Goal: Task Accomplishment & Management: Use online tool/utility

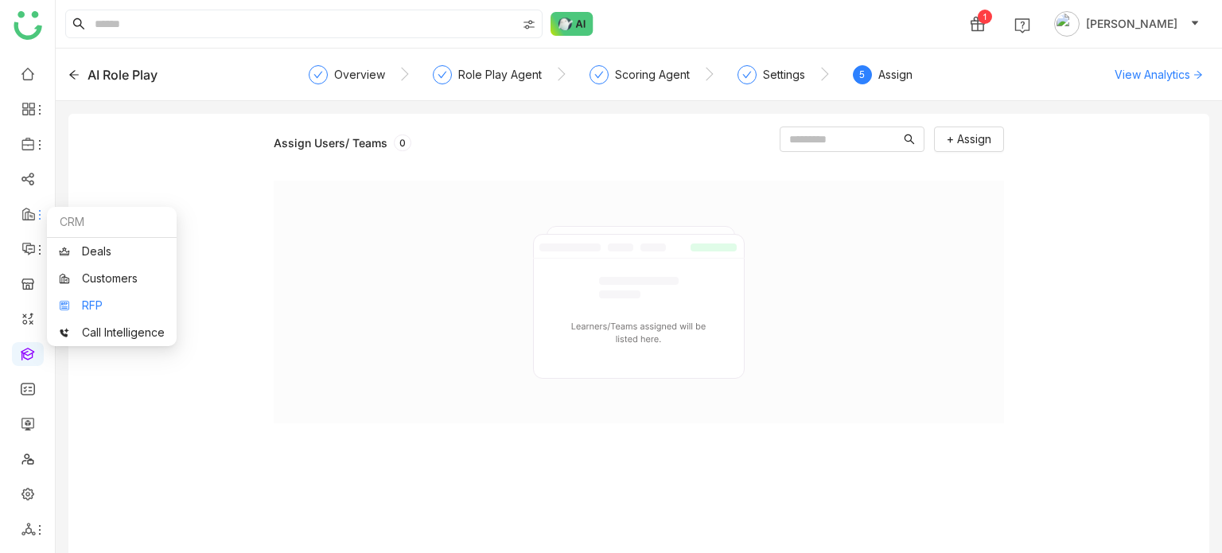
click at [88, 303] on link "RFP" at bounding box center [112, 305] width 106 height 11
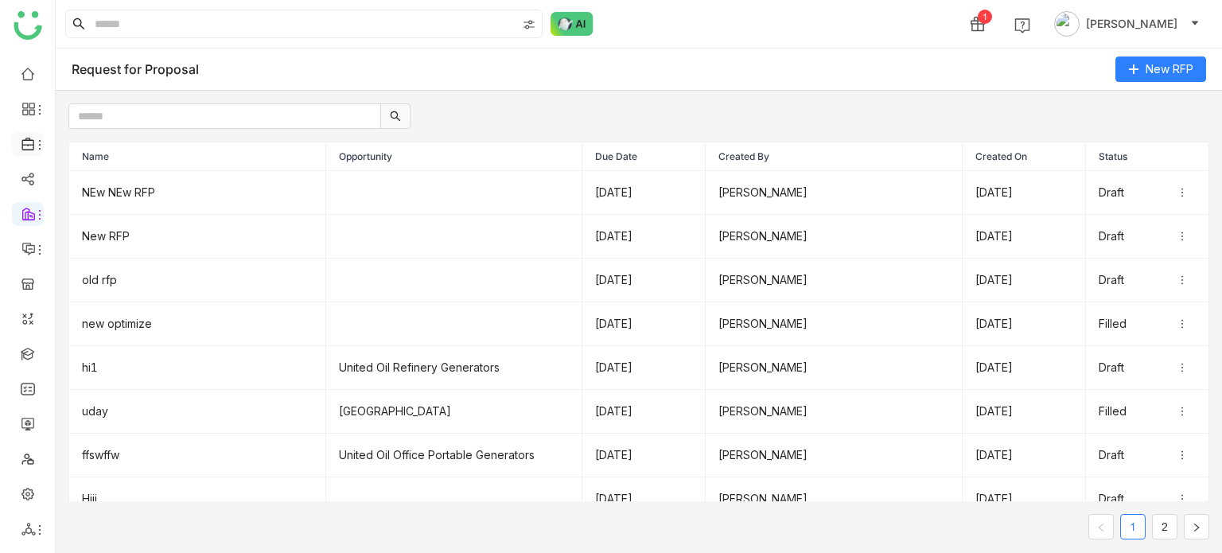
click at [26, 144] on span at bounding box center [27, 144] width 8 height 0
click at [104, 231] on link "Library" at bounding box center [110, 235] width 103 height 11
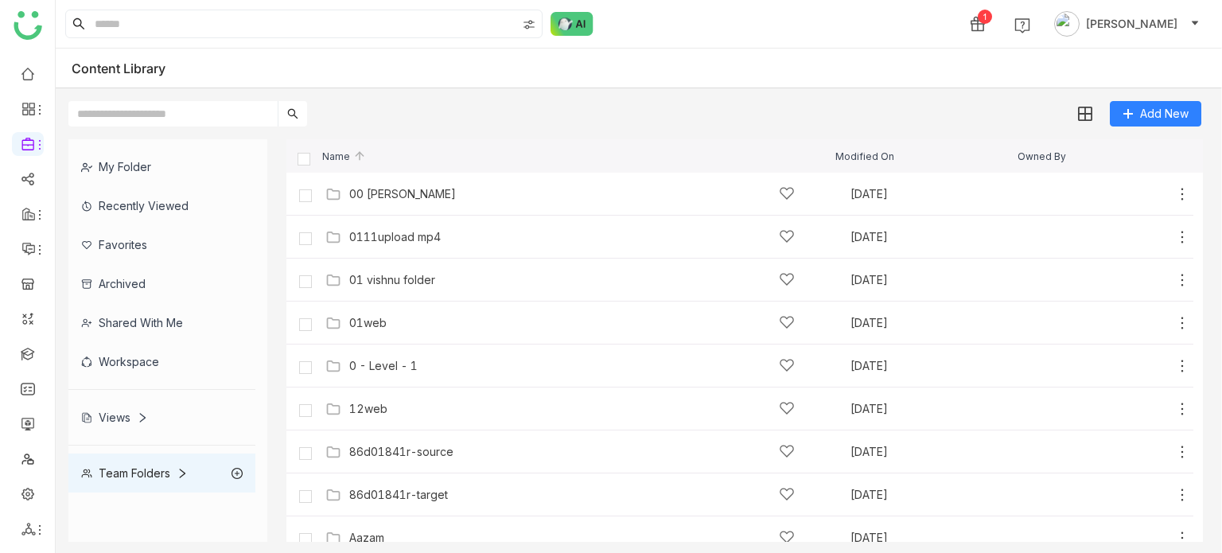
drag, startPoint x: 385, startPoint y: 150, endPoint x: 381, endPoint y: 208, distance: 59.0
click at [385, 162] on div "Name Modified On Owned By" at bounding box center [744, 155] width 916 height 33
click at [381, 209] on div "00 Arif Folder Oct 1, 2025 Add" at bounding box center [739, 194] width 907 height 43
click at [383, 200] on div "00 Arif Folder" at bounding box center [402, 194] width 107 height 13
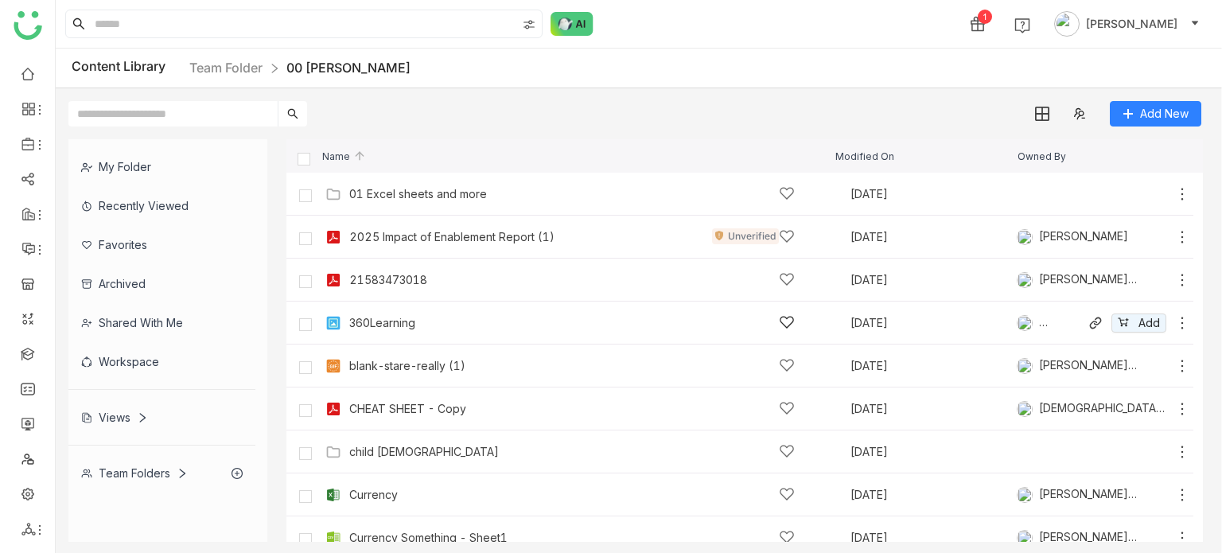
click at [347, 320] on div "360Learning" at bounding box center [572, 322] width 495 height 17
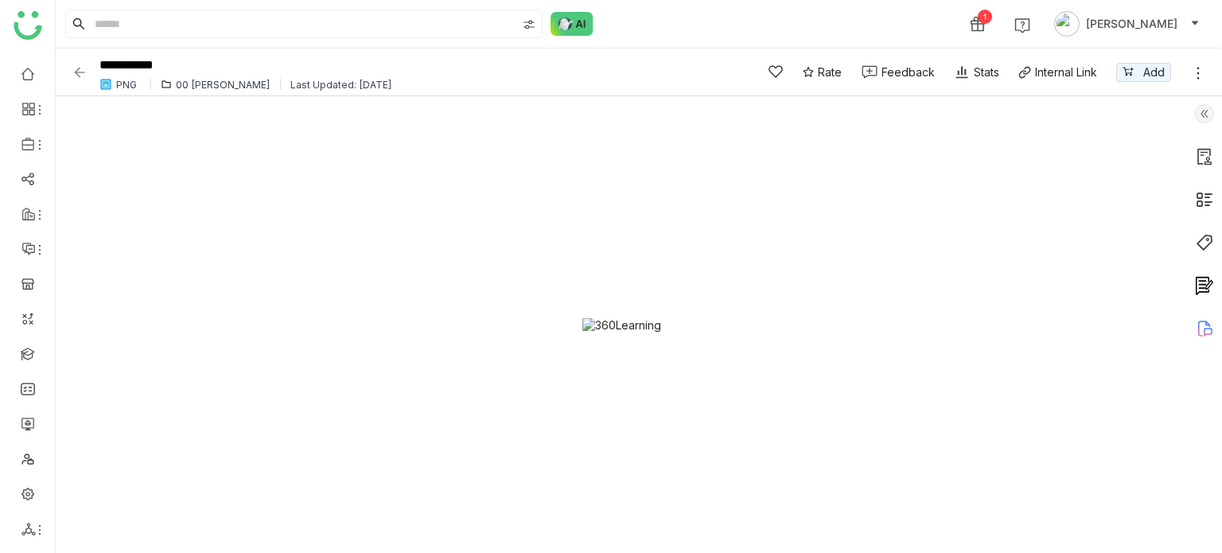
click at [83, 69] on img at bounding box center [80, 72] width 16 height 16
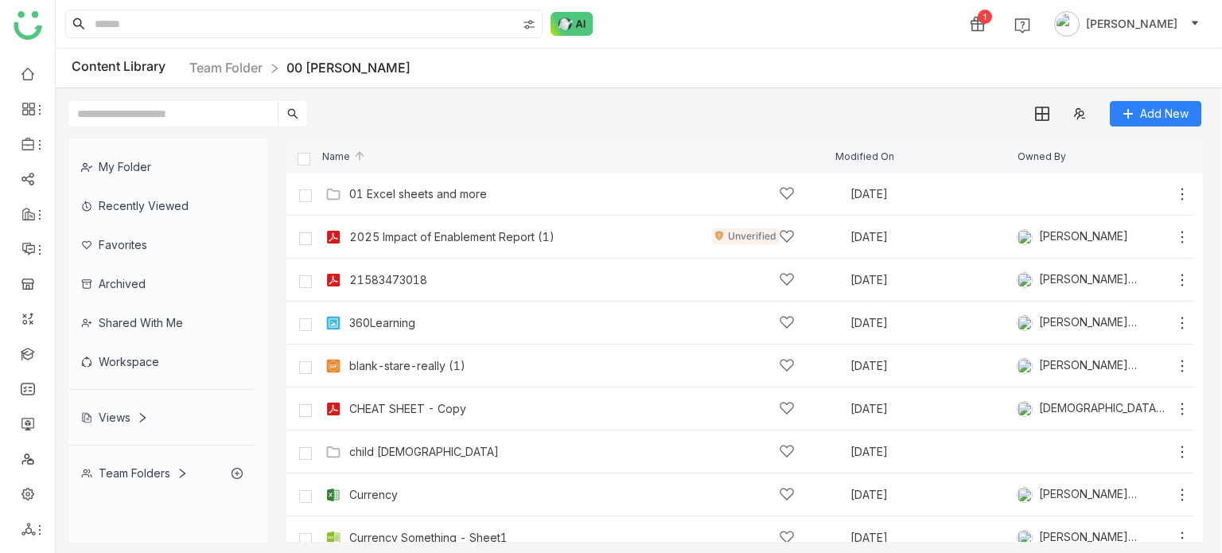
click at [131, 210] on div "Recently Viewed" at bounding box center [161, 205] width 187 height 39
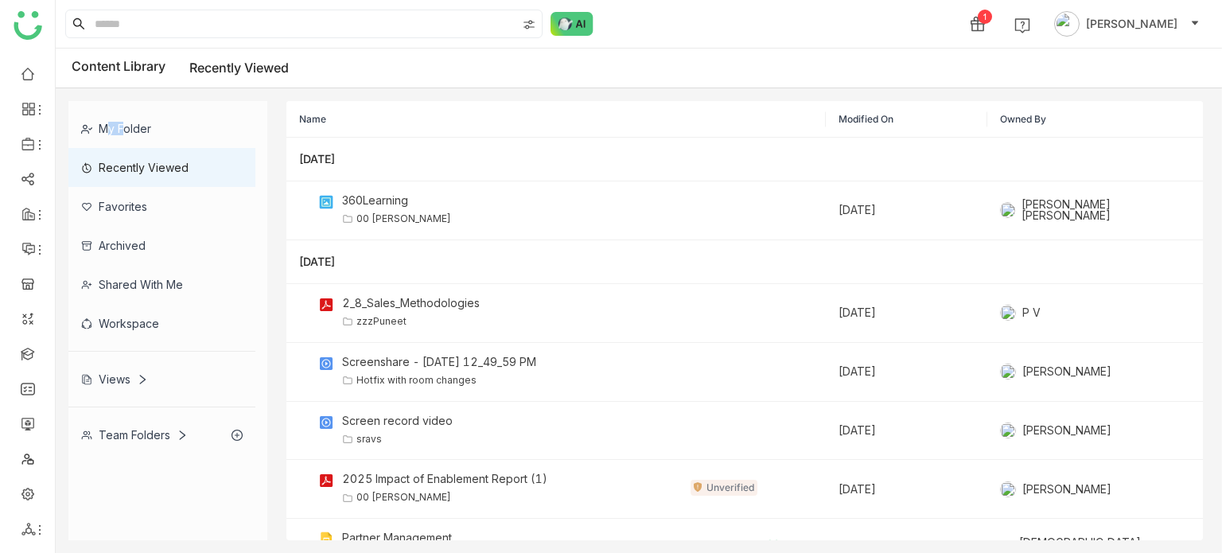
click at [154, 127] on div "My Folder" at bounding box center [161, 128] width 187 height 39
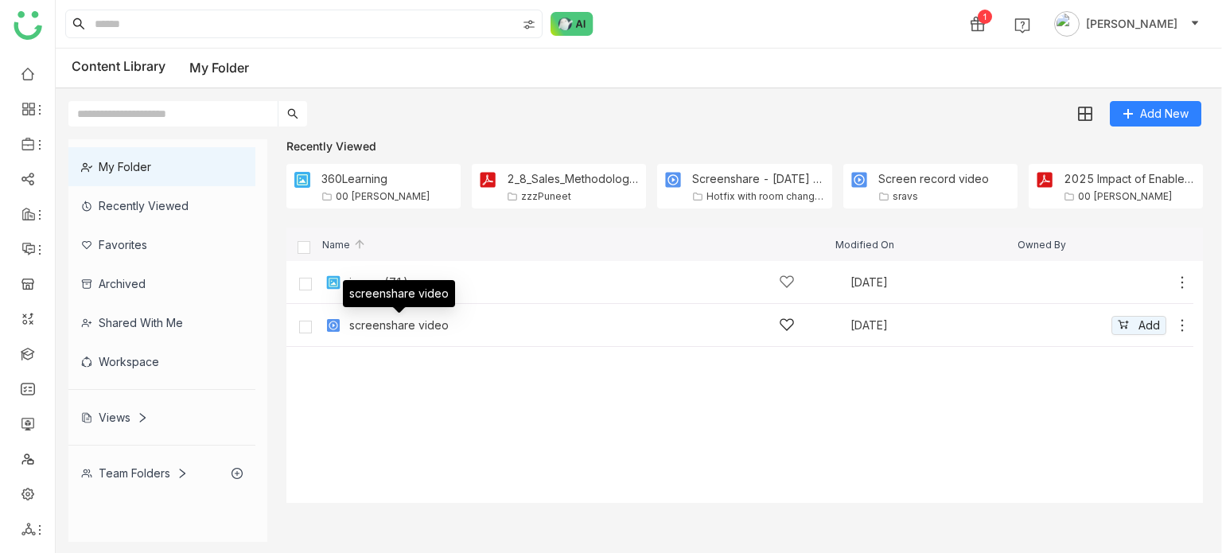
click at [374, 325] on div "screenshare video" at bounding box center [398, 325] width 99 height 13
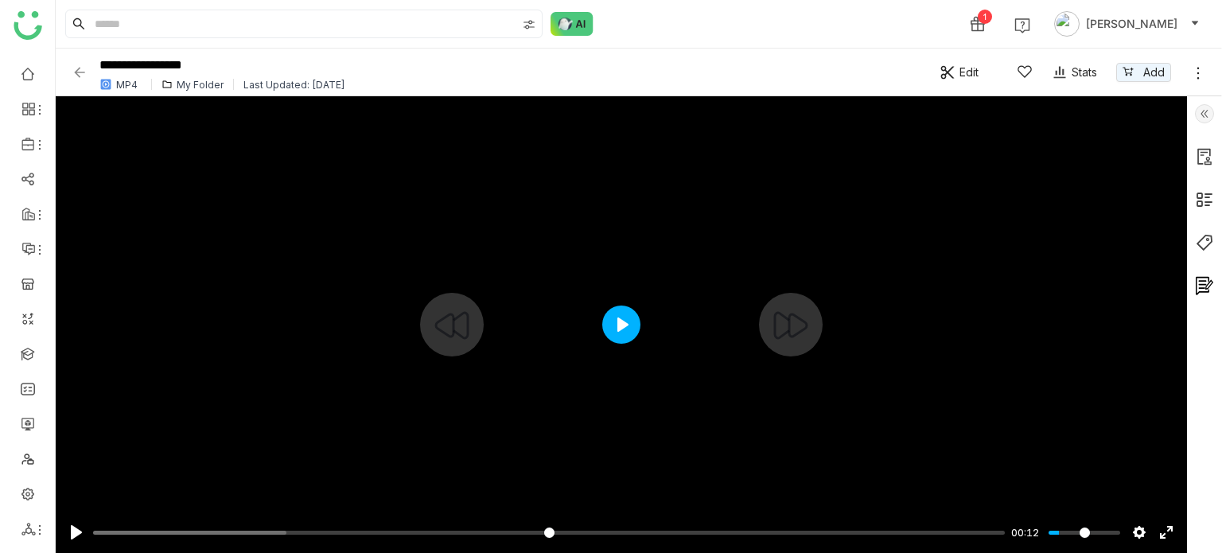
click at [623, 310] on button "Play" at bounding box center [621, 324] width 38 height 38
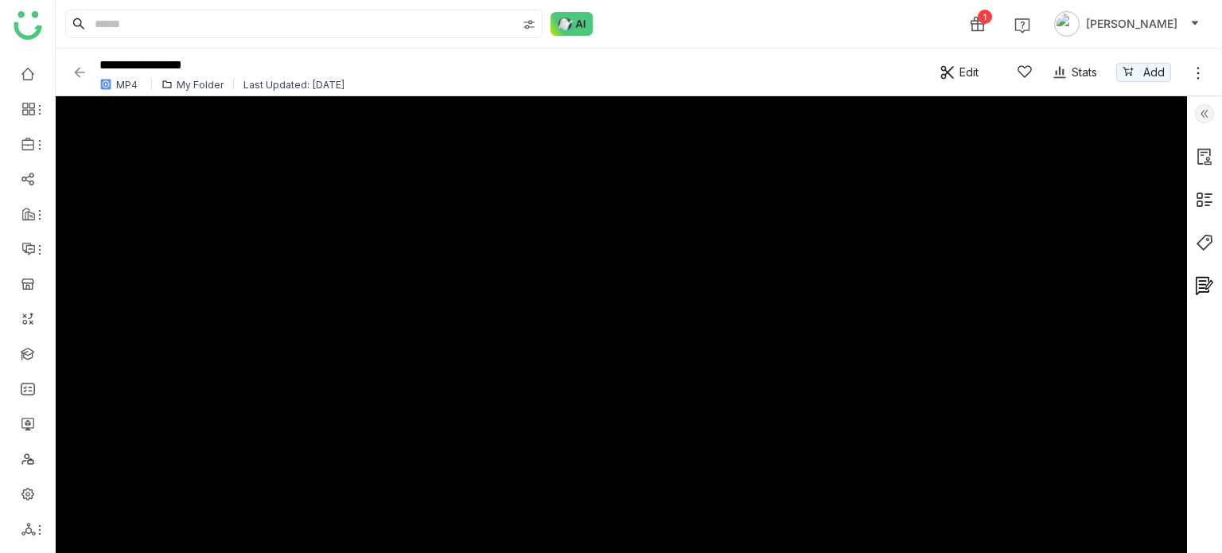
type input "*****"
click at [82, 67] on img at bounding box center [80, 72] width 16 height 16
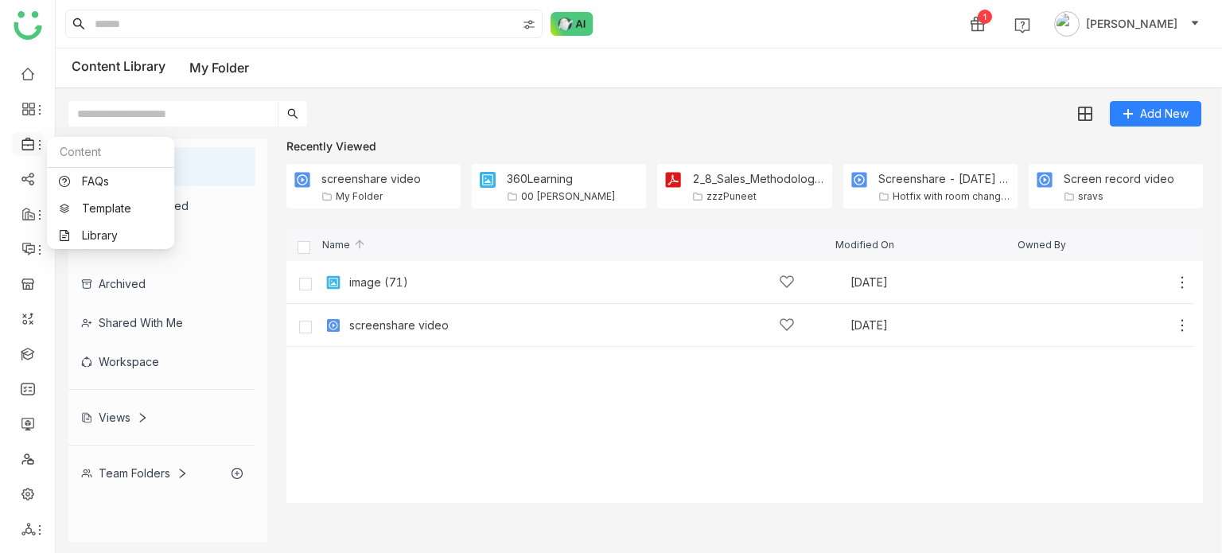
click at [38, 146] on icon at bounding box center [39, 144] width 13 height 13
click at [81, 235] on link "Library" at bounding box center [110, 235] width 103 height 11
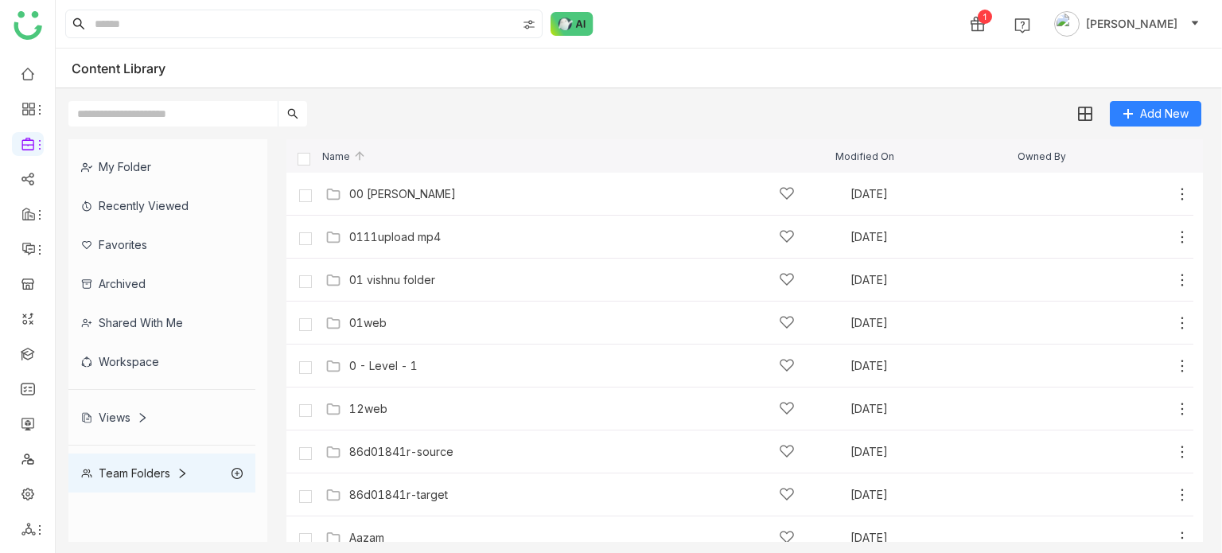
click at [145, 194] on div "Recently Viewed" at bounding box center [161, 205] width 187 height 39
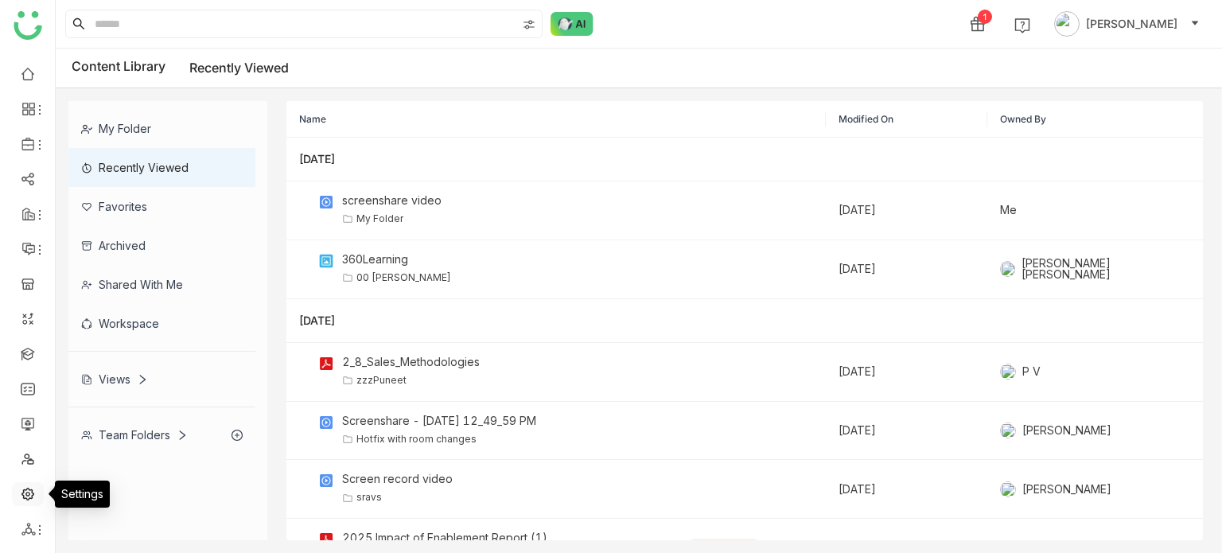
click at [29, 500] on link at bounding box center [28, 493] width 14 height 14
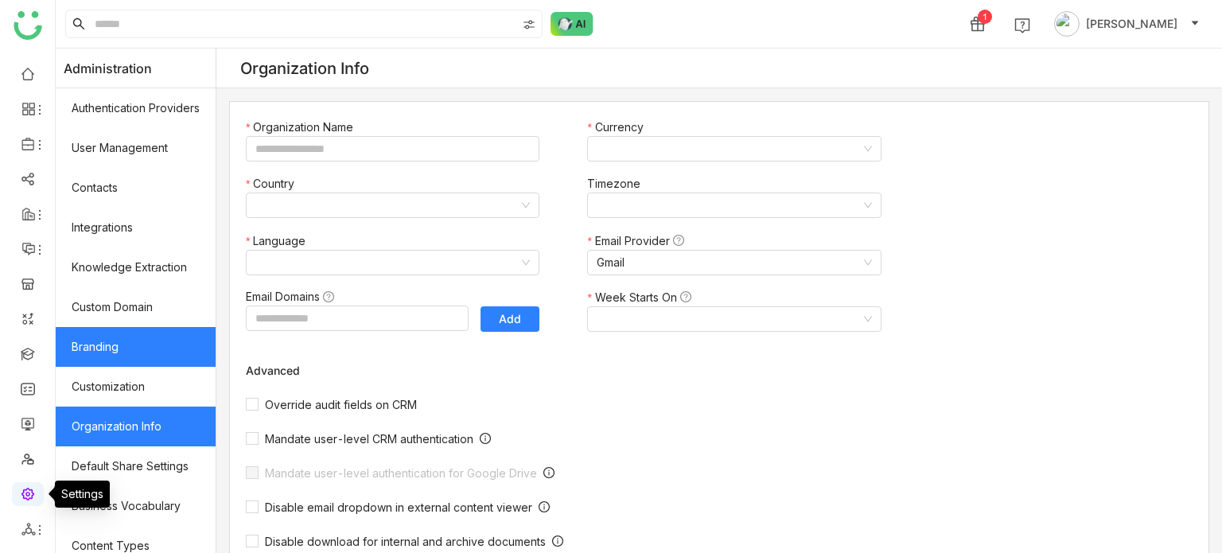
type input "*******"
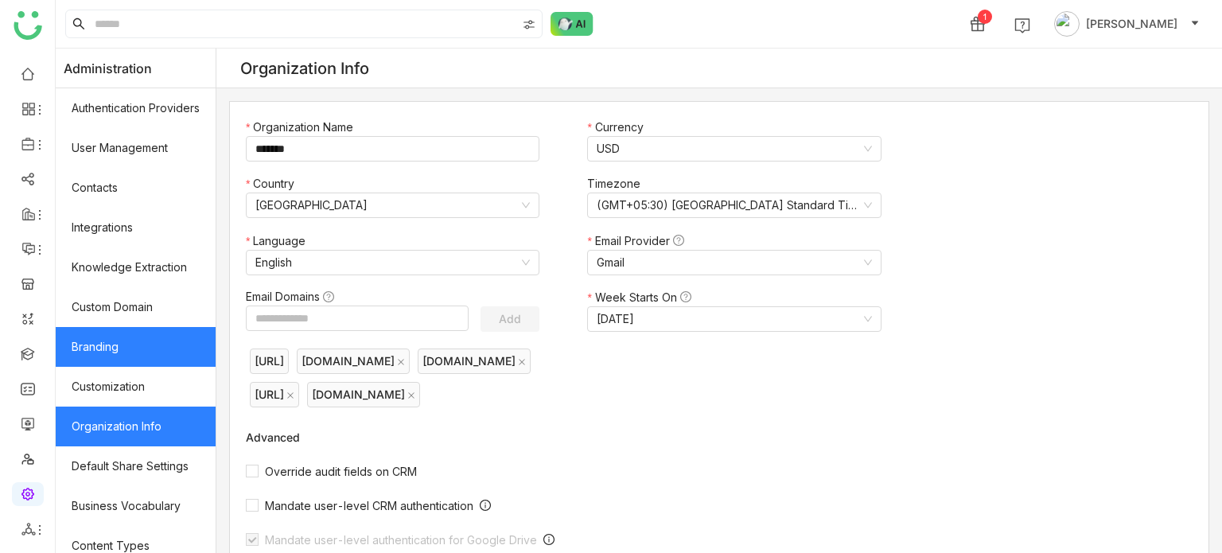
scroll to position [290, 0]
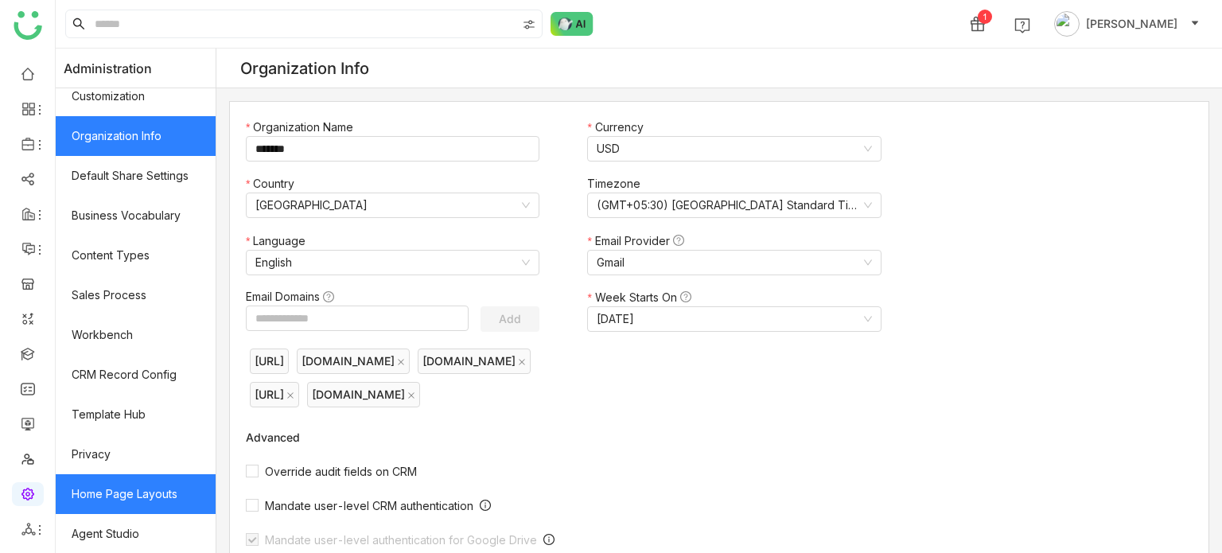
click at [146, 496] on link "Home Page Layouts" at bounding box center [136, 494] width 160 height 40
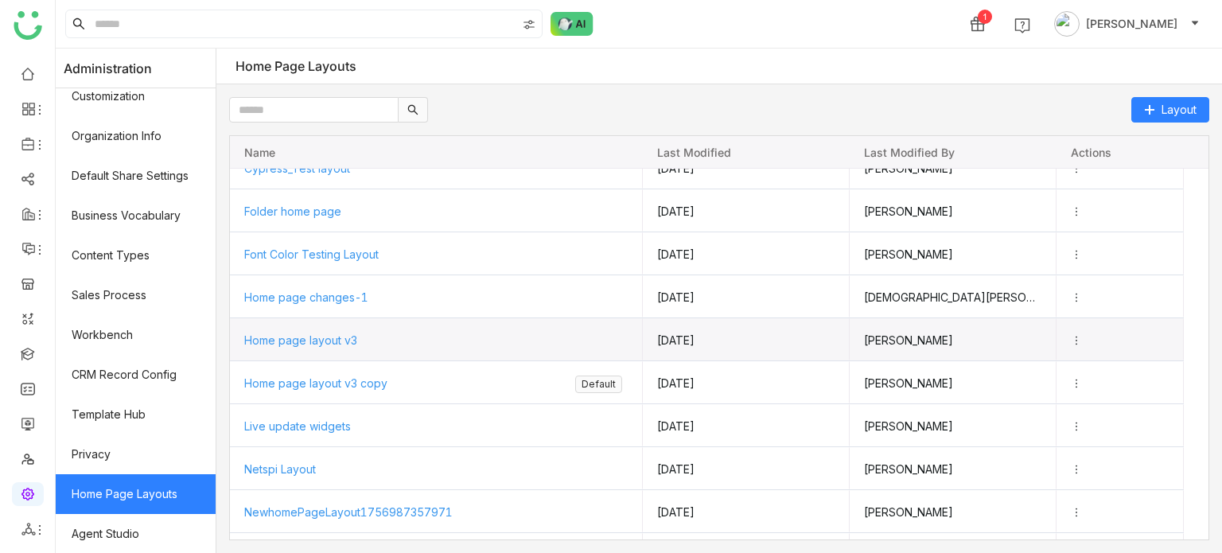
scroll to position [111, 0]
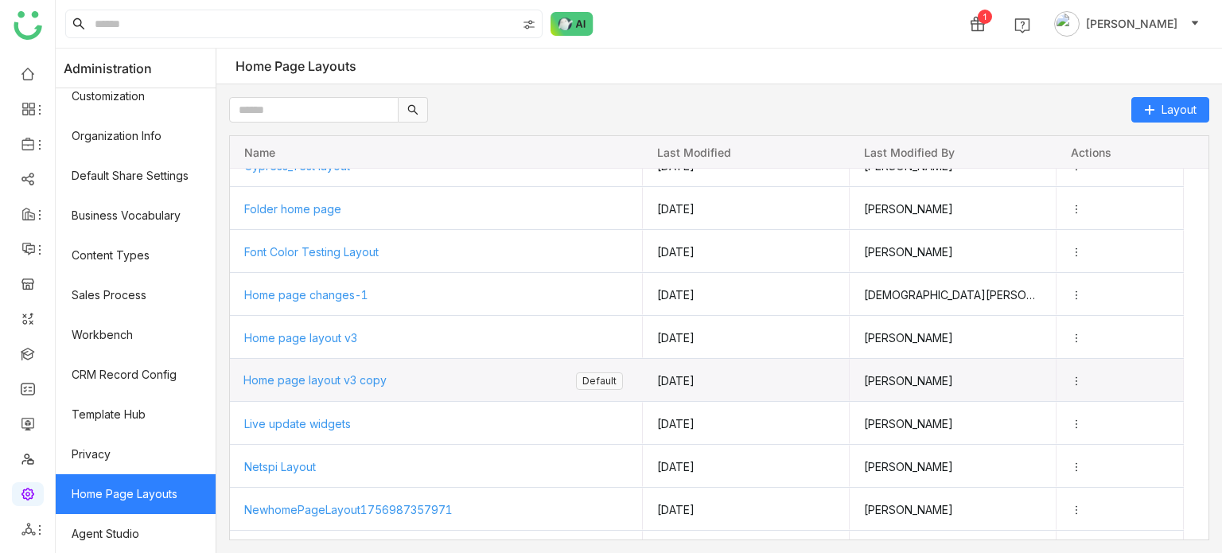
click at [336, 376] on span "Home page layout v3 copy" at bounding box center [314, 380] width 143 height 14
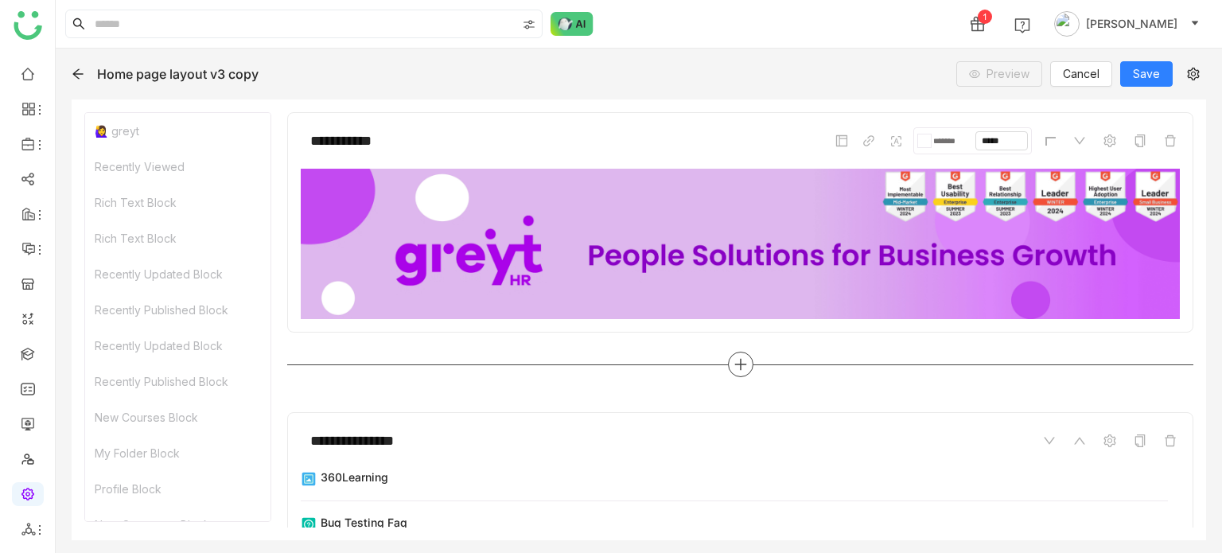
click at [737, 360] on icon at bounding box center [740, 364] width 14 height 14
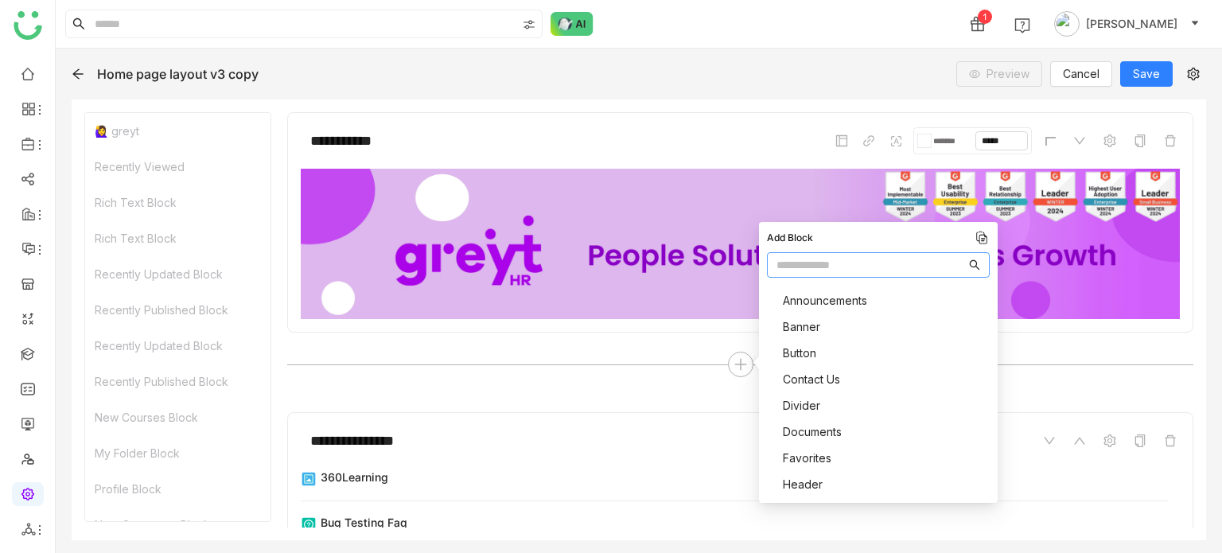
click at [817, 262] on input "text" at bounding box center [870, 264] width 189 height 17
type input "****"
click at [855, 376] on span "Recently Viewed" at bounding box center [839, 379] width 90 height 17
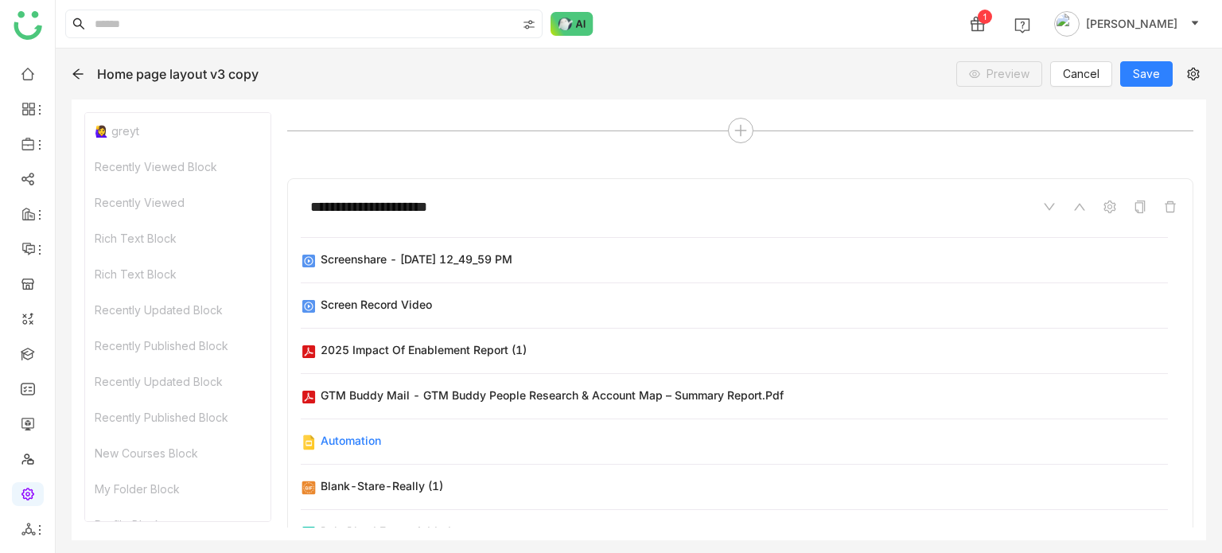
scroll to position [232, 0]
click at [1151, 76] on span "Save" at bounding box center [1146, 73] width 27 height 17
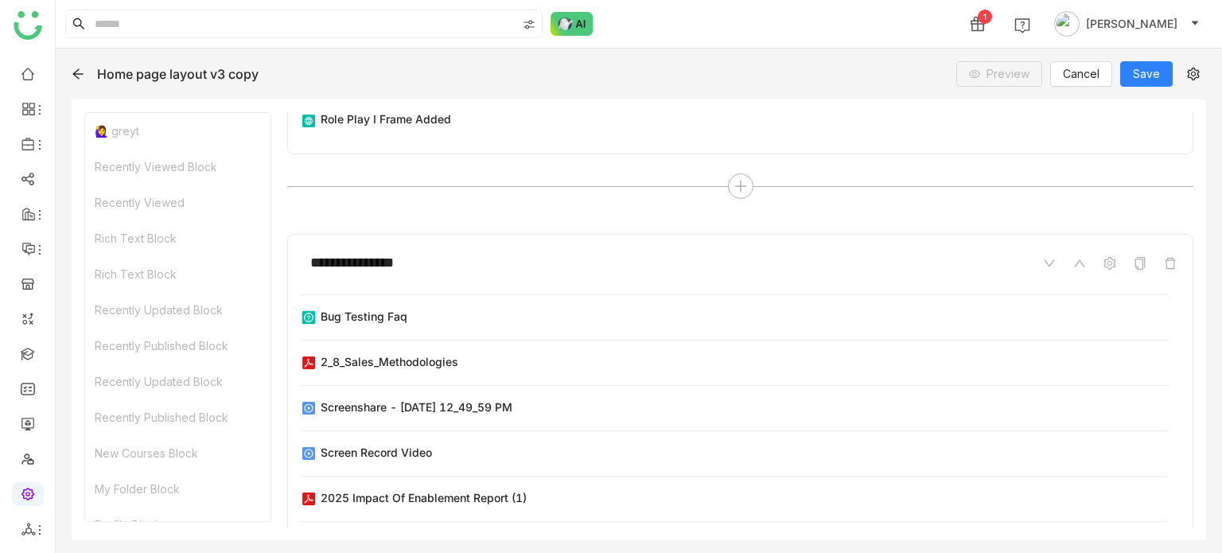
scroll to position [29, 0]
click at [22, 69] on link at bounding box center [28, 73] width 14 height 14
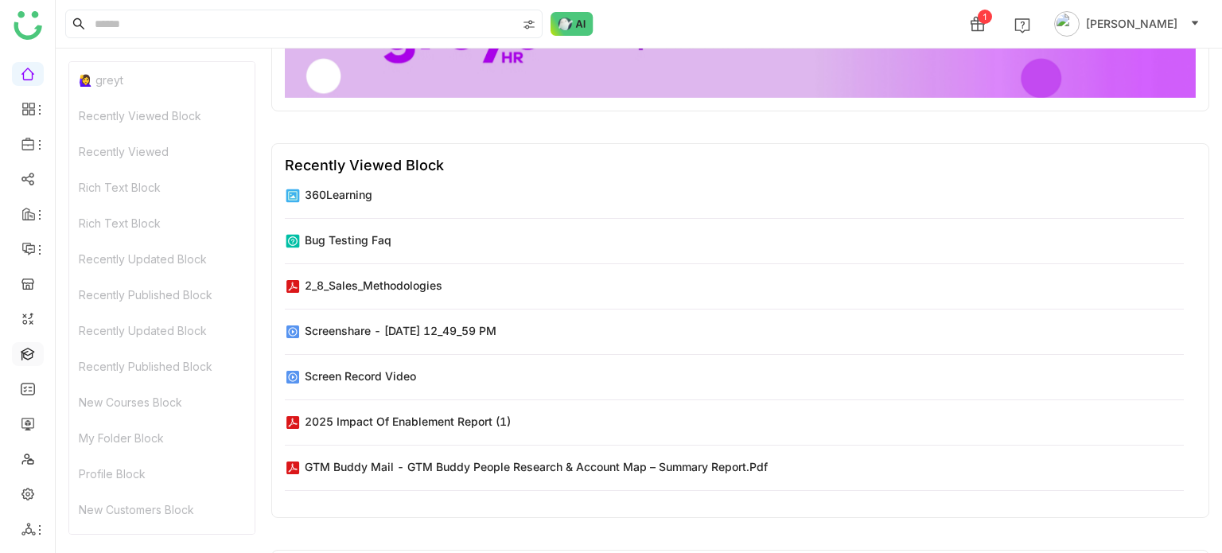
click at [29, 349] on link at bounding box center [28, 353] width 14 height 14
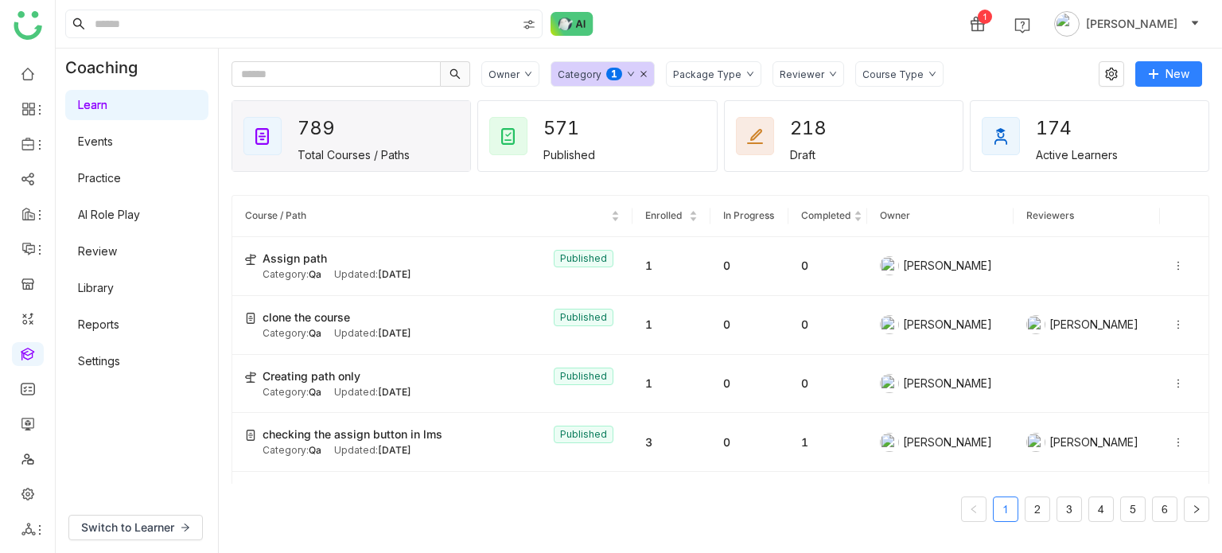
click at [110, 212] on link "AI Role Play" at bounding box center [109, 215] width 62 height 14
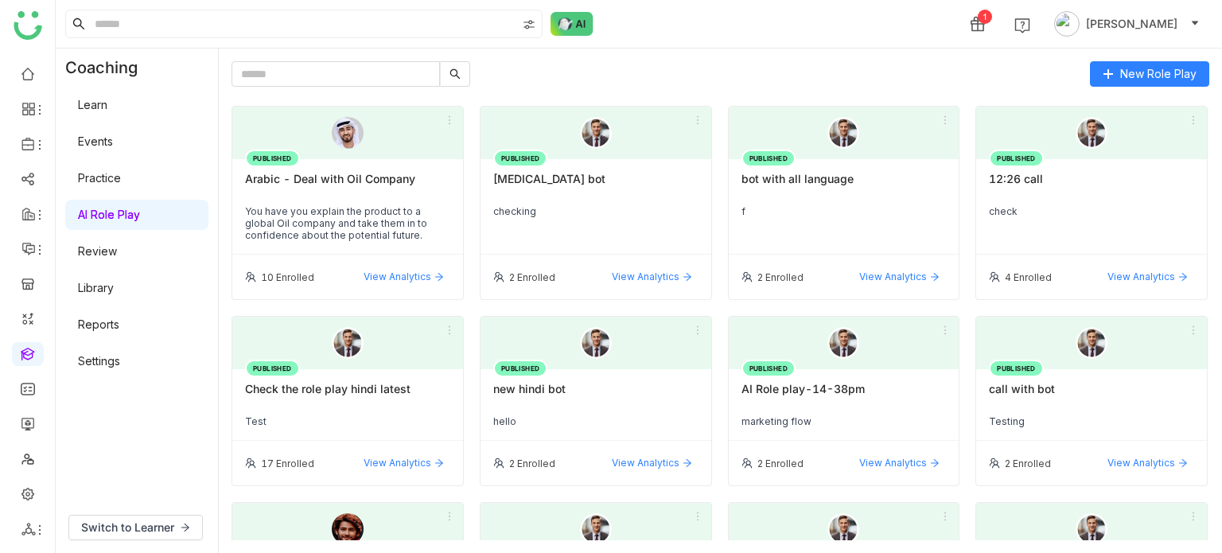
click at [593, 184] on div "personality type bot" at bounding box center [595, 185] width 205 height 27
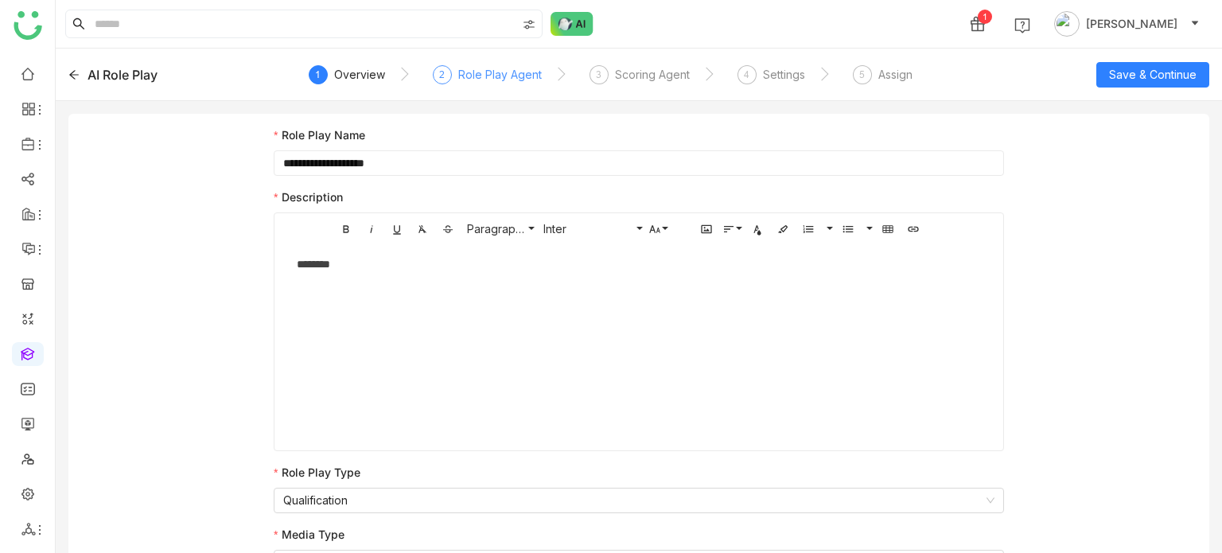
click at [507, 91] on div "2 Role Play Agent" at bounding box center [487, 79] width 109 height 29
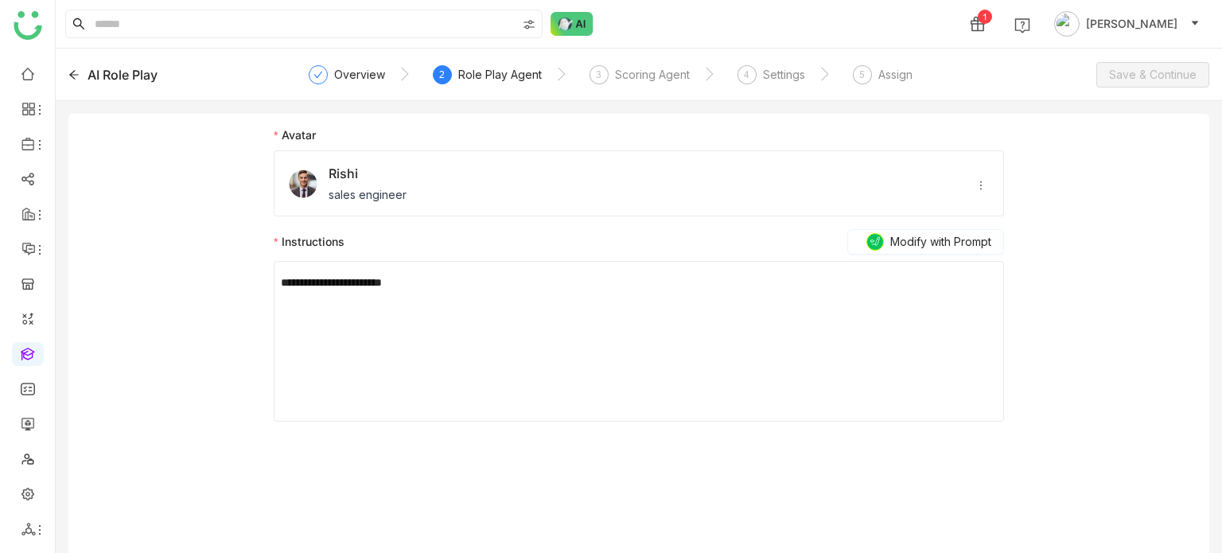
click at [125, 63] on div "AI Role Play Overview 2 Role Play Agent 3 Scoring Agent 4 Settings 5 Assign Sav…" at bounding box center [639, 75] width 1166 height 52
click at [123, 73] on div "AI Role Play" at bounding box center [122, 74] width 70 height 19
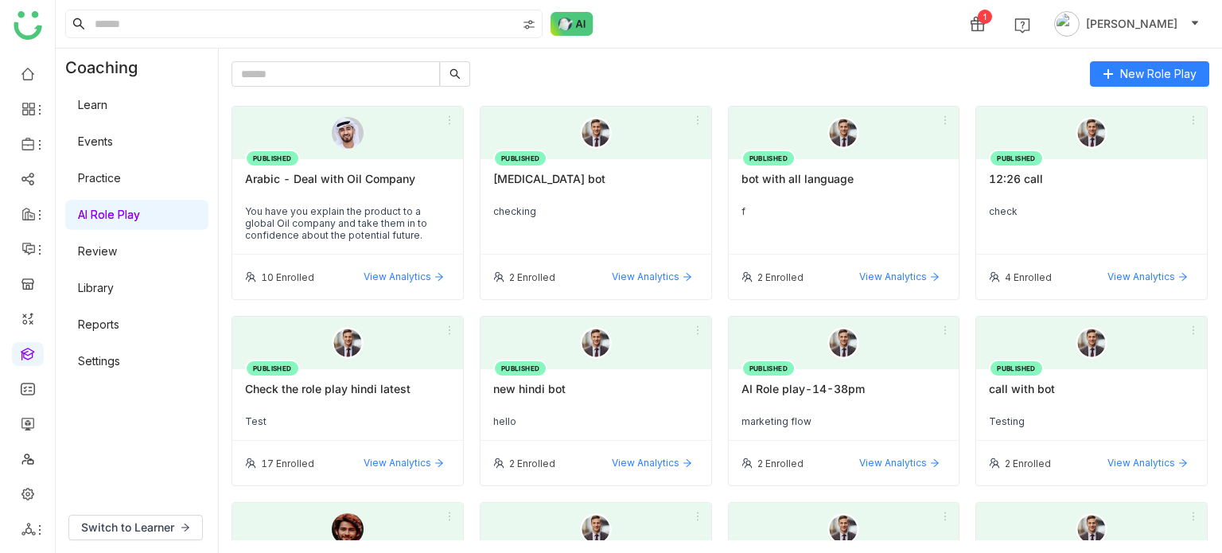
click at [107, 360] on link "Settings" at bounding box center [99, 361] width 42 height 14
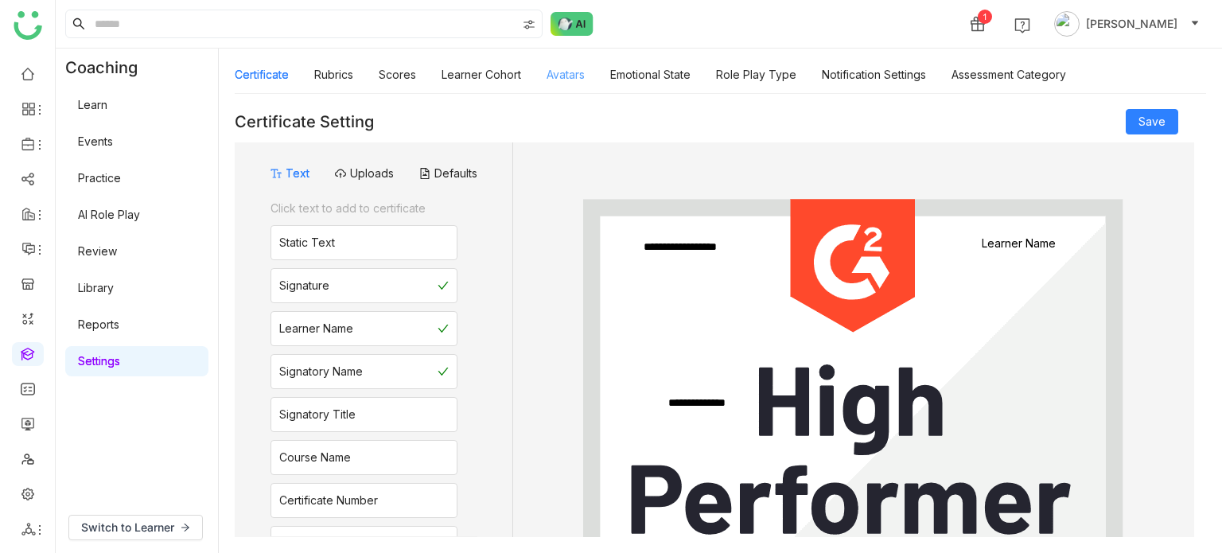
click at [582, 76] on link "Avatars" at bounding box center [565, 75] width 38 height 14
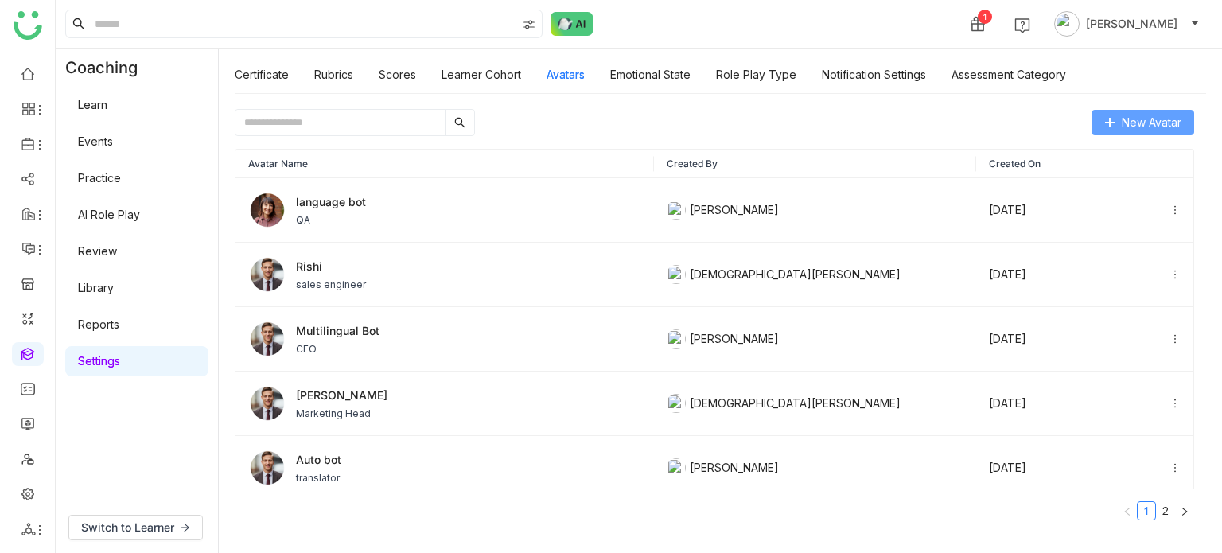
click at [1155, 117] on span "New Avatar" at bounding box center [1152, 122] width 60 height 17
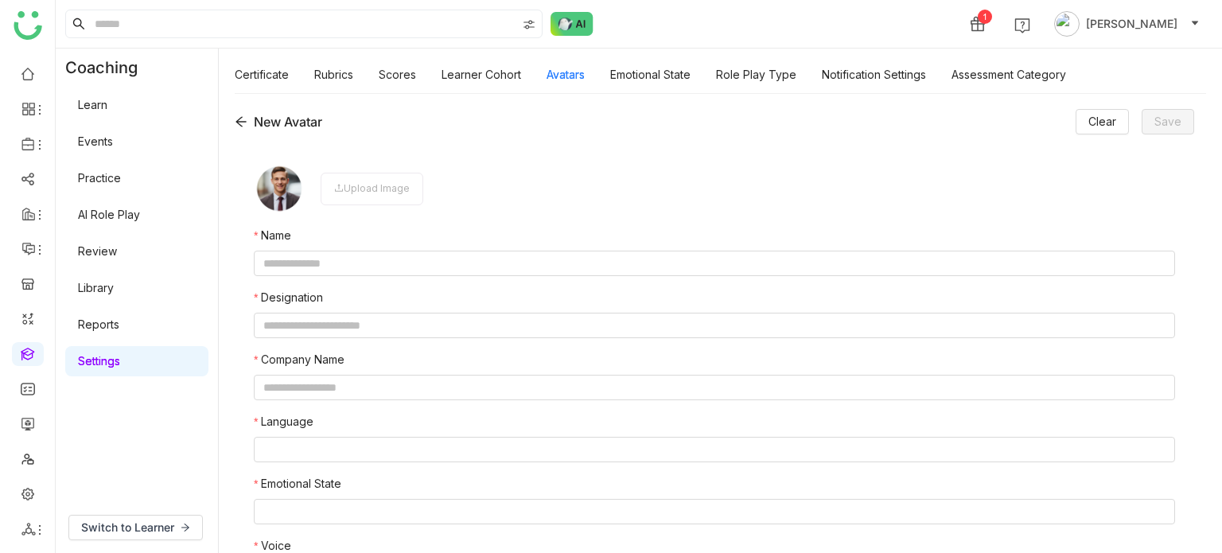
click at [471, 250] on nz-form-item "Name" at bounding box center [714, 251] width 921 height 49
click at [470, 252] on input "text" at bounding box center [714, 263] width 921 height 25
type input "**********"
click at [422, 320] on input "text" at bounding box center [714, 325] width 921 height 25
type input "**********"
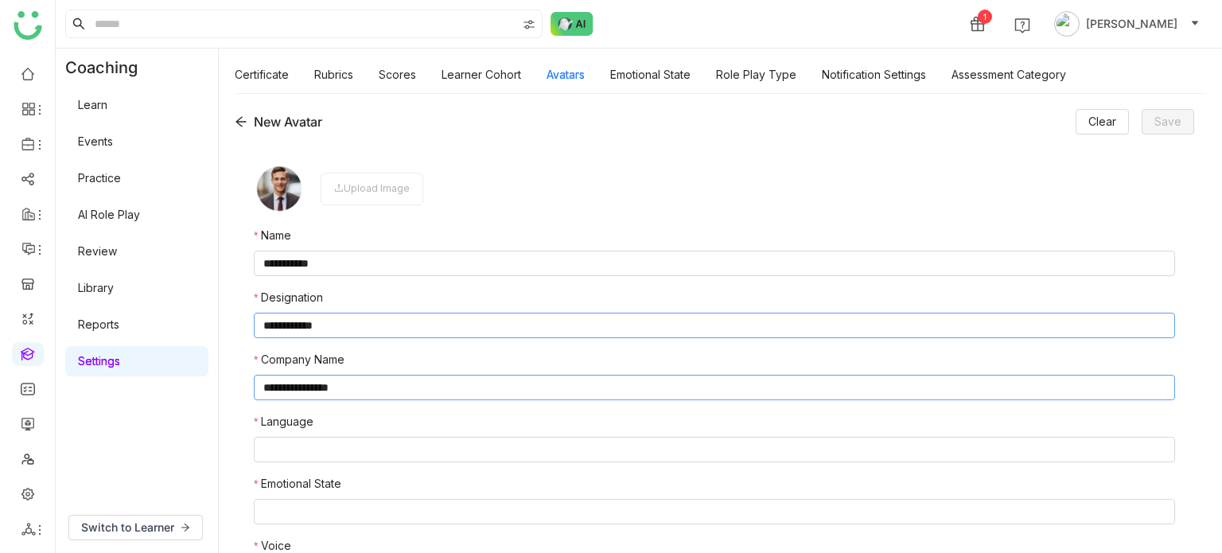
type input "**********"
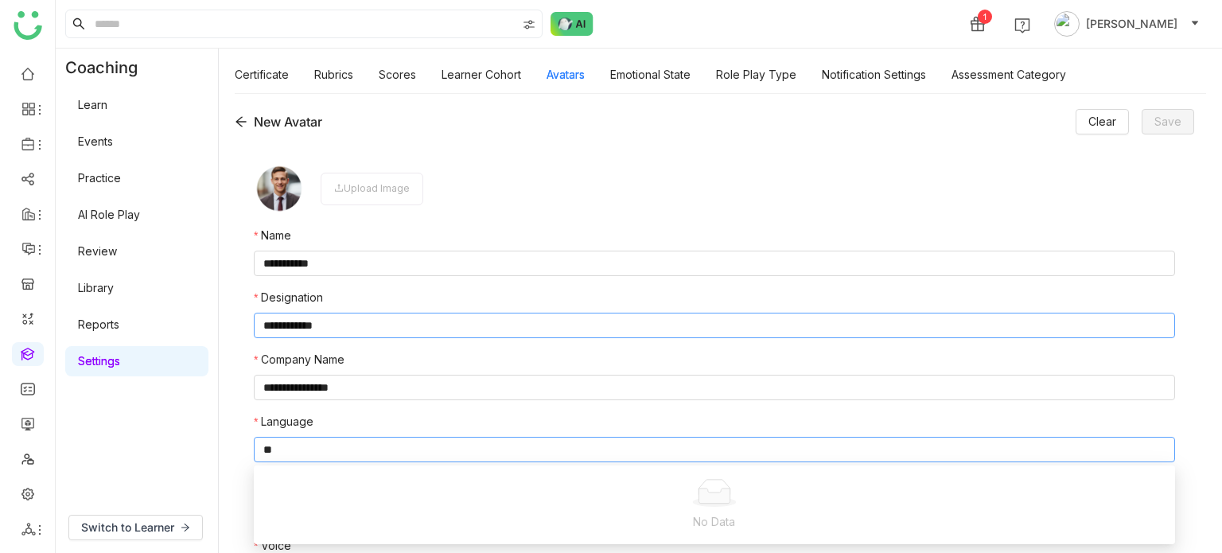
type input "*"
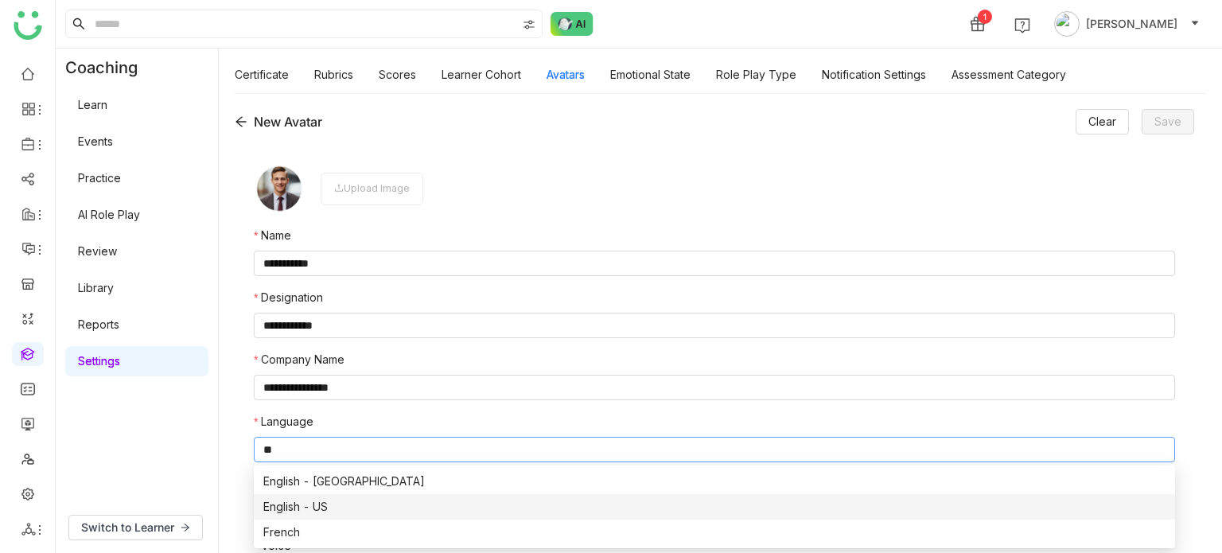
type input "**"
click at [289, 511] on div "English - US" at bounding box center [714, 506] width 902 height 17
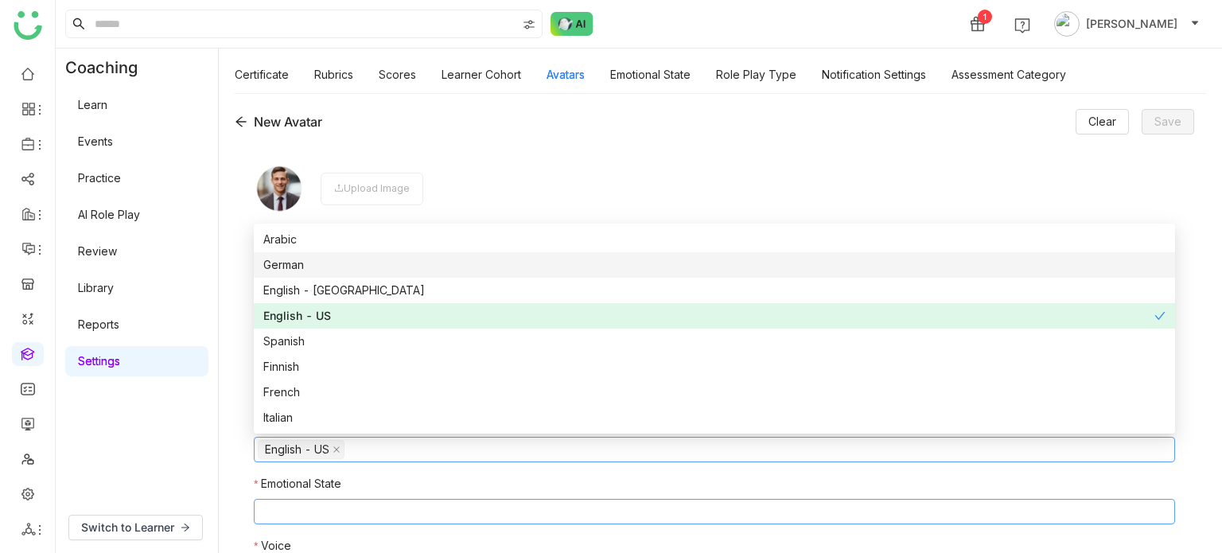
click at [275, 503] on nz-select-top-control at bounding box center [714, 511] width 921 height 25
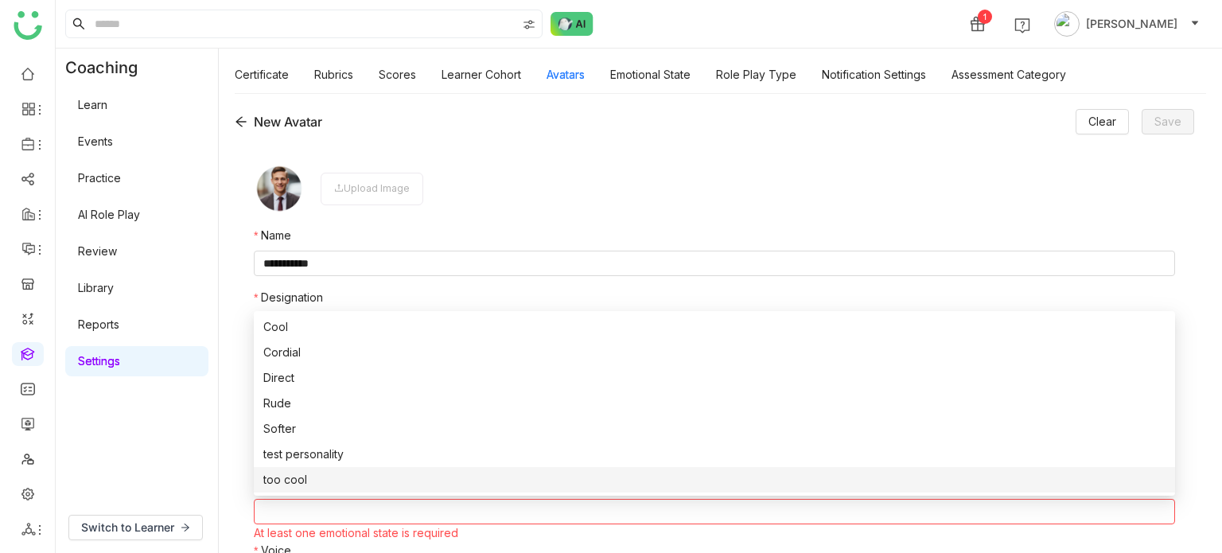
click at [286, 469] on nz-option-item "too cool" at bounding box center [714, 479] width 921 height 25
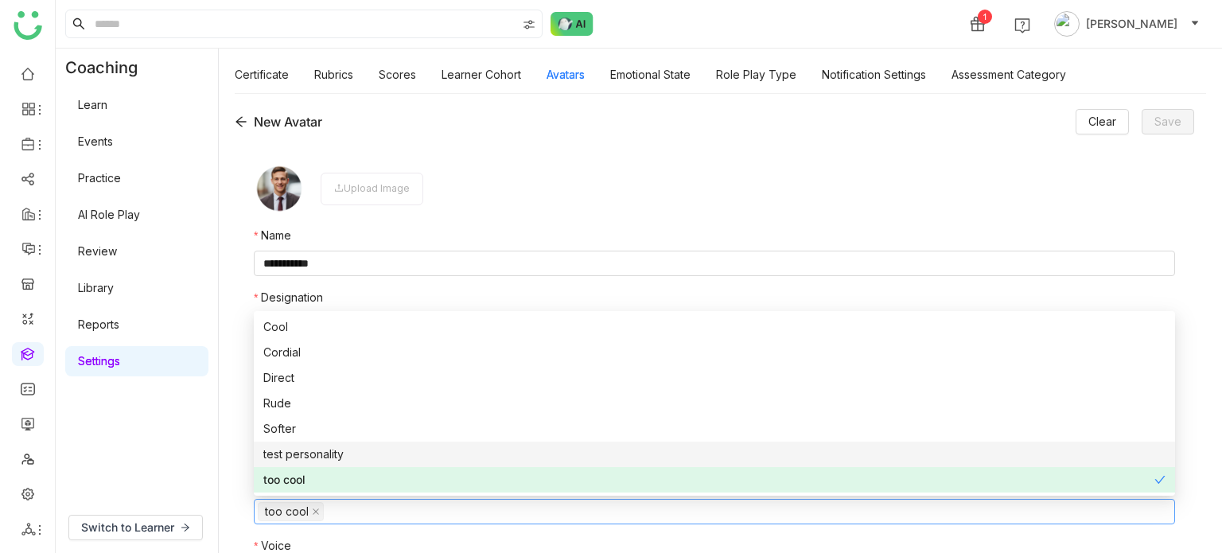
click at [242, 458] on div "**********" at bounding box center [714, 358] width 959 height 428
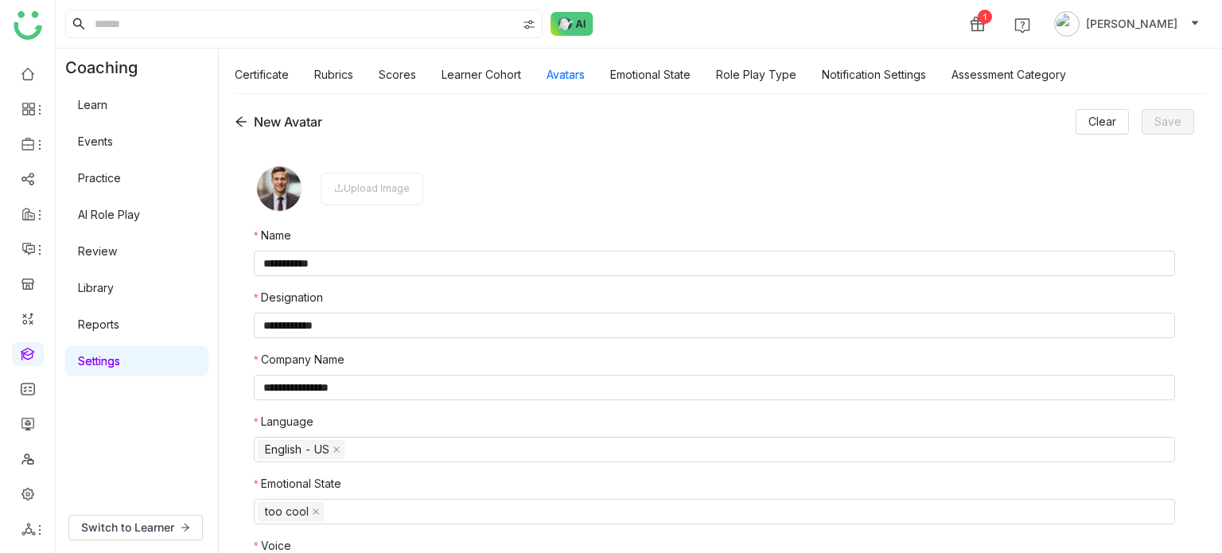
scroll to position [50, 0]
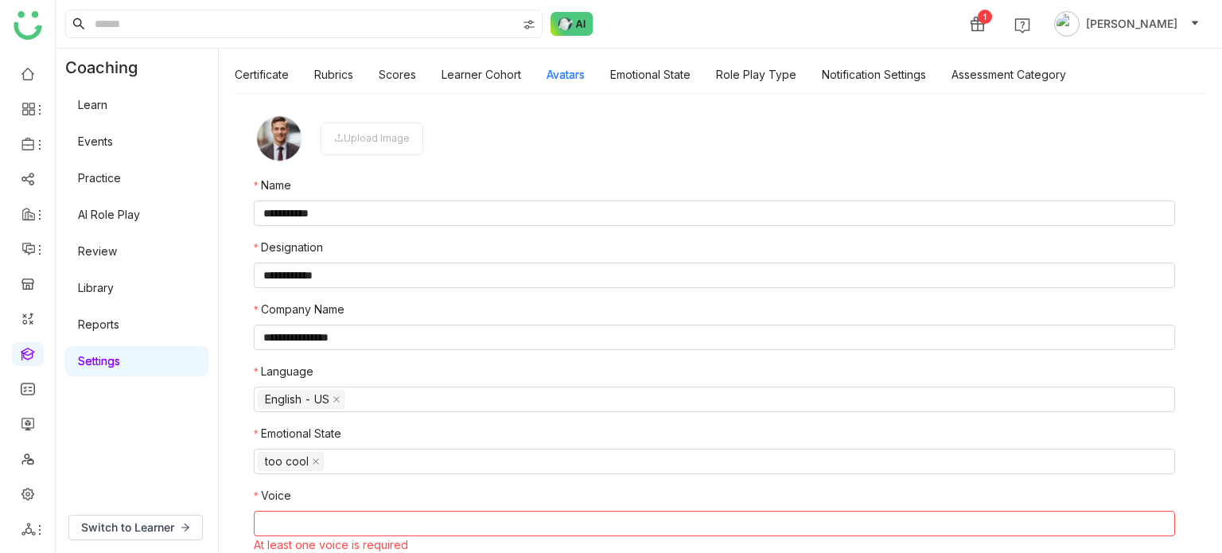
click at [286, 518] on nz-select-top-control at bounding box center [714, 523] width 921 height 25
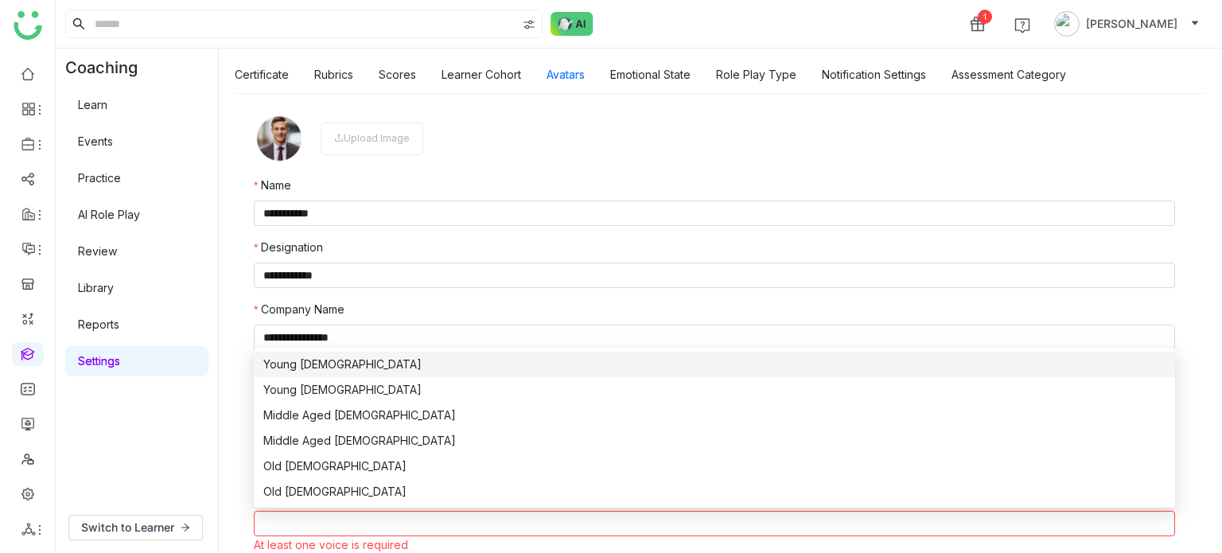
click at [293, 358] on div "Young Male" at bounding box center [714, 364] width 902 height 17
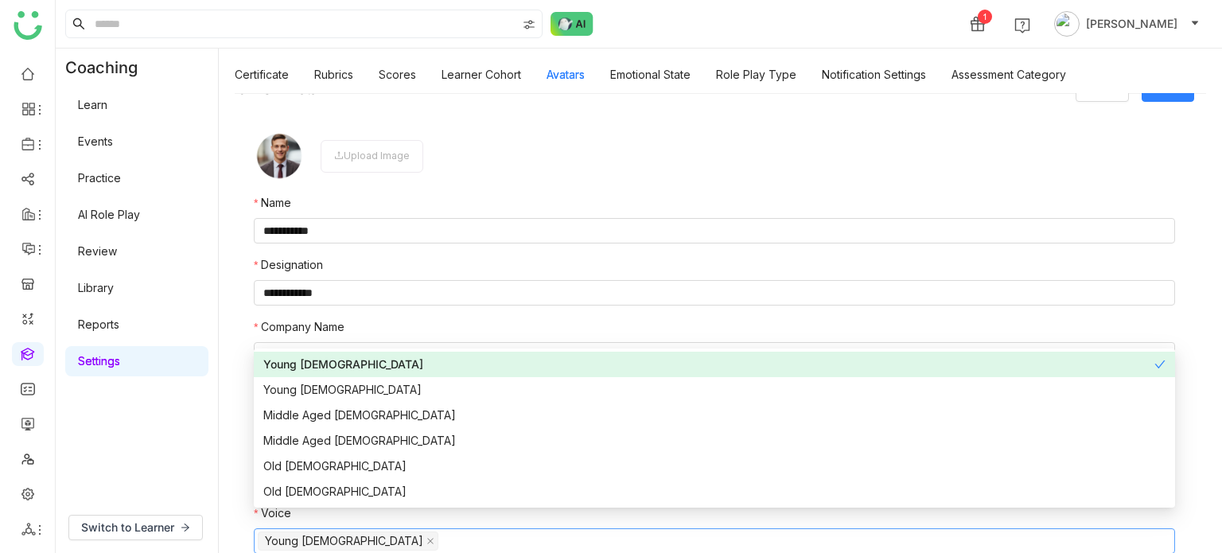
scroll to position [0, 0]
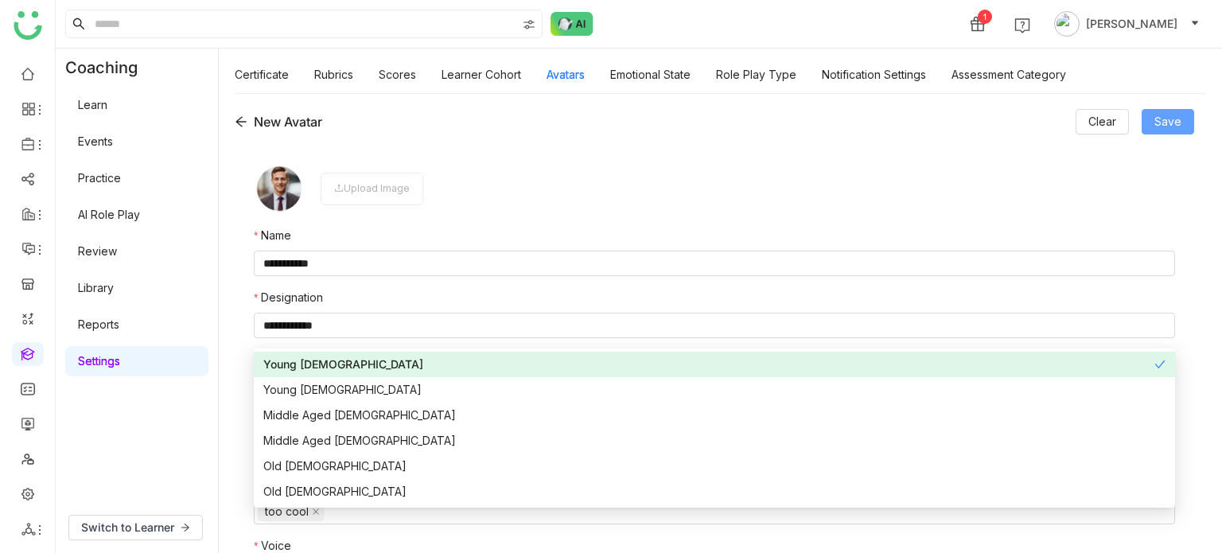
click at [1184, 122] on button "Save" at bounding box center [1167, 121] width 52 height 25
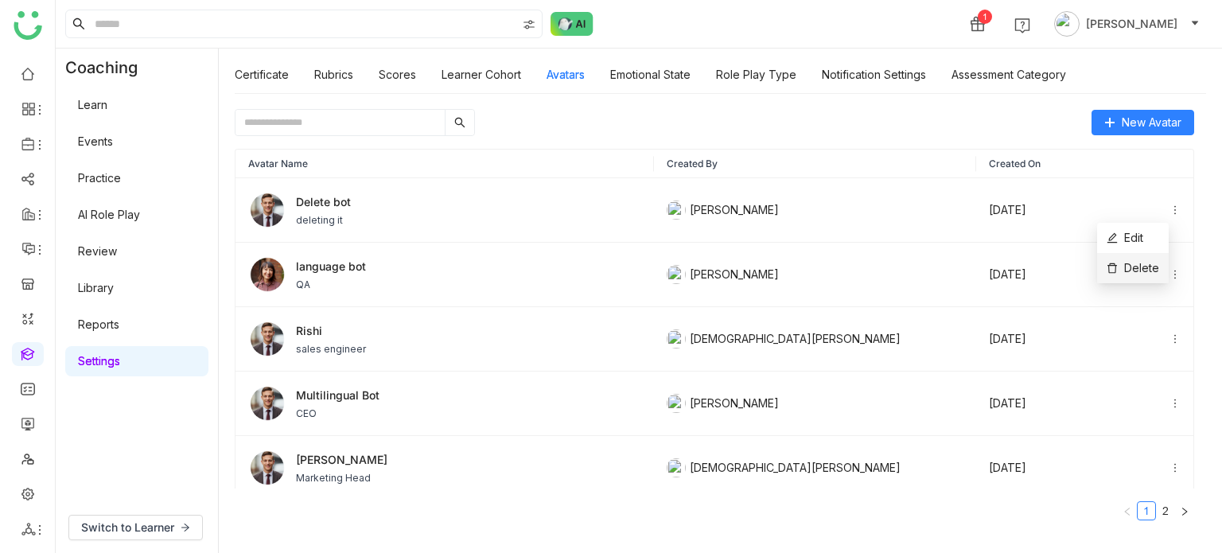
click at [1145, 258] on li "Delete" at bounding box center [1133, 268] width 72 height 30
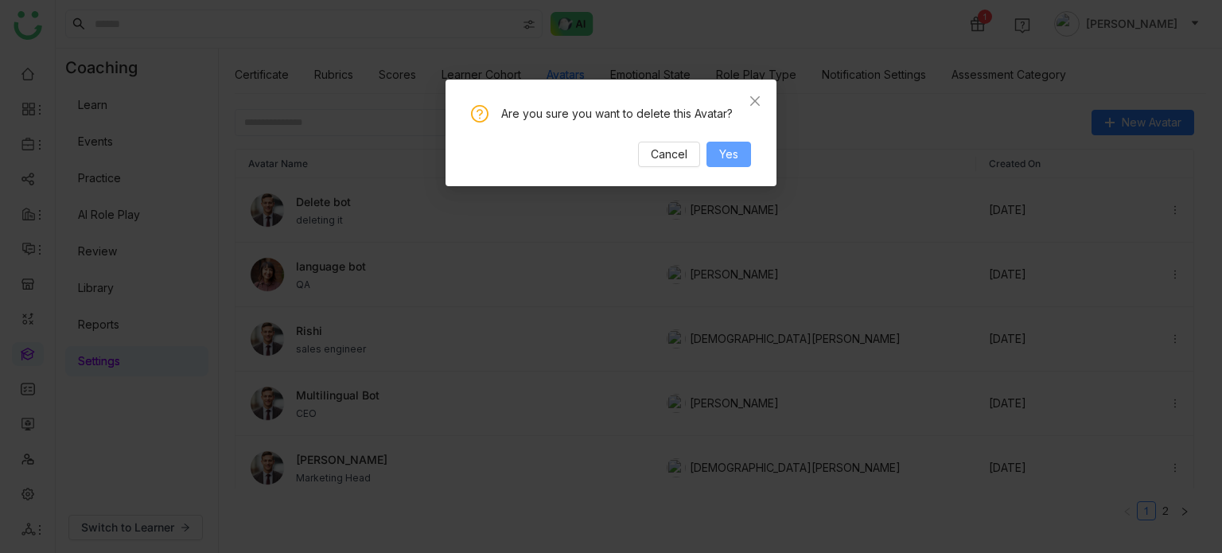
click at [733, 165] on button "Yes" at bounding box center [728, 154] width 45 height 25
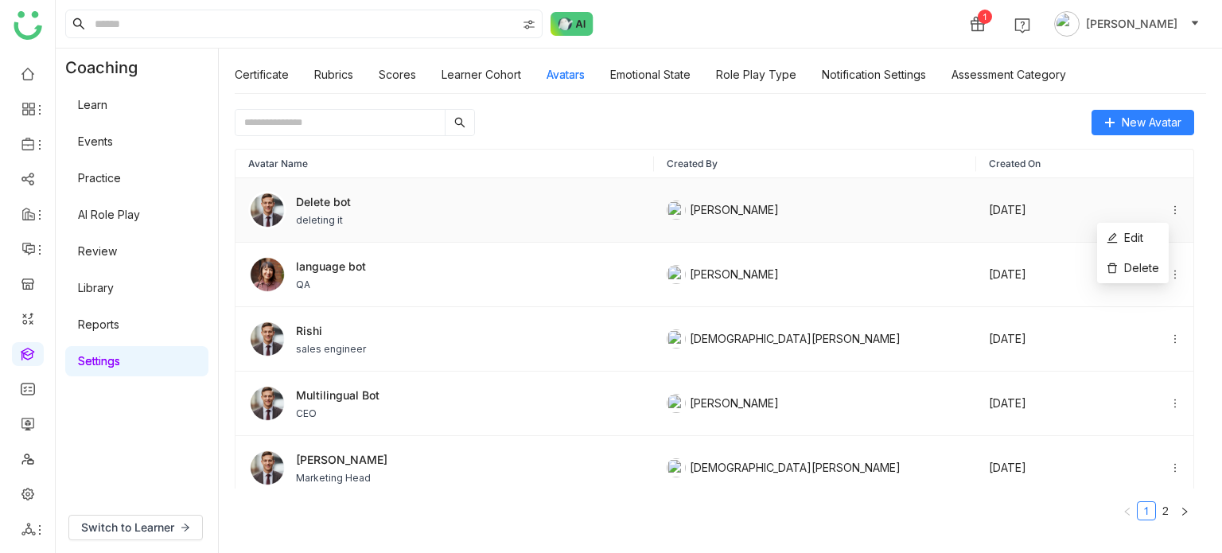
click at [1174, 206] on icon at bounding box center [1175, 210] width 2 height 9
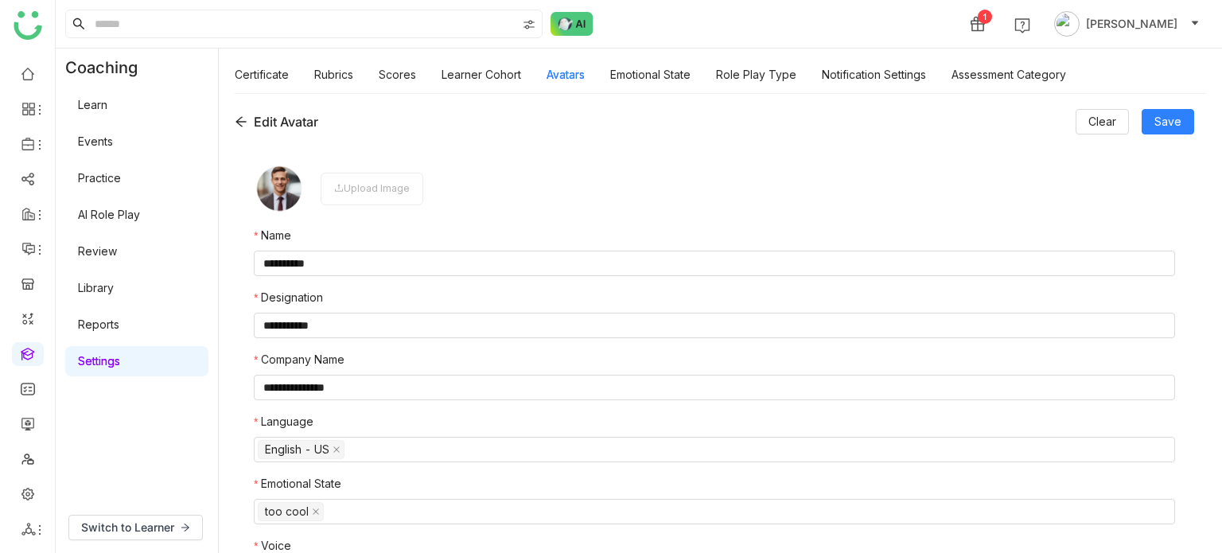
click at [248, 123] on div "Edit Avatar" at bounding box center [277, 121] width 84 height 19
click at [241, 123] on icon at bounding box center [241, 121] width 13 height 13
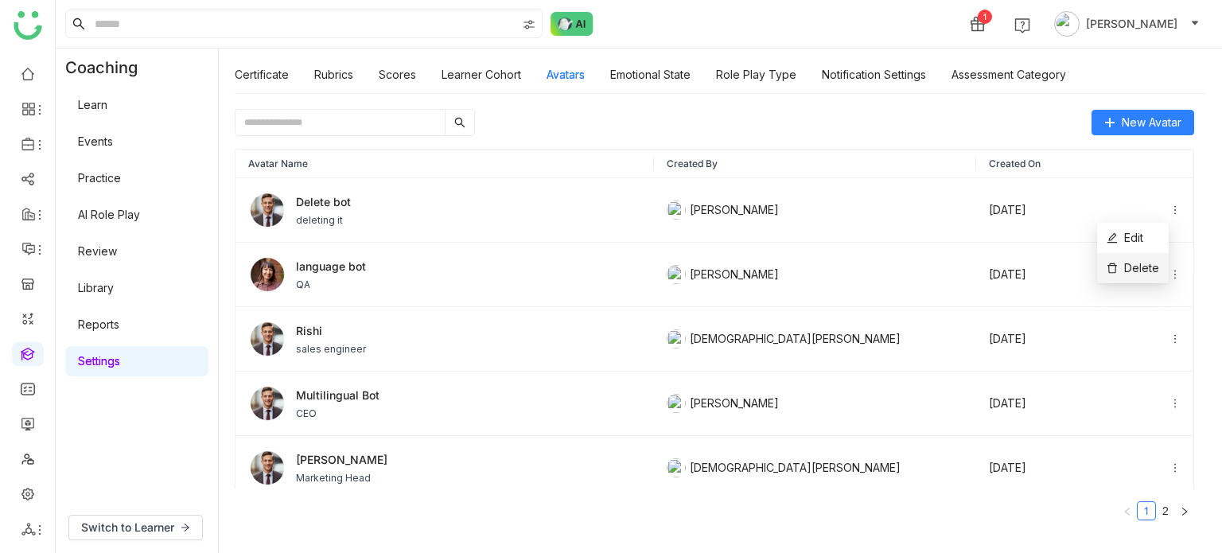
click at [1145, 270] on span "Delete" at bounding box center [1132, 267] width 52 height 17
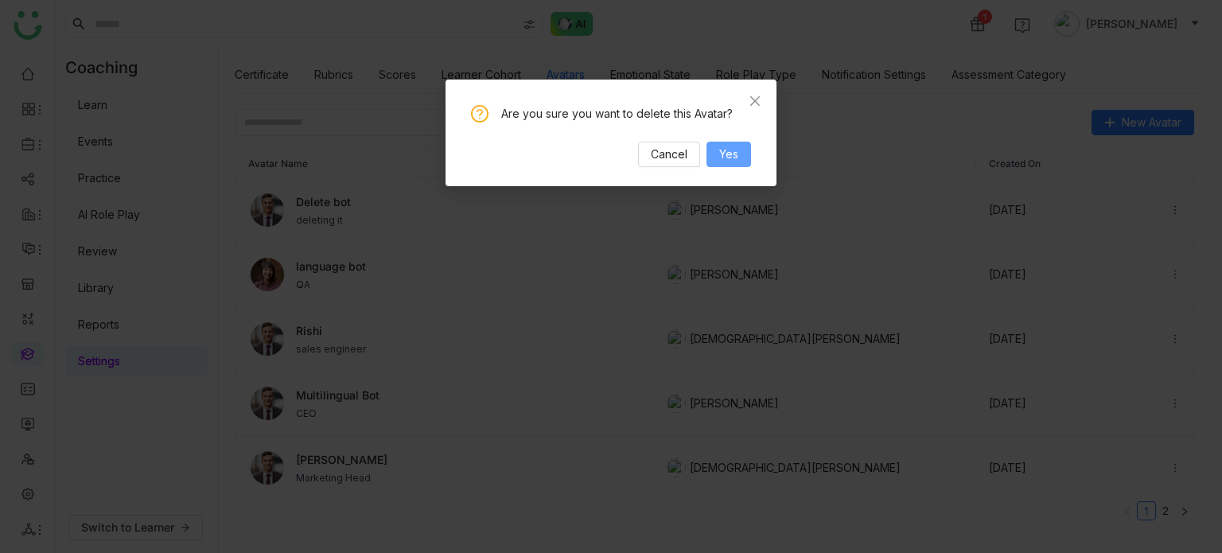
click at [743, 155] on button "Yes" at bounding box center [728, 154] width 45 height 25
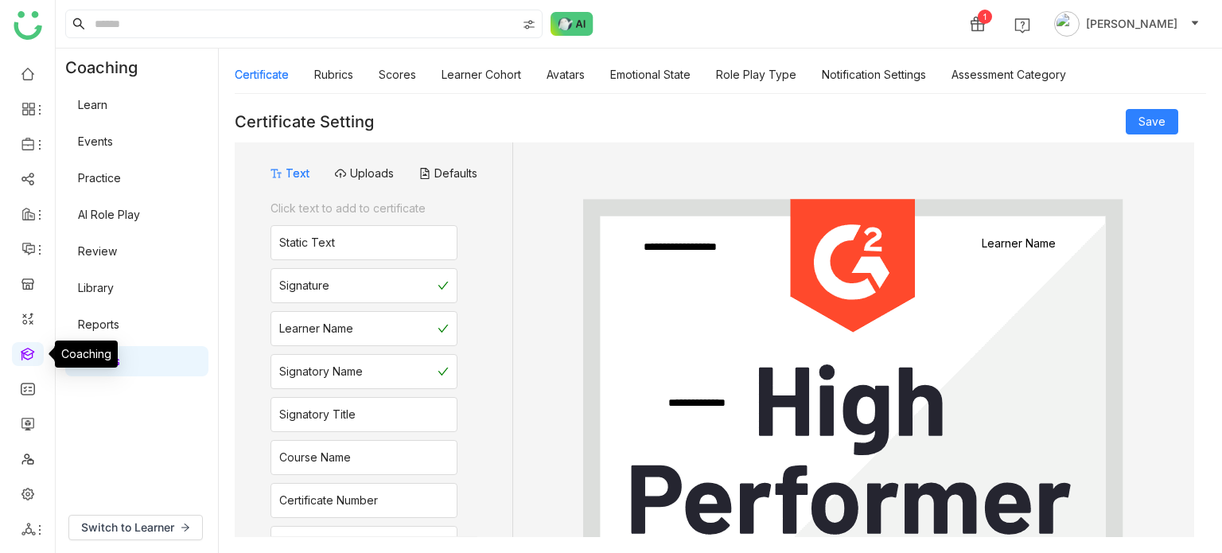
click at [28, 346] on link at bounding box center [28, 353] width 14 height 14
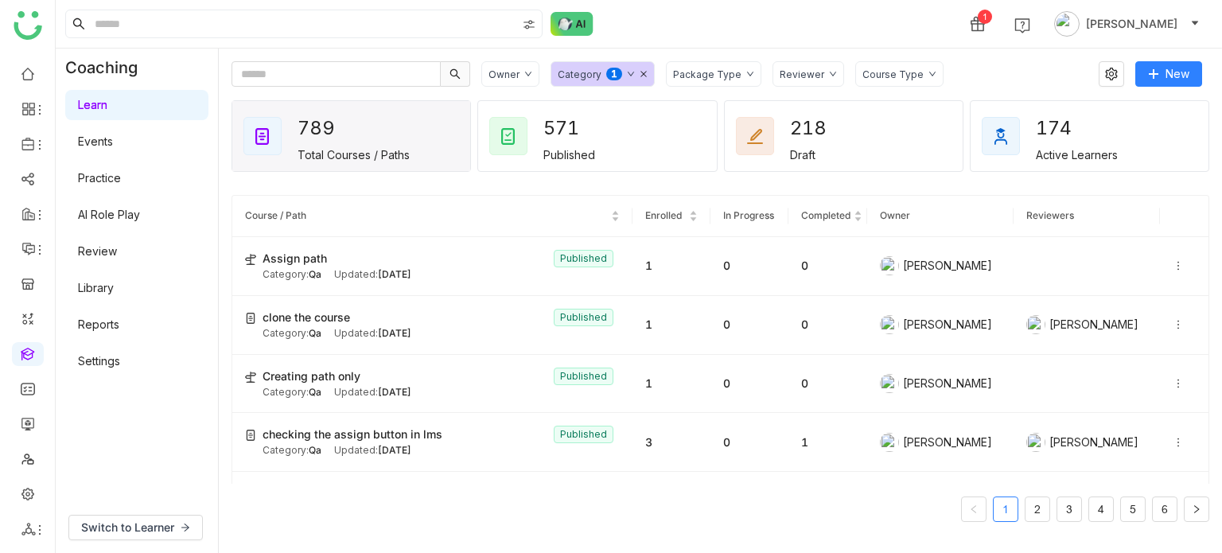
click at [100, 208] on link "AI Role Play" at bounding box center [109, 215] width 62 height 14
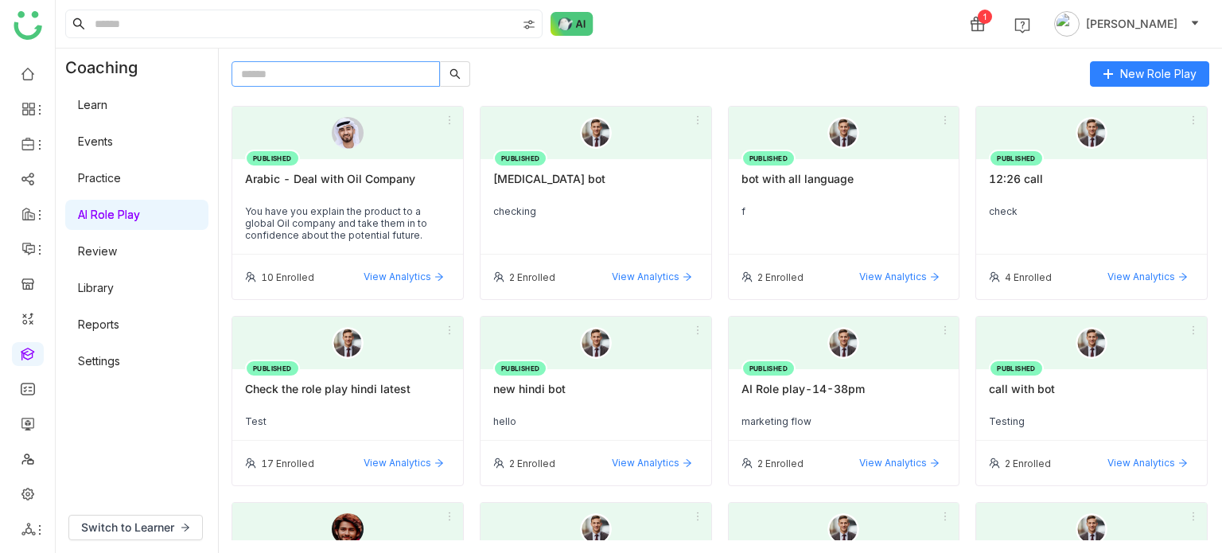
click at [419, 67] on input "text" at bounding box center [335, 73] width 208 height 25
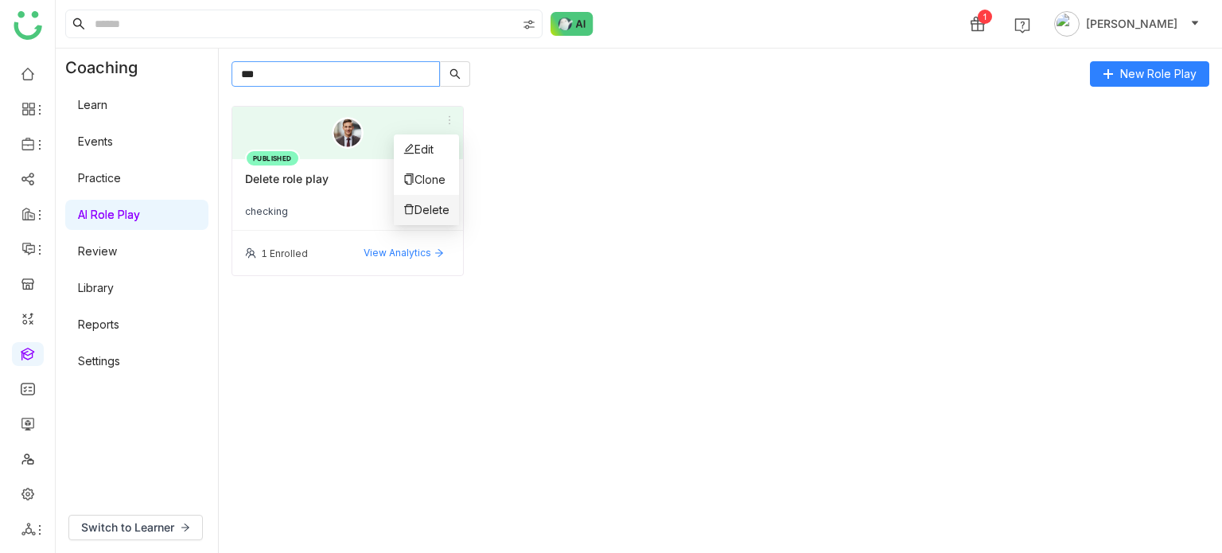
type input "***"
click at [448, 206] on span "Delete" at bounding box center [426, 209] width 46 height 17
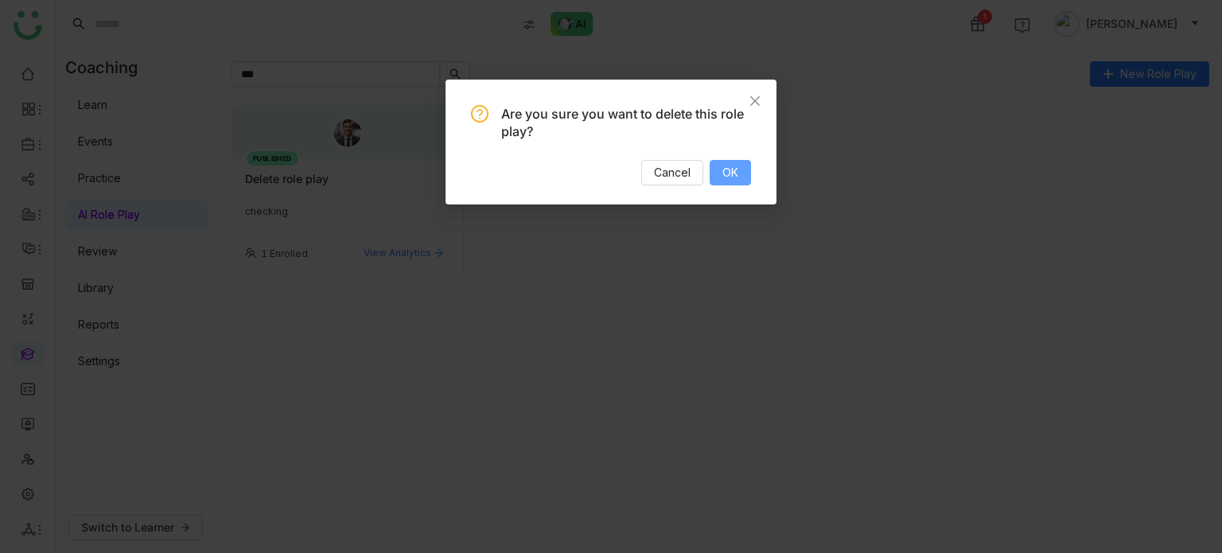
click at [747, 165] on button "OK" at bounding box center [730, 172] width 41 height 25
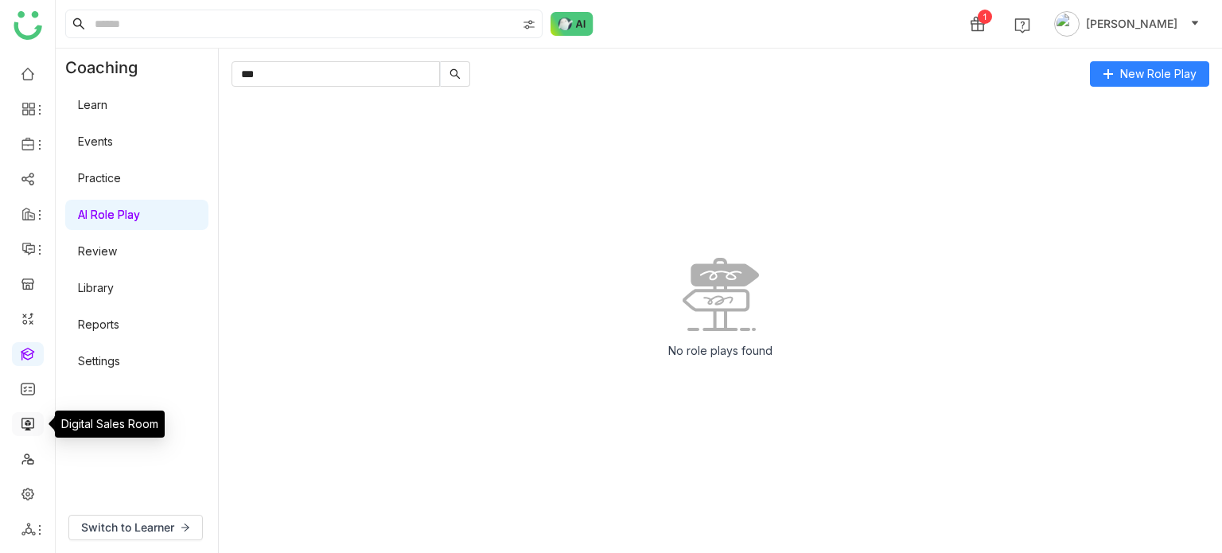
click at [30, 424] on link at bounding box center [28, 423] width 14 height 14
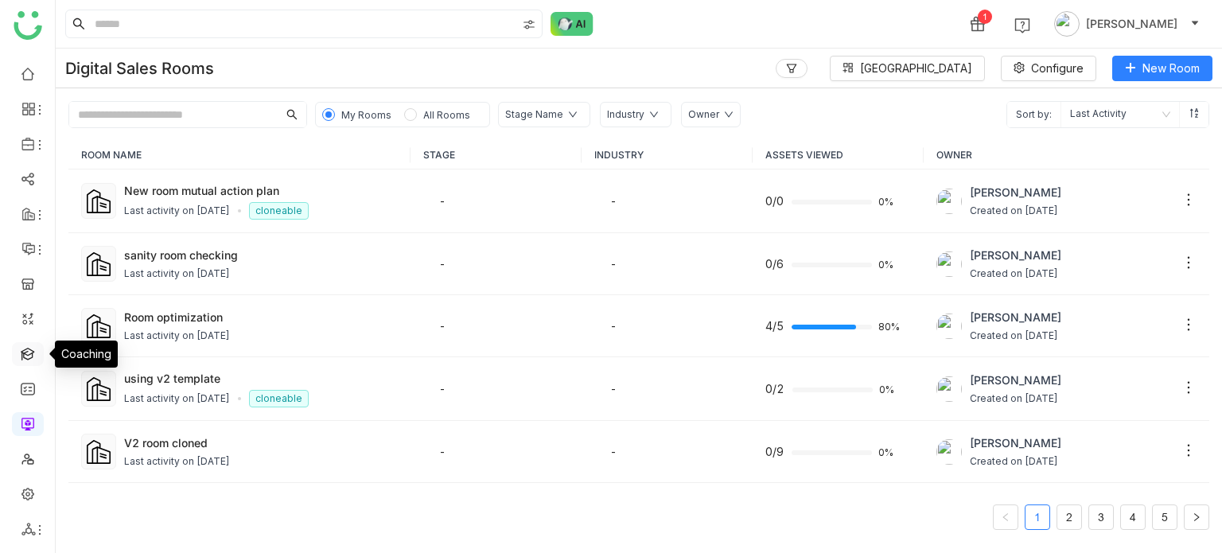
click at [25, 360] on link at bounding box center [28, 353] width 14 height 14
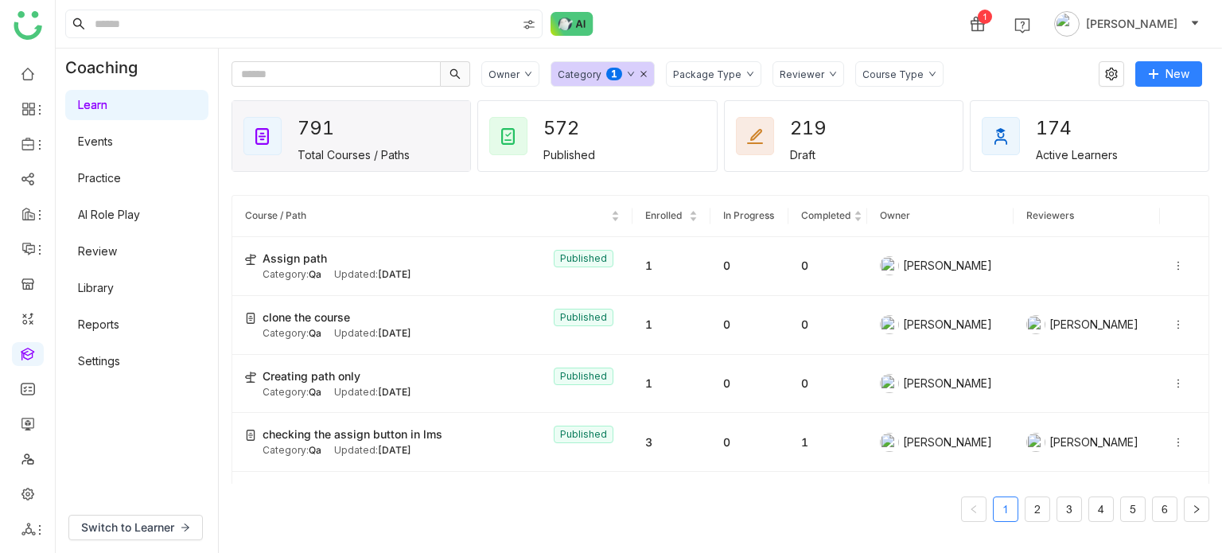
click at [111, 354] on link "Settings" at bounding box center [99, 361] width 42 height 14
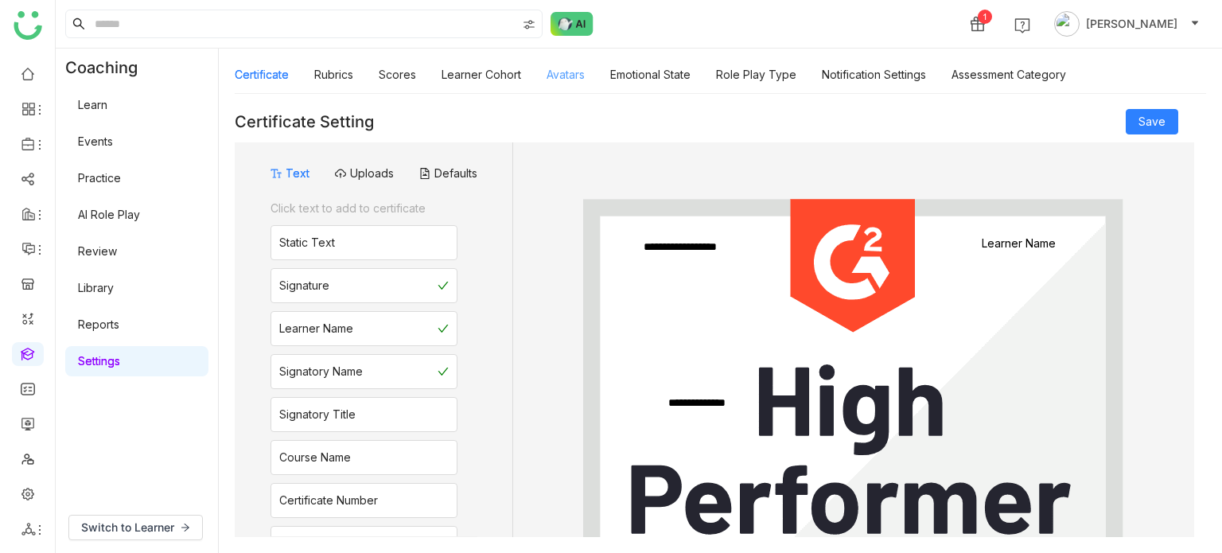
click at [550, 80] on link "Avatars" at bounding box center [565, 75] width 38 height 14
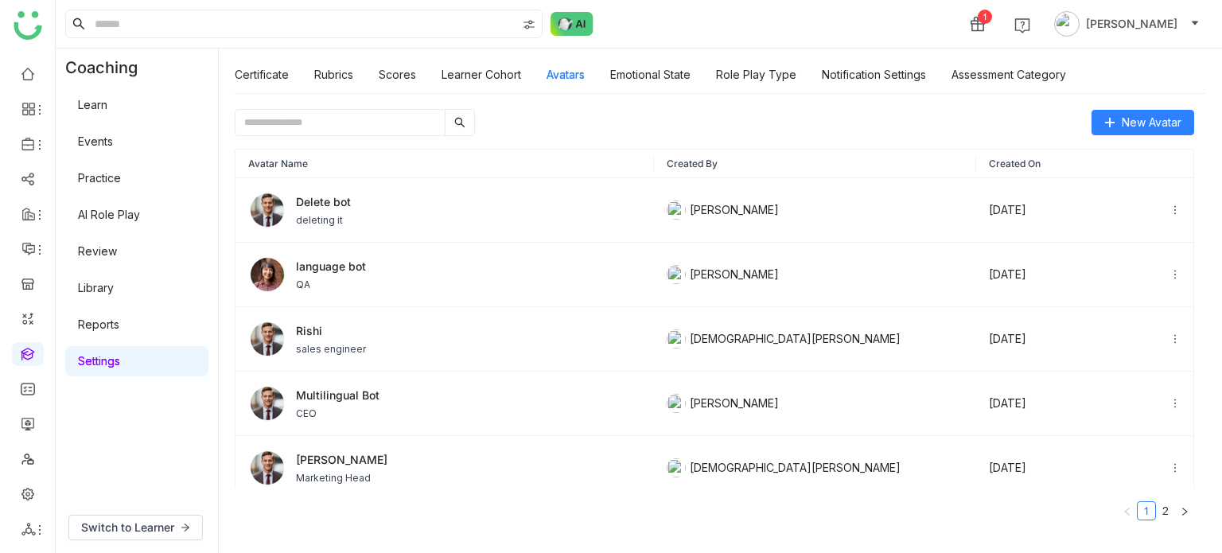
click at [134, 221] on link "AI Role Play" at bounding box center [109, 215] width 62 height 14
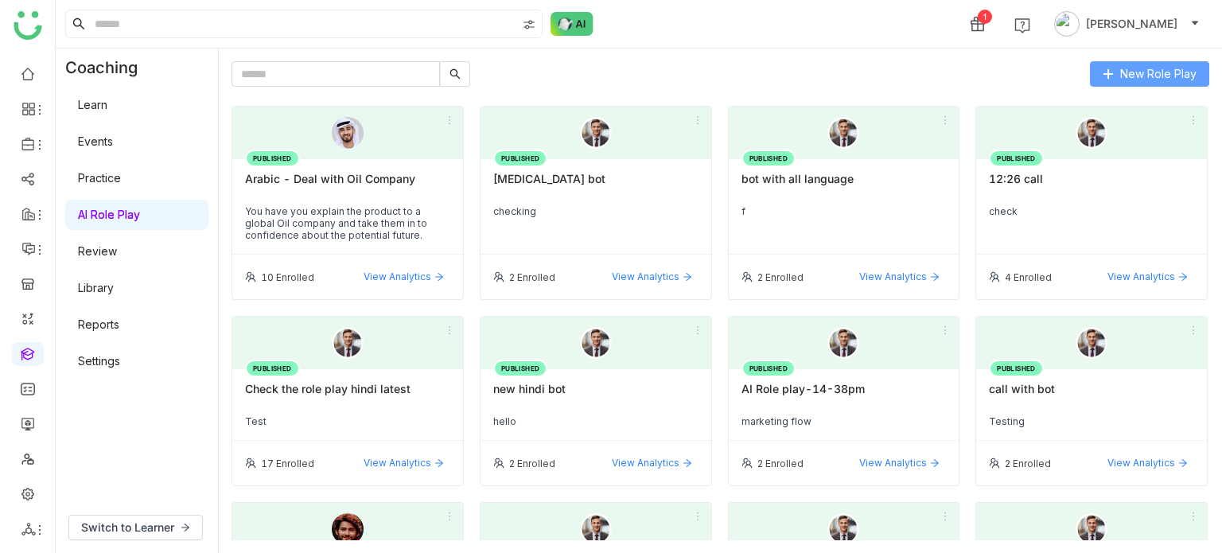
click at [1176, 72] on span "New Role Play" at bounding box center [1158, 73] width 76 height 17
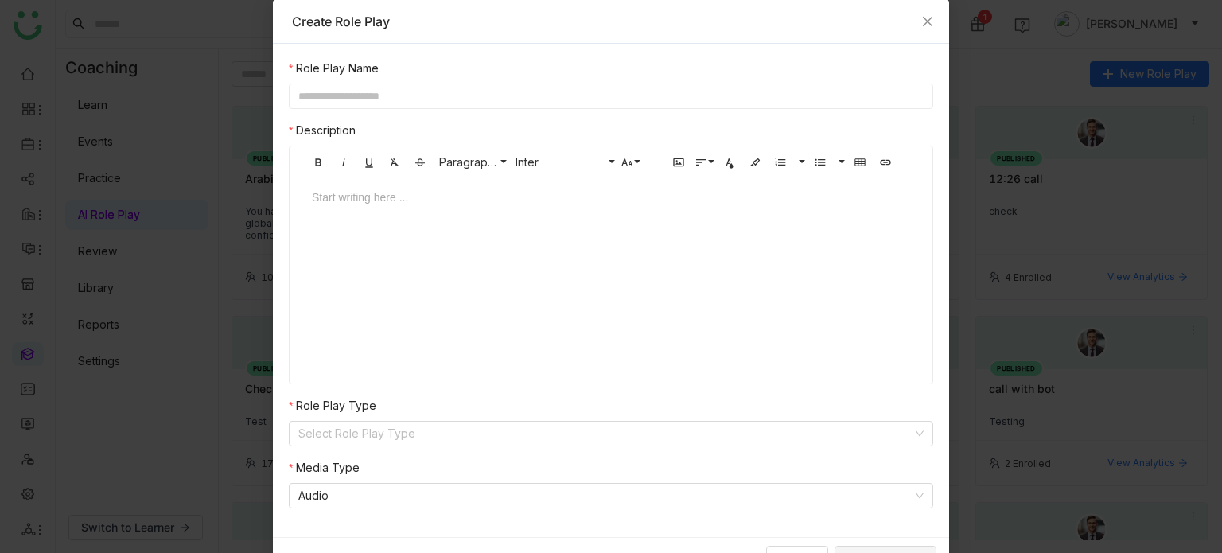
click at [467, 88] on input "text" at bounding box center [611, 96] width 644 height 25
drag, startPoint x: 515, startPoint y: 91, endPoint x: 501, endPoint y: 91, distance: 14.3
click at [501, 91] on input "**********" at bounding box center [611, 96] width 644 height 25
type input "**********"
click at [394, 444] on input at bounding box center [605, 434] width 614 height 24
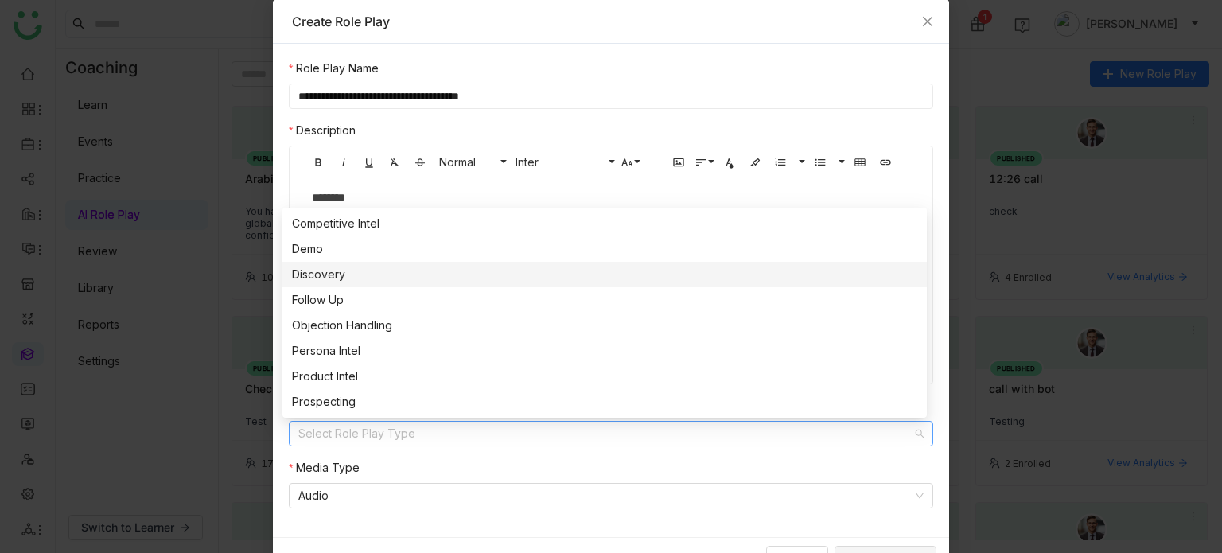
click at [368, 280] on div "Discovery" at bounding box center [604, 274] width 625 height 17
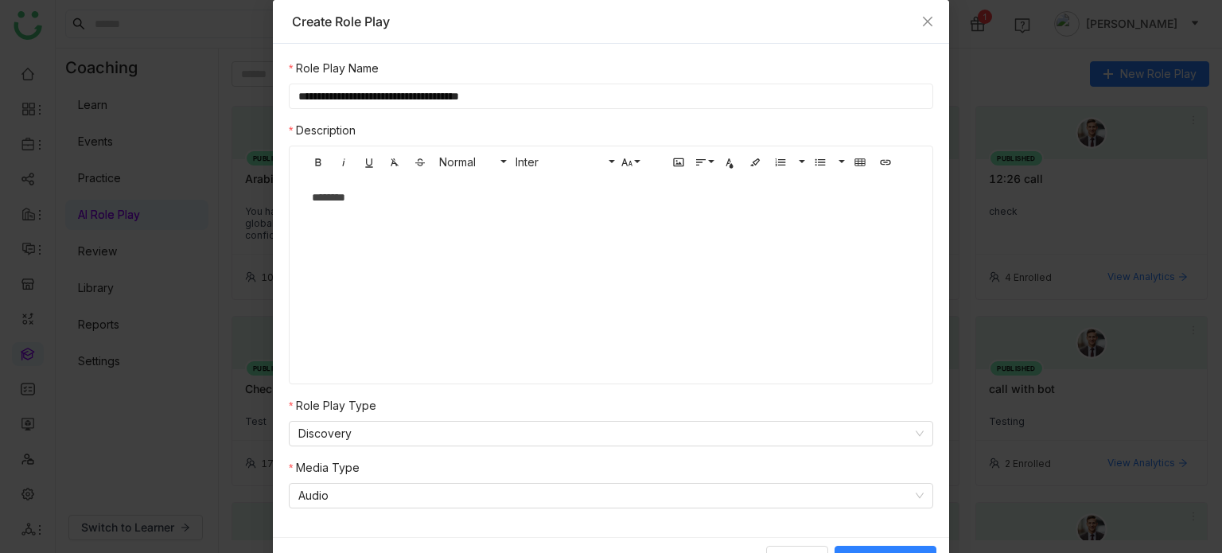
scroll to position [25, 0]
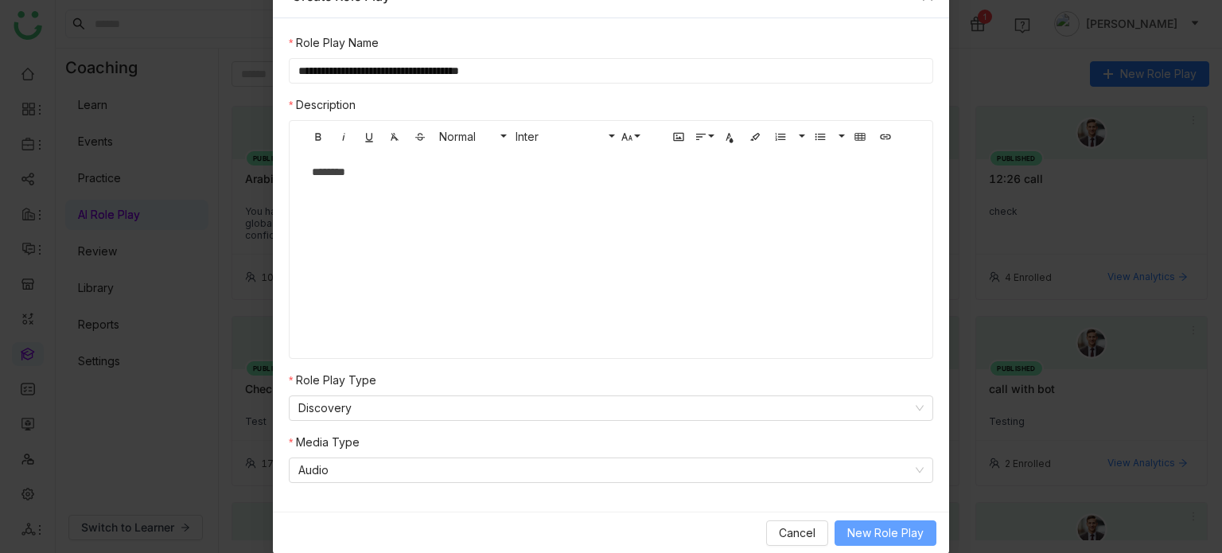
click at [882, 535] on span "New Role Play" at bounding box center [885, 532] width 76 height 17
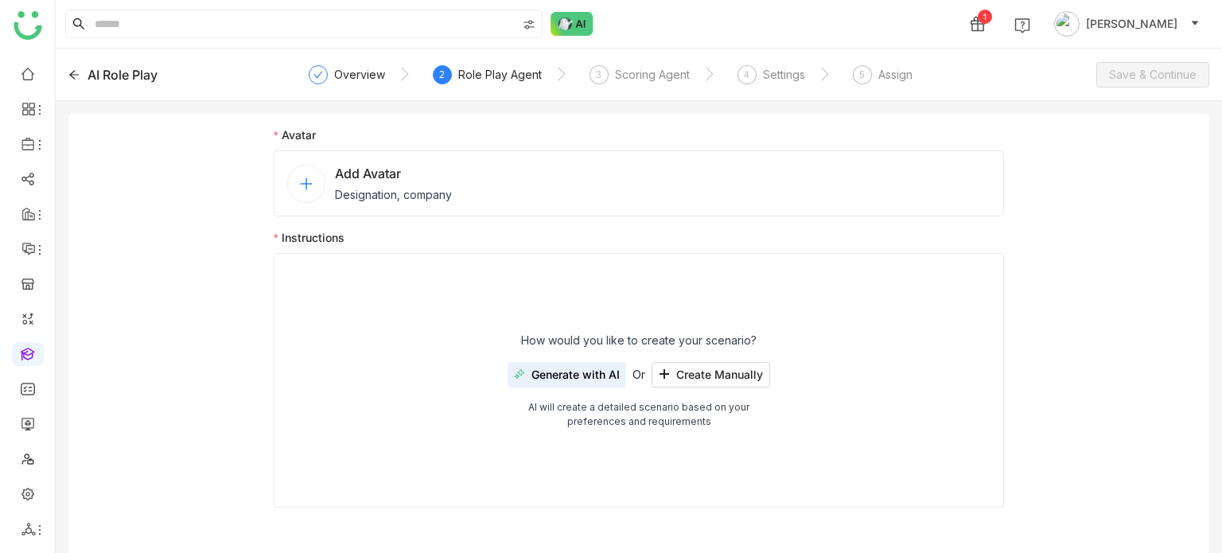
click at [418, 193] on span "Designation, company" at bounding box center [393, 194] width 117 height 17
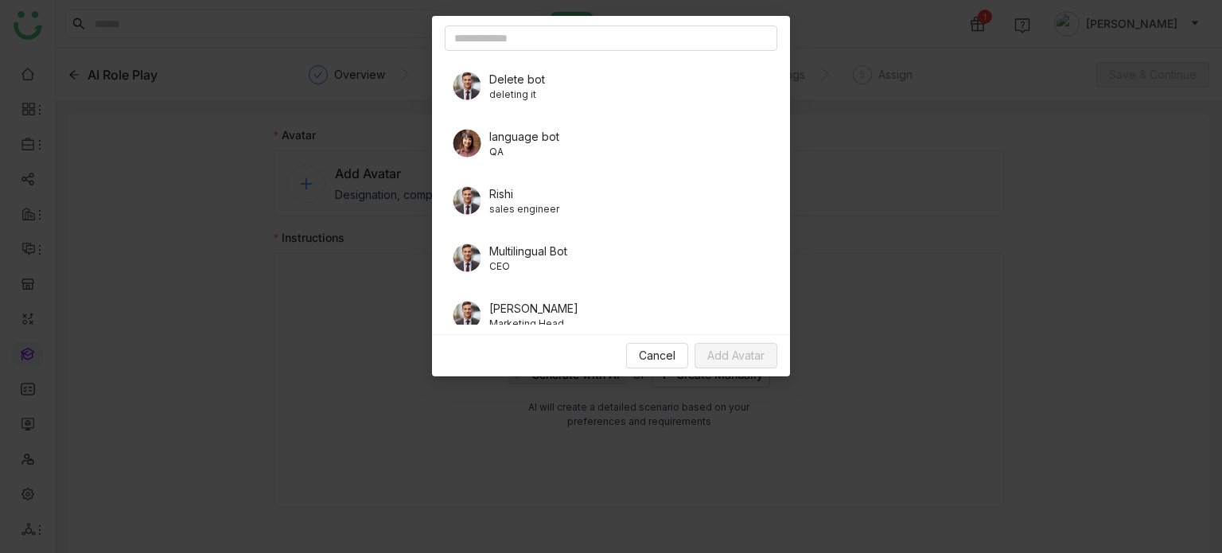
click at [528, 89] on span "deleting it" at bounding box center [517, 94] width 56 height 14
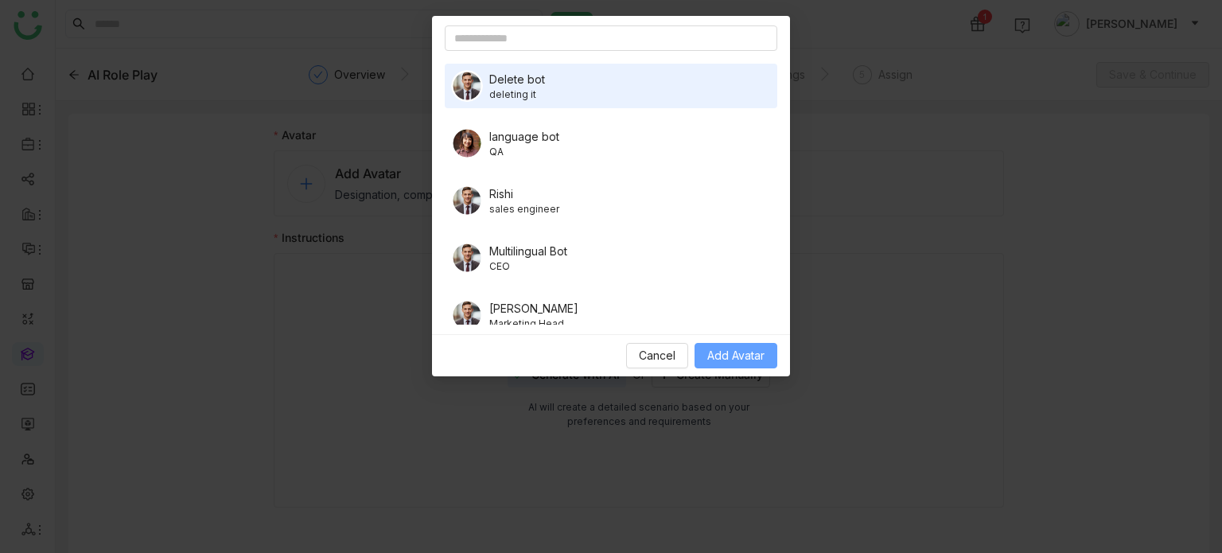
click at [728, 352] on span "Add Avatar" at bounding box center [735, 355] width 57 height 17
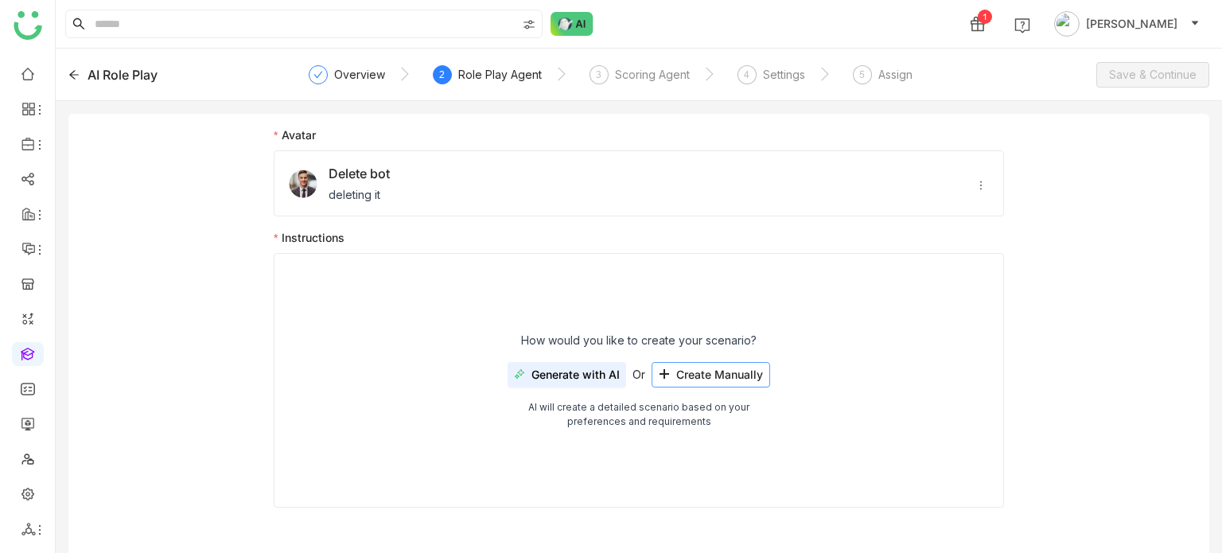
click at [701, 364] on button "Create Manually" at bounding box center [710, 374] width 119 height 25
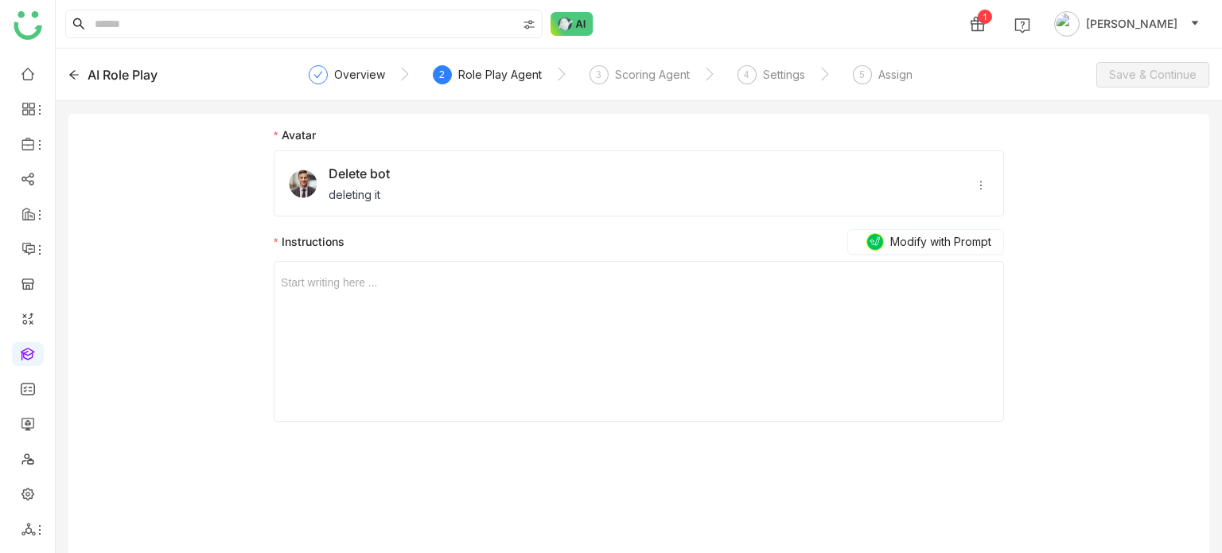
click at [550, 297] on div "Start writing here ..." at bounding box center [639, 341] width 716 height 159
click at [428, 271] on div "Start writing here ..." at bounding box center [639, 341] width 716 height 159
click at [624, 84] on div "3 Scoring Agent" at bounding box center [639, 79] width 100 height 29
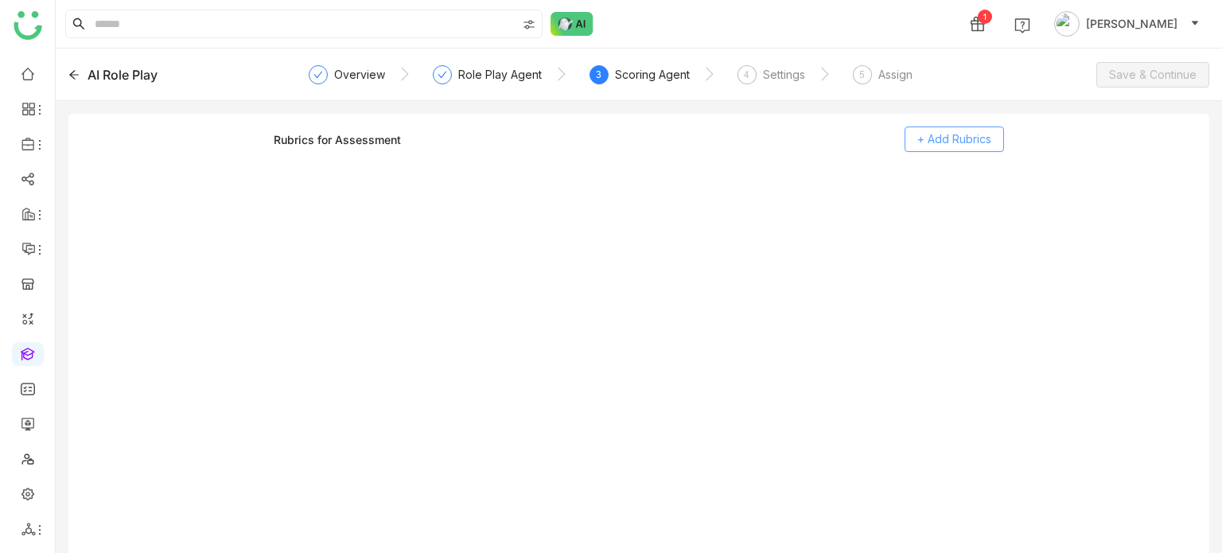
click at [928, 139] on span "+ Add Rubrics" at bounding box center [954, 138] width 74 height 17
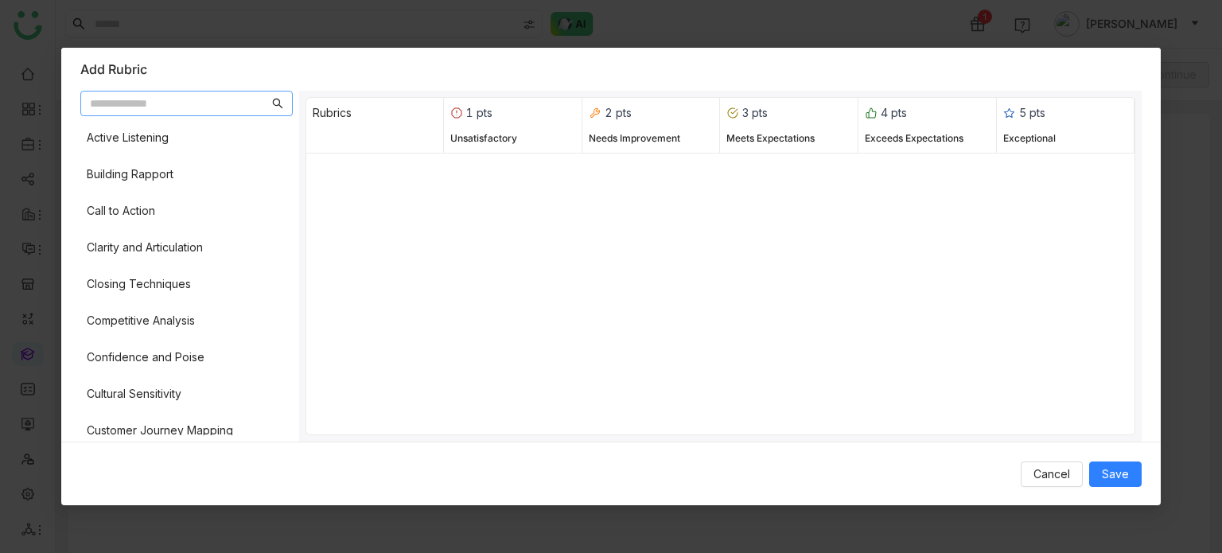
click at [124, 230] on div "Active Listening Building Rapport Call to Action Clarity and Articulation Closi…" at bounding box center [186, 278] width 212 height 313
click at [131, 245] on div "Clarity and Articulation" at bounding box center [145, 247] width 116 height 17
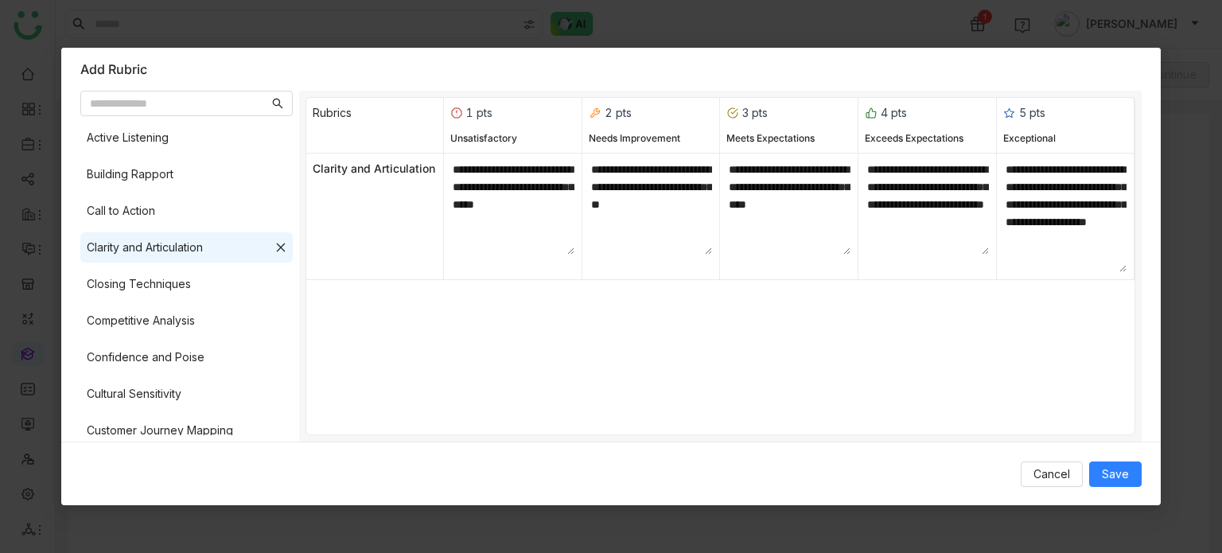
click at [140, 191] on div "Active Listening Building Rapport Call to Action Clarity and Articulation Closi…" at bounding box center [186, 278] width 212 height 313
click at [140, 207] on div "Call to Action" at bounding box center [121, 210] width 68 height 17
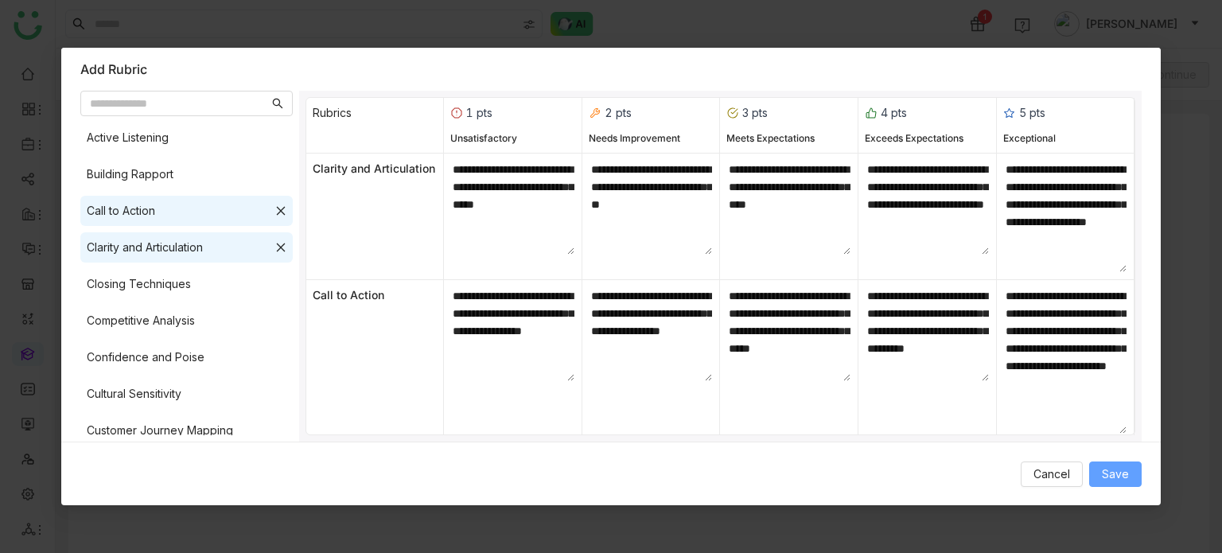
click at [1109, 477] on span "Save" at bounding box center [1115, 473] width 27 height 17
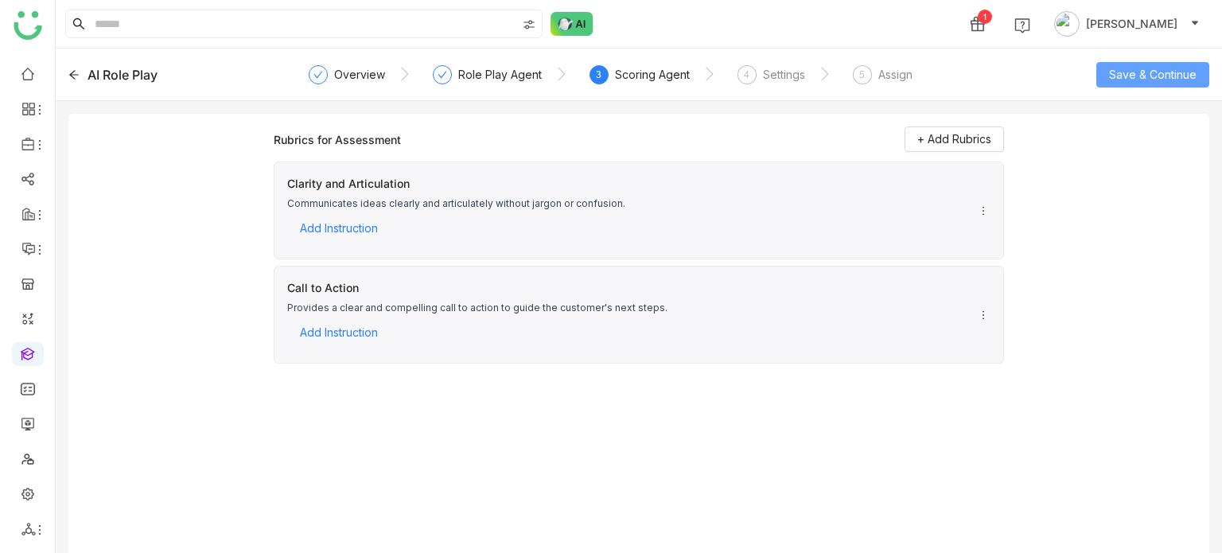
click at [1155, 81] on span "Save & Continue" at bounding box center [1152, 74] width 87 height 17
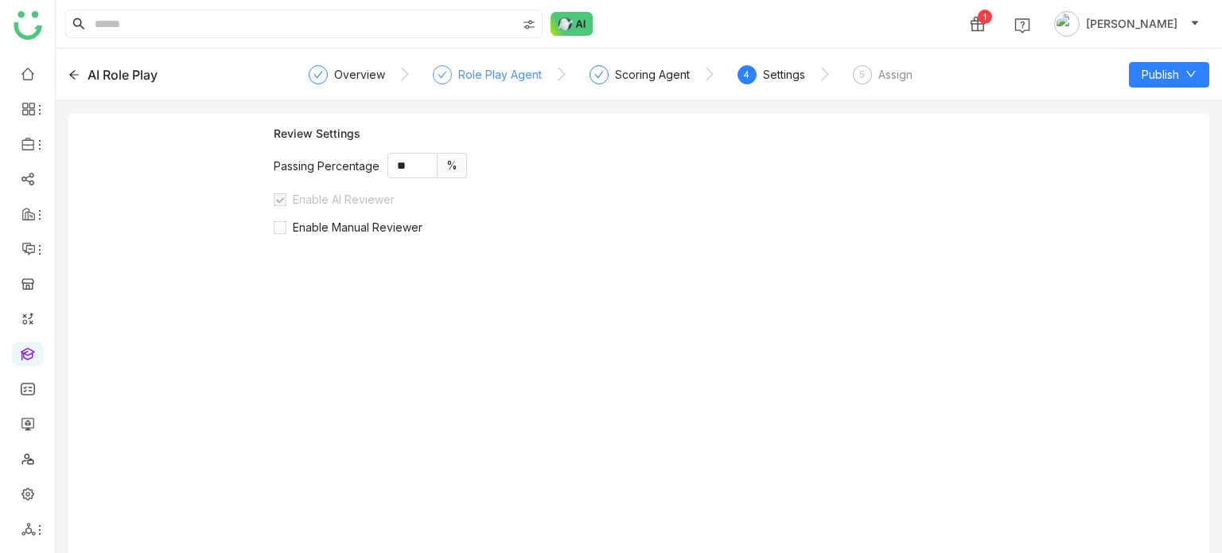
click at [476, 75] on div "Role Play Agent" at bounding box center [500, 74] width 84 height 19
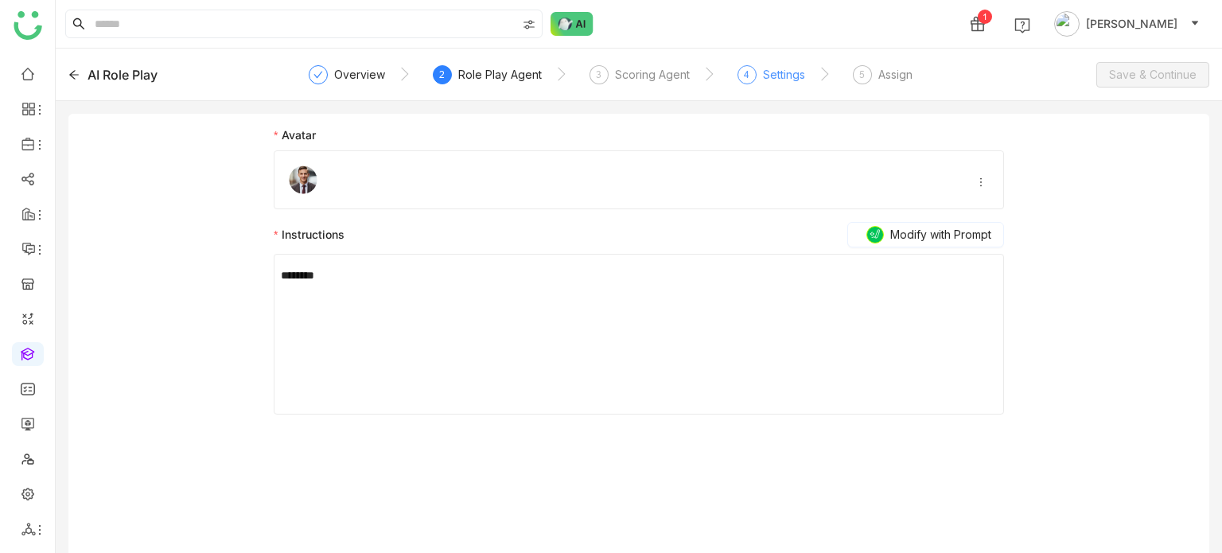
click at [745, 72] on span "4" at bounding box center [747, 74] width 6 height 12
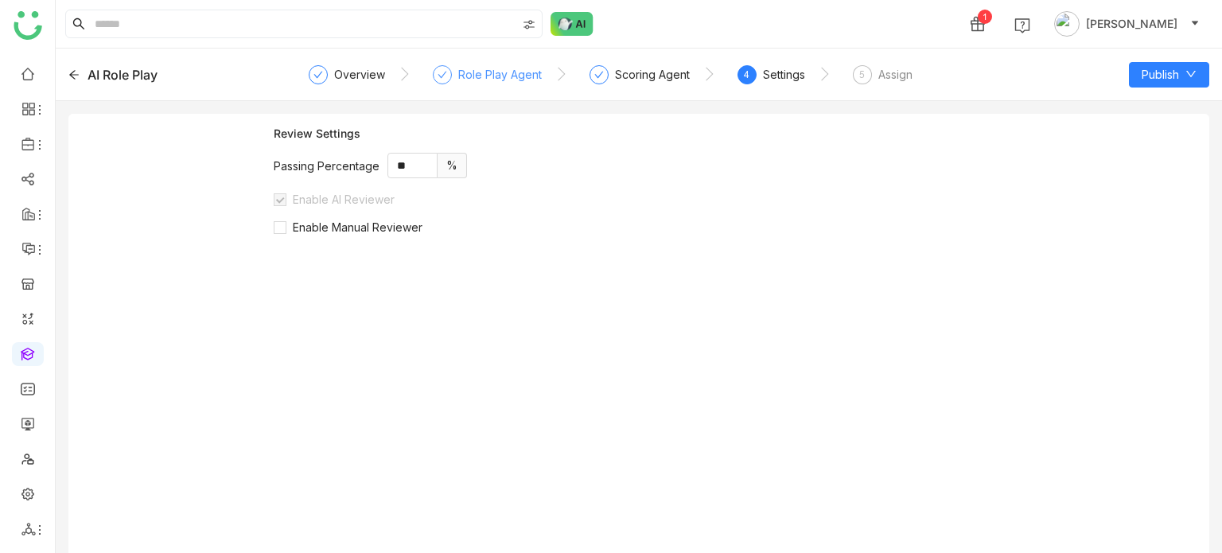
click at [466, 76] on div "Role Play Agent" at bounding box center [500, 74] width 84 height 19
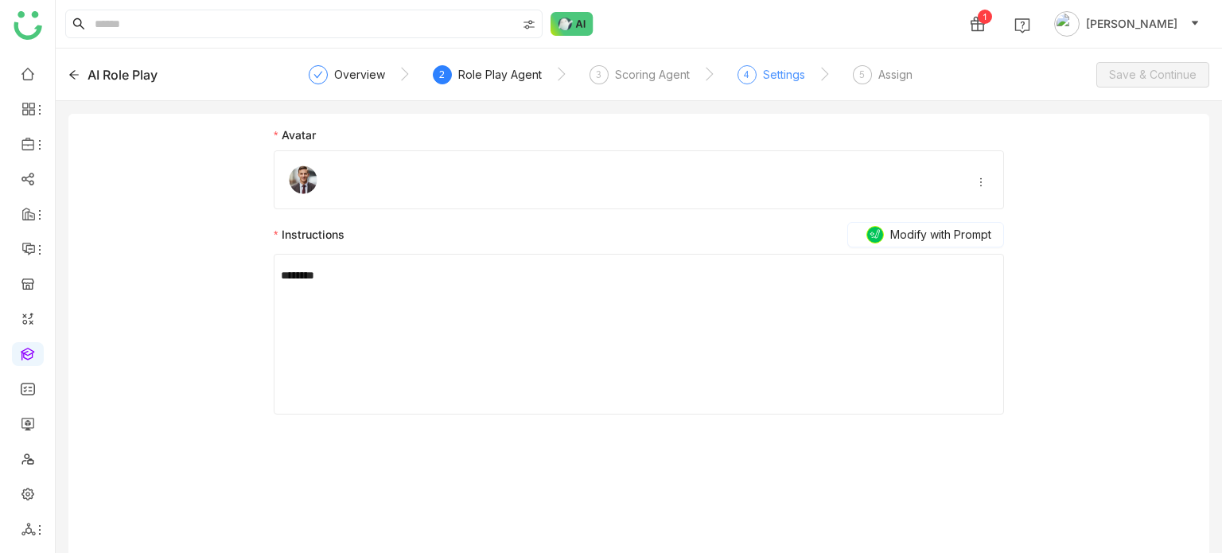
click at [763, 75] on div "Settings" at bounding box center [784, 74] width 42 height 19
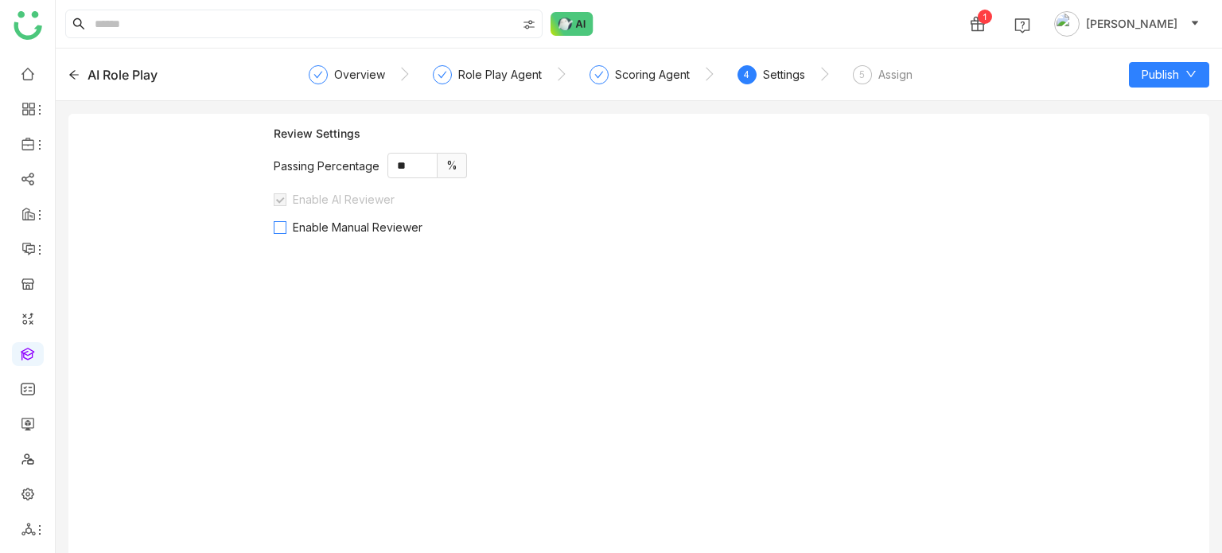
click at [374, 222] on span "Enable Manual Reviewer" at bounding box center [357, 227] width 142 height 14
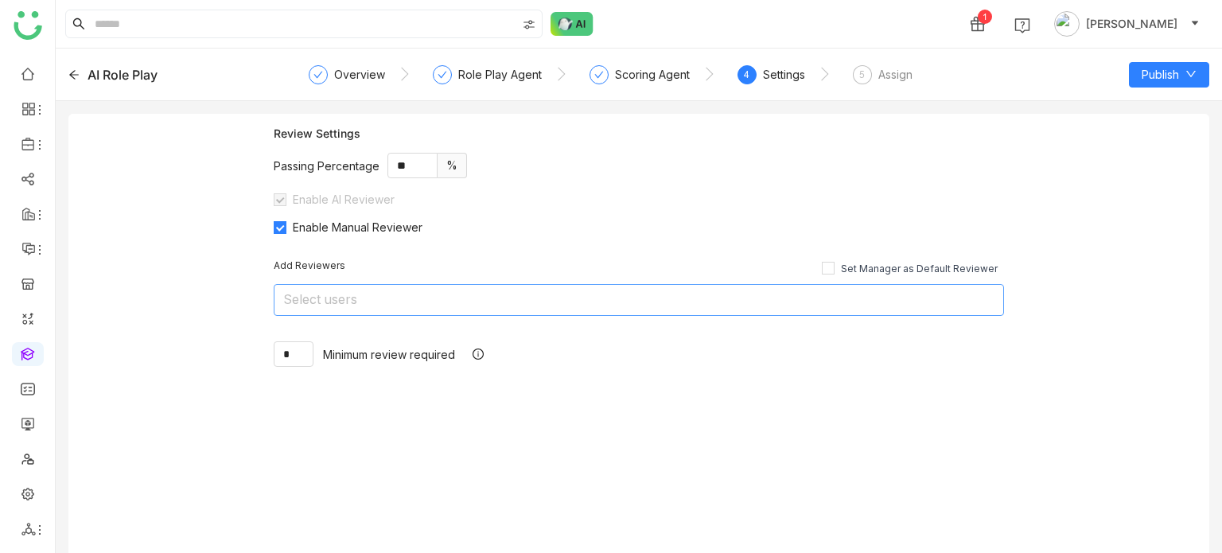
click at [353, 296] on nz-select-top-control "Select users" at bounding box center [639, 300] width 730 height 32
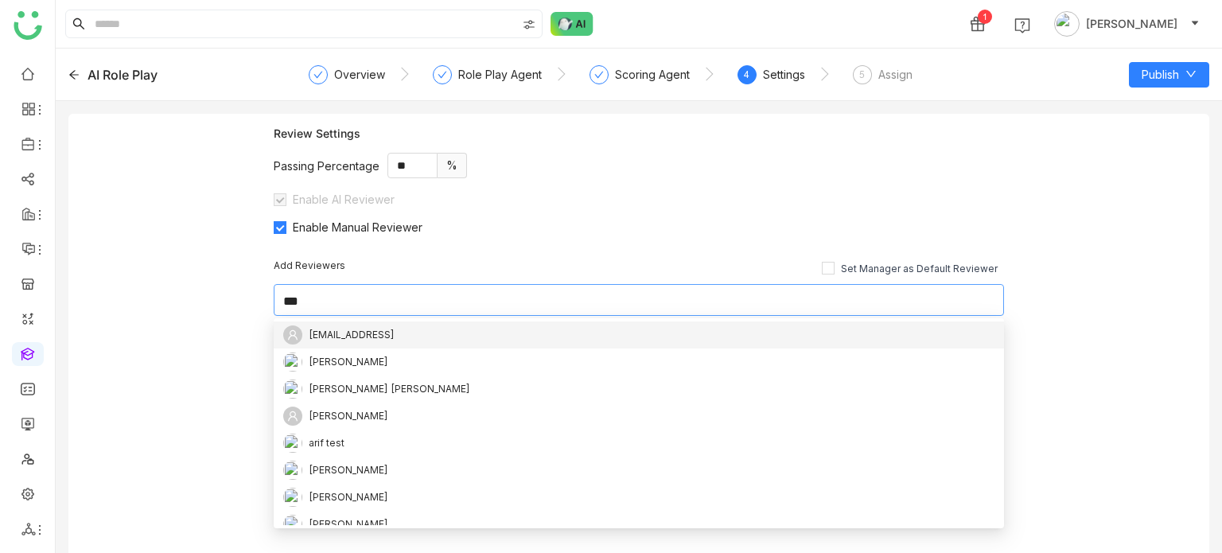
type input "****"
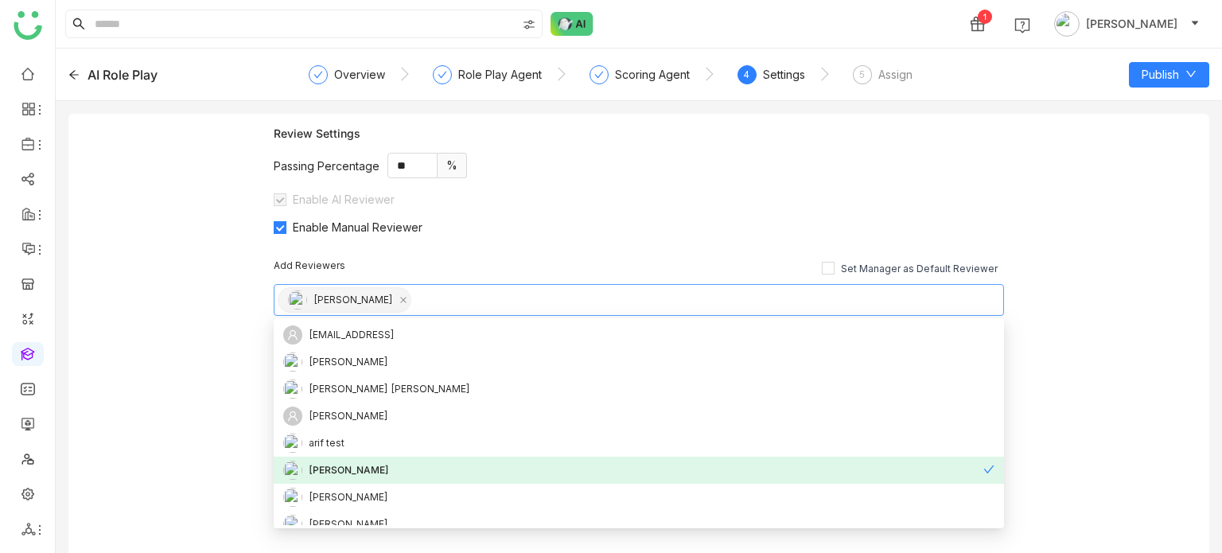
click at [939, 161] on div "Passing Percentage ** %" at bounding box center [639, 165] width 730 height 25
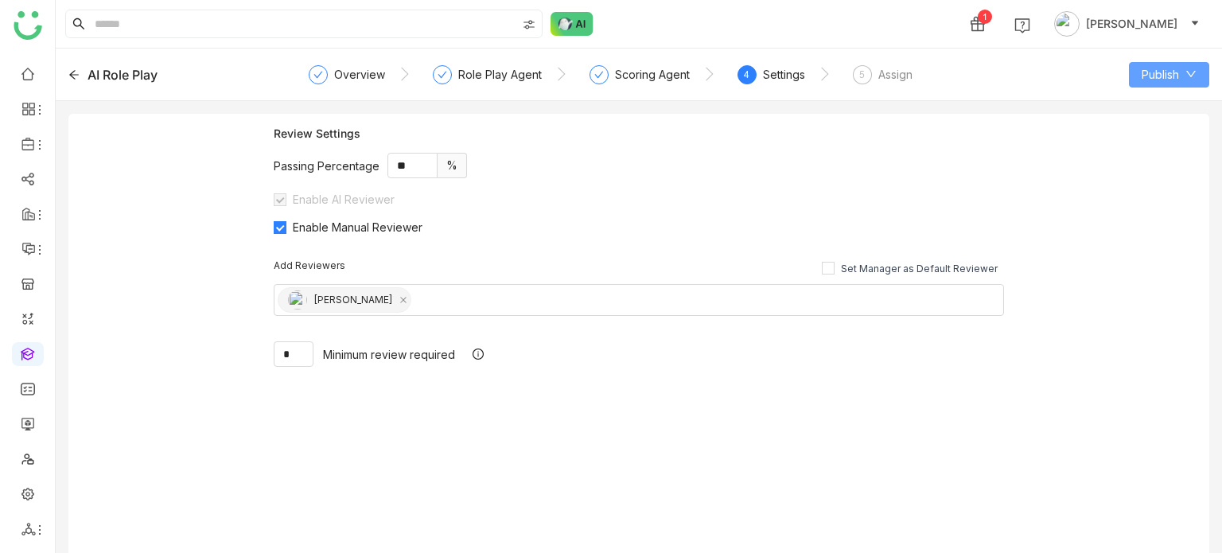
click at [1158, 80] on span "Publish" at bounding box center [1159, 74] width 37 height 17
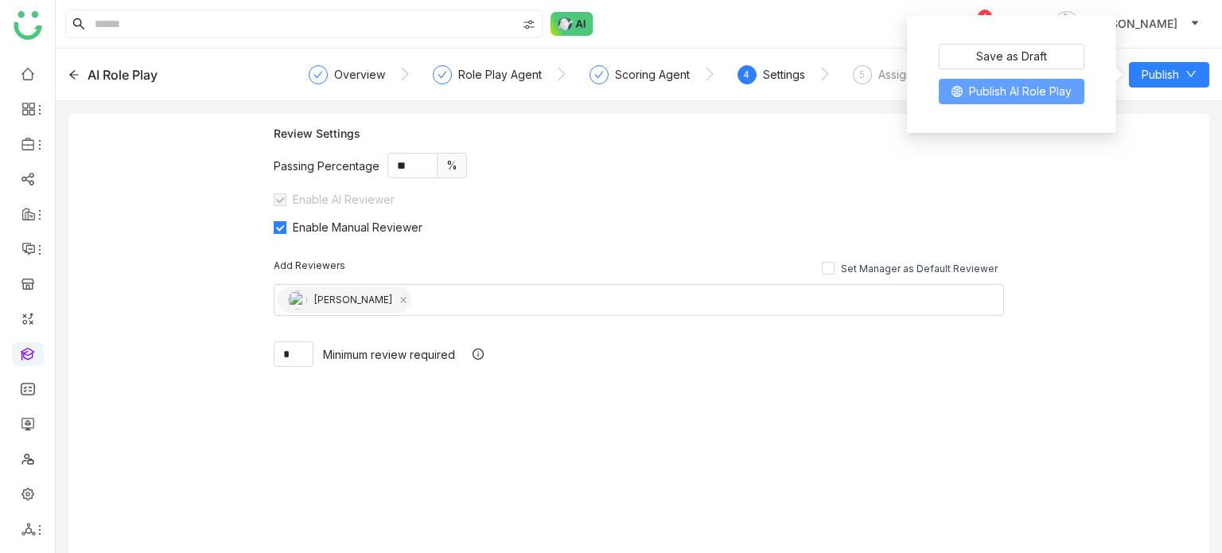
click at [1066, 93] on span "Publish AI Role Play" at bounding box center [1020, 91] width 103 height 17
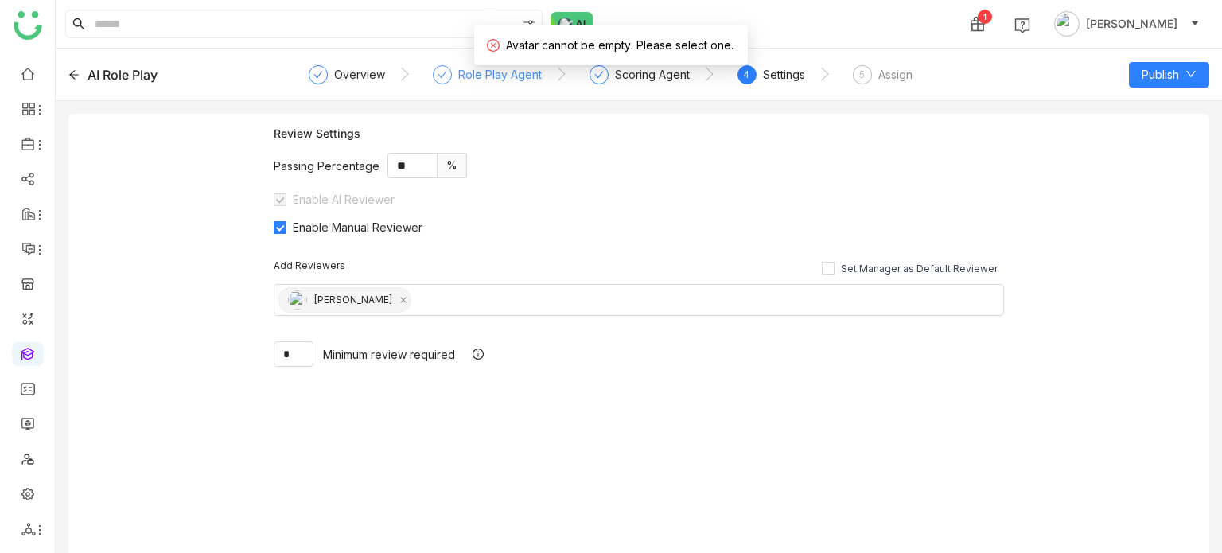
click at [479, 79] on div "Role Play Agent" at bounding box center [500, 74] width 84 height 19
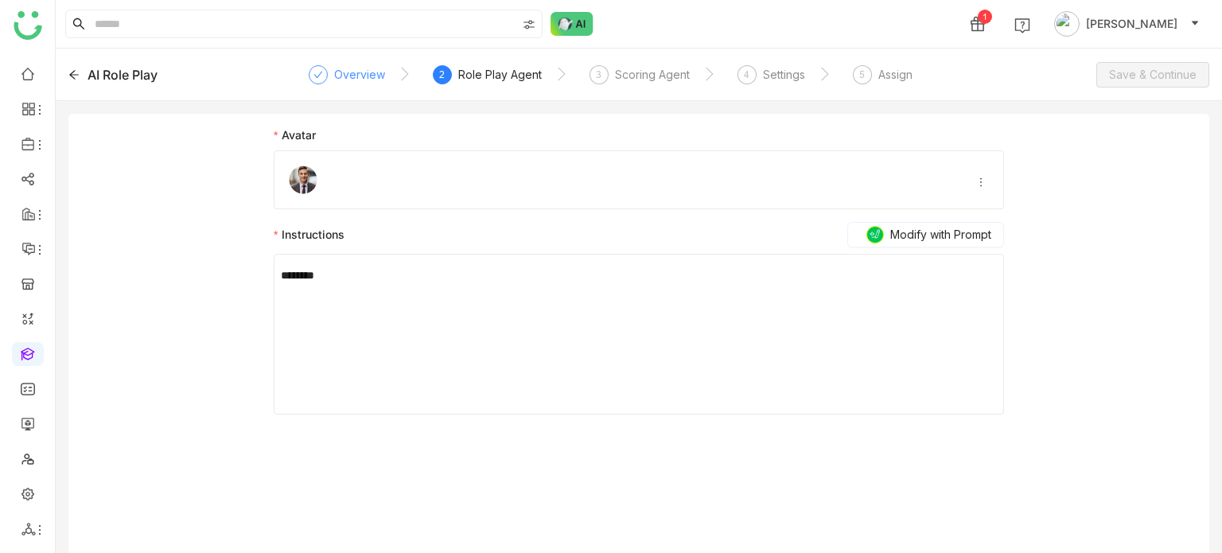
click at [332, 72] on div "Overview" at bounding box center [347, 79] width 76 height 29
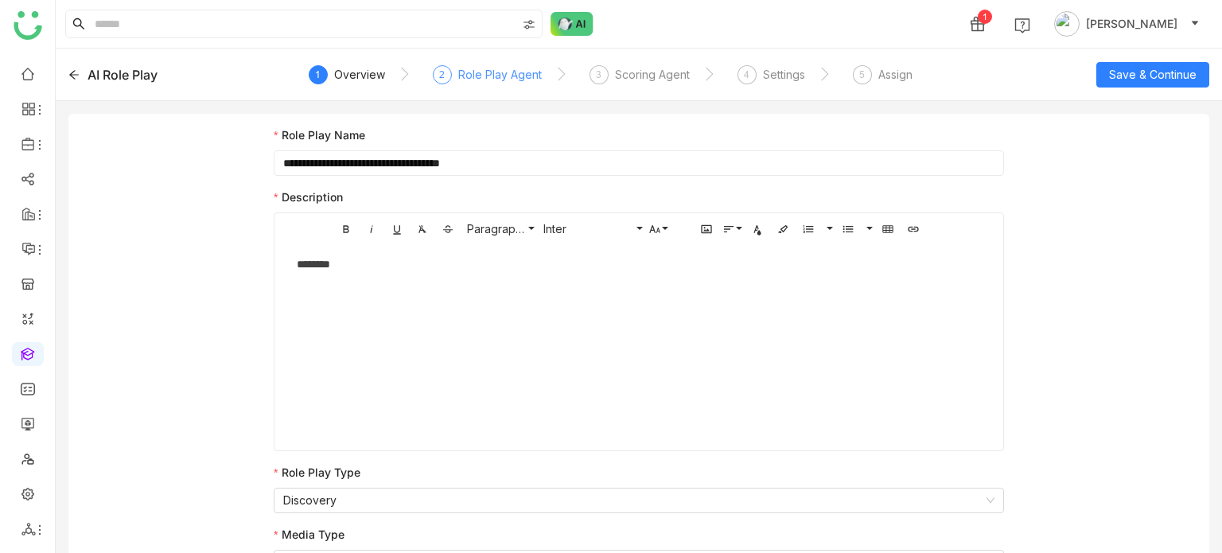
click at [468, 76] on div "Role Play Agent" at bounding box center [500, 74] width 84 height 19
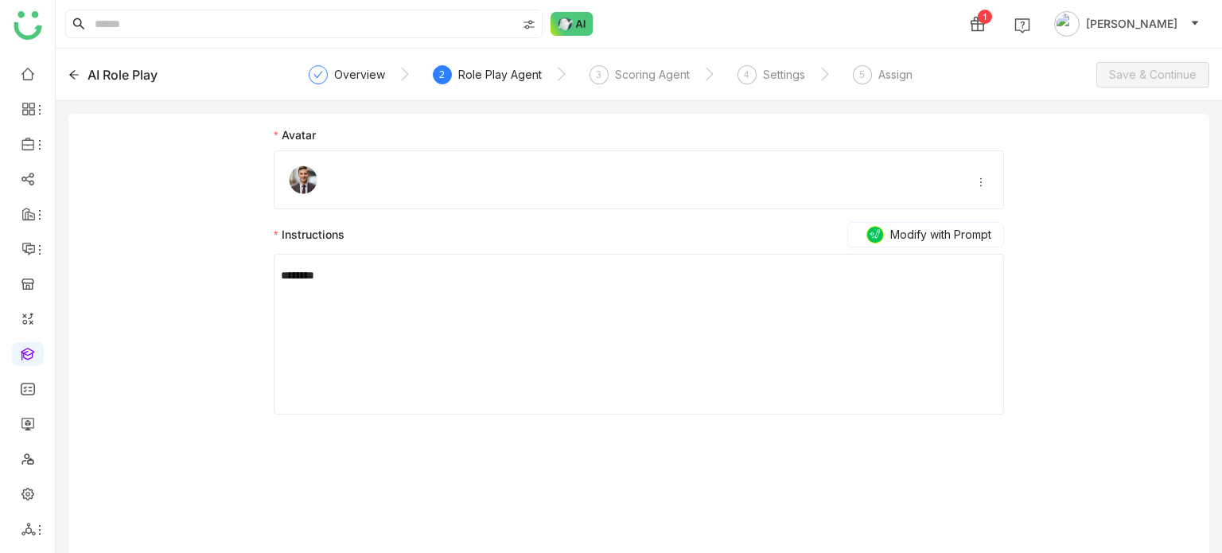
click at [865, 72] on div "5" at bounding box center [862, 74] width 19 height 19
click at [752, 91] on div "4 Settings" at bounding box center [771, 79] width 68 height 29
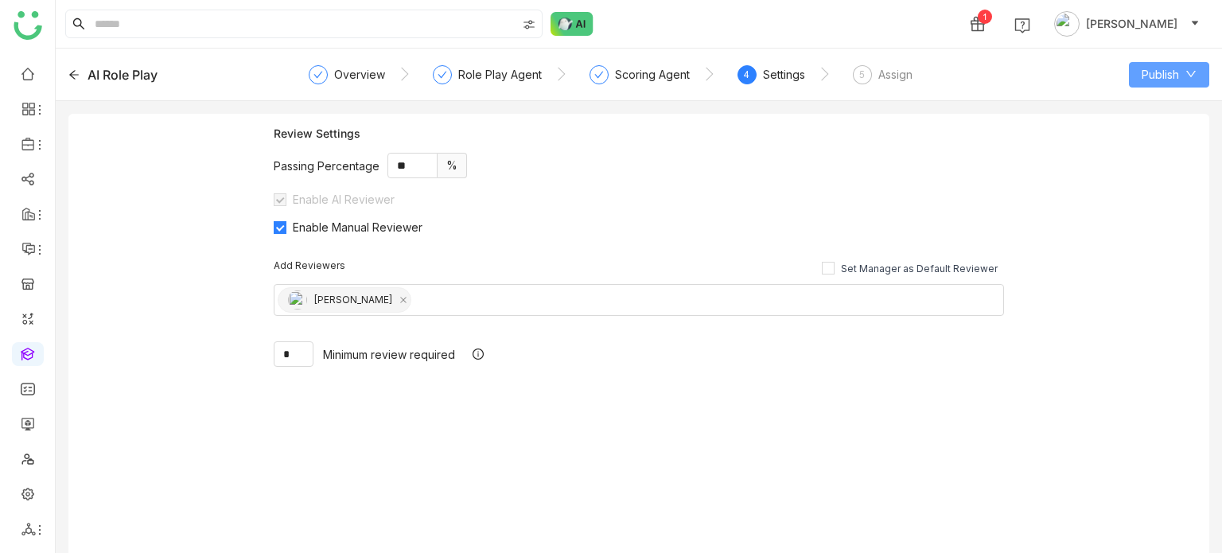
click at [1168, 63] on button "Publish" at bounding box center [1169, 74] width 80 height 25
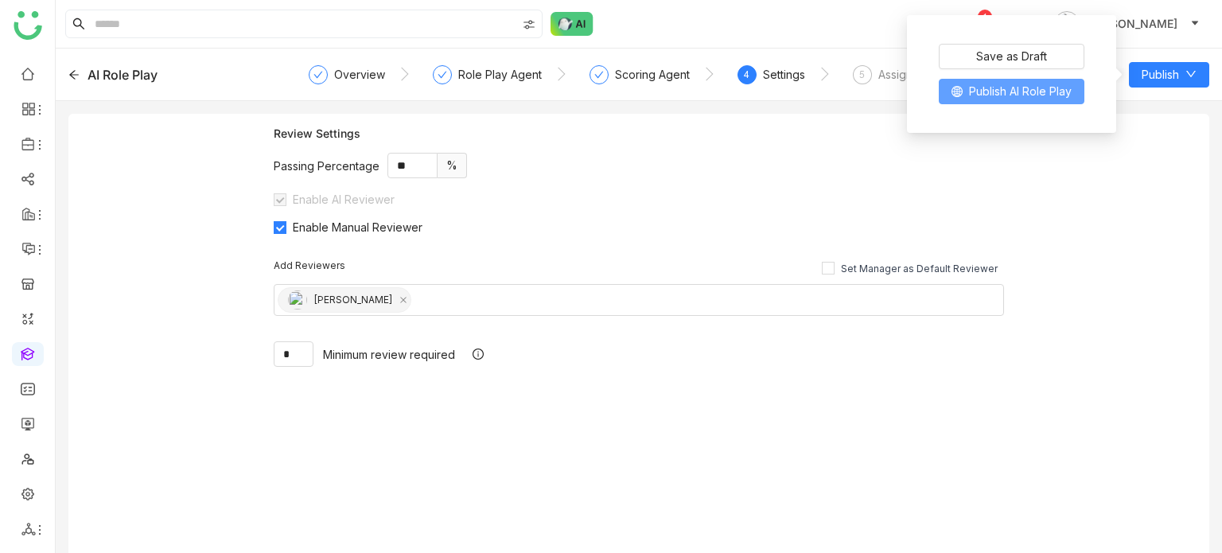
click at [1033, 103] on button "Publish AI Role Play" at bounding box center [1012, 91] width 146 height 25
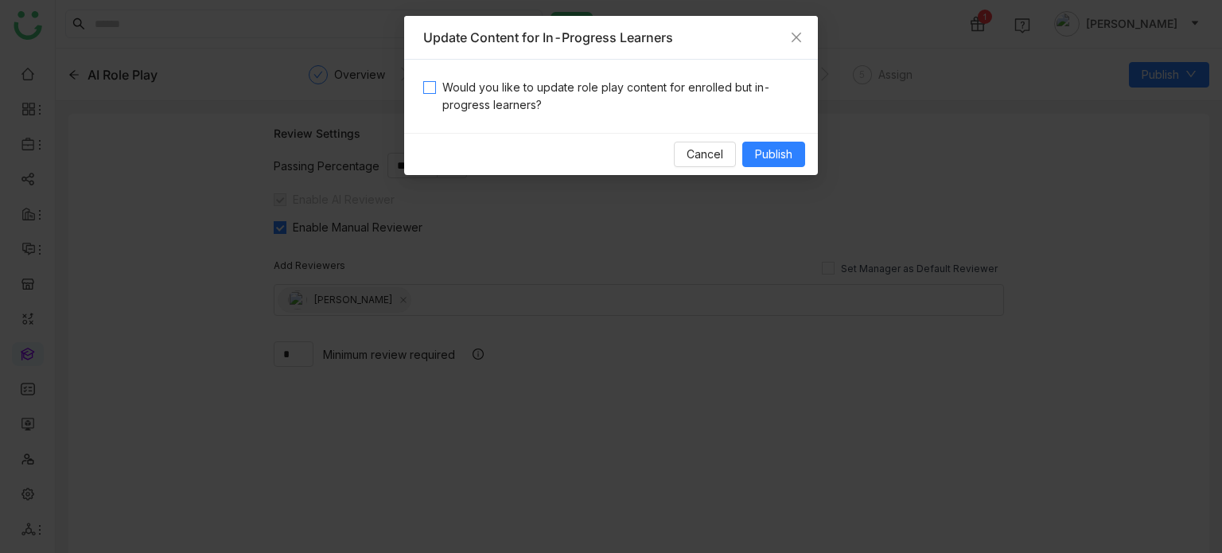
click at [654, 79] on span "Would you like to update role play content for enrolled but in-progress learner…" at bounding box center [617, 96] width 363 height 35
click at [780, 153] on span "Publish" at bounding box center [773, 154] width 37 height 17
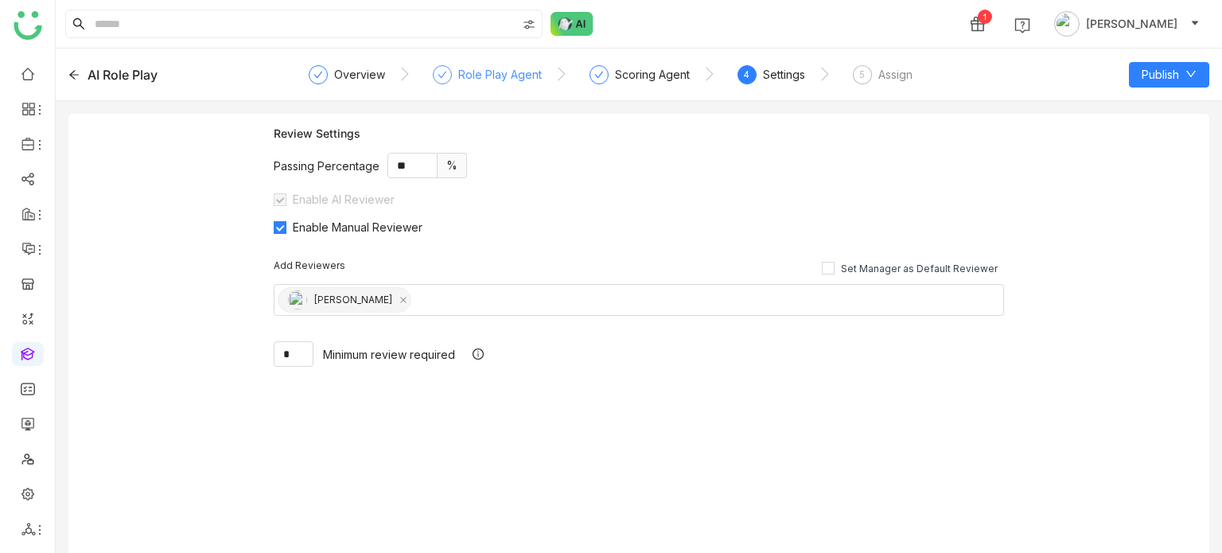
click at [525, 89] on div "Role Play Agent" at bounding box center [487, 79] width 109 height 29
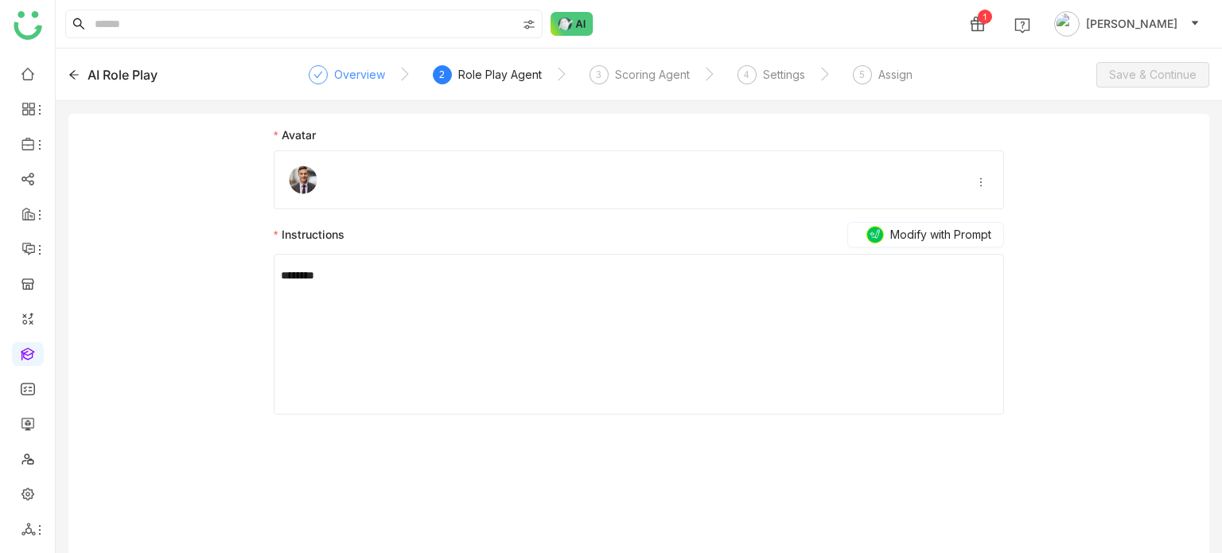
click at [336, 69] on div "Overview" at bounding box center [359, 74] width 51 height 19
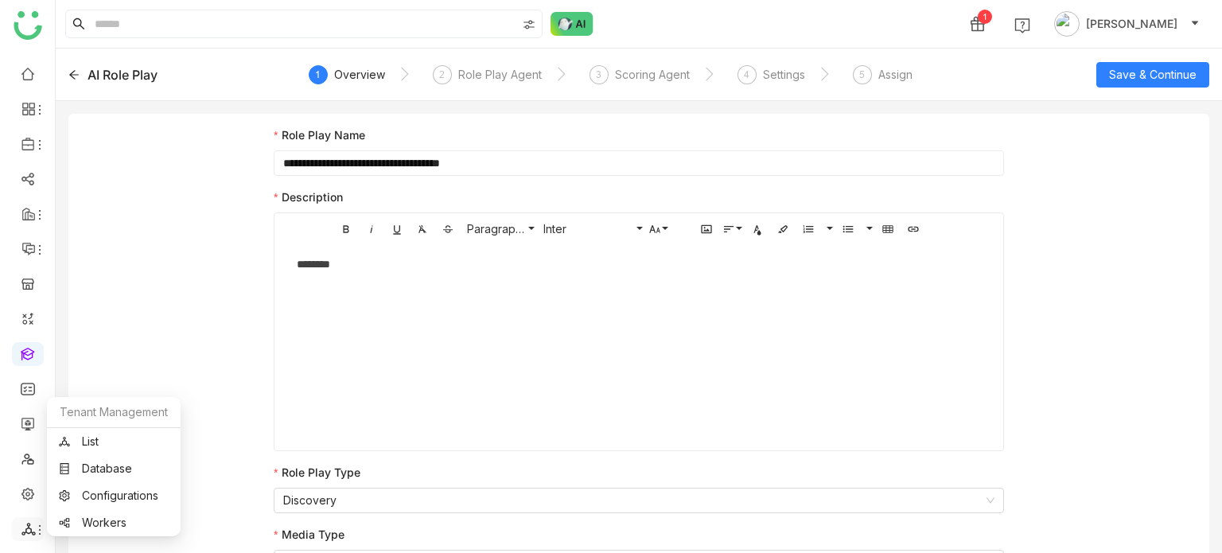
click at [29, 527] on icon at bounding box center [28, 529] width 14 height 13
click at [124, 436] on link "List" at bounding box center [114, 441] width 110 height 11
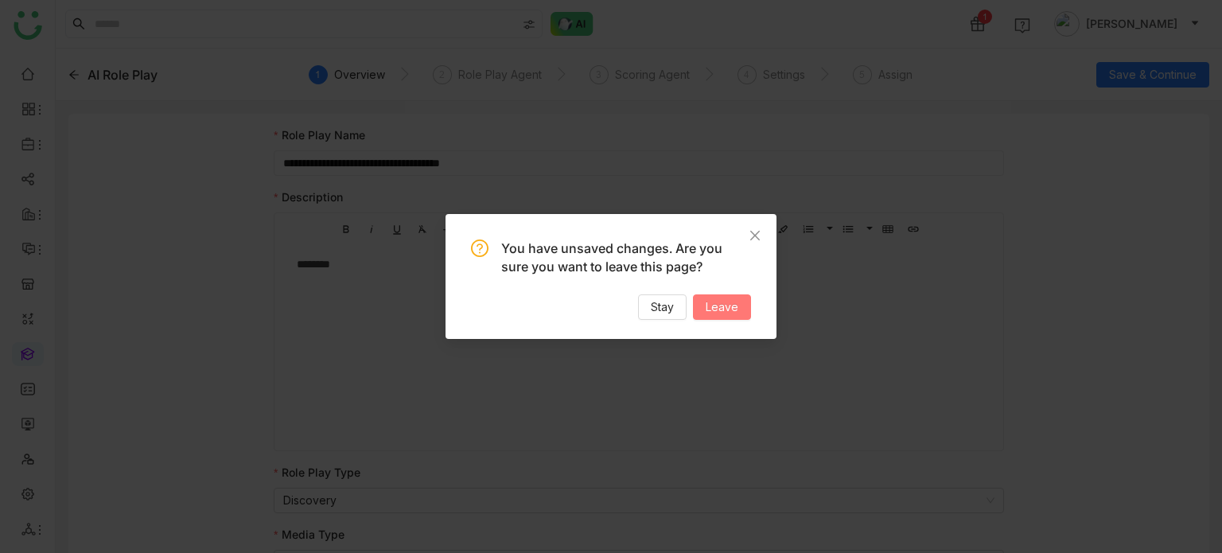
click at [729, 299] on span "Leave" at bounding box center [722, 306] width 33 height 17
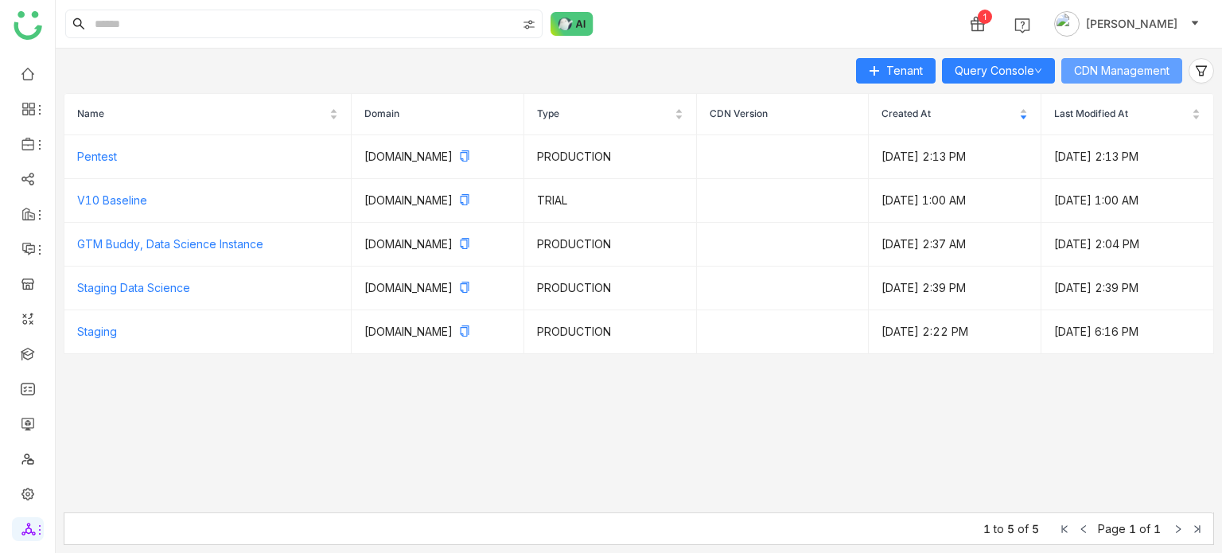
click at [1136, 69] on span "CDN Management" at bounding box center [1121, 70] width 95 height 17
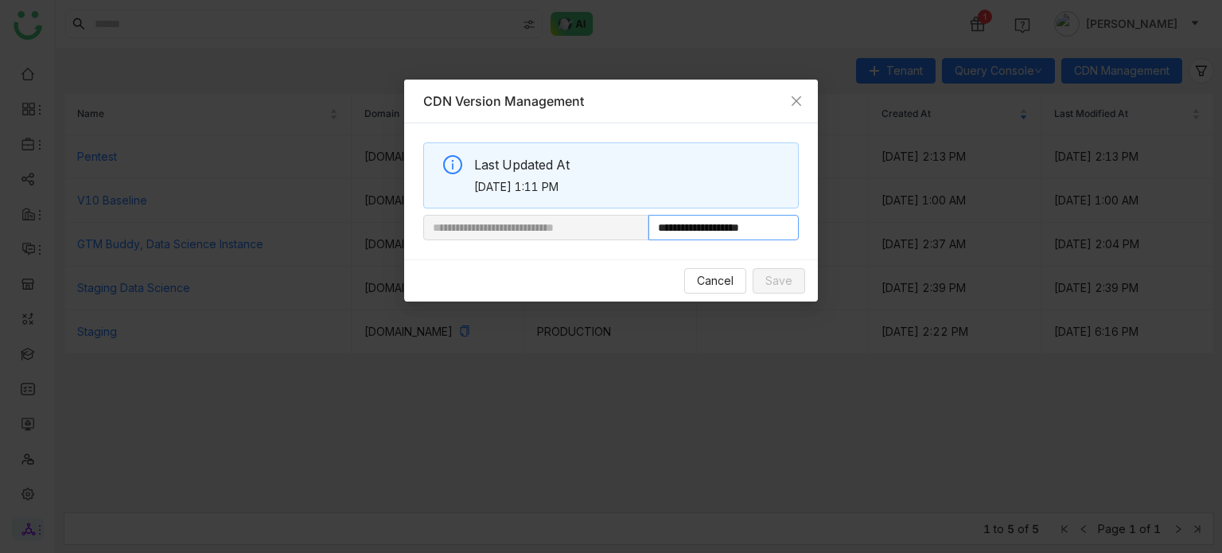
drag, startPoint x: 774, startPoint y: 225, endPoint x: 700, endPoint y: 228, distance: 74.0
click at [700, 228] on input "**********" at bounding box center [723, 227] width 150 height 25
paste input "*********"
type input "**********"
click at [794, 282] on button "Save" at bounding box center [778, 280] width 52 height 25
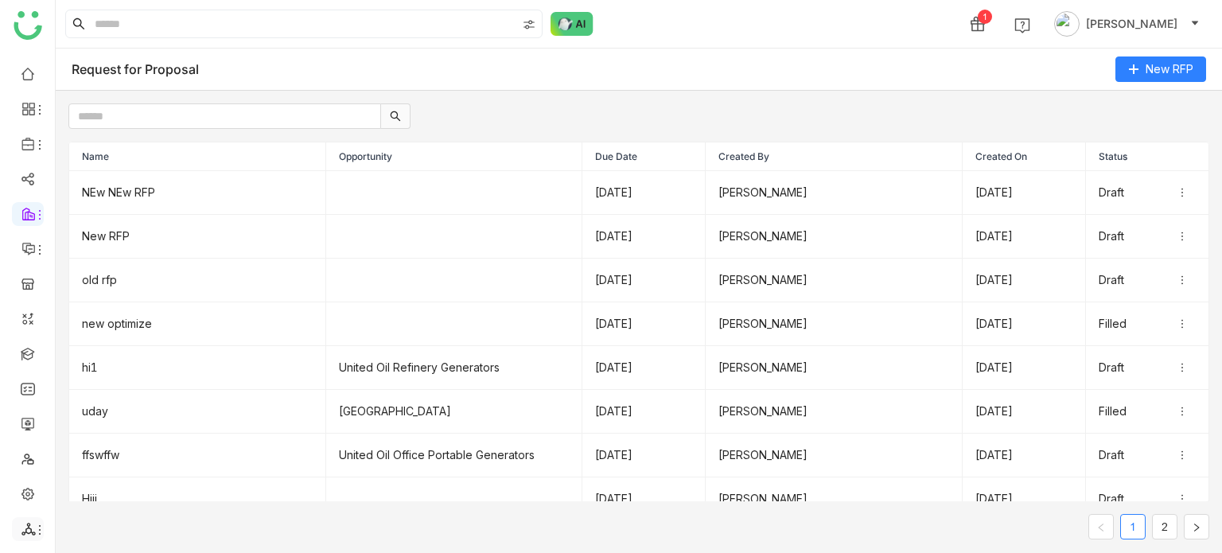
click at [32, 527] on icon at bounding box center [28, 529] width 14 height 14
click at [165, 436] on link "List" at bounding box center [114, 441] width 110 height 11
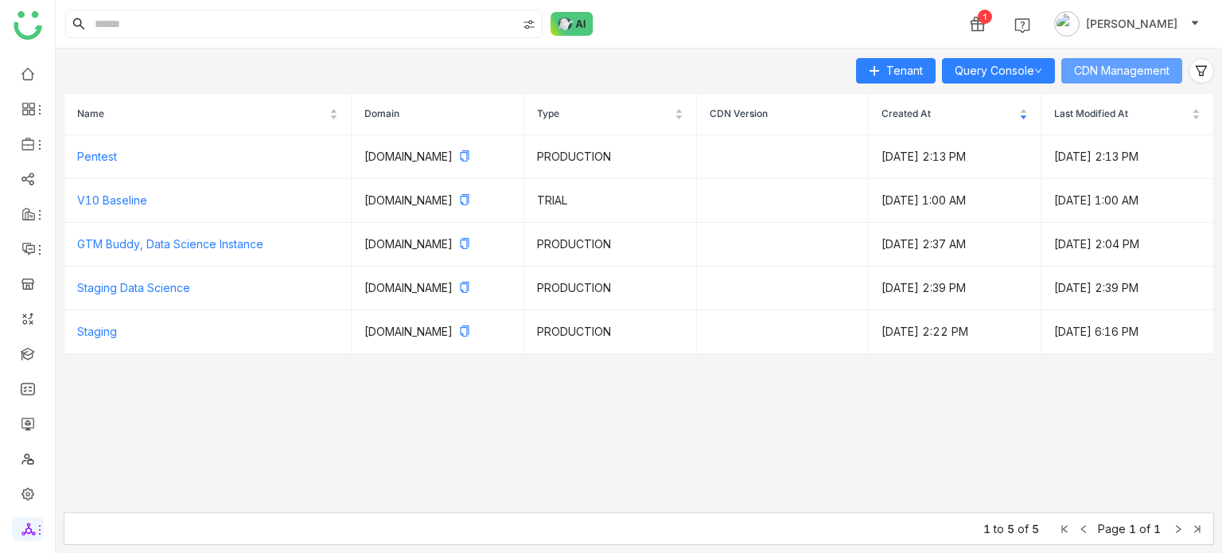
click at [1139, 62] on span "CDN Management" at bounding box center [1121, 70] width 95 height 17
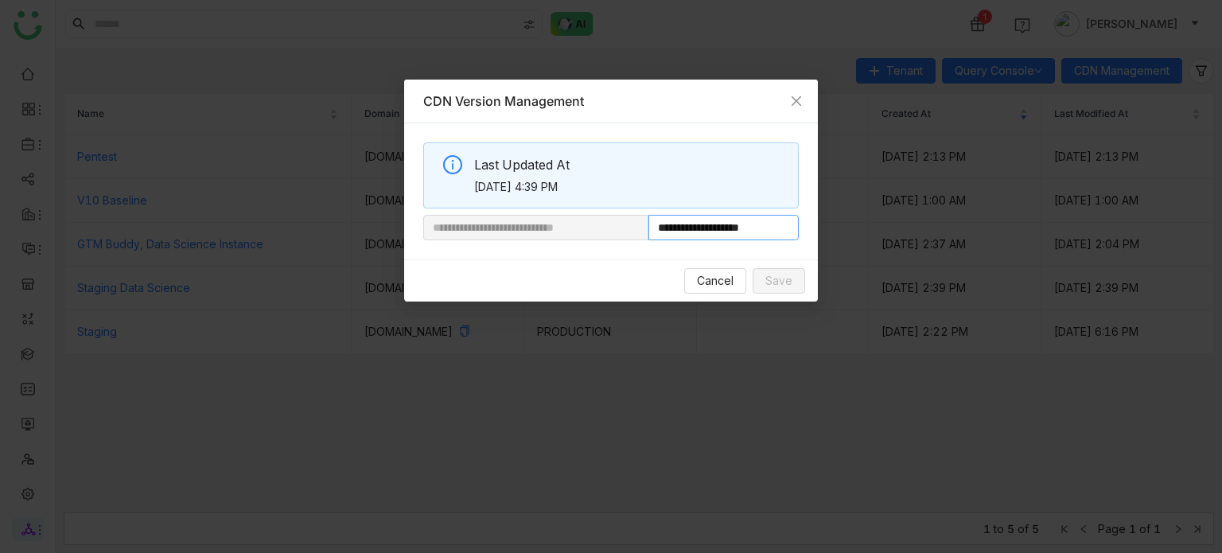
drag, startPoint x: 706, startPoint y: 228, endPoint x: 773, endPoint y: 235, distance: 67.9
click at [773, 235] on input "**********" at bounding box center [723, 227] width 150 height 25
paste input "**********"
type input "**********"
click at [783, 283] on span "Save" at bounding box center [778, 280] width 27 height 17
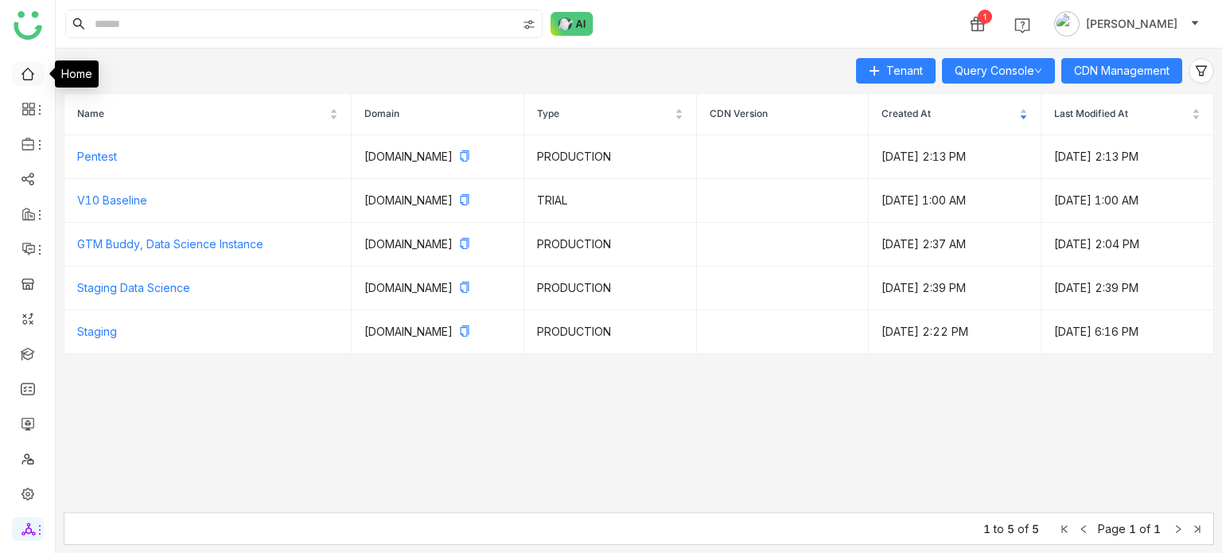
click at [22, 80] on link at bounding box center [28, 73] width 14 height 14
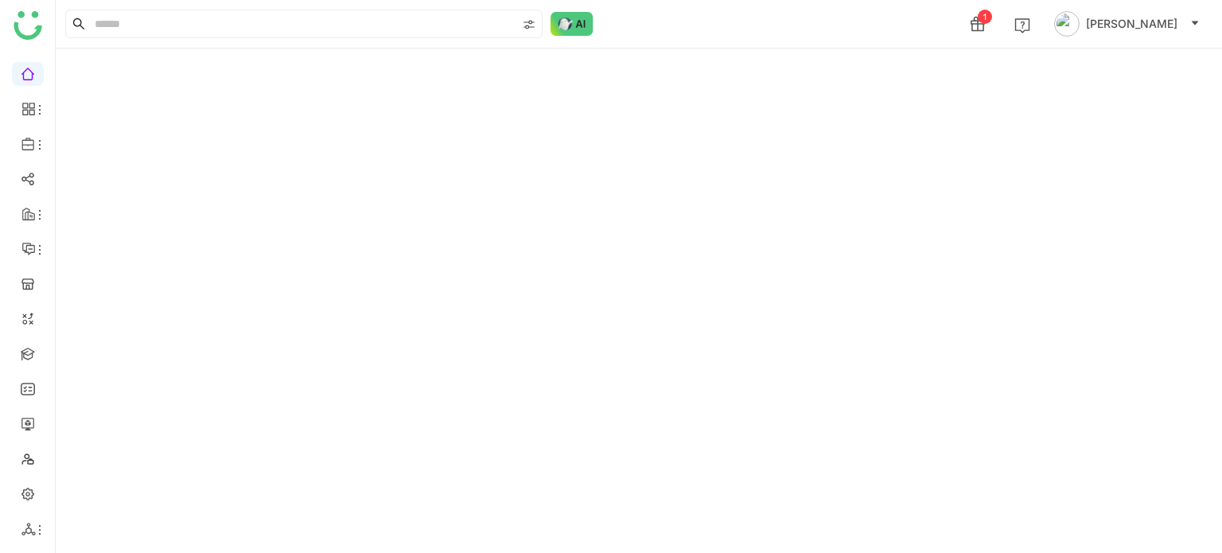
click at [22, 338] on ul at bounding box center [27, 301] width 55 height 501
click at [30, 356] on link at bounding box center [28, 353] width 14 height 14
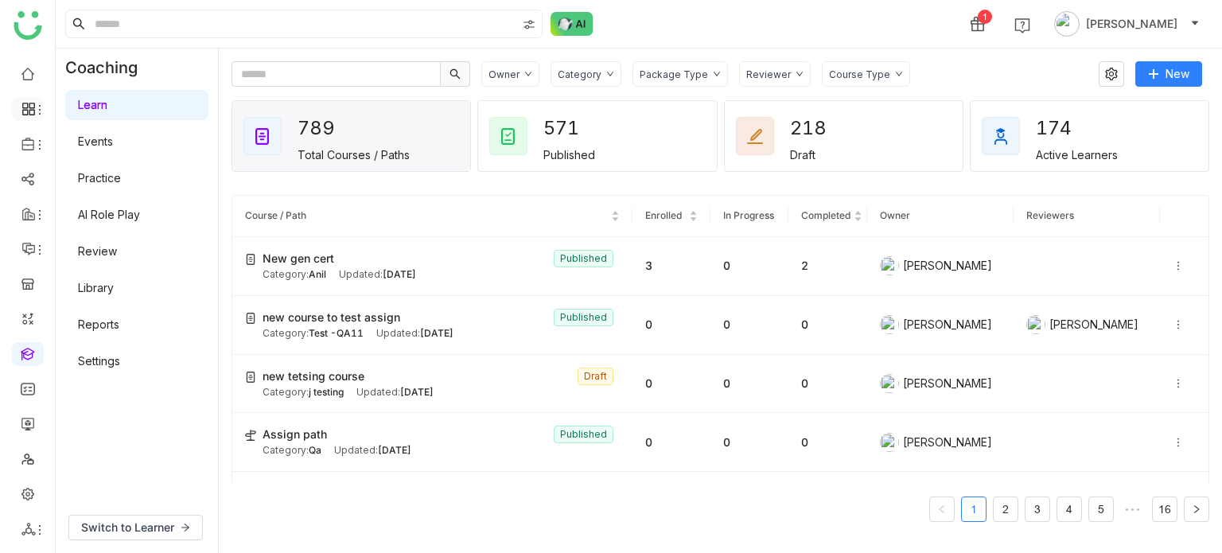
click at [31, 99] on li at bounding box center [28, 109] width 32 height 24
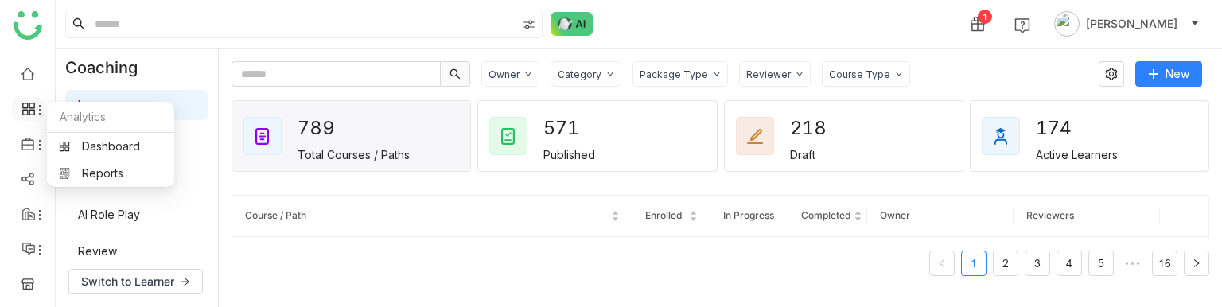
click at [26, 109] on span at bounding box center [27, 109] width 8 height 0
click at [105, 146] on link "Dashboard" at bounding box center [110, 146] width 103 height 11
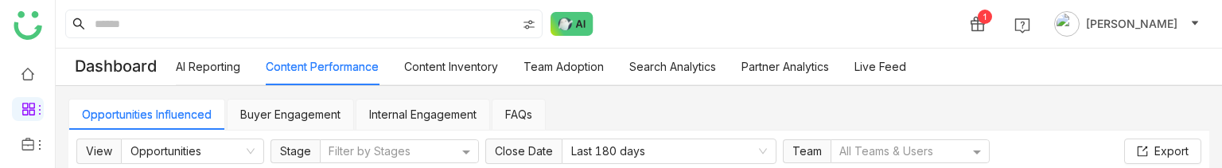
click at [480, 68] on link "Content Inventory" at bounding box center [451, 67] width 94 height 14
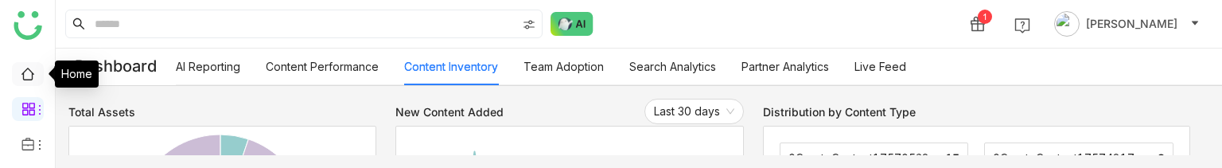
click at [26, 76] on link at bounding box center [28, 73] width 14 height 14
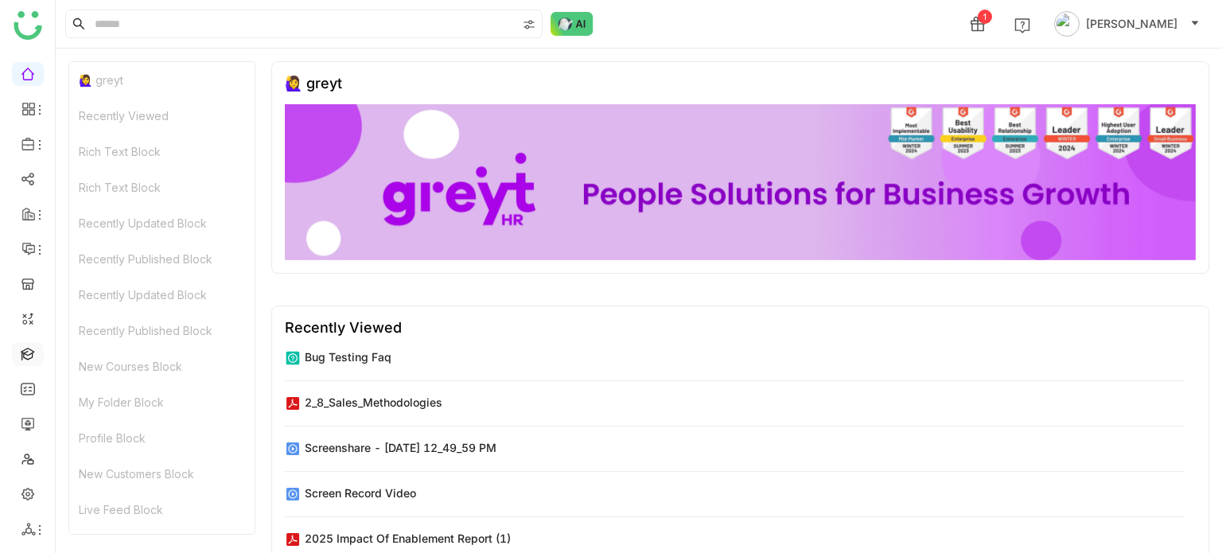
click at [35, 351] on link at bounding box center [28, 353] width 14 height 14
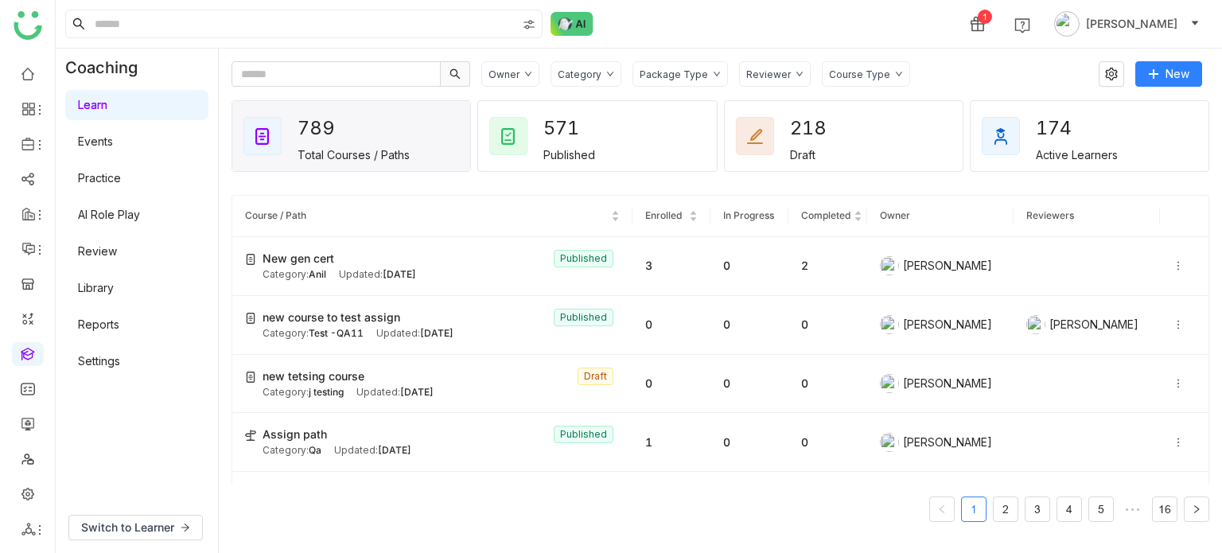
click at [125, 220] on link "AI Role Play" at bounding box center [109, 215] width 62 height 14
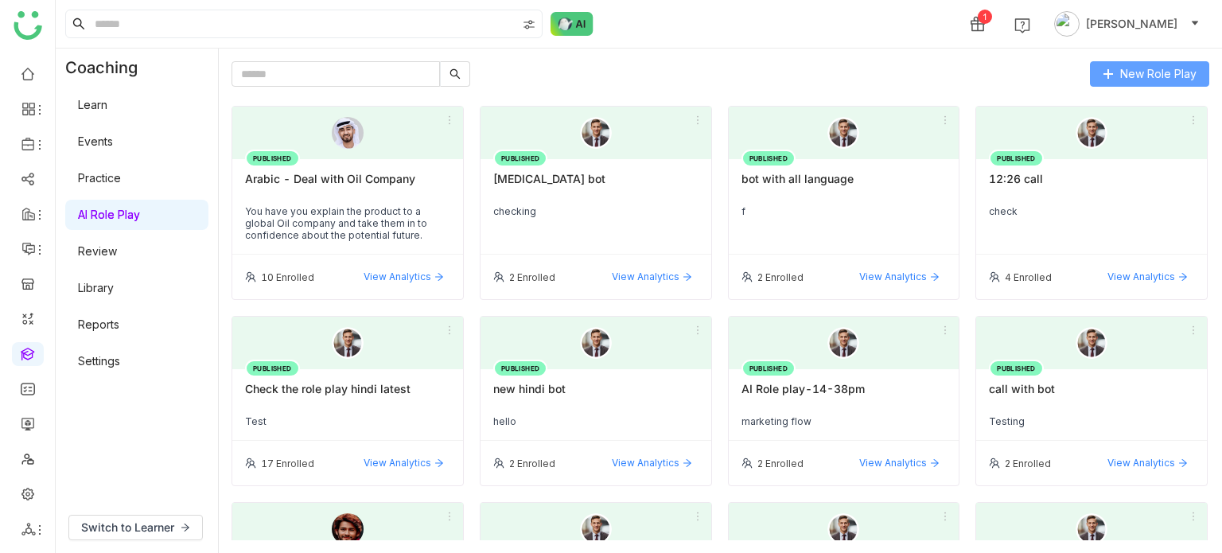
click at [1194, 70] on span "New Role Play" at bounding box center [1158, 73] width 76 height 17
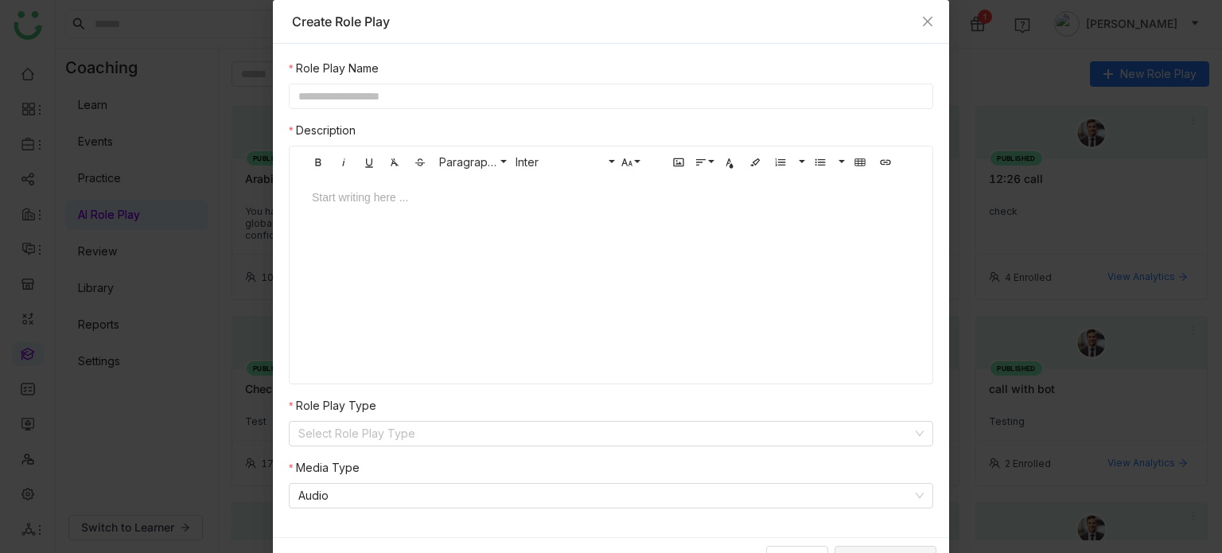
click at [538, 105] on input "text" at bounding box center [611, 96] width 644 height 25
type input "**********"
click at [406, 426] on input at bounding box center [605, 434] width 614 height 24
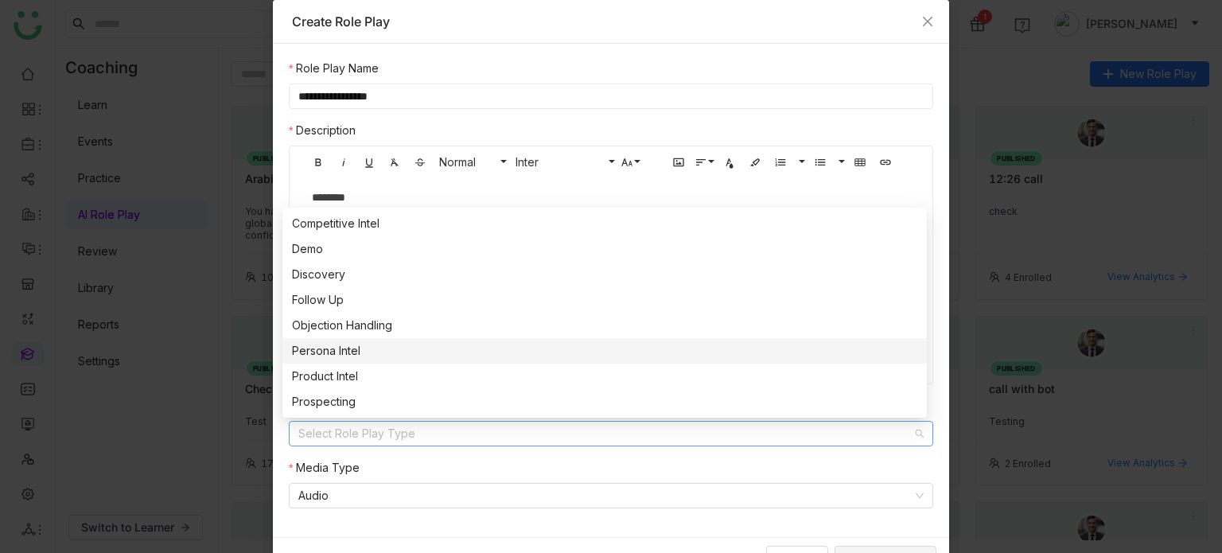
click at [364, 349] on div "Persona Intel" at bounding box center [604, 350] width 625 height 17
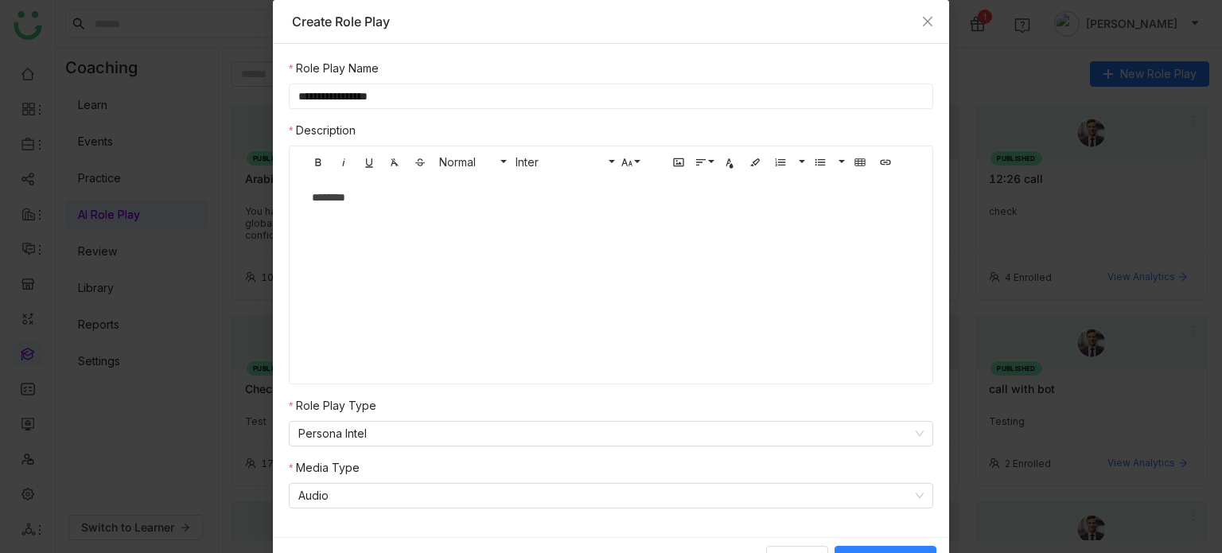
click at [364, 515] on div "**********" at bounding box center [611, 290] width 676 height 493
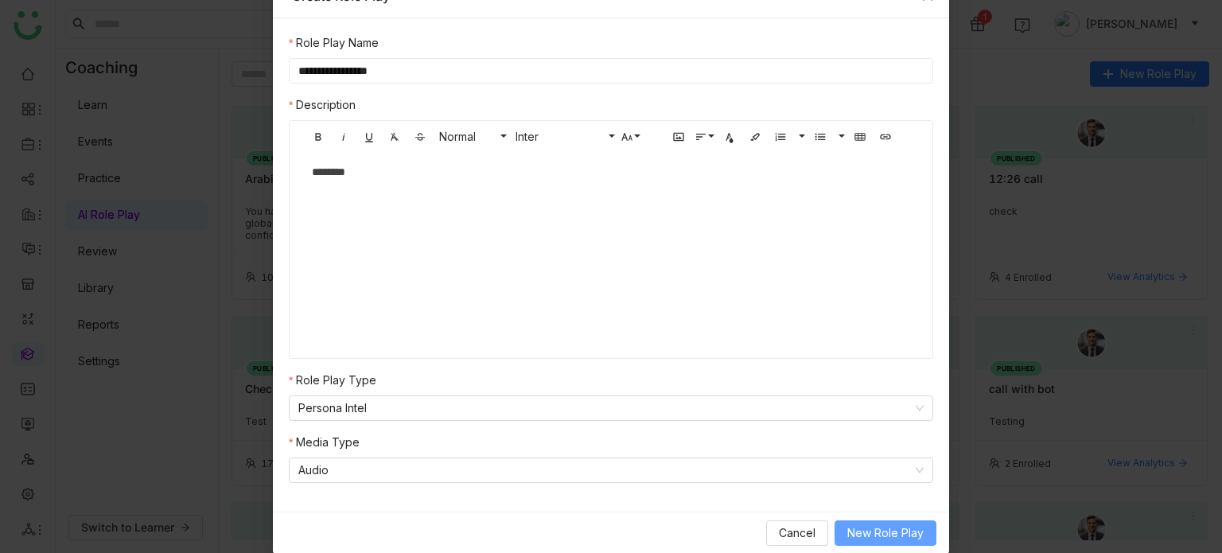
click at [853, 537] on span "New Role Play" at bounding box center [885, 532] width 76 height 17
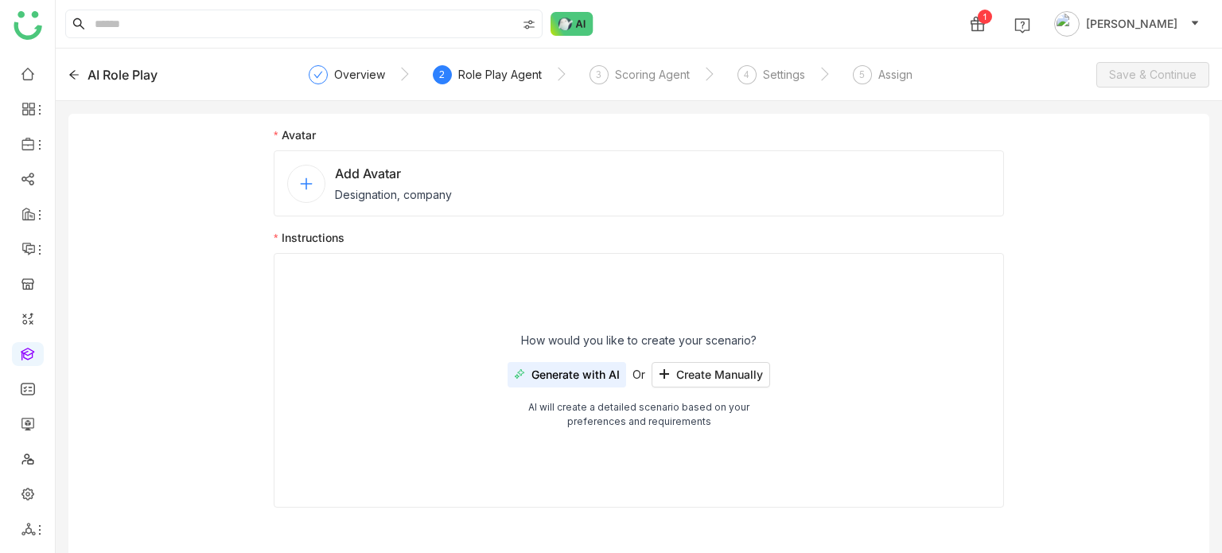
click at [410, 187] on span "Designation, company" at bounding box center [393, 194] width 117 height 17
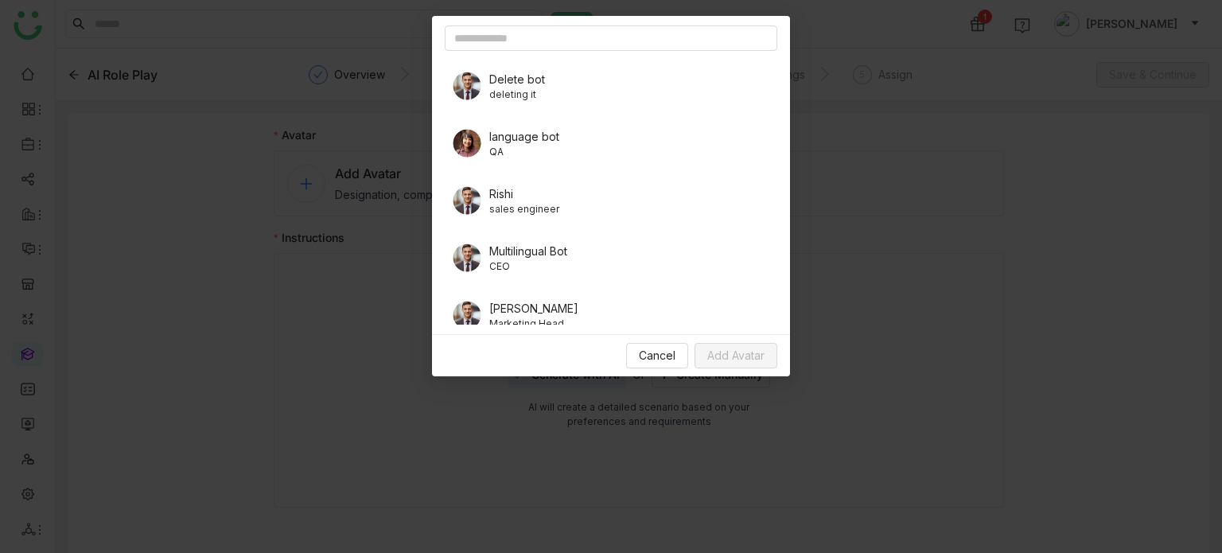
click at [526, 88] on span "deleting it" at bounding box center [517, 94] width 56 height 14
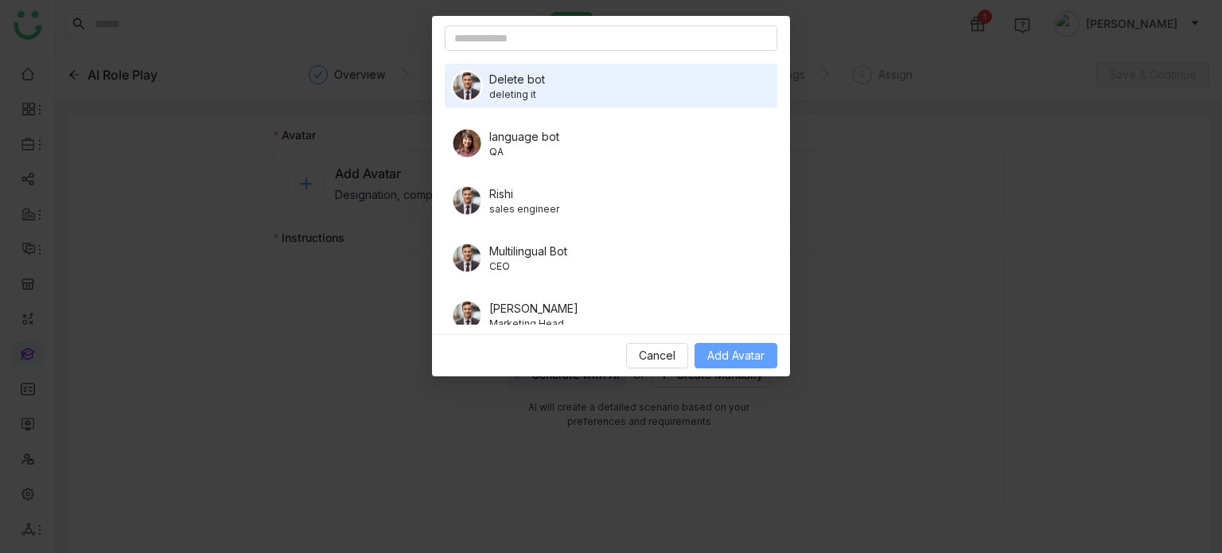
click at [715, 345] on button "Add Avatar" at bounding box center [735, 355] width 83 height 25
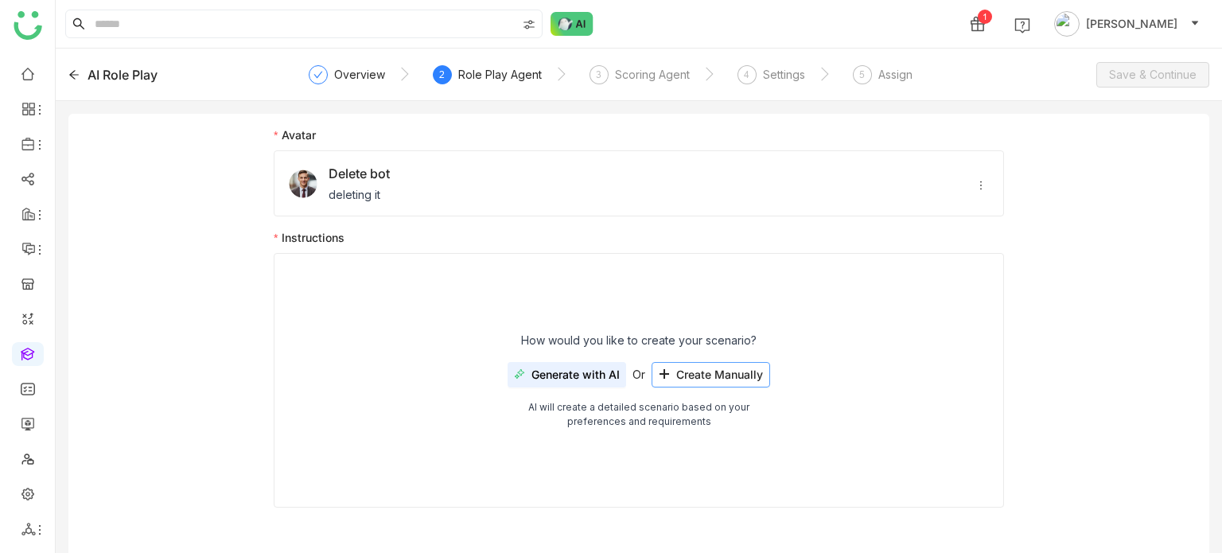
click at [713, 374] on span "Create Manually" at bounding box center [719, 374] width 87 height 13
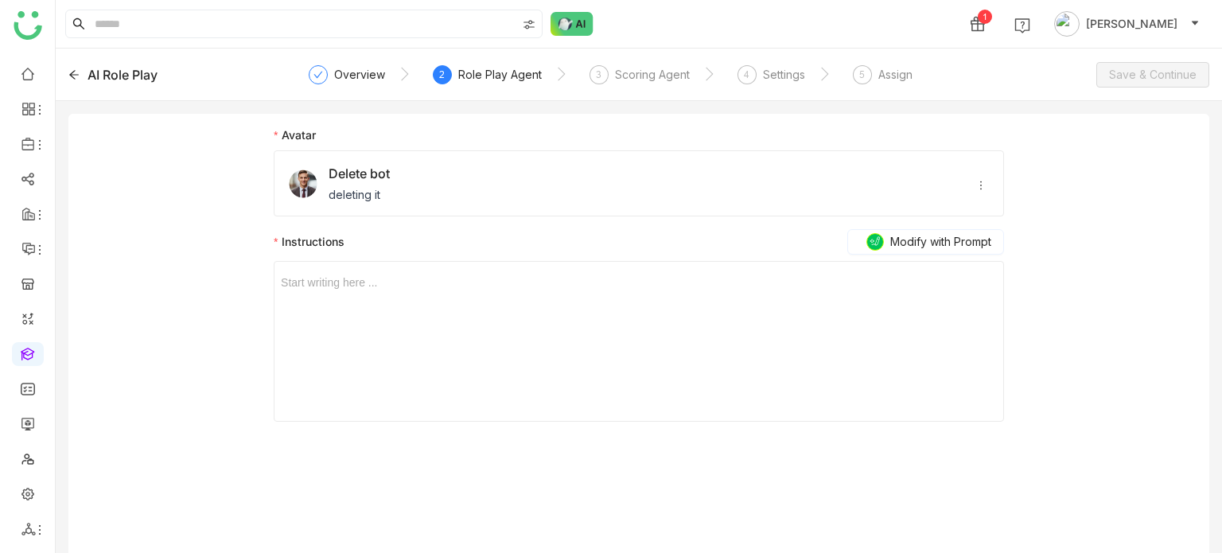
click at [612, 255] on nz-form-label "Instructions Modify with Prompt" at bounding box center [639, 245] width 730 height 32
click at [608, 288] on div at bounding box center [639, 282] width 716 height 17
click at [625, 76] on div "Scoring Agent" at bounding box center [652, 74] width 75 height 19
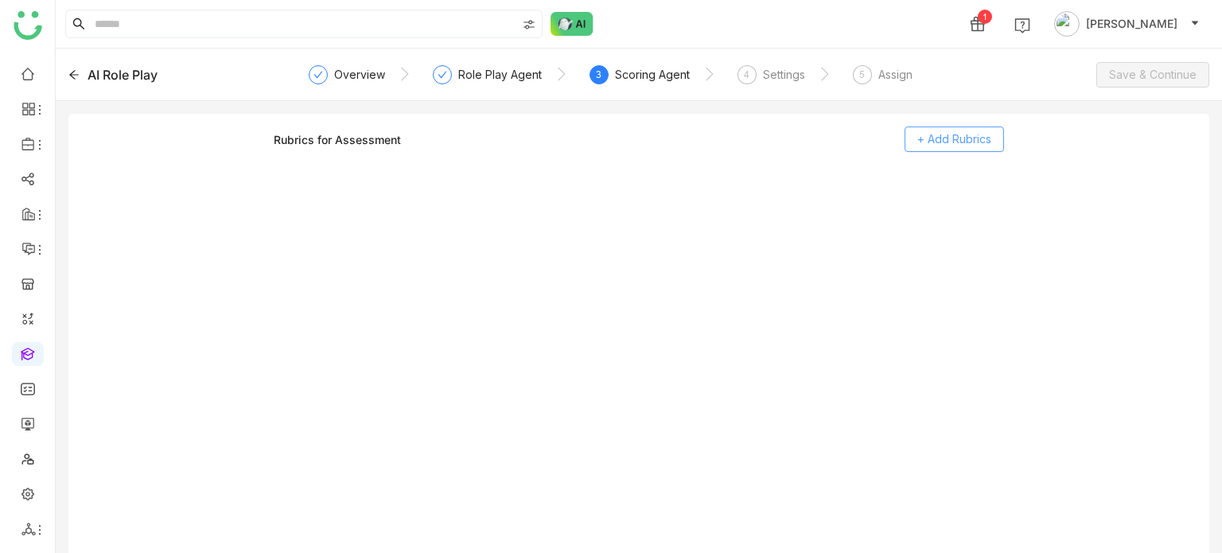
click at [957, 134] on span "+ Add Rubrics" at bounding box center [954, 138] width 74 height 17
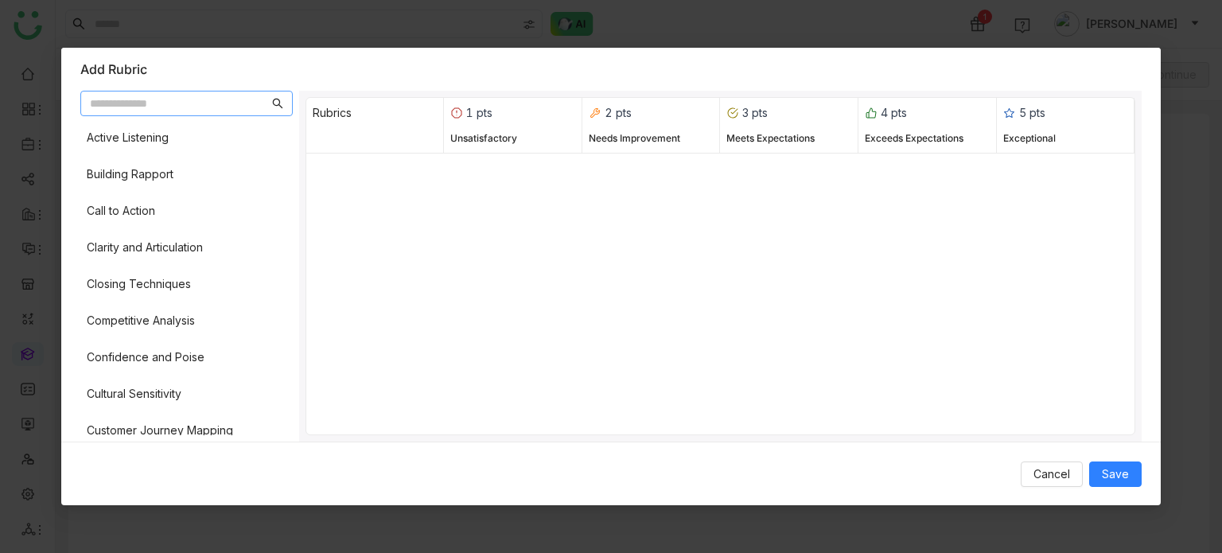
click at [188, 192] on div "Active Listening Building Rapport Call to Action Clarity and Articulation Closi…" at bounding box center [186, 278] width 212 height 313
click at [193, 212] on div "Call to Action" at bounding box center [186, 211] width 212 height 30
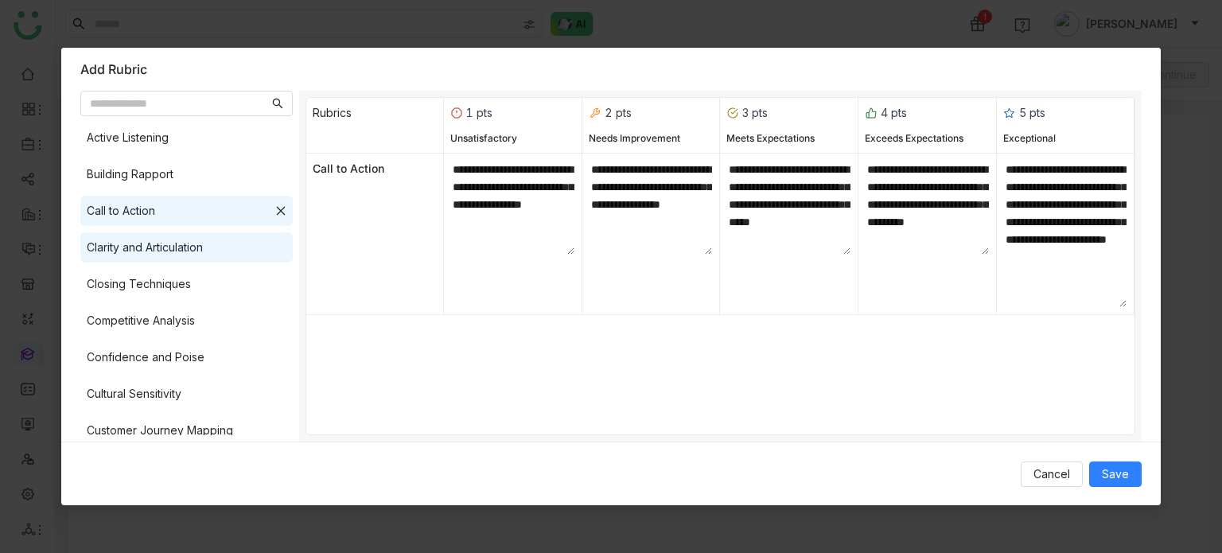
click at [198, 236] on div "Clarity and Articulation" at bounding box center [186, 247] width 212 height 30
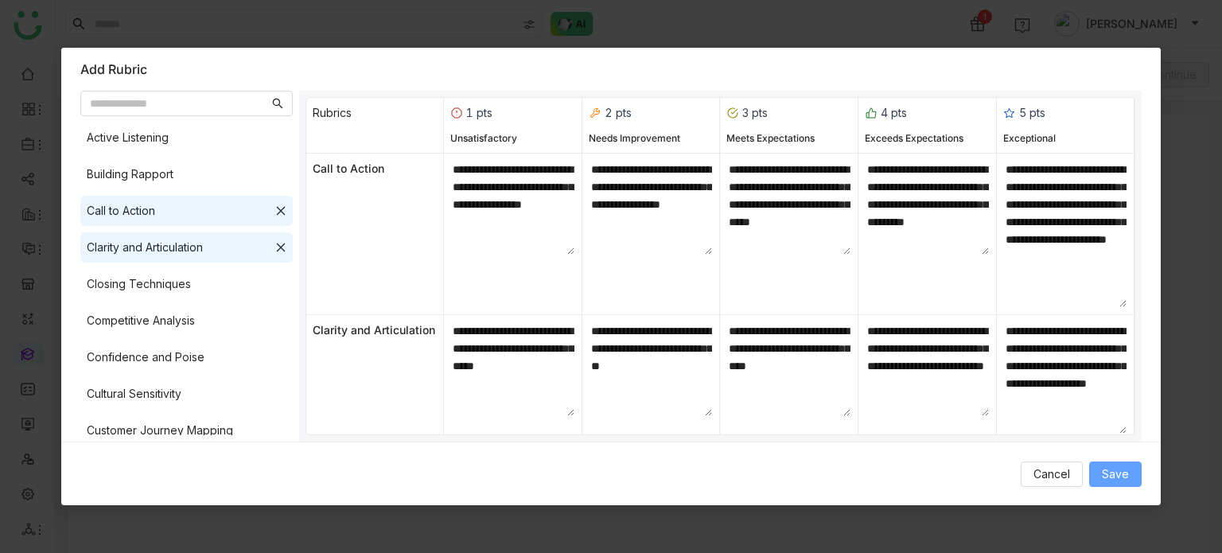
click at [1119, 476] on span "Save" at bounding box center [1115, 473] width 27 height 17
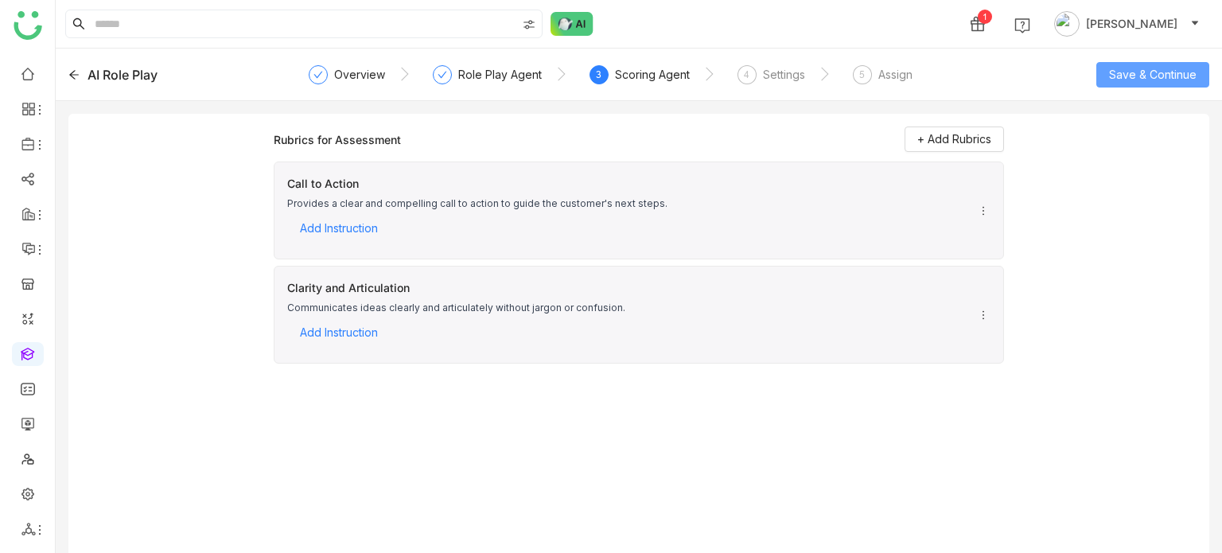
click at [1181, 82] on button "Save & Continue" at bounding box center [1152, 74] width 113 height 25
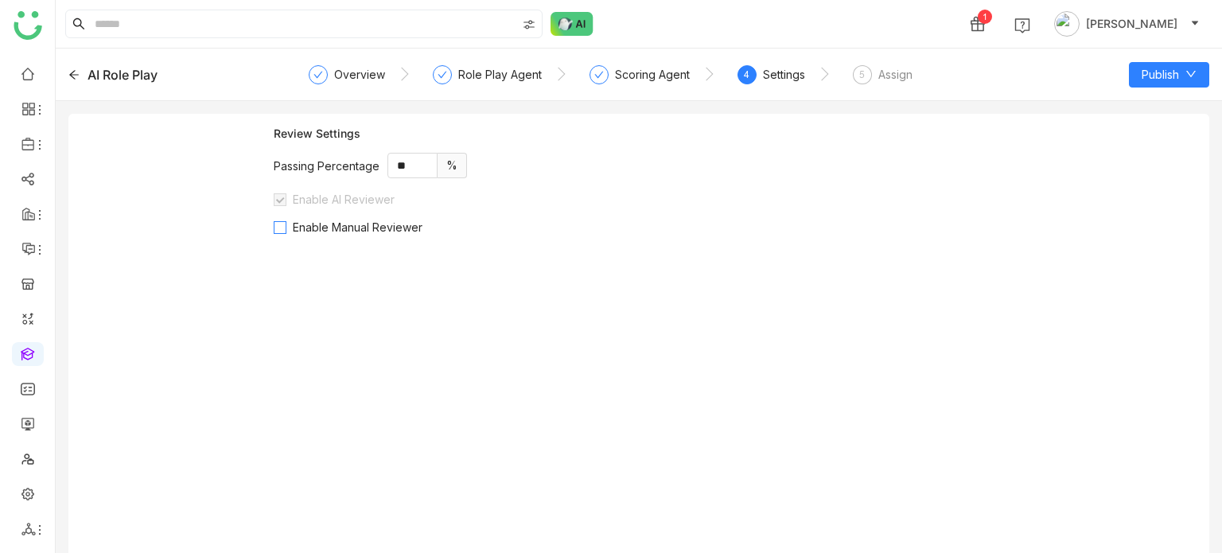
click at [363, 228] on span "Enable Manual Reviewer" at bounding box center [357, 227] width 142 height 14
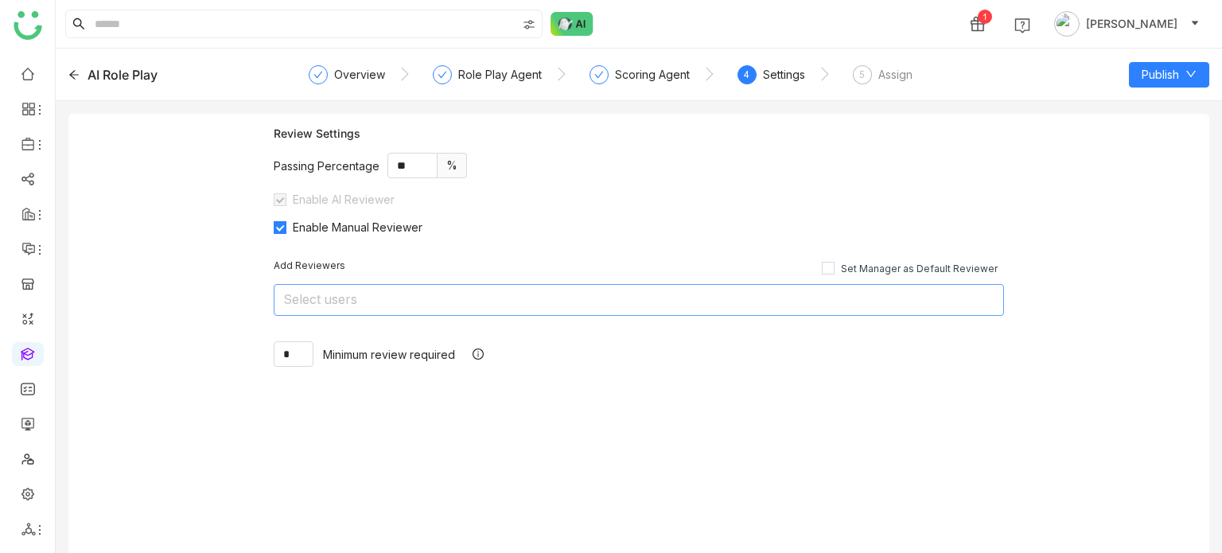
click at [402, 298] on nz-select-top-control "Select users" at bounding box center [639, 300] width 730 height 32
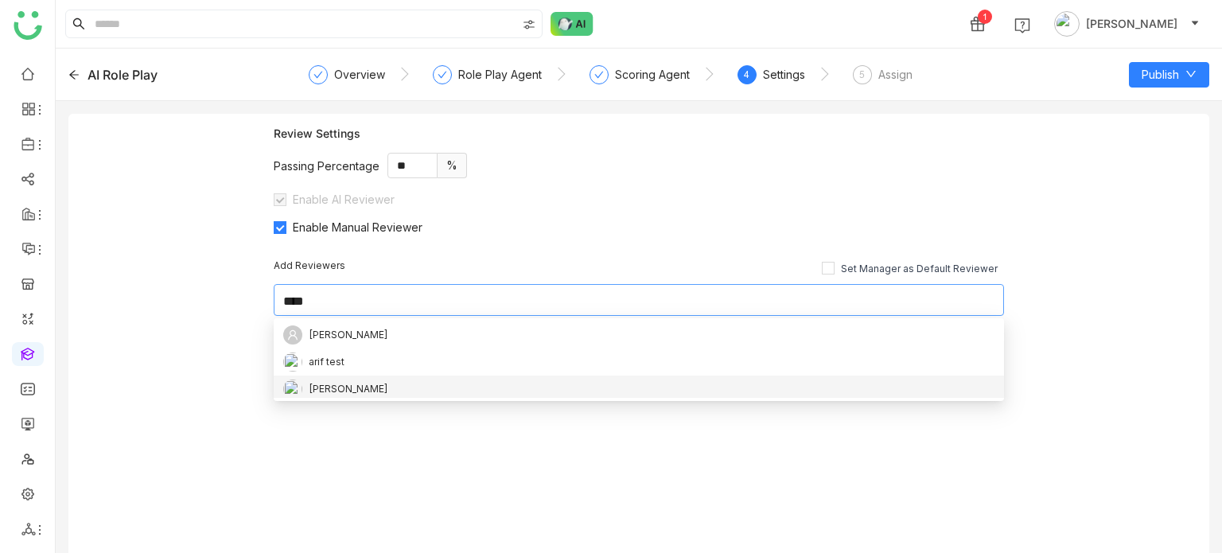
type input "****"
click at [363, 391] on div "[PERSON_NAME]" at bounding box center [638, 388] width 711 height 19
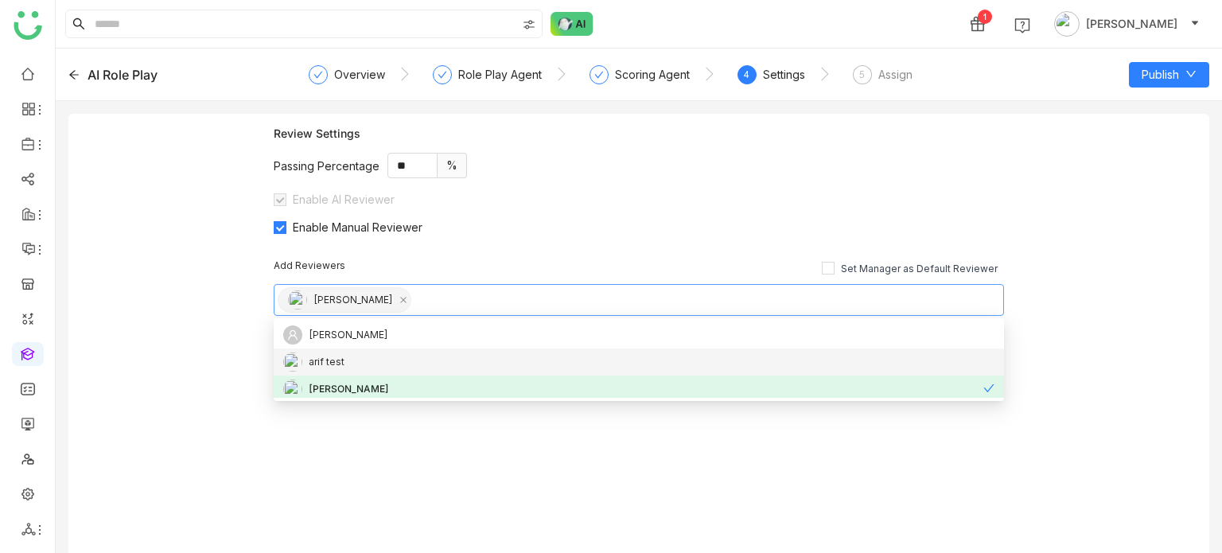
click at [243, 333] on div "Review Settings Passing Percentage ** % Enable AI Reviewer Enable Manual Review…" at bounding box center [638, 340] width 1141 height 452
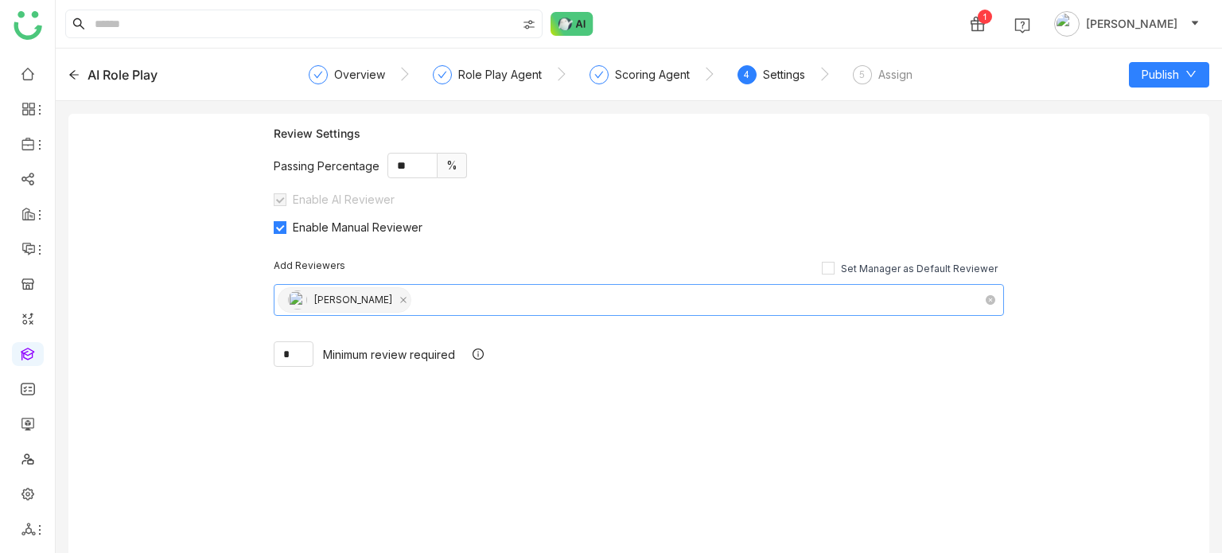
click at [454, 301] on nz-select-top-control "[PERSON_NAME]" at bounding box center [639, 300] width 730 height 32
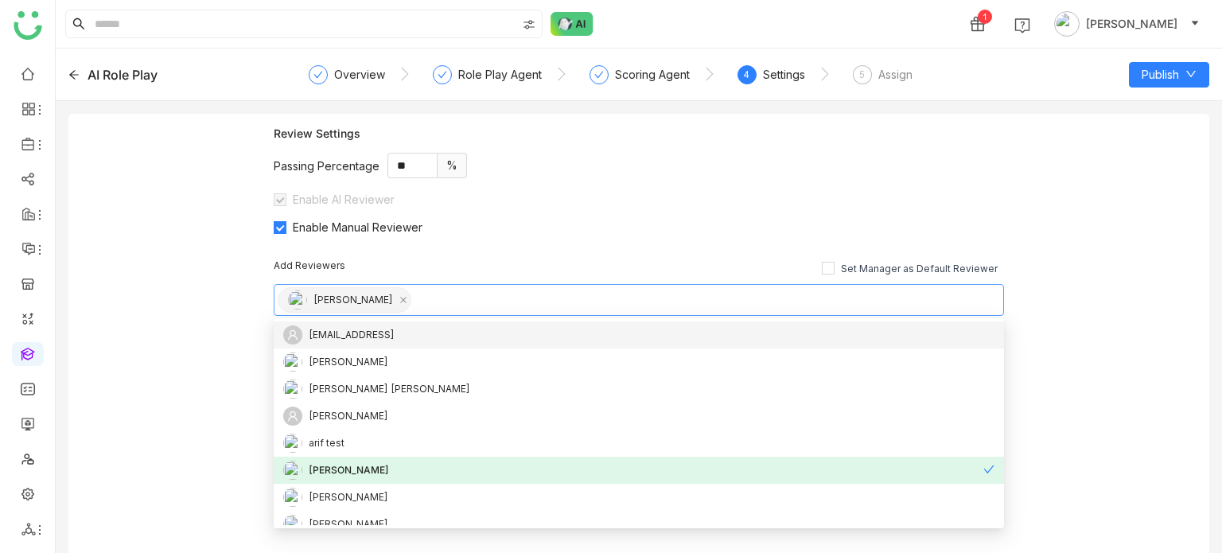
click at [159, 286] on div "Review Settings Passing Percentage ** % Enable AI Reviewer Enable Manual Review…" at bounding box center [638, 340] width 1141 height 452
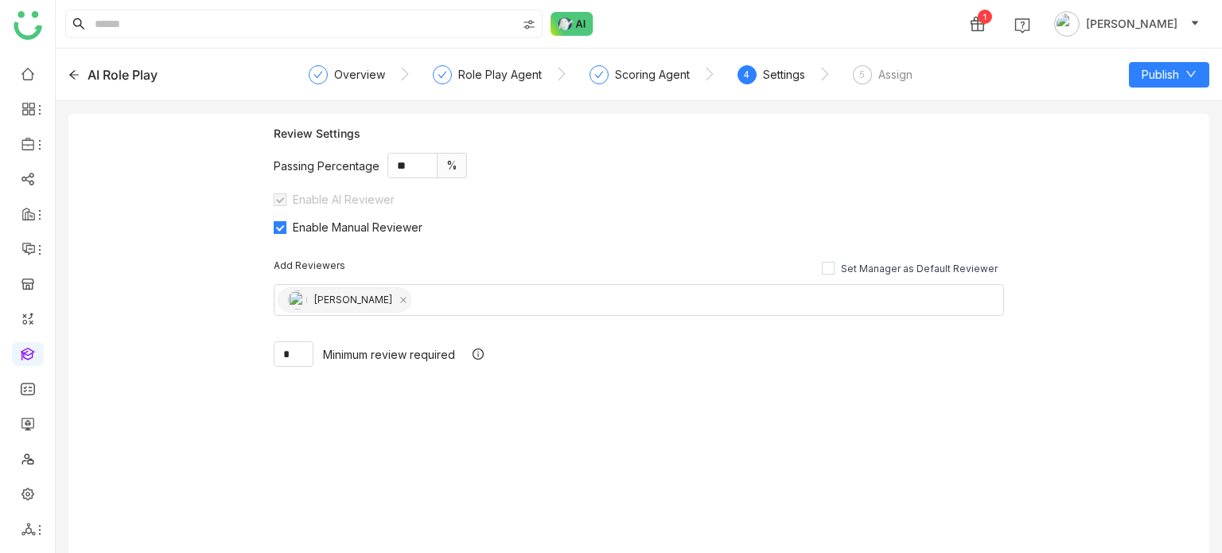
click at [870, 84] on div "5 Assign" at bounding box center [883, 79] width 60 height 29
click at [1174, 76] on span "Publish" at bounding box center [1159, 74] width 37 height 17
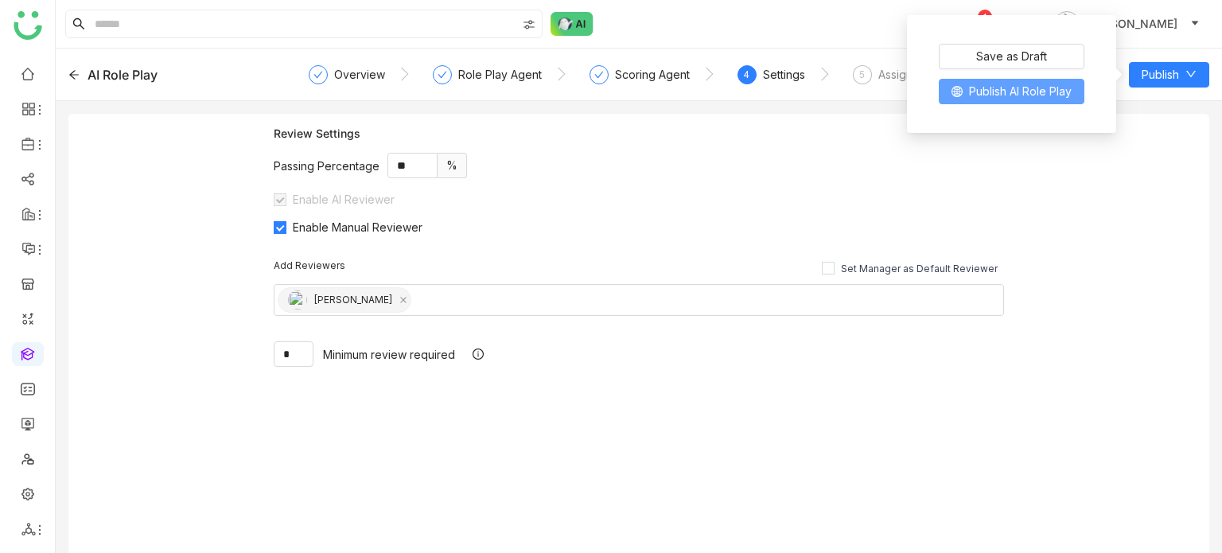
click at [1021, 95] on span "Publish AI Role Play" at bounding box center [1020, 91] width 103 height 17
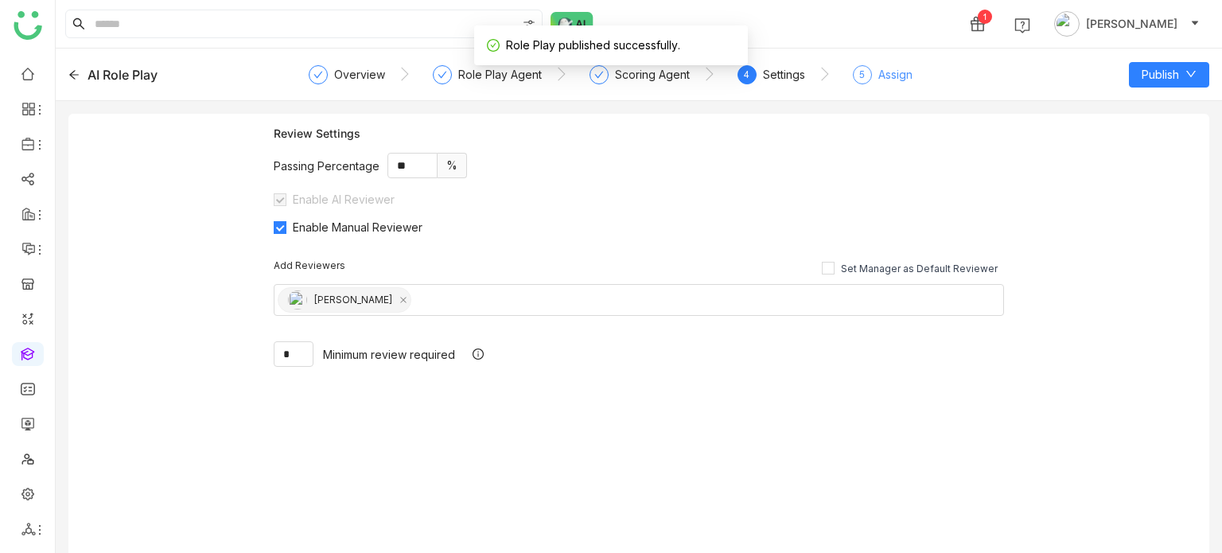
click at [865, 77] on div "5" at bounding box center [862, 74] width 19 height 19
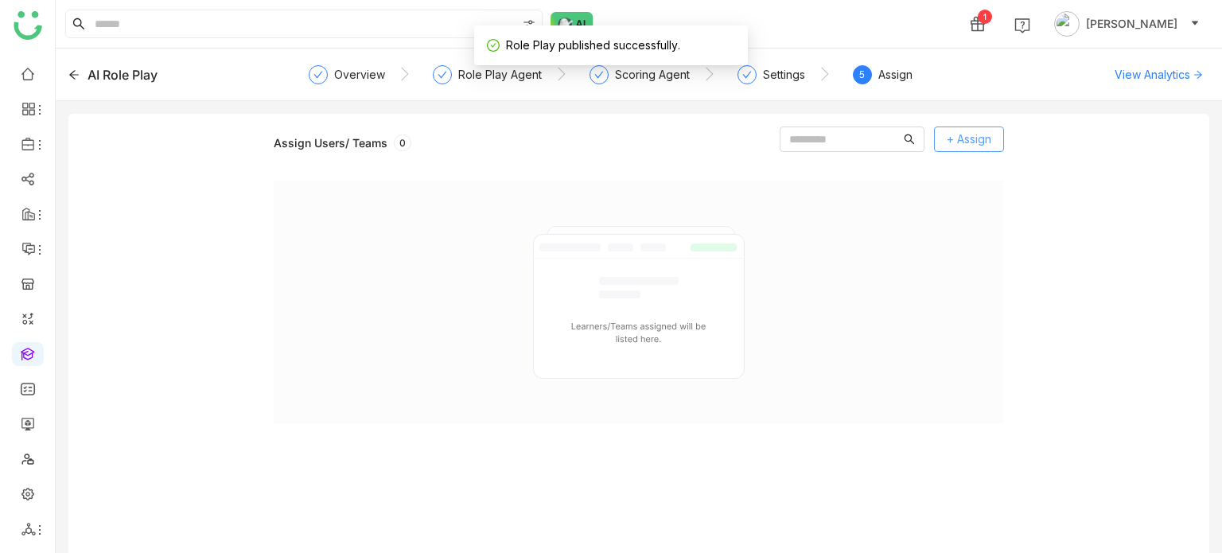
click at [955, 133] on span "+ Assign" at bounding box center [969, 138] width 45 height 17
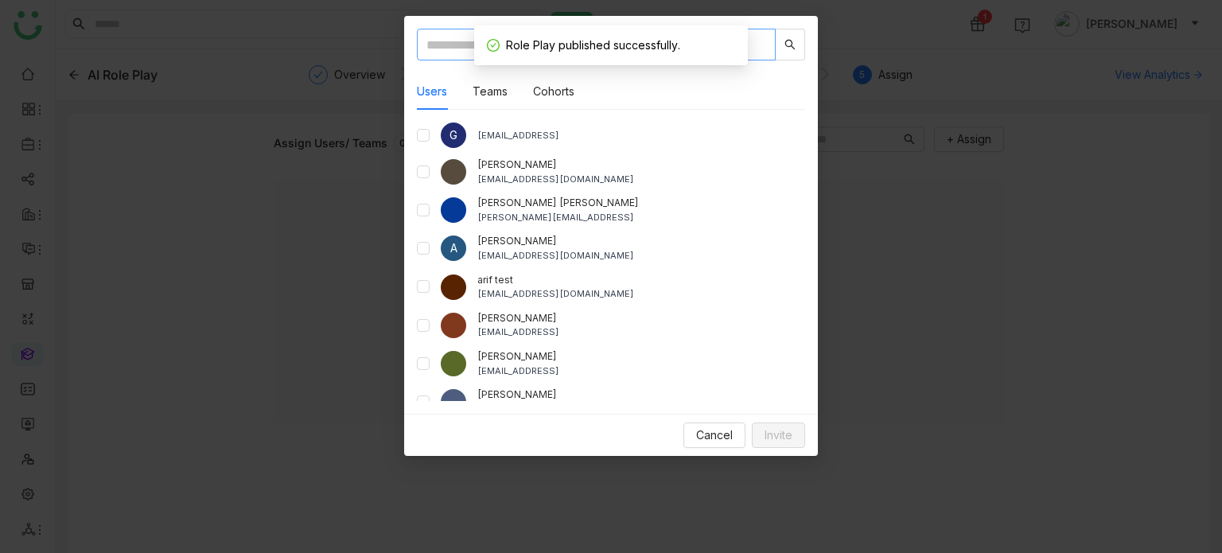
click at [437, 34] on input "text" at bounding box center [596, 45] width 359 height 32
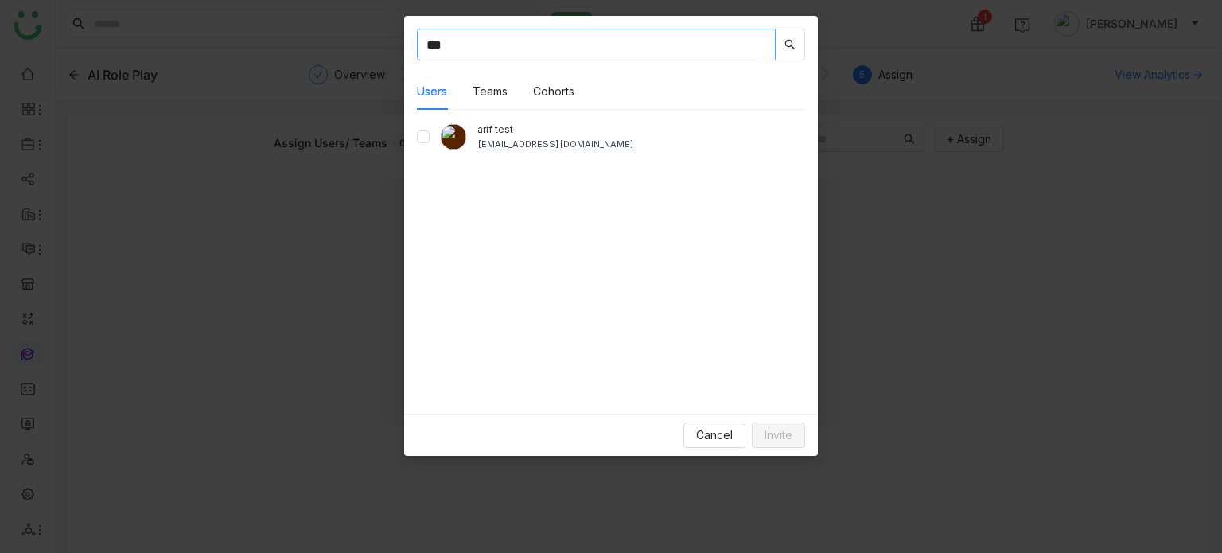
type input "***"
click at [768, 430] on span "Invite" at bounding box center [778, 434] width 28 height 17
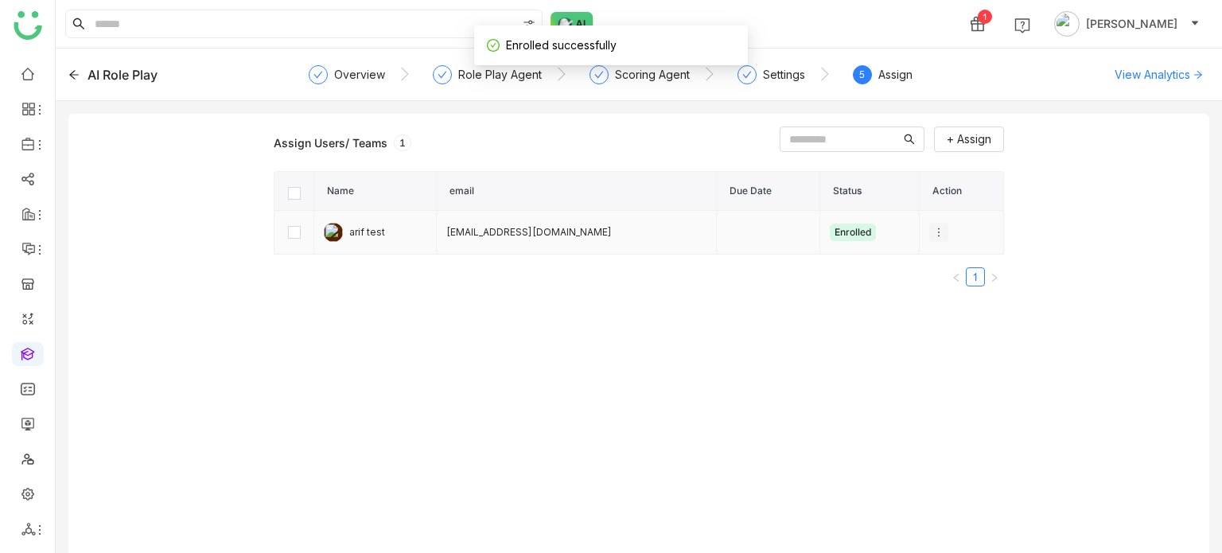
click at [933, 230] on icon at bounding box center [938, 232] width 11 height 11
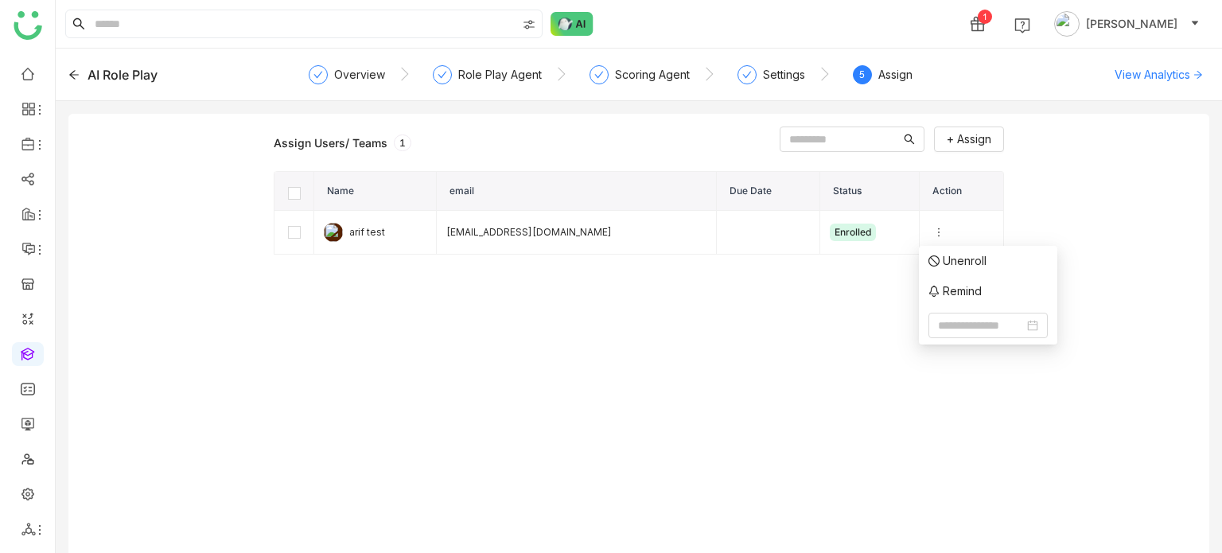
drag, startPoint x: 411, startPoint y: 338, endPoint x: 469, endPoint y: 349, distance: 59.1
click at [469, 349] on div "Assign Users/ Teams 1 + Assign Name email Due Date Status Action arif test bugt…" at bounding box center [639, 345] width 730 height 439
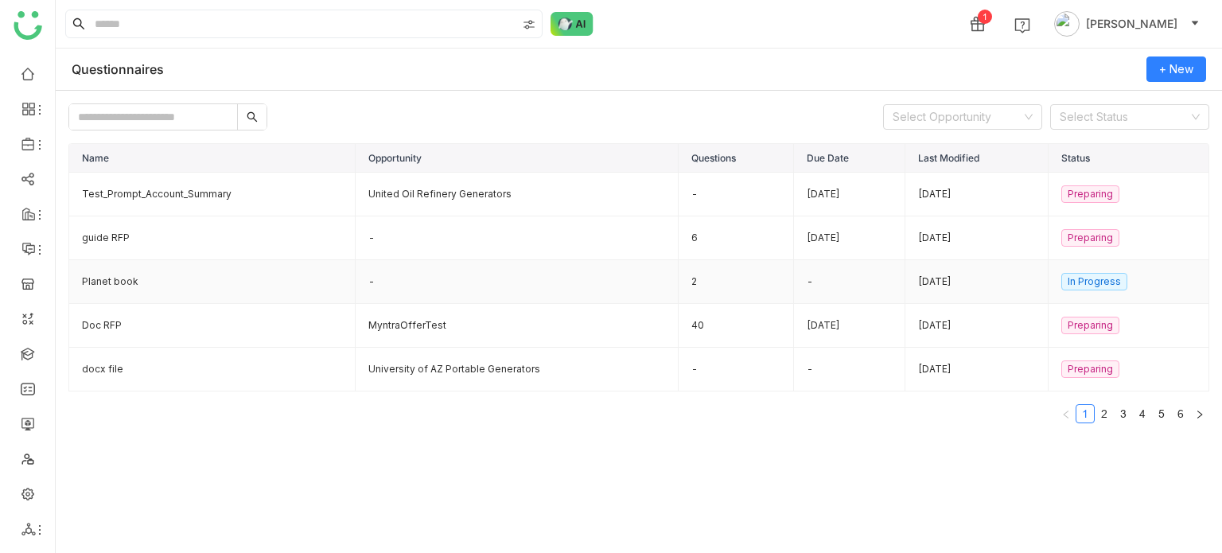
click at [210, 270] on td "Planet book" at bounding box center [212, 282] width 286 height 44
click at [32, 352] on link at bounding box center [28, 353] width 14 height 14
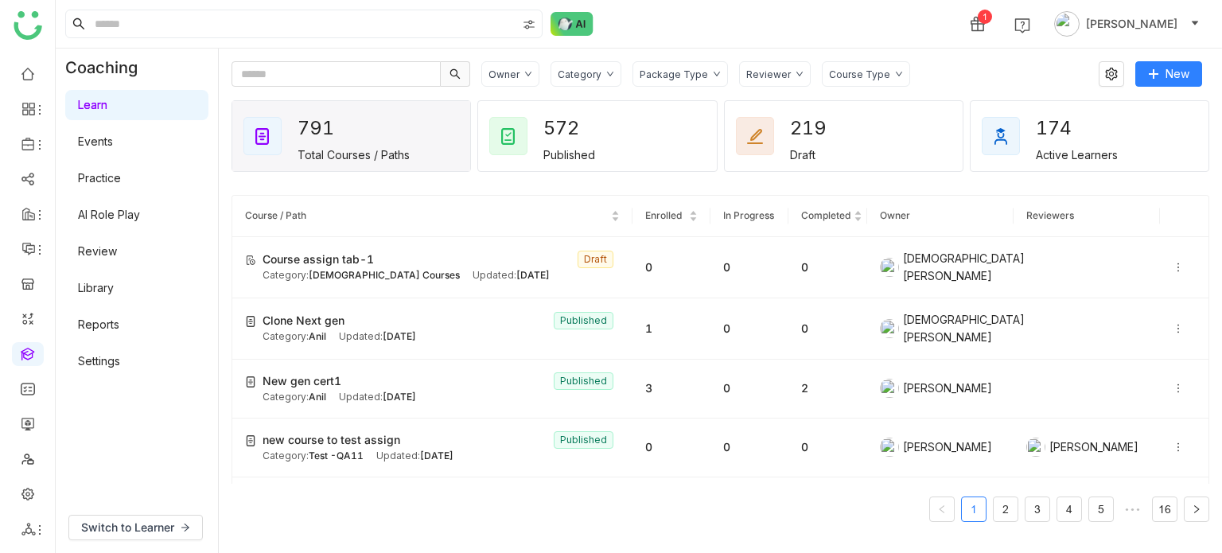
click at [120, 367] on link "Settings" at bounding box center [99, 361] width 42 height 14
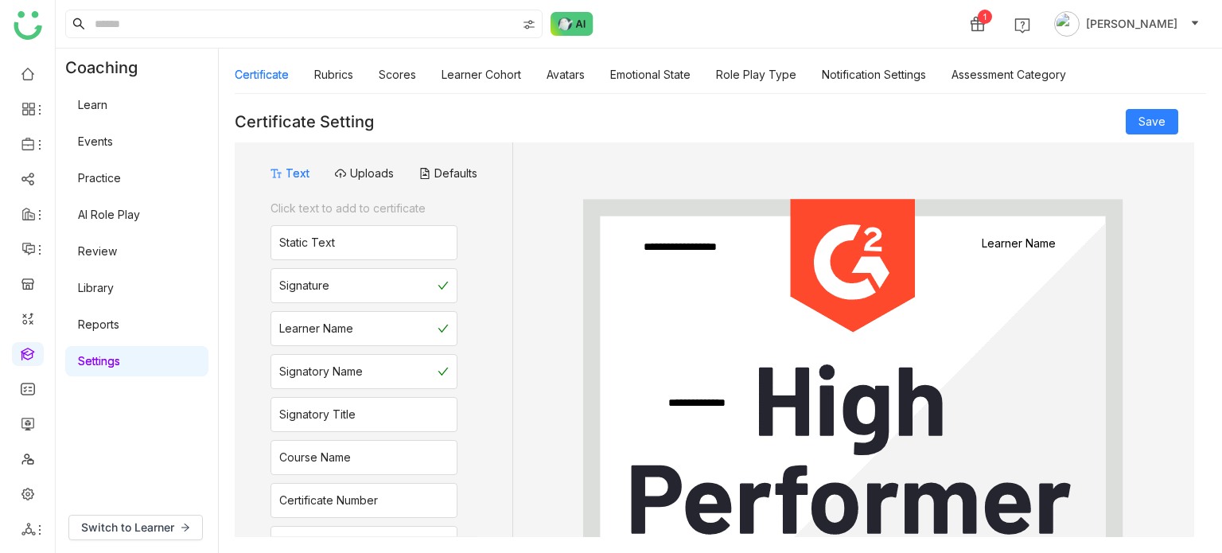
click at [546, 76] on div "Certificate Rubrics Scores Learner Cohort Avatars Emotional State Role Play Typ…" at bounding box center [650, 74] width 831 height 37
click at [581, 73] on link "Avatars" at bounding box center [565, 75] width 38 height 14
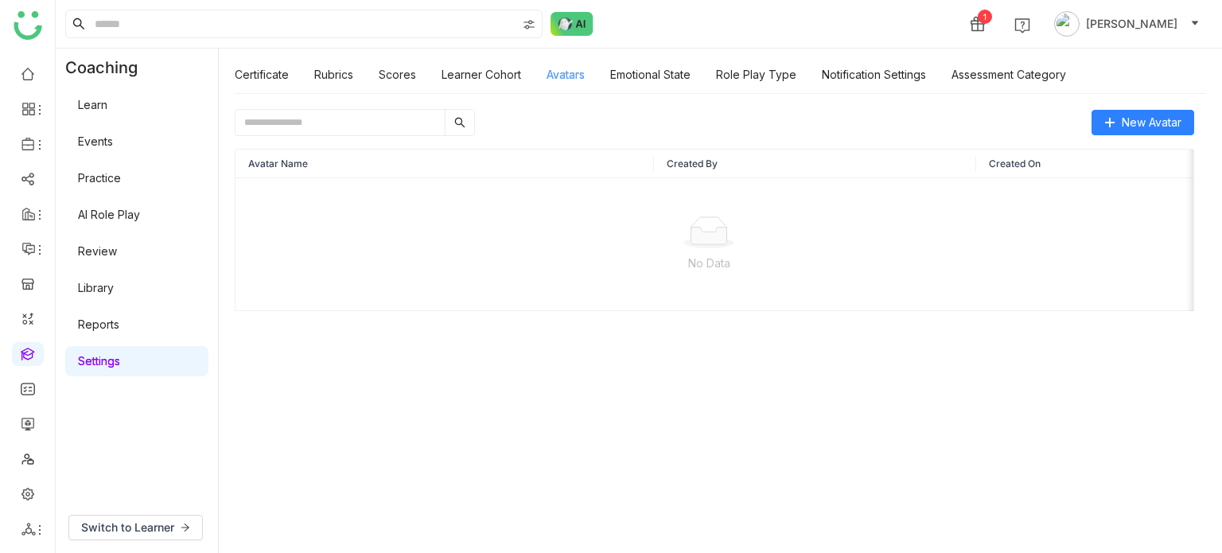
click at [581, 72] on link "Avatars" at bounding box center [565, 75] width 38 height 14
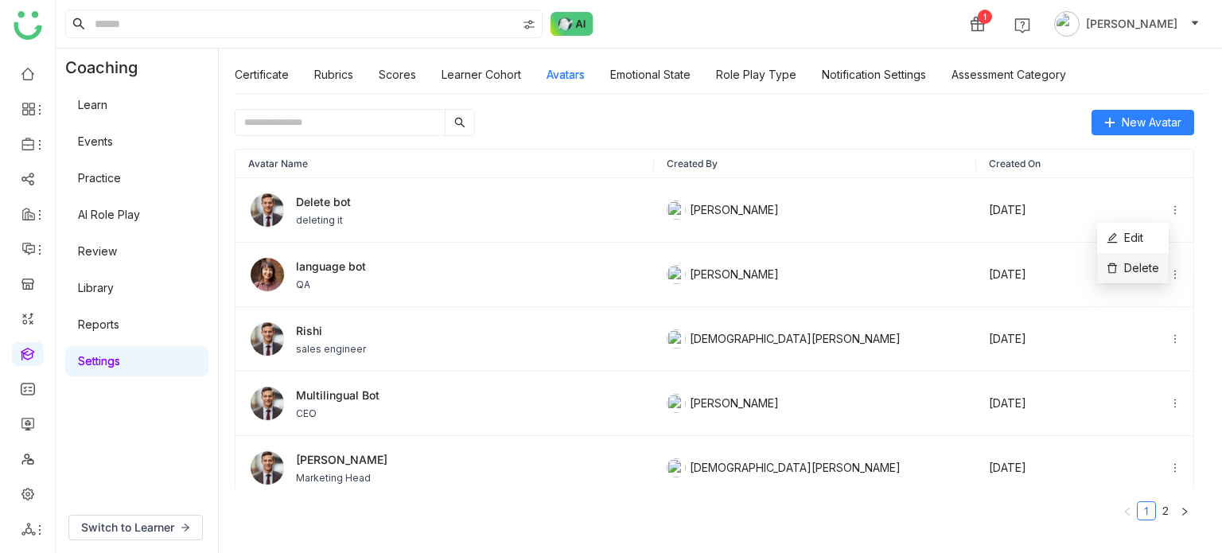
click at [1133, 270] on span "Delete" at bounding box center [1132, 267] width 52 height 17
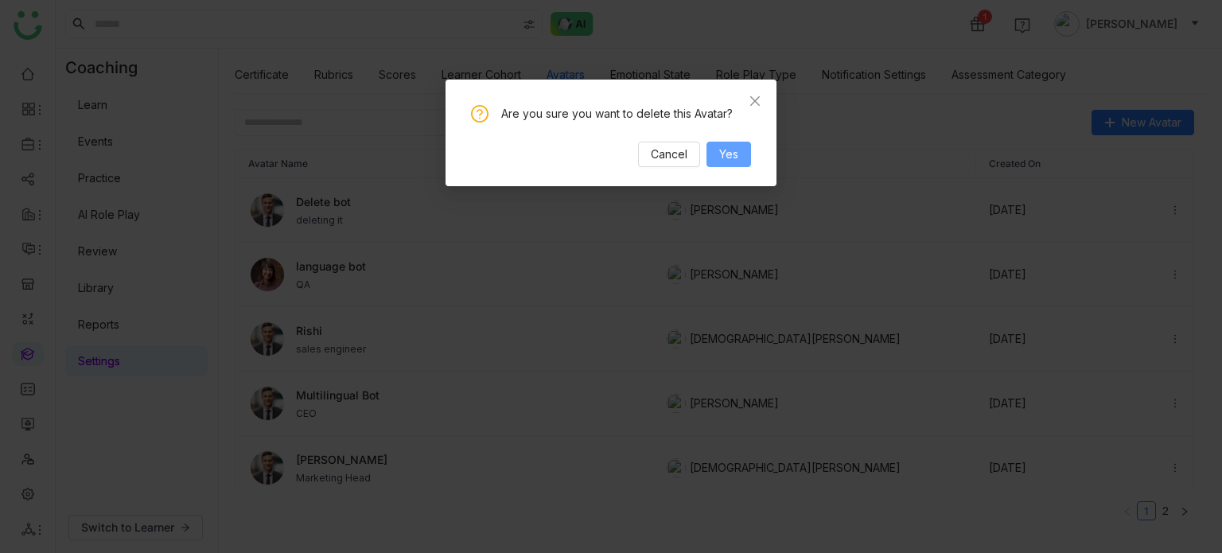
click at [721, 154] on span "Yes" at bounding box center [728, 154] width 19 height 17
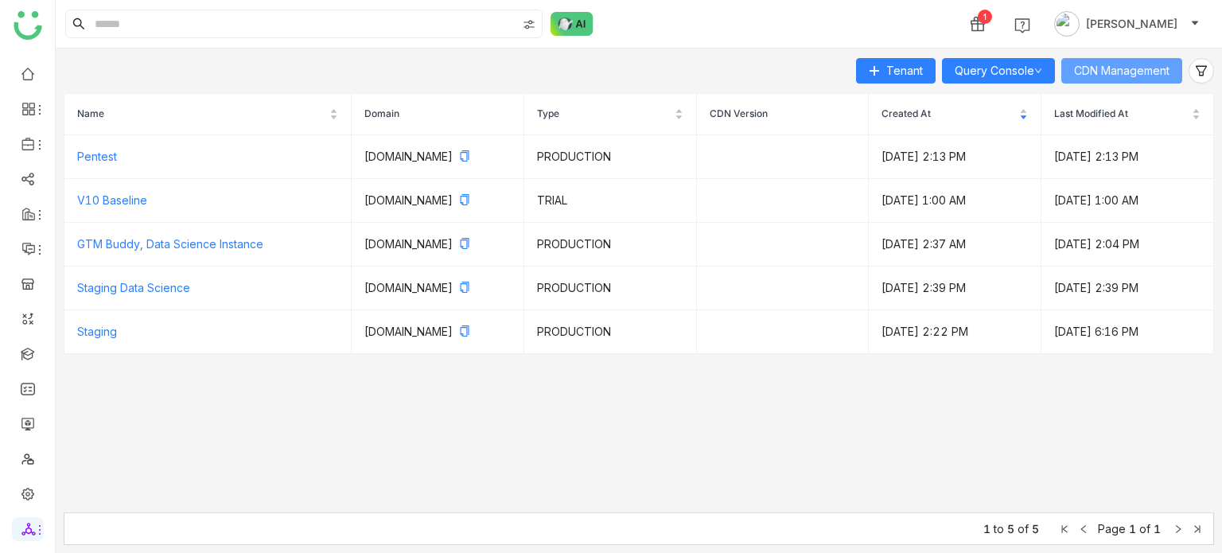
click at [1168, 75] on span "CDN Management" at bounding box center [1121, 70] width 95 height 17
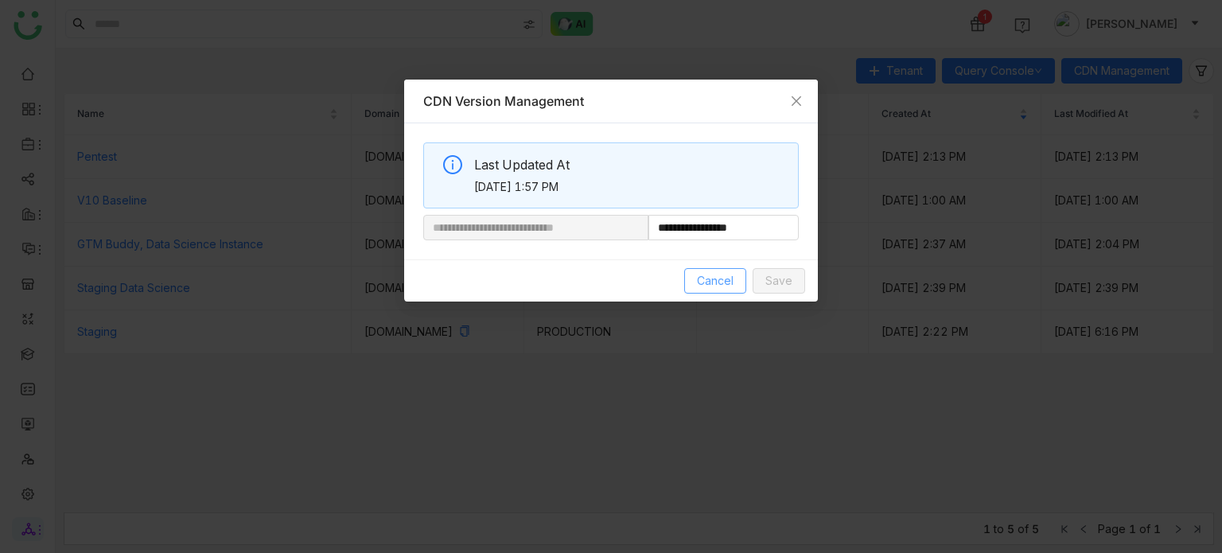
click at [720, 286] on span "Cancel" at bounding box center [715, 280] width 37 height 17
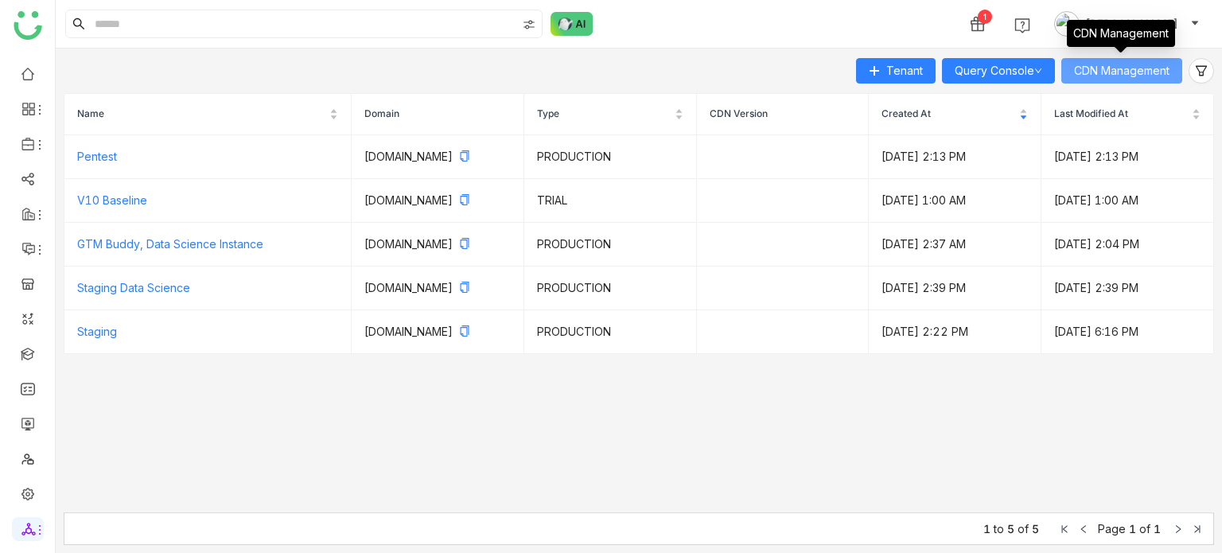
click at [1097, 68] on span "CDN Management" at bounding box center [1121, 70] width 95 height 17
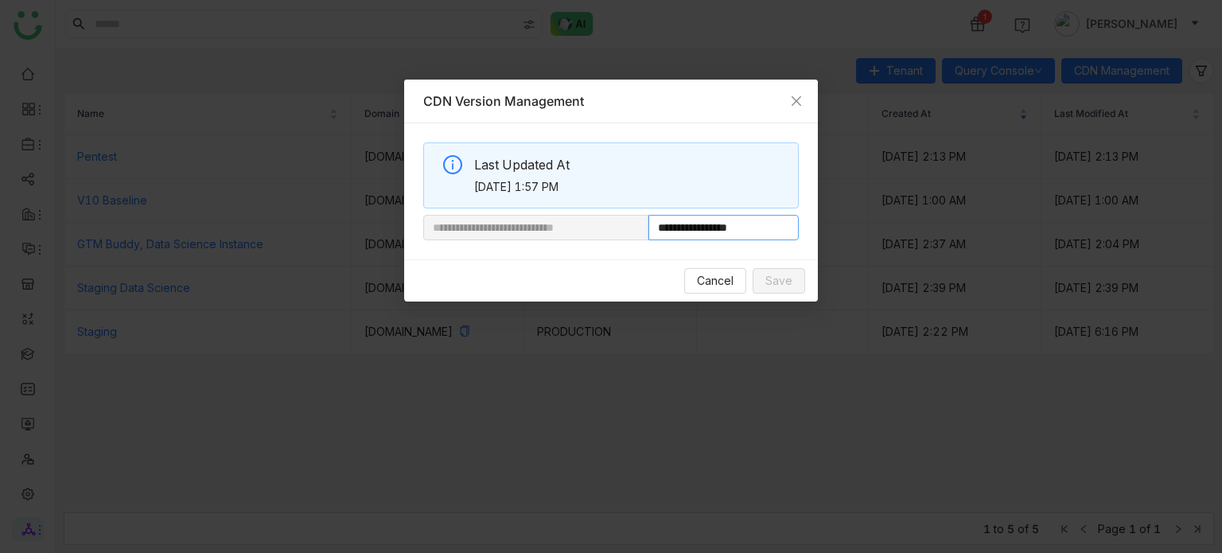
drag, startPoint x: 756, startPoint y: 229, endPoint x: 716, endPoint y: 227, distance: 40.6
click at [716, 227] on input "**********" at bounding box center [723, 227] width 150 height 25
paste input "**********"
type input "**********"
click at [793, 282] on button "Save" at bounding box center [778, 280] width 52 height 25
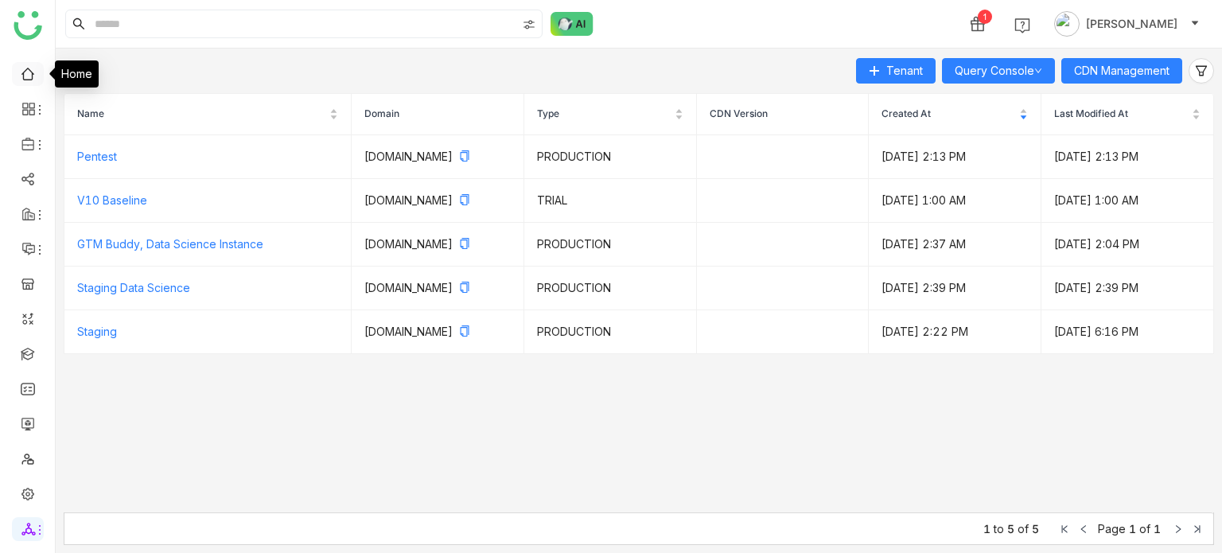
click at [27, 76] on link at bounding box center [28, 73] width 14 height 14
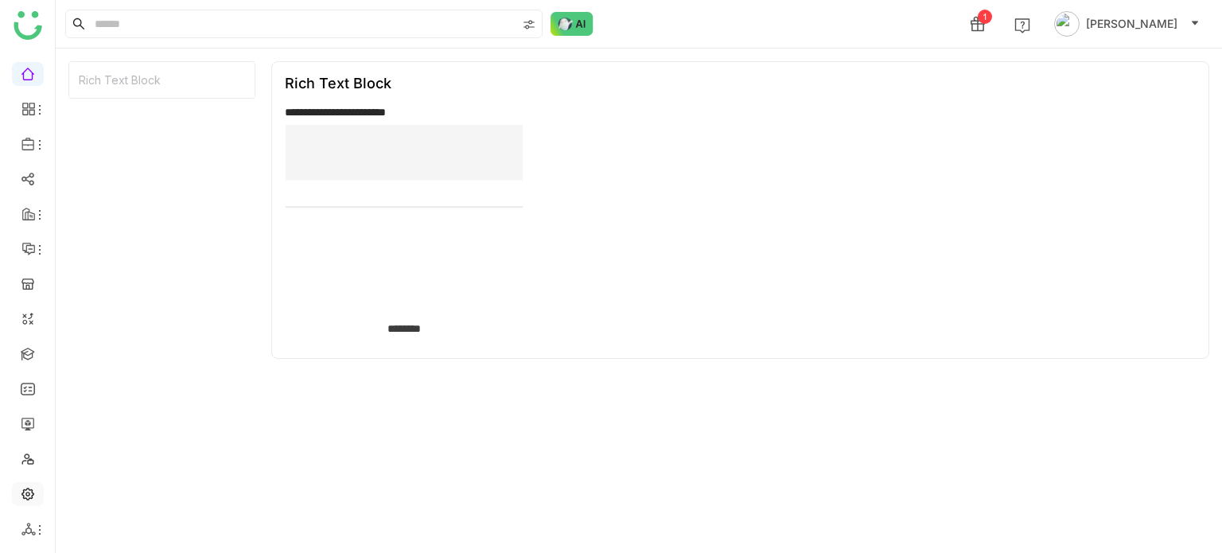
click at [25, 492] on link at bounding box center [28, 493] width 14 height 14
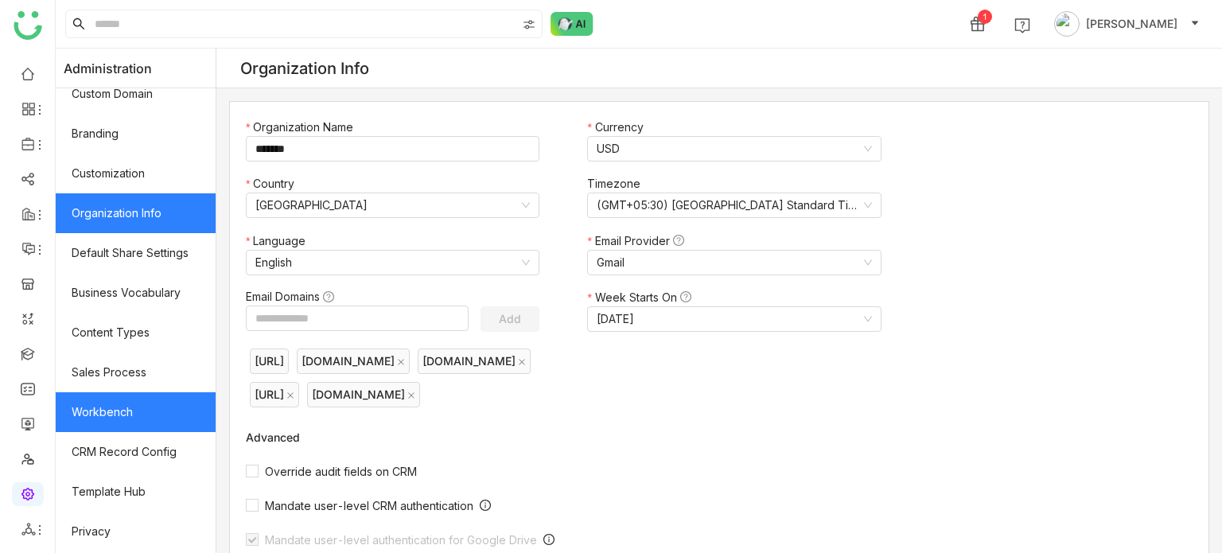
scroll to position [290, 0]
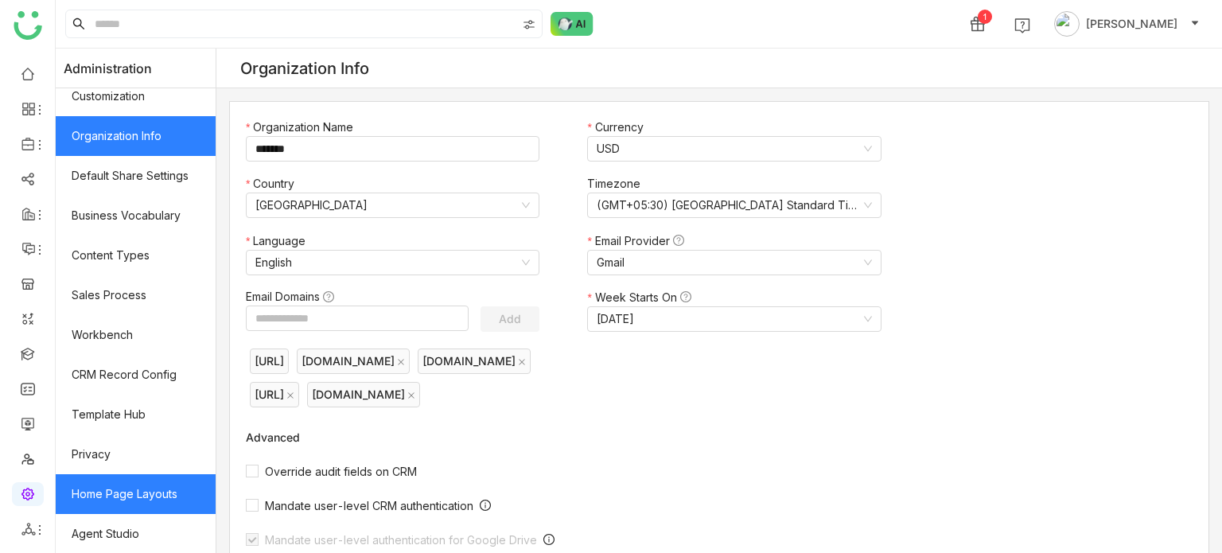
click at [153, 511] on link "Home Page Layouts" at bounding box center [136, 494] width 160 height 40
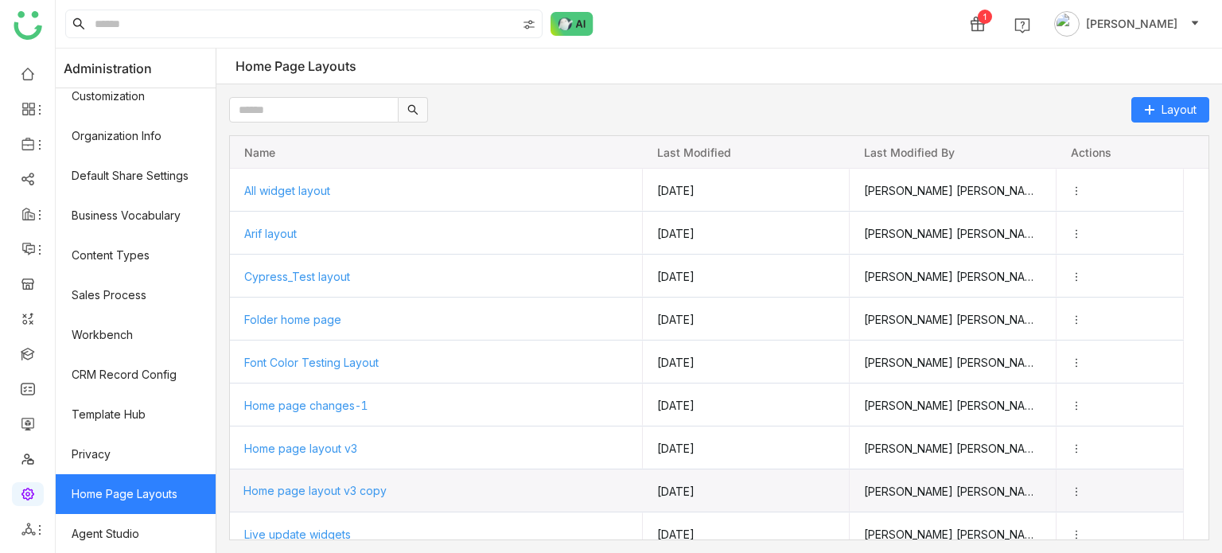
click at [352, 492] on span "Home page layout v3 copy" at bounding box center [314, 491] width 143 height 14
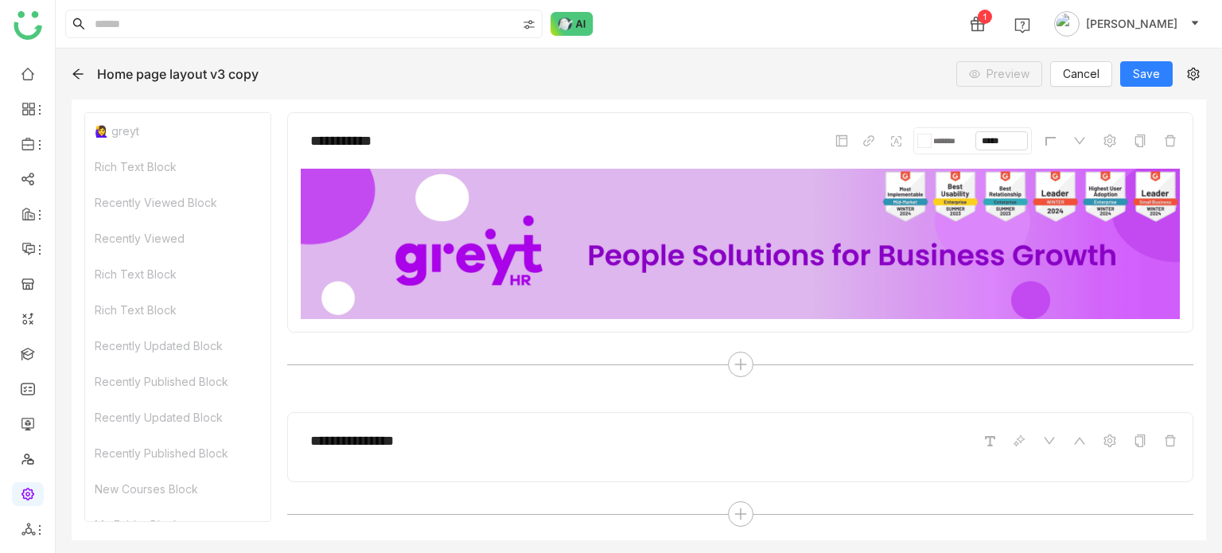
click at [79, 80] on div at bounding box center [78, 74] width 13 height 16
click at [80, 76] on icon at bounding box center [78, 74] width 13 height 13
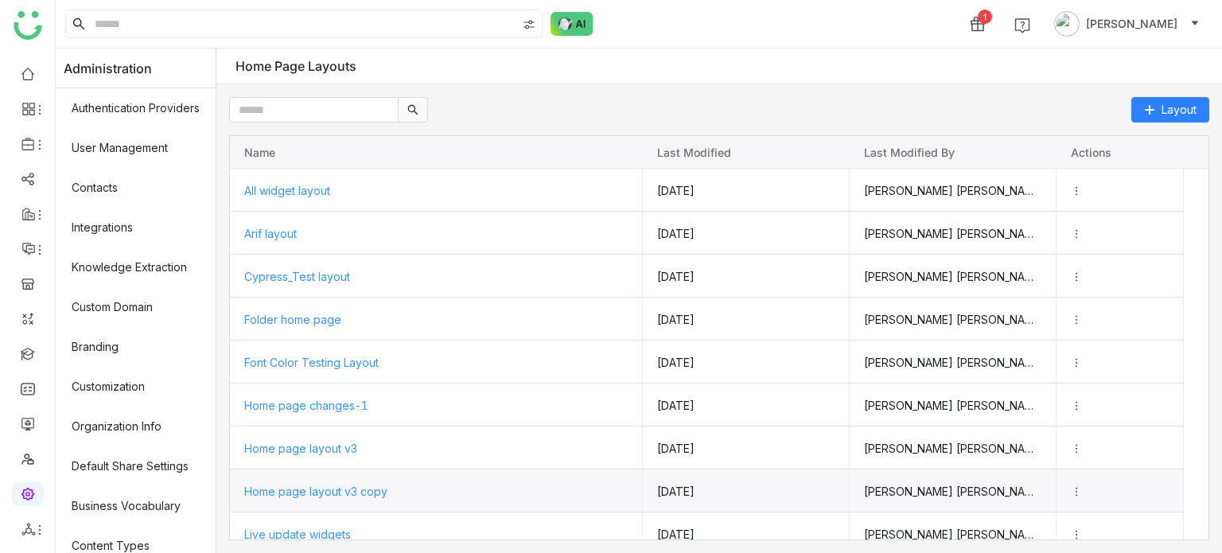
scroll to position [24, 0]
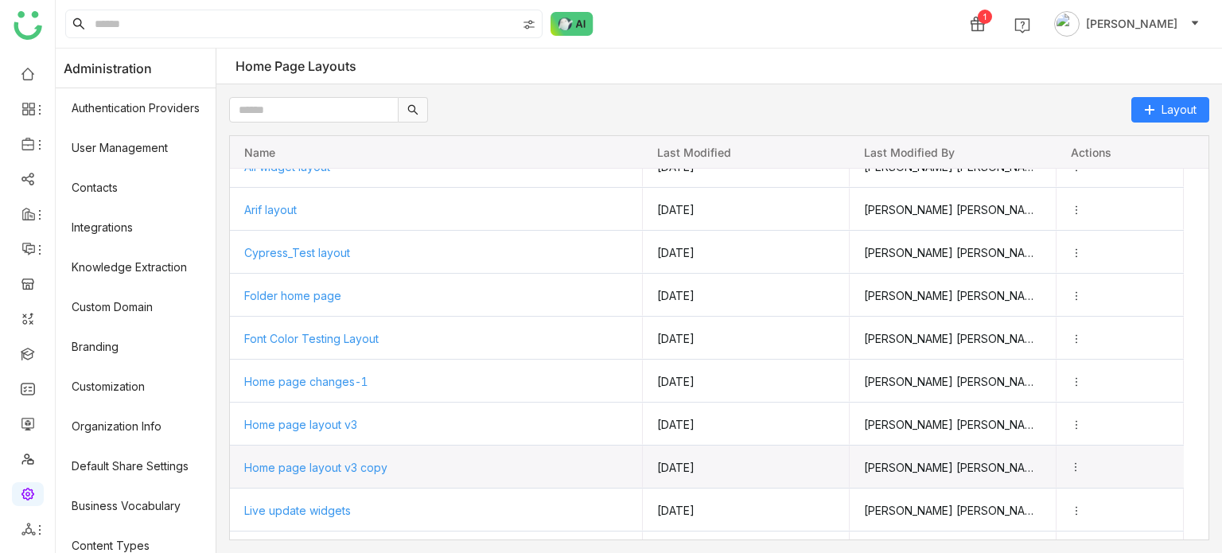
click at [1081, 463] on icon "Press SPACE to select this row." at bounding box center [1075, 466] width 11 height 11
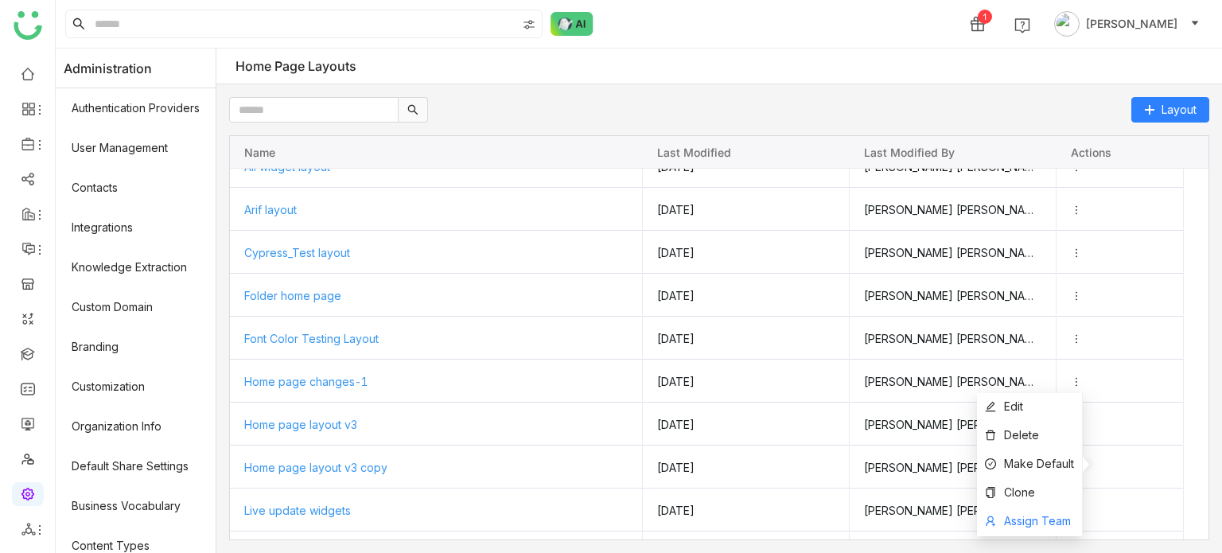
click at [1037, 523] on span "Assign Team" at bounding box center [1037, 521] width 67 height 14
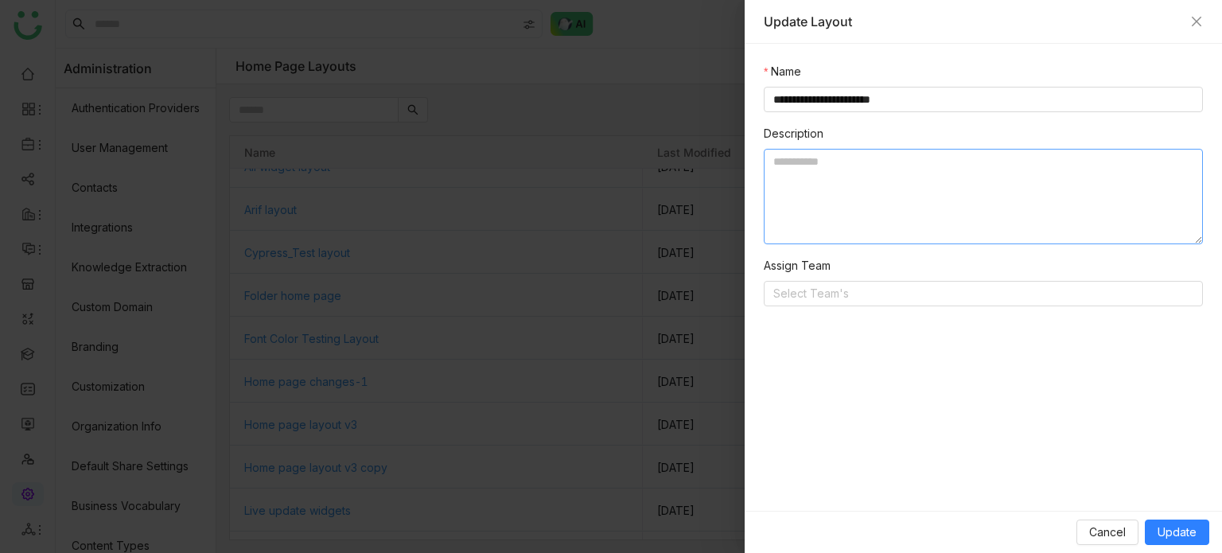
click at [851, 184] on textarea at bounding box center [983, 196] width 439 height 95
click at [875, 309] on div "**********" at bounding box center [983, 277] width 477 height 467
click at [885, 297] on nz-select-top-control "Select Team's" at bounding box center [983, 293] width 439 height 25
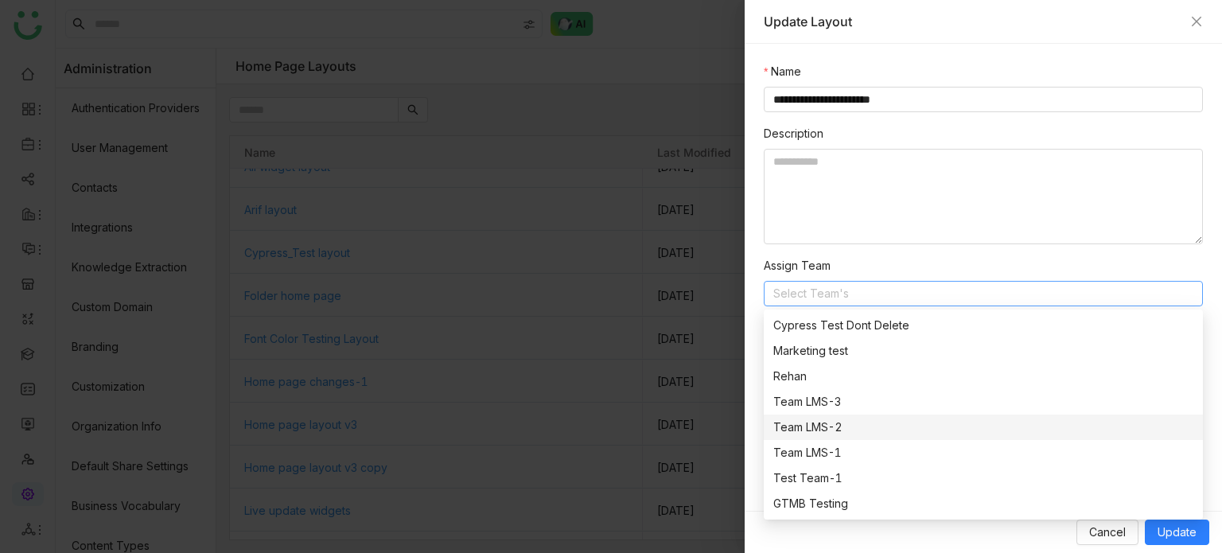
scroll to position [51, 0]
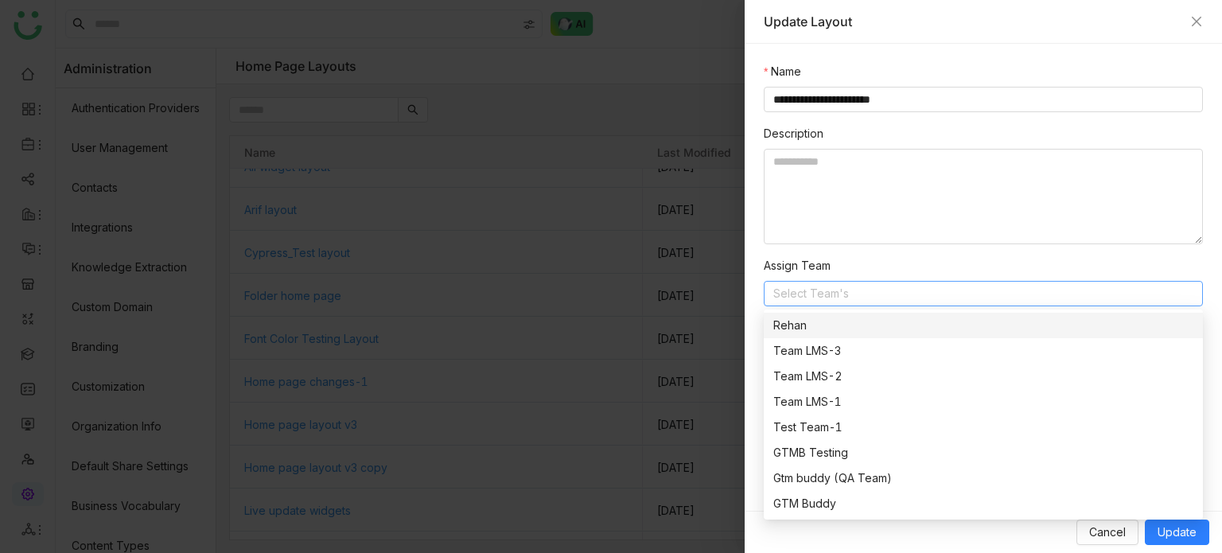
click at [856, 270] on nz-form-item "Assign Team Select Team's" at bounding box center [983, 281] width 439 height 49
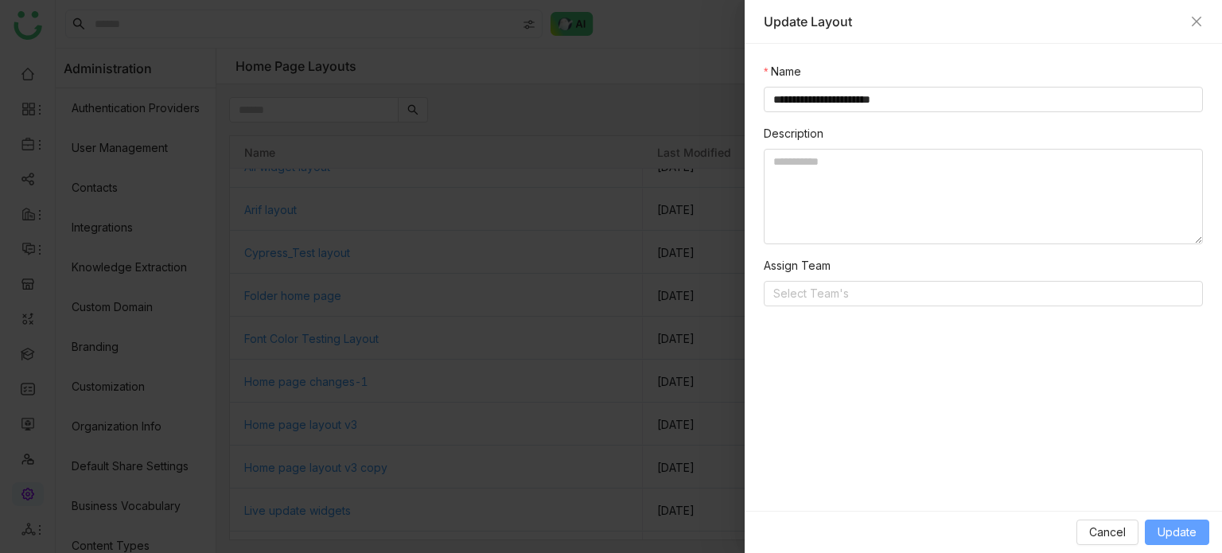
click at [1174, 531] on span "Update" at bounding box center [1176, 531] width 39 height 17
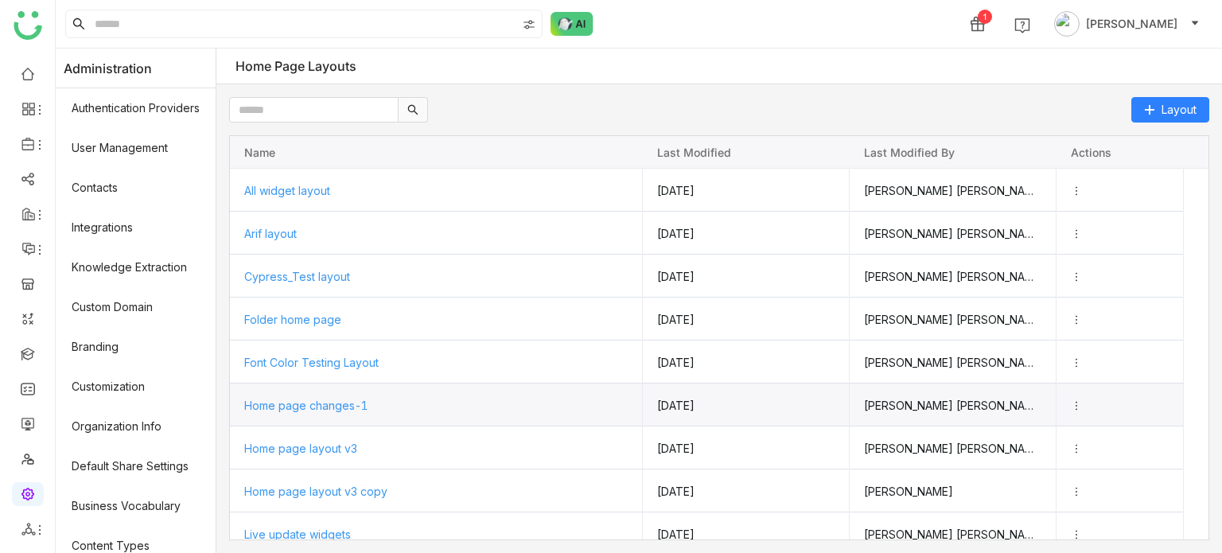
scroll to position [68, 0]
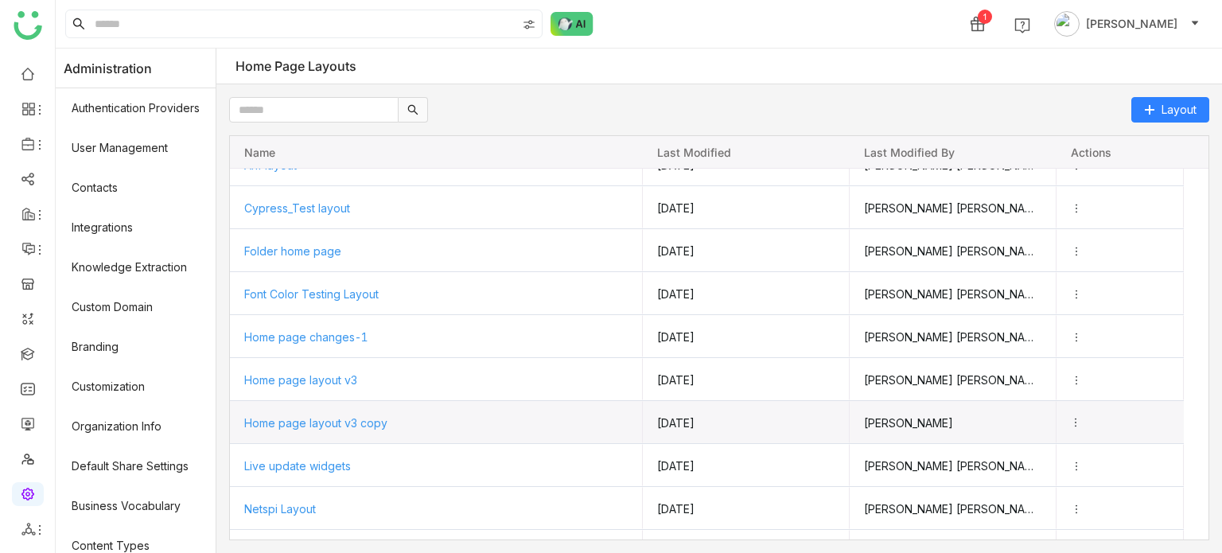
click at [1081, 421] on icon "Press SPACE to select this row." at bounding box center [1075, 422] width 11 height 11
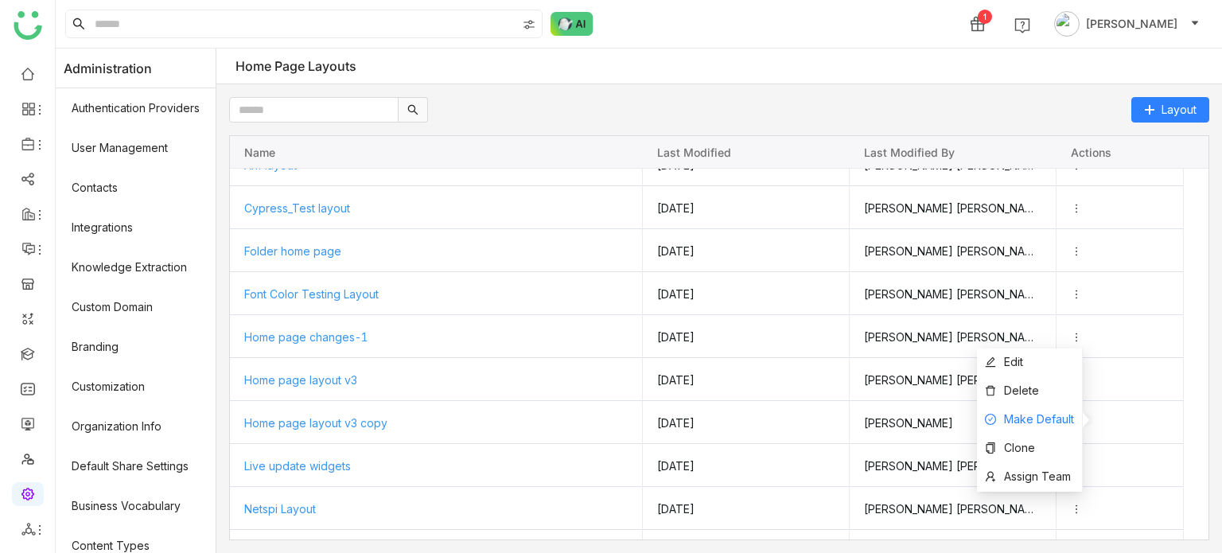
click at [1056, 423] on span "Make Default" at bounding box center [1039, 419] width 70 height 14
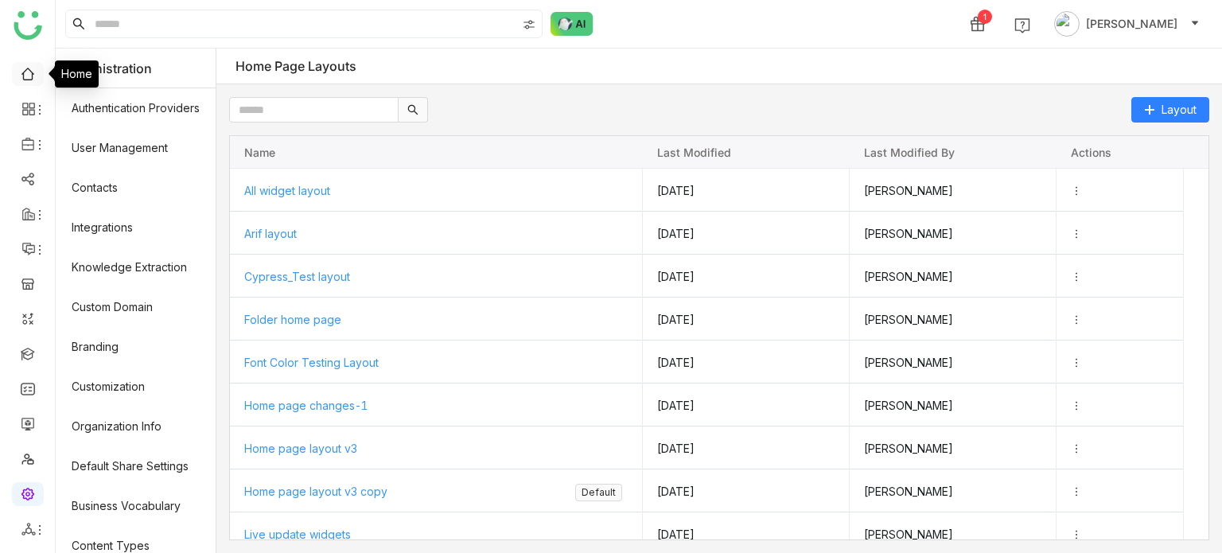
click at [22, 66] on link at bounding box center [28, 73] width 14 height 14
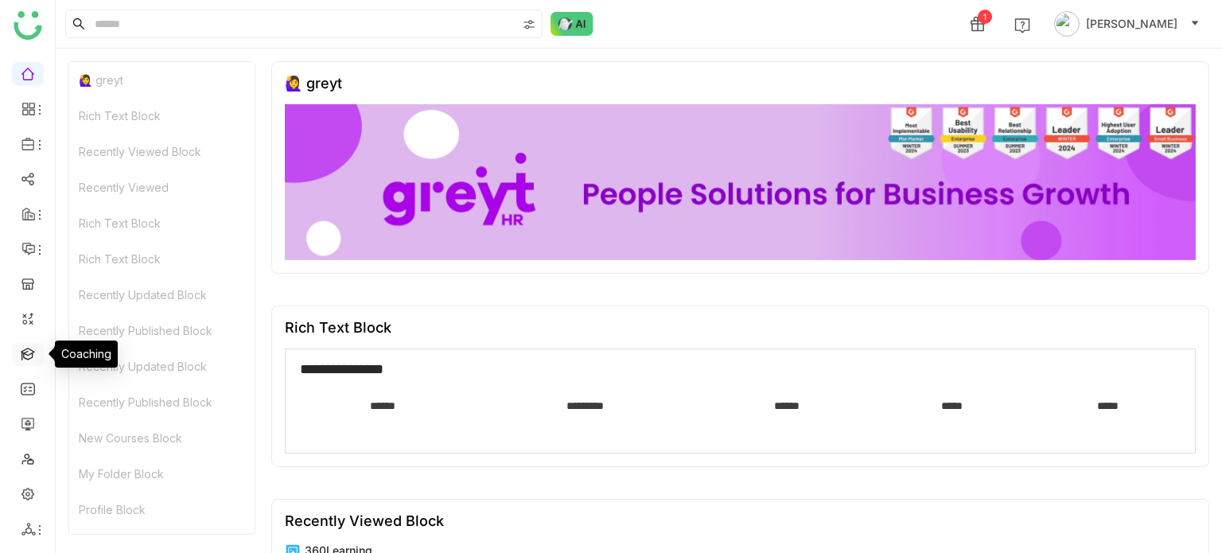
click at [35, 346] on link at bounding box center [28, 353] width 14 height 14
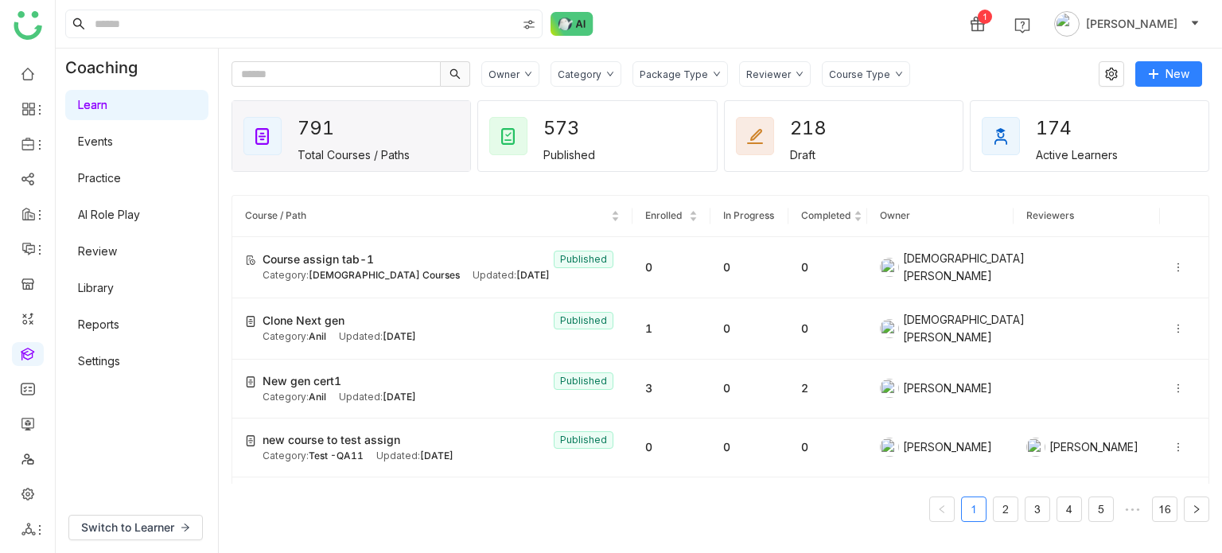
click at [568, 69] on div "Category" at bounding box center [580, 74] width 44 height 12
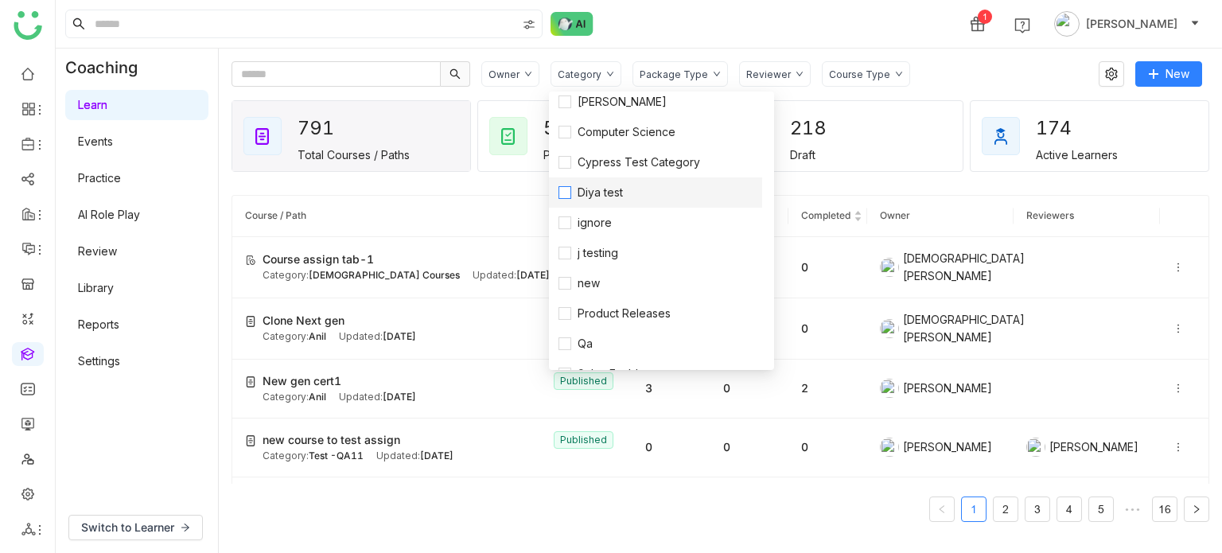
scroll to position [135, 0]
click at [581, 348] on span "Qa" at bounding box center [585, 341] width 28 height 17
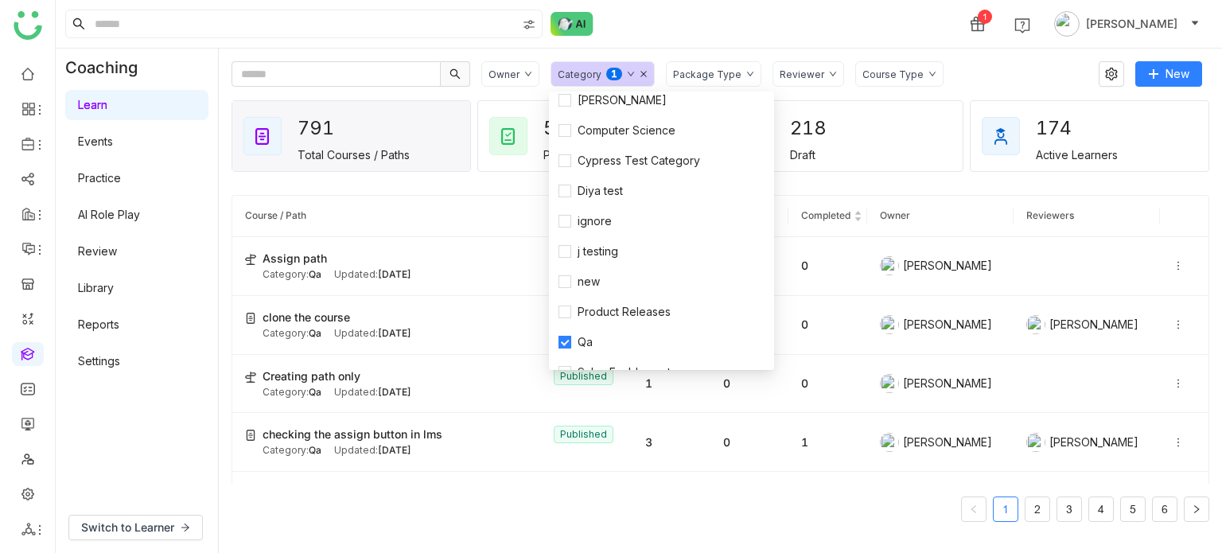
click at [772, 45] on div "1 Arif uddin" at bounding box center [639, 24] width 1166 height 48
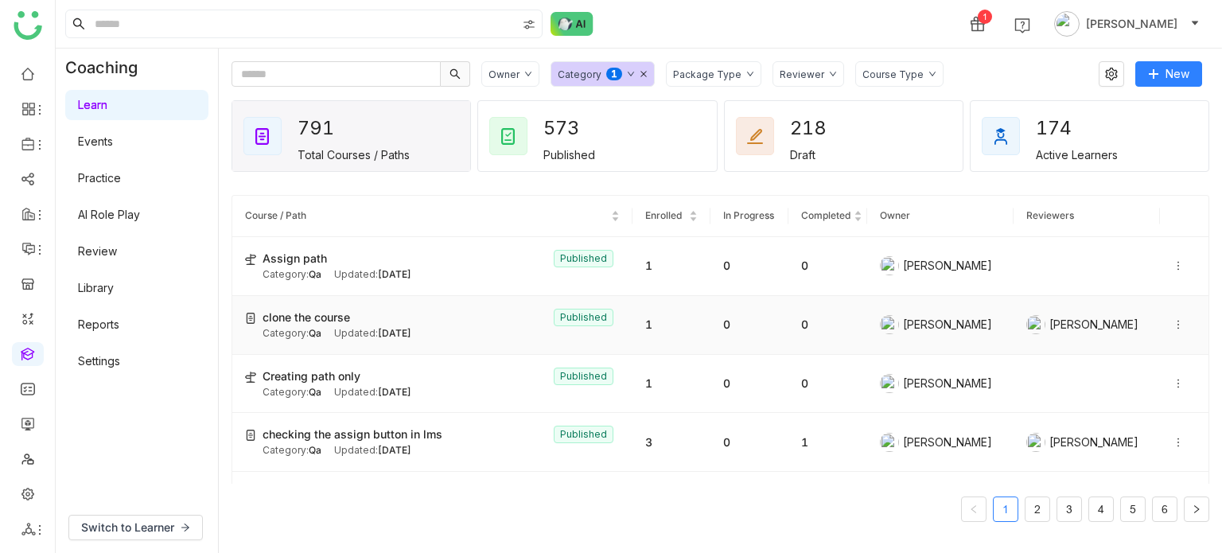
click at [344, 327] on div "Updated: Oct 07, 2025" at bounding box center [372, 333] width 77 height 15
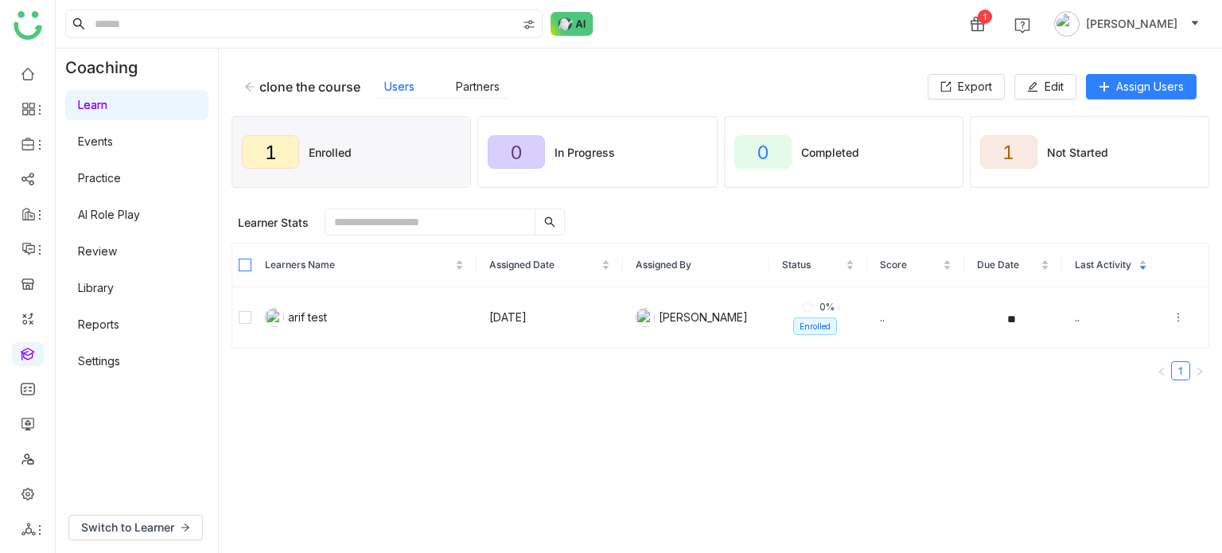
click at [247, 271] on label at bounding box center [245, 264] width 13 height 17
click at [255, 81] on icon at bounding box center [249, 86] width 11 height 11
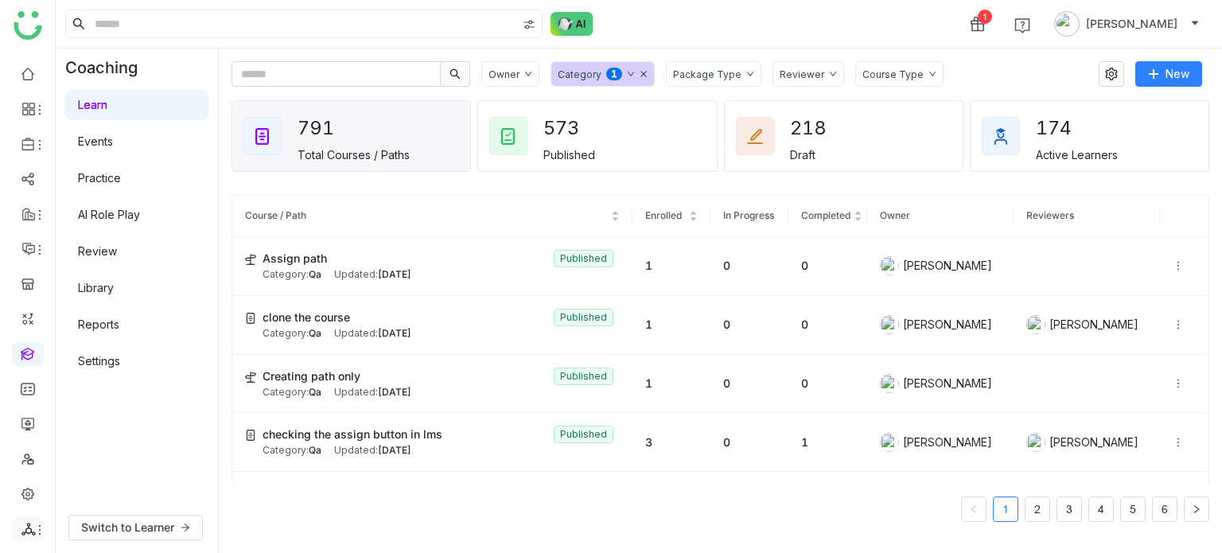
click at [25, 537] on li at bounding box center [28, 529] width 32 height 24
click at [37, 520] on li at bounding box center [28, 529] width 32 height 24
click at [38, 517] on li at bounding box center [28, 529] width 32 height 24
click at [38, 528] on icon at bounding box center [39, 529] width 13 height 13
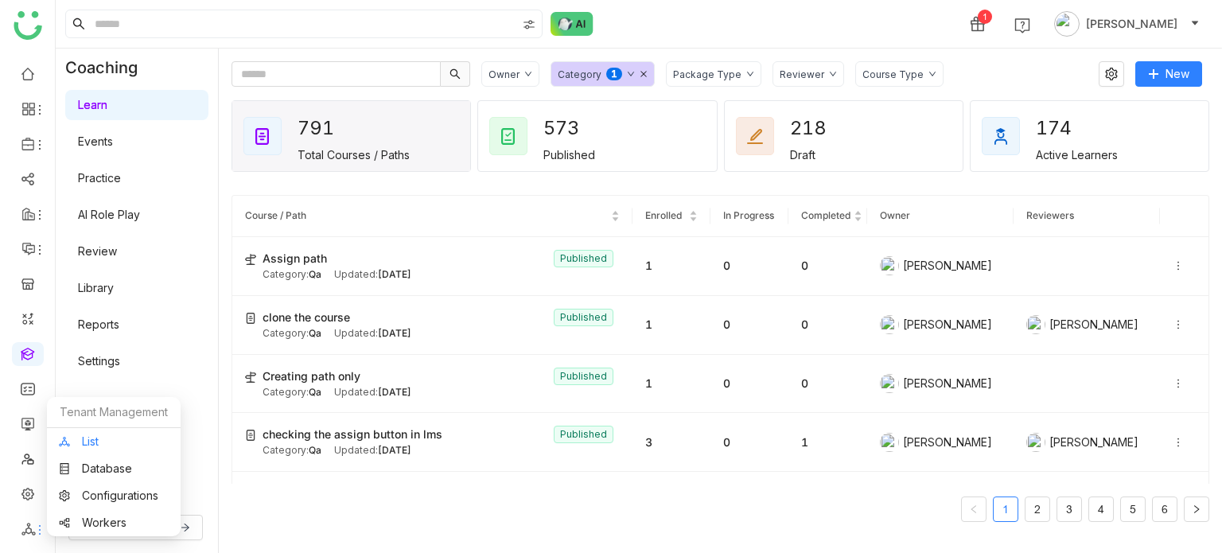
click at [87, 447] on link "List" at bounding box center [114, 441] width 110 height 11
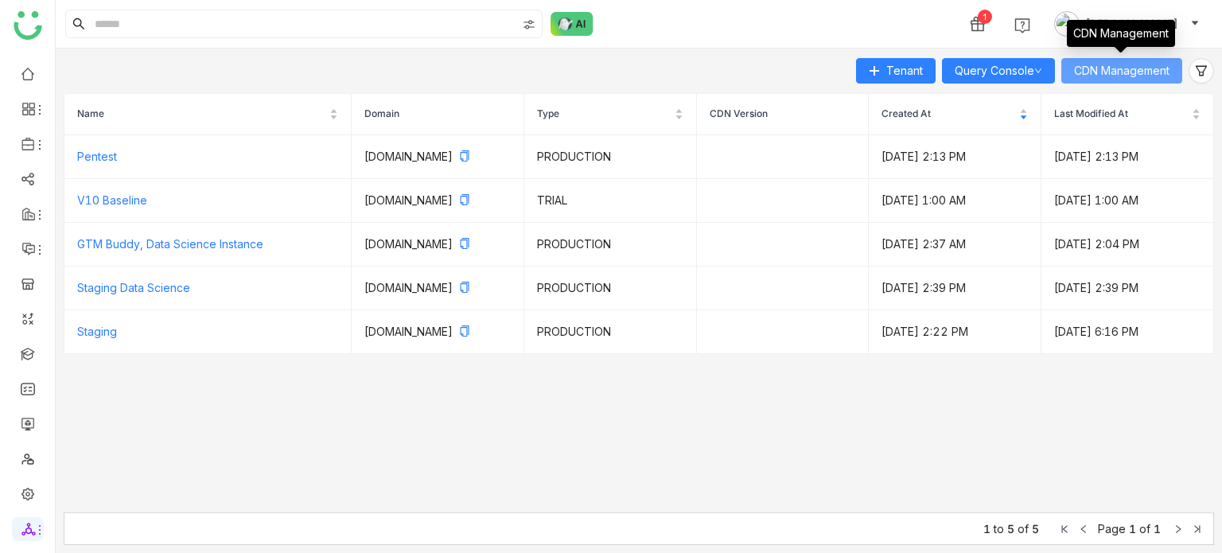
click at [1114, 79] on button "CDN Management" at bounding box center [1121, 70] width 121 height 25
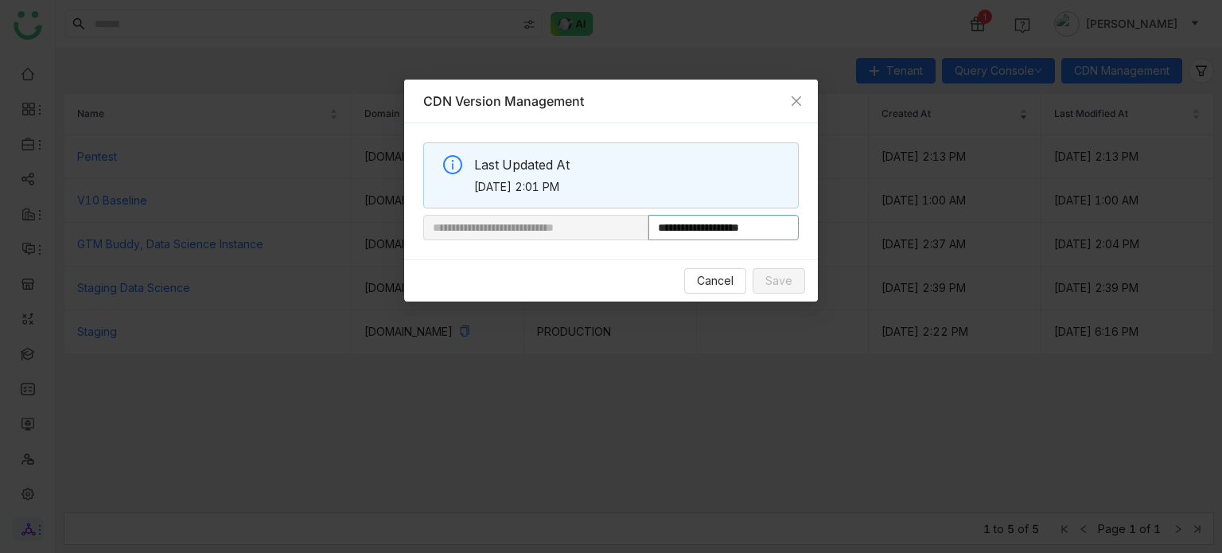
drag, startPoint x: 702, startPoint y: 234, endPoint x: 804, endPoint y: 235, distance: 102.6
click at [804, 235] on div "**********" at bounding box center [611, 191] width 414 height 136
paste input "**********"
type input "**********"
click at [773, 261] on div "Cancel Save" at bounding box center [611, 280] width 414 height 42
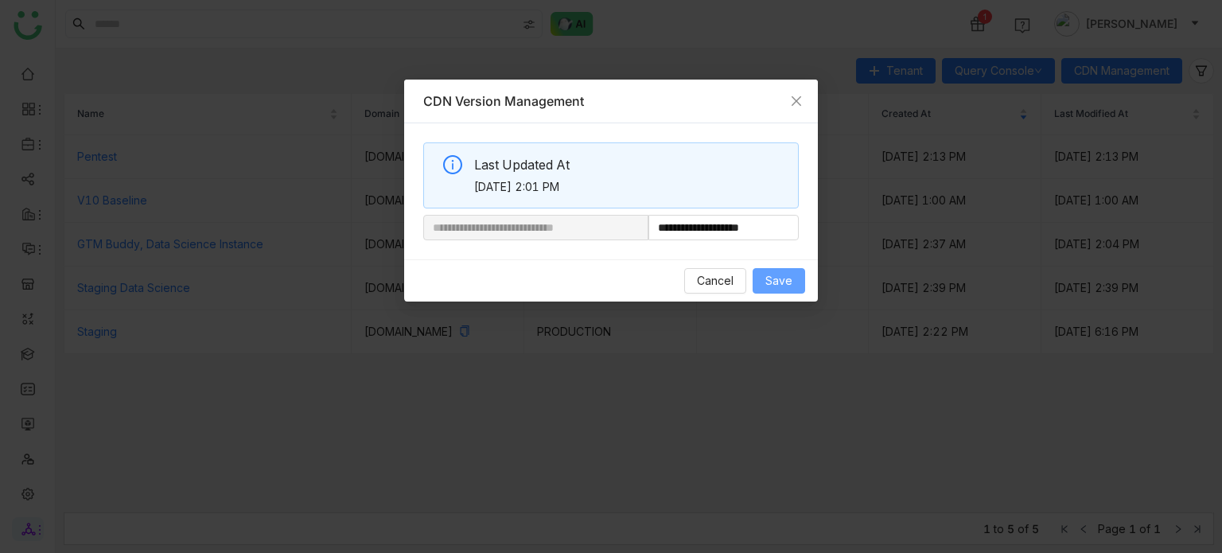
click at [773, 283] on span "Save" at bounding box center [778, 280] width 27 height 17
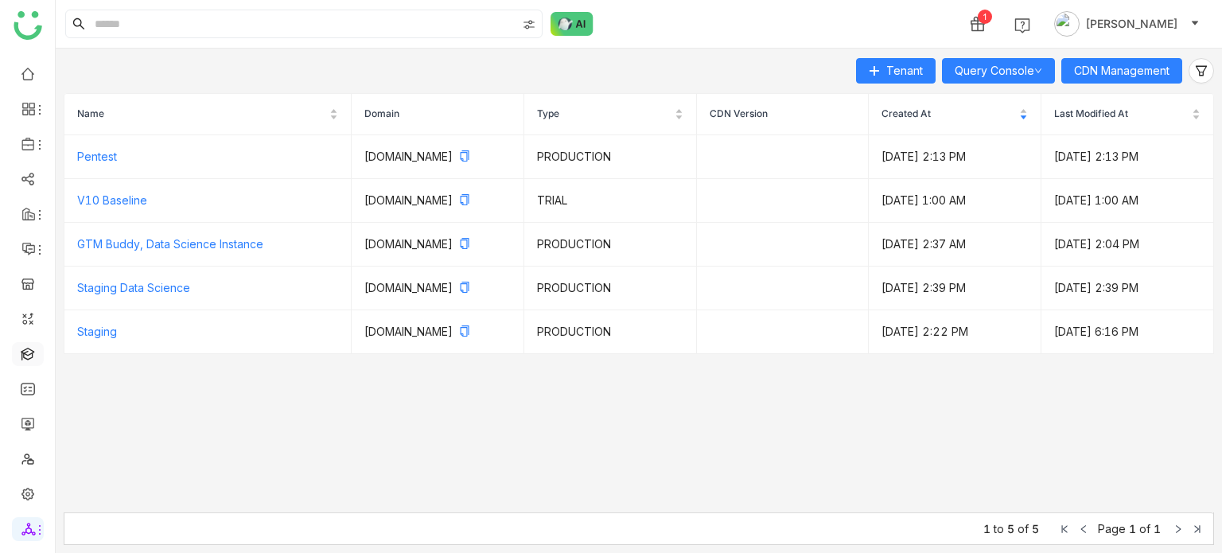
click at [33, 349] on link at bounding box center [28, 353] width 14 height 14
click at [32, 356] on link at bounding box center [28, 353] width 14 height 14
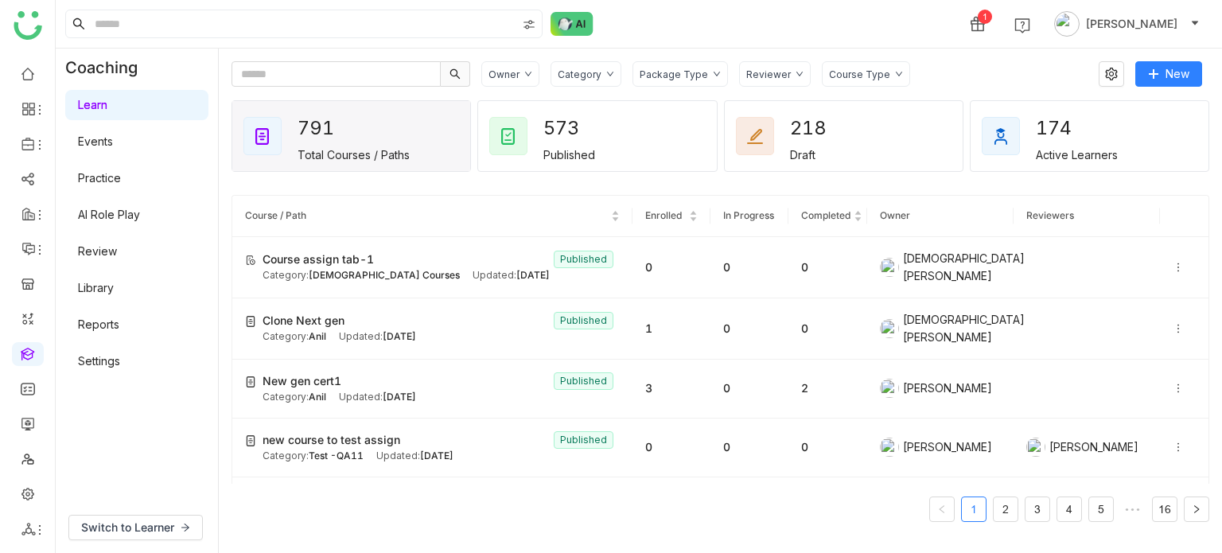
click at [105, 292] on link "Library" at bounding box center [96, 288] width 36 height 14
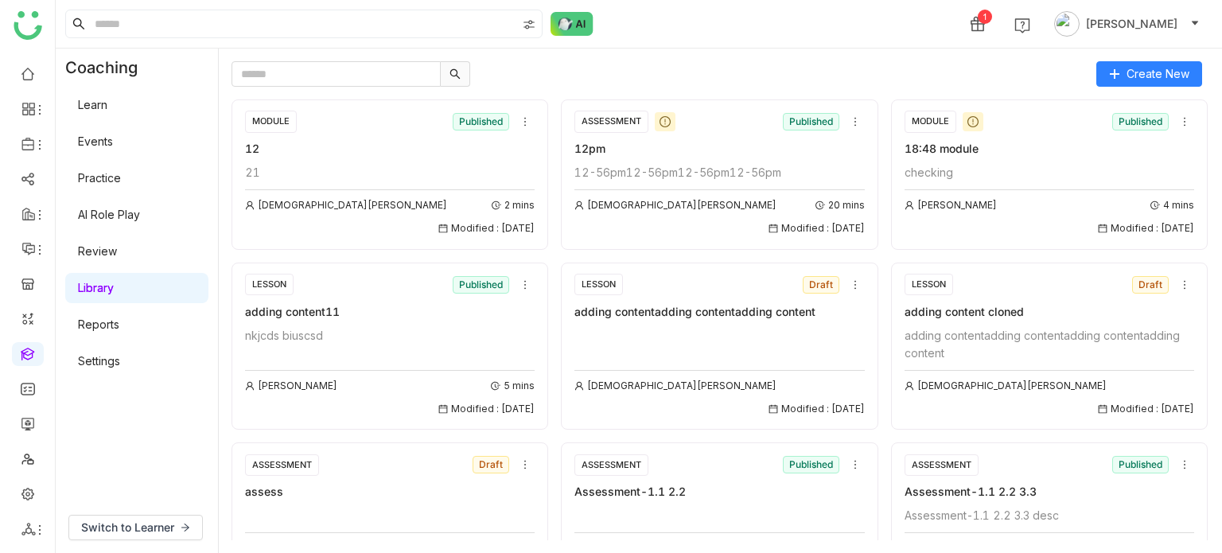
click at [99, 104] on link "Learn" at bounding box center [92, 105] width 29 height 14
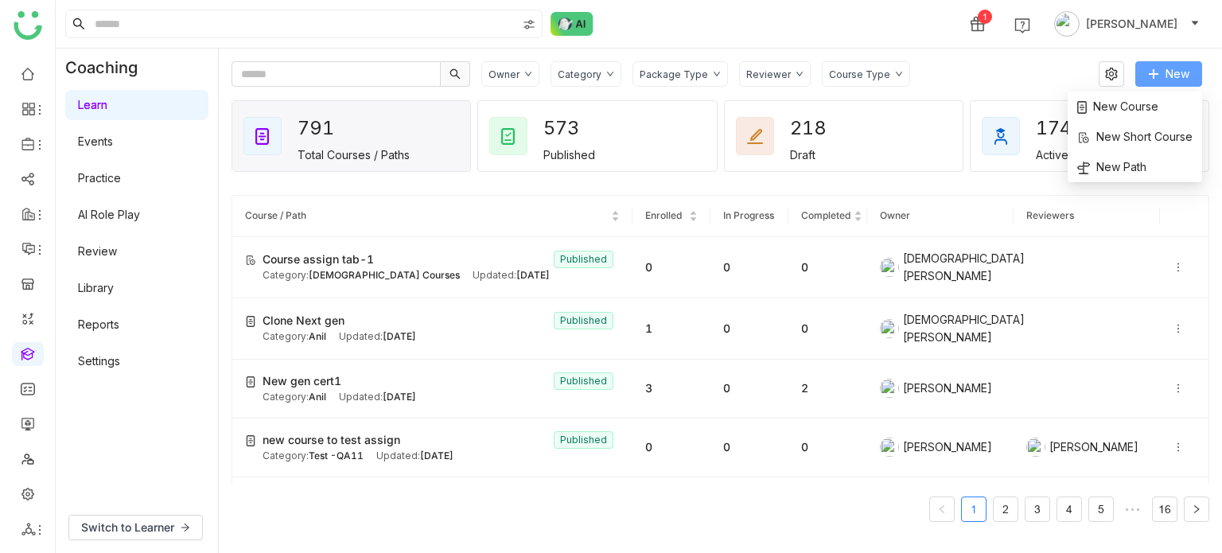
click at [1163, 73] on button "New" at bounding box center [1168, 73] width 67 height 25
click at [1126, 107] on span "New Course" at bounding box center [1117, 106] width 81 height 17
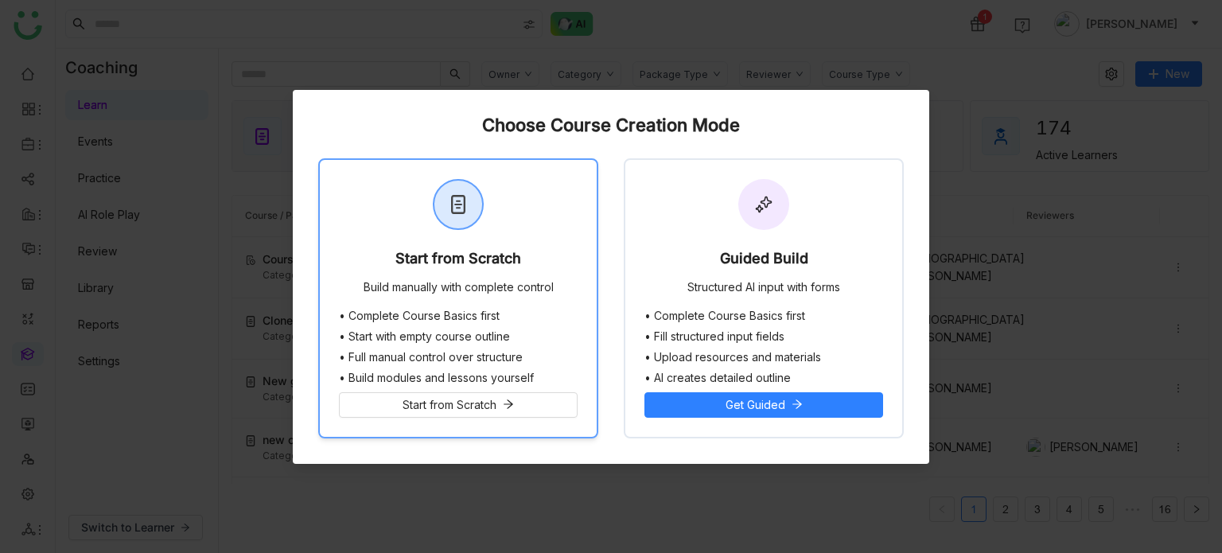
click at [562, 200] on div "Start from Scratch Build manually with complete control" at bounding box center [458, 235] width 277 height 150
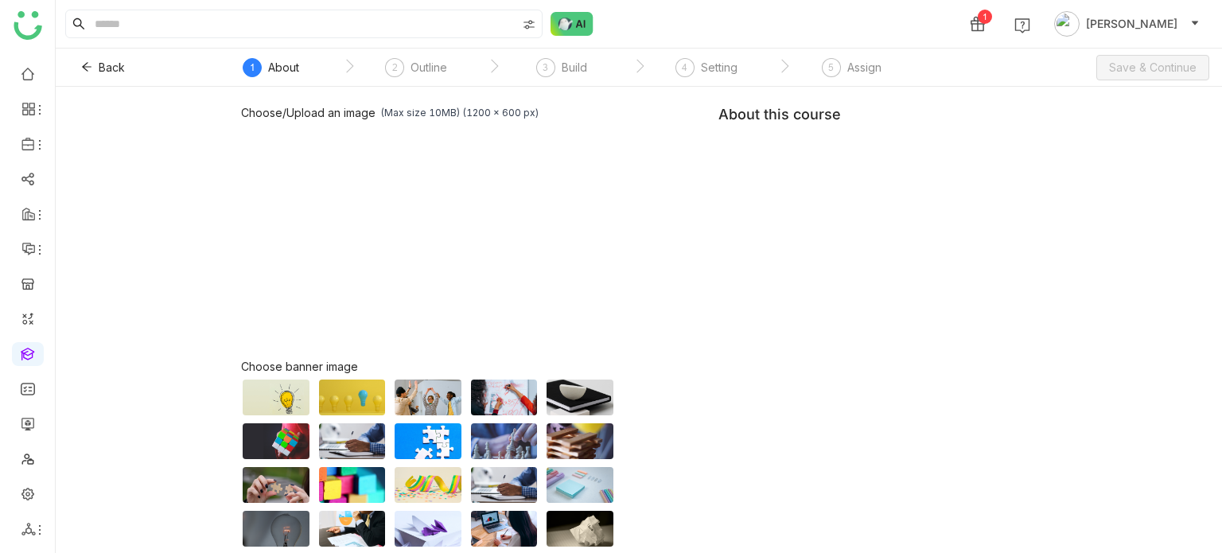
click at [742, 186] on div "Choose/Upload an image (Max size 10MB) (1200 x 600 px) Browse Image Choose bann…" at bounding box center [638, 362] width 795 height 512
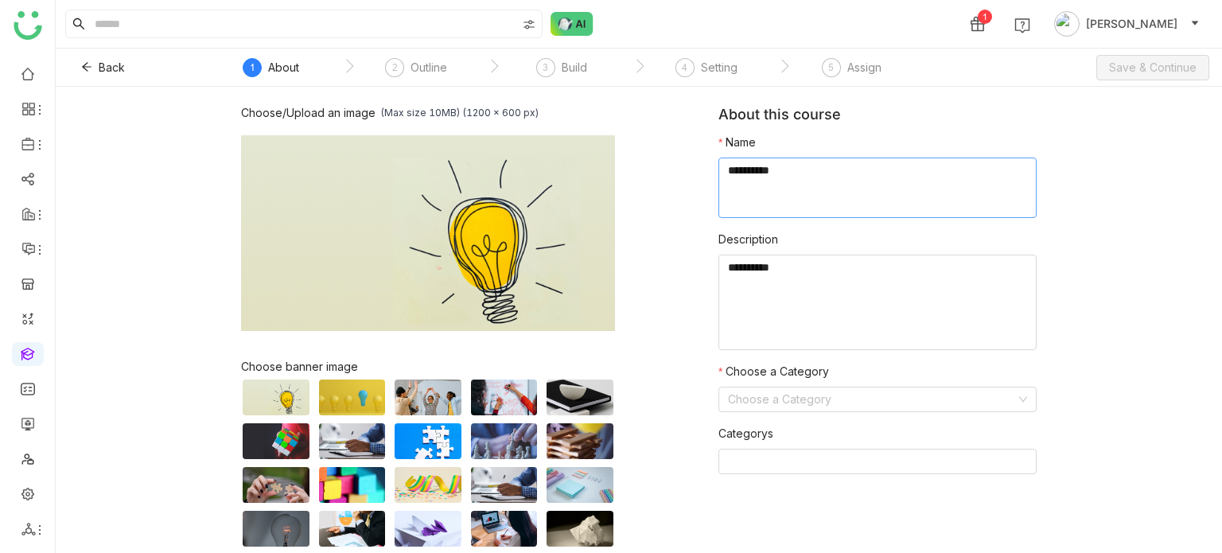
click at [742, 185] on textarea at bounding box center [877, 187] width 318 height 60
type textarea "**********"
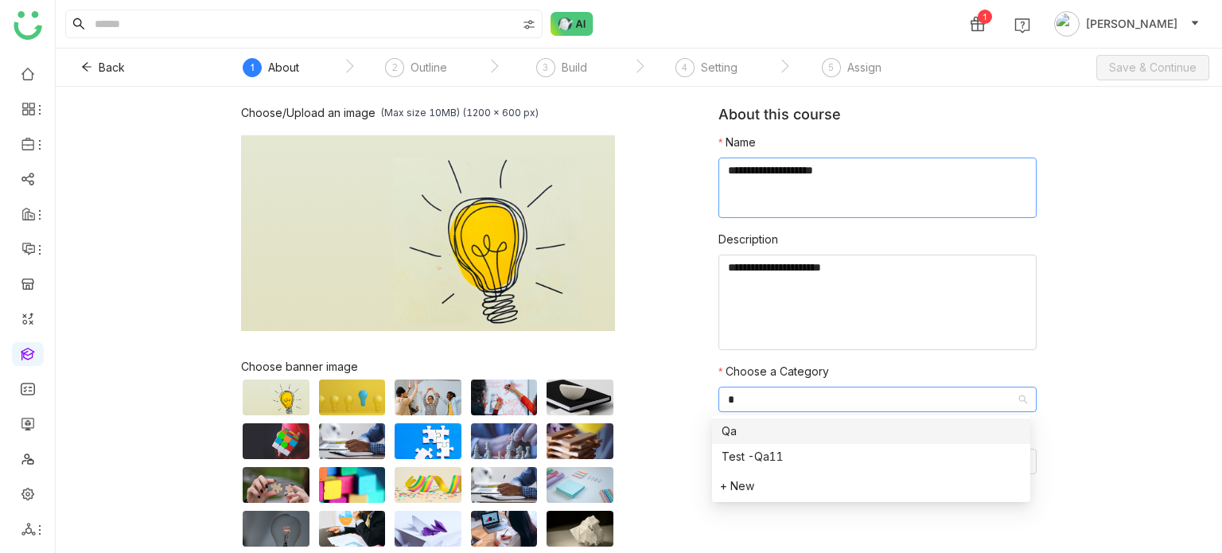
type input "**"
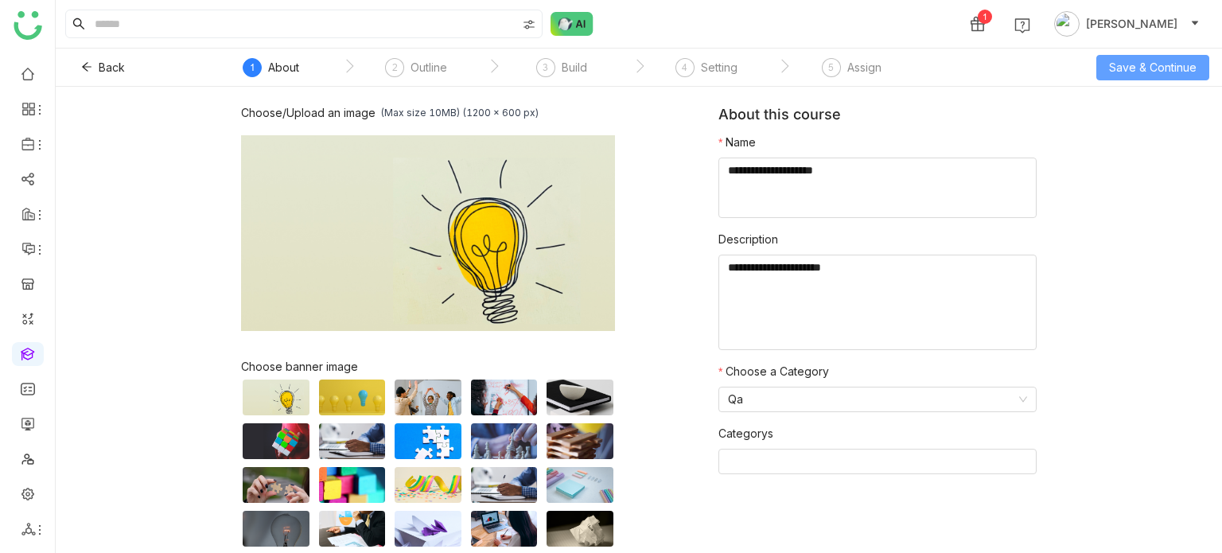
click at [1137, 64] on span "Save & Continue" at bounding box center [1152, 67] width 87 height 17
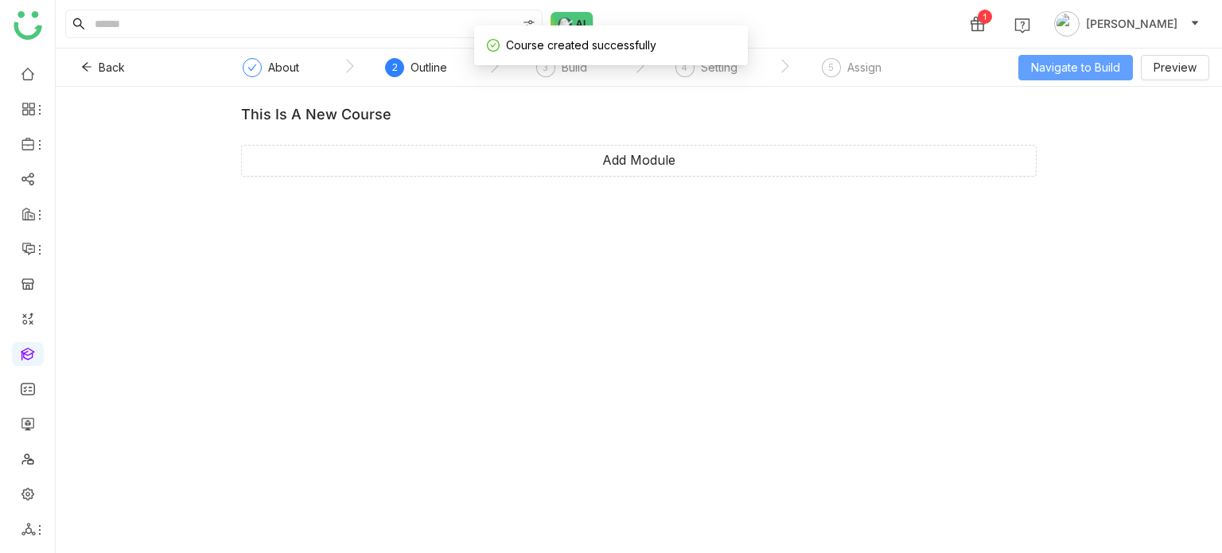
click at [1063, 70] on span "Navigate to Build" at bounding box center [1075, 67] width 89 height 17
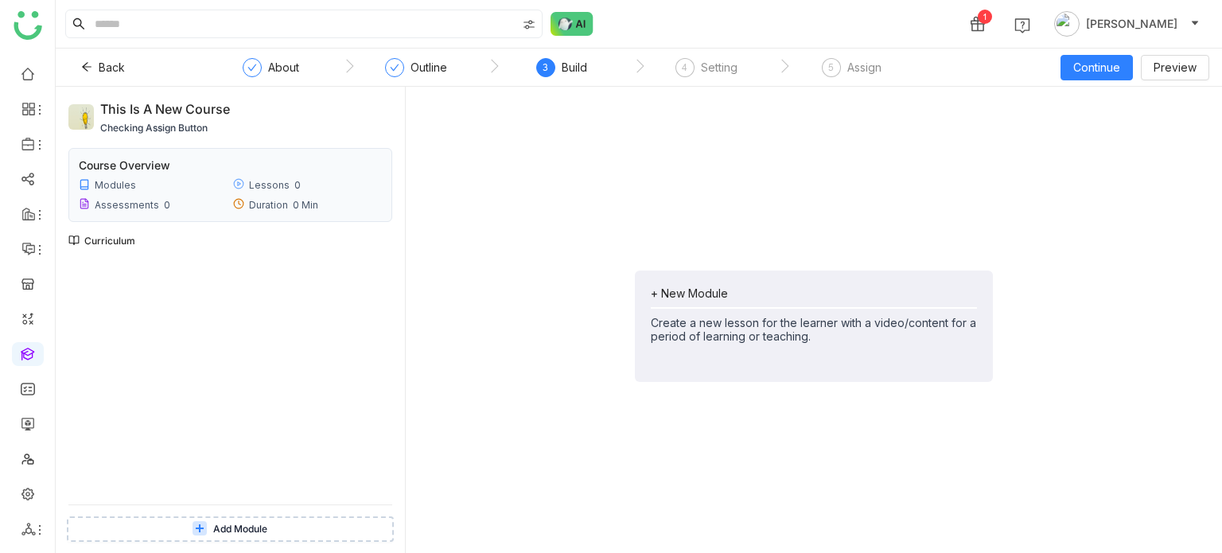
click at [717, 280] on div "+ New Module Create a new lesson for the learner with a video/content for a per…" at bounding box center [814, 325] width 358 height 111
click at [674, 365] on span "Add Module" at bounding box center [692, 361] width 64 height 17
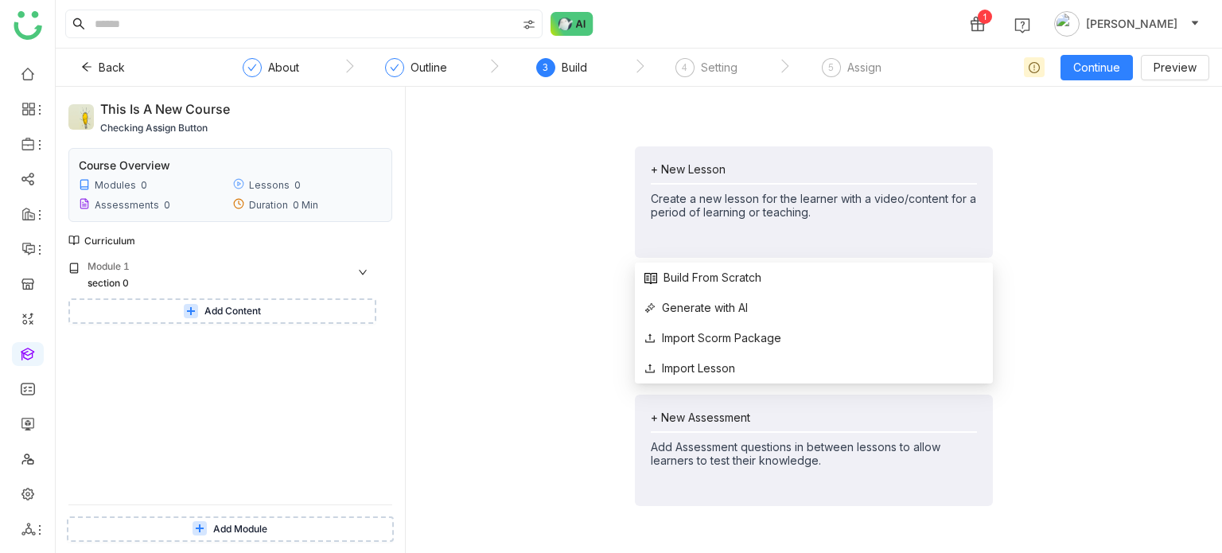
click at [653, 176] on div "+ New Lesson Create a new lesson for the learner with a video/content for a per…" at bounding box center [814, 190] width 326 height 56
click at [673, 269] on span "Build From Scratch" at bounding box center [702, 277] width 117 height 17
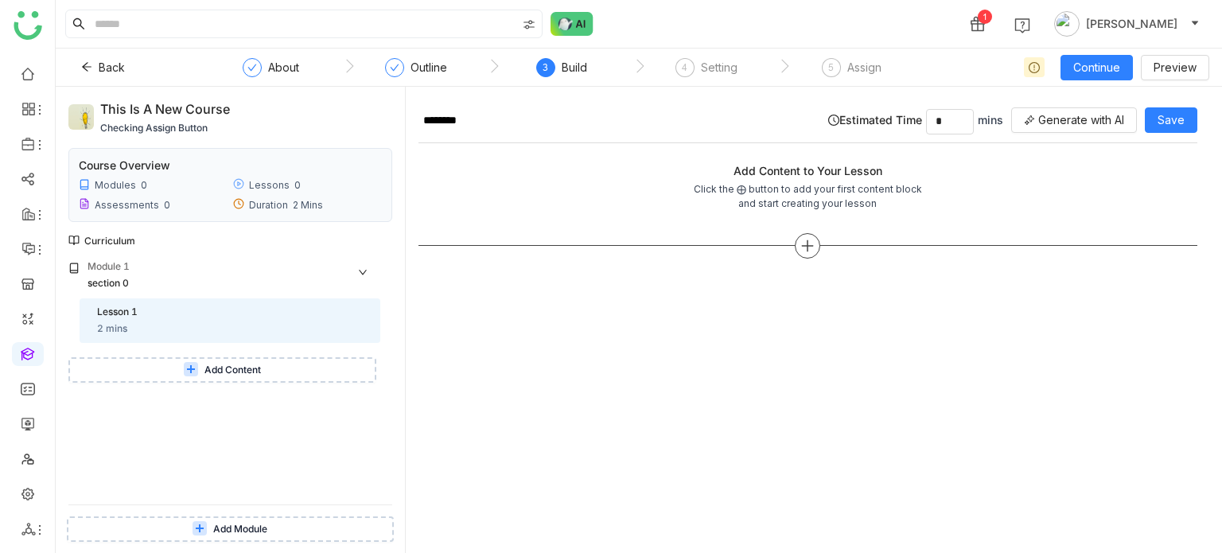
click at [815, 247] on div at bounding box center [807, 245] width 25 height 25
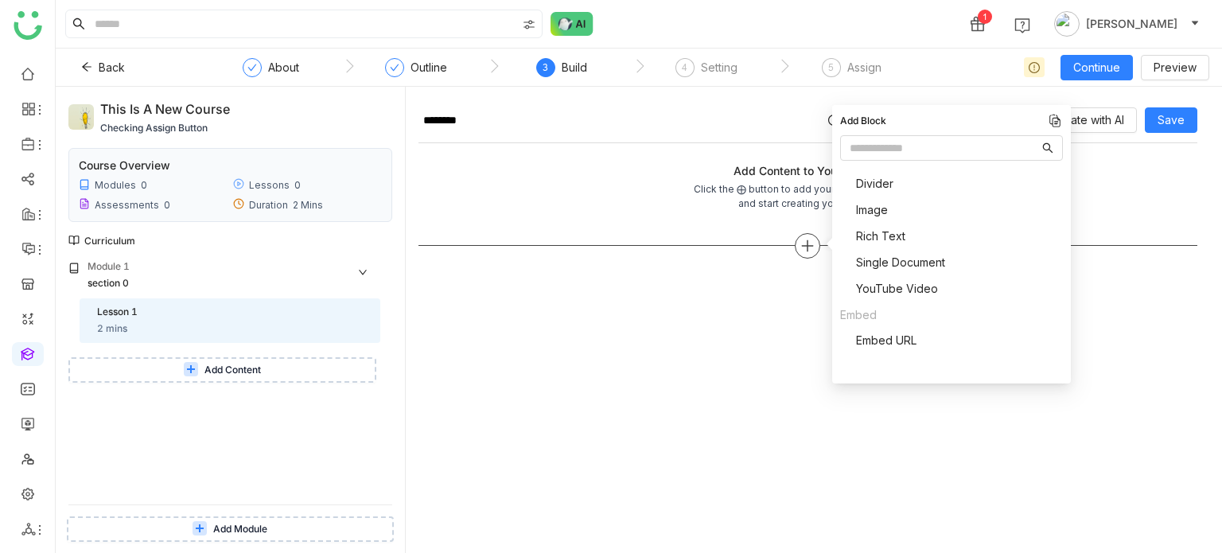
click at [815, 247] on div at bounding box center [807, 245] width 25 height 25
click at [889, 230] on span "Rich Text" at bounding box center [892, 235] width 49 height 17
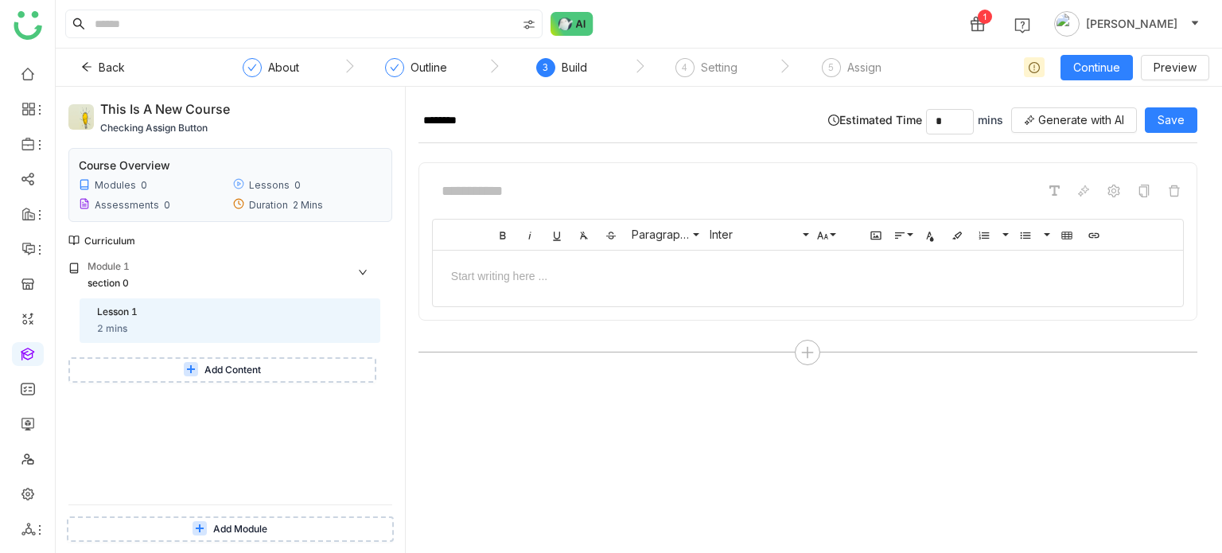
click at [721, 203] on div at bounding box center [808, 191] width 752 height 30
click at [631, 186] on input at bounding box center [551, 191] width 239 height 30
click at [614, 259] on div at bounding box center [808, 275] width 750 height 49
click at [579, 198] on input at bounding box center [551, 191] width 239 height 30
type input "********"
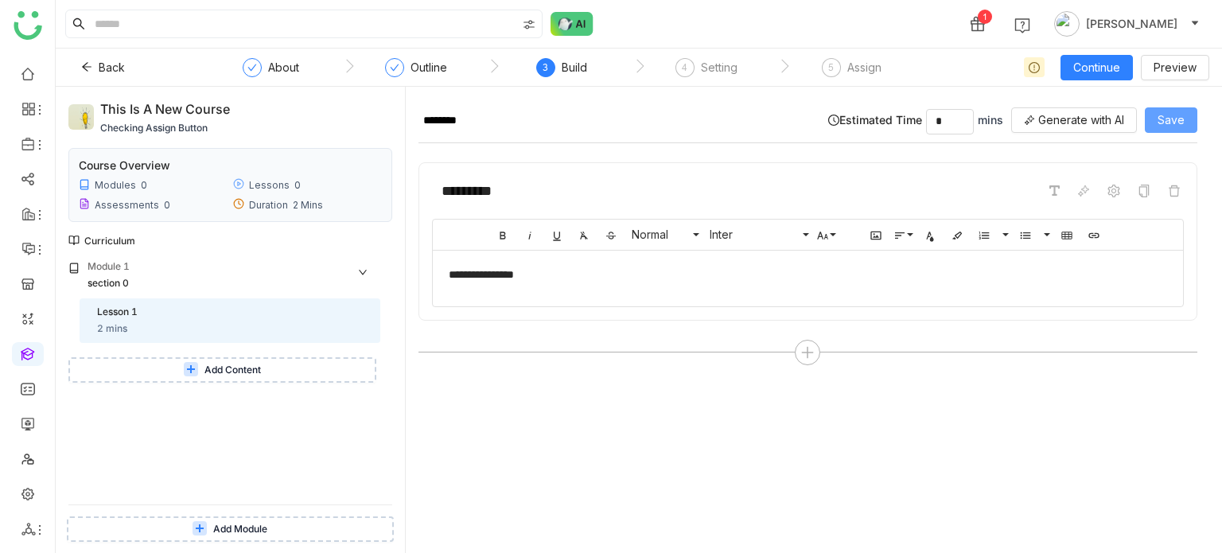
click at [1170, 121] on span "Save" at bounding box center [1170, 119] width 27 height 17
click at [687, 76] on div "4" at bounding box center [684, 67] width 19 height 19
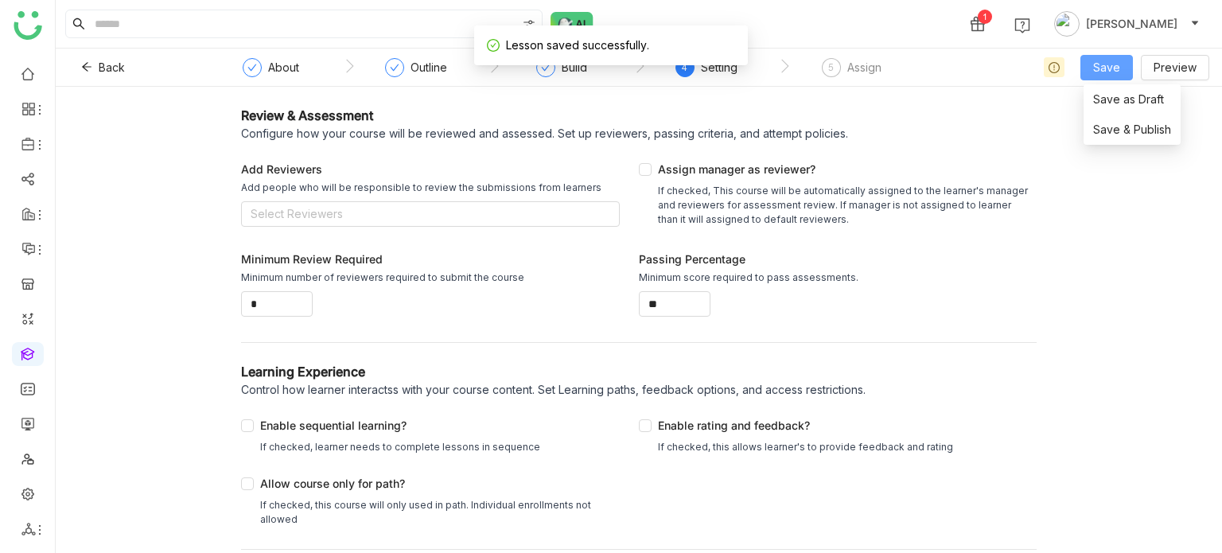
click at [1088, 60] on button "Save" at bounding box center [1106, 67] width 52 height 25
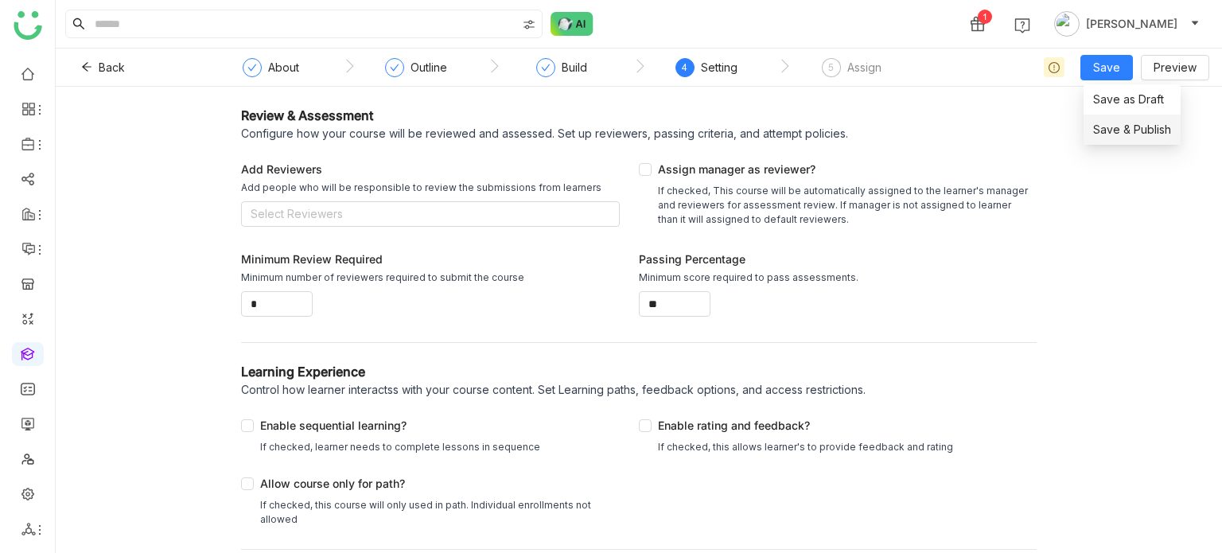
click at [1110, 133] on span "Save & Publish" at bounding box center [1132, 129] width 78 height 17
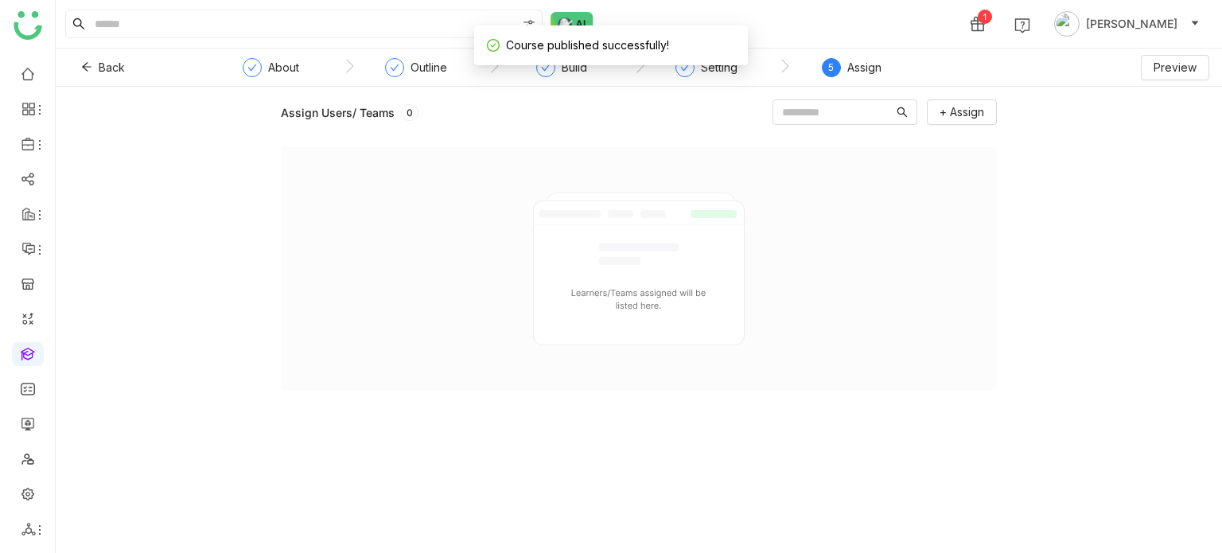
click at [865, 70] on div "Assign" at bounding box center [864, 67] width 34 height 19
click at [706, 78] on div "Setting" at bounding box center [706, 72] width 62 height 29
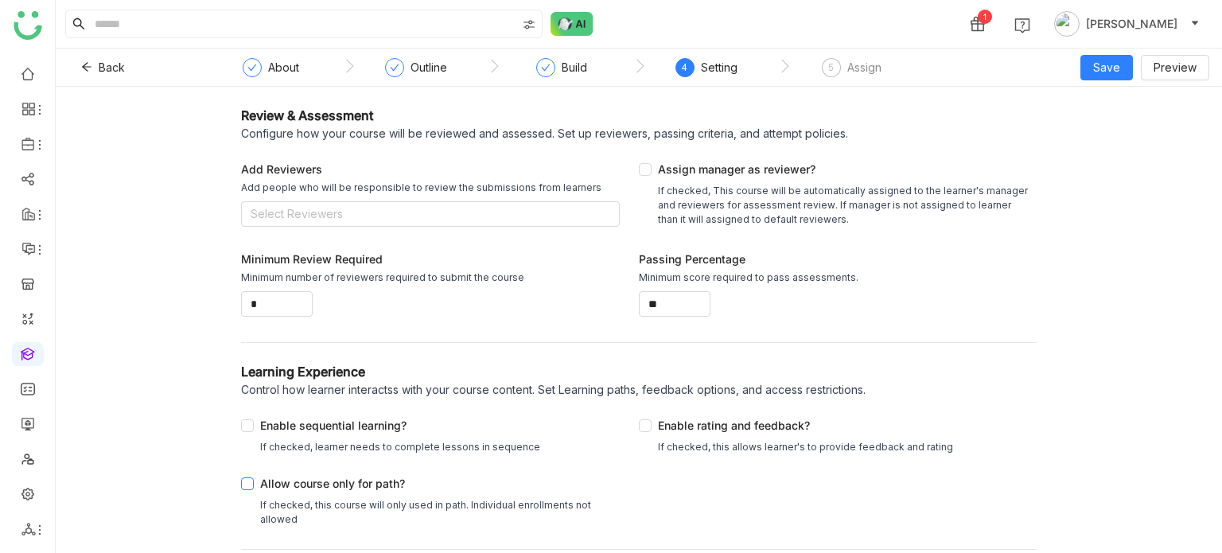
click at [401, 480] on div "Allow course only for path?" at bounding box center [436, 486] width 353 height 23
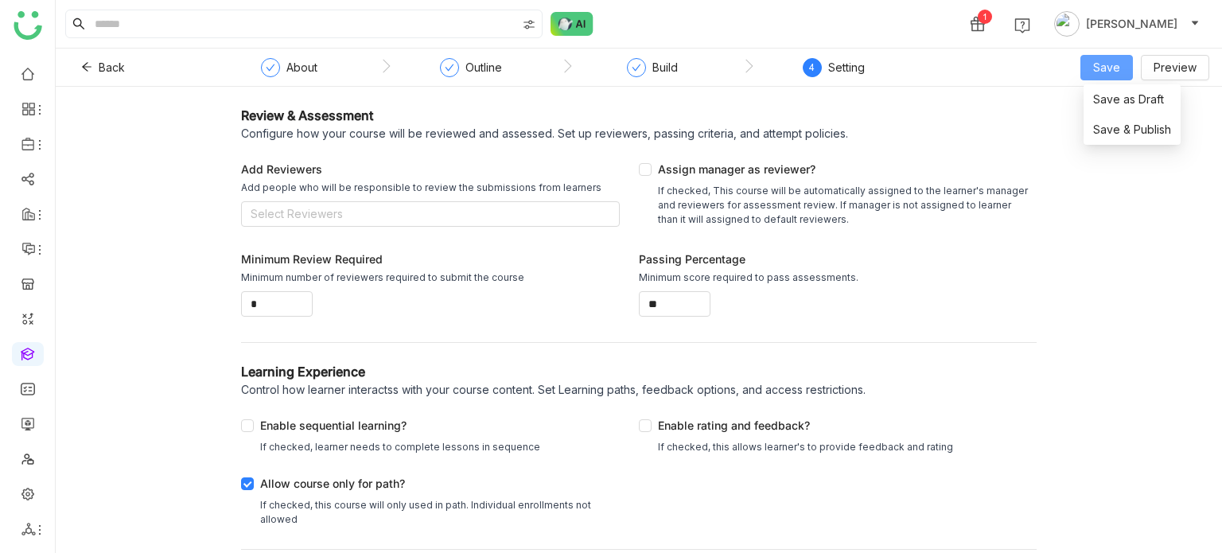
click at [1133, 60] on button "Save" at bounding box center [1106, 67] width 52 height 25
click at [1110, 126] on span "Save & Publish" at bounding box center [1132, 129] width 78 height 17
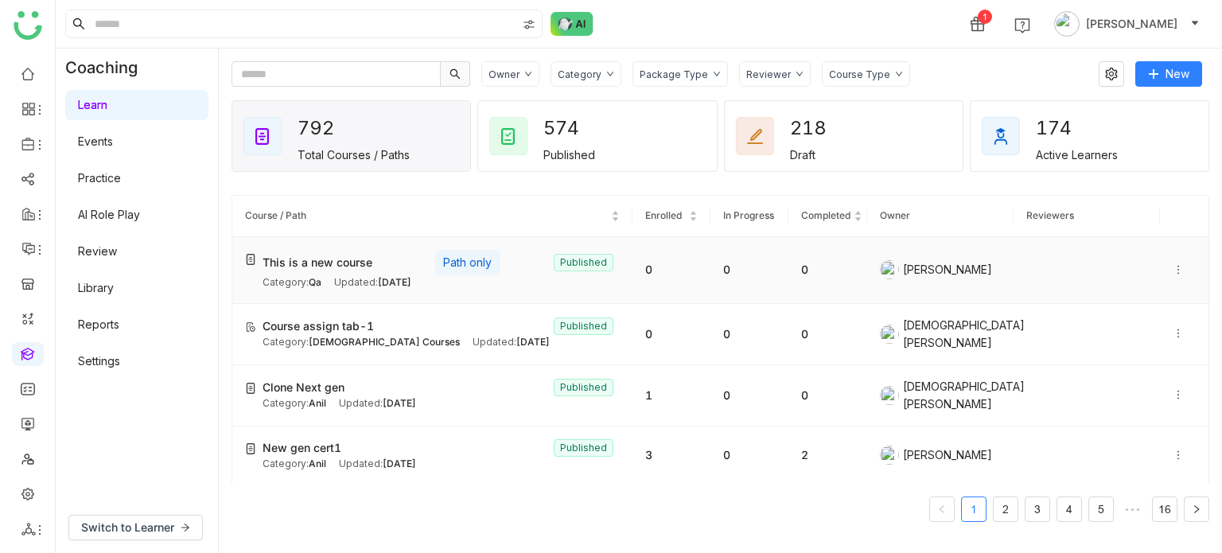
click at [1172, 266] on icon at bounding box center [1177, 269] width 11 height 11
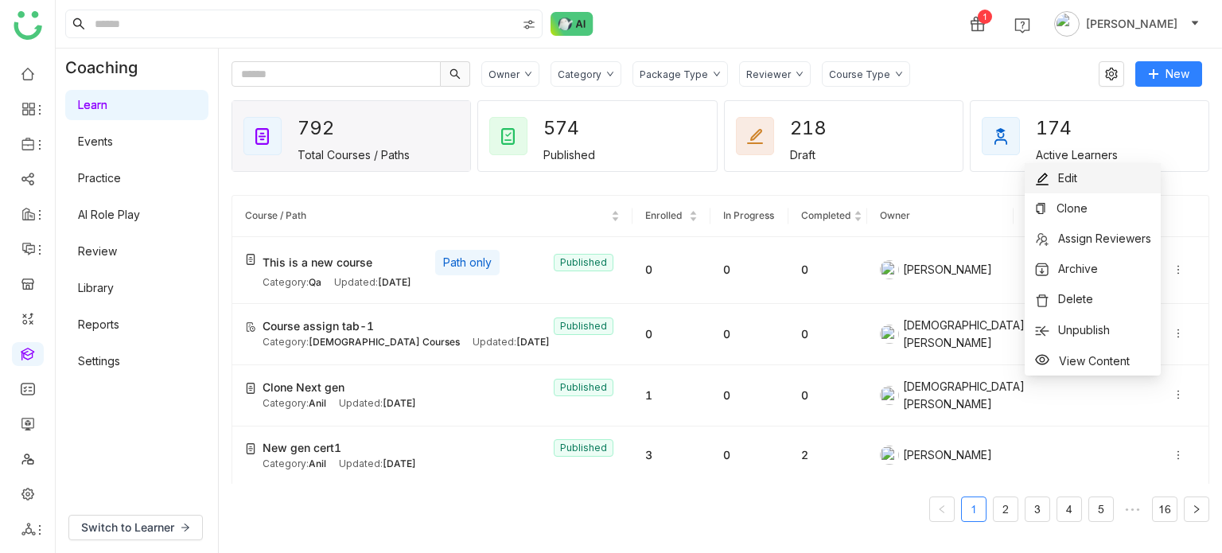
click at [1119, 178] on li "Edit" at bounding box center [1092, 178] width 136 height 30
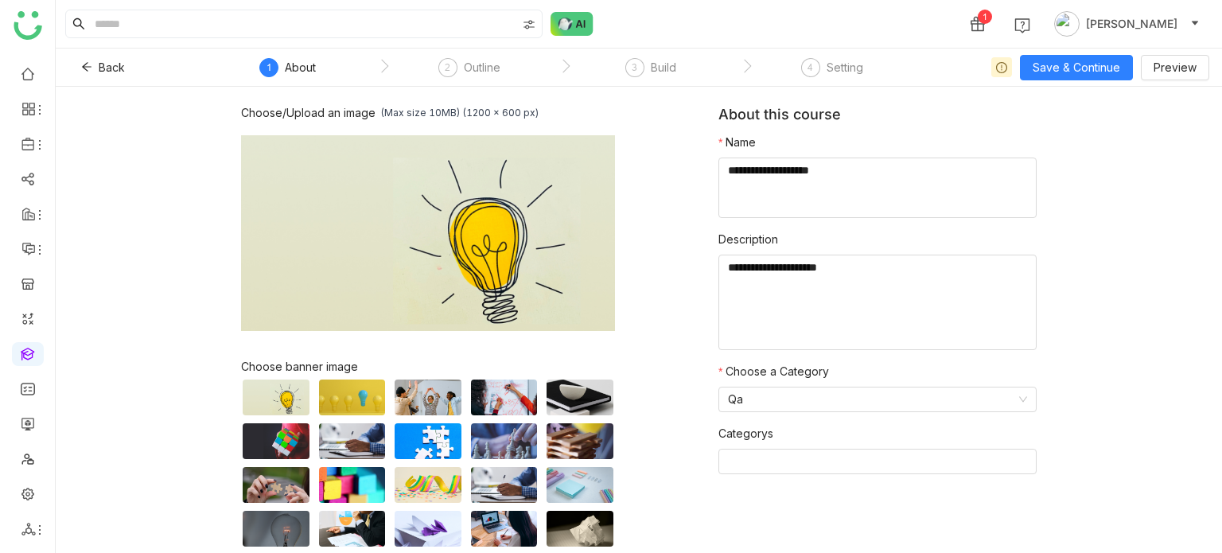
click at [844, 74] on div "Setting" at bounding box center [844, 67] width 37 height 19
drag, startPoint x: 490, startPoint y: 62, endPoint x: 788, endPoint y: 44, distance: 298.8
click at [617, 47] on nz-layout "1 Arif uddin Back ` 1 About ` 2 Outline ` 3 Build ` 4 Setting Save & Continue P…" at bounding box center [639, 276] width 1166 height 553
click at [1070, 60] on span "Save & Continue" at bounding box center [1075, 67] width 87 height 17
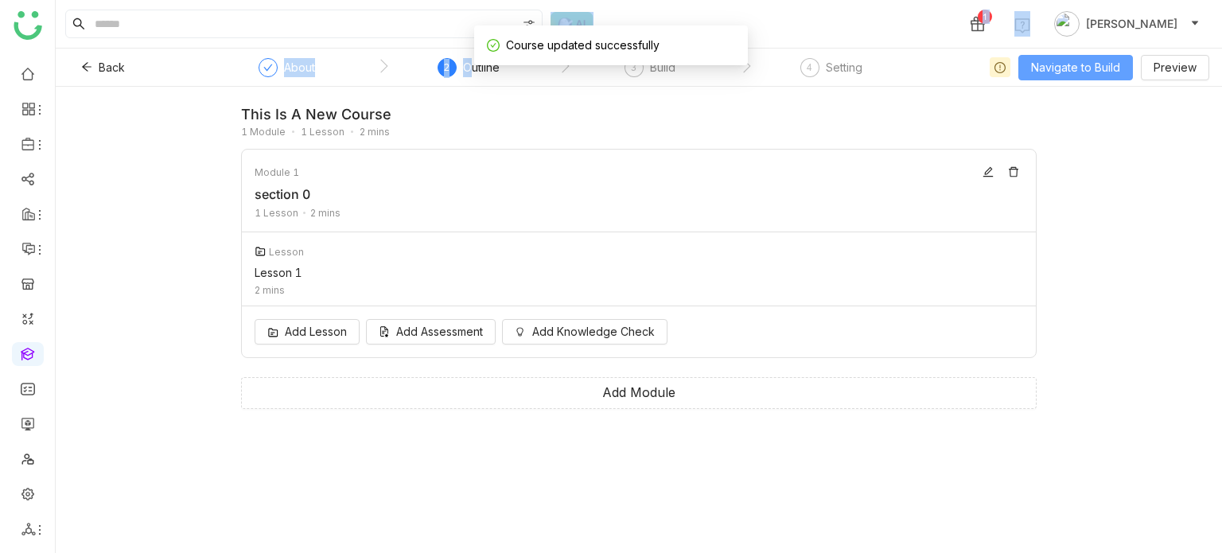
click at [1107, 74] on span "Navigate to Build" at bounding box center [1075, 67] width 89 height 17
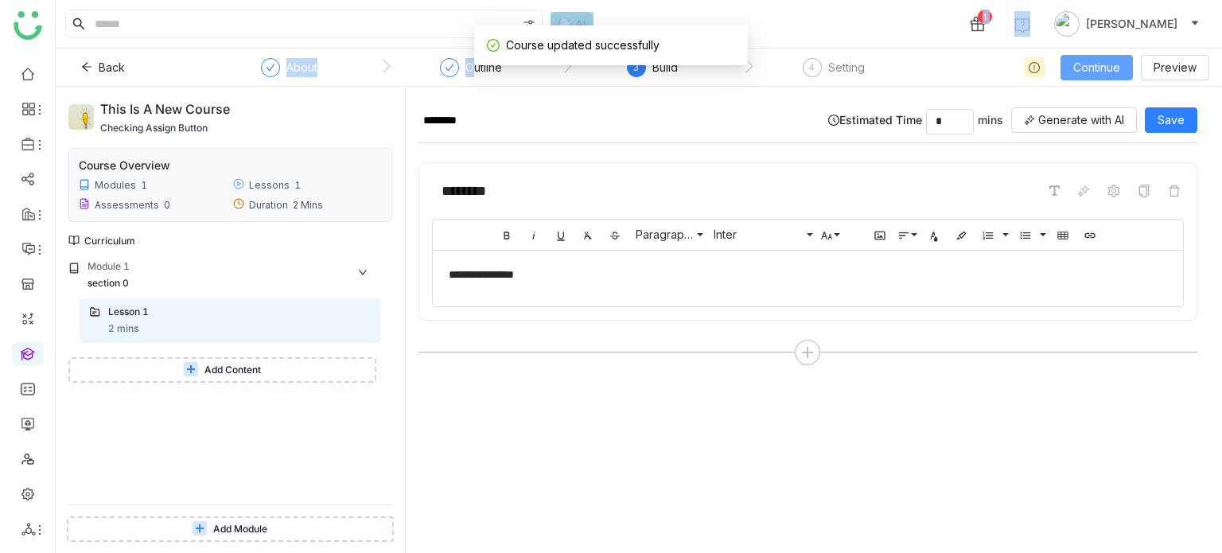
click at [1107, 72] on span "Continue" at bounding box center [1096, 67] width 47 height 17
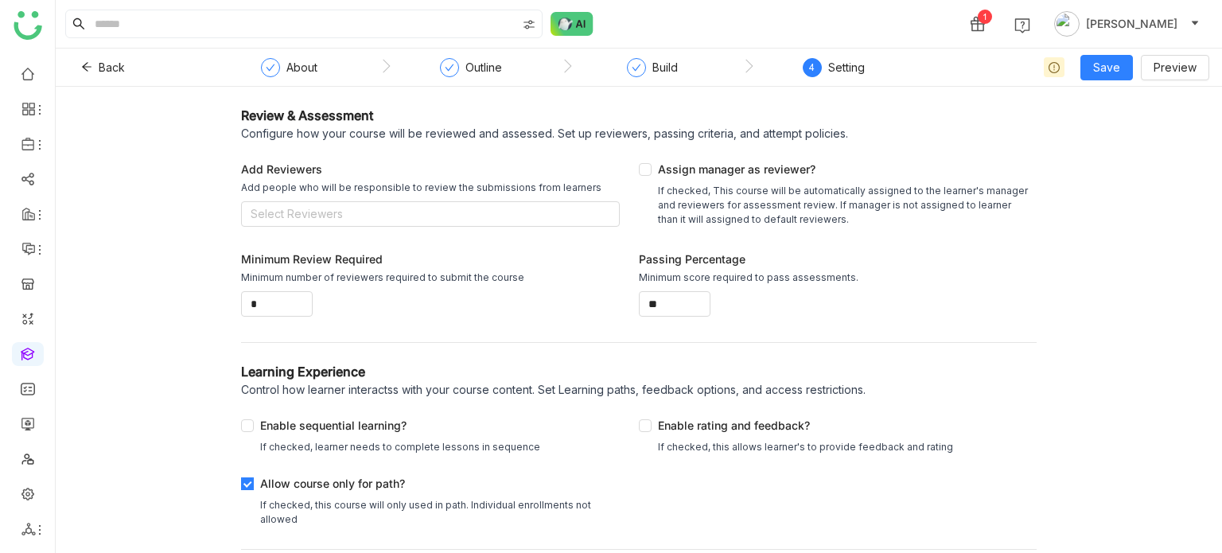
click at [331, 483] on div "Allow course only for path?" at bounding box center [436, 486] width 353 height 23
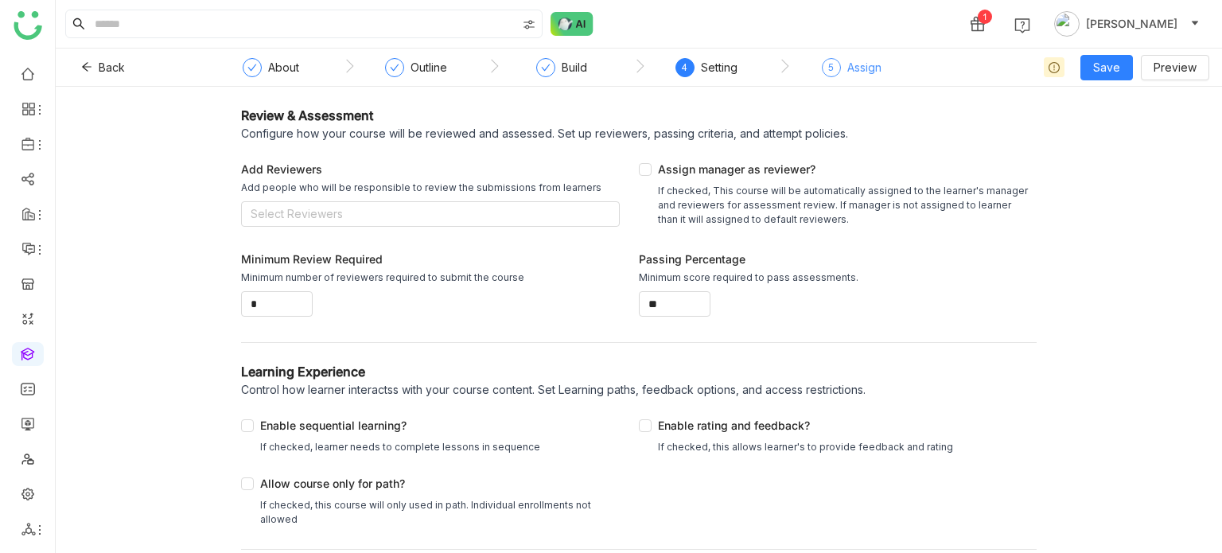
click at [843, 71] on div "5 Assign" at bounding box center [852, 72] width 60 height 29
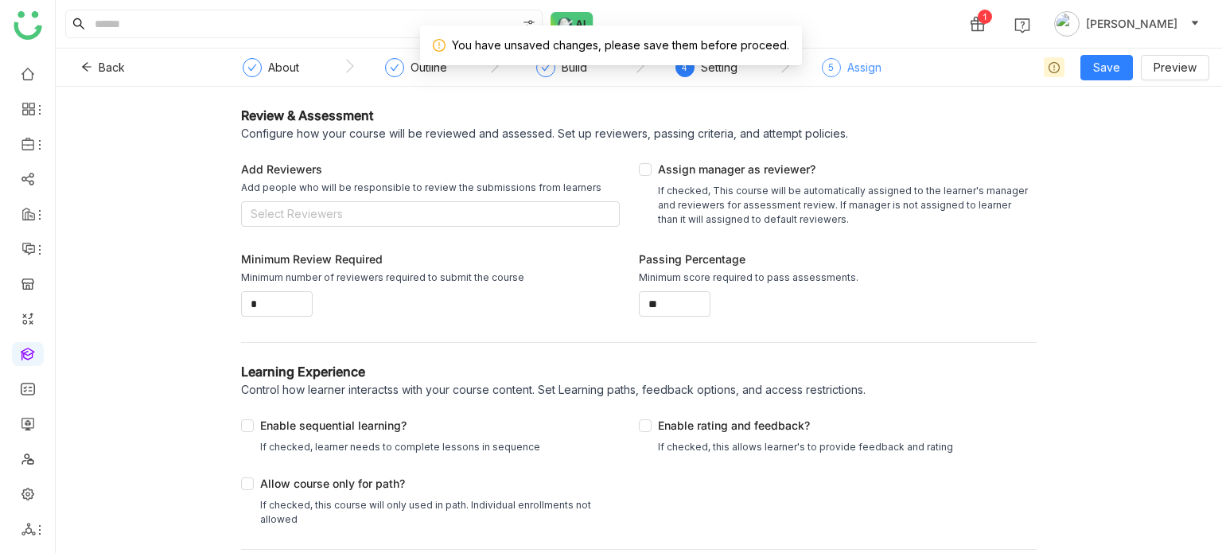
click at [843, 71] on div "5 Assign" at bounding box center [852, 72] width 60 height 29
click at [1098, 69] on span "Save" at bounding box center [1106, 67] width 27 height 17
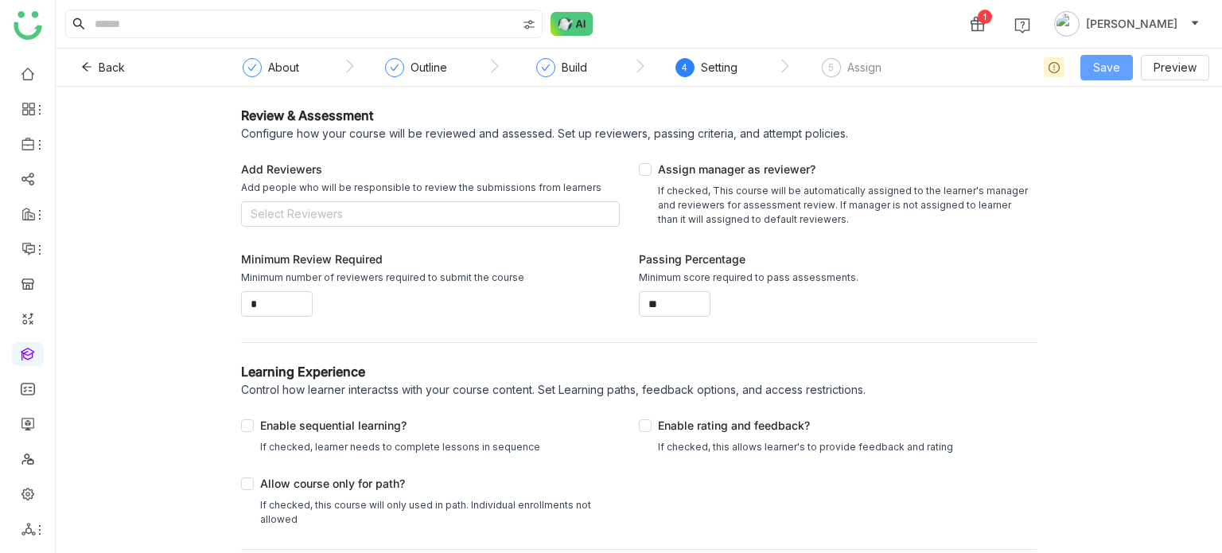
click at [1120, 76] on span "Save" at bounding box center [1106, 67] width 27 height 17
click at [1106, 126] on span "Save & Publish" at bounding box center [1132, 129] width 78 height 17
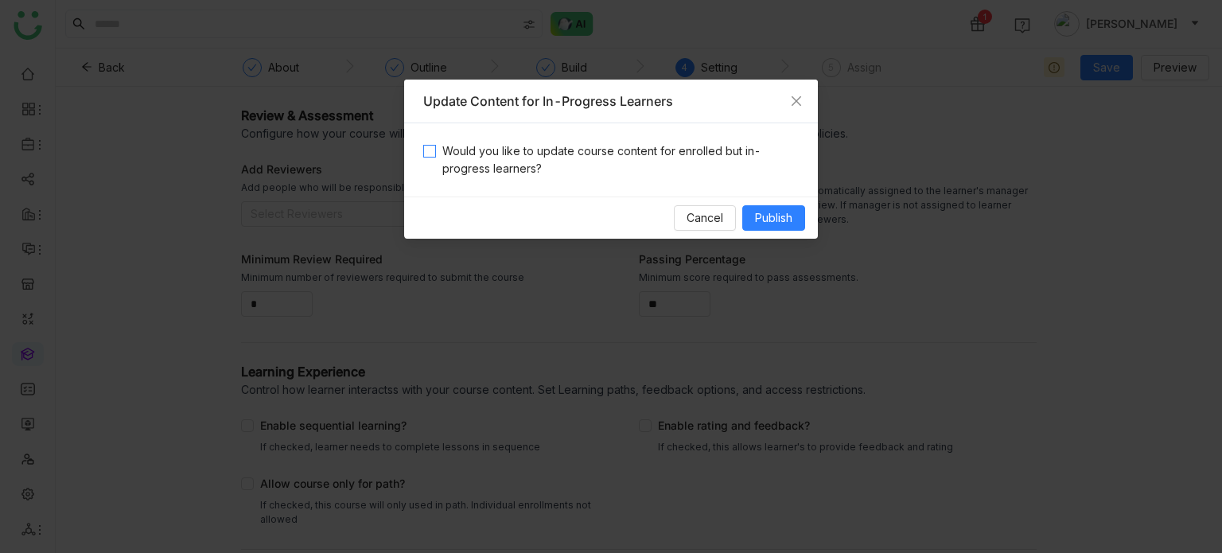
click at [727, 160] on span "Would you like to update course content for enrolled but in-progress learners?" at bounding box center [617, 159] width 363 height 35
click at [795, 219] on button "Publish" at bounding box center [773, 217] width 63 height 25
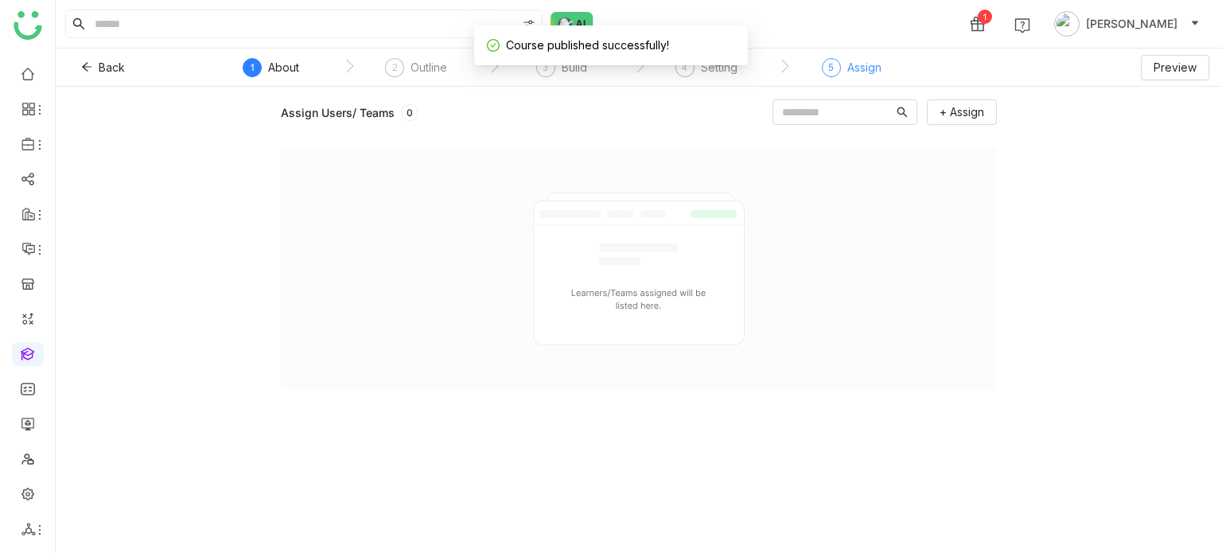
click at [830, 63] on span "5" at bounding box center [831, 67] width 6 height 12
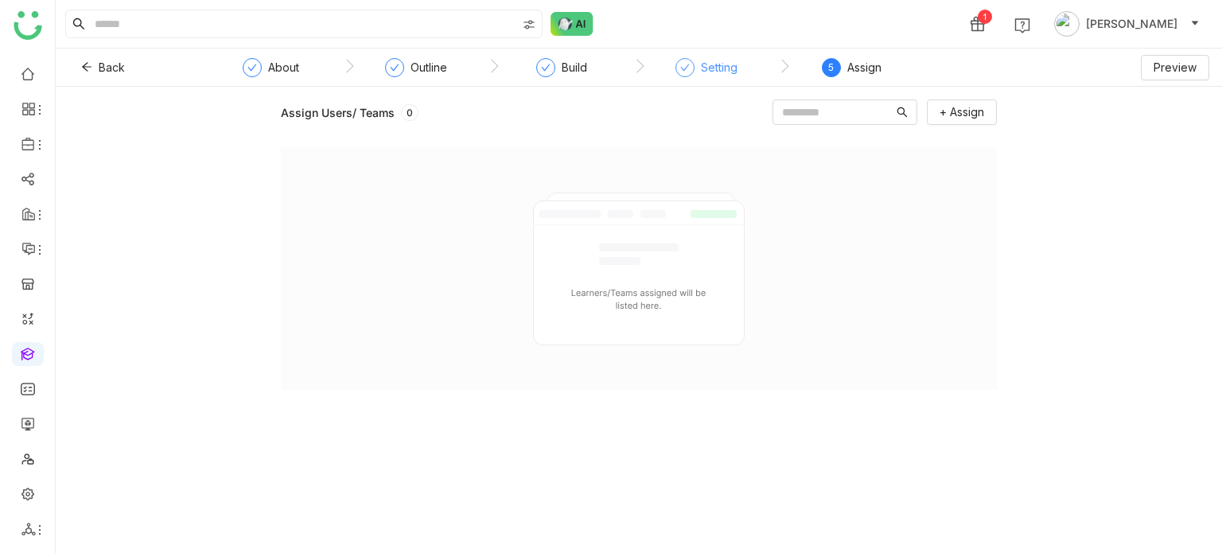
click at [700, 77] on div "Setting" at bounding box center [706, 72] width 62 height 29
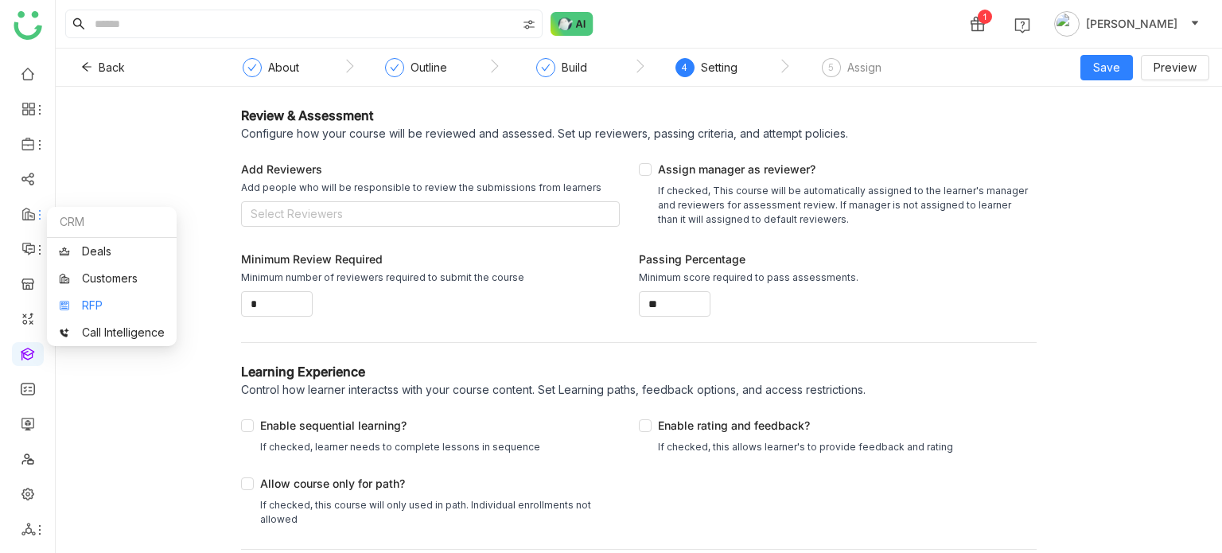
click at [81, 306] on link "RFP" at bounding box center [112, 305] width 106 height 11
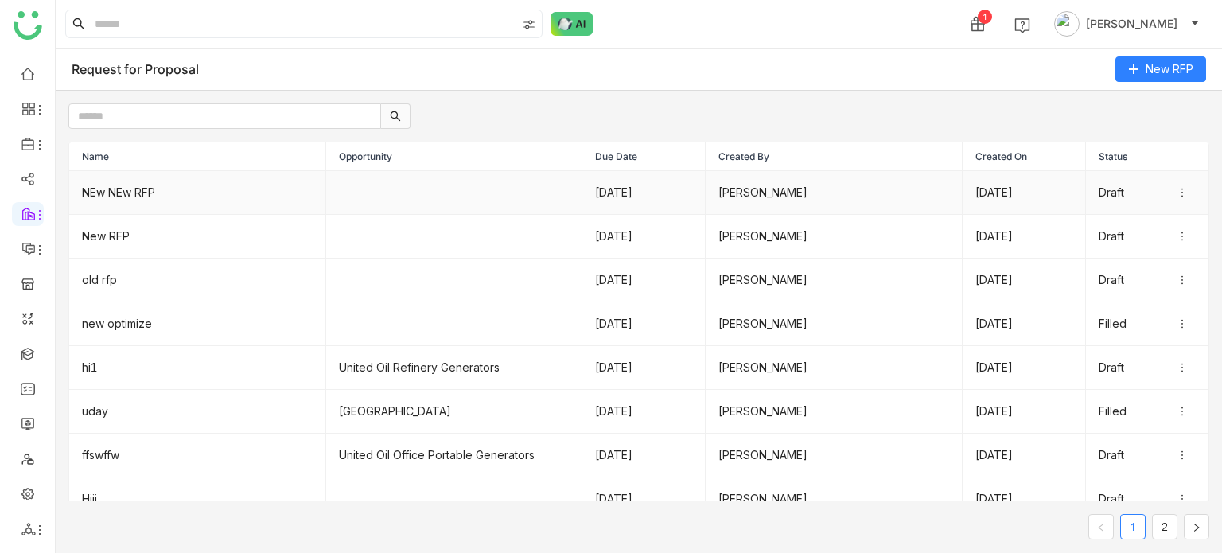
click at [135, 189] on td "NEw NEw RFP" at bounding box center [197, 193] width 257 height 44
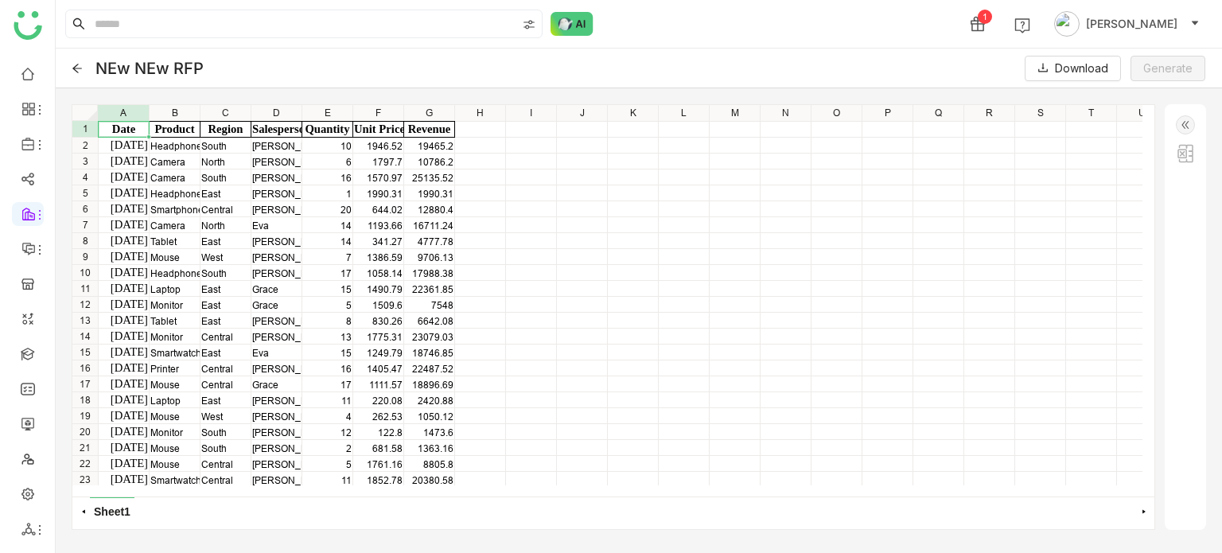
click at [80, 67] on icon at bounding box center [77, 68] width 11 height 11
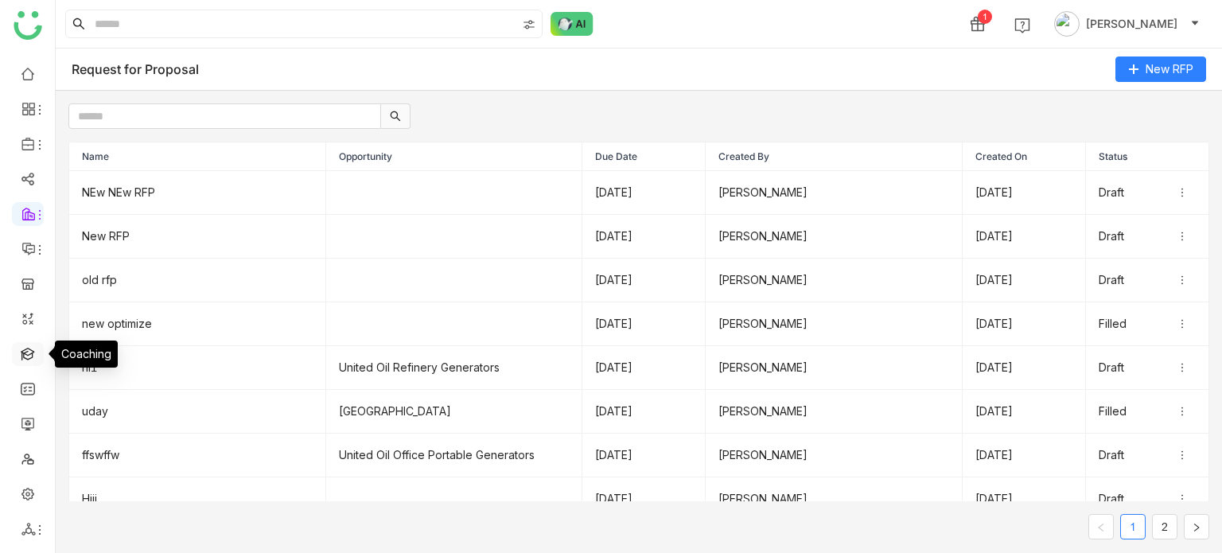
click at [23, 346] on link at bounding box center [28, 353] width 14 height 14
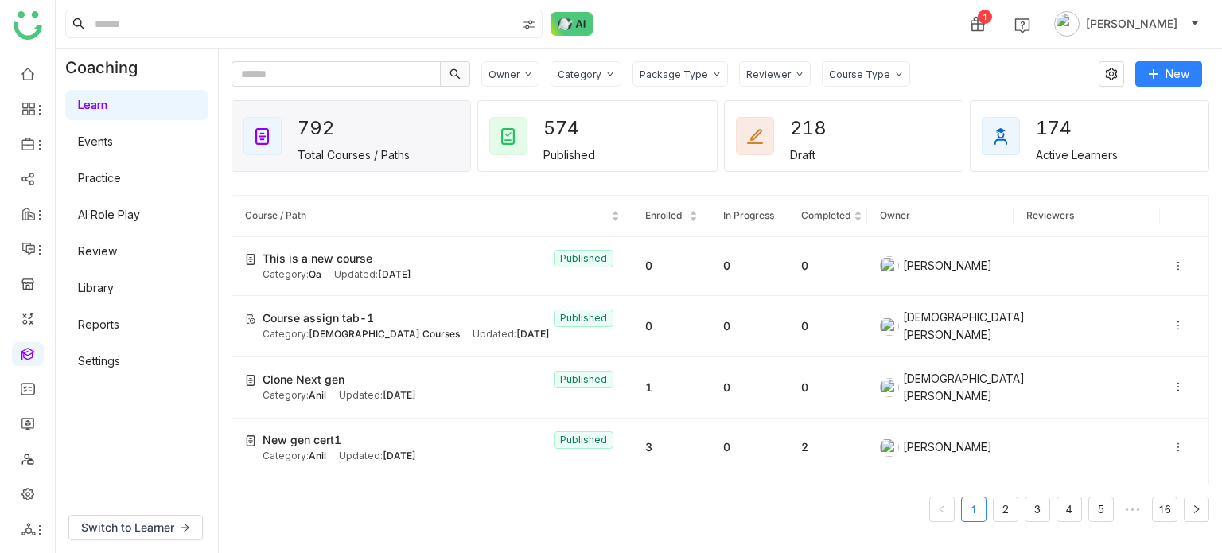
click at [131, 221] on link "AI Role Play" at bounding box center [109, 215] width 62 height 14
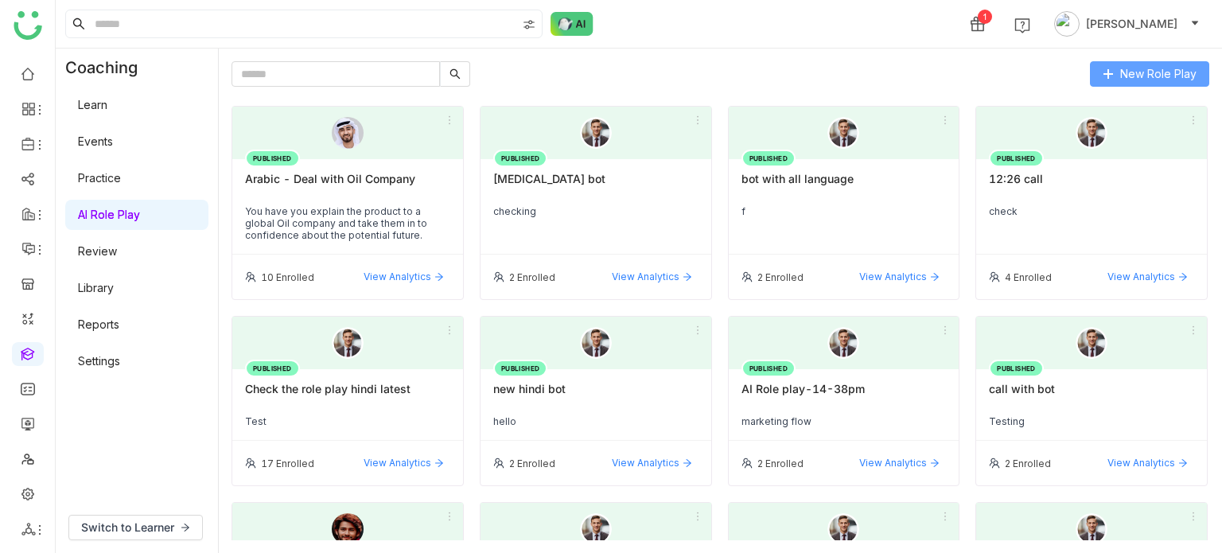
click at [1156, 65] on span "New Role Play" at bounding box center [1158, 73] width 76 height 17
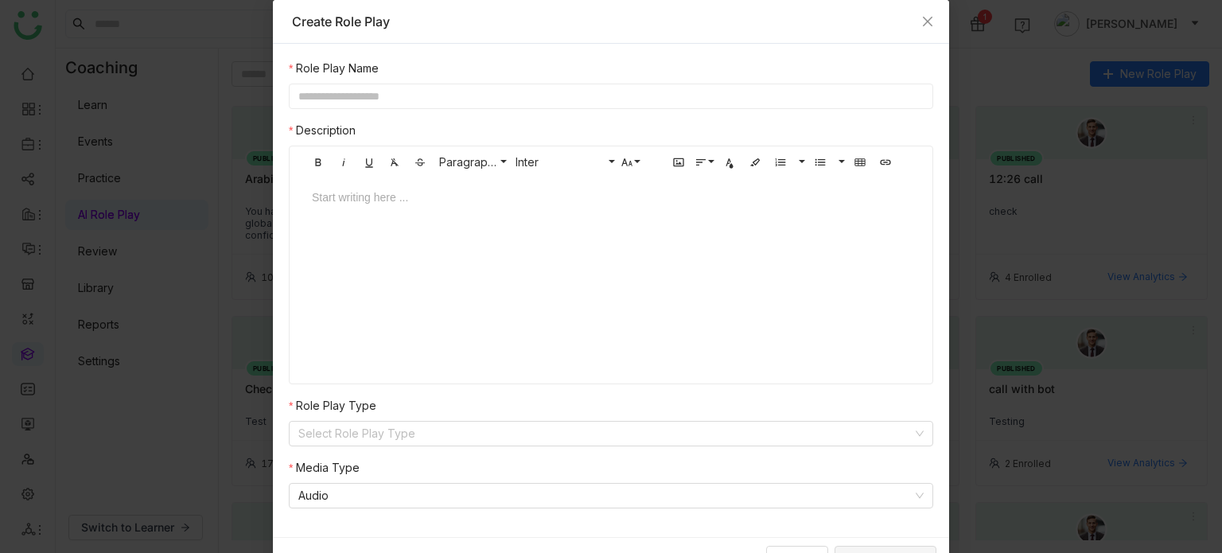
click at [710, 91] on input "text" at bounding box center [611, 96] width 644 height 25
type input "**********"
click at [446, 434] on input at bounding box center [605, 434] width 614 height 24
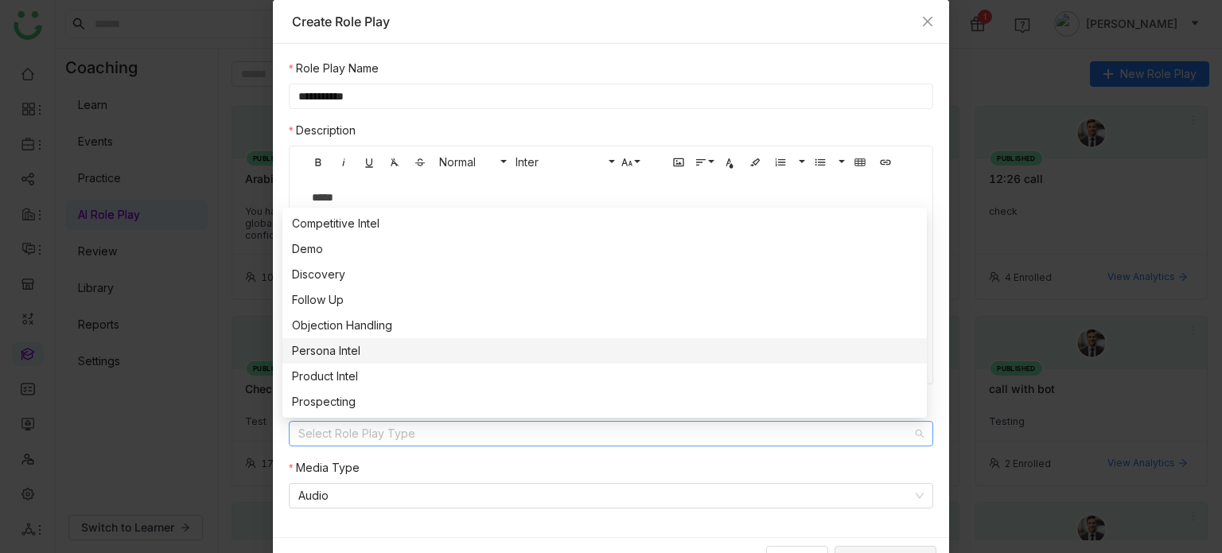
click at [407, 346] on div "Persona Intel" at bounding box center [604, 350] width 625 height 17
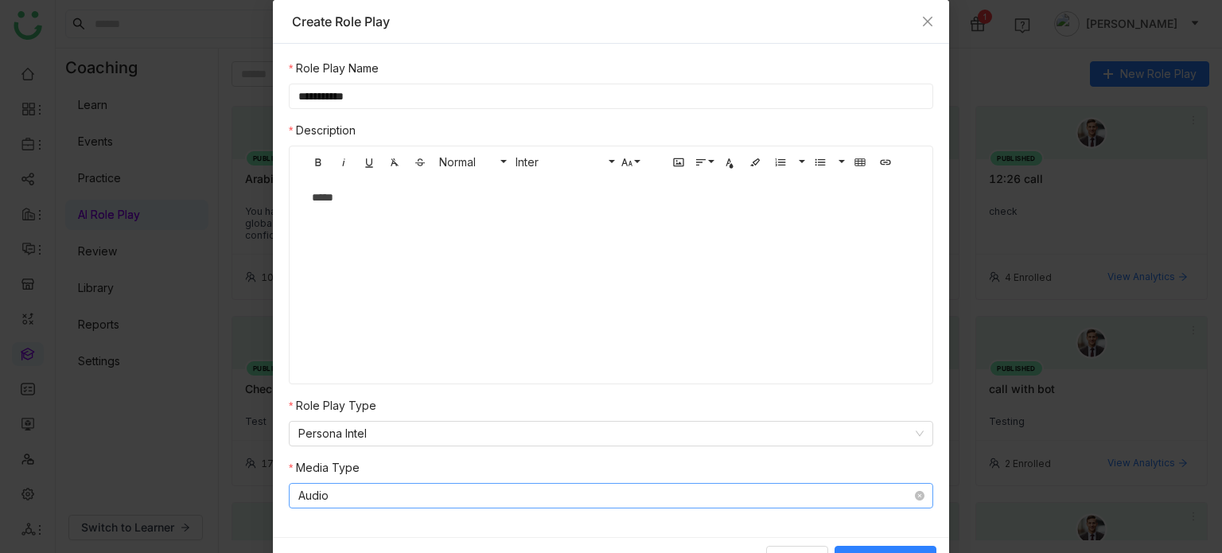
click at [443, 496] on nz-select-item "Audio" at bounding box center [610, 496] width 625 height 24
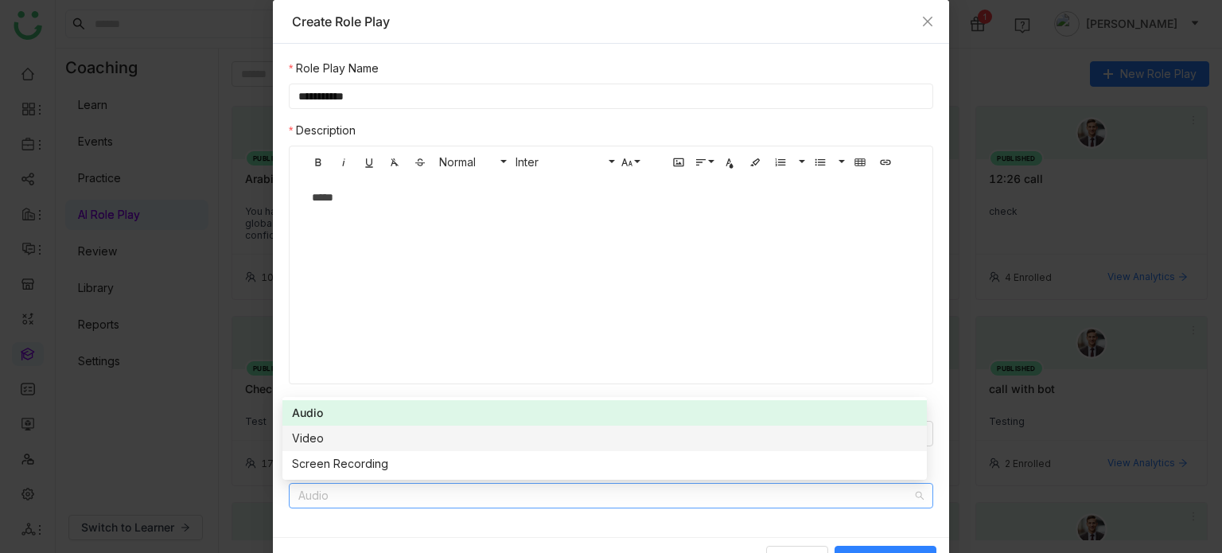
click at [394, 437] on div "Video" at bounding box center [604, 438] width 625 height 17
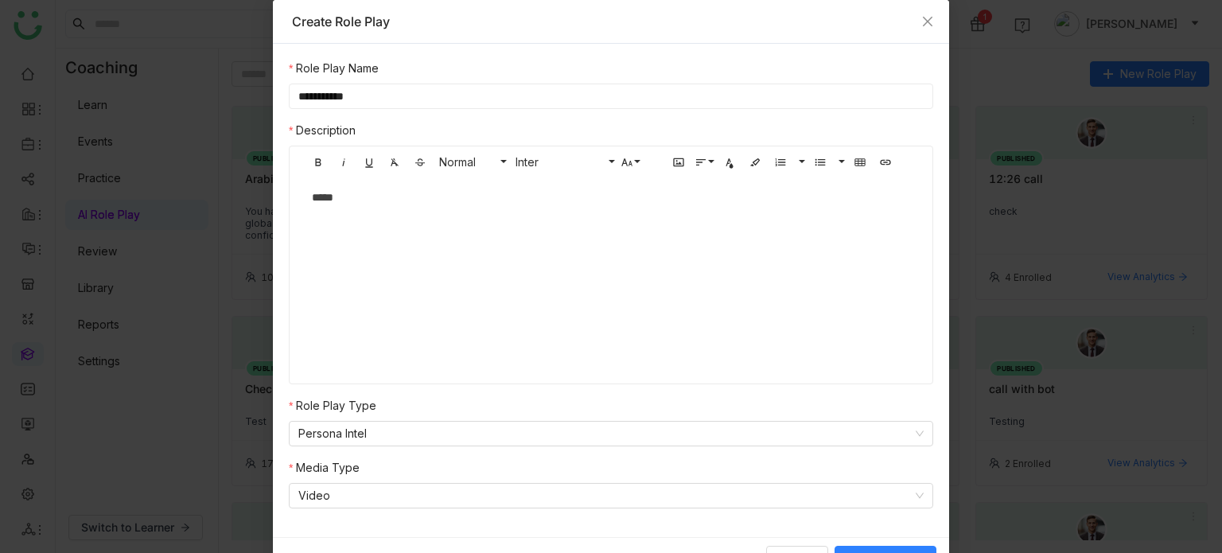
scroll to position [25, 0]
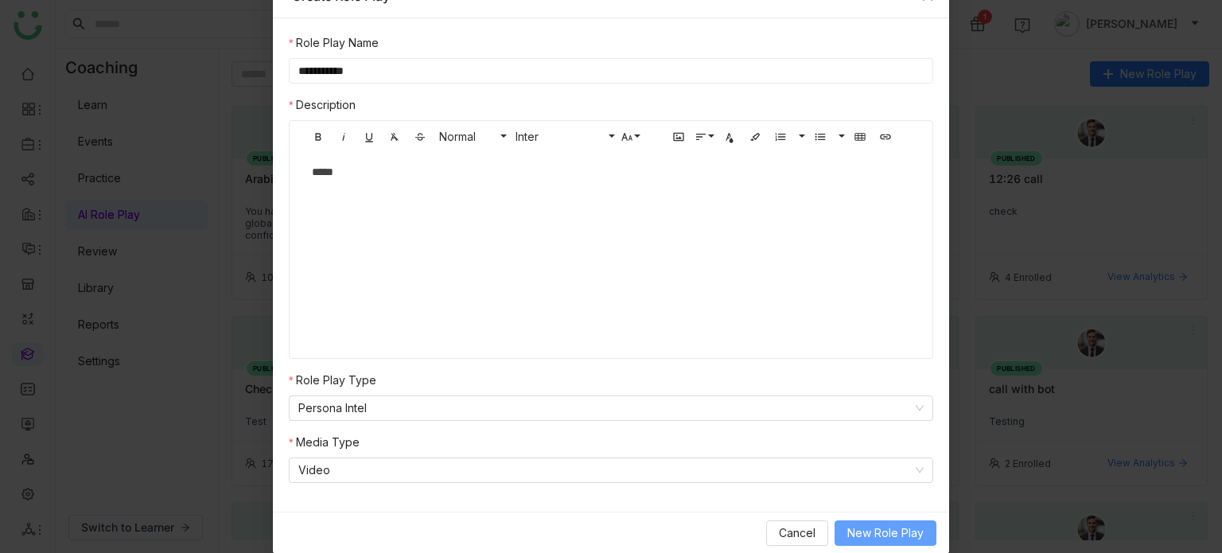
click at [889, 527] on span "New Role Play" at bounding box center [885, 532] width 76 height 17
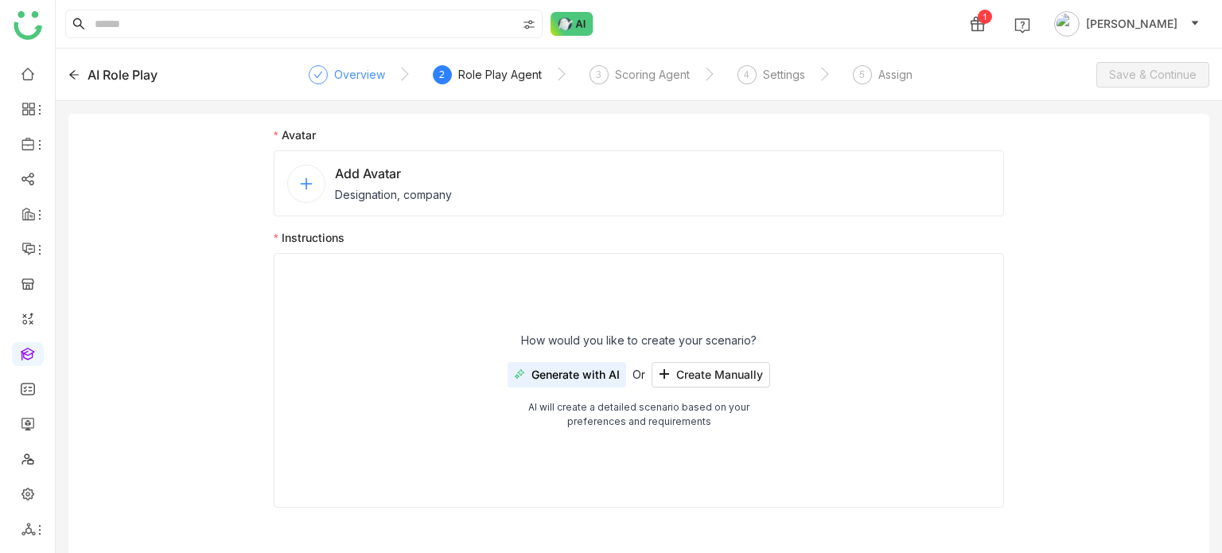
click at [334, 72] on div "Overview" at bounding box center [359, 74] width 51 height 19
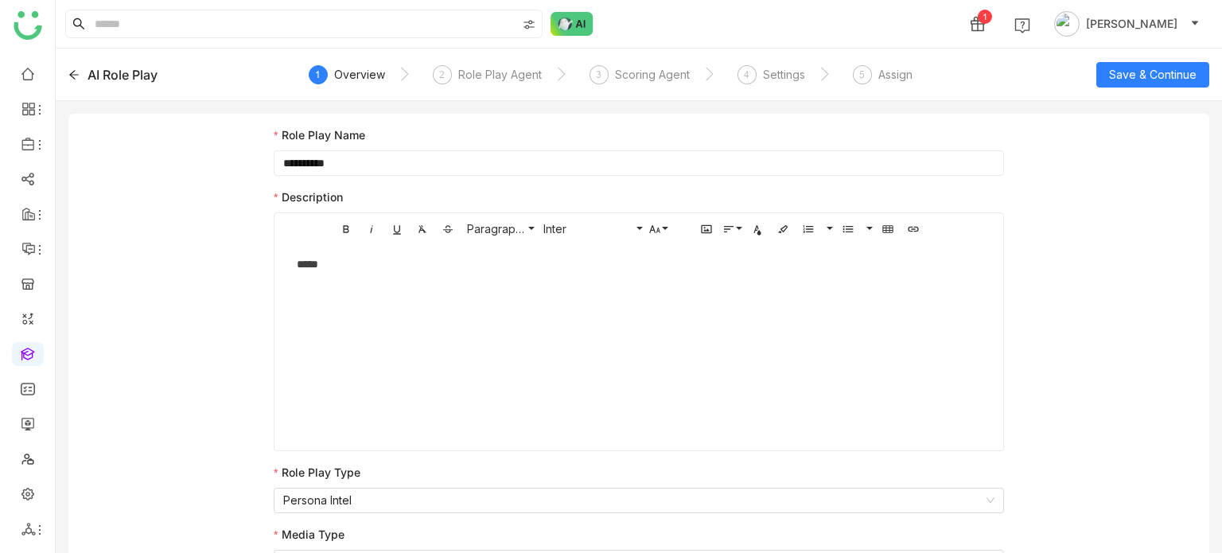
scroll to position [21, 0]
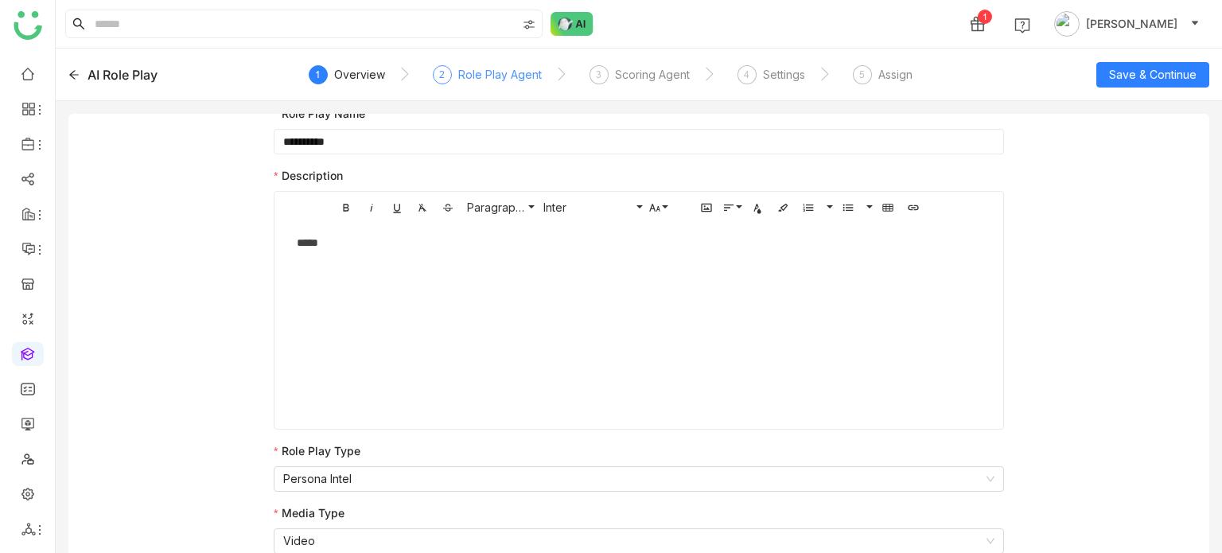
click at [511, 79] on div "Role Play Agent" at bounding box center [500, 74] width 84 height 19
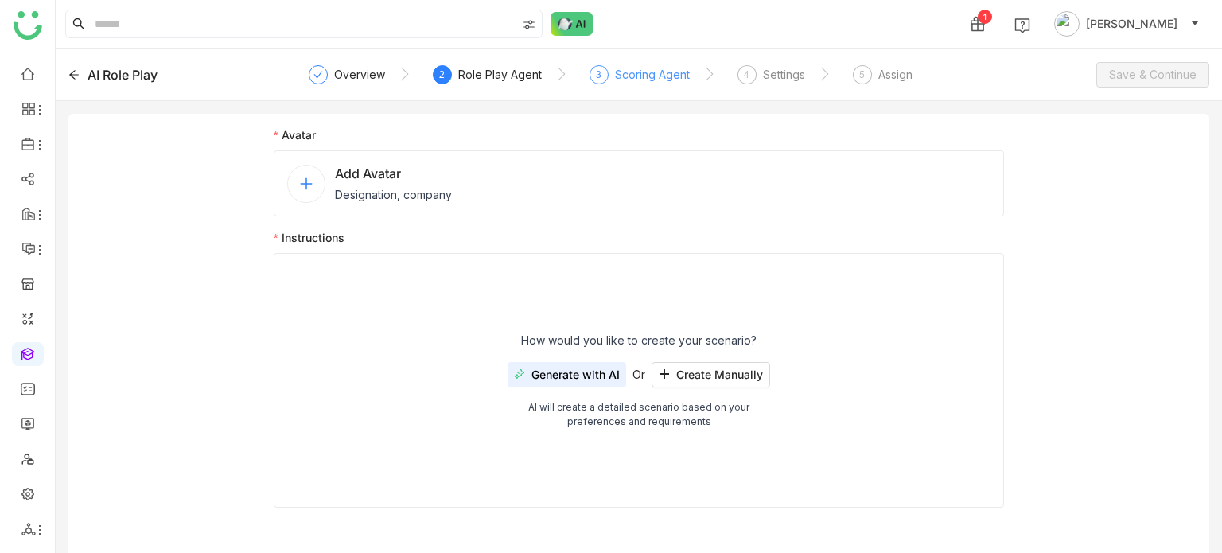
click at [633, 79] on div "Scoring Agent" at bounding box center [652, 74] width 75 height 19
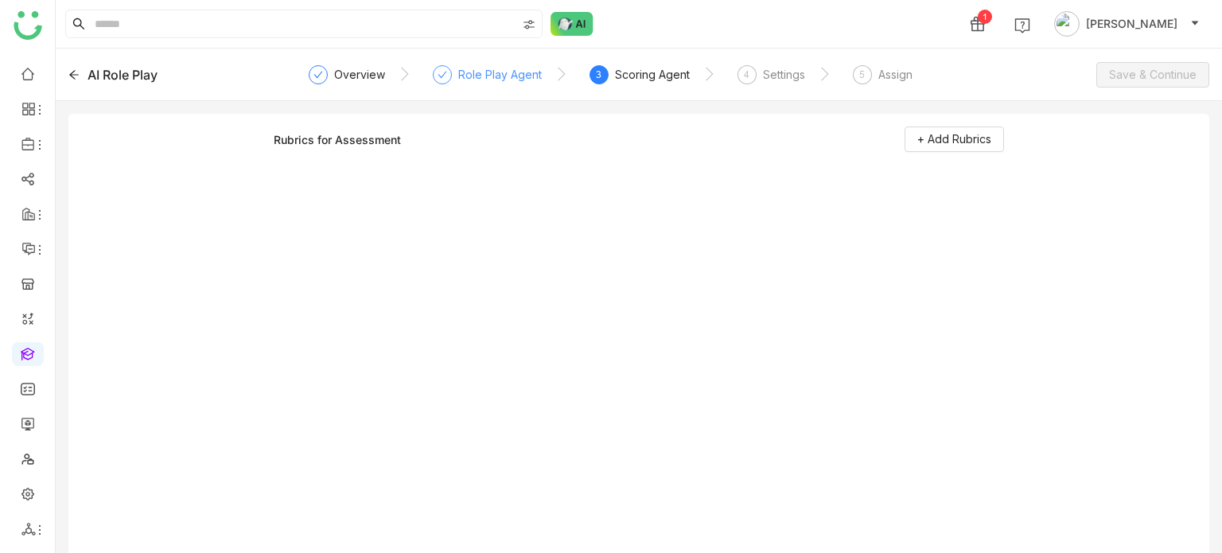
click at [498, 84] on div "Role Play Agent" at bounding box center [487, 79] width 109 height 29
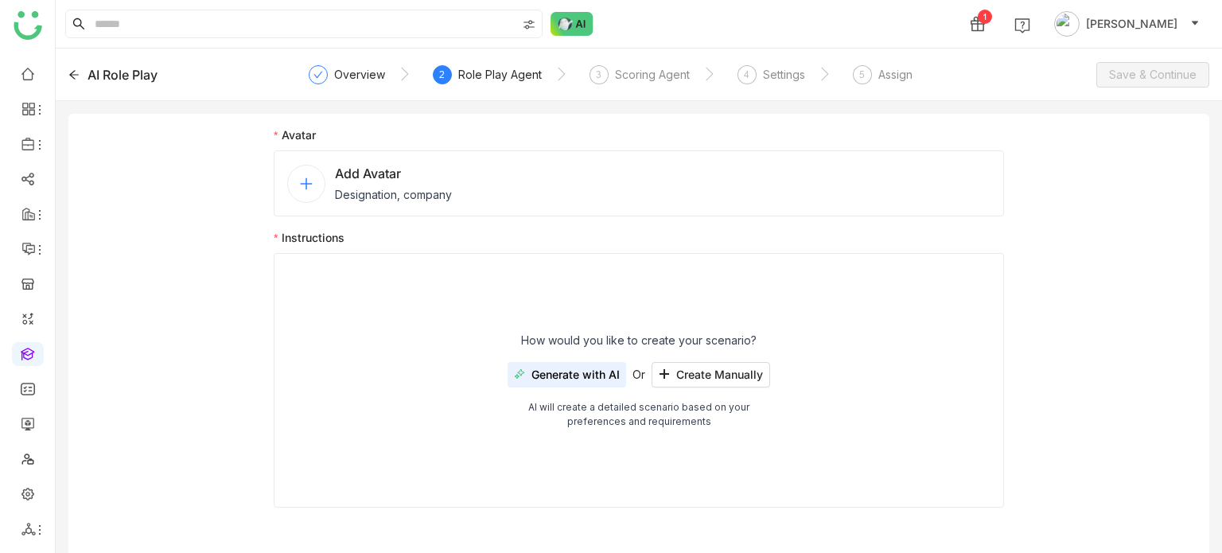
click at [503, 177] on div "Add Avatar Designation, company" at bounding box center [639, 183] width 730 height 66
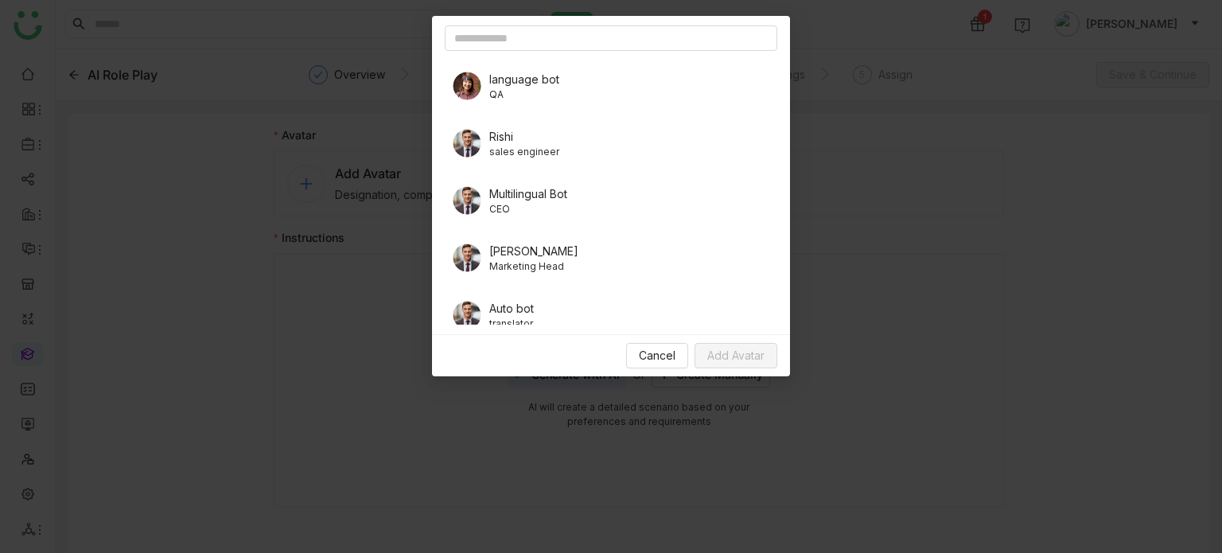
click at [525, 82] on span "language bot" at bounding box center [524, 79] width 70 height 17
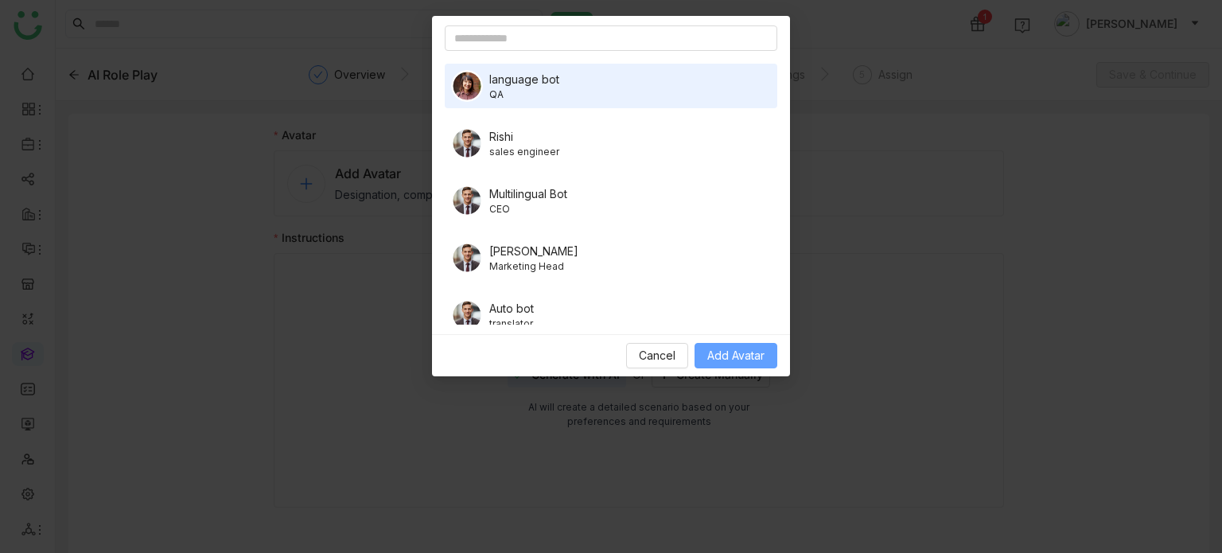
click at [732, 356] on span "Add Avatar" at bounding box center [735, 355] width 57 height 17
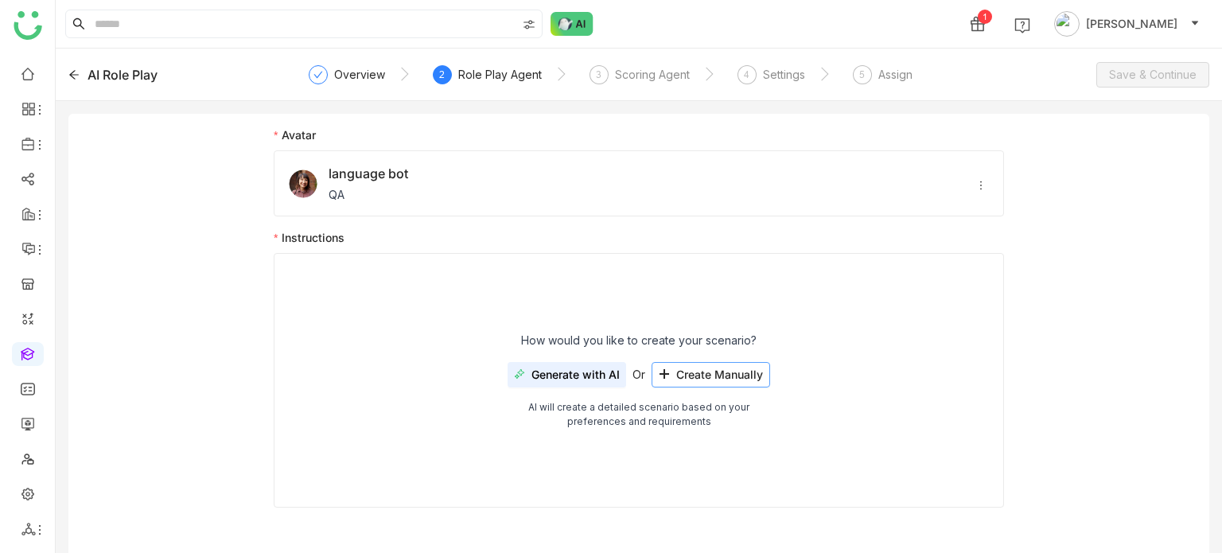
click at [724, 364] on button "Create Manually" at bounding box center [710, 374] width 119 height 25
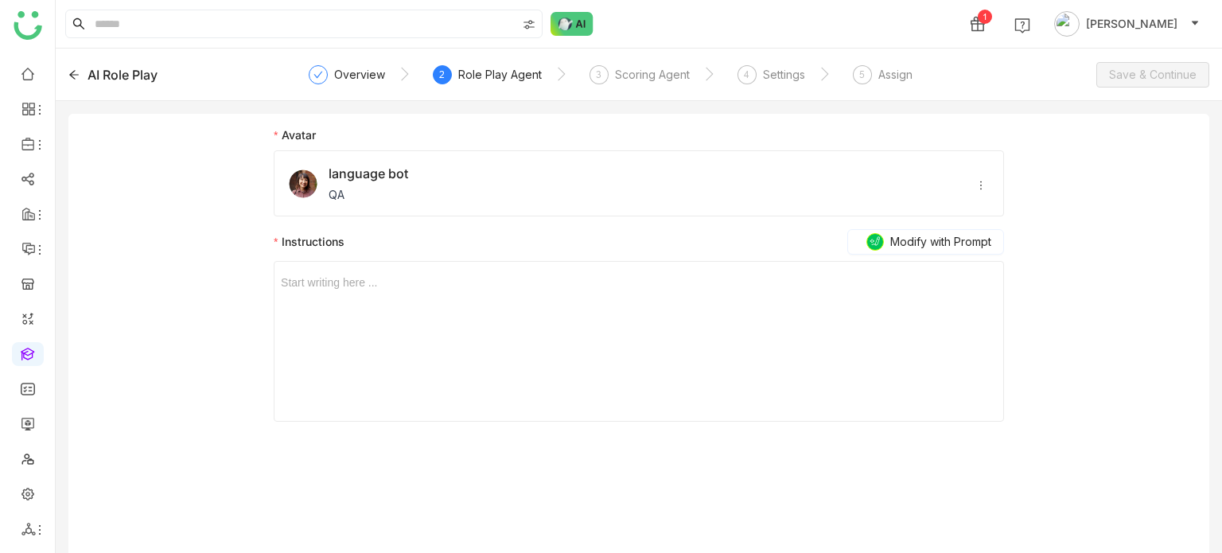
click at [554, 289] on div at bounding box center [639, 282] width 716 height 17
click at [633, 66] on div "Scoring Agent" at bounding box center [652, 74] width 75 height 19
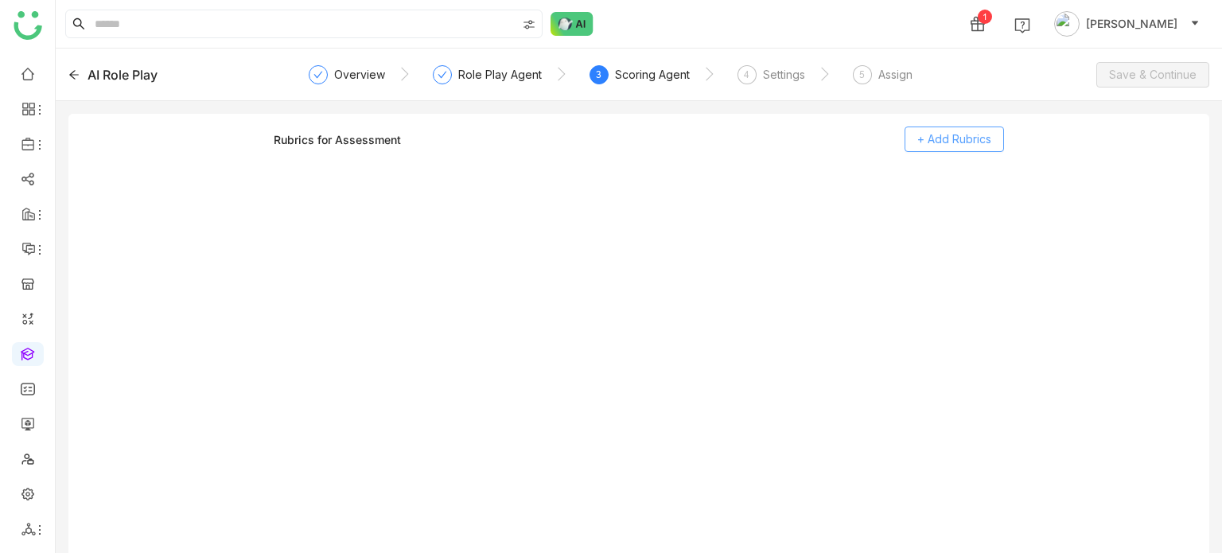
click at [939, 137] on span "+ Add Rubrics" at bounding box center [954, 138] width 74 height 17
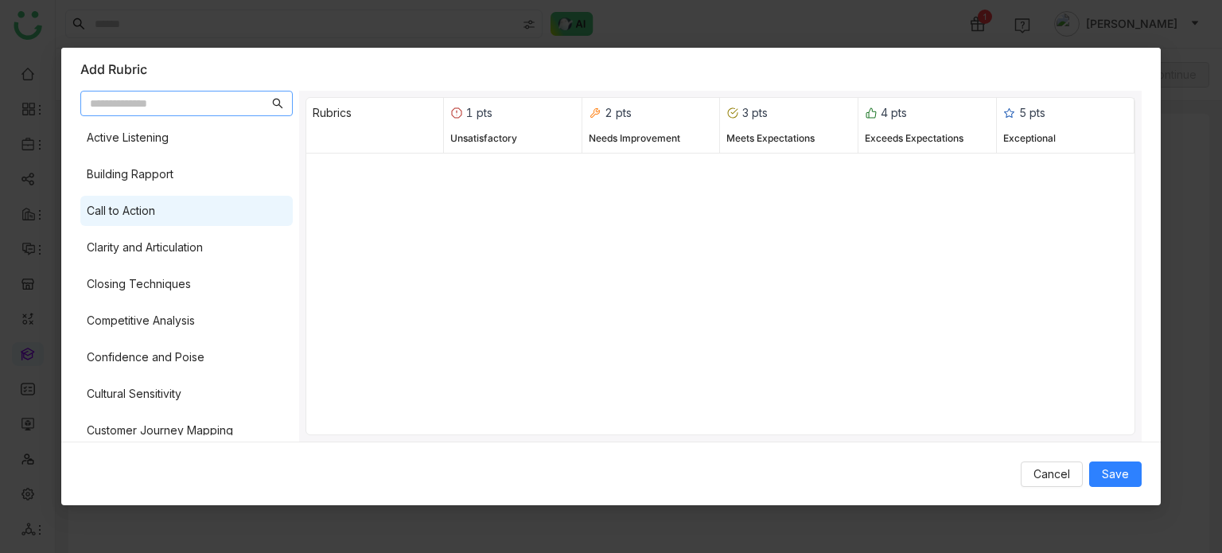
click at [200, 214] on div "Call to Action" at bounding box center [186, 211] width 212 height 30
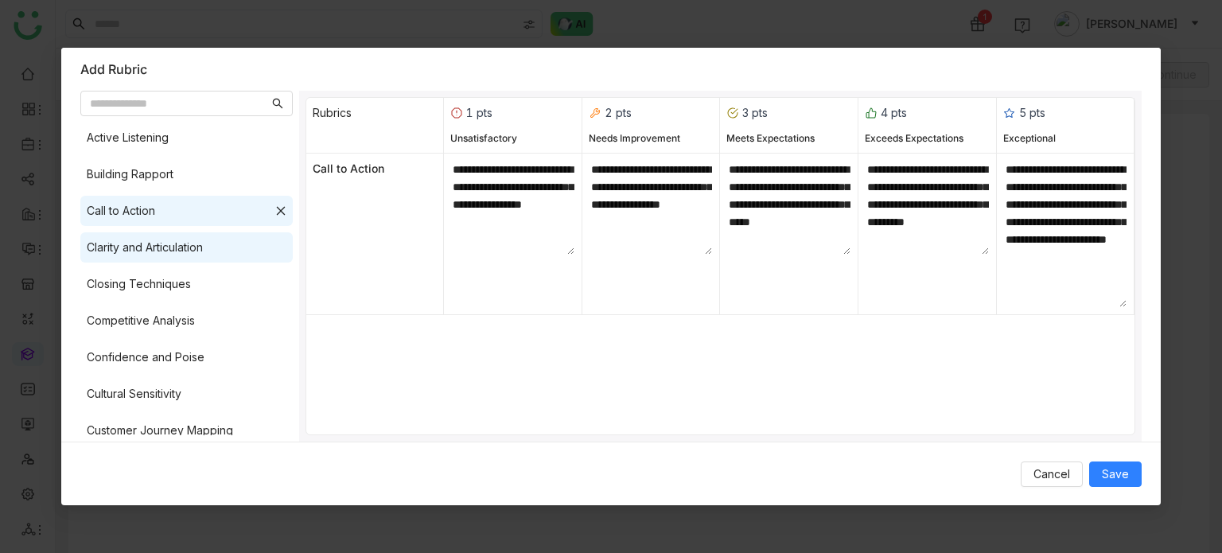
click at [208, 254] on div "Clarity and Articulation" at bounding box center [186, 247] width 212 height 30
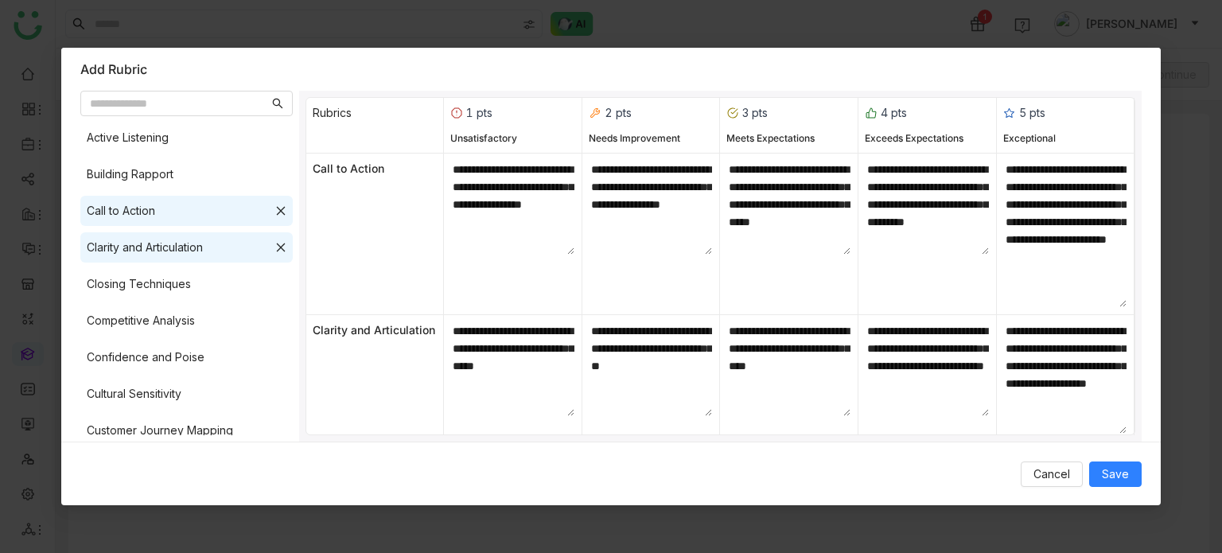
click at [1117, 492] on div "Cancel Save" at bounding box center [610, 473] width 1099 height 64
click at [1133, 480] on button "Save" at bounding box center [1115, 473] width 52 height 25
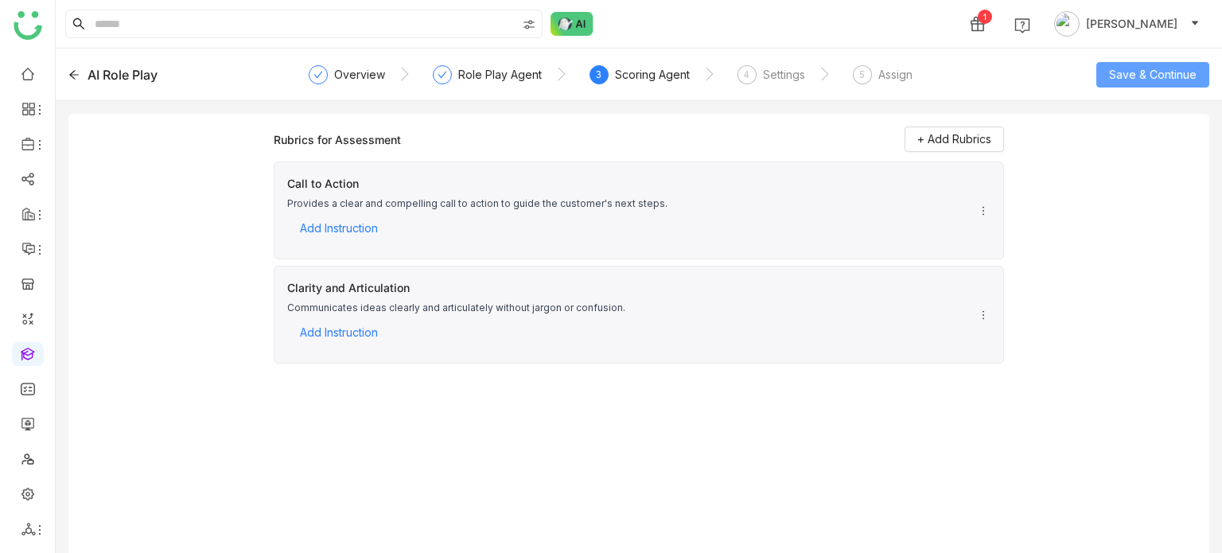
click at [1137, 85] on button "Save & Continue" at bounding box center [1152, 74] width 113 height 25
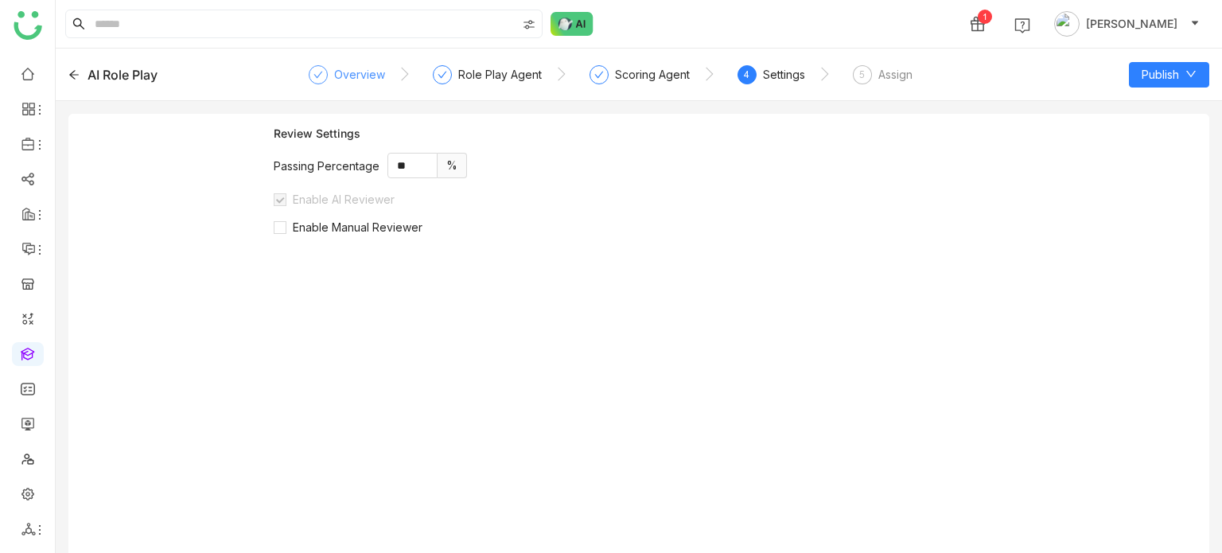
click at [346, 80] on div "Overview" at bounding box center [359, 74] width 51 height 19
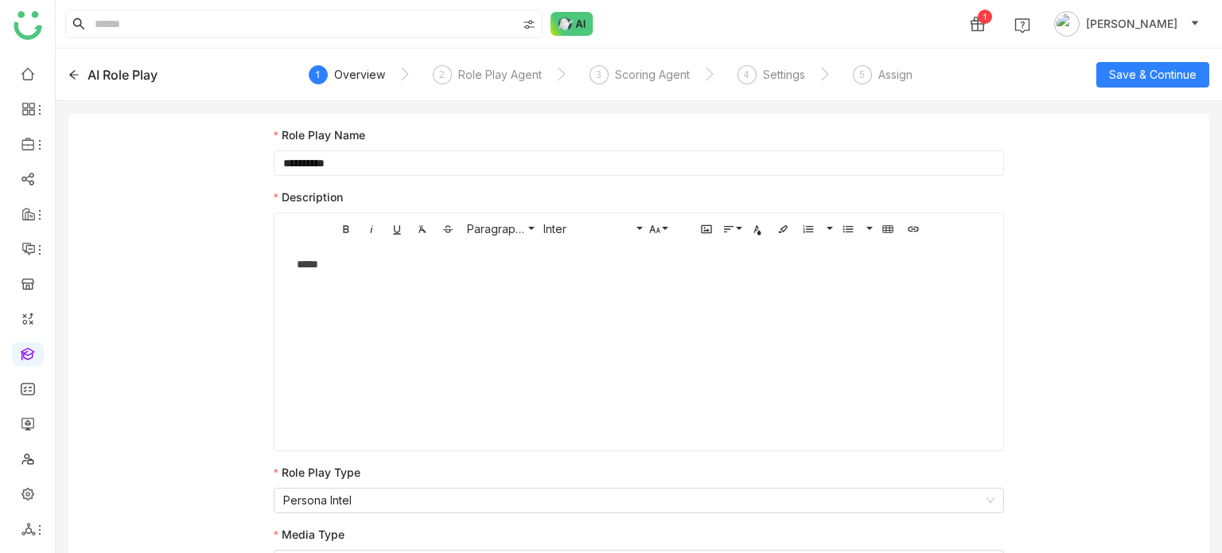
scroll to position [21, 0]
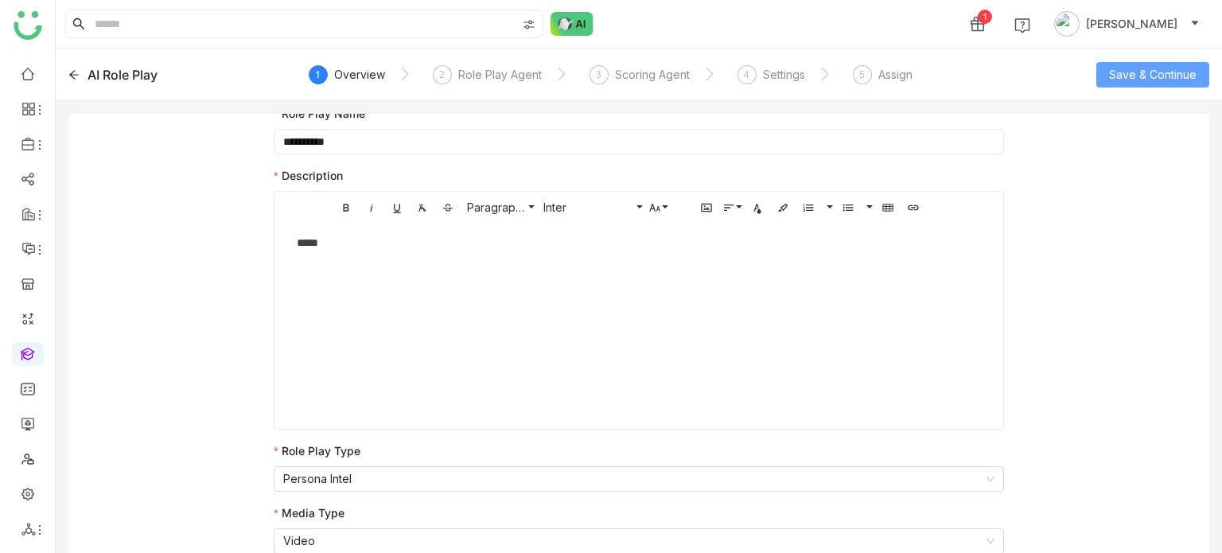
click at [1203, 75] on button "Save & Continue" at bounding box center [1152, 74] width 113 height 25
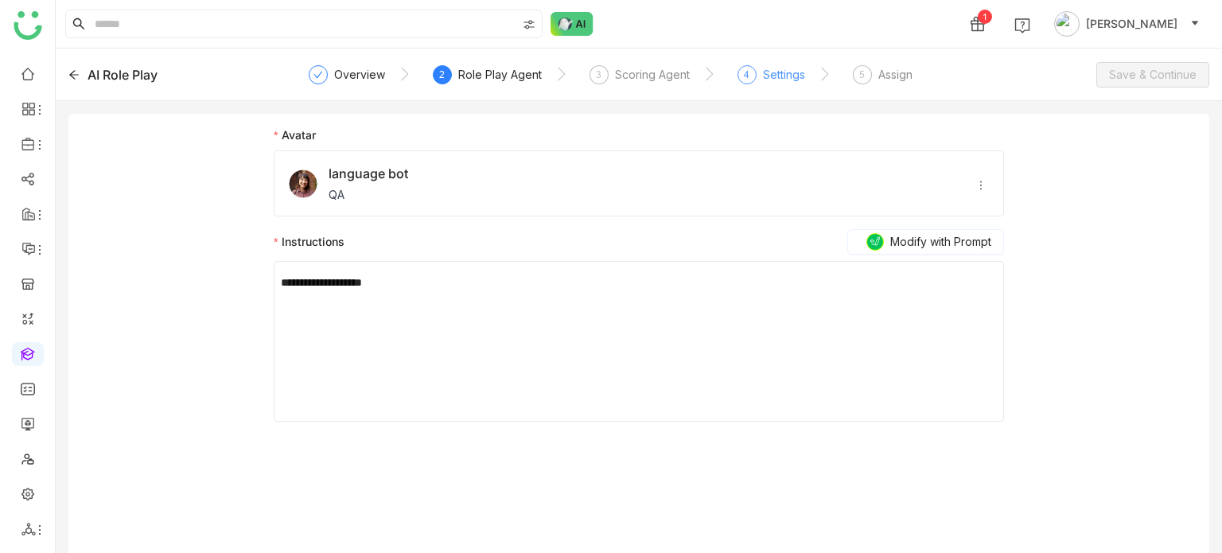
click at [756, 80] on div "4 Settings" at bounding box center [771, 79] width 68 height 29
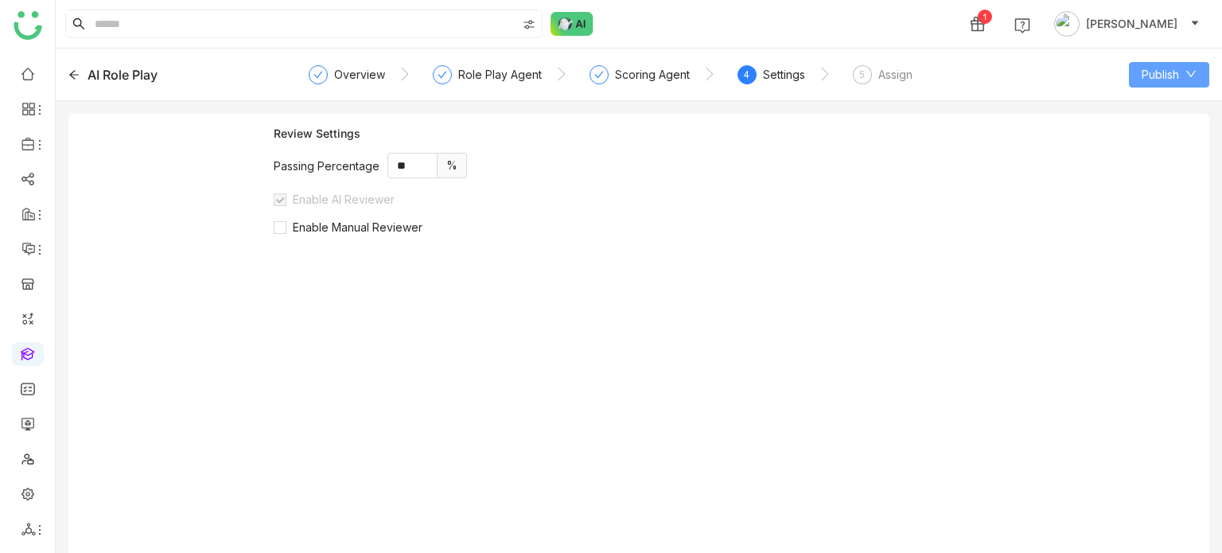
click at [1144, 73] on span "Publish" at bounding box center [1159, 74] width 37 height 17
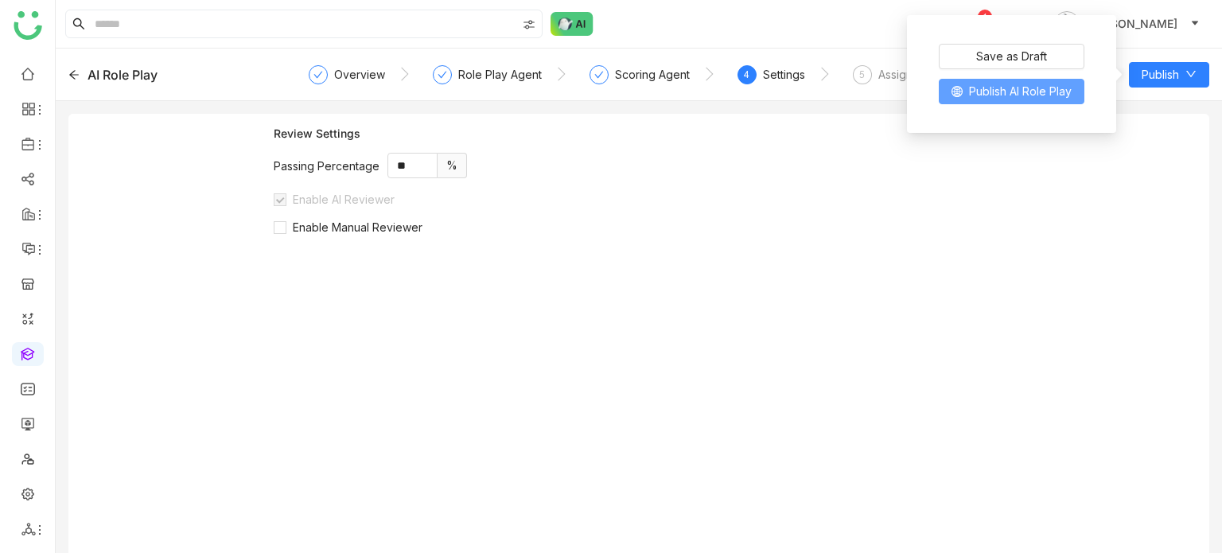
click at [1048, 90] on span "Publish AI Role Play" at bounding box center [1020, 91] width 103 height 17
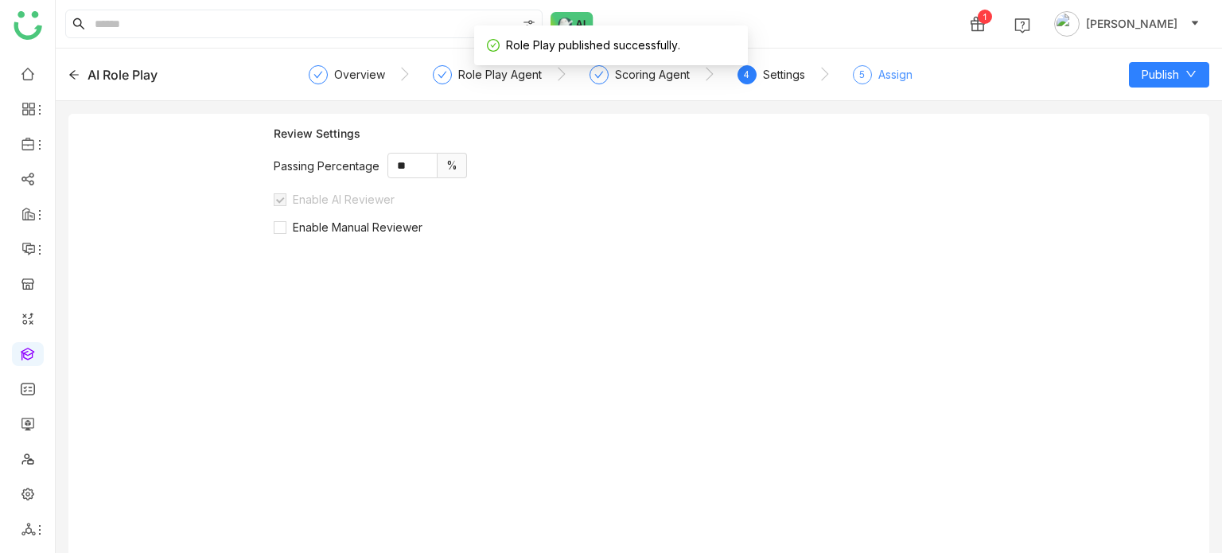
click at [873, 81] on div "5 Assign" at bounding box center [883, 79] width 60 height 29
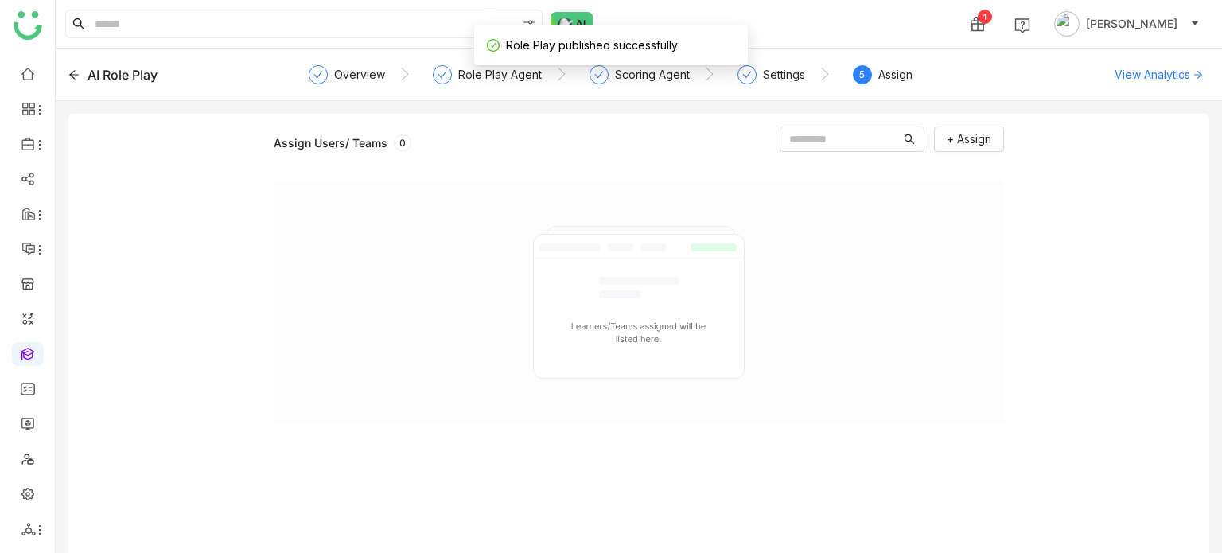
click at [80, 68] on div "AI Role Play" at bounding box center [182, 74] width 228 height 19
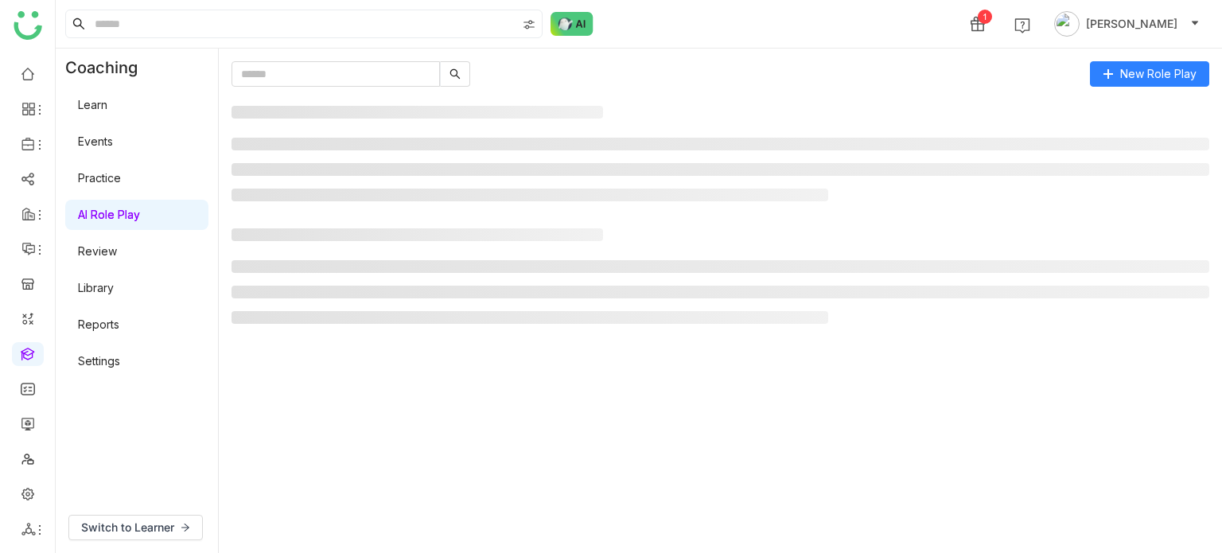
click at [328, 56] on div "New Role Play" at bounding box center [720, 301] width 1003 height 504
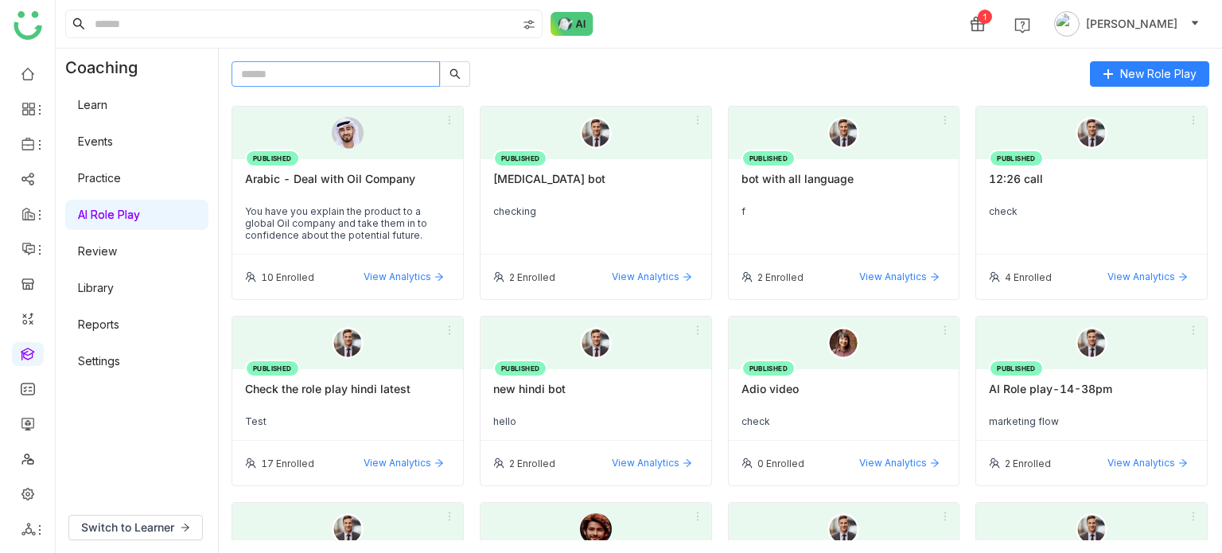
click at [328, 60] on div "New Role Play PUBLISHED Arabic - Deal with Oil Company You have you explain the…" at bounding box center [720, 301] width 1003 height 504
click at [326, 71] on input "text" at bounding box center [335, 73] width 208 height 25
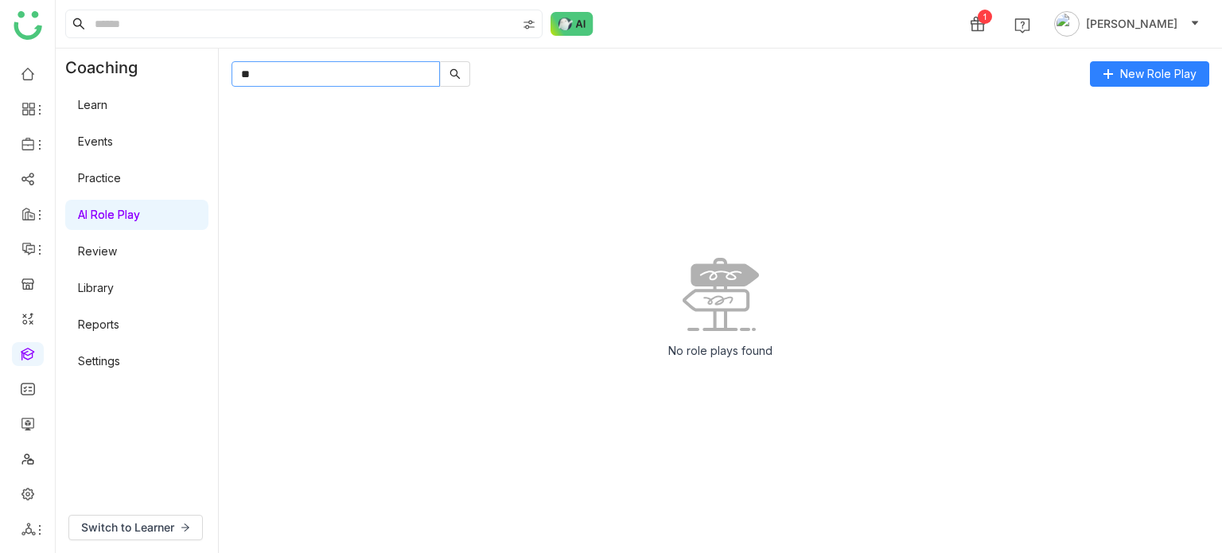
type input "*"
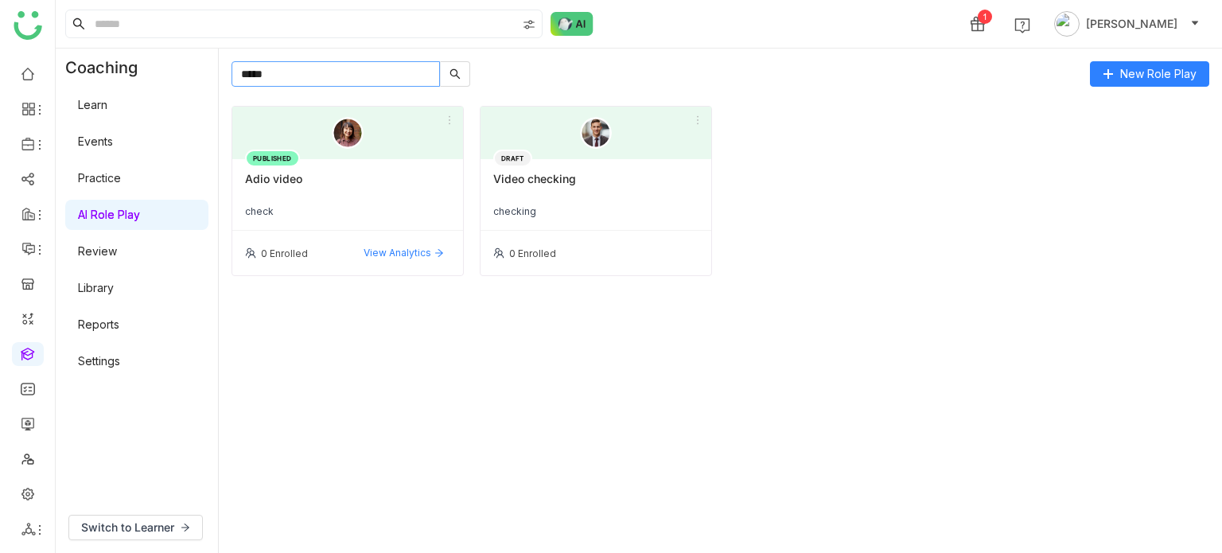
type input "*****"
click at [305, 177] on div "Adio video" at bounding box center [347, 185] width 205 height 27
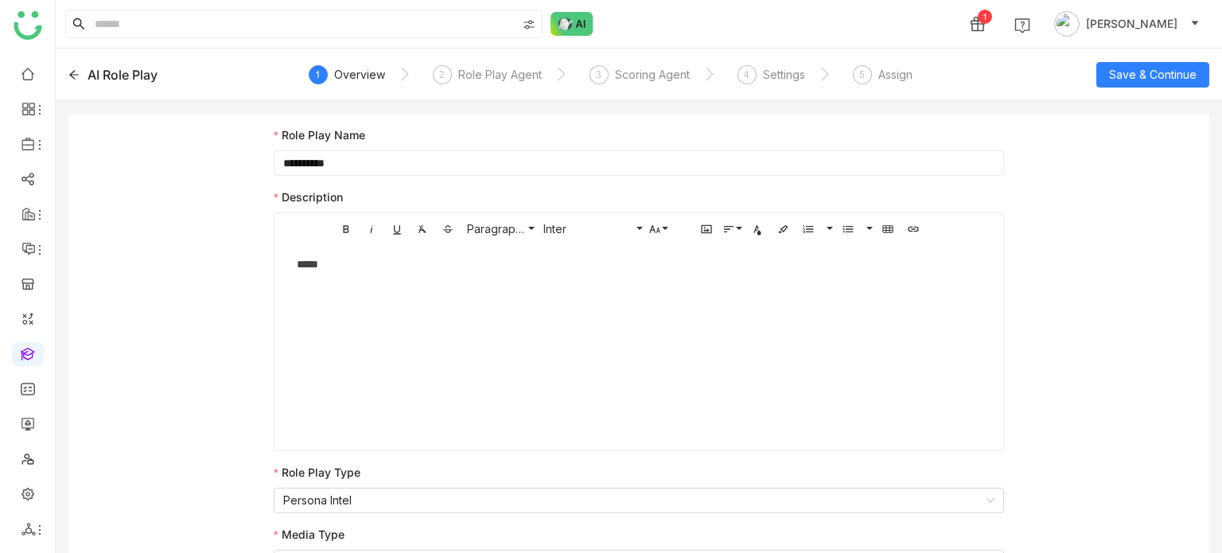
scroll to position [21, 0]
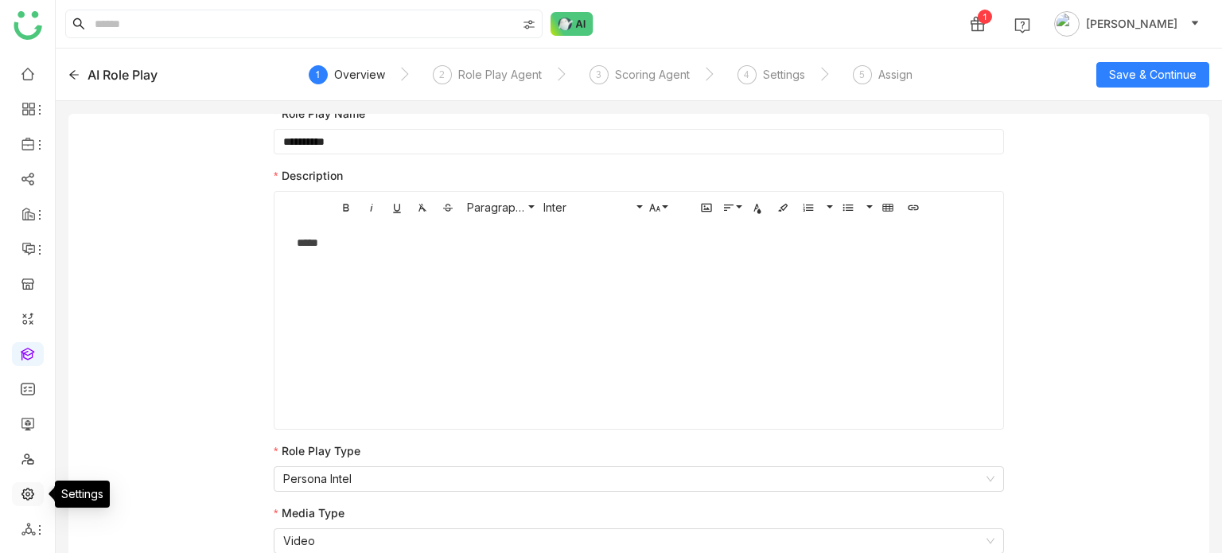
click at [30, 488] on link at bounding box center [28, 493] width 14 height 14
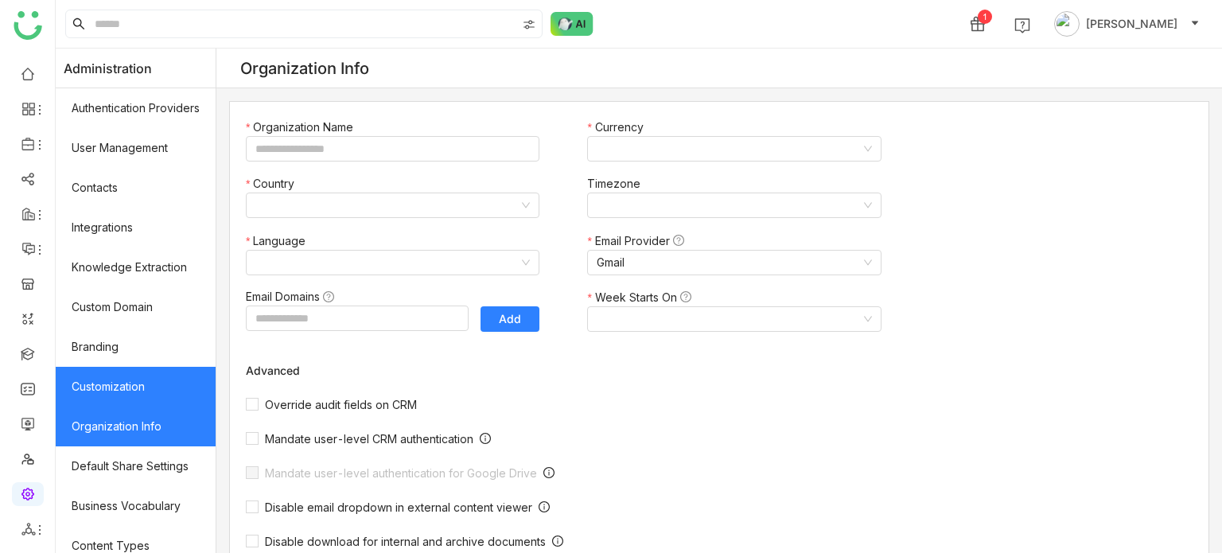
type input "*******"
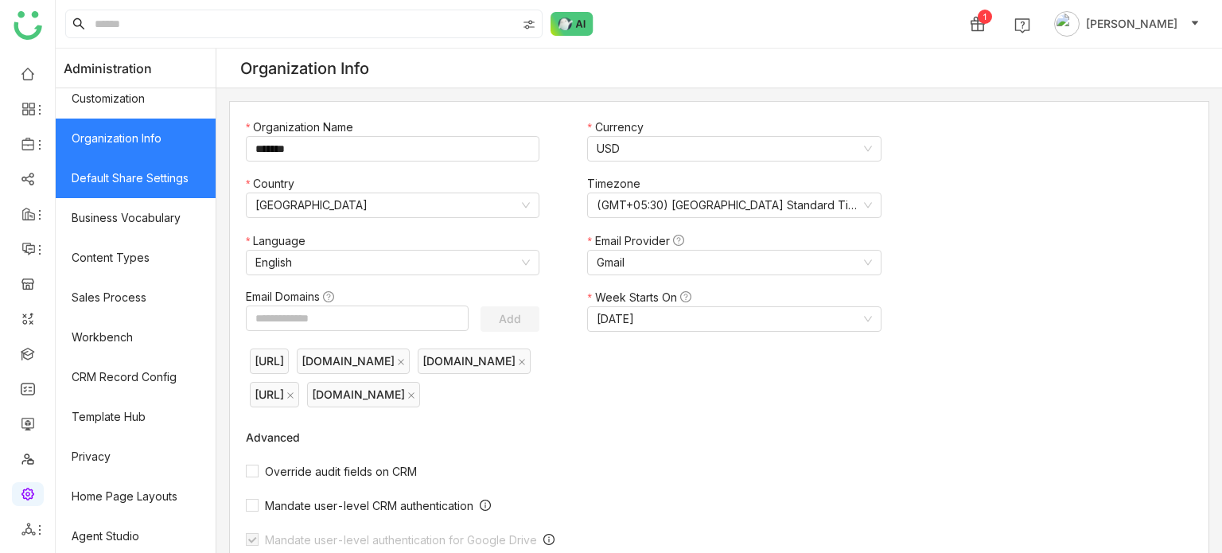
scroll to position [290, 0]
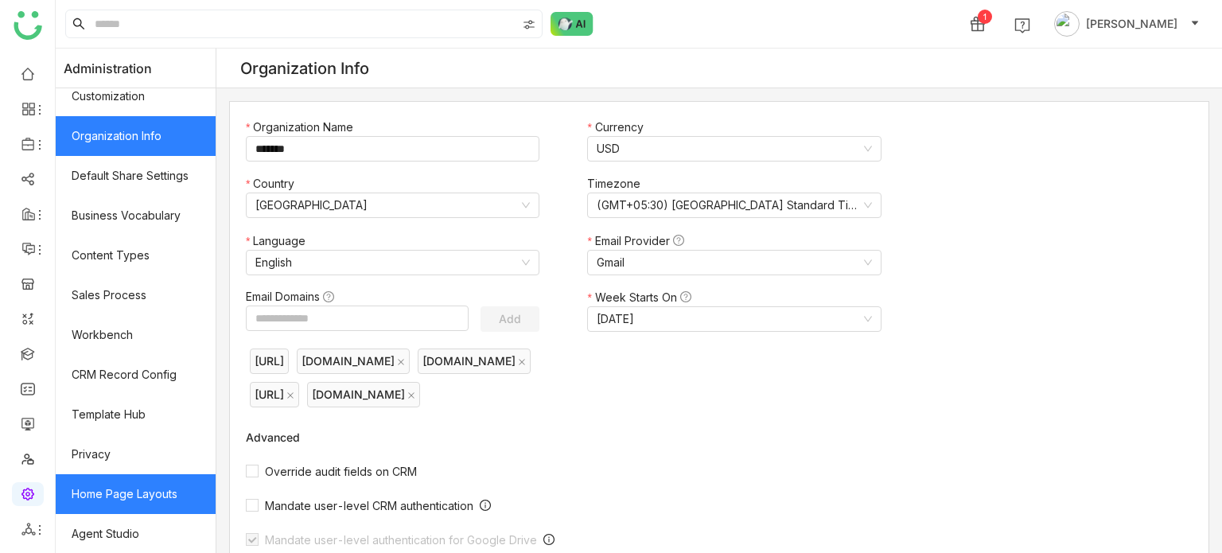
click at [169, 483] on link "Home Page Layouts" at bounding box center [136, 494] width 160 height 40
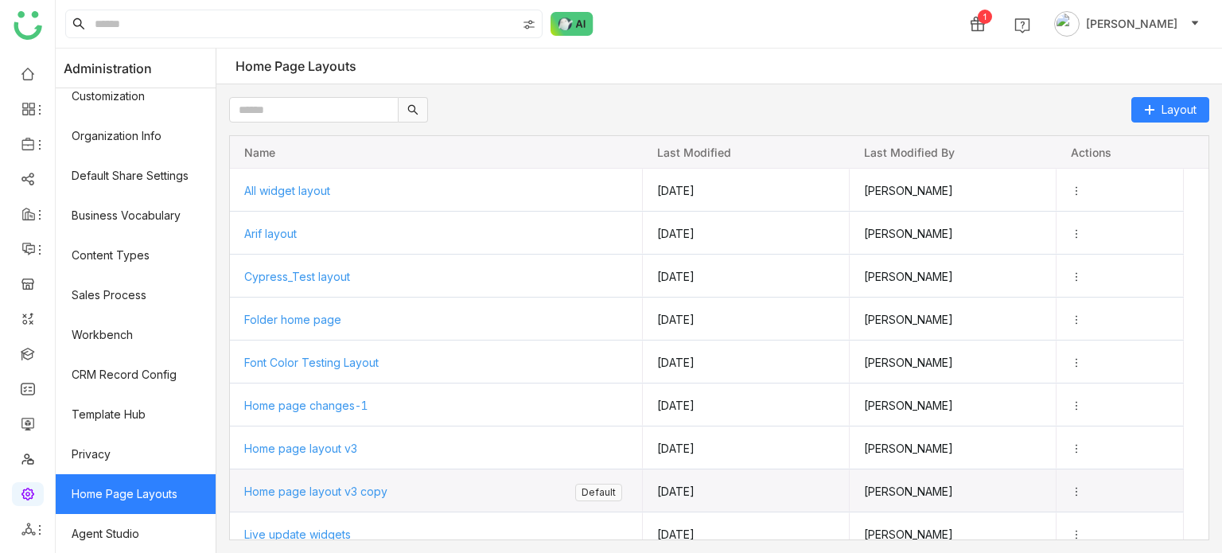
click at [354, 488] on span "Home page layout v3 copy" at bounding box center [315, 491] width 143 height 14
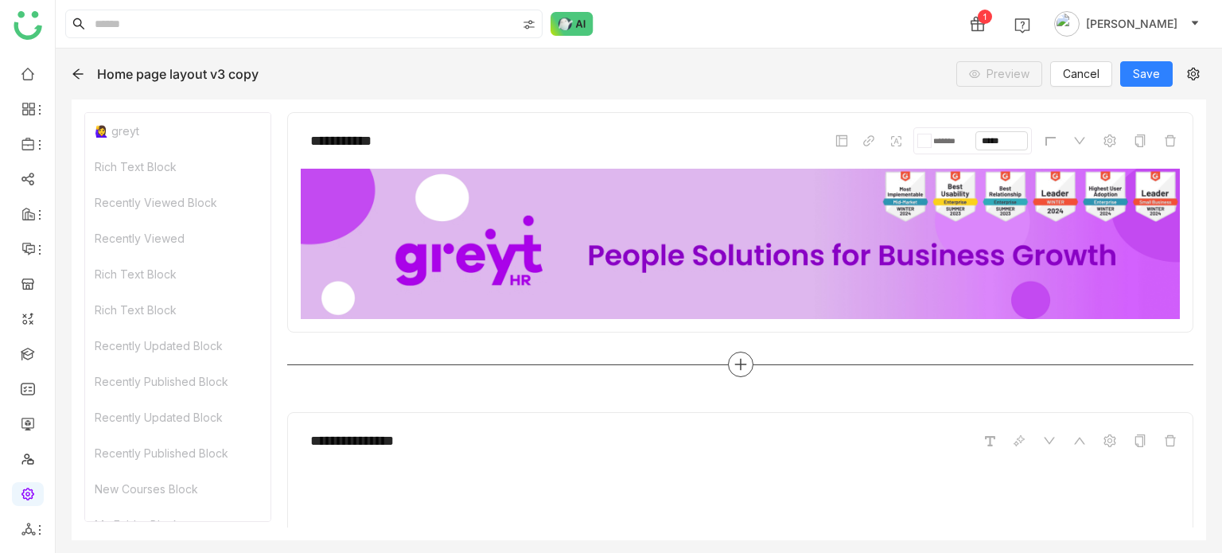
click at [740, 364] on icon at bounding box center [741, 364] width 2 height 11
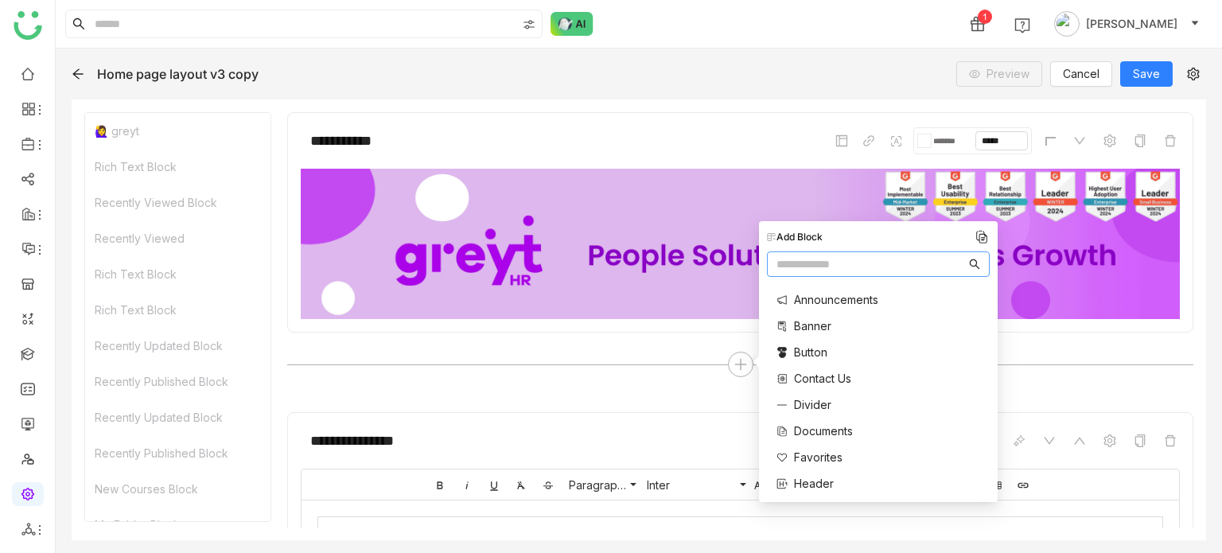
click at [789, 257] on input "text" at bounding box center [870, 263] width 189 height 17
type input "*"
type input "*****"
click at [811, 297] on span "Learner" at bounding box center [814, 299] width 41 height 17
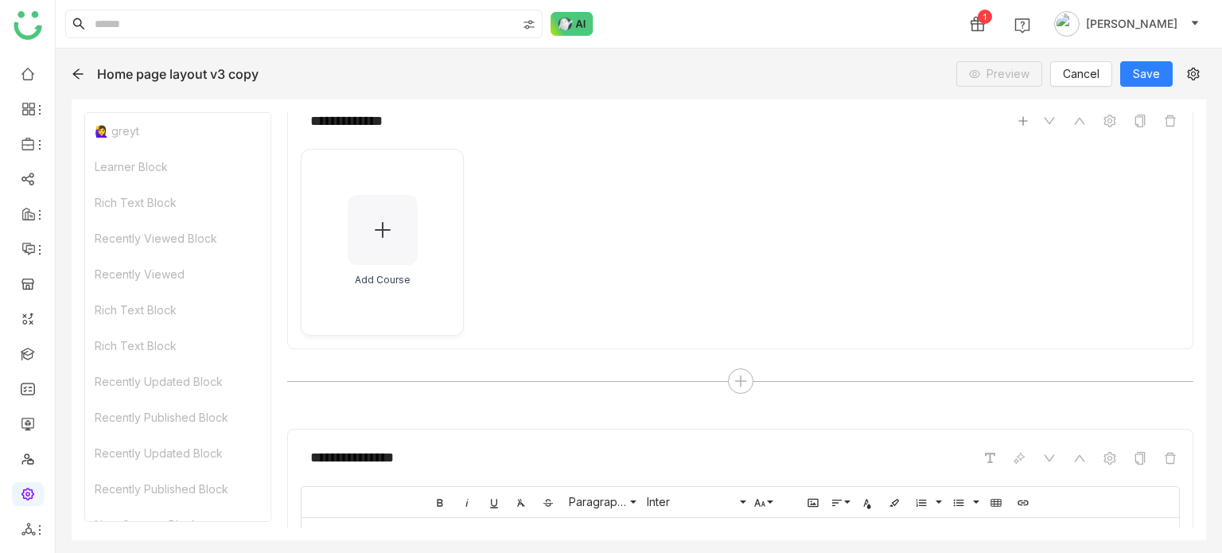
scroll to position [231, 0]
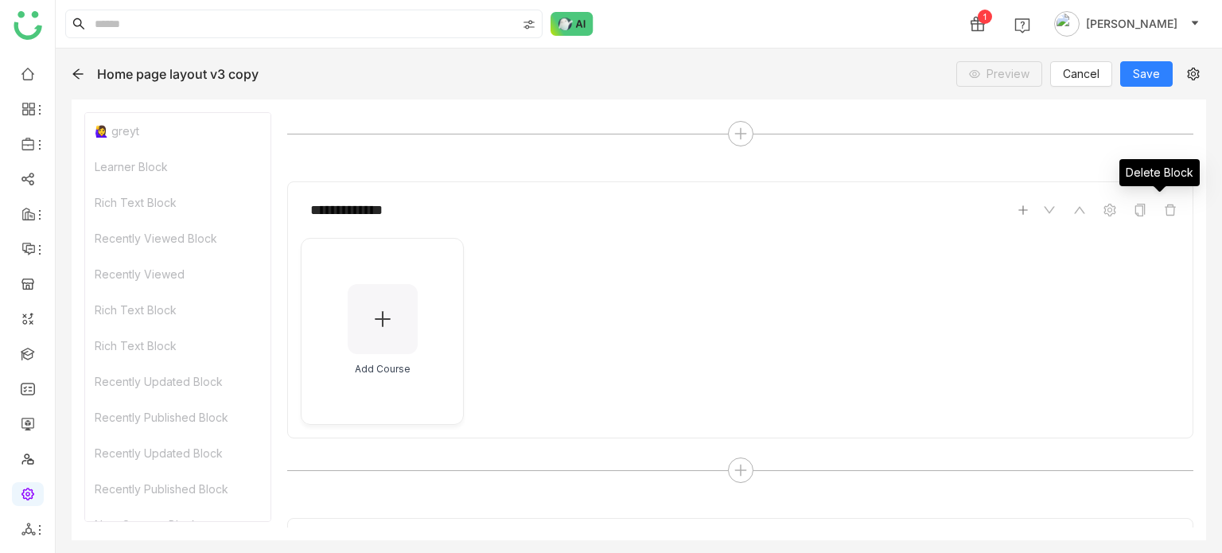
click at [1164, 208] on icon at bounding box center [1170, 210] width 13 height 13
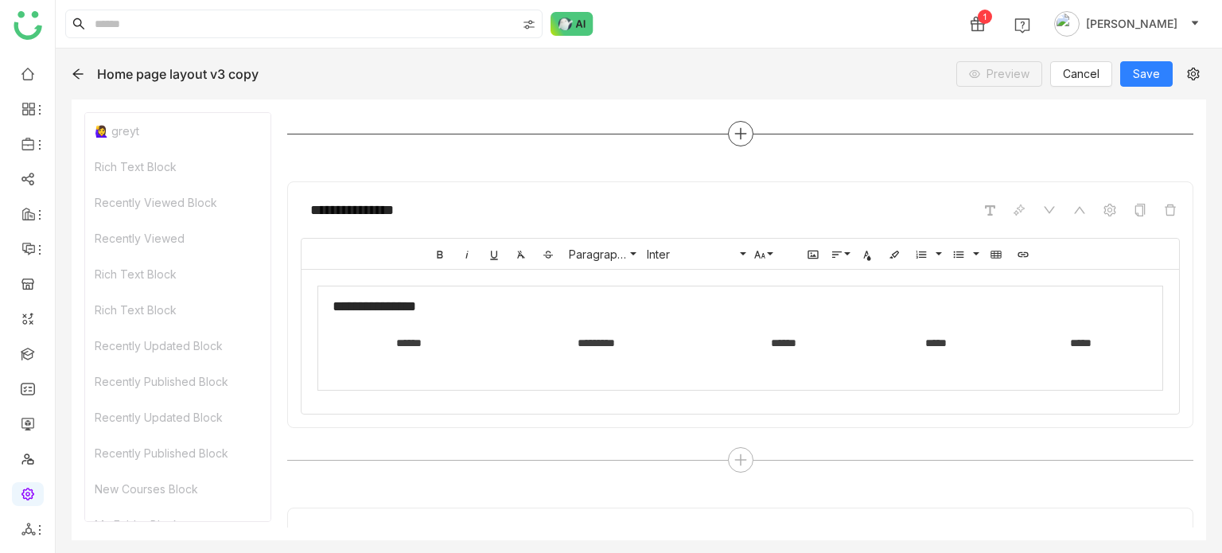
click at [738, 128] on icon at bounding box center [740, 133] width 14 height 14
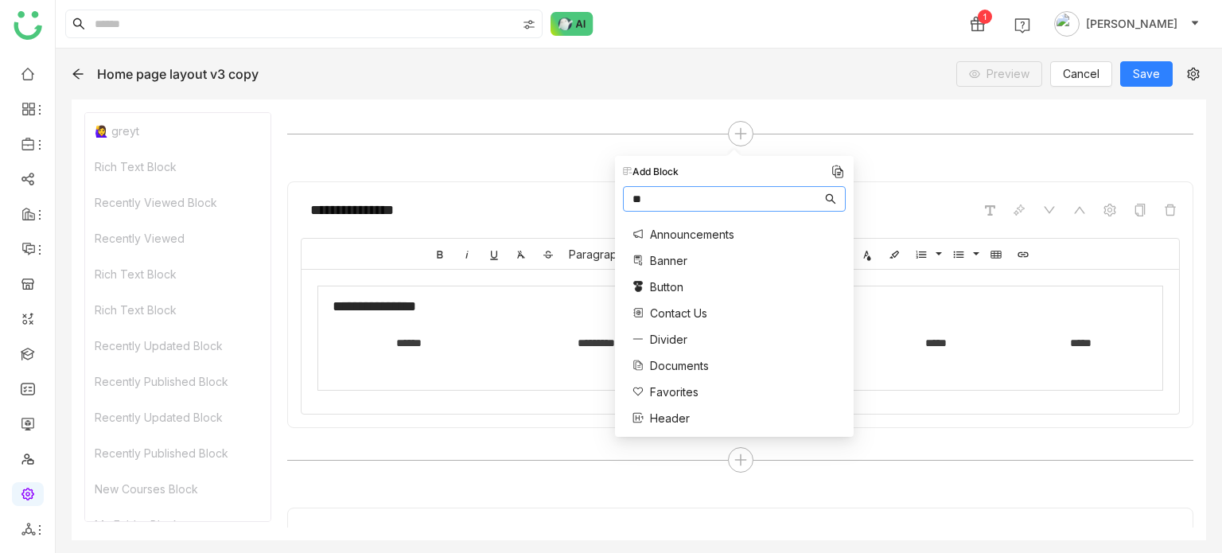
click at [780, 200] on input "*" at bounding box center [726, 198] width 189 height 17
type input "*"
type input "***"
click at [691, 247] on span "Two Column" at bounding box center [682, 251] width 65 height 17
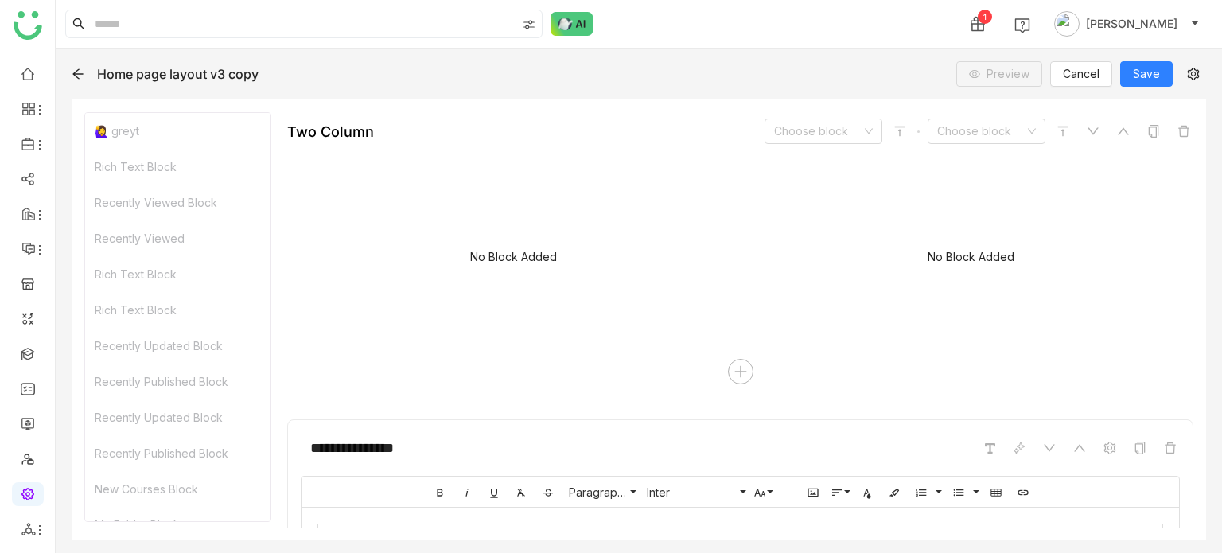
scroll to position [297, 0]
click at [785, 126] on input at bounding box center [817, 128] width 87 height 24
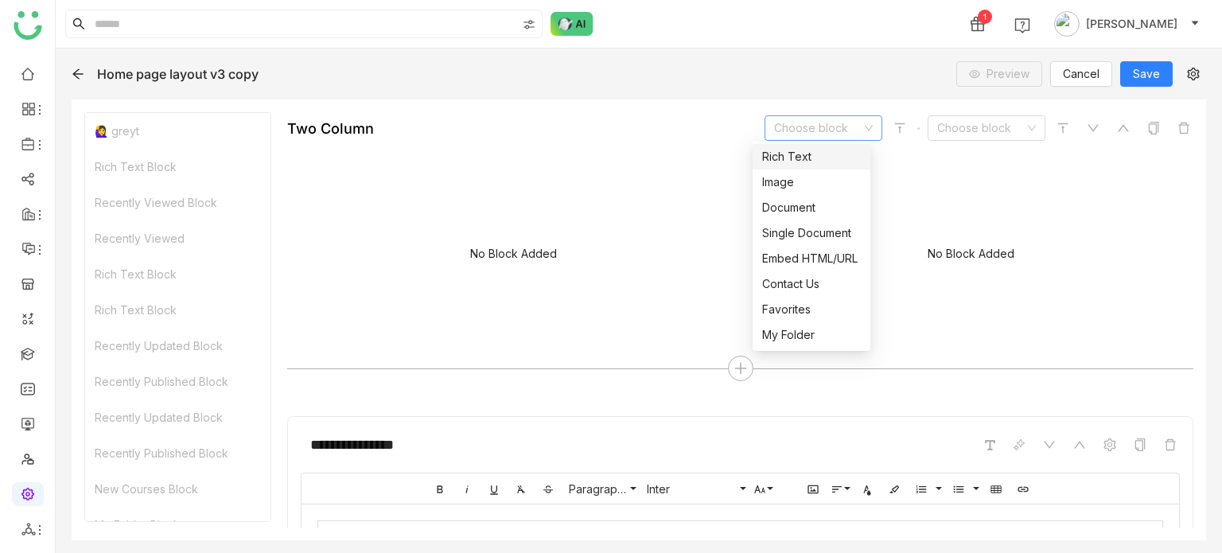
click at [794, 126] on input at bounding box center [817, 128] width 87 height 24
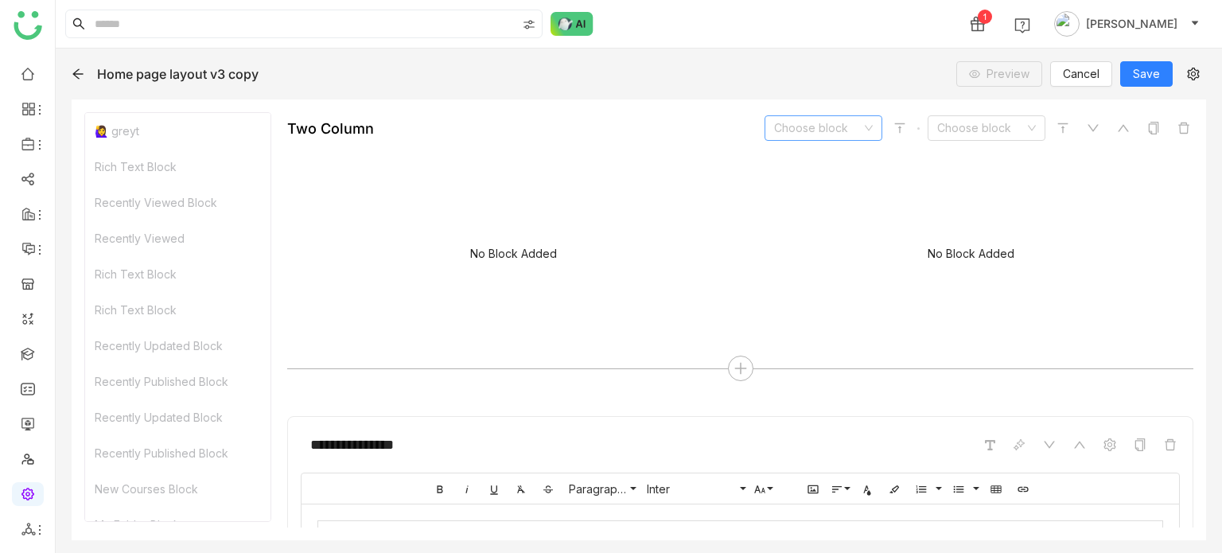
click at [794, 126] on input at bounding box center [817, 128] width 87 height 24
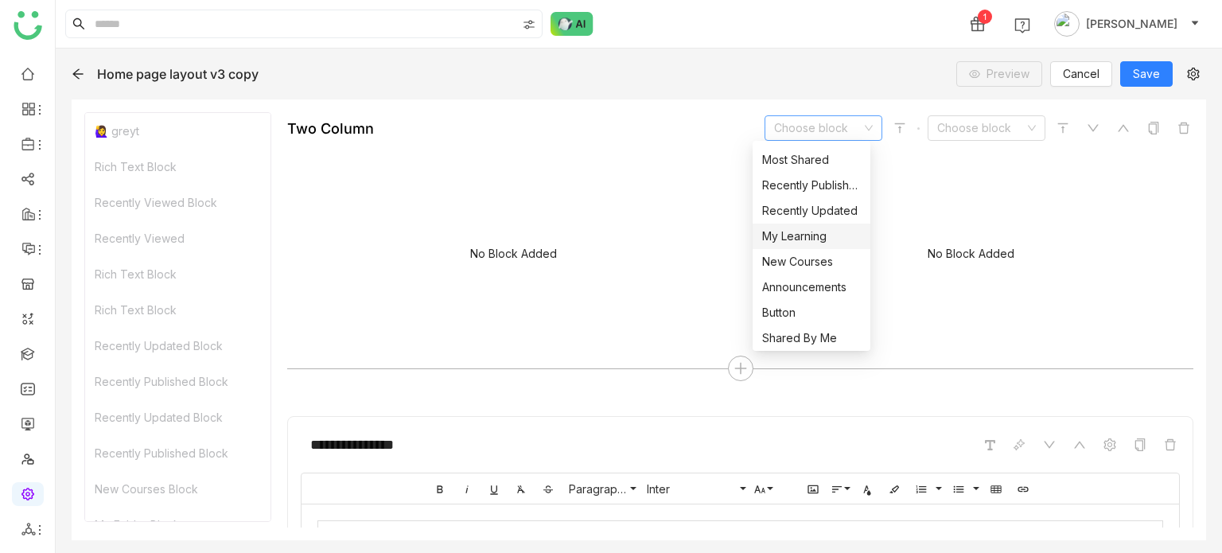
scroll to position [356, 0]
click at [805, 336] on div "Learner" at bounding box center [811, 334] width 99 height 17
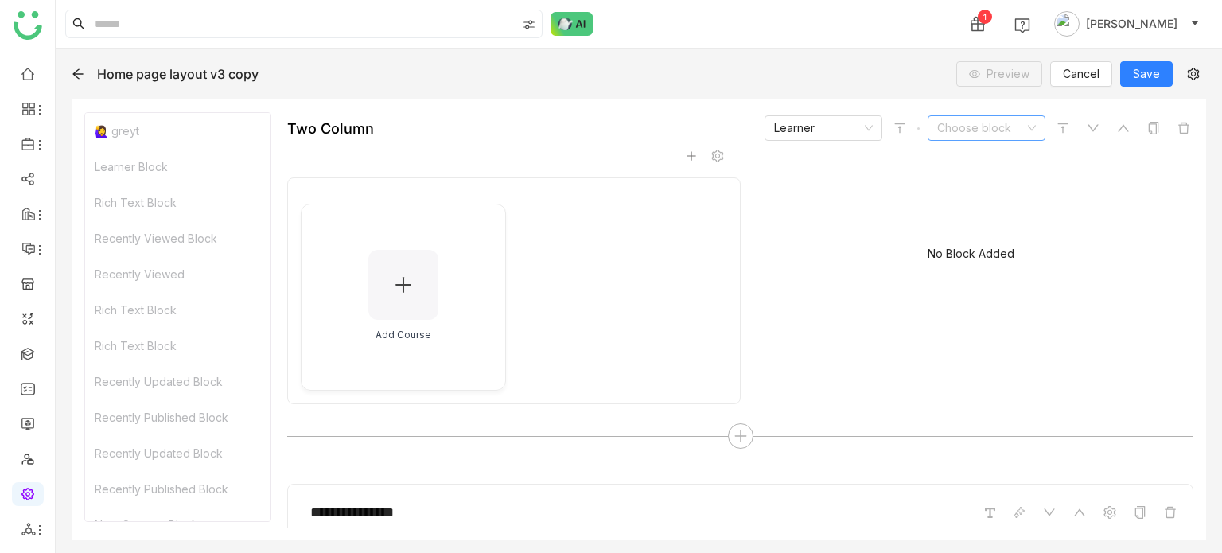
click at [986, 116] on input at bounding box center [980, 128] width 87 height 24
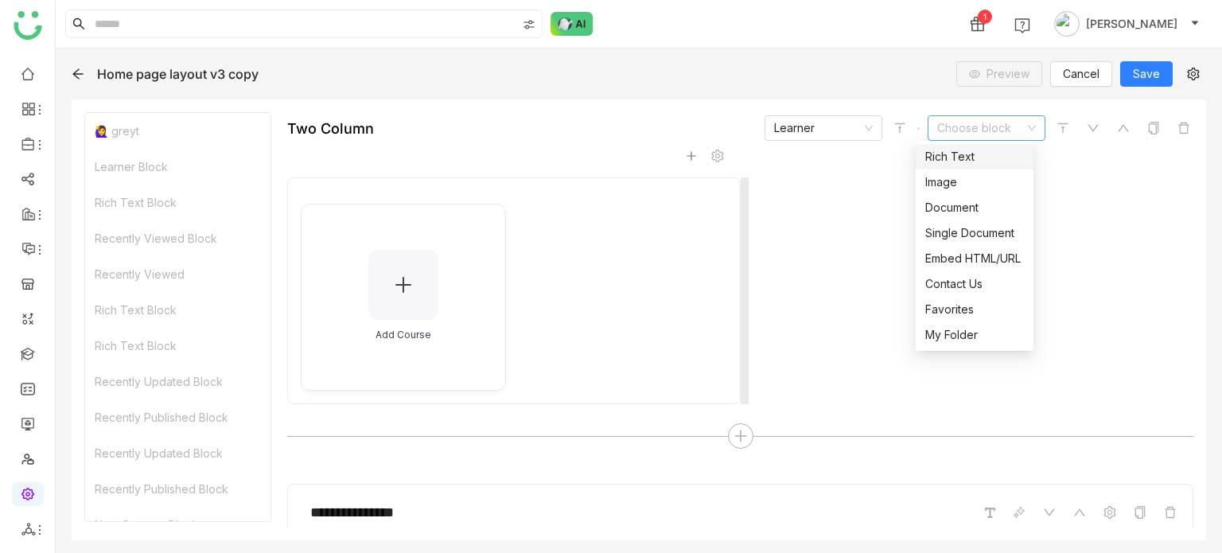
click at [809, 200] on div "No Block Added" at bounding box center [970, 256] width 445 height 159
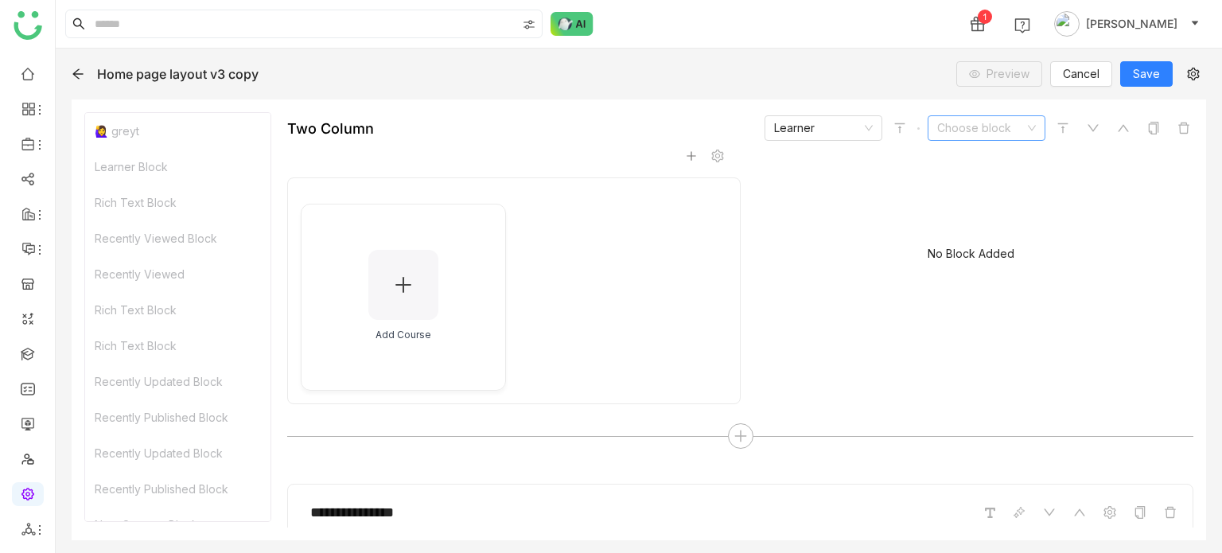
click at [1031, 130] on nz-select-top-control "Choose block" at bounding box center [986, 127] width 118 height 25
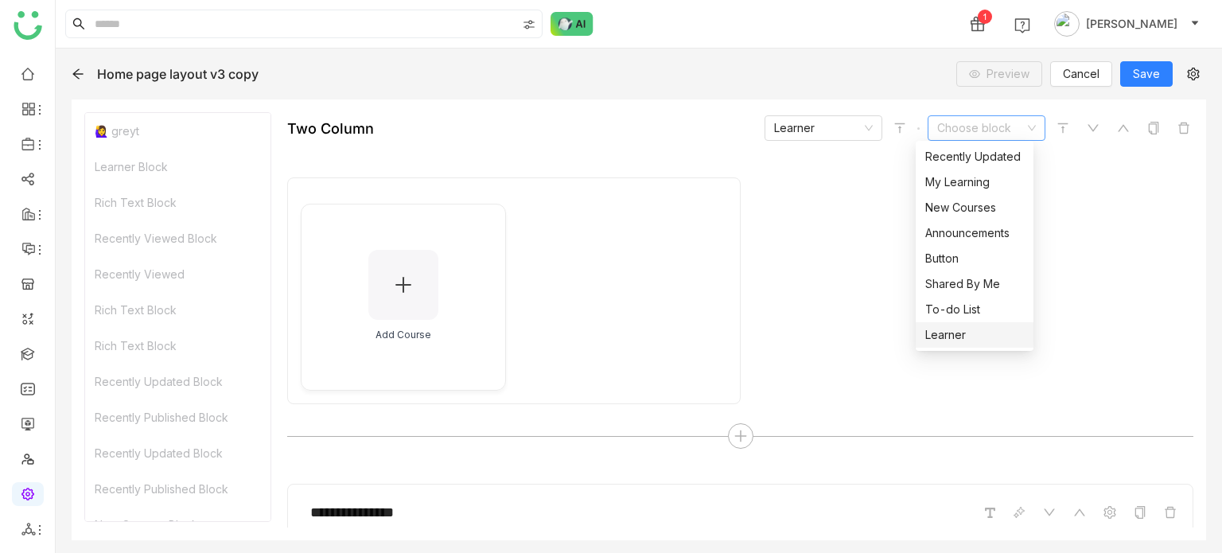
click at [966, 326] on div "Learner" at bounding box center [974, 334] width 99 height 17
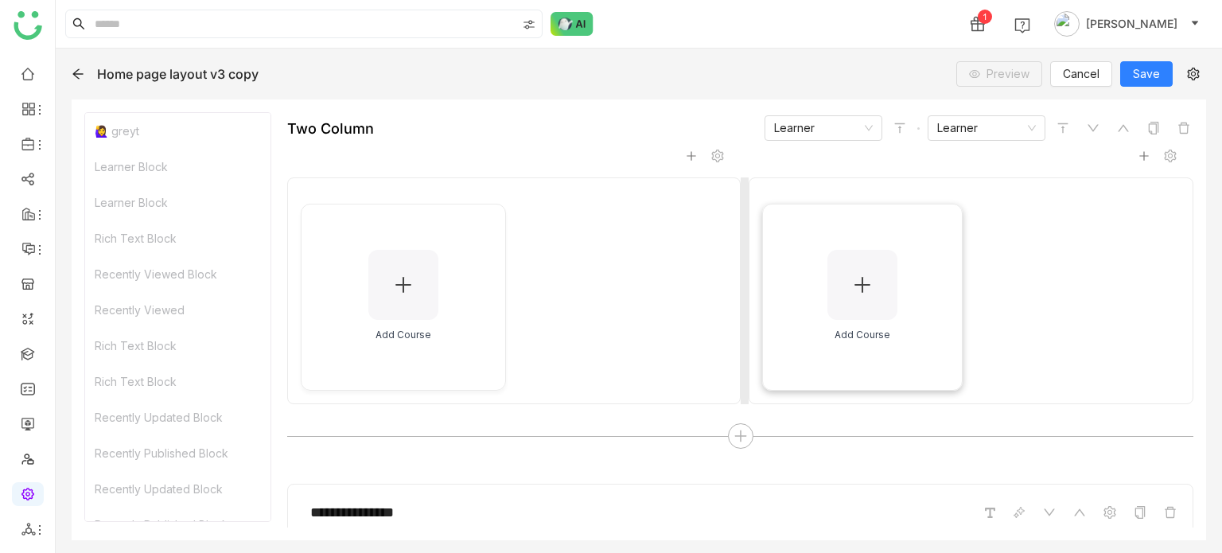
click at [897, 259] on div "Add Course" at bounding box center [862, 297] width 201 height 187
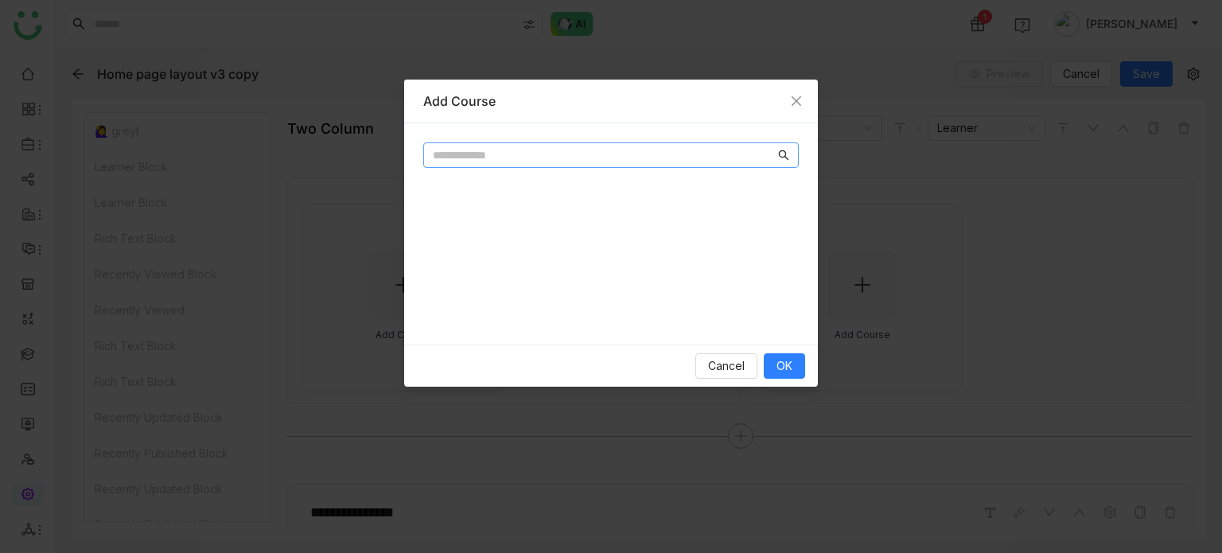
click at [559, 145] on nz-input-group at bounding box center [610, 154] width 375 height 25
click at [561, 152] on input "text" at bounding box center [604, 154] width 342 height 17
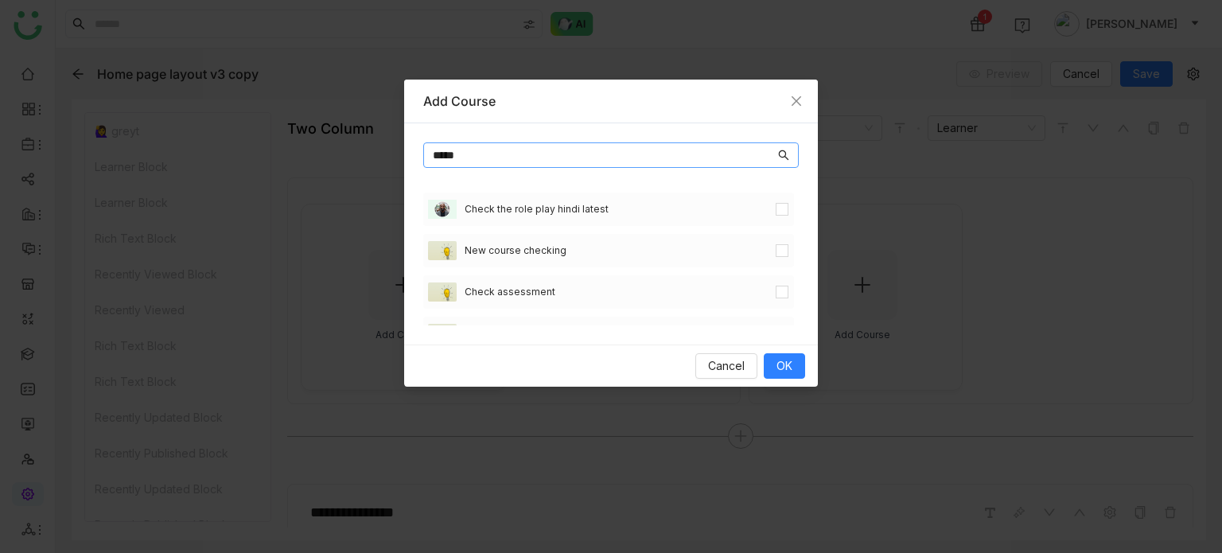
type input "*****"
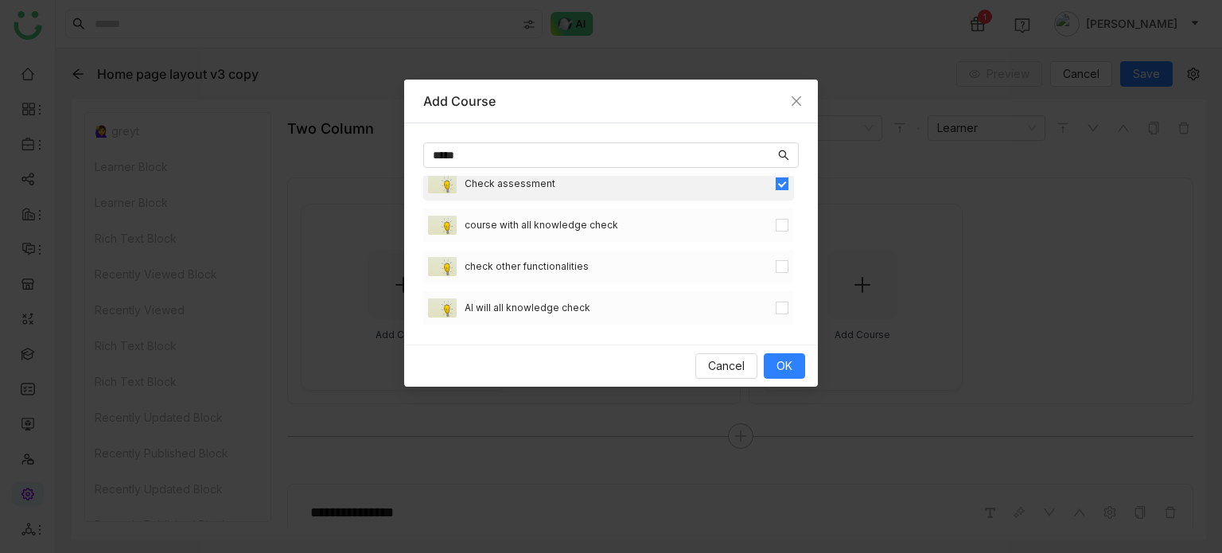
scroll to position [111, 0]
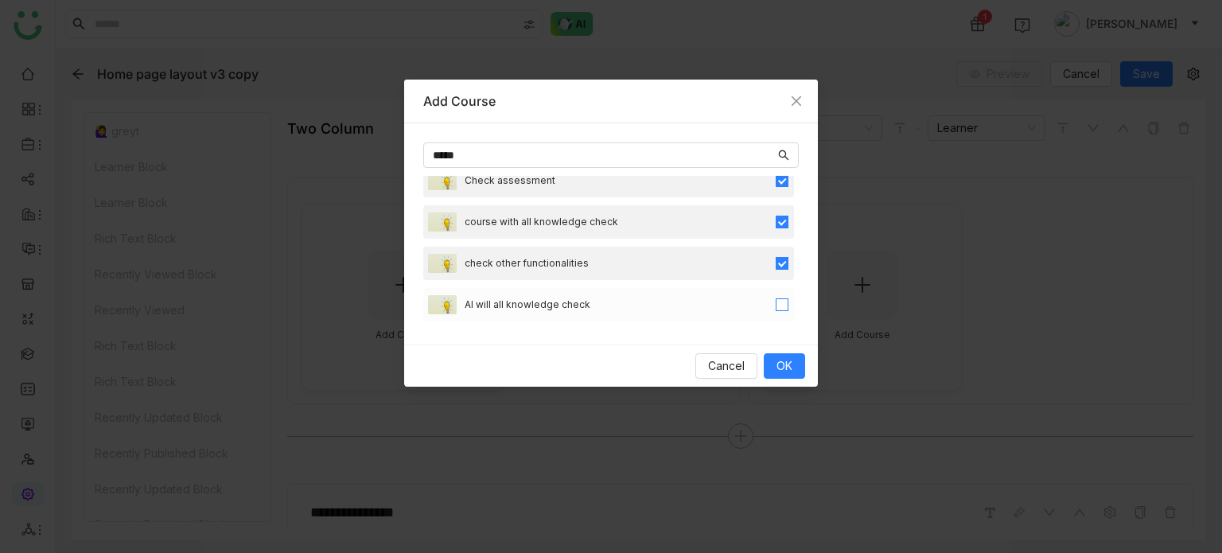
click at [771, 293] on div "AI will all knowledge check" at bounding box center [608, 304] width 371 height 33
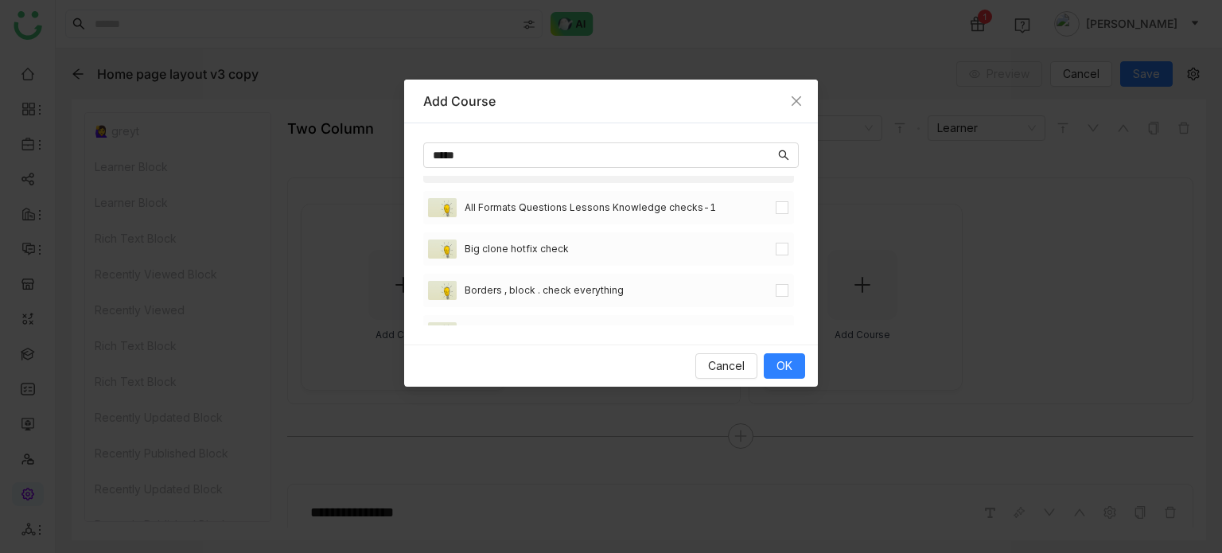
scroll to position [251, 0]
click at [776, 214] on label at bounding box center [782, 206] width 13 height 17
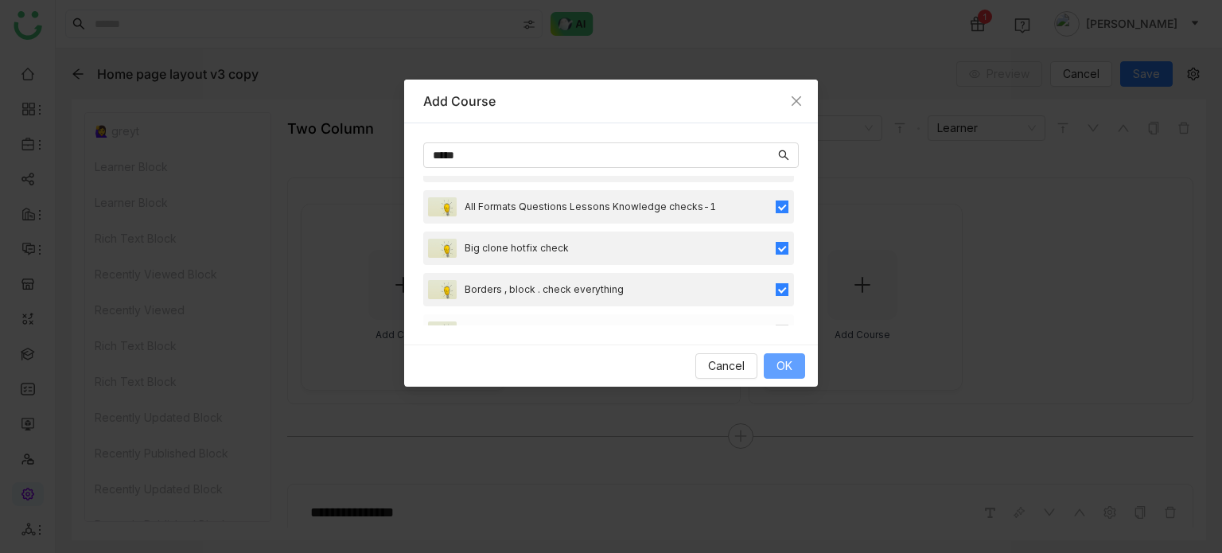
click at [783, 363] on span "OK" at bounding box center [784, 365] width 16 height 17
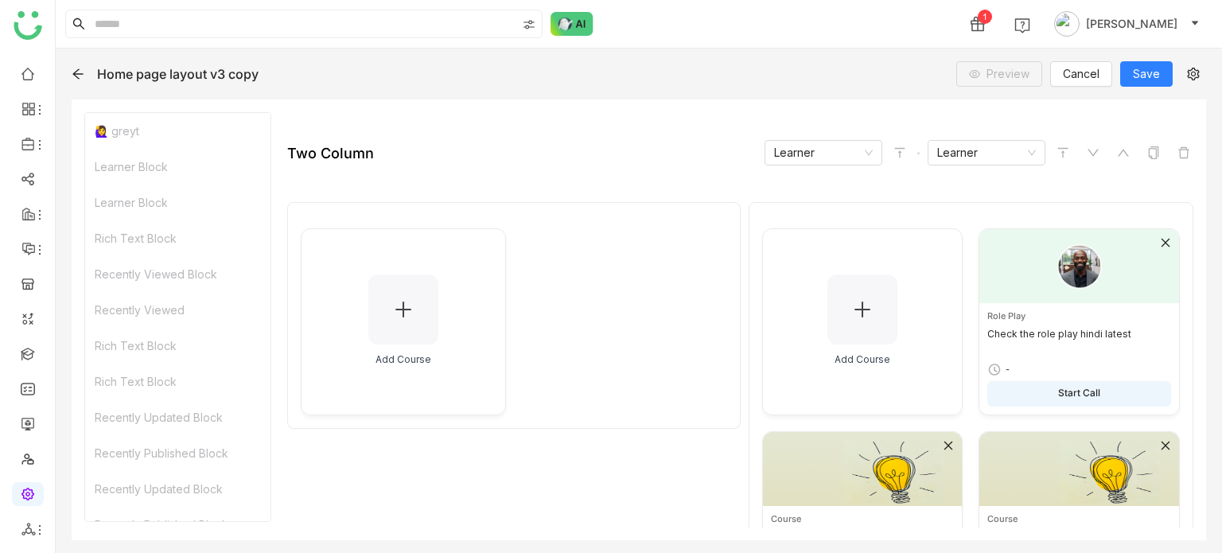
scroll to position [271, 0]
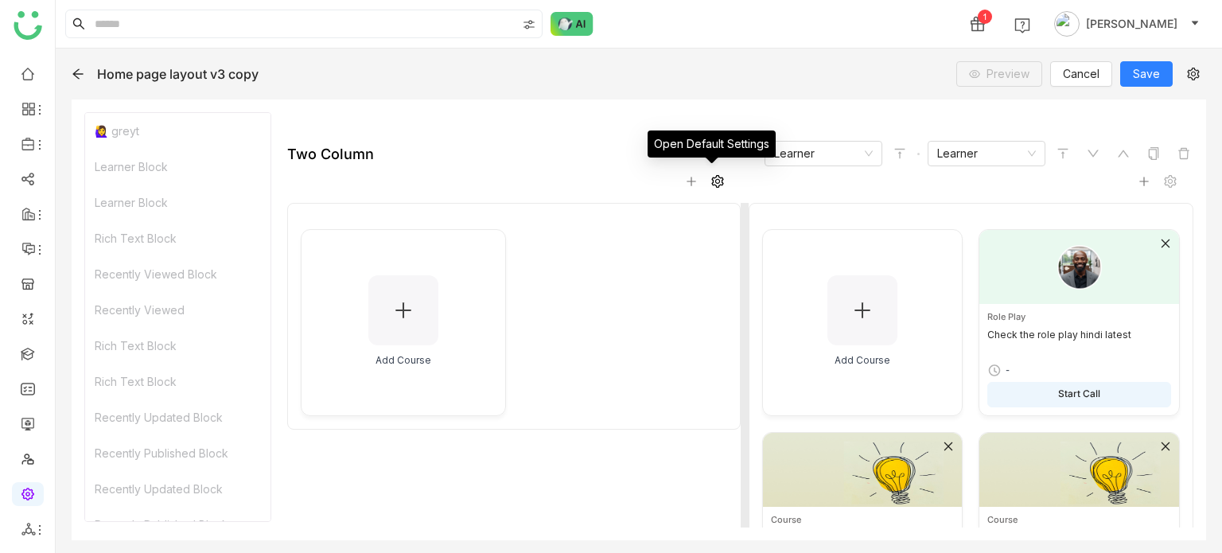
click at [708, 178] on span at bounding box center [717, 181] width 19 height 19
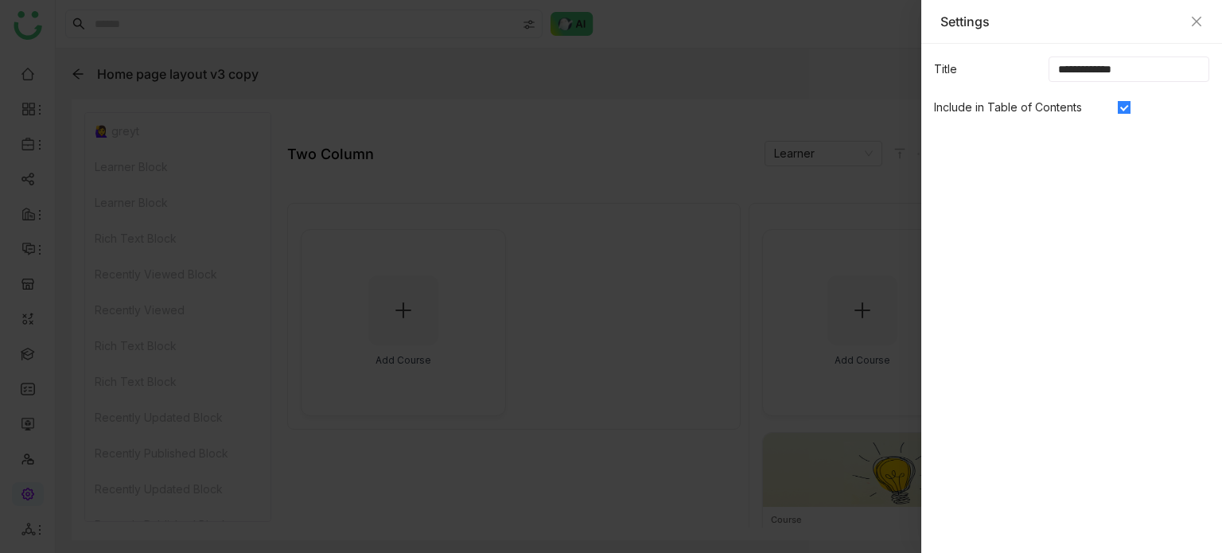
click at [716, 167] on div at bounding box center [611, 276] width 1222 height 553
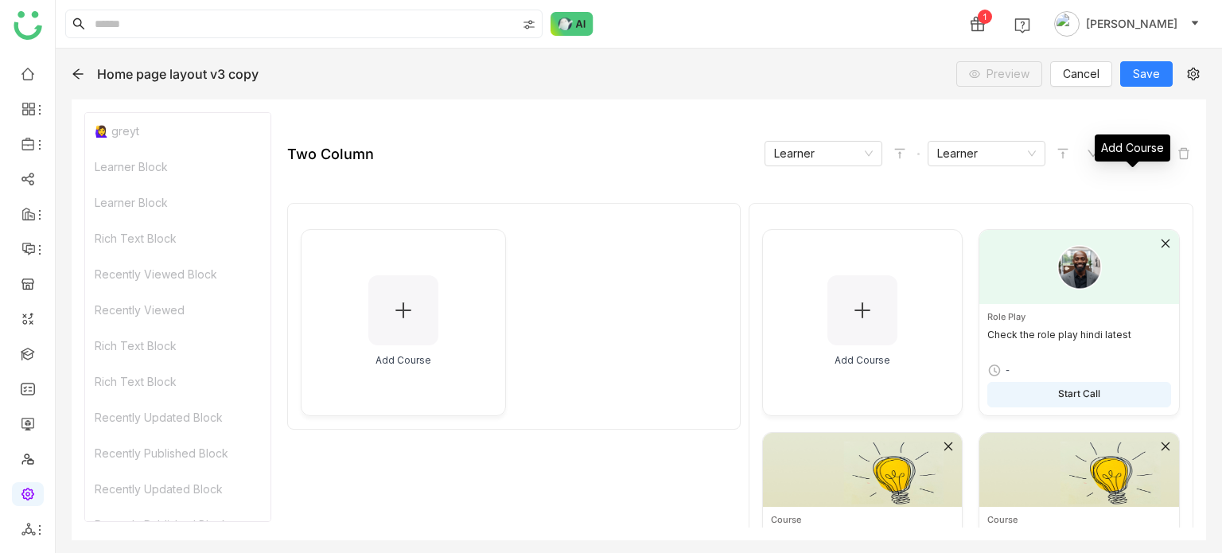
click at [1159, 169] on div "Add Course" at bounding box center [1132, 153] width 76 height 38
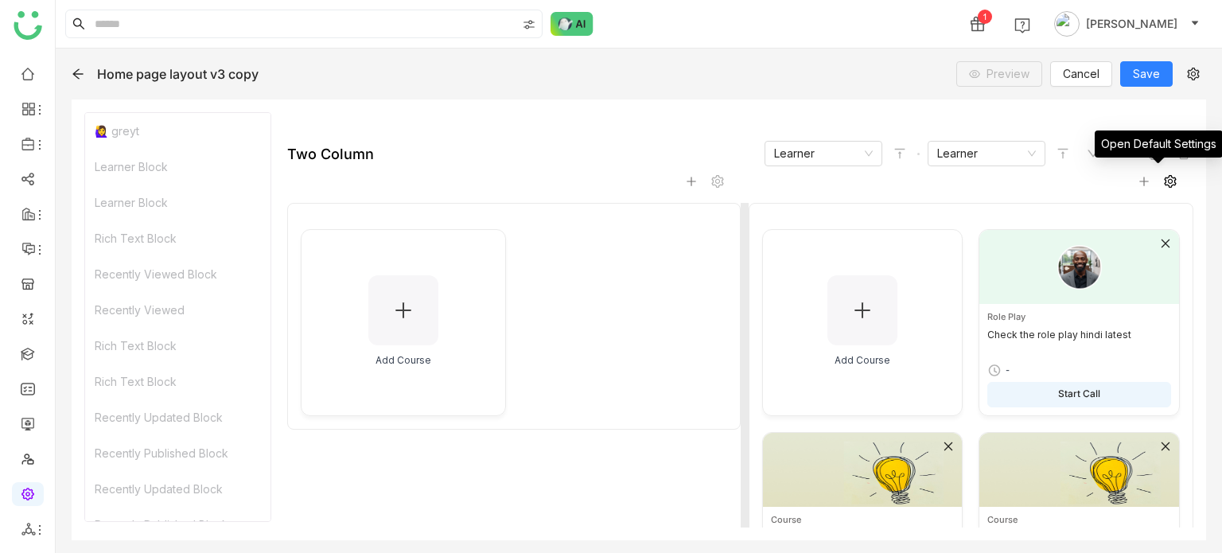
click at [1164, 179] on icon at bounding box center [1170, 181] width 12 height 13
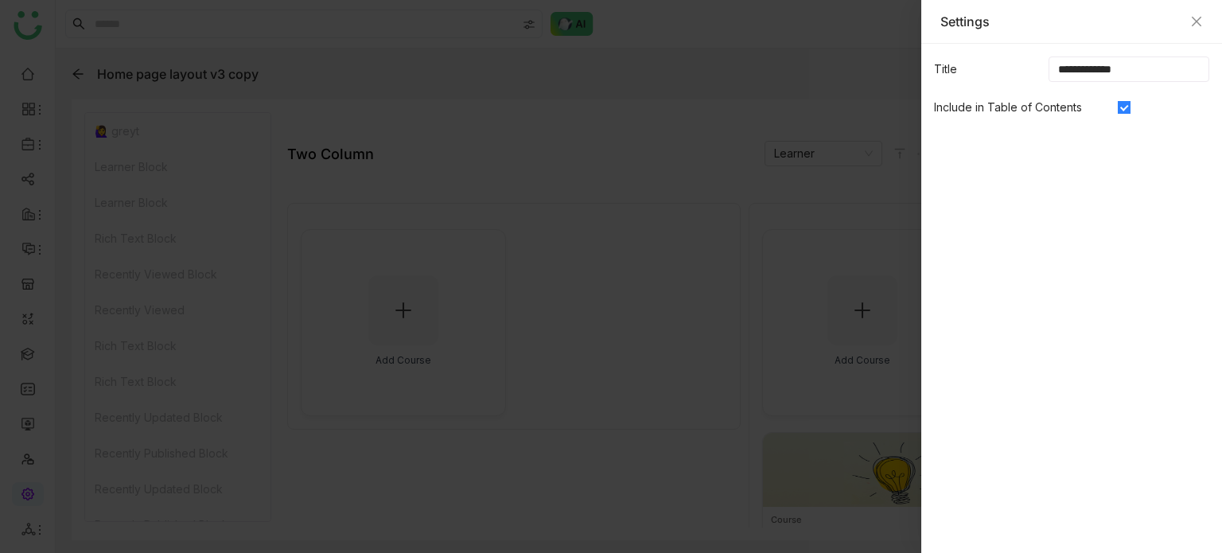
click at [1168, 66] on input "**********" at bounding box center [1128, 68] width 161 height 25
type input "**********"
click at [1199, 25] on icon "Close" at bounding box center [1197, 22] width 10 height 10
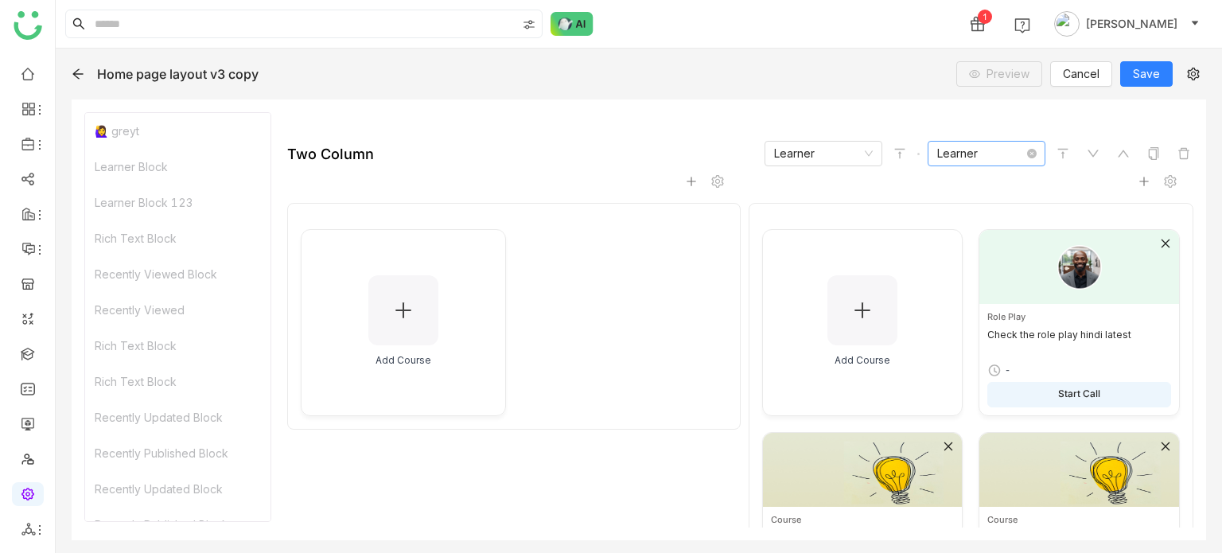
click at [986, 160] on nz-select-item "Learner" at bounding box center [986, 154] width 99 height 24
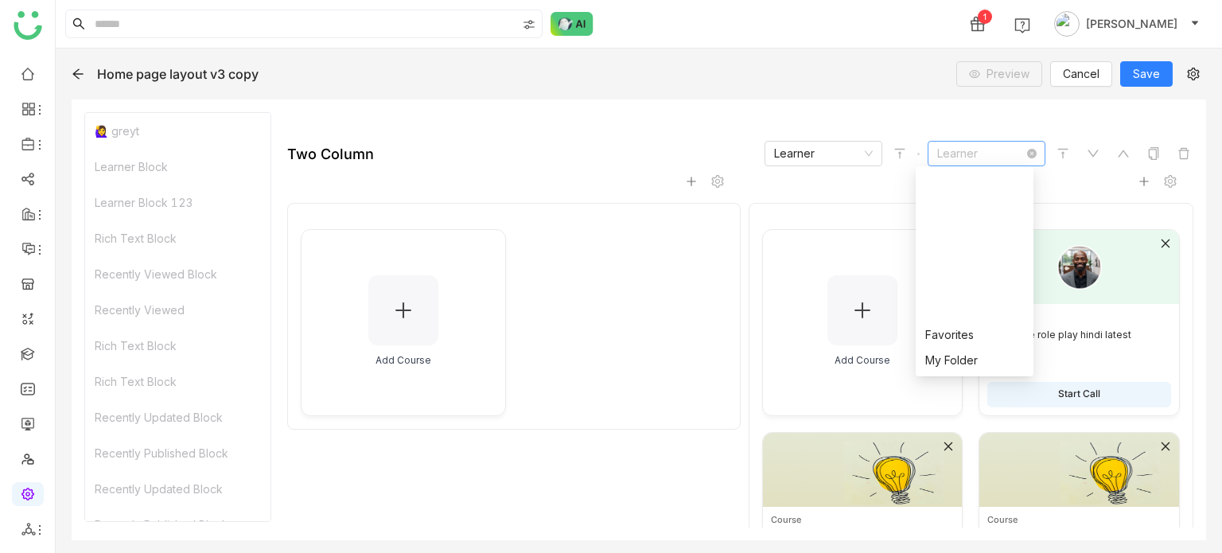
scroll to position [356, 0]
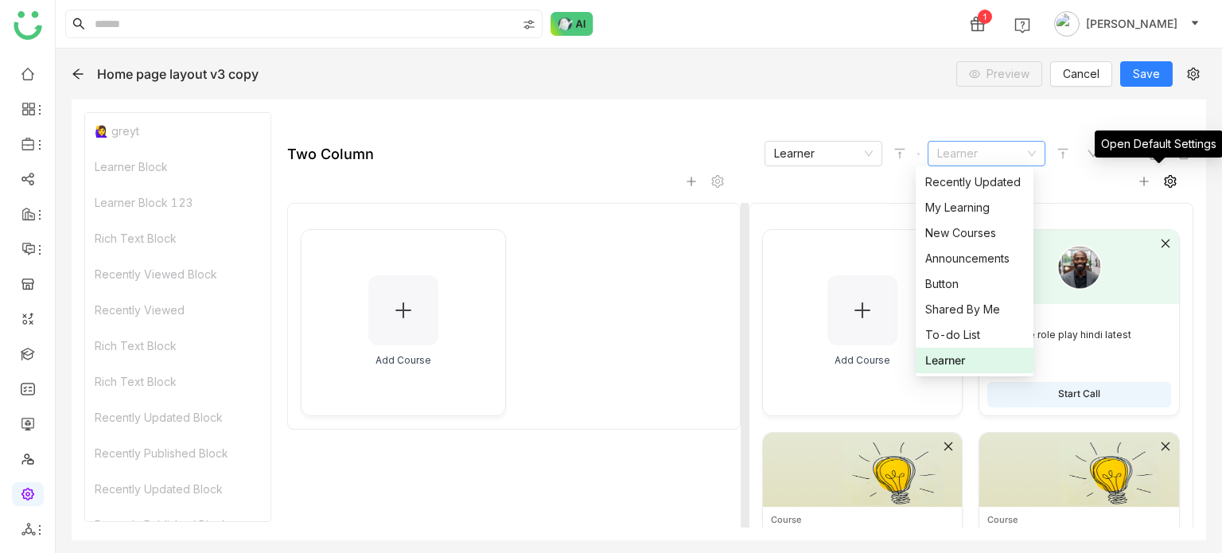
click at [1164, 180] on icon at bounding box center [1170, 181] width 12 height 13
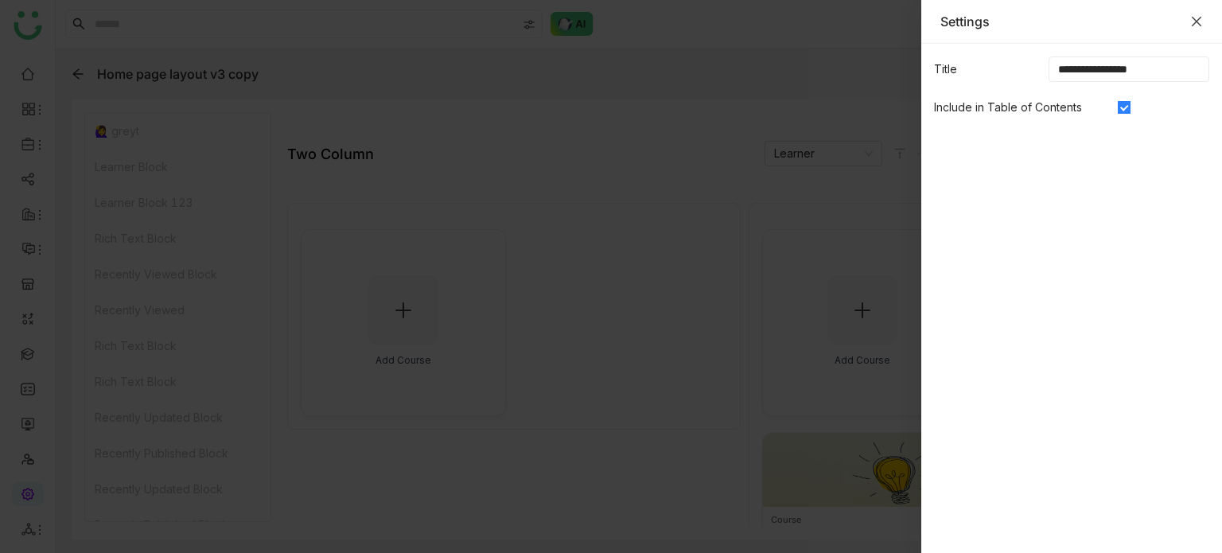
click at [1200, 21] on icon "Close" at bounding box center [1196, 21] width 13 height 13
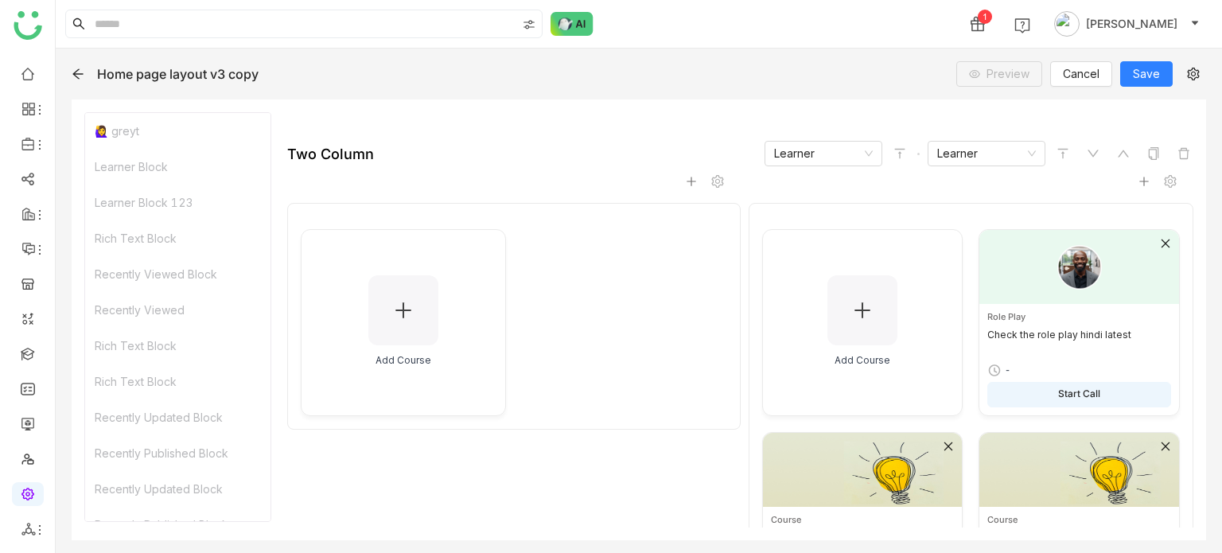
click at [467, 160] on div "Two Column Learner Learner" at bounding box center [740, 153] width 906 height 25
click at [687, 179] on icon at bounding box center [691, 181] width 11 height 11
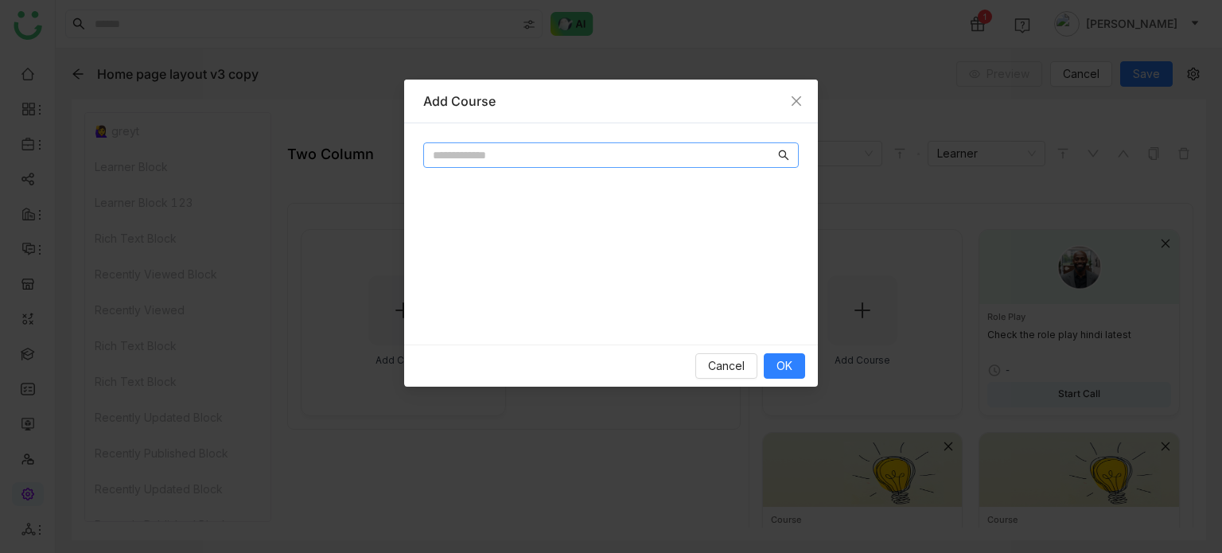
click at [691, 162] on input "text" at bounding box center [604, 154] width 342 height 17
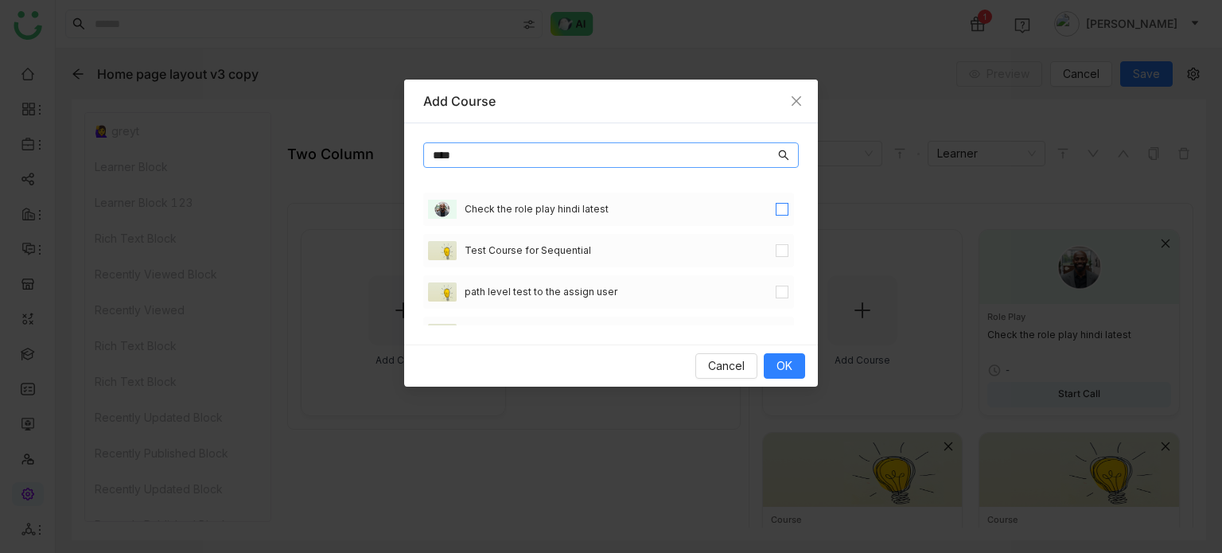
type input "****"
click at [776, 201] on label at bounding box center [782, 208] width 13 height 17
click at [776, 242] on label at bounding box center [782, 250] width 13 height 17
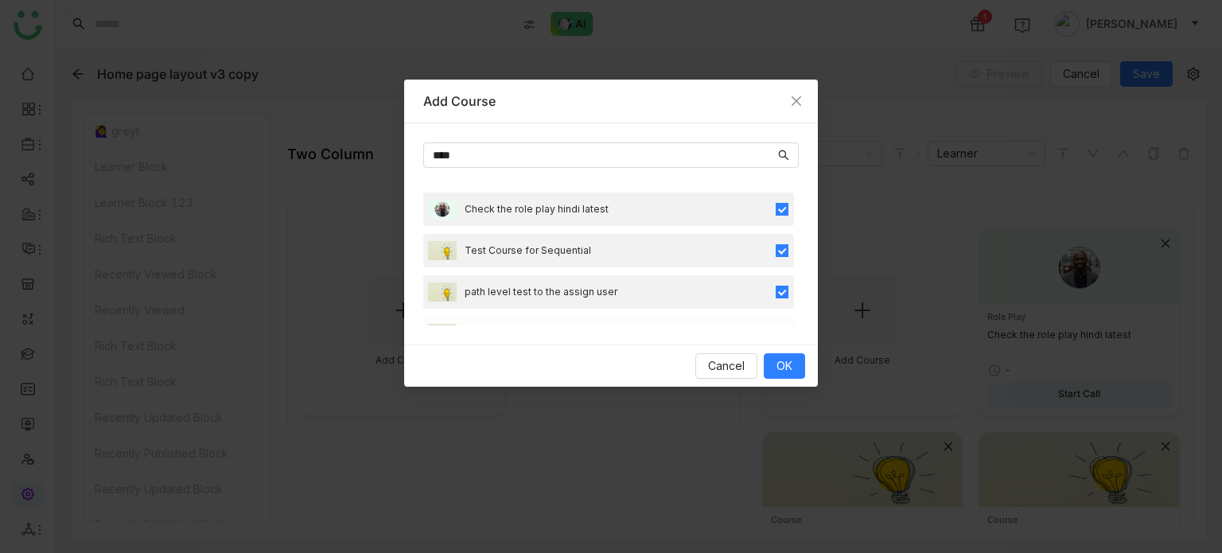
scroll to position [48, 0]
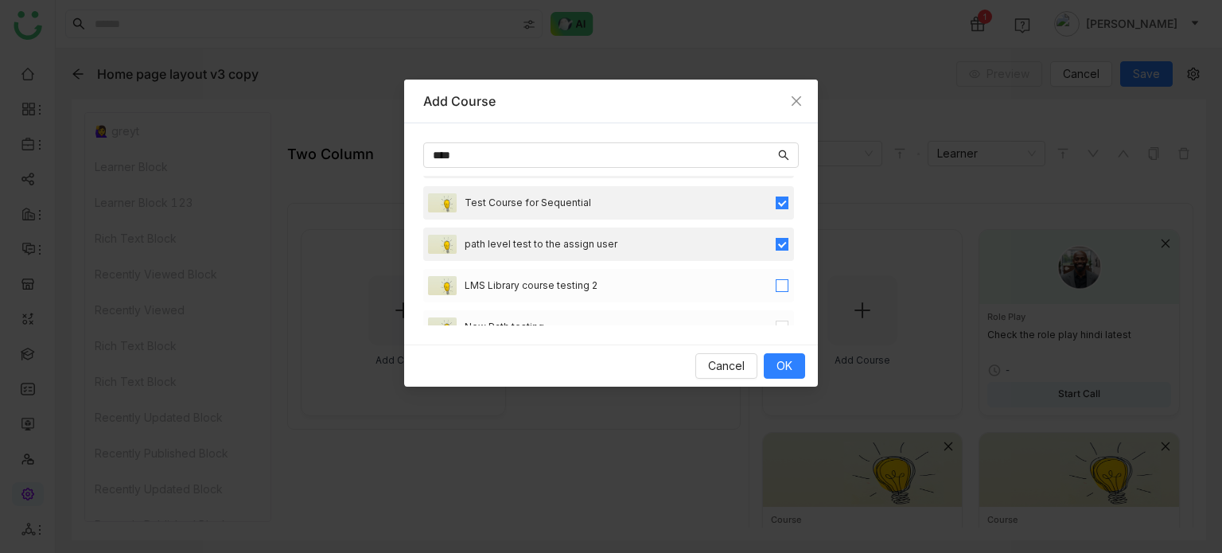
click at [776, 293] on label at bounding box center [782, 285] width 13 height 17
click at [773, 297] on div "Test Email To Manager-1" at bounding box center [608, 285] width 371 height 33
click at [776, 292] on label at bounding box center [782, 285] width 13 height 17
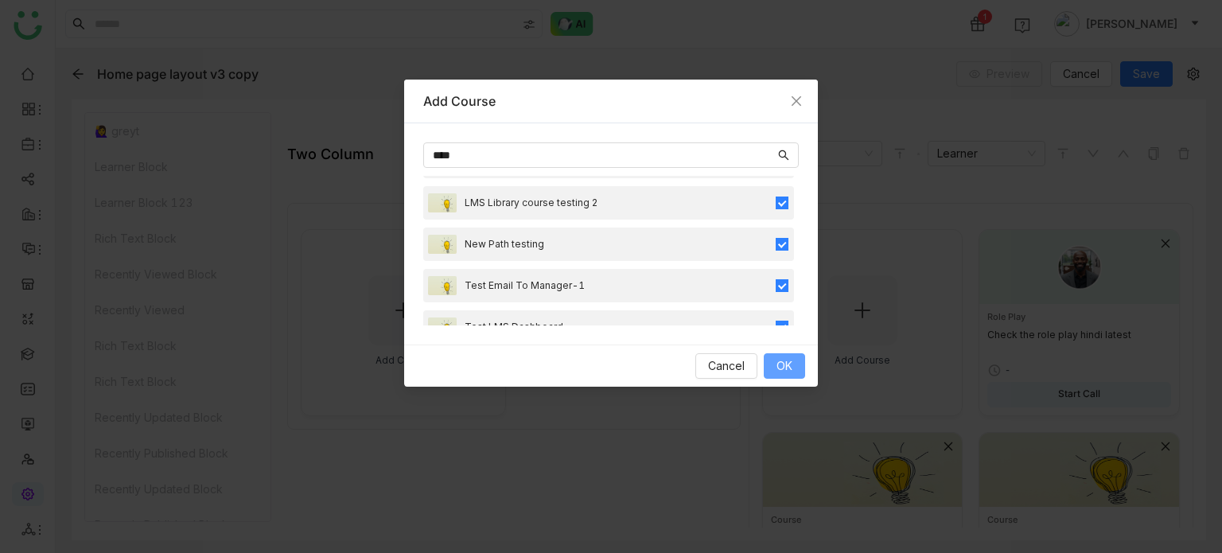
click at [776, 359] on span "OK" at bounding box center [784, 365] width 16 height 17
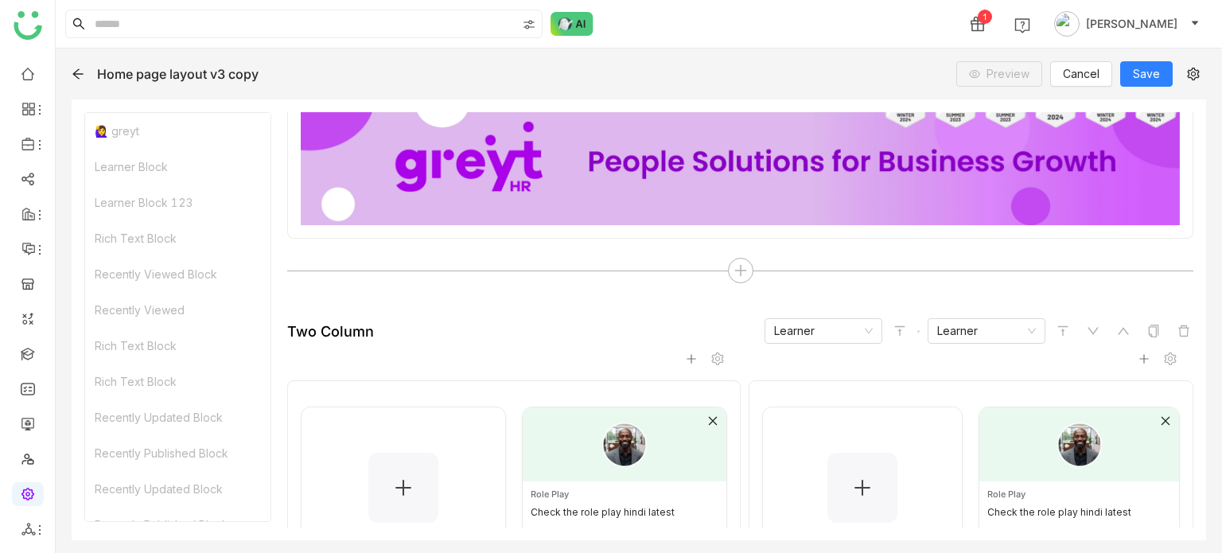
scroll to position [99, 0]
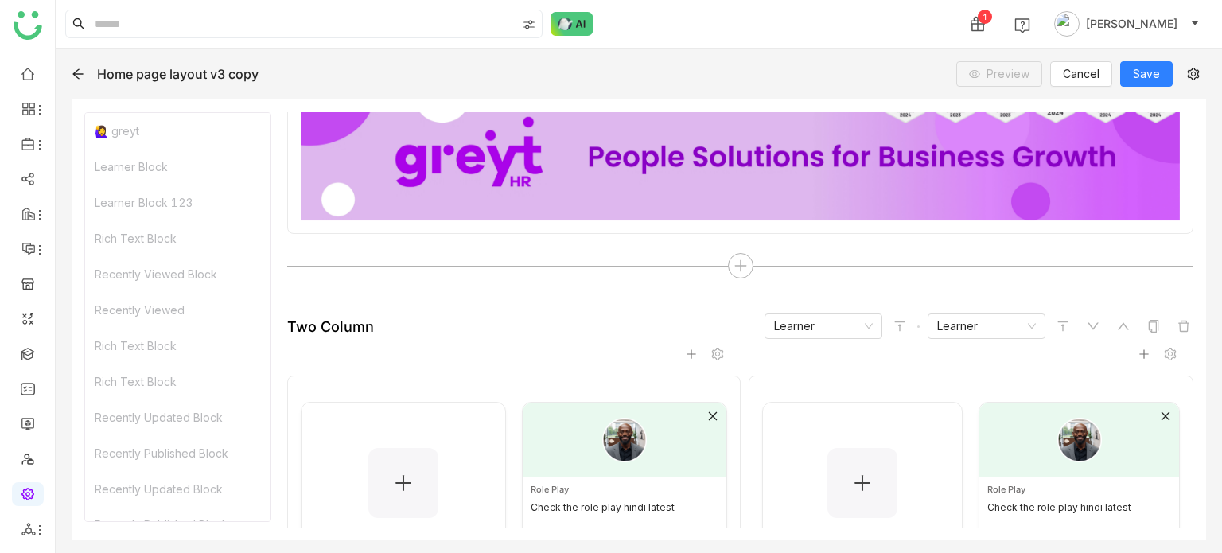
click at [687, 352] on icon at bounding box center [691, 353] width 11 height 11
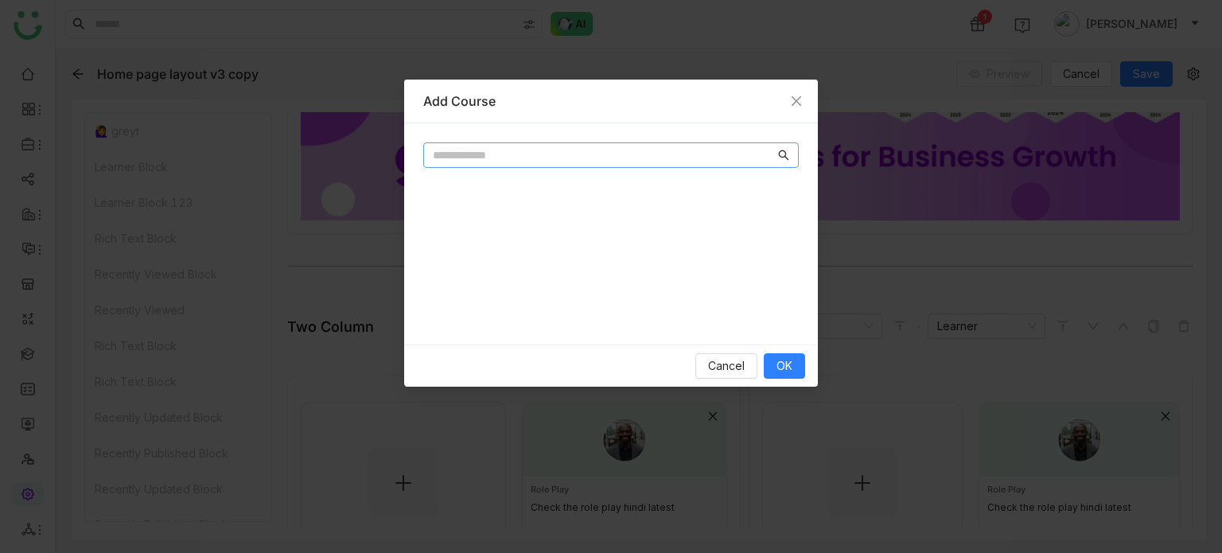
click at [662, 158] on input "text" at bounding box center [604, 154] width 342 height 17
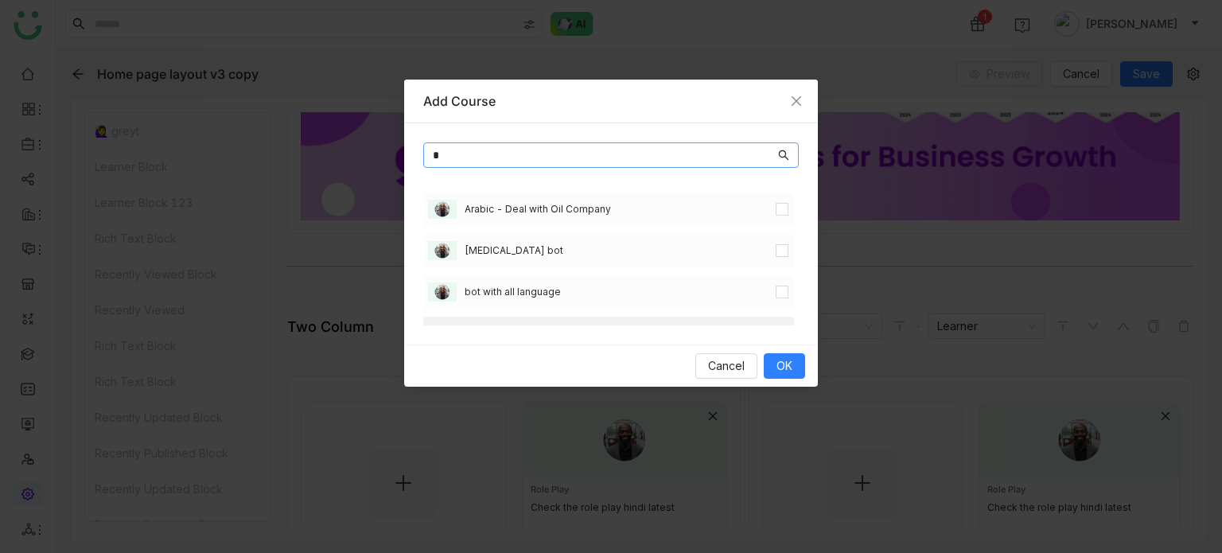
type input "*"
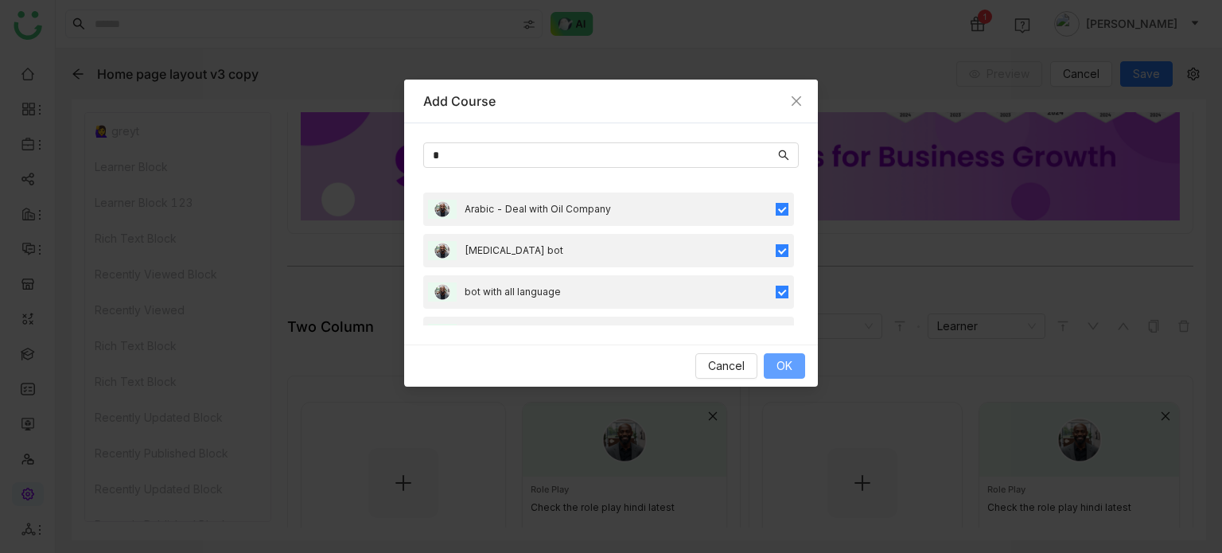
click at [783, 366] on span "OK" at bounding box center [784, 365] width 16 height 17
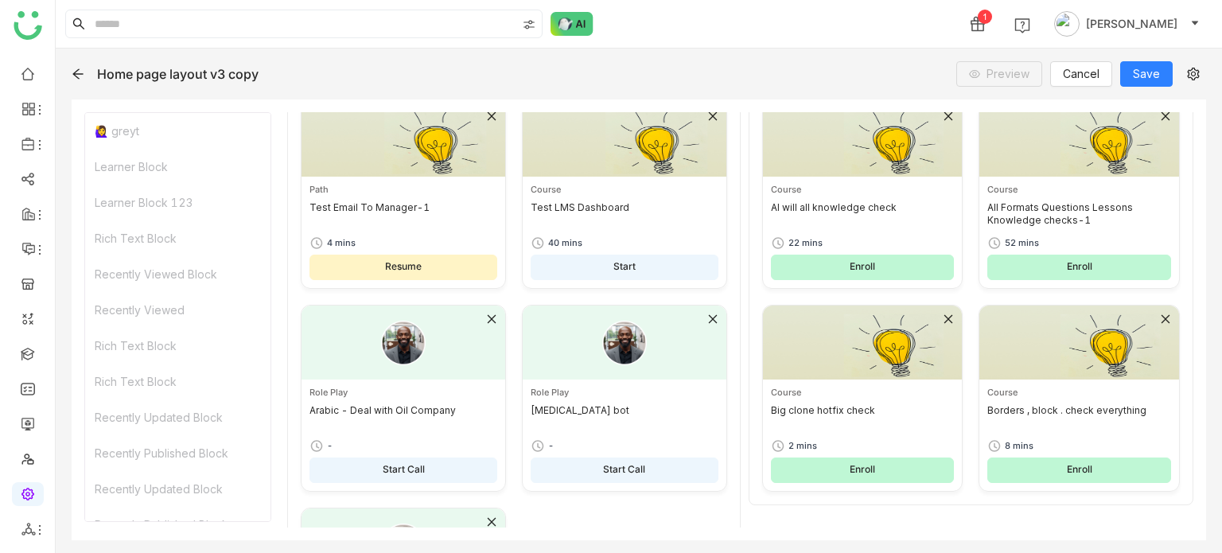
scroll to position [1006, 0]
click at [494, 524] on div at bounding box center [403, 546] width 204 height 74
click at [492, 521] on icon at bounding box center [491, 522] width 11 height 11
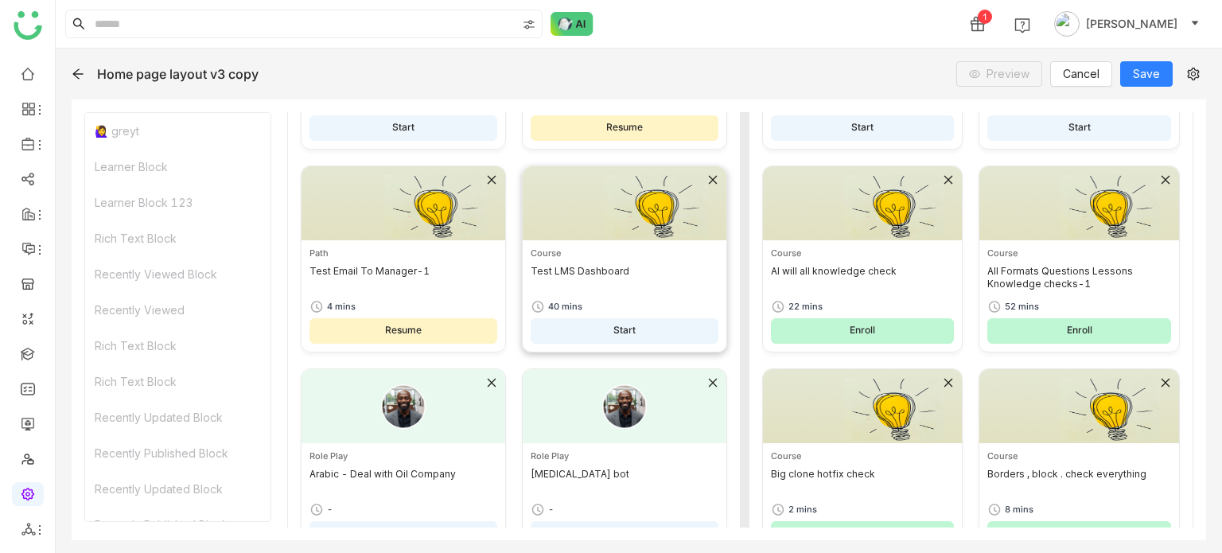
scroll to position [1179, 0]
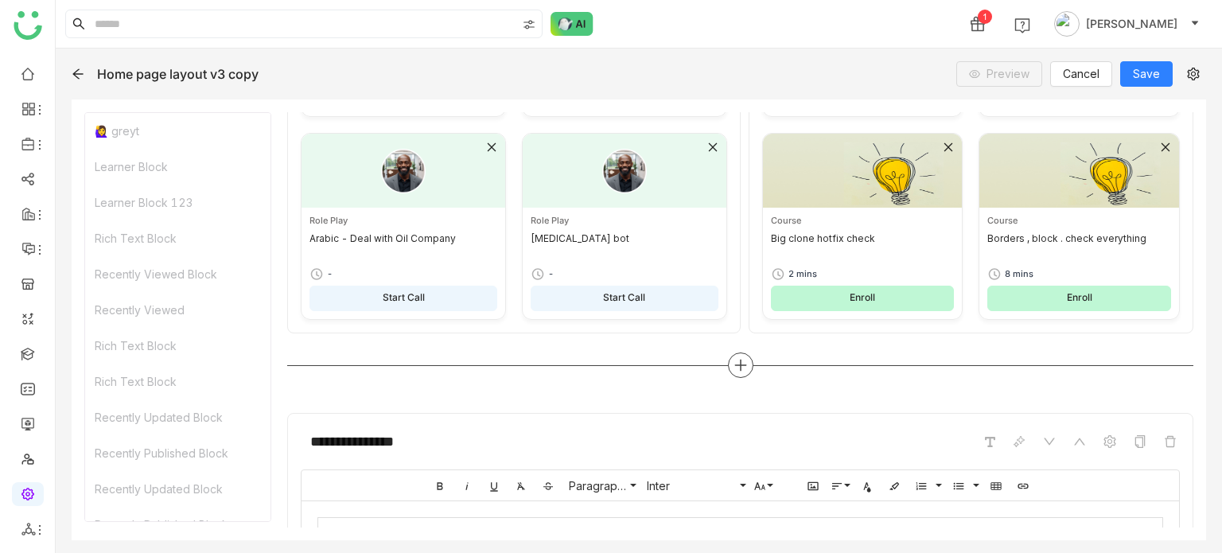
click at [747, 352] on div at bounding box center [740, 364] width 906 height 25
click at [745, 356] on div at bounding box center [740, 364] width 25 height 25
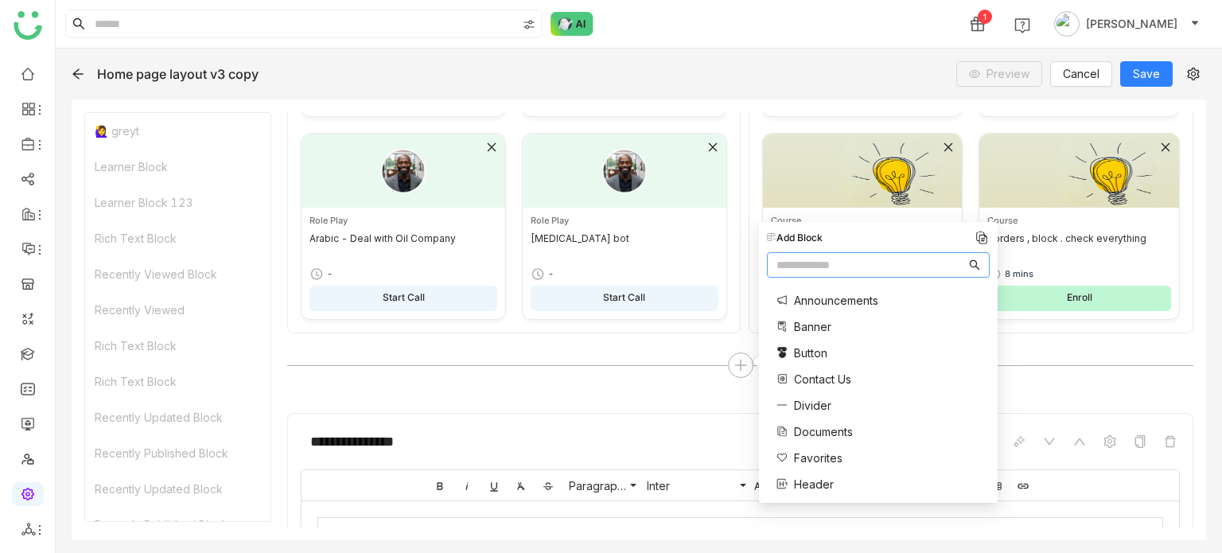
click at [809, 270] on input "text" at bounding box center [870, 264] width 189 height 17
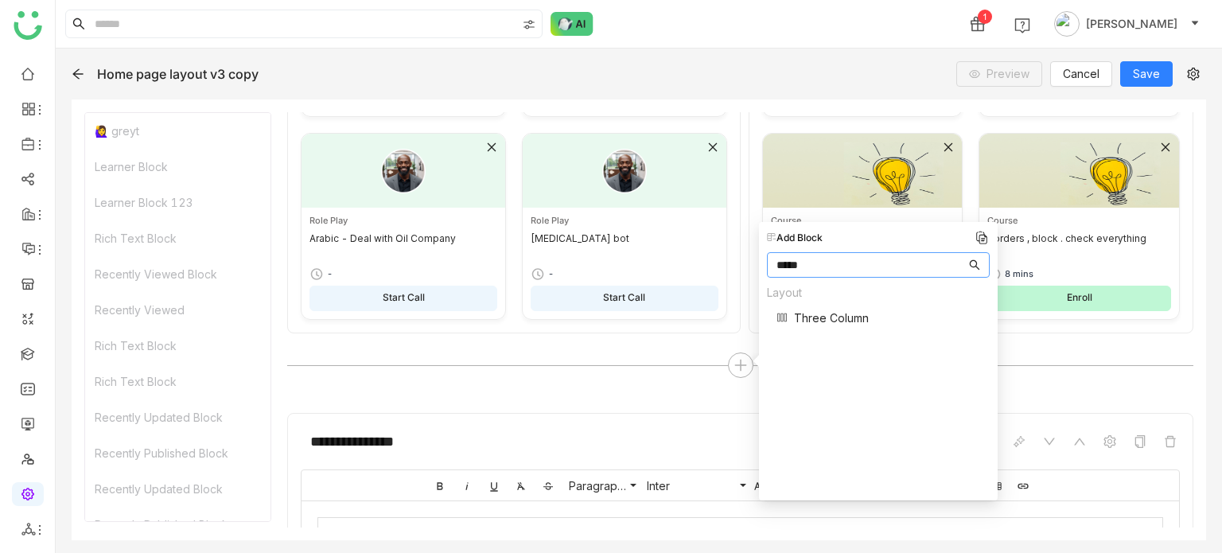
type input "*****"
click at [807, 315] on span "Three Column" at bounding box center [831, 317] width 75 height 17
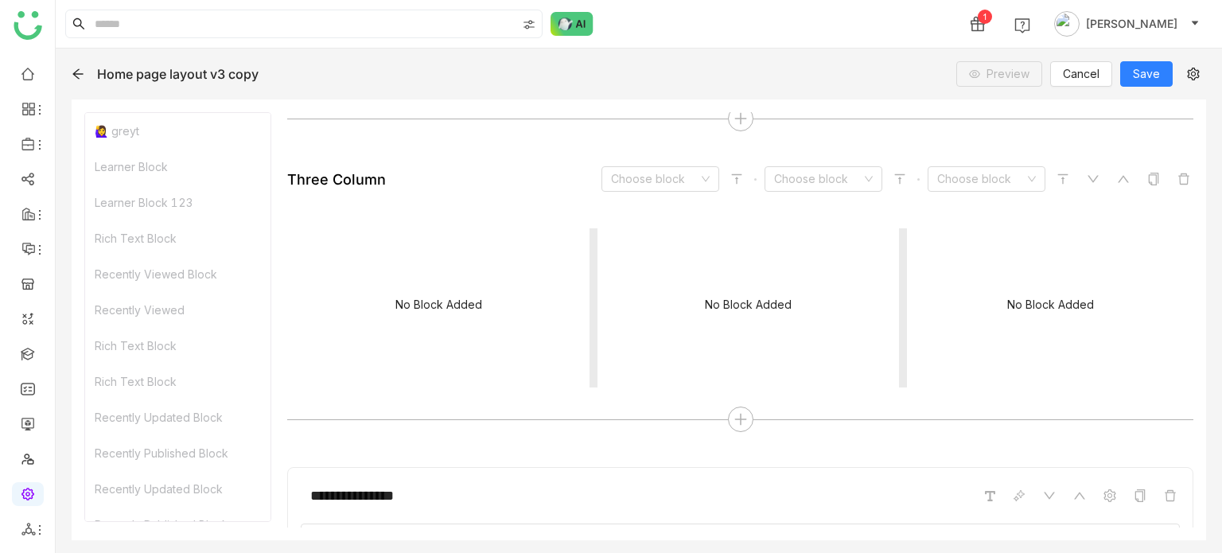
scroll to position [1476, 0]
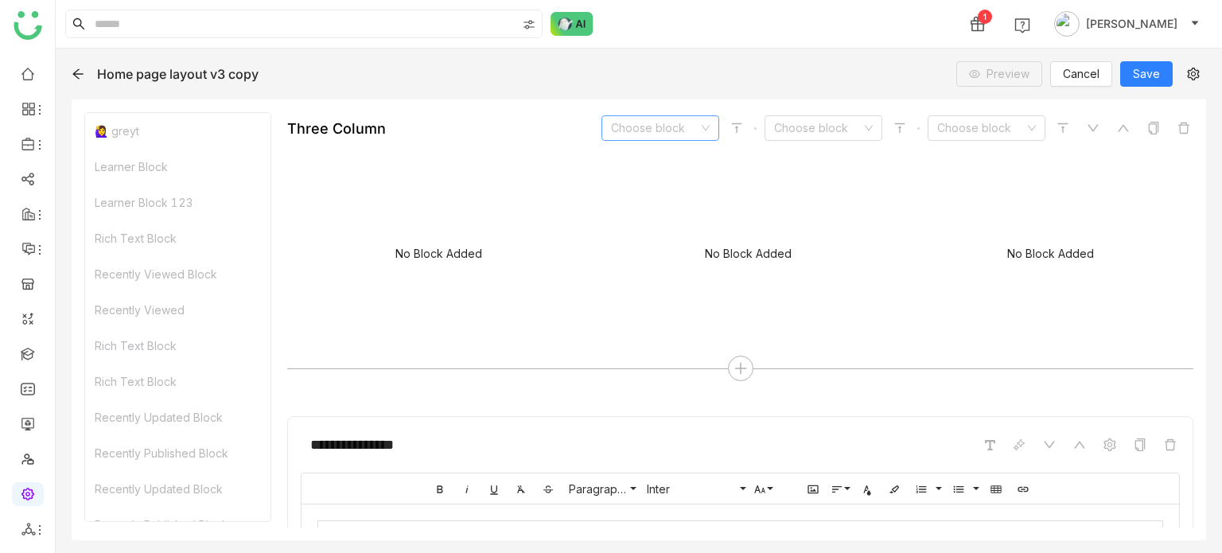
click at [688, 115] on nz-select-top-control "Choose block" at bounding box center [660, 127] width 118 height 25
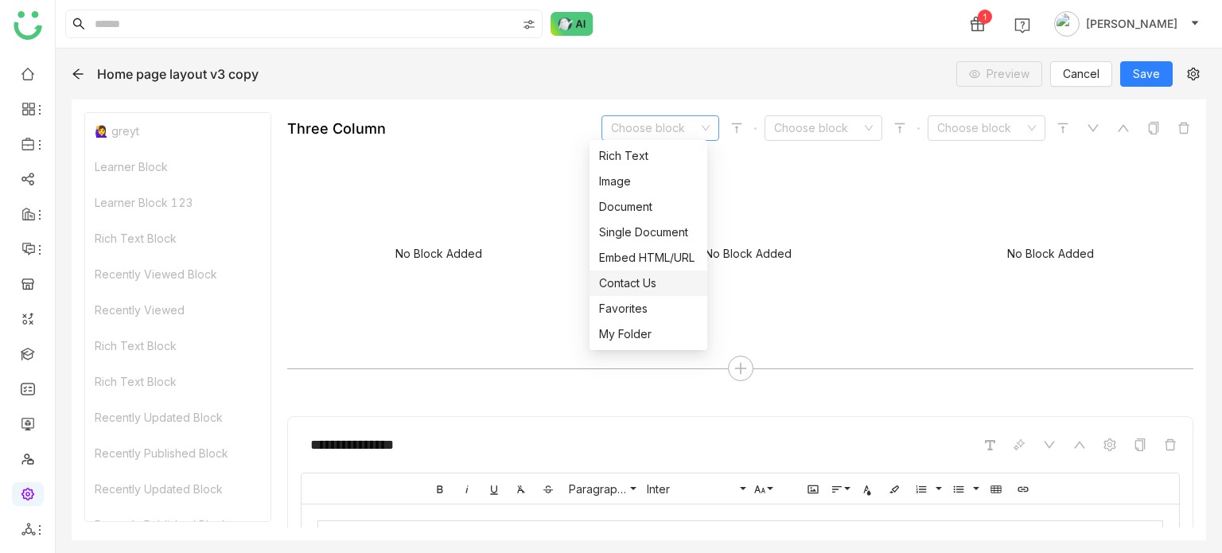
scroll to position [356, 0]
click at [672, 332] on div "Learner" at bounding box center [648, 333] width 99 height 17
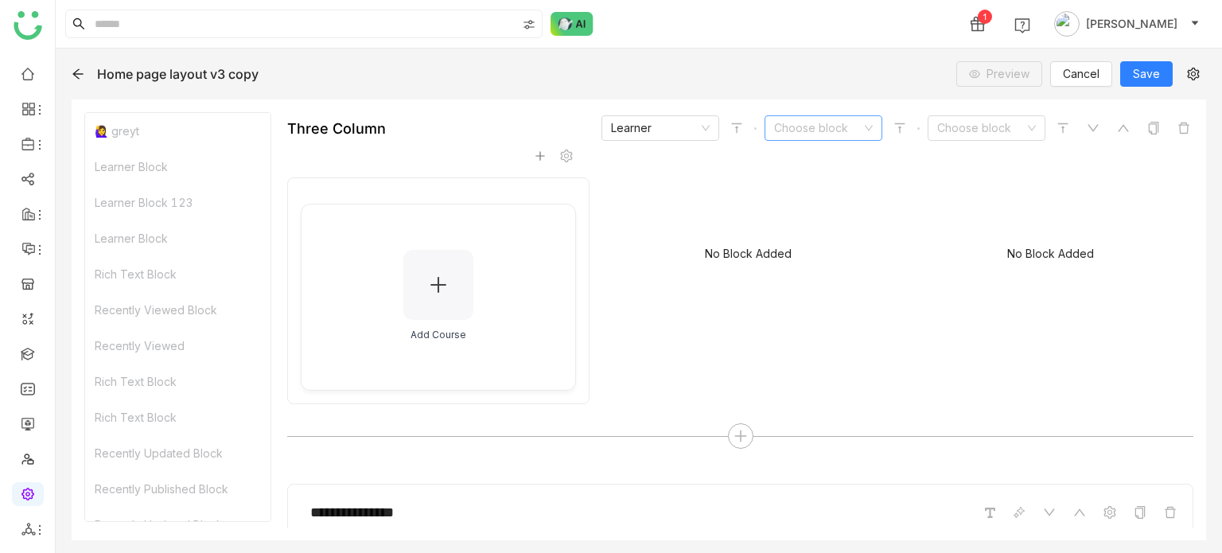
click at [830, 130] on input at bounding box center [817, 128] width 87 height 24
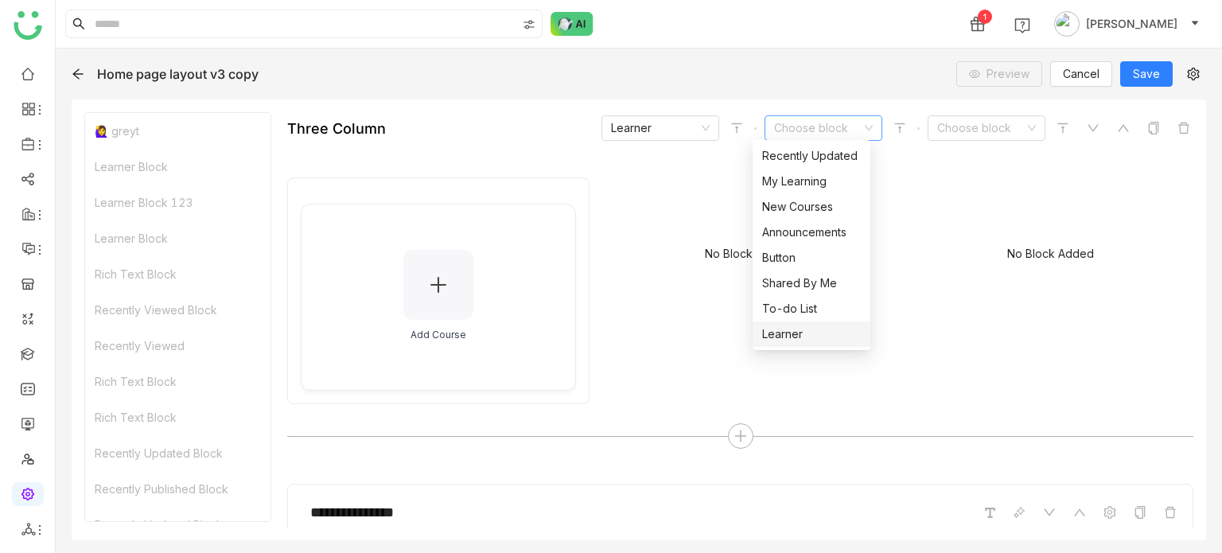
click at [793, 336] on div "Learner" at bounding box center [811, 333] width 99 height 17
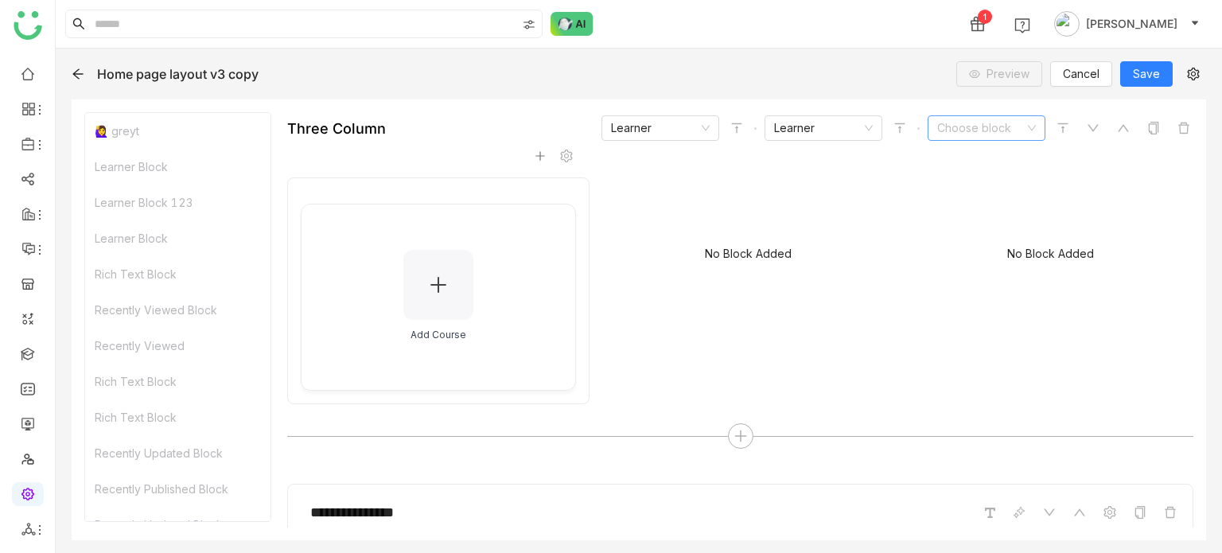
click at [996, 116] on input at bounding box center [980, 128] width 87 height 24
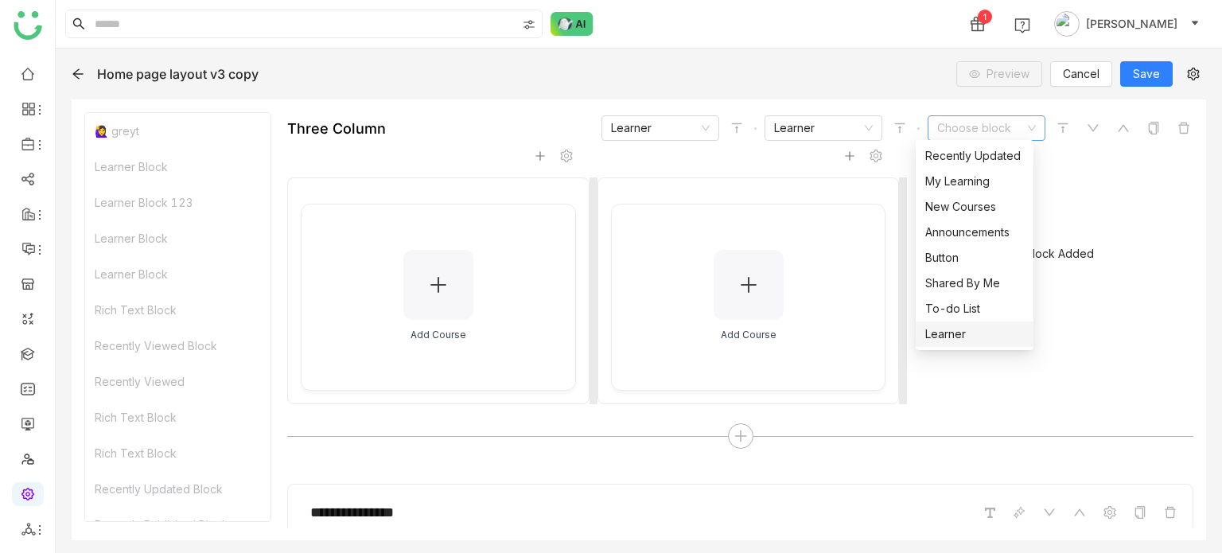
click at [947, 333] on div "Learner" at bounding box center [974, 333] width 99 height 17
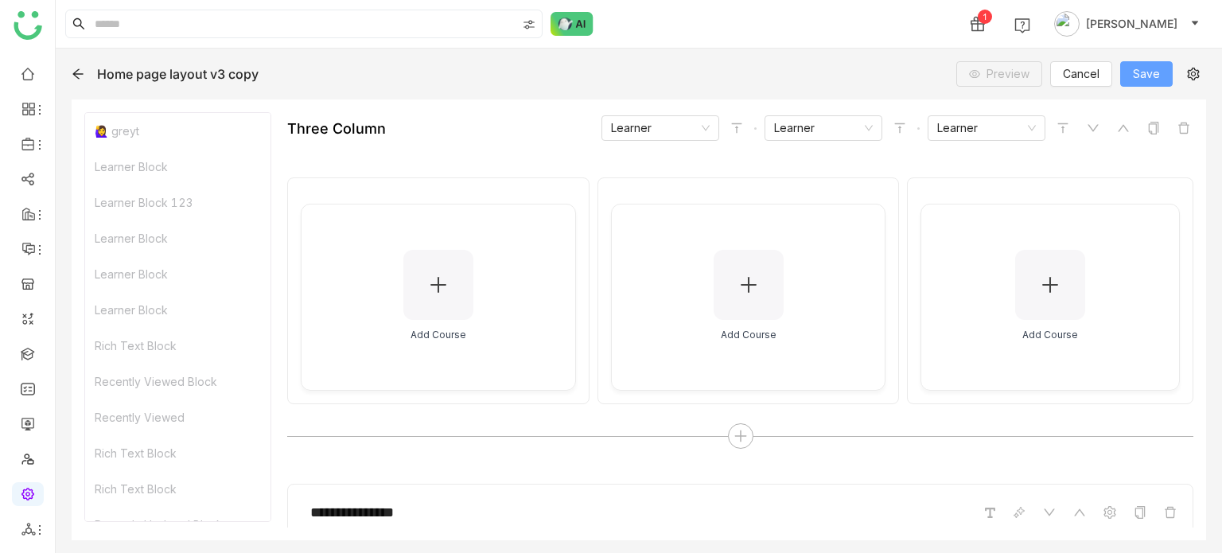
click at [1129, 81] on button "Save" at bounding box center [1146, 73] width 52 height 25
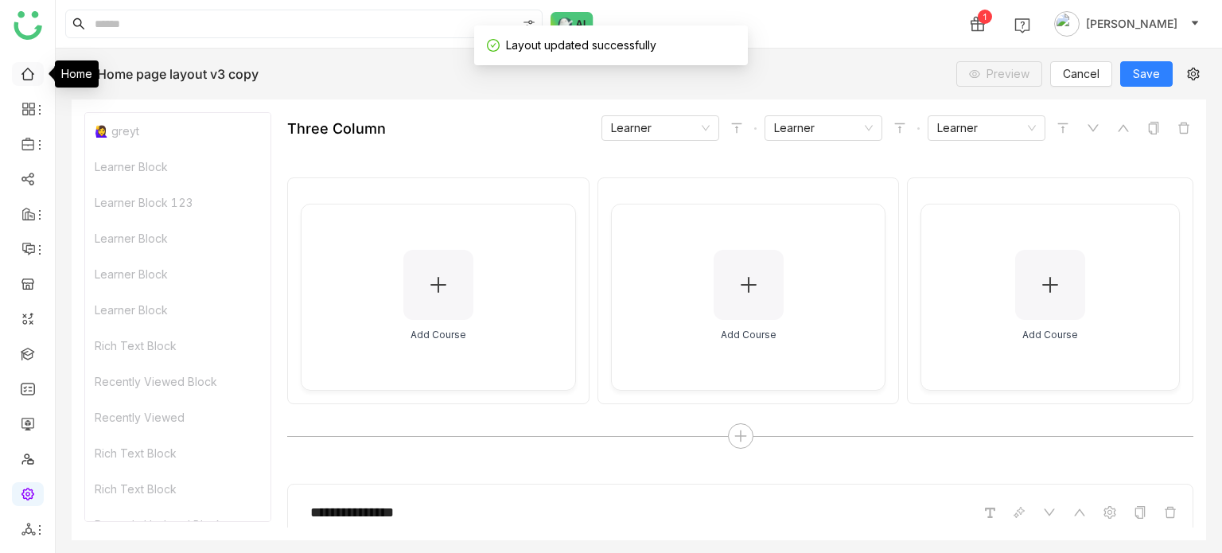
click at [35, 80] on link at bounding box center [28, 73] width 14 height 14
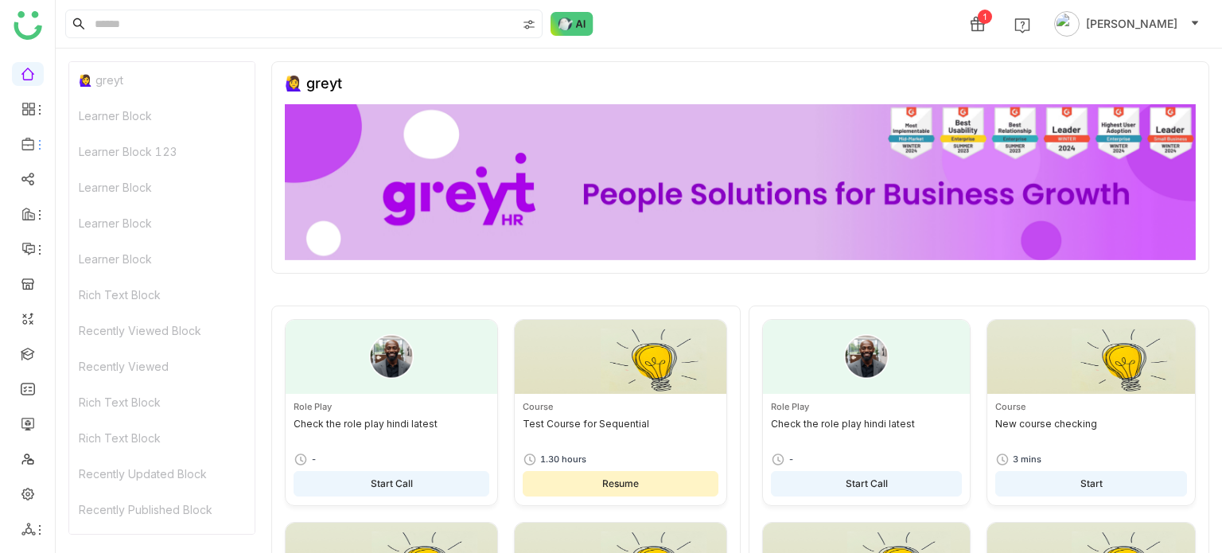
click at [29, 139] on icon at bounding box center [27, 144] width 12 height 13
click at [29, 146] on icon at bounding box center [28, 144] width 14 height 14
click at [506, 28] on input at bounding box center [303, 23] width 425 height 27
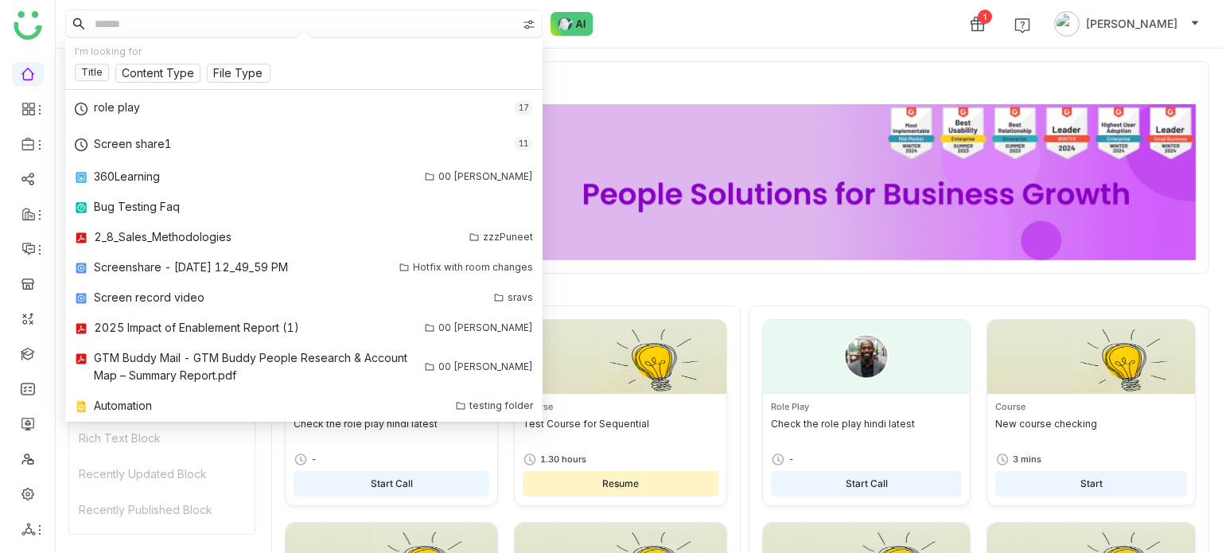
click at [722, 32] on div "1 Arif uddin" at bounding box center [639, 24] width 1166 height 48
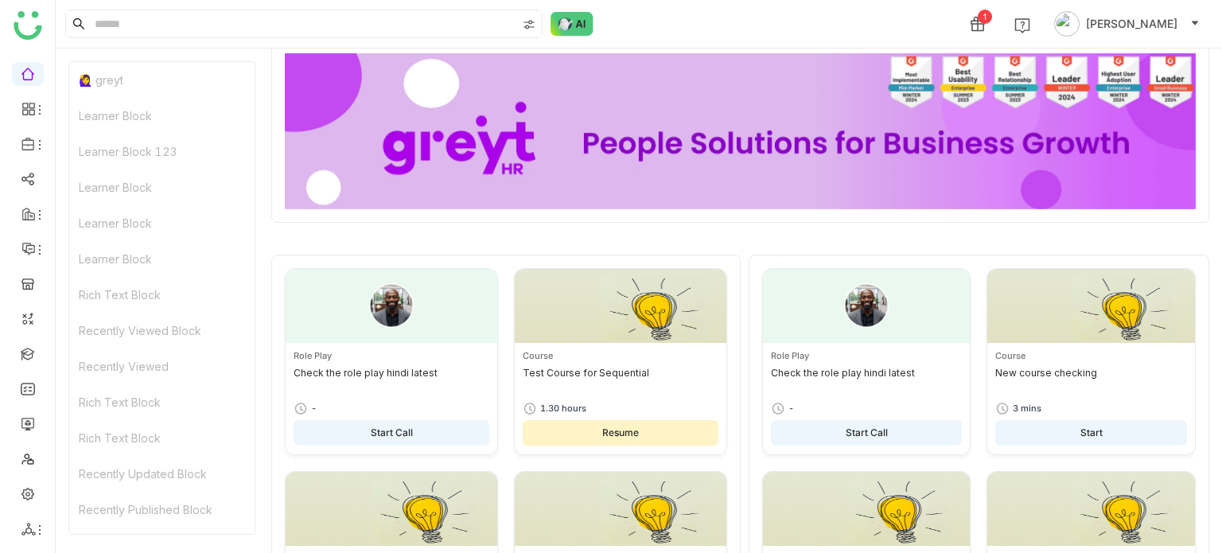
scroll to position [52, 0]
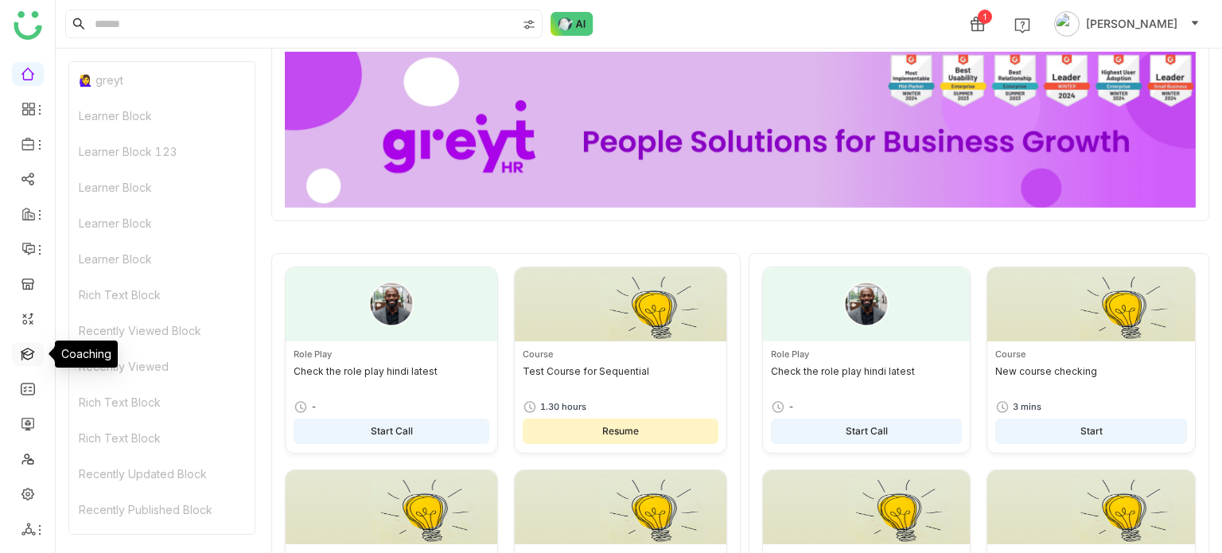
click at [35, 360] on link at bounding box center [28, 353] width 14 height 14
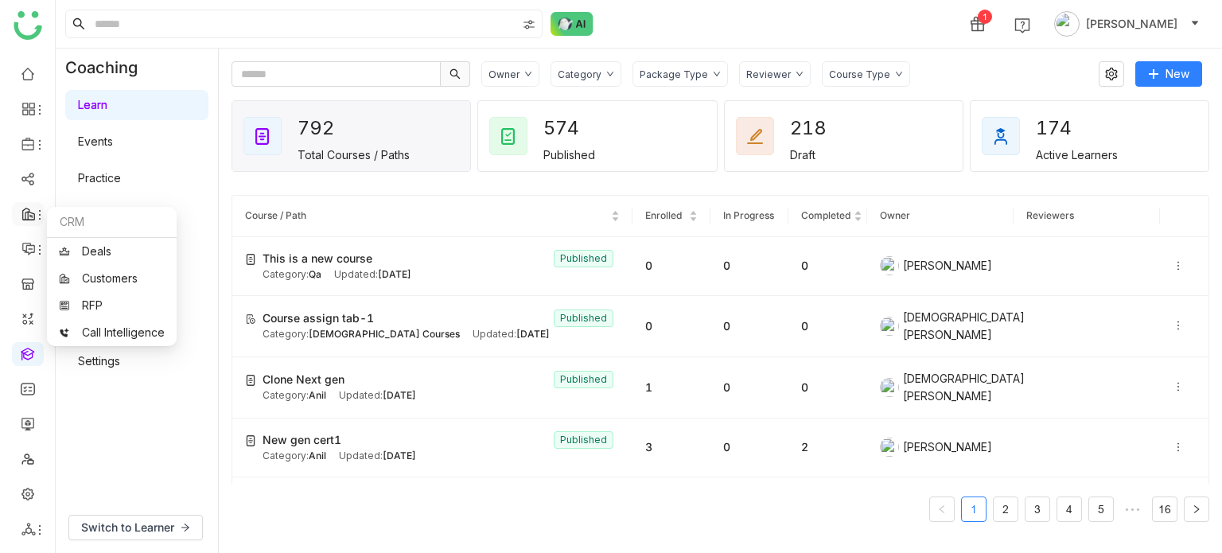
click at [33, 208] on icon at bounding box center [39, 214] width 13 height 13
click at [104, 311] on link "RFP" at bounding box center [112, 305] width 106 height 11
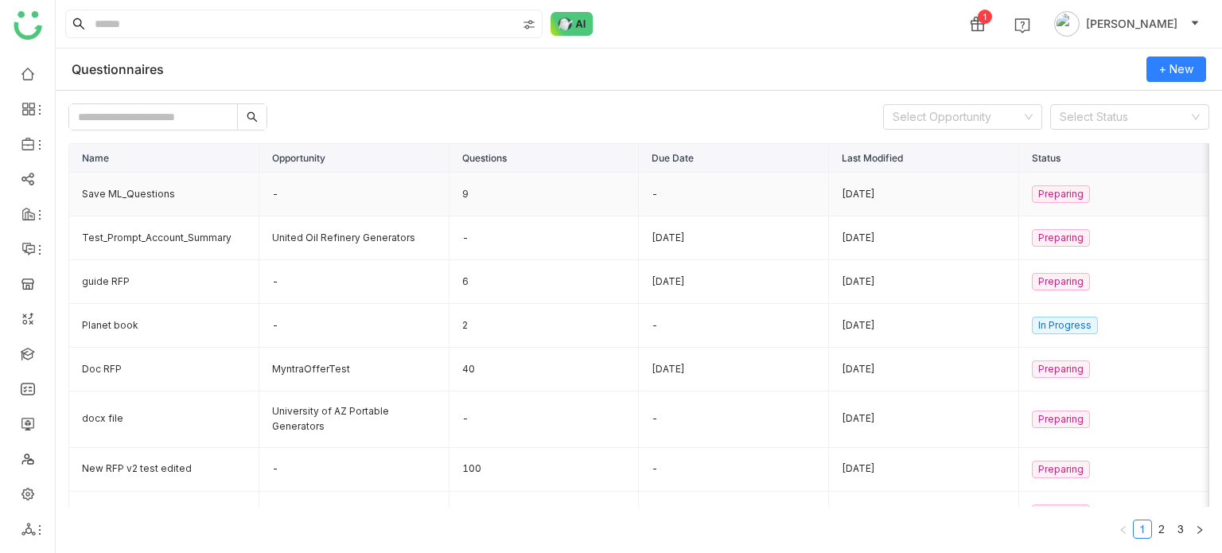
click at [140, 187] on td "Save ML_Questions" at bounding box center [164, 195] width 190 height 44
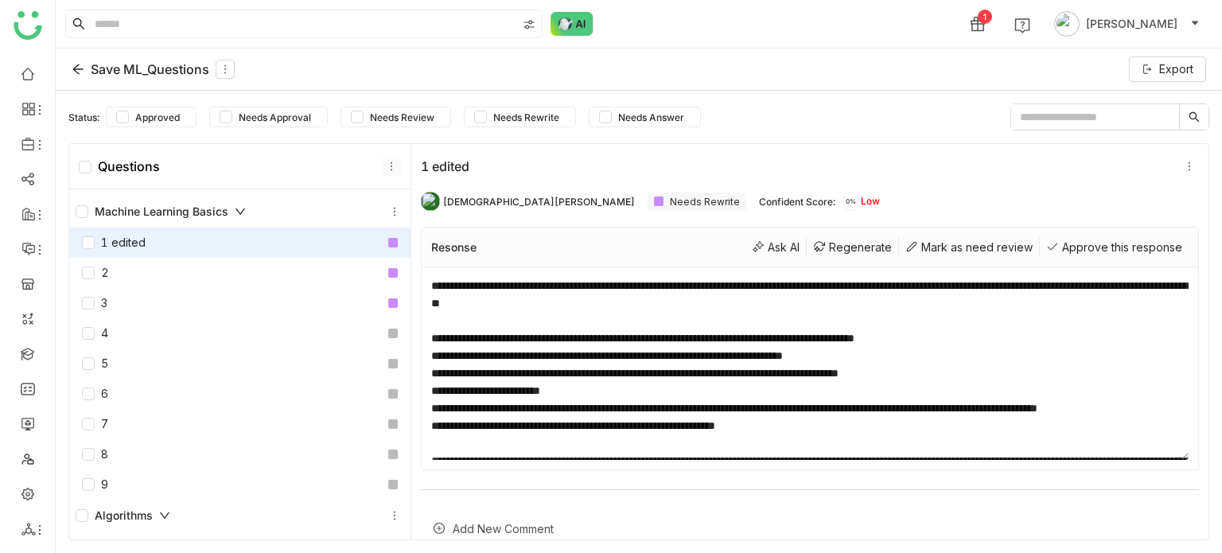
click at [388, 171] on button at bounding box center [391, 166] width 19 height 19
click at [388, 231] on div "Add Question" at bounding box center [387, 232] width 115 height 30
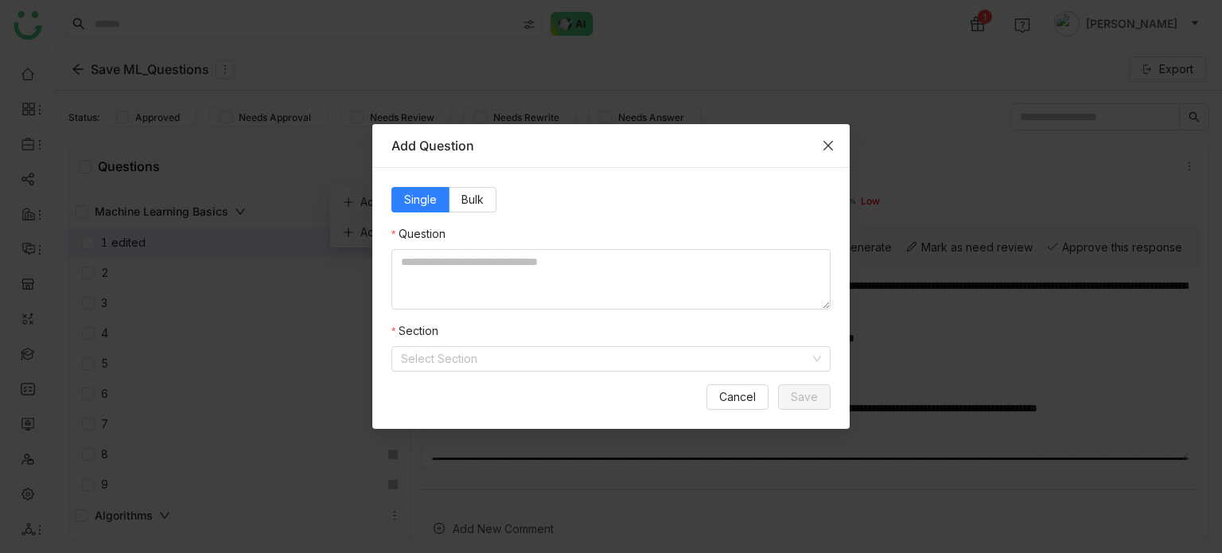
click at [838, 142] on span "Close" at bounding box center [828, 145] width 43 height 43
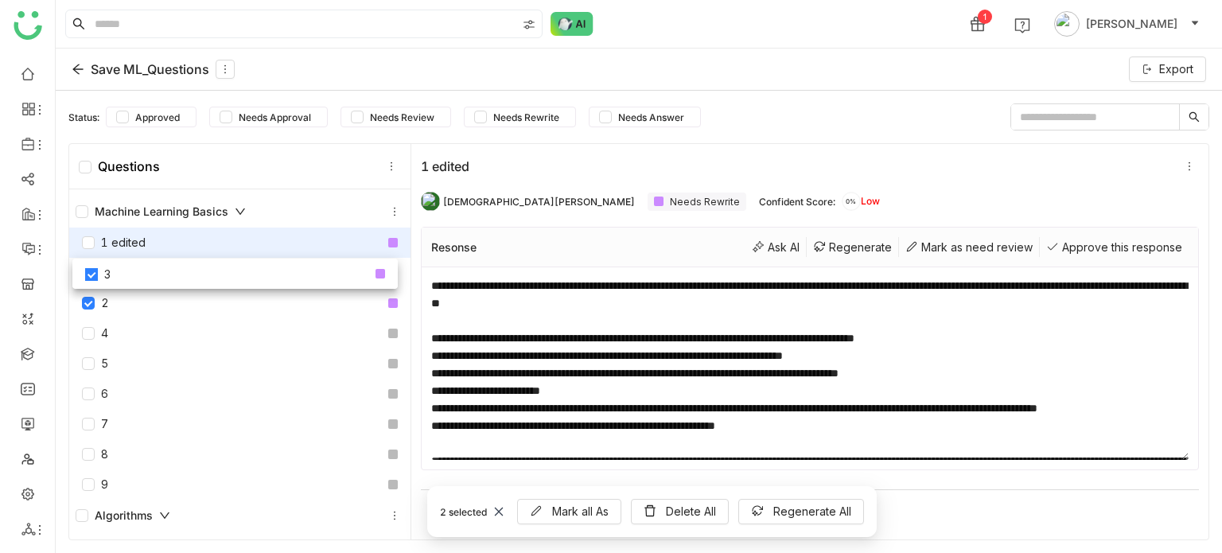
drag, startPoint x: 130, startPoint y: 309, endPoint x: 134, endPoint y: 278, distance: 31.2
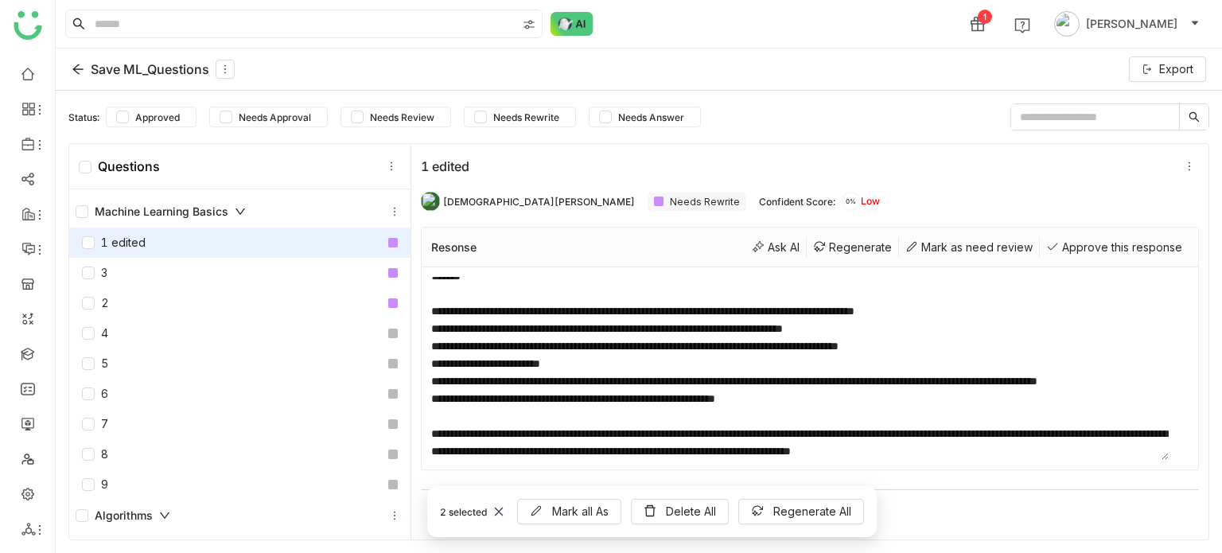
scroll to position [86, 0]
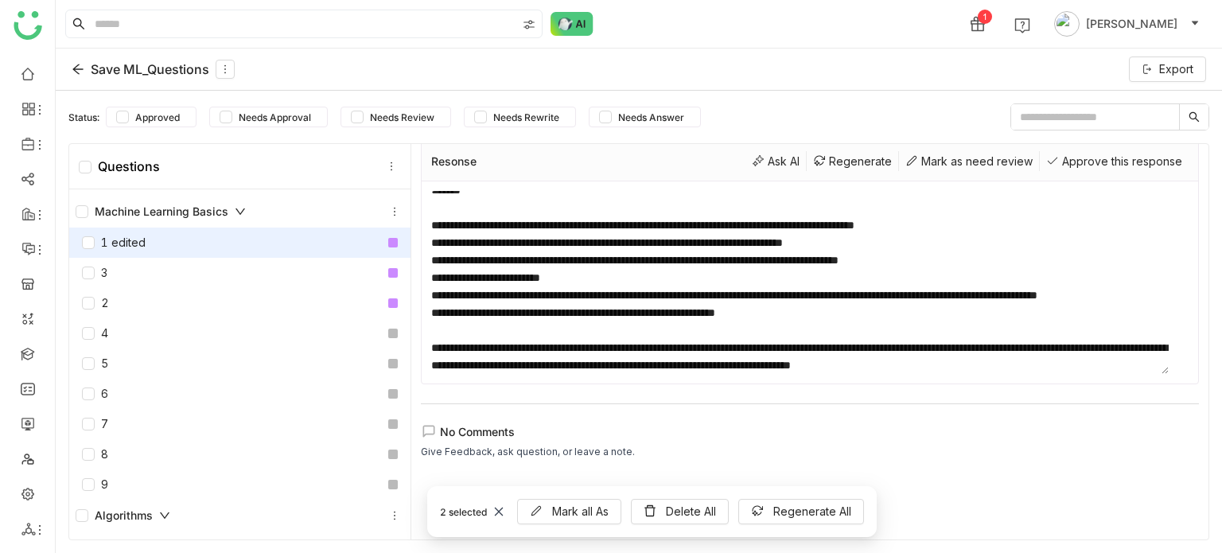
click at [498, 511] on icon at bounding box center [498, 511] width 11 height 11
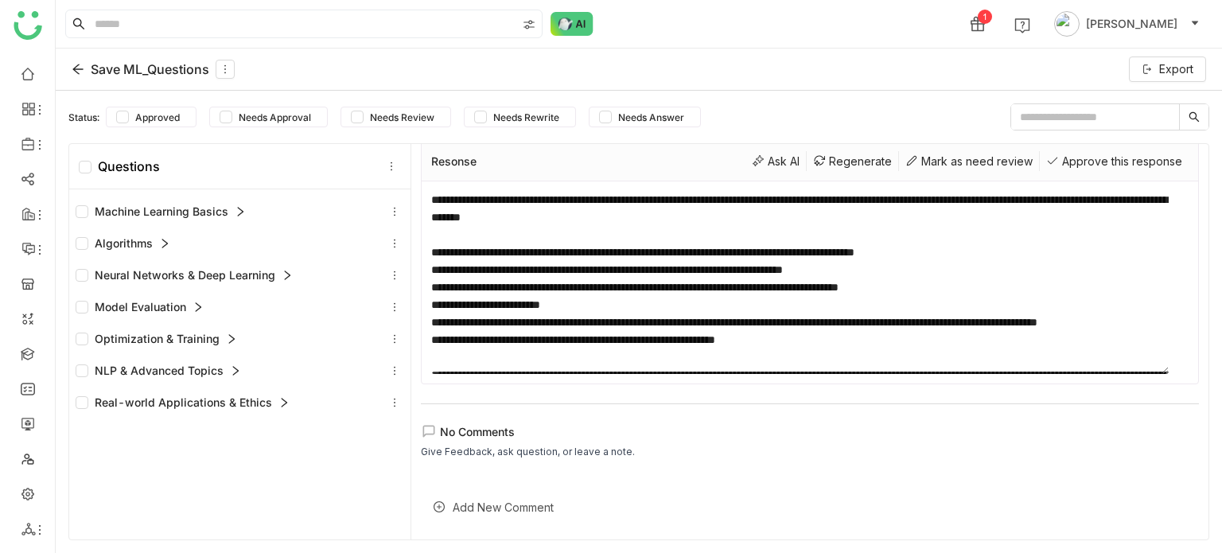
scroll to position [0, 0]
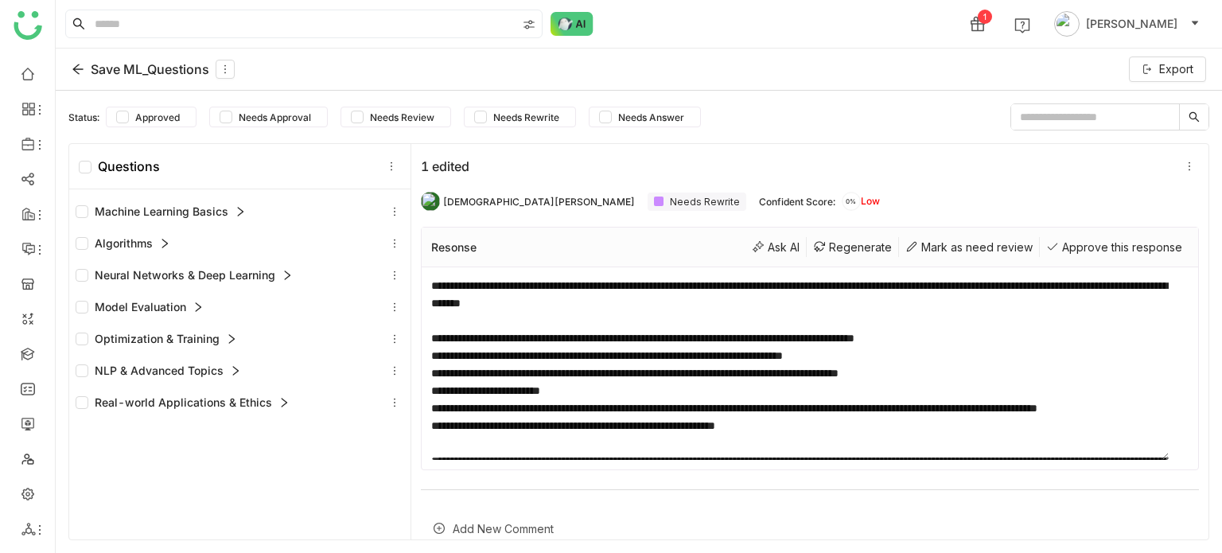
click at [225, 58] on div "Save ML_Questions Export" at bounding box center [639, 70] width 1166 height 42
click at [226, 63] on button at bounding box center [225, 69] width 19 height 19
click at [547, 116] on span "Needs Rewrite" at bounding box center [526, 117] width 79 height 12
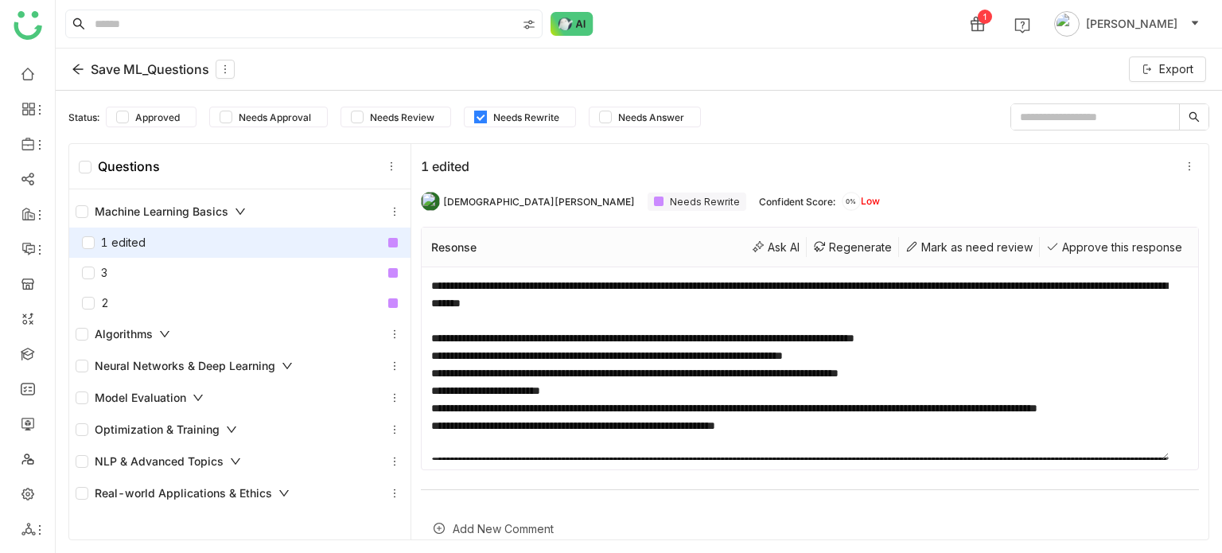
click at [547, 116] on span "Needs Rewrite" at bounding box center [526, 117] width 79 height 12
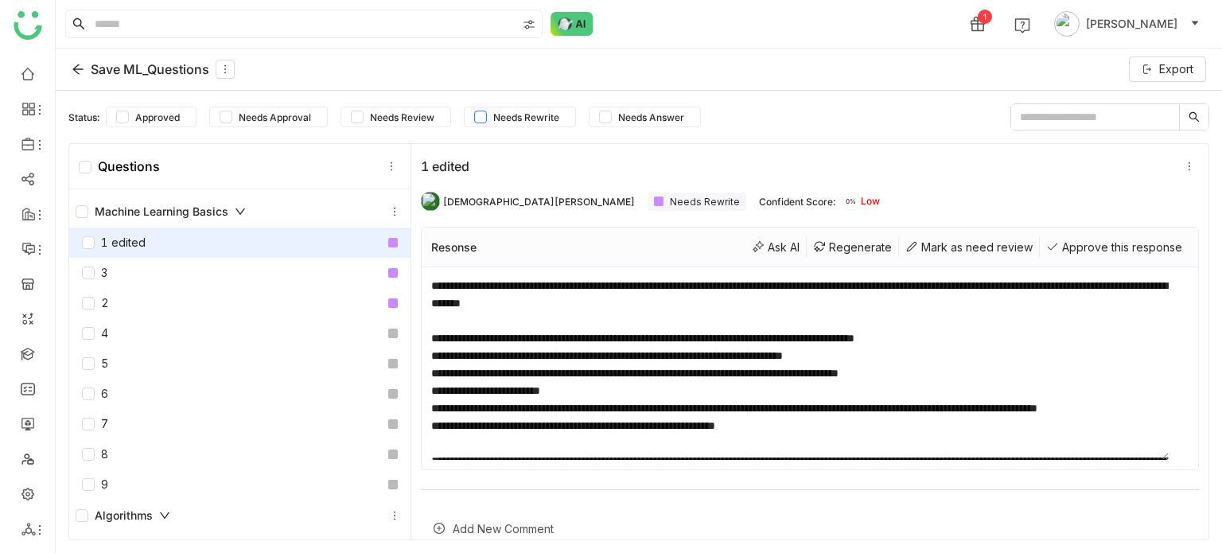
click at [547, 116] on span "Needs Rewrite" at bounding box center [526, 117] width 79 height 12
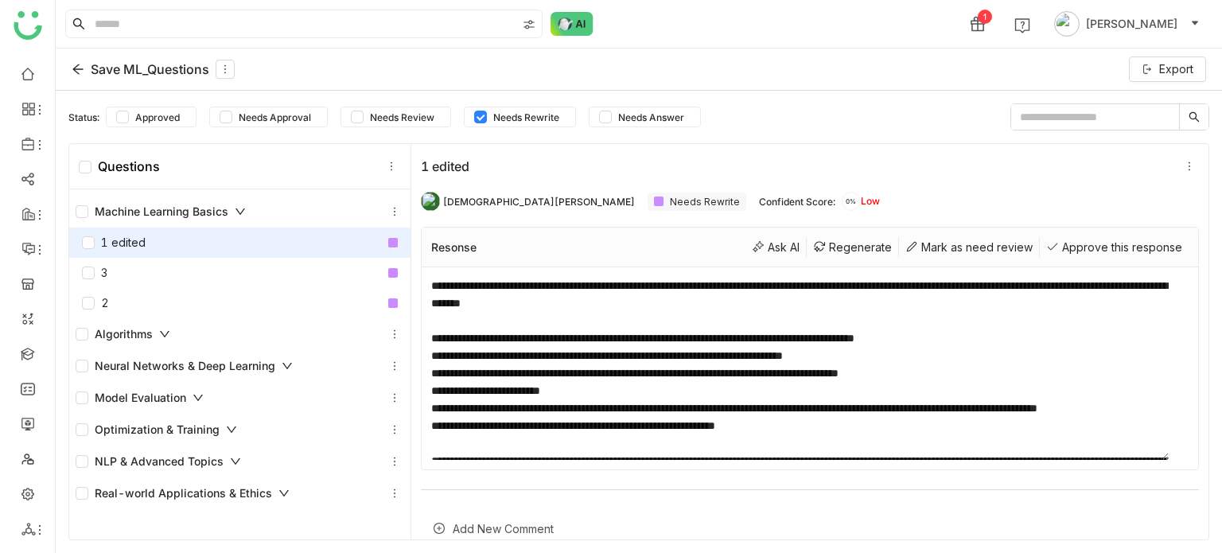
click at [242, 200] on div "Machine Learning Basics" at bounding box center [239, 212] width 341 height 32
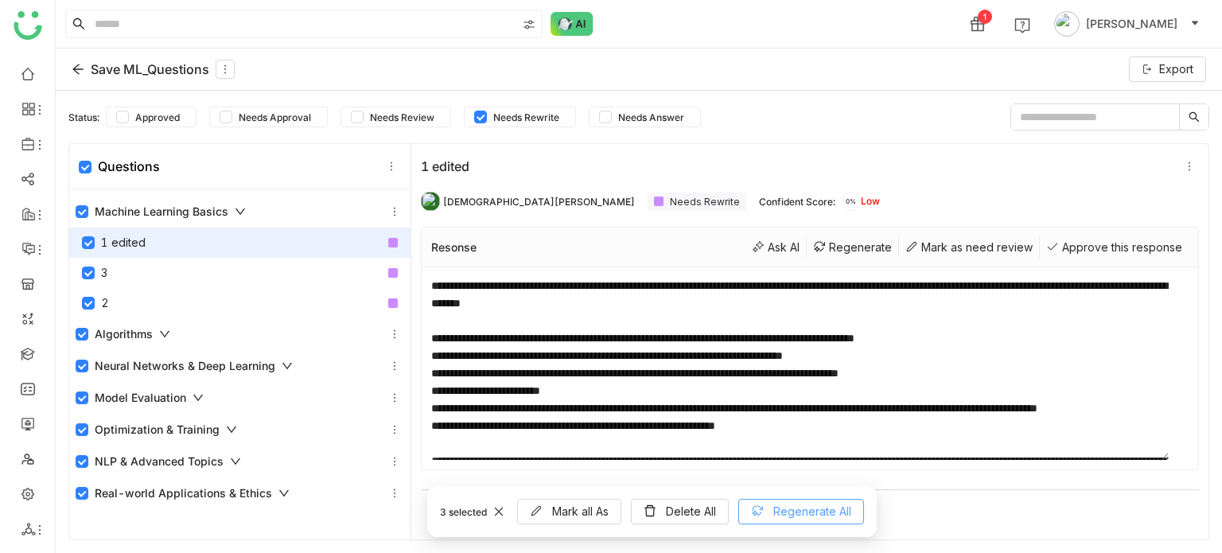
click at [795, 507] on span "Regenerate All" at bounding box center [812, 511] width 78 height 17
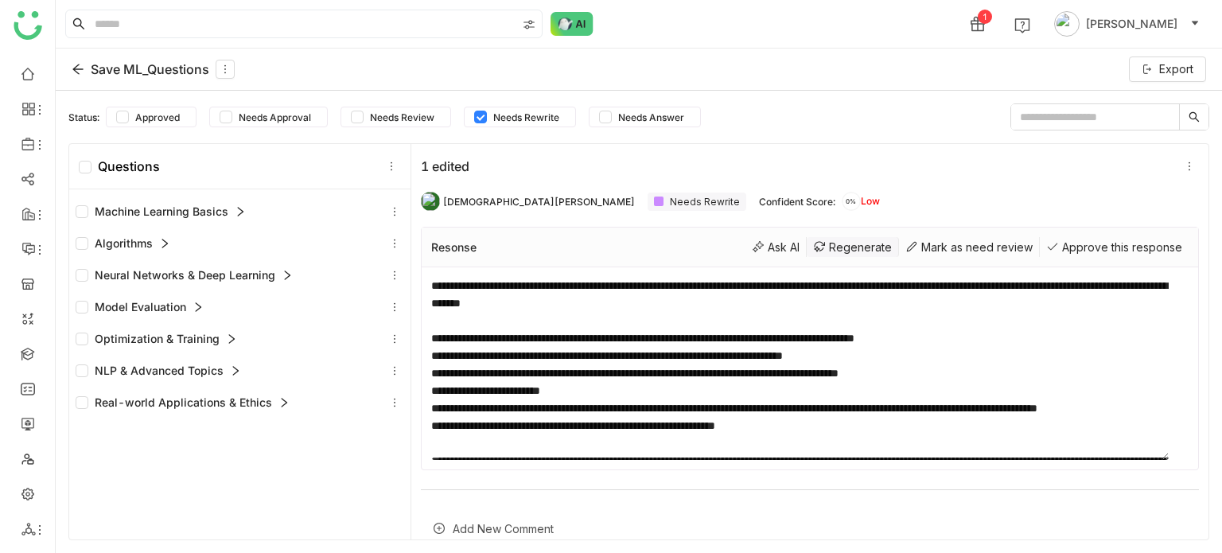
click at [808, 245] on div "Regenerate" at bounding box center [853, 247] width 92 height 20
click at [842, 196] on icon at bounding box center [851, 201] width 19 height 19
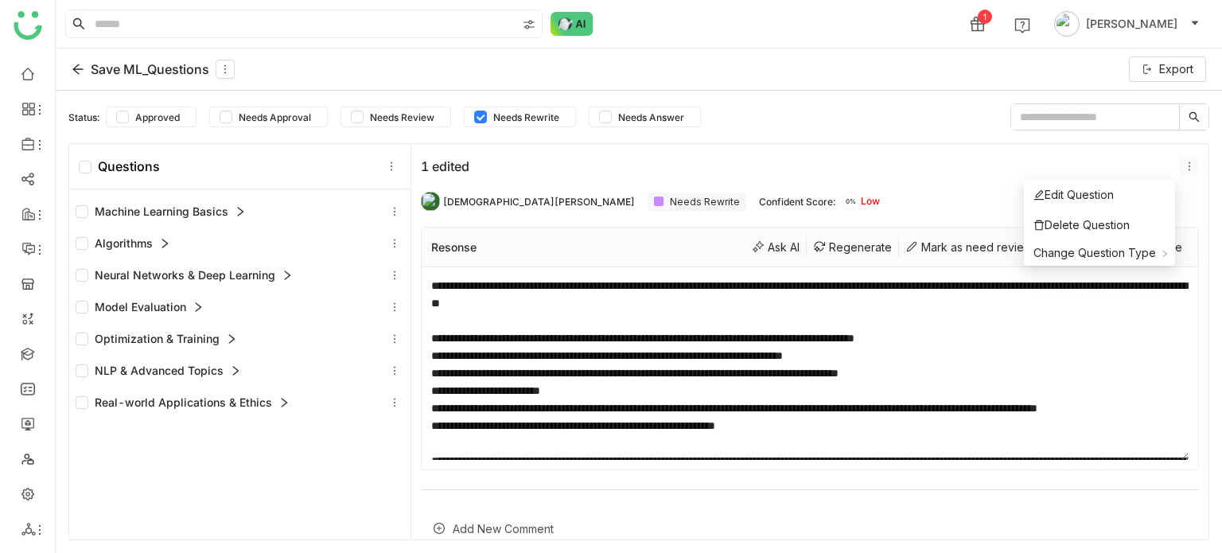
click at [1184, 167] on icon at bounding box center [1189, 166] width 11 height 11
click at [1107, 192] on div "Edit Question" at bounding box center [1073, 194] width 80 height 17
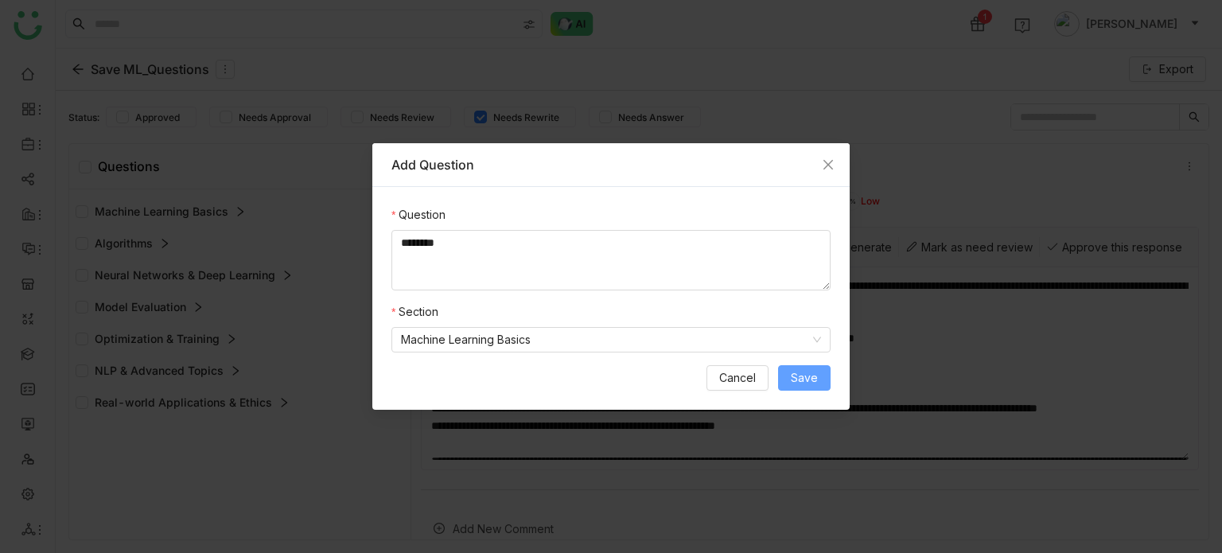
click at [803, 372] on span "Save" at bounding box center [804, 377] width 27 height 17
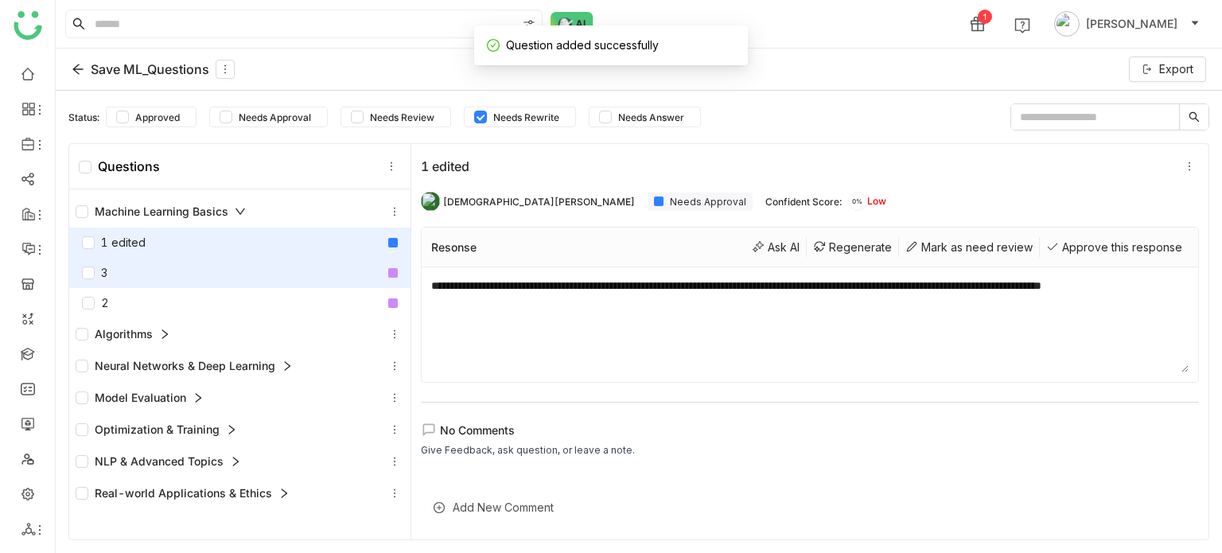
click at [217, 262] on div "3" at bounding box center [239, 273] width 341 height 30
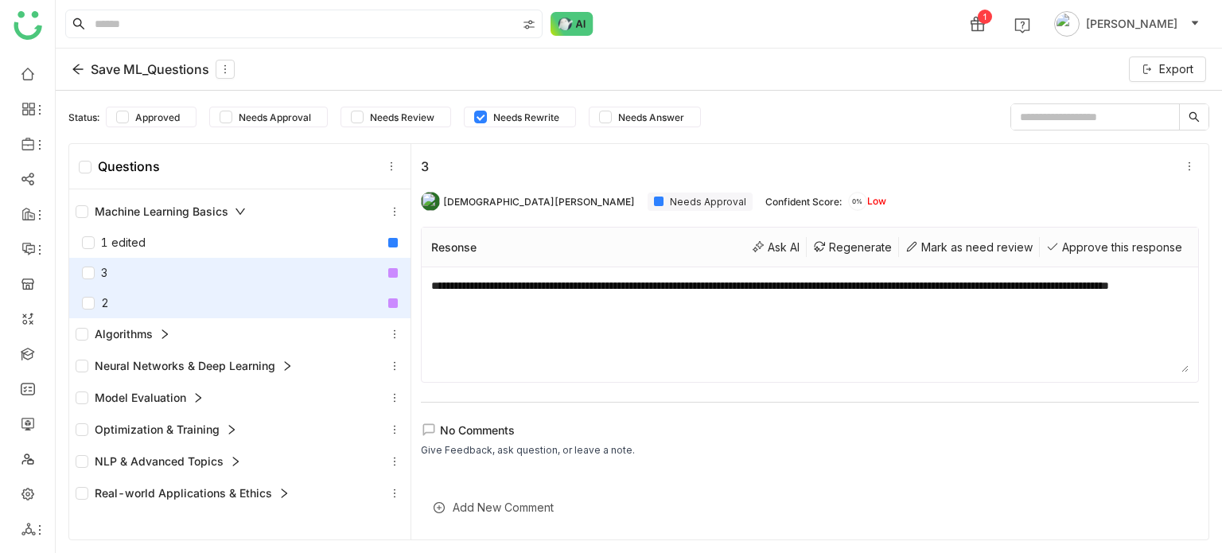
click at [223, 298] on div "2" at bounding box center [239, 303] width 341 height 30
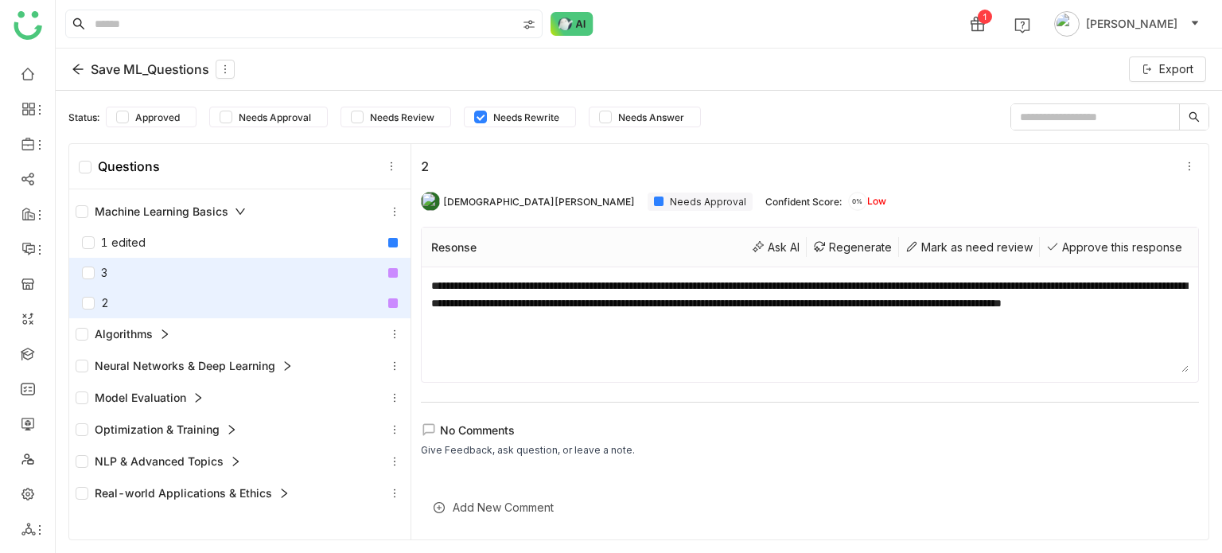
click at [235, 280] on div "3" at bounding box center [239, 273] width 341 height 30
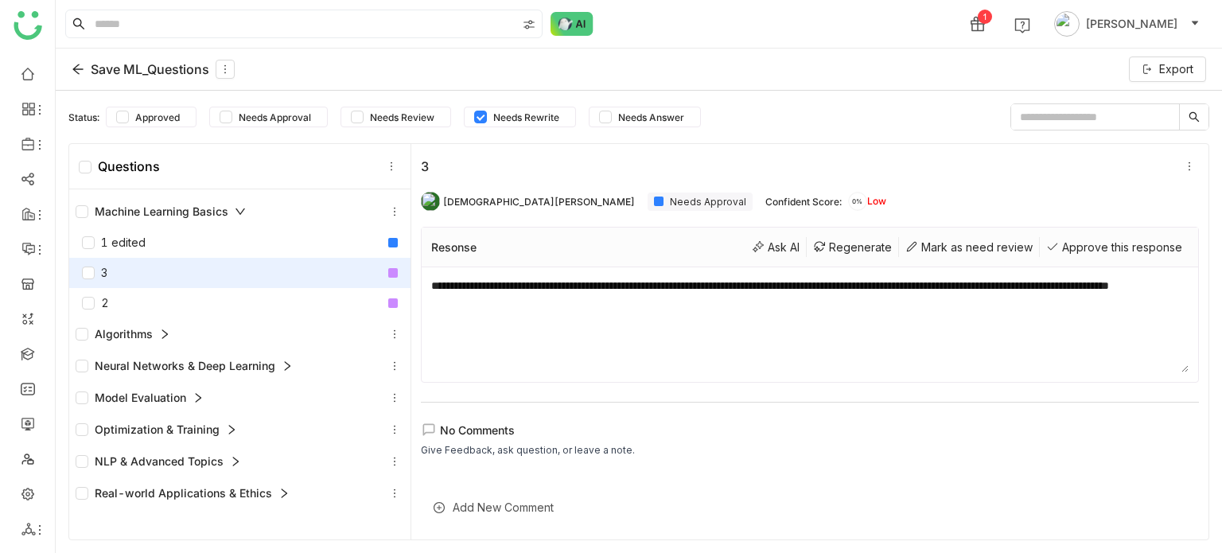
click at [545, 334] on textarea "**********" at bounding box center [809, 324] width 757 height 95
click at [745, 249] on div "Ask AI" at bounding box center [775, 247] width 61 height 20
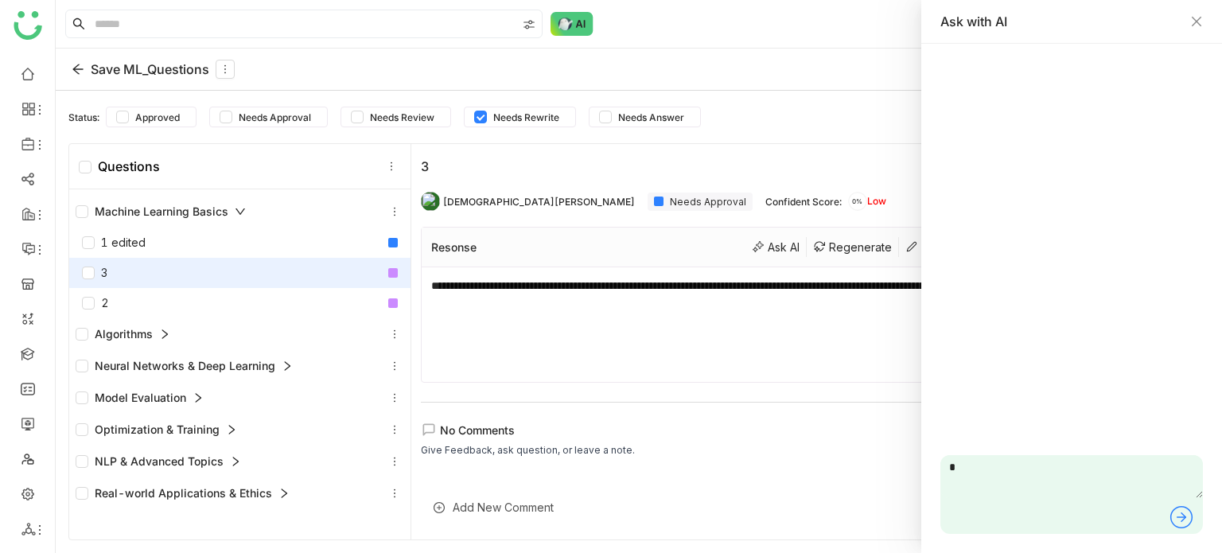
drag, startPoint x: 994, startPoint y: 479, endPoint x: 840, endPoint y: 467, distance: 154.8
click at [840, 467] on body "**********" at bounding box center [611, 276] width 1222 height 553
type textarea "**********"
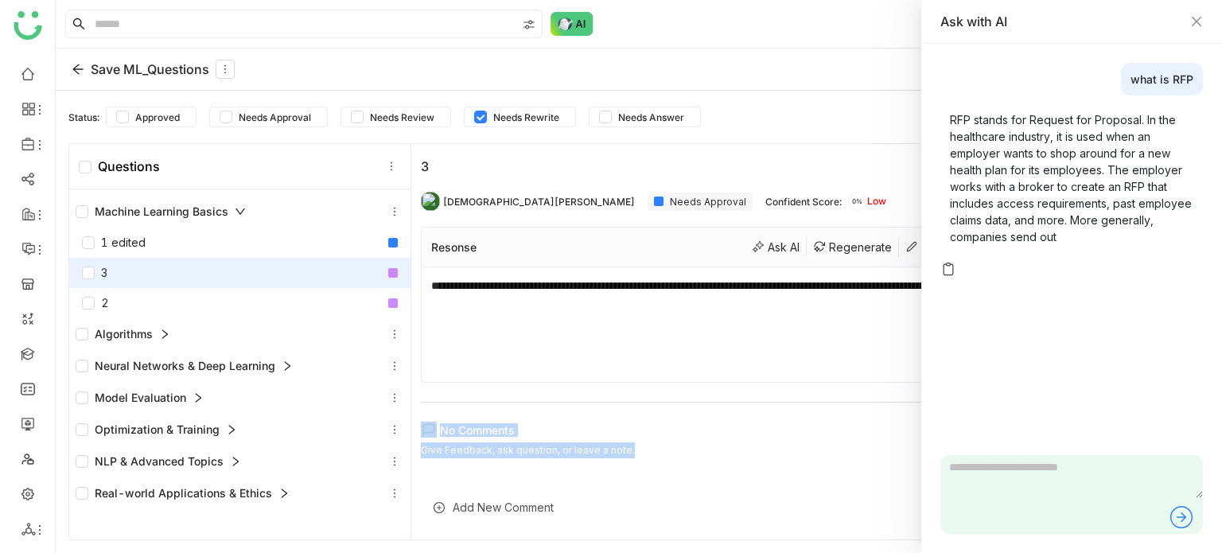
drag, startPoint x: 840, startPoint y: 467, endPoint x: 892, endPoint y: 390, distance: 92.9
click at [892, 390] on div "**********" at bounding box center [809, 341] width 797 height 395
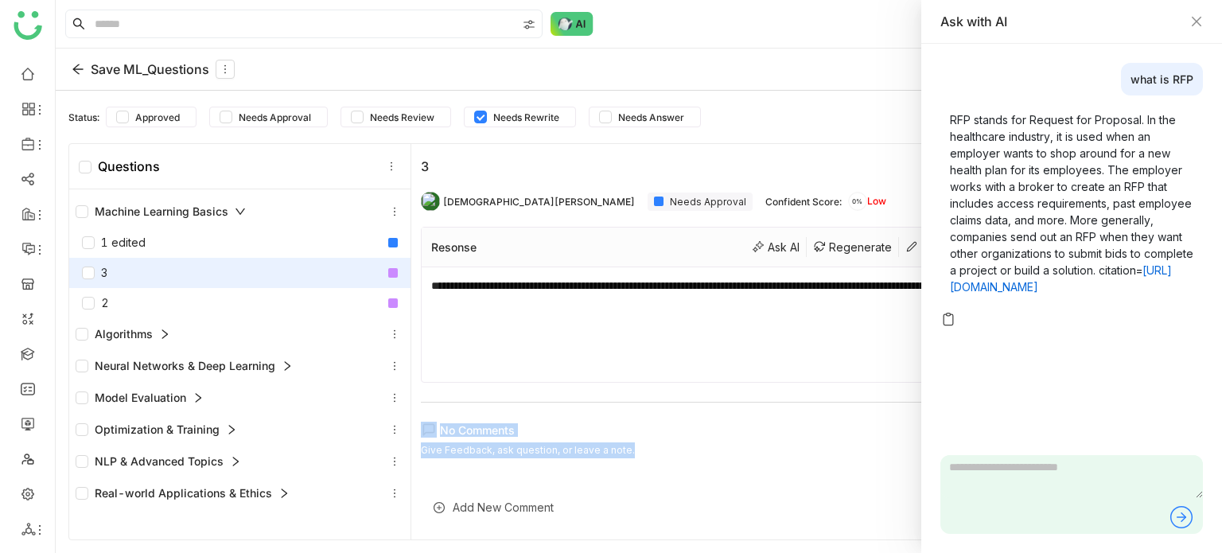
drag, startPoint x: 1121, startPoint y: 307, endPoint x: 897, endPoint y: 175, distance: 259.6
click at [897, 175] on body "**********" at bounding box center [611, 276] width 1222 height 553
click at [1097, 325] on div "what is RFP RFP stands for Request for Proposal. In the healthcare industry, it…" at bounding box center [1071, 195] width 262 height 264
drag, startPoint x: 1083, startPoint y: 309, endPoint x: 947, endPoint y: 123, distance: 229.9
click at [947, 123] on div "RFP stands for Request for Proposal. In the healthcare industry, it is used whe…" at bounding box center [1071, 203] width 262 height 203
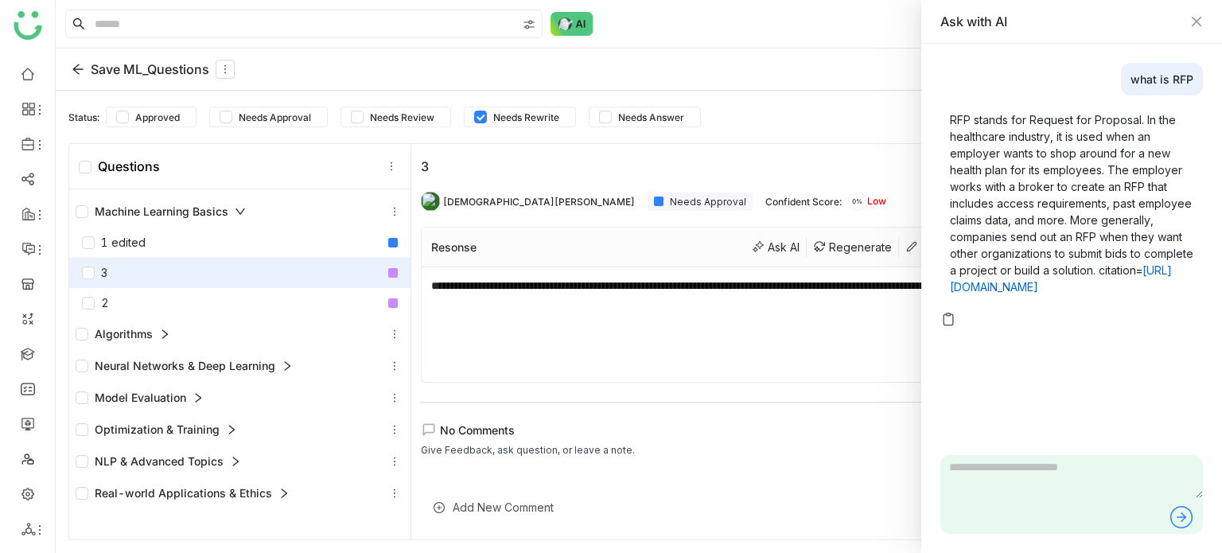
copy p "RFP stands for Request for Proposal. In the healthcare industry, it is used whe…"
click at [630, 331] on textarea "**********" at bounding box center [809, 324] width 757 height 95
paste textarea "**********"
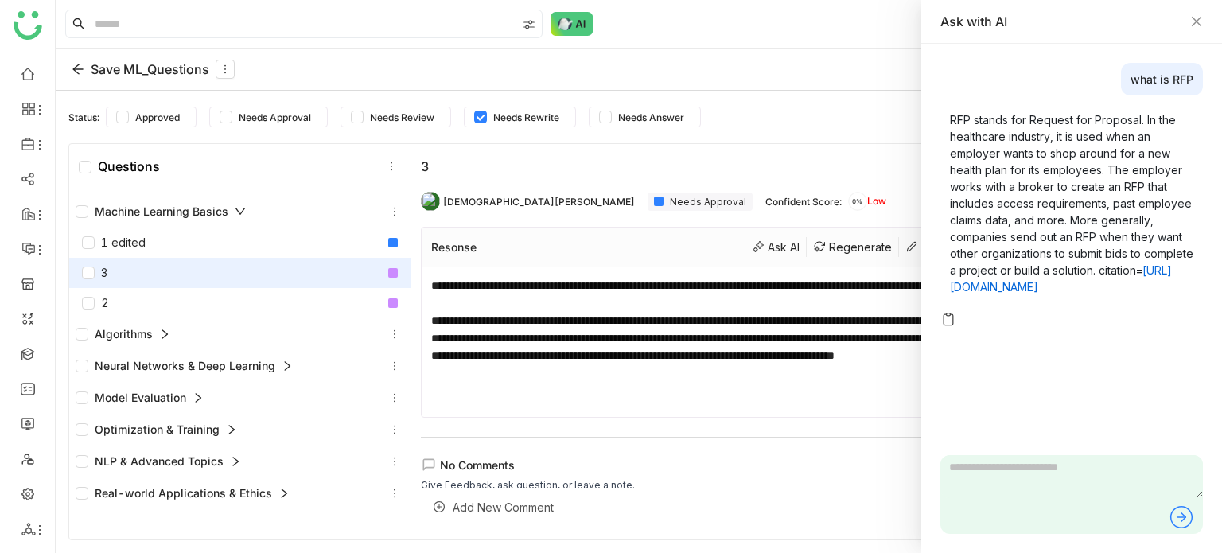
scroll to position [3, 0]
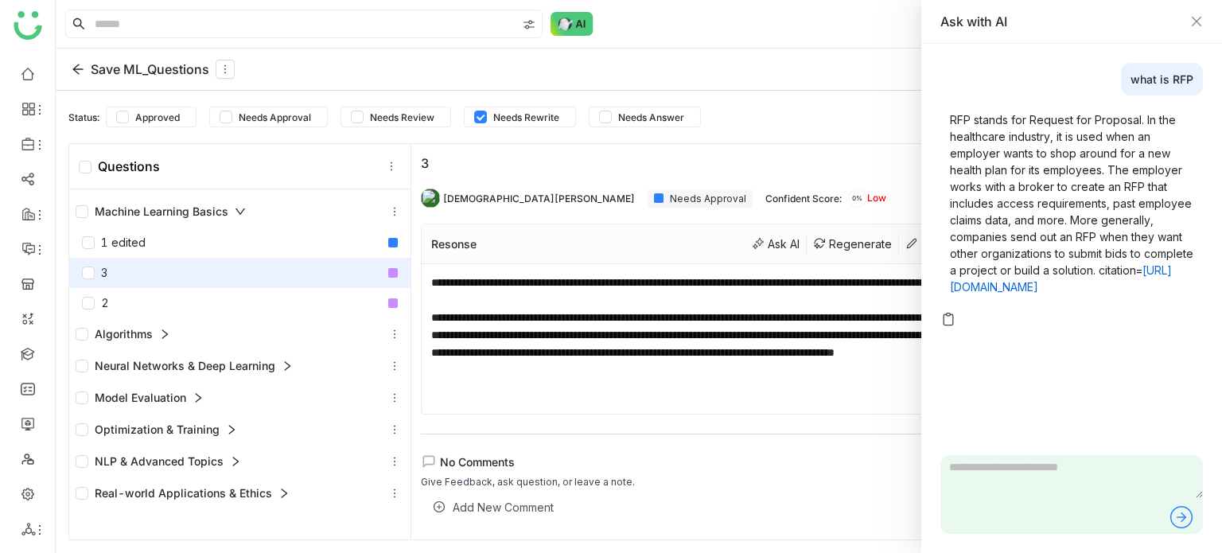
click at [830, 393] on textarea "**********" at bounding box center [809, 339] width 757 height 130
type textarea "**********"
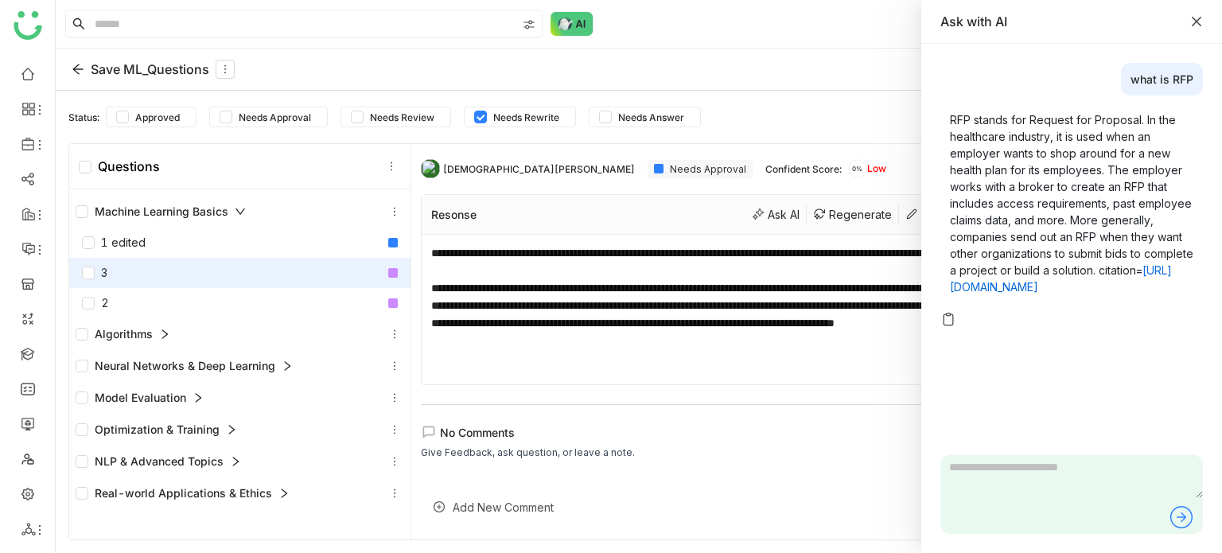
click at [1190, 23] on icon "Close" at bounding box center [1196, 21] width 13 height 13
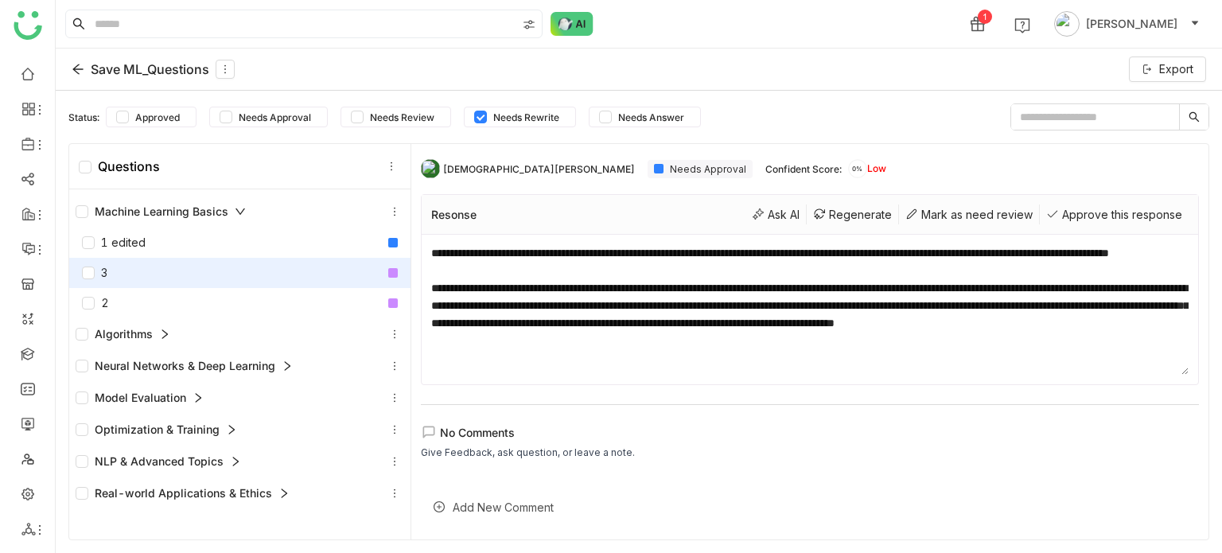
click at [842, 362] on textarea "**********" at bounding box center [809, 309] width 757 height 130
click at [768, 212] on div "Ask AI" at bounding box center [775, 214] width 61 height 20
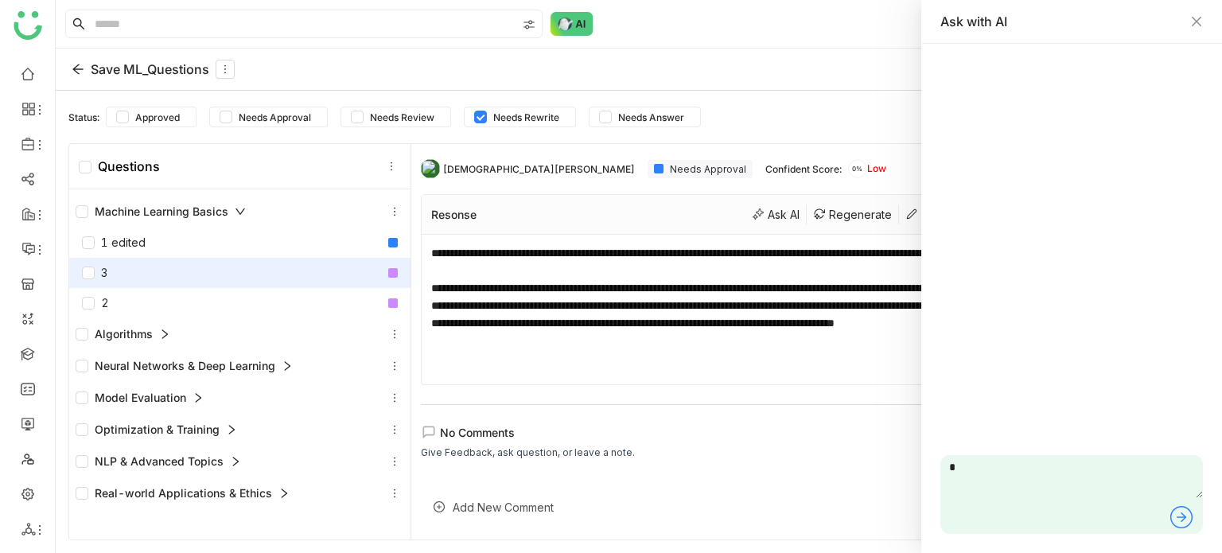
click at [994, 469] on textarea "*" at bounding box center [1071, 476] width 262 height 43
type textarea "**********"
click at [1059, 224] on div "what is RFP Generating..." at bounding box center [1071, 248] width 262 height 370
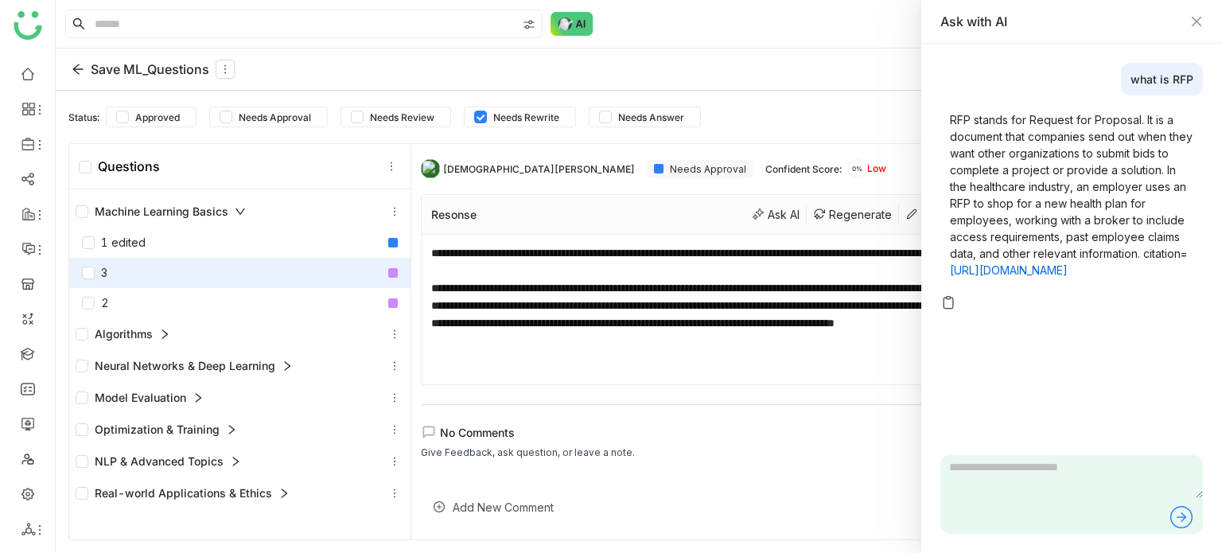
drag, startPoint x: 1071, startPoint y: 284, endPoint x: 945, endPoint y: 276, distance: 125.9
click at [945, 276] on div "RFP stands for Request for Proposal. It is a document that companies send out w…" at bounding box center [1071, 195] width 262 height 186
copy link "[URL][DOMAIN_NAME]"
click at [1197, 25] on icon "Close" at bounding box center [1196, 21] width 13 height 13
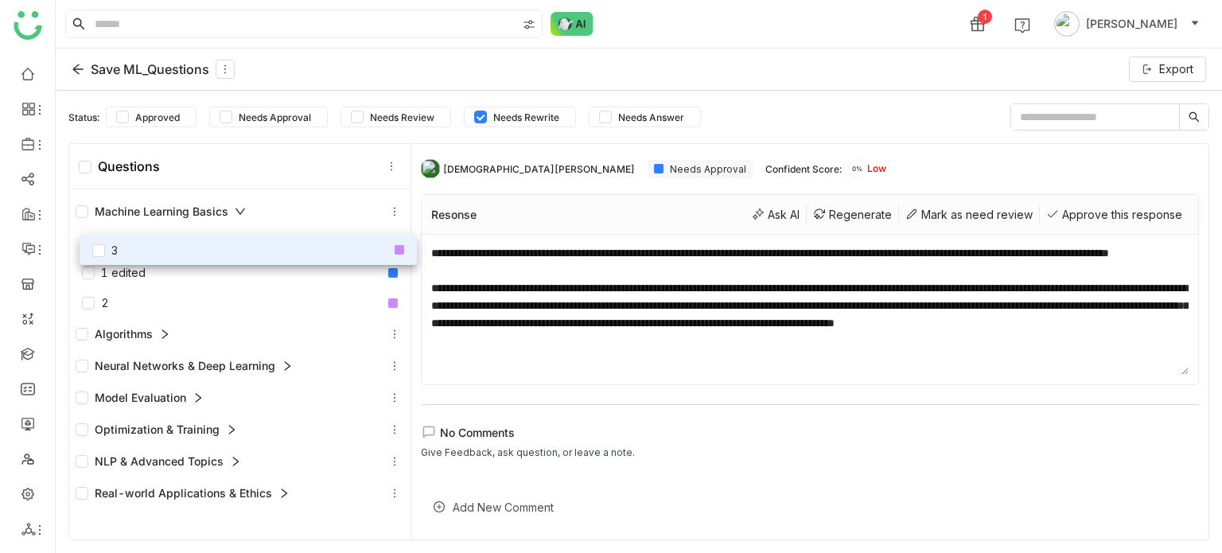
drag, startPoint x: 104, startPoint y: 278, endPoint x: 115, endPoint y: 255, distance: 25.3
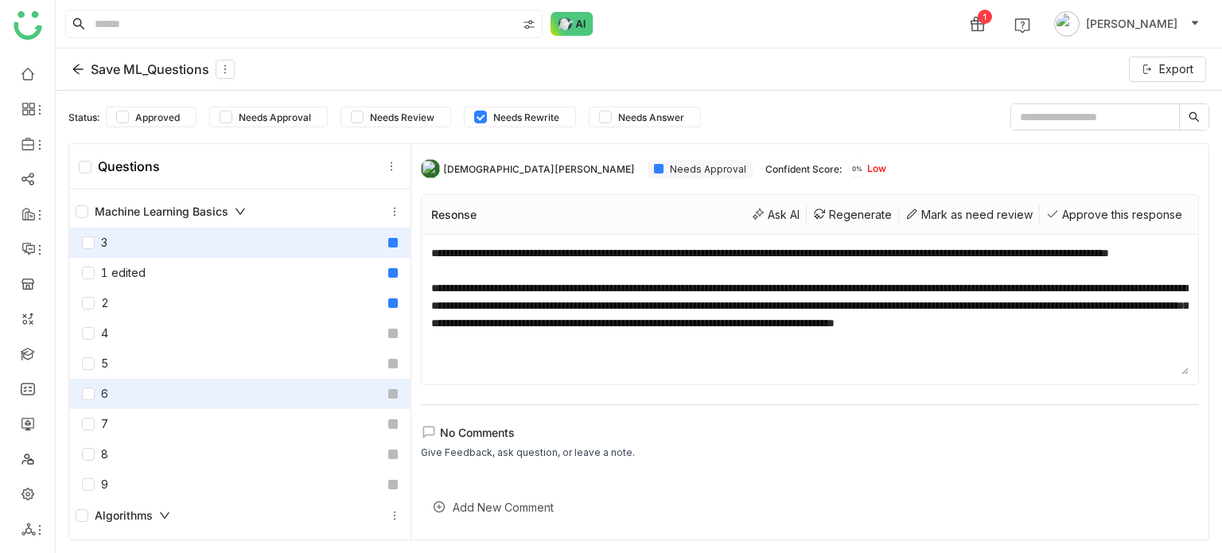
scroll to position [73, 0]
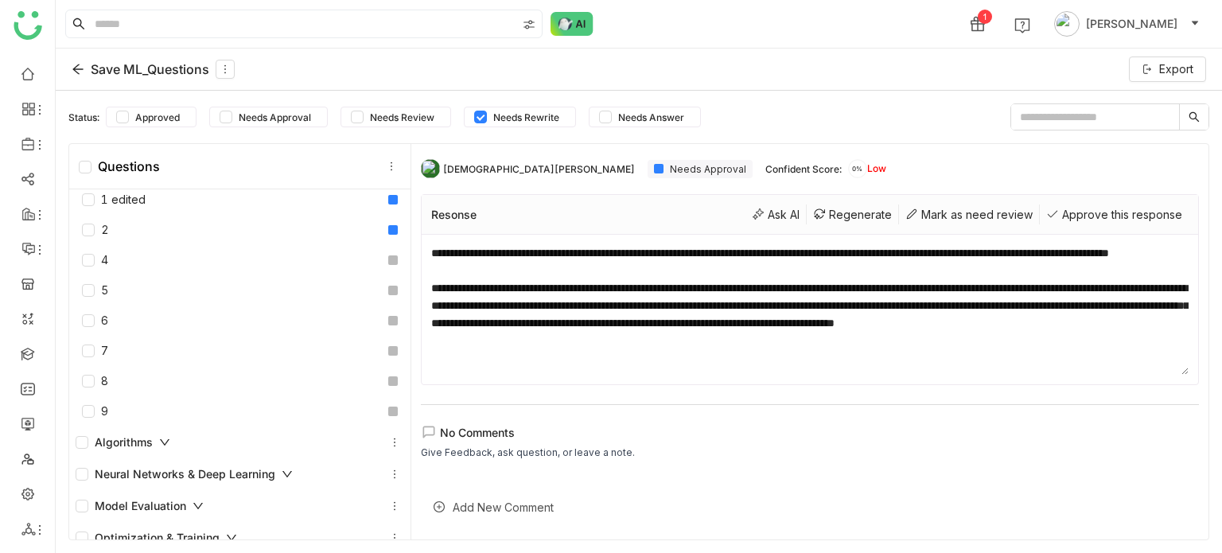
drag, startPoint x: 157, startPoint y: 421, endPoint x: 177, endPoint y: 378, distance: 47.3
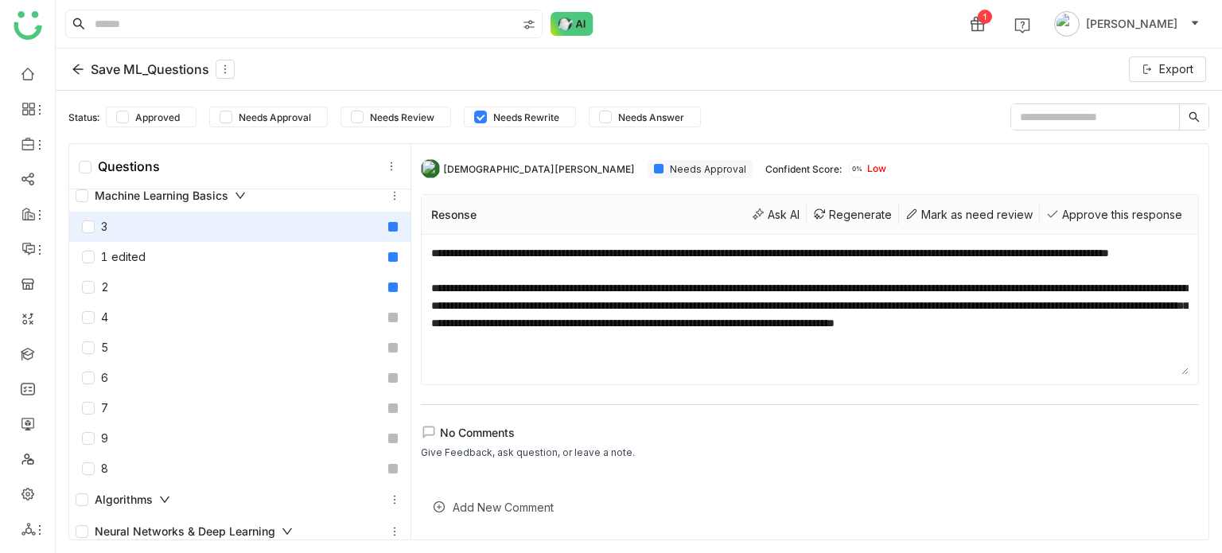
scroll to position [0, 0]
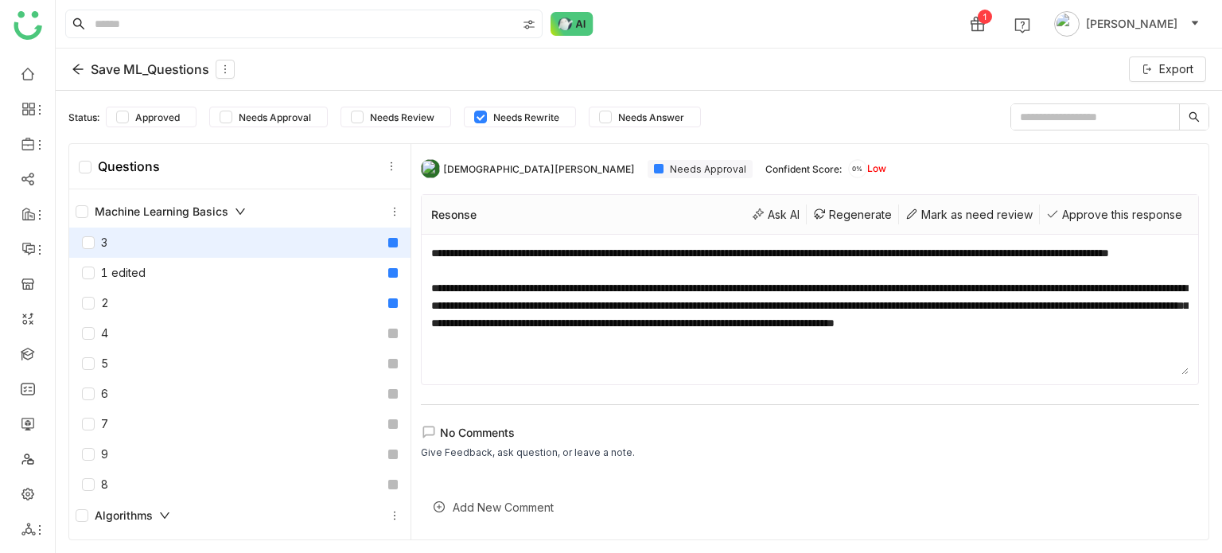
click at [259, 217] on div "Machine Learning Basics" at bounding box center [240, 211] width 329 height 19
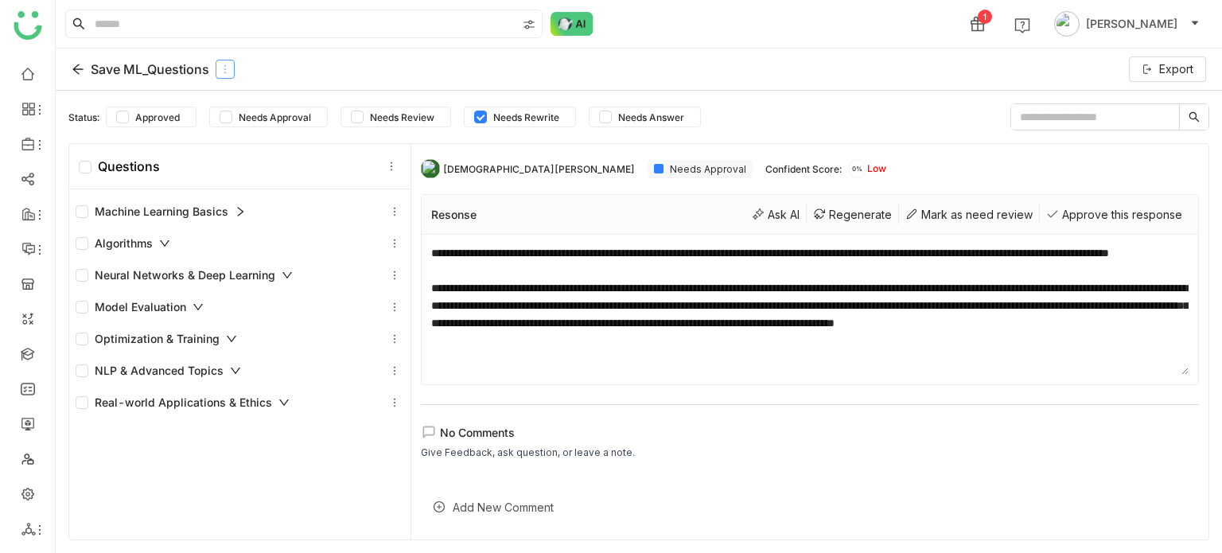
click at [227, 76] on button at bounding box center [225, 69] width 19 height 19
click at [248, 98] on div "Edit" at bounding box center [226, 106] width 78 height 30
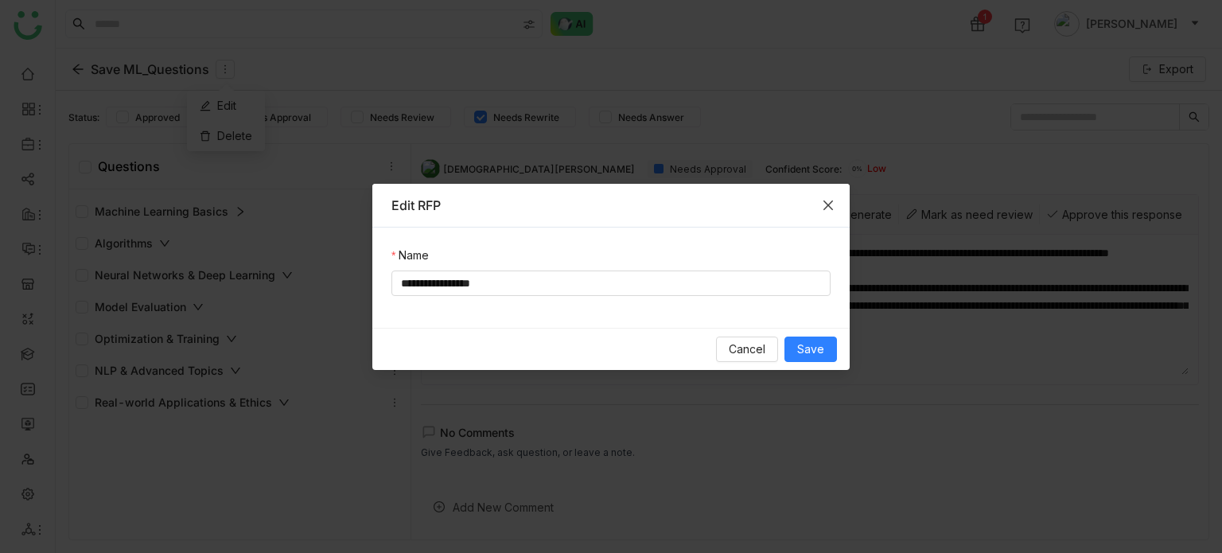
click at [827, 206] on icon "Close" at bounding box center [828, 205] width 13 height 13
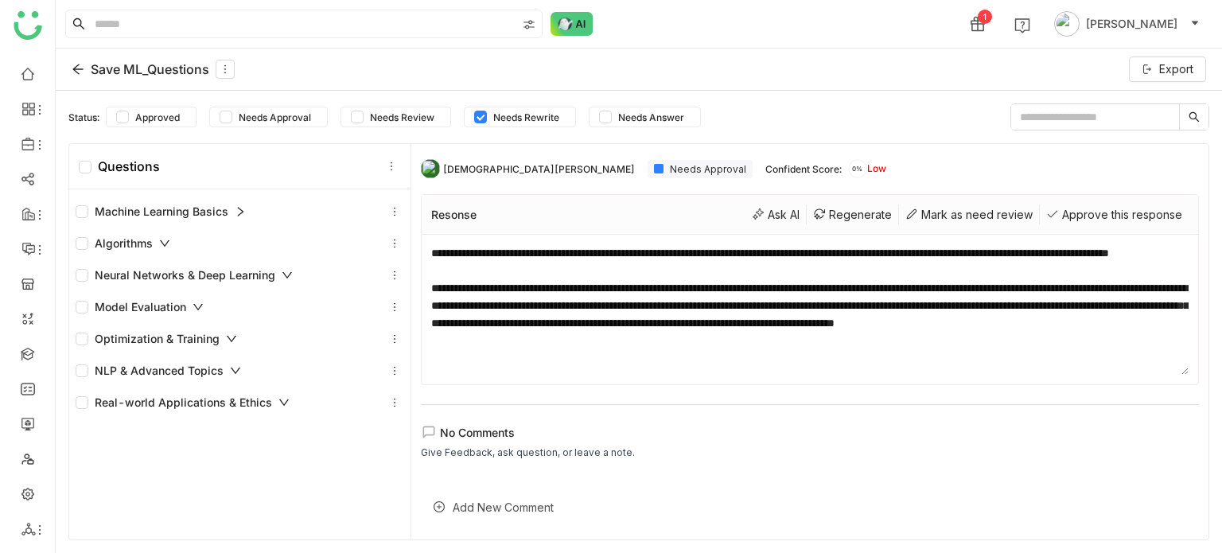
click at [78, 60] on div "Save ML_Questions" at bounding box center [153, 69] width 163 height 19
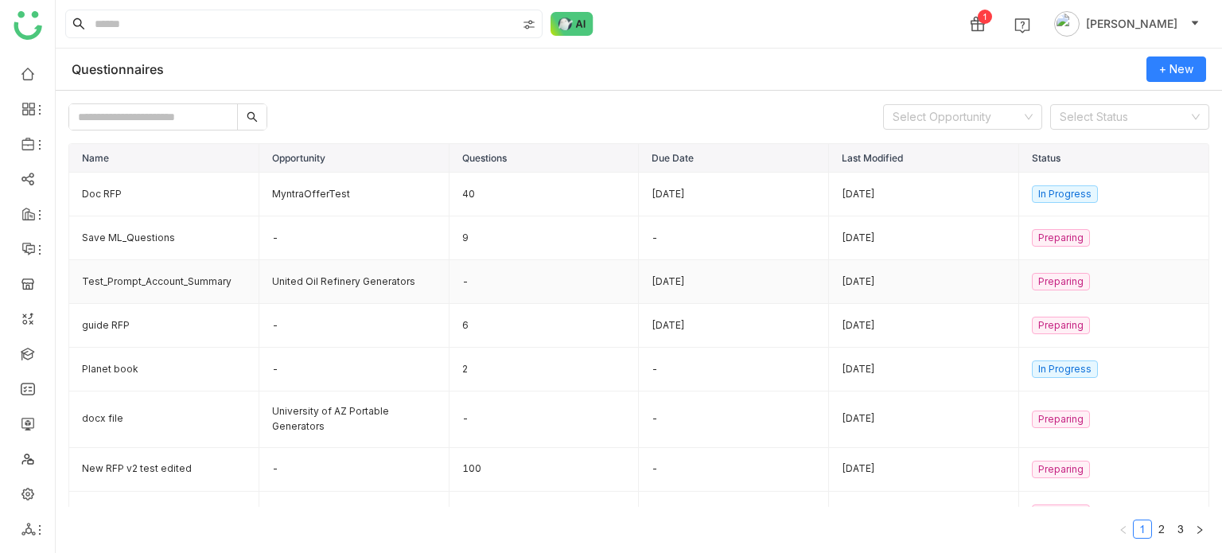
click at [155, 274] on td "Test_Prompt_Account_Summary" at bounding box center [164, 282] width 190 height 44
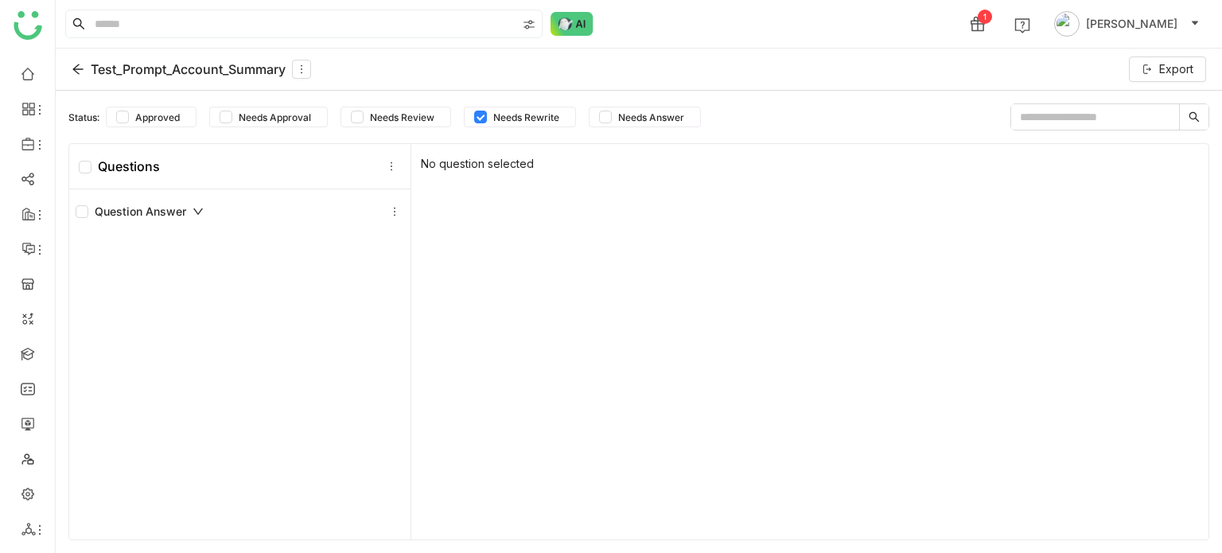
click at [190, 209] on div "Question Answer" at bounding box center [140, 211] width 128 height 17
click at [392, 206] on icon at bounding box center [394, 211] width 11 height 11
click at [395, 255] on div "Add Question" at bounding box center [391, 247] width 121 height 30
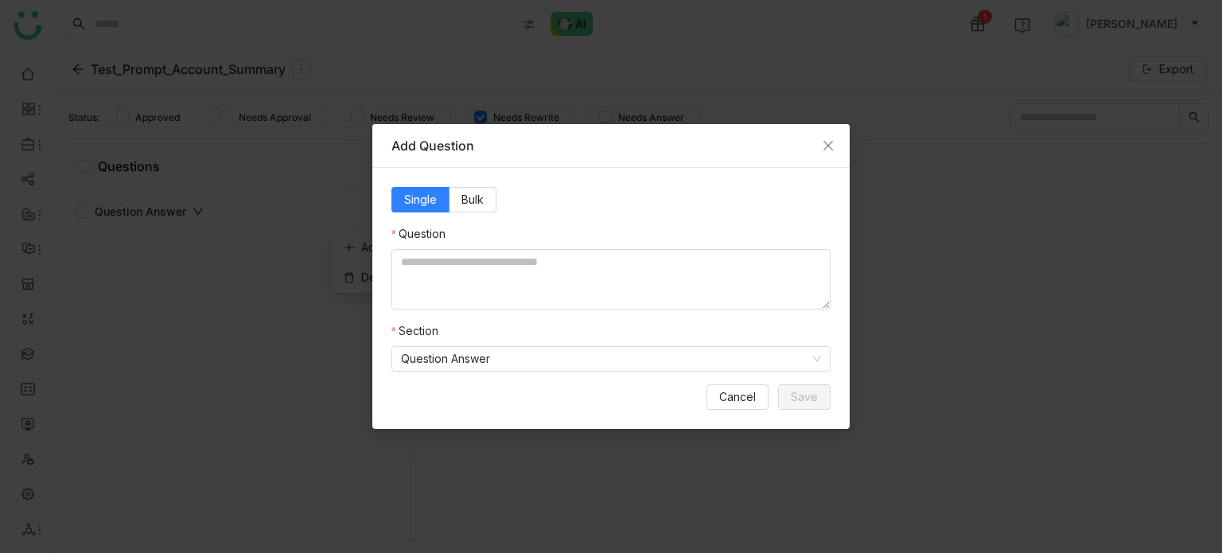
click at [463, 219] on form "Single Bulk Question Section Question Answer" at bounding box center [610, 279] width 439 height 185
click at [484, 197] on label "Bulk" at bounding box center [472, 199] width 47 height 25
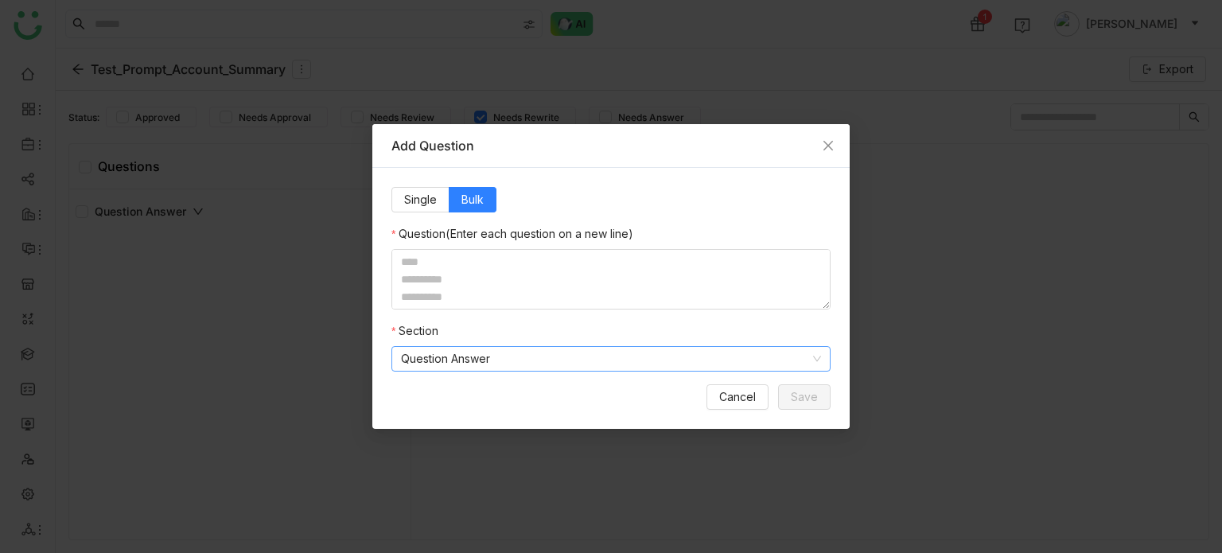
click at [571, 371] on nz-select-top-control "Question Answer" at bounding box center [610, 358] width 439 height 25
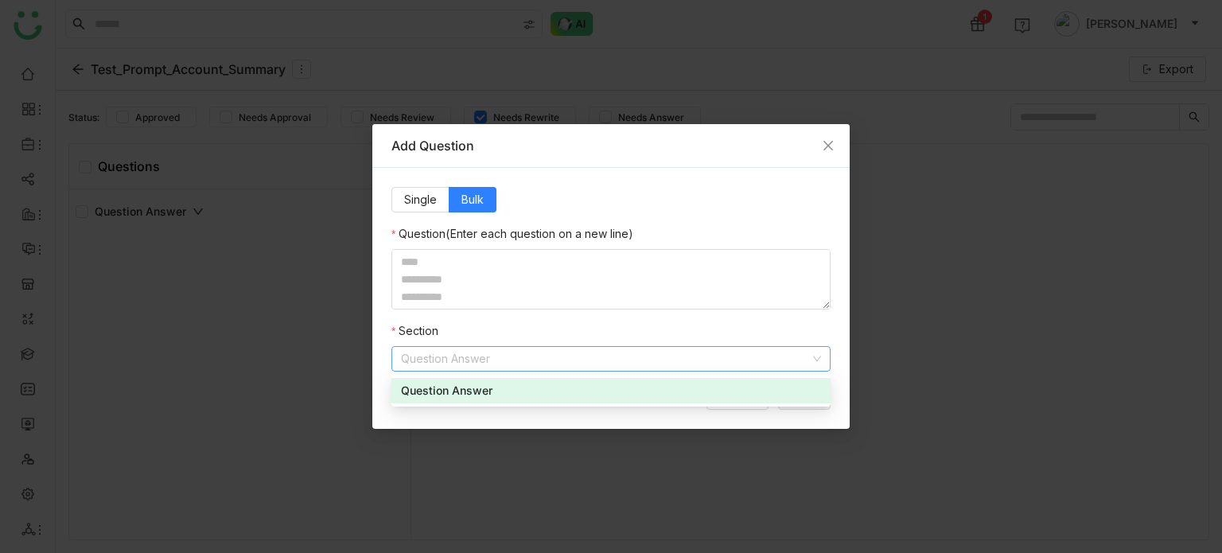
click at [585, 392] on div "Question Answer" at bounding box center [611, 390] width 420 height 17
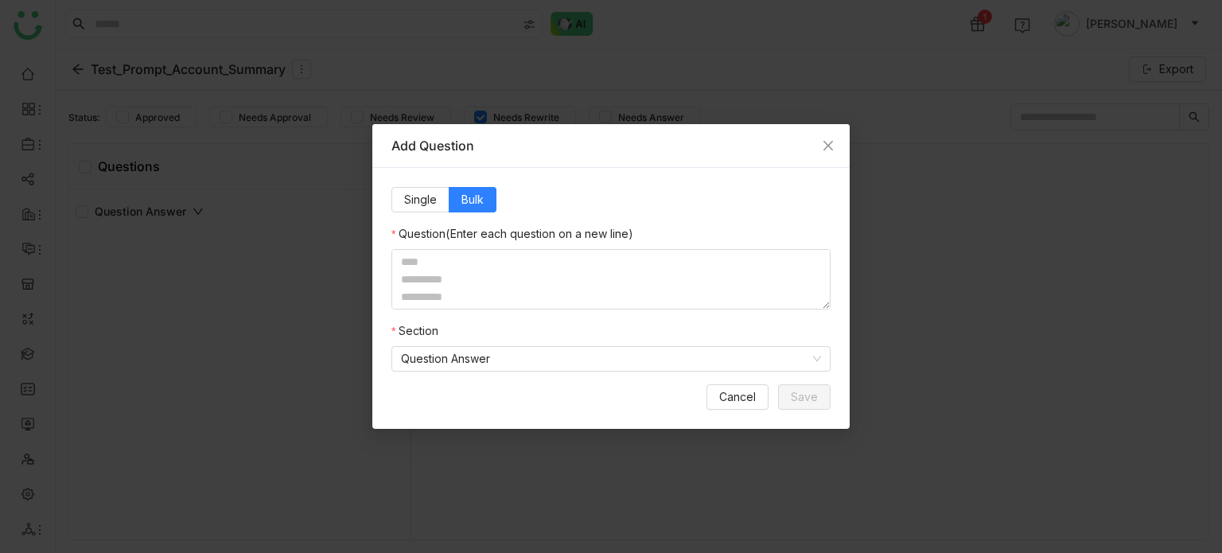
click at [605, 317] on form "Single Bulk Question (Enter each question on a new line) Section Question Answer" at bounding box center [610, 279] width 439 height 185
click at [755, 350] on nz-select-item "Question Answer" at bounding box center [611, 359] width 420 height 24
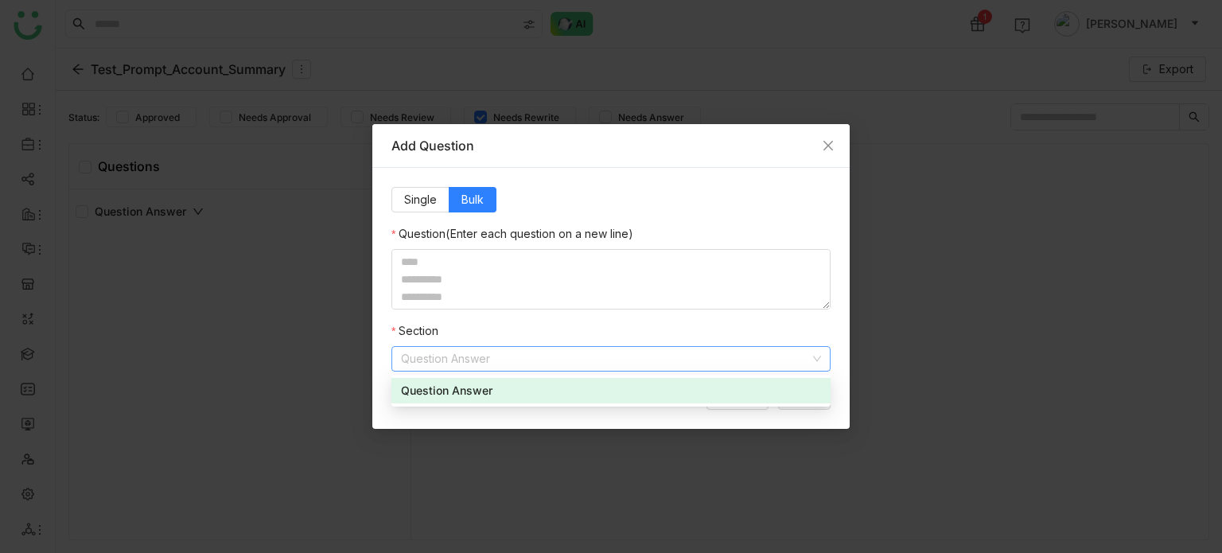
click at [770, 324] on nz-form-item "Section Question Answer" at bounding box center [610, 346] width 439 height 49
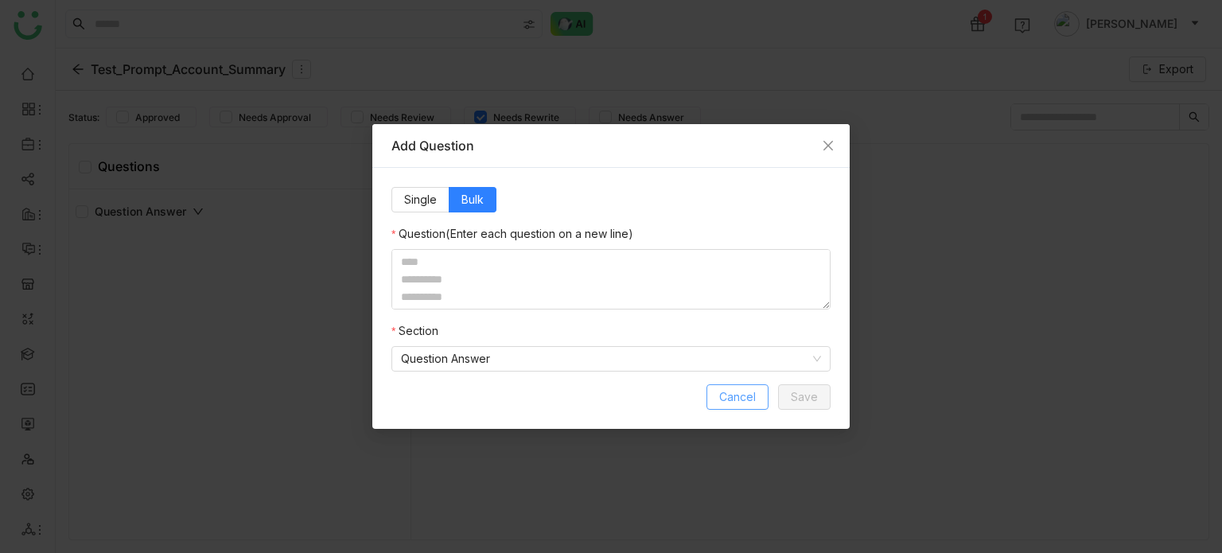
click at [759, 395] on button "Cancel" at bounding box center [737, 396] width 62 height 25
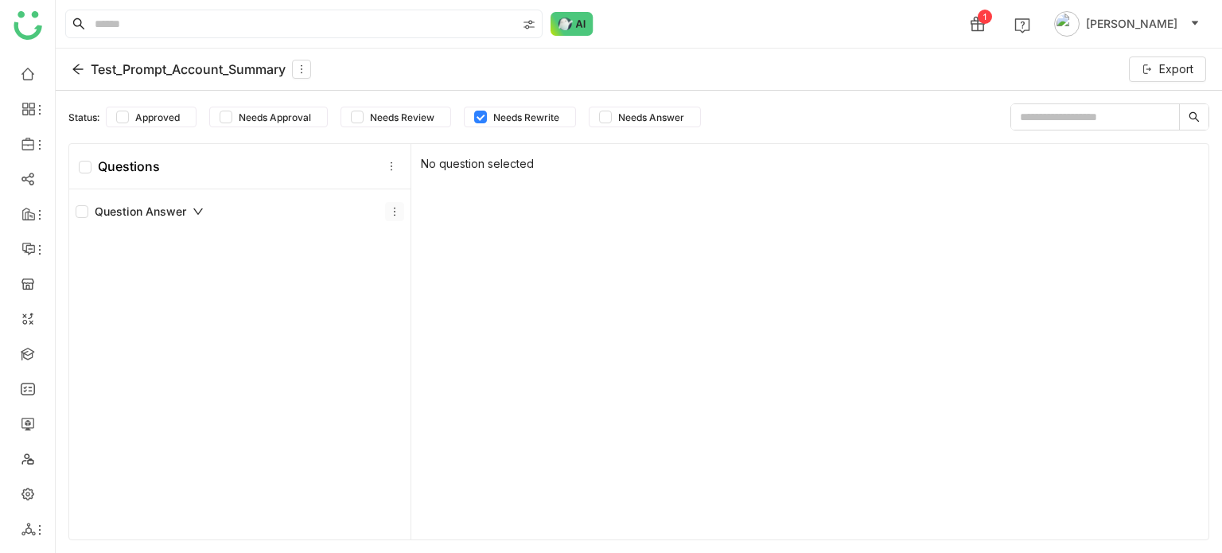
click at [393, 204] on button at bounding box center [394, 211] width 19 height 19
click at [402, 254] on div "Add Question" at bounding box center [391, 247] width 121 height 30
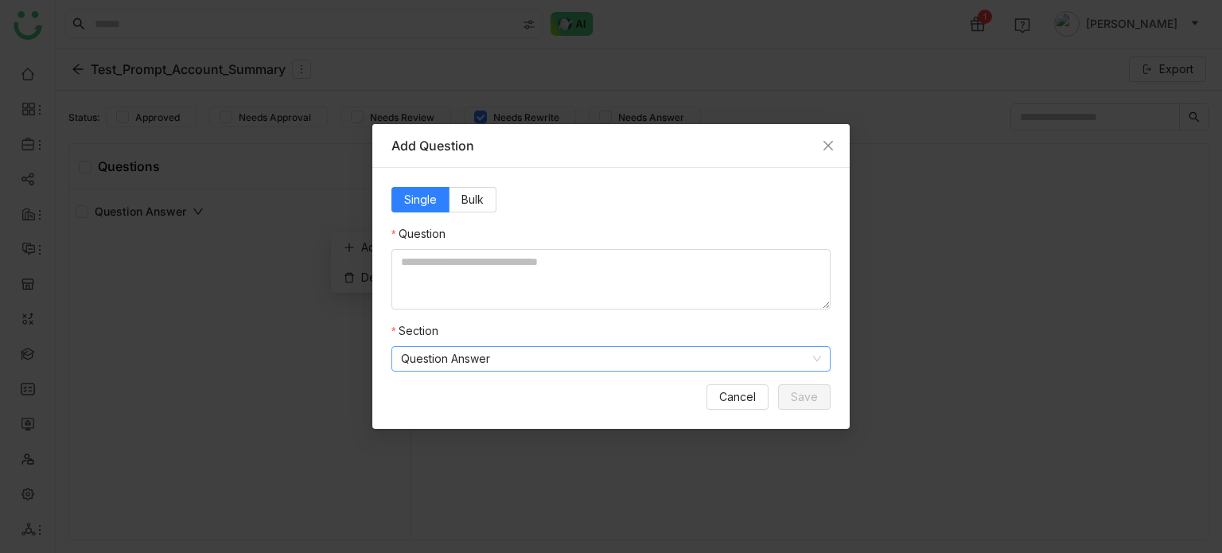
click at [562, 367] on nz-select-item "Question Answer" at bounding box center [611, 359] width 420 height 24
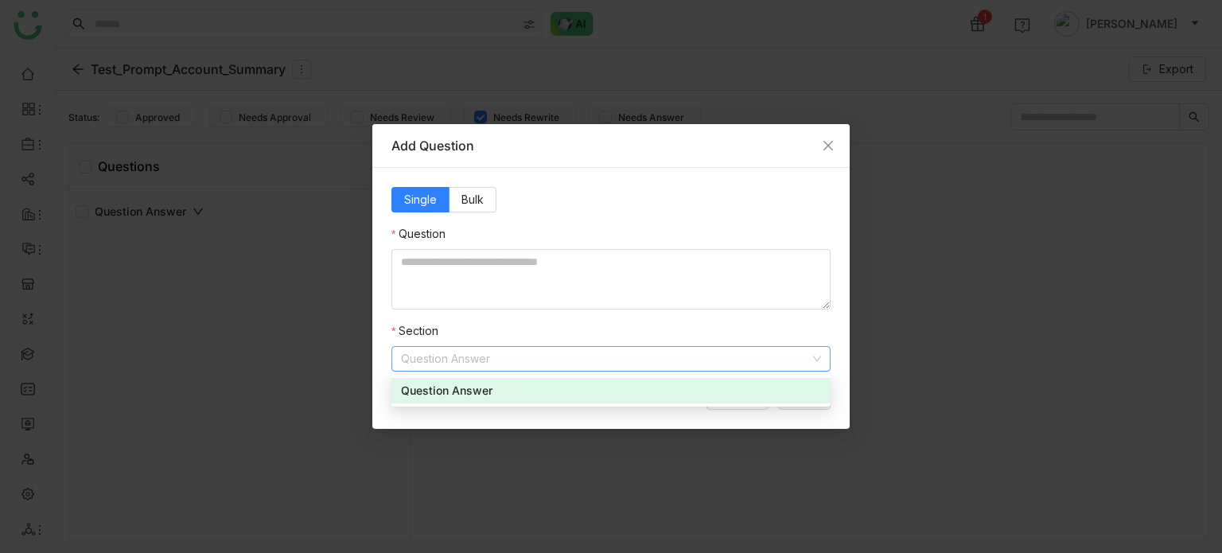
click at [377, 309] on div "Single Bulk Question Section Question Answer Cancel Save" at bounding box center [610, 298] width 477 height 261
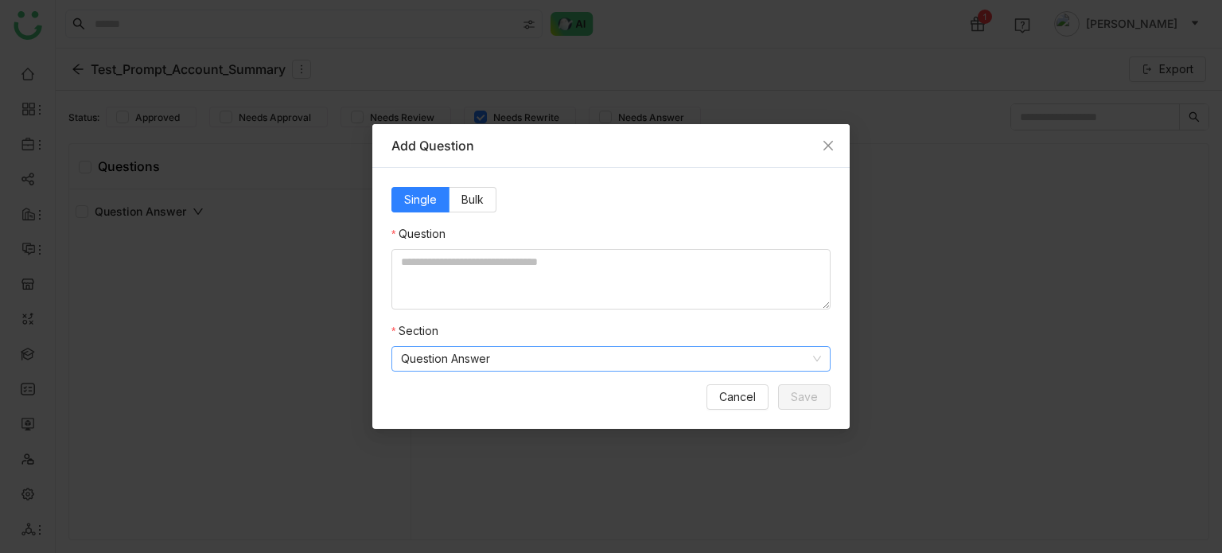
click at [457, 358] on nz-select-item "Question Answer" at bounding box center [611, 359] width 420 height 24
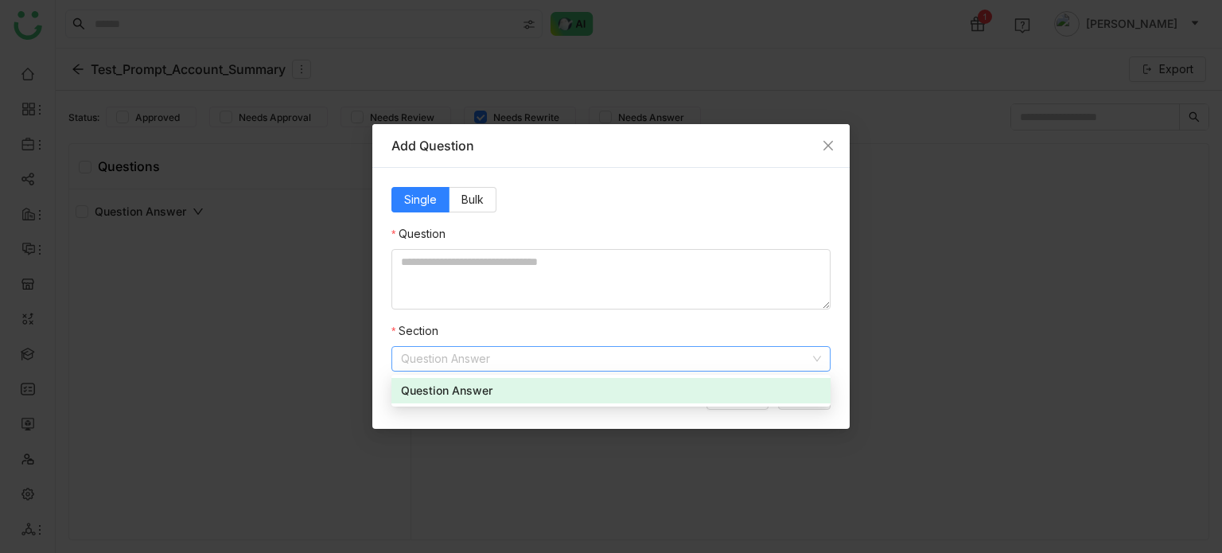
click at [251, 286] on nz-modal-container "Add Question Single Bulk Question Section Question Answer Cancel Save" at bounding box center [611, 276] width 1222 height 553
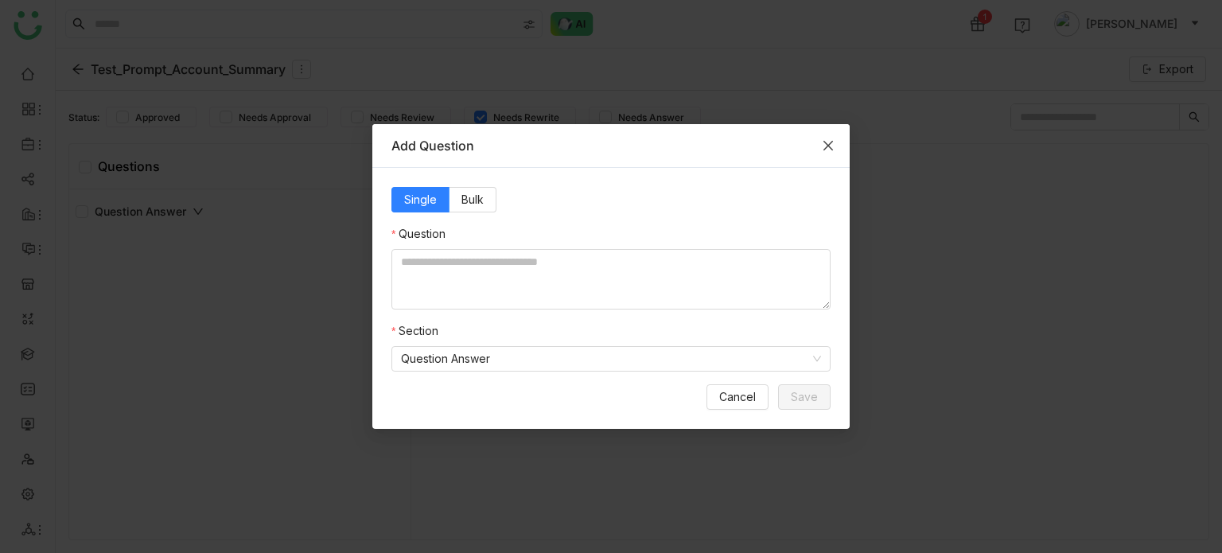
click at [837, 141] on span "Close" at bounding box center [828, 145] width 43 height 43
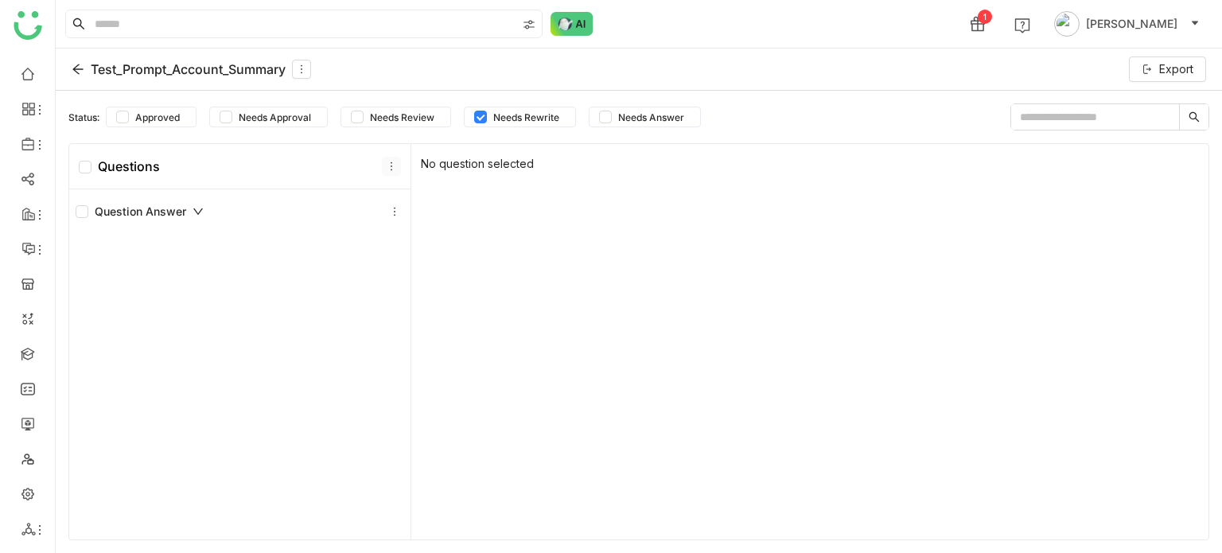
click at [387, 169] on icon at bounding box center [391, 166] width 11 height 11
click at [388, 203] on div "Add Section" at bounding box center [387, 202] width 115 height 30
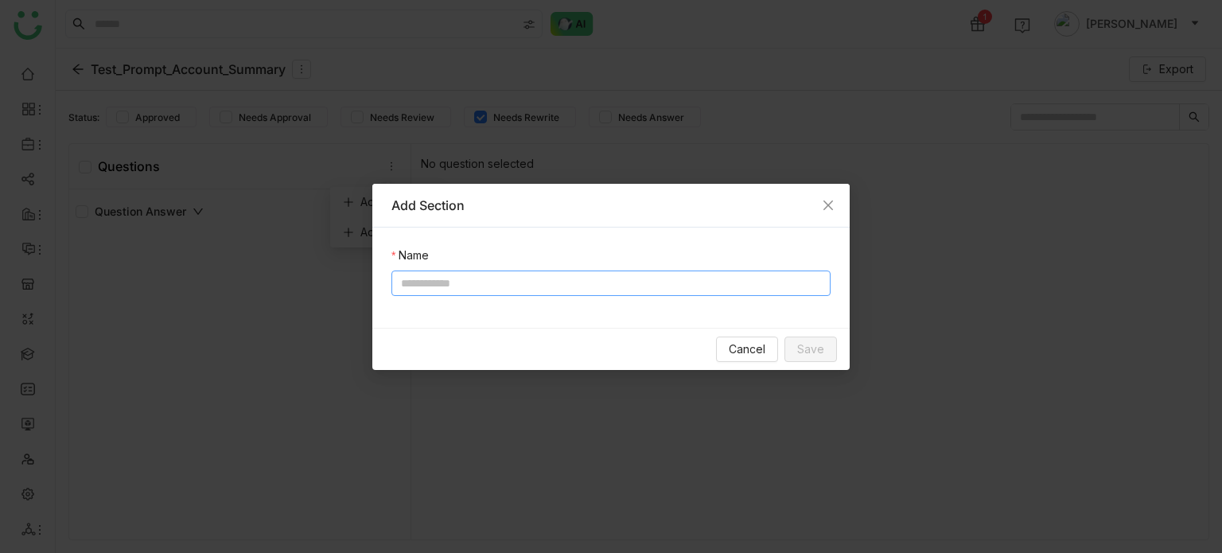
click at [500, 286] on input at bounding box center [610, 282] width 439 height 25
type input "*********"
click at [815, 337] on div "Cancel Save" at bounding box center [610, 349] width 477 height 42
click at [817, 348] on span "Save" at bounding box center [810, 348] width 27 height 17
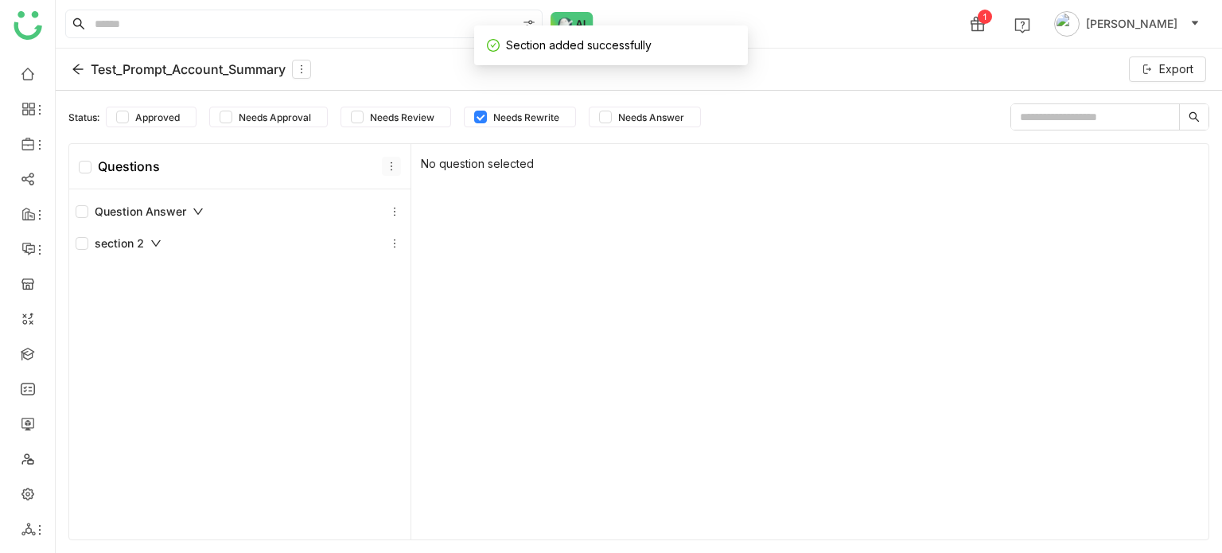
click at [388, 161] on icon at bounding box center [391, 166] width 11 height 11
click at [388, 198] on div "Add Section" at bounding box center [387, 202] width 115 height 30
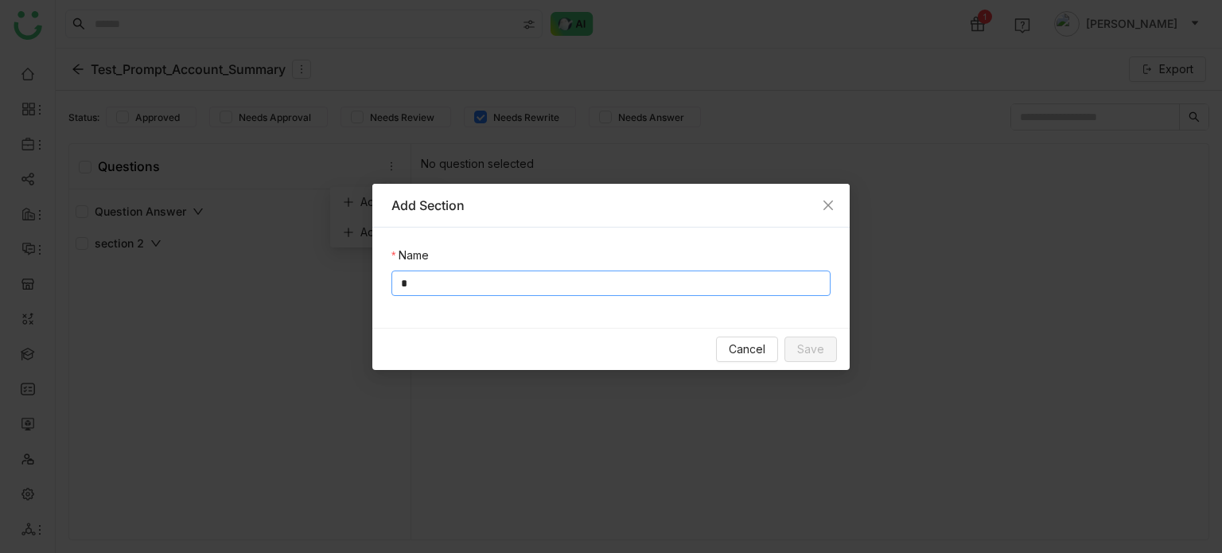
click at [509, 281] on input "*" at bounding box center [610, 282] width 439 height 25
type input "*********"
click at [815, 347] on span "Save" at bounding box center [810, 348] width 27 height 17
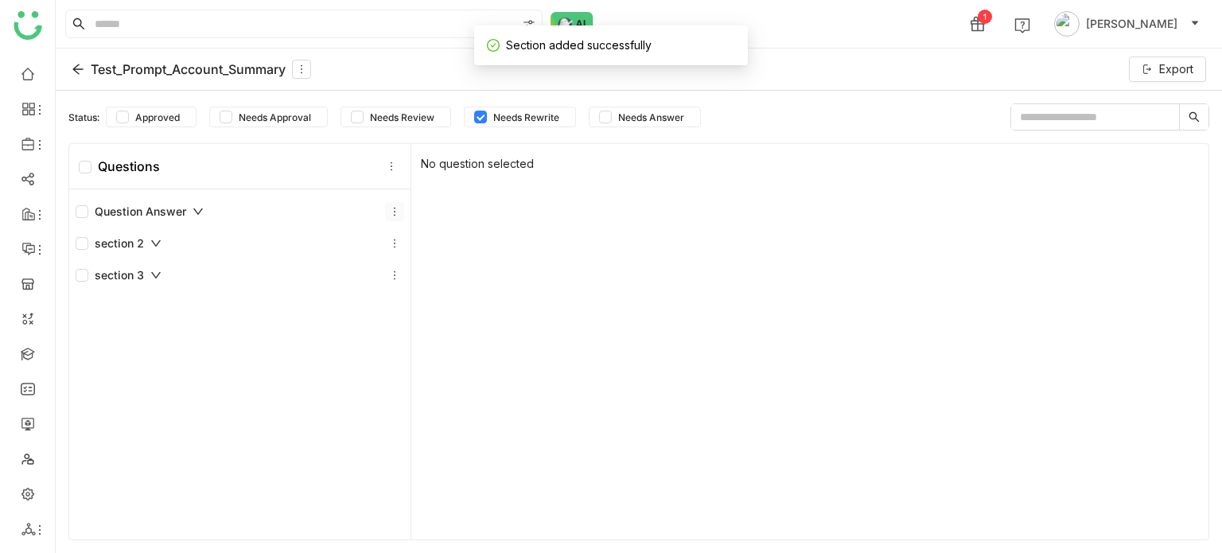
click at [391, 208] on icon at bounding box center [394, 211] width 11 height 11
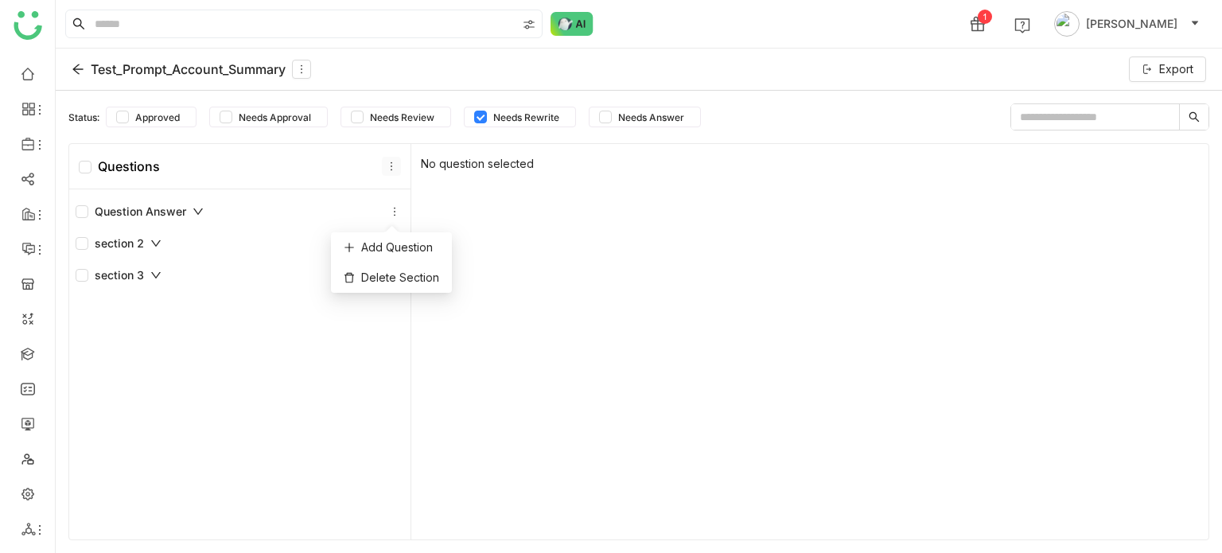
click at [388, 161] on icon at bounding box center [391, 166] width 11 height 11
click at [425, 209] on div "Add Section" at bounding box center [387, 202] width 115 height 30
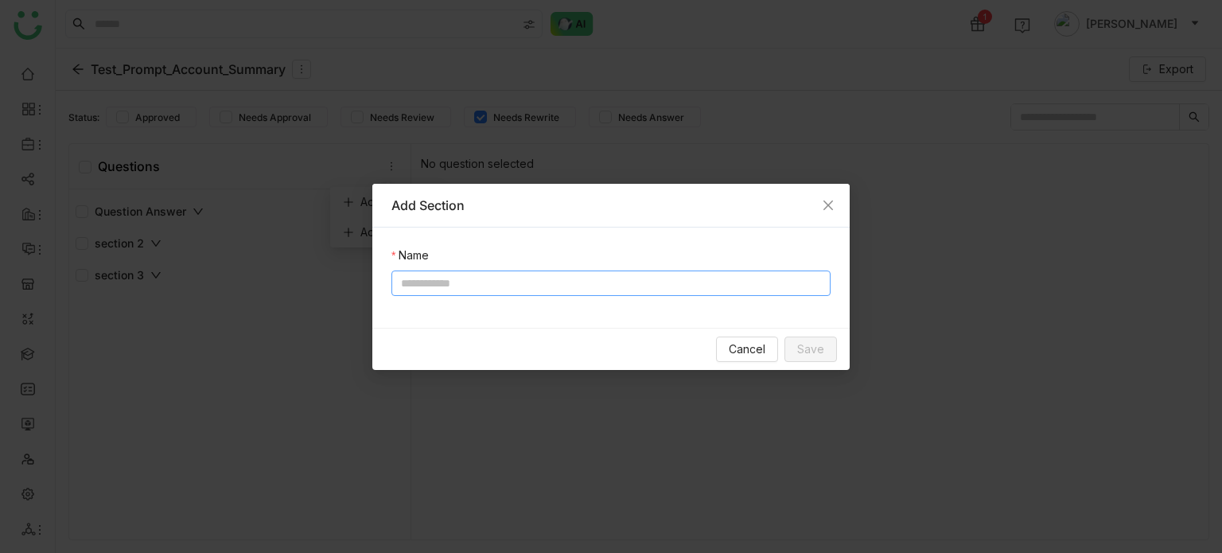
click at [535, 286] on input at bounding box center [610, 282] width 439 height 25
type input "*********"
click at [815, 352] on span "Save" at bounding box center [810, 348] width 27 height 17
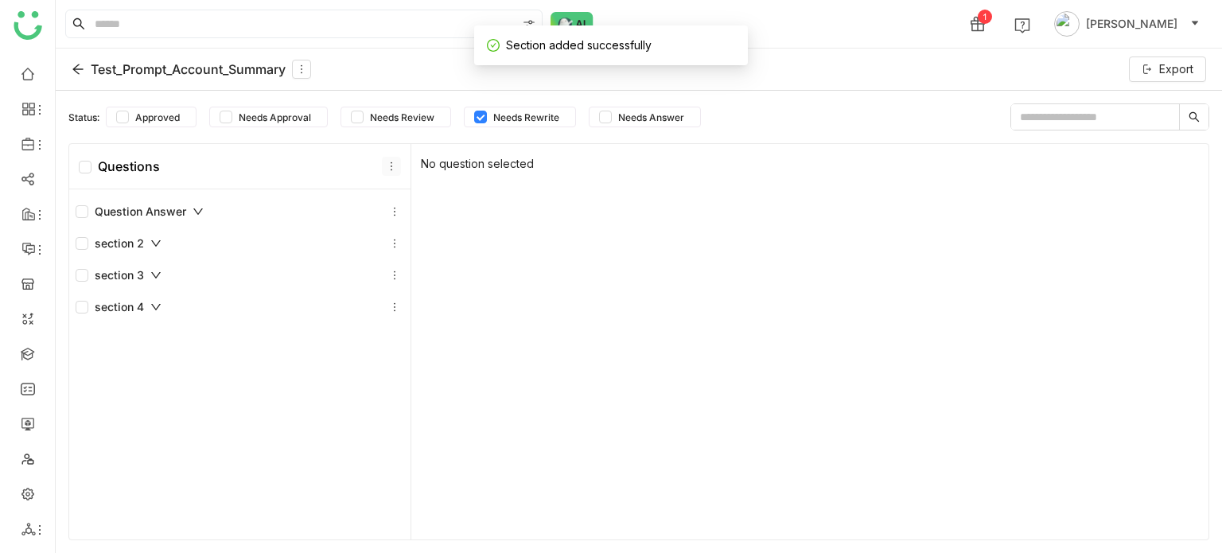
click at [387, 165] on icon at bounding box center [391, 166] width 11 height 11
click at [414, 196] on div "Add Section" at bounding box center [387, 202] width 115 height 30
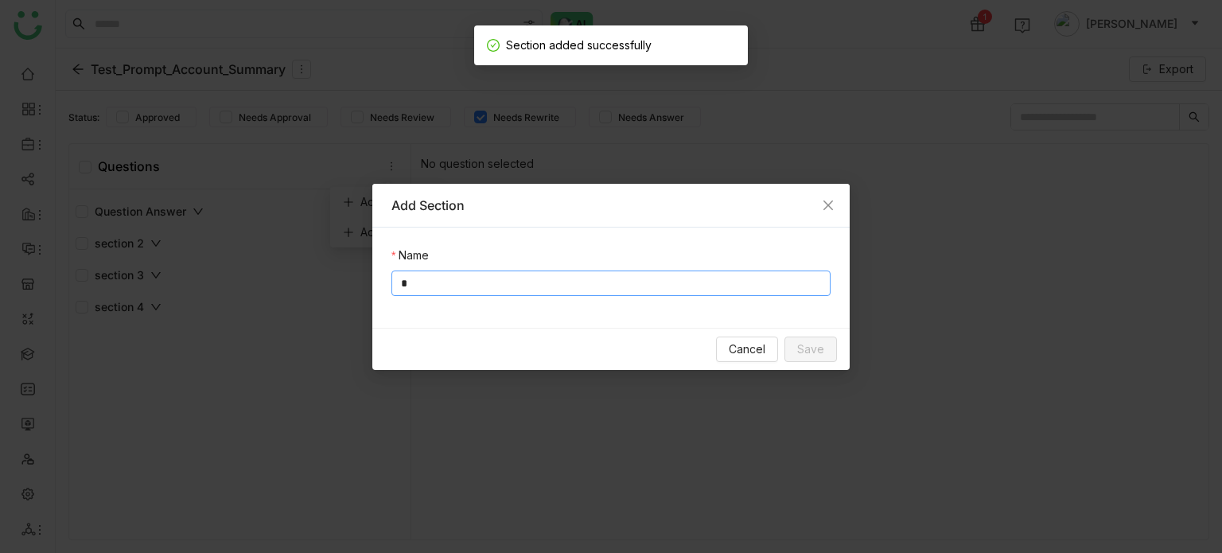
click at [477, 281] on input "*" at bounding box center [610, 282] width 439 height 25
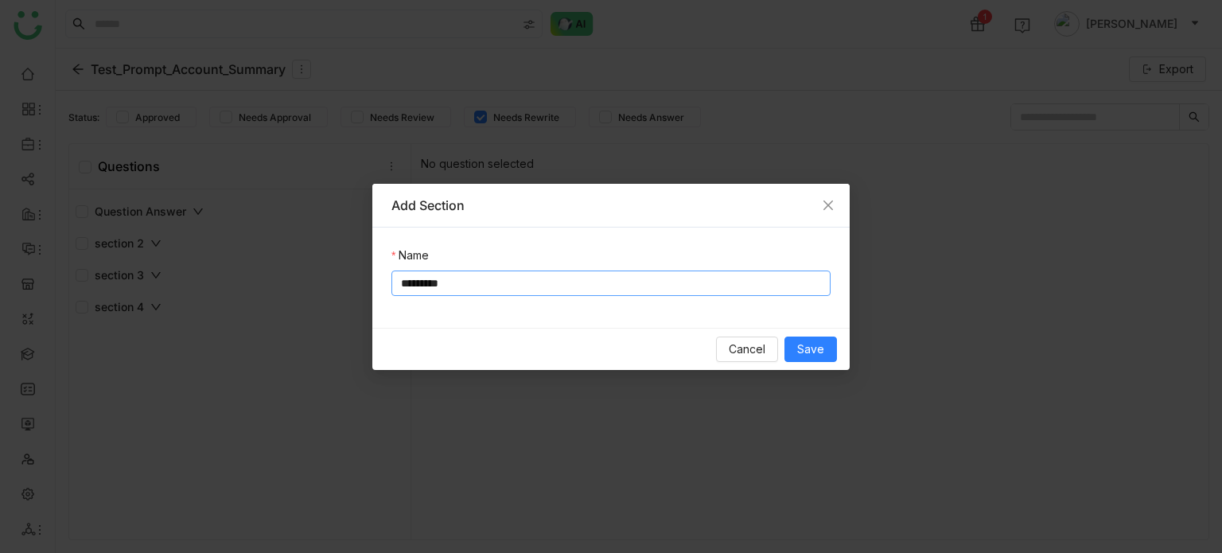
type input "*********"
click at [842, 352] on div "Cancel Save" at bounding box center [610, 349] width 477 height 42
click at [815, 349] on span "Save" at bounding box center [810, 348] width 27 height 17
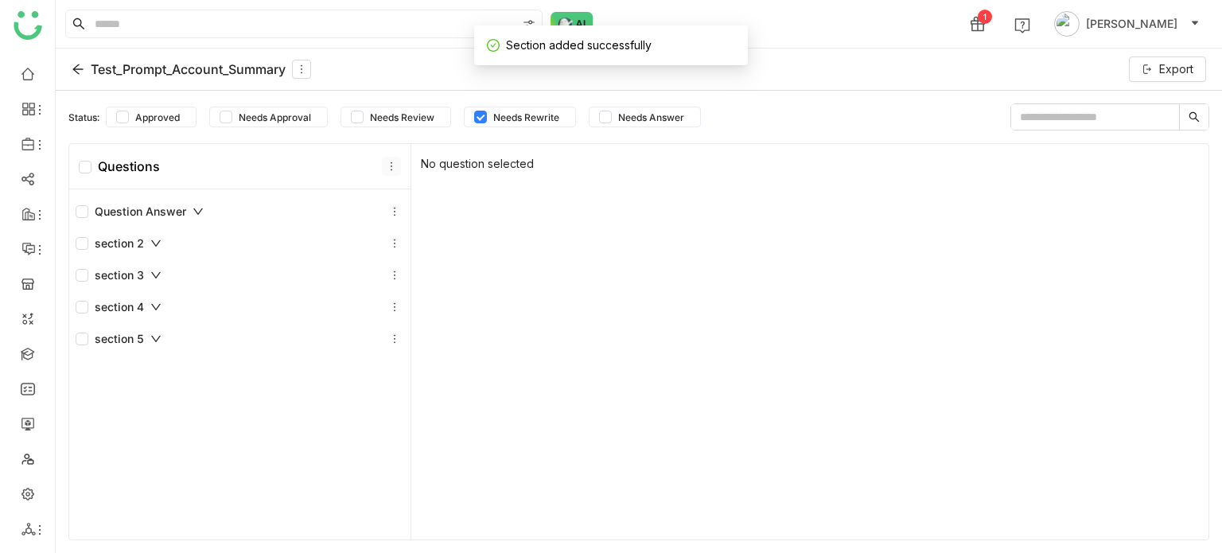
click at [386, 170] on icon at bounding box center [391, 166] width 11 height 11
click at [398, 190] on div "Add Section" at bounding box center [387, 202] width 115 height 30
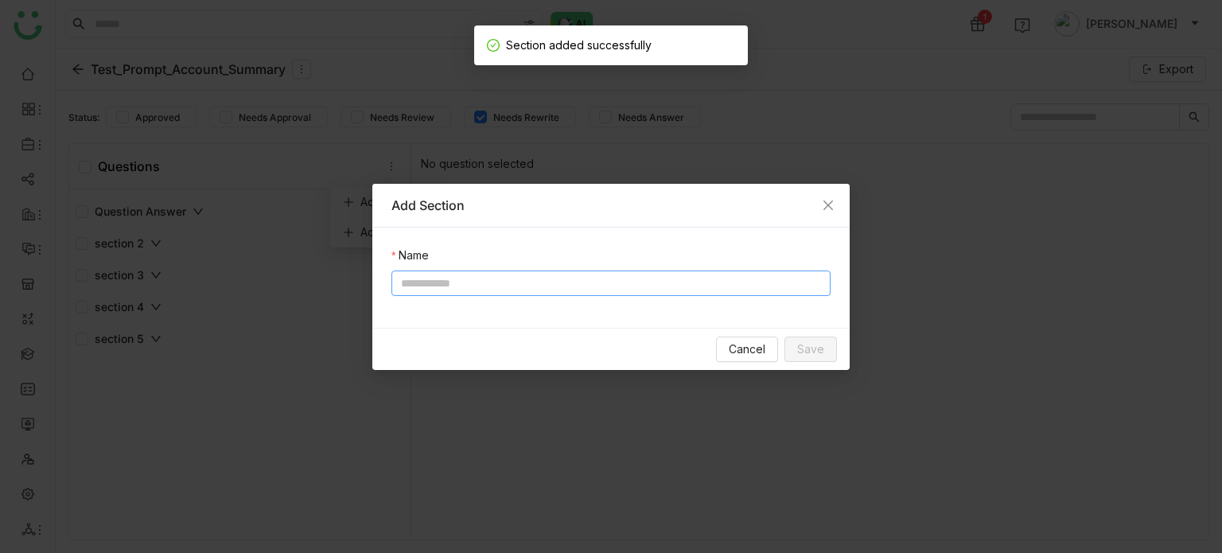
click at [546, 292] on input at bounding box center [610, 282] width 439 height 25
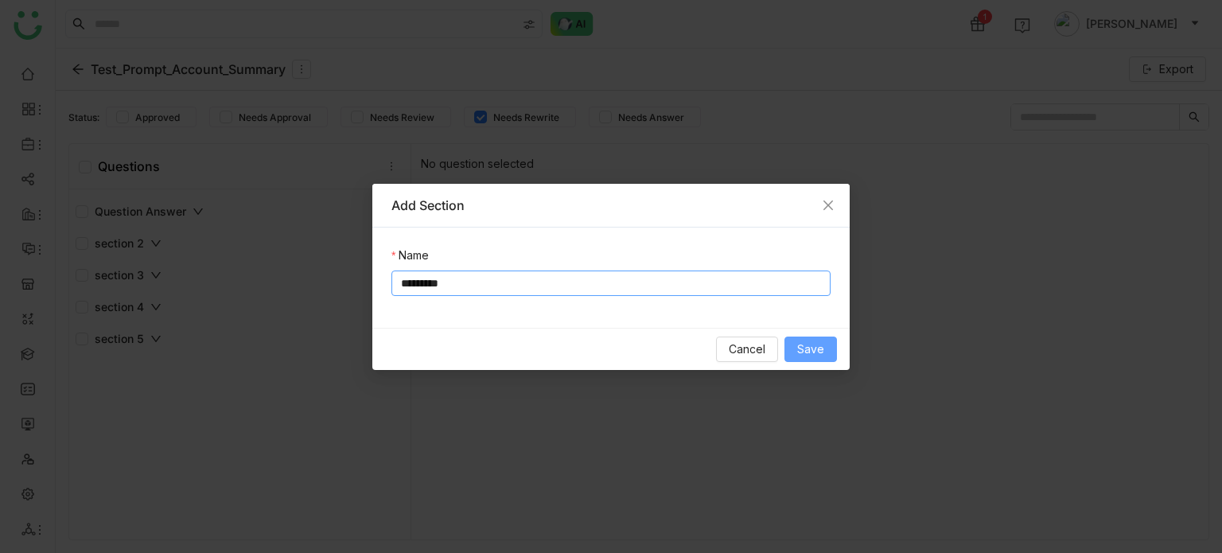
type input "*********"
click at [807, 345] on span "Save" at bounding box center [810, 348] width 27 height 17
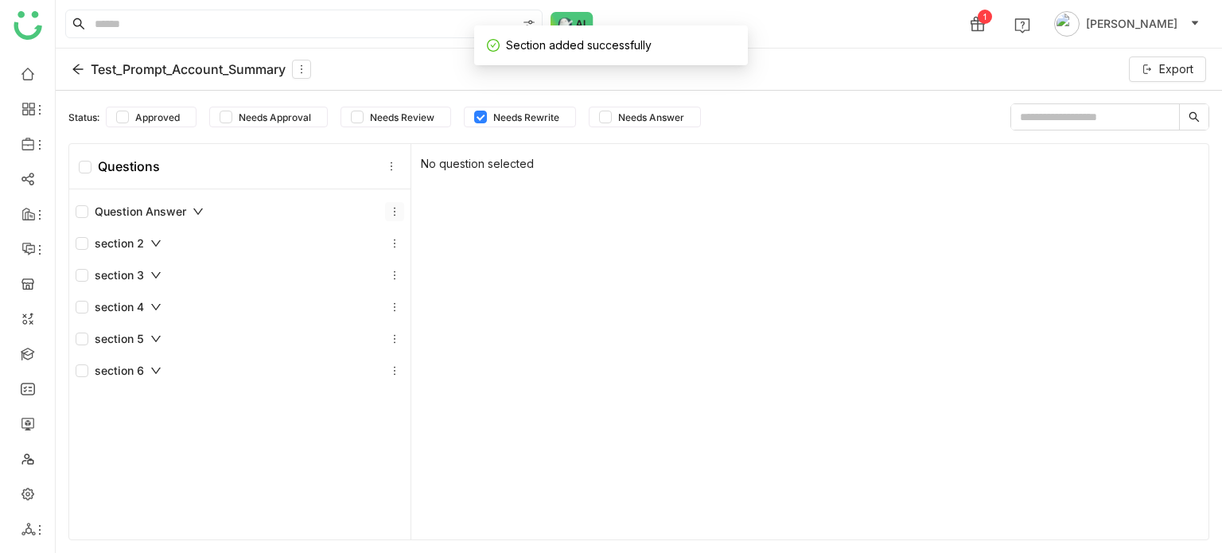
click at [392, 210] on icon at bounding box center [394, 211] width 11 height 11
click at [414, 247] on div "Add Question" at bounding box center [391, 247] width 121 height 30
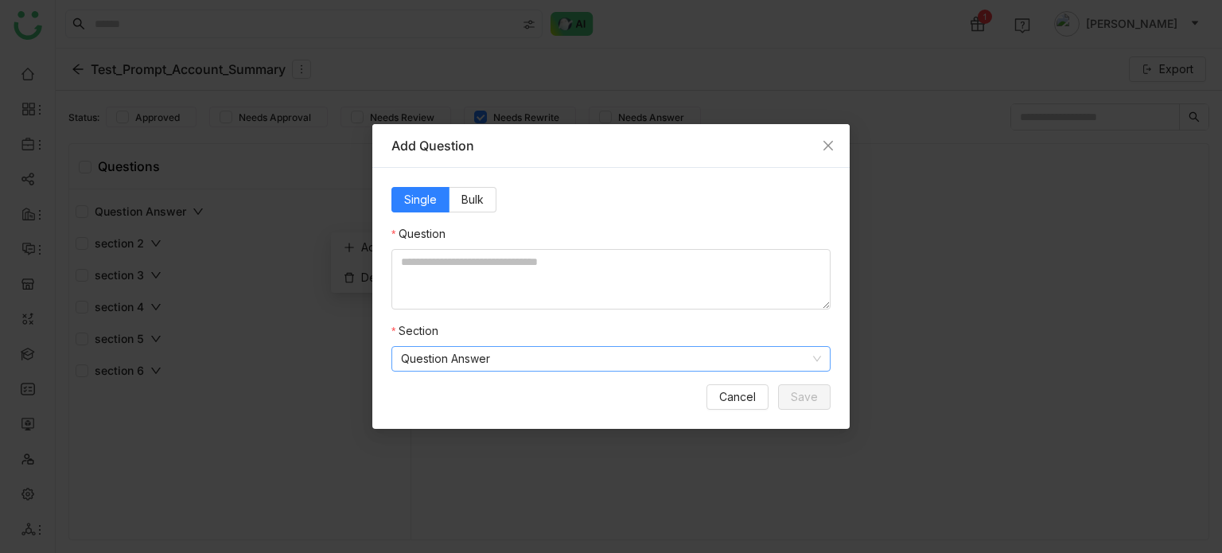
click at [615, 360] on nz-select-item "Question Answer" at bounding box center [611, 359] width 420 height 24
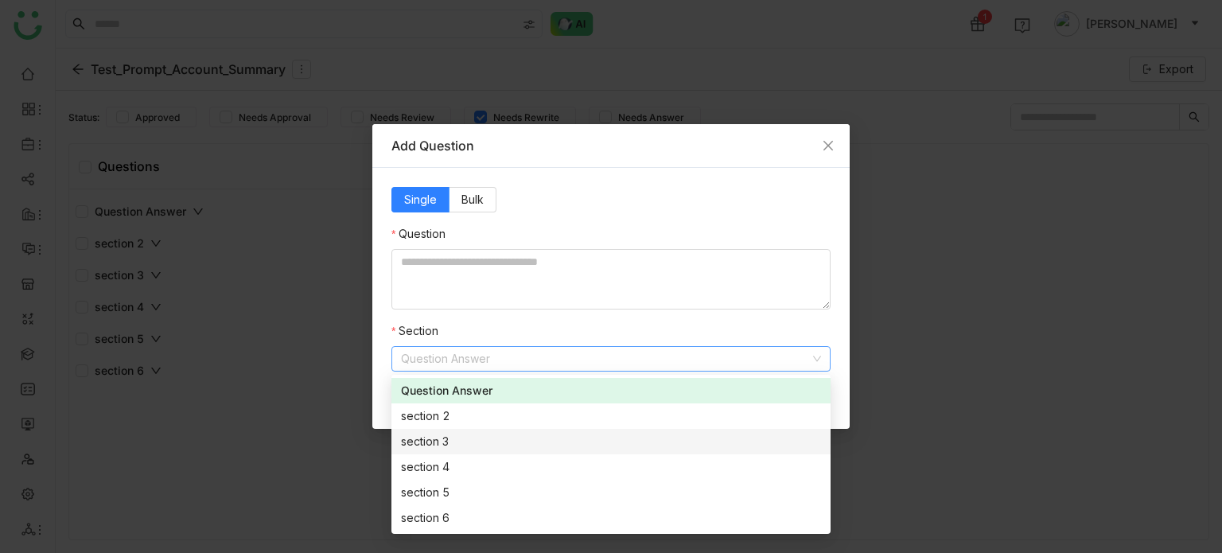
click at [264, 406] on nz-modal-container "Add Question Single Bulk Question Section Question Answer Cancel Save" at bounding box center [611, 276] width 1222 height 553
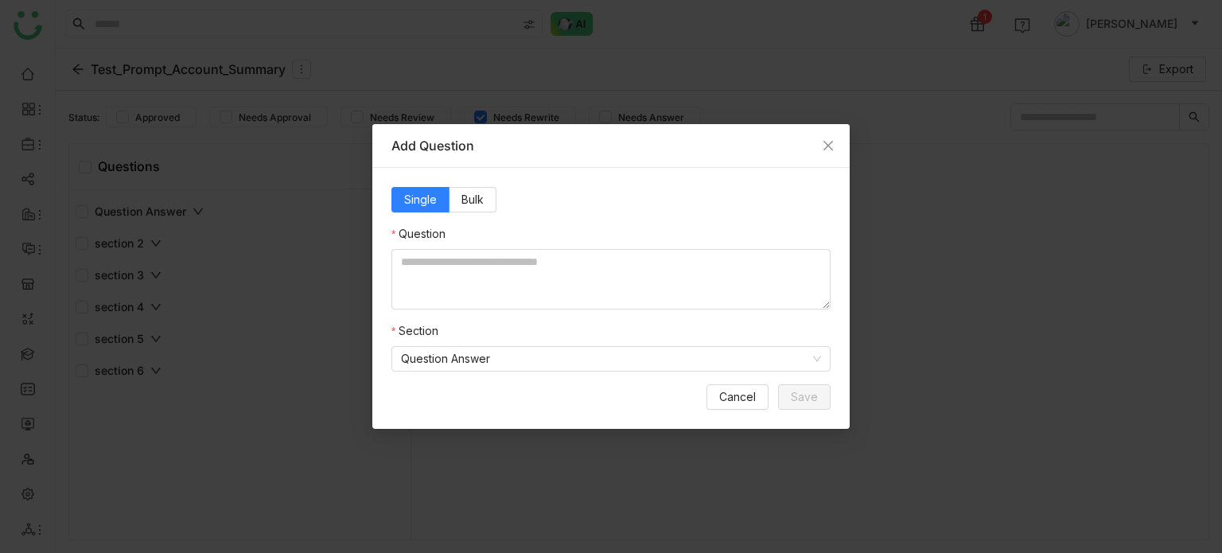
click at [329, 275] on nz-modal-container "Add Question Single Bulk Question Section Question Answer Cancel Save" at bounding box center [611, 276] width 1222 height 553
click at [831, 144] on icon "Close" at bounding box center [828, 145] width 13 height 13
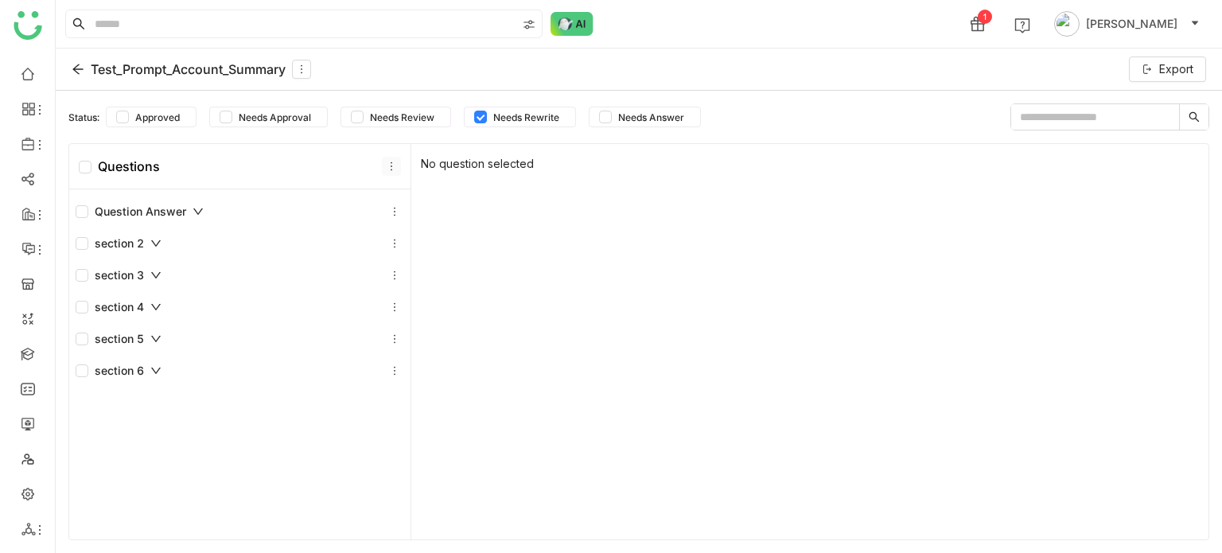
click at [388, 163] on icon at bounding box center [391, 166] width 11 height 11
click at [395, 206] on div "Add Section" at bounding box center [387, 202] width 115 height 30
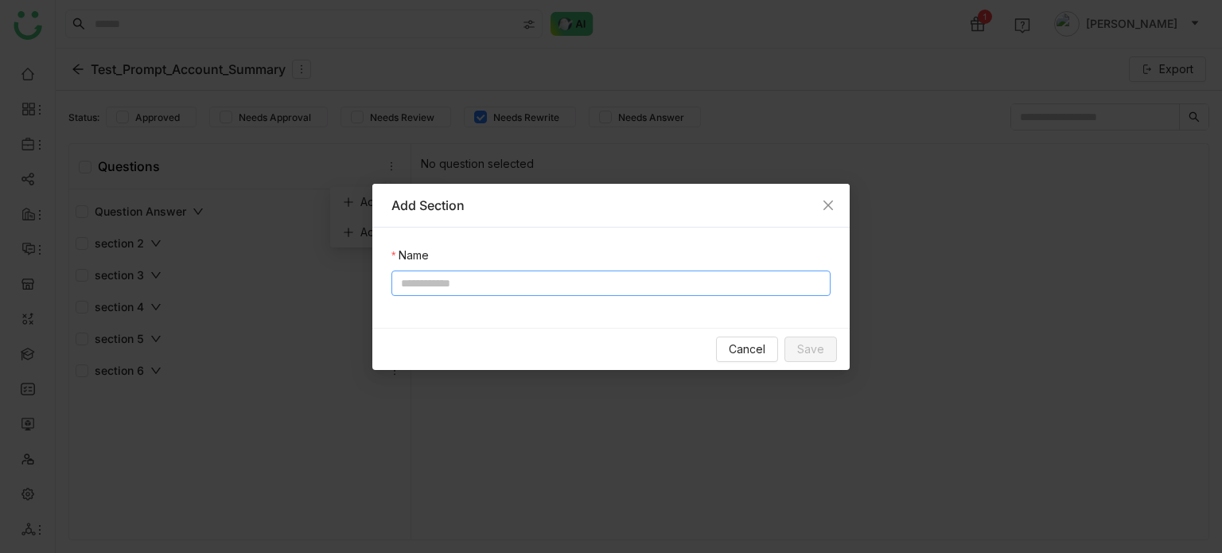
click at [490, 290] on input at bounding box center [610, 282] width 439 height 25
type input "*********"
click at [812, 343] on span "Save" at bounding box center [810, 348] width 27 height 17
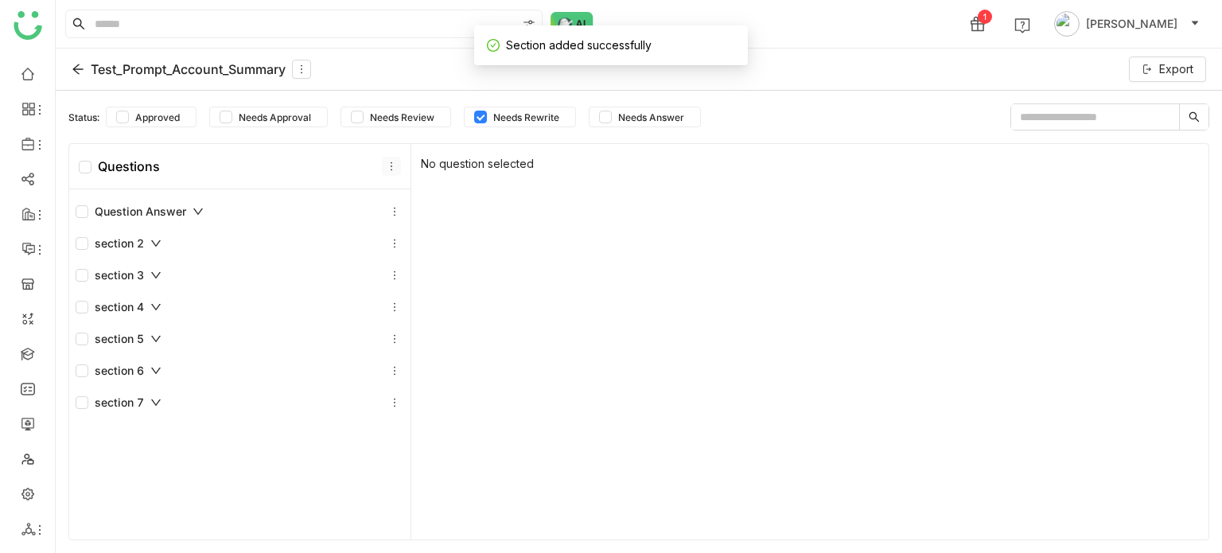
click at [388, 165] on icon at bounding box center [391, 166] width 11 height 11
click at [434, 200] on div "Add Section" at bounding box center [387, 202] width 115 height 30
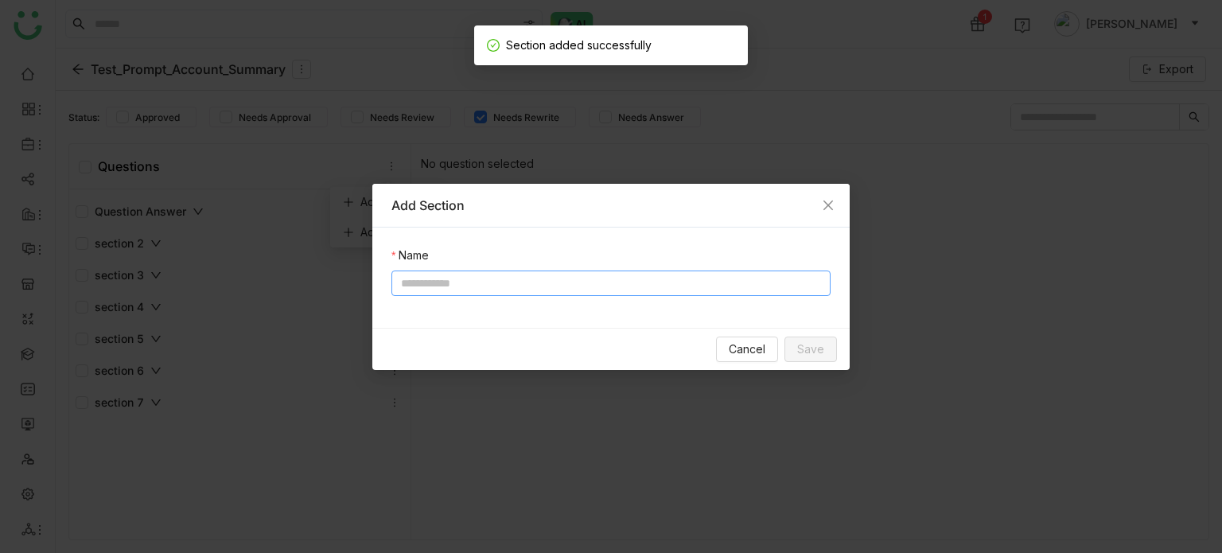
click at [509, 276] on input at bounding box center [610, 282] width 439 height 25
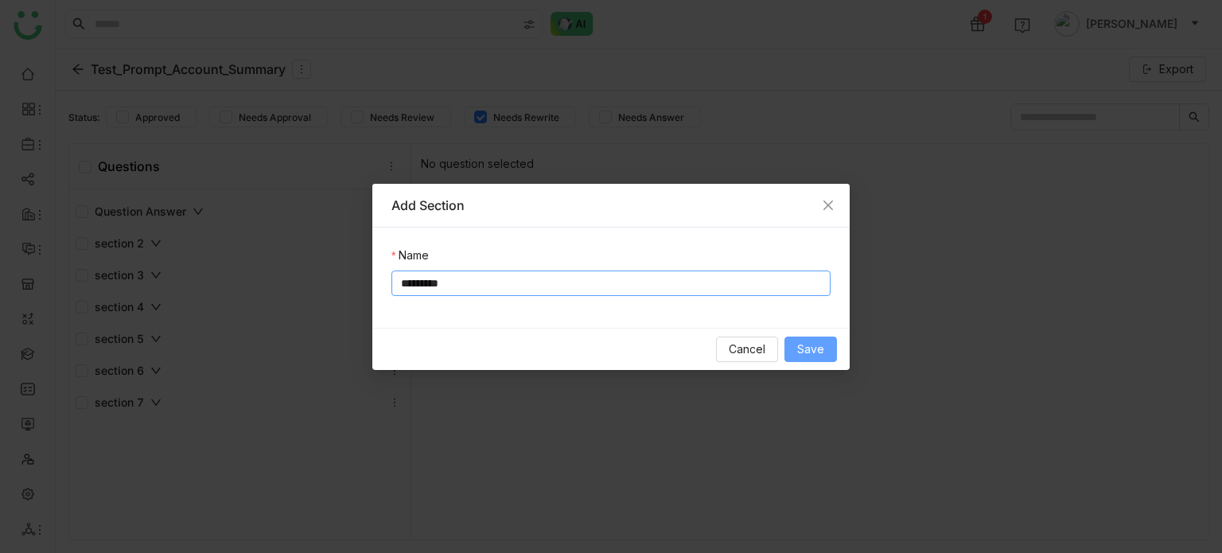
type input "*********"
click at [817, 352] on span "Save" at bounding box center [810, 348] width 27 height 17
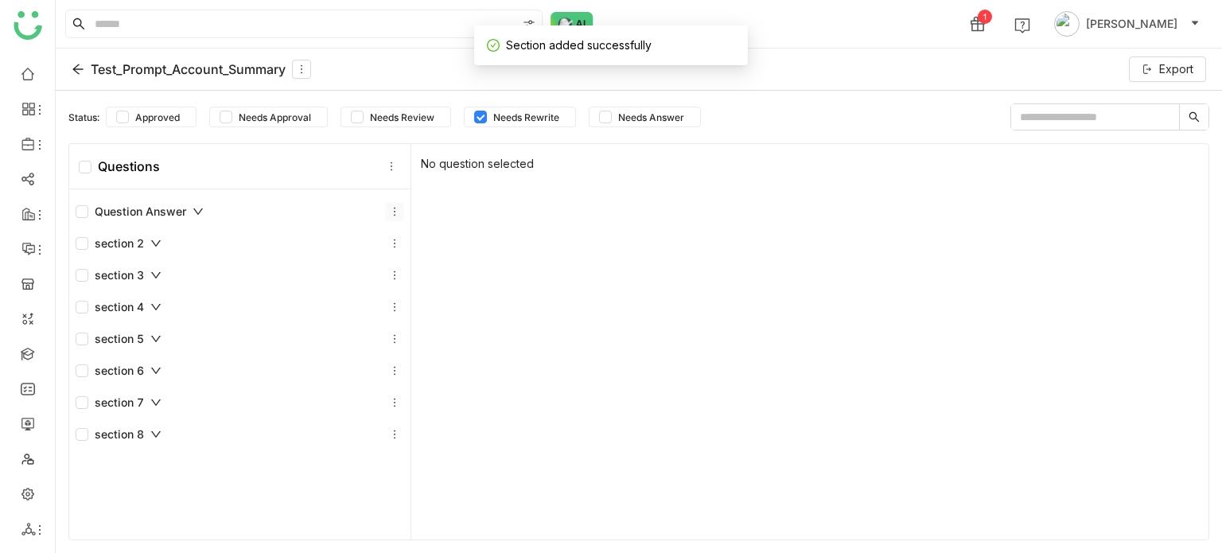
click at [389, 210] on icon at bounding box center [394, 211] width 11 height 11
click at [407, 248] on div "Add Question" at bounding box center [391, 247] width 121 height 30
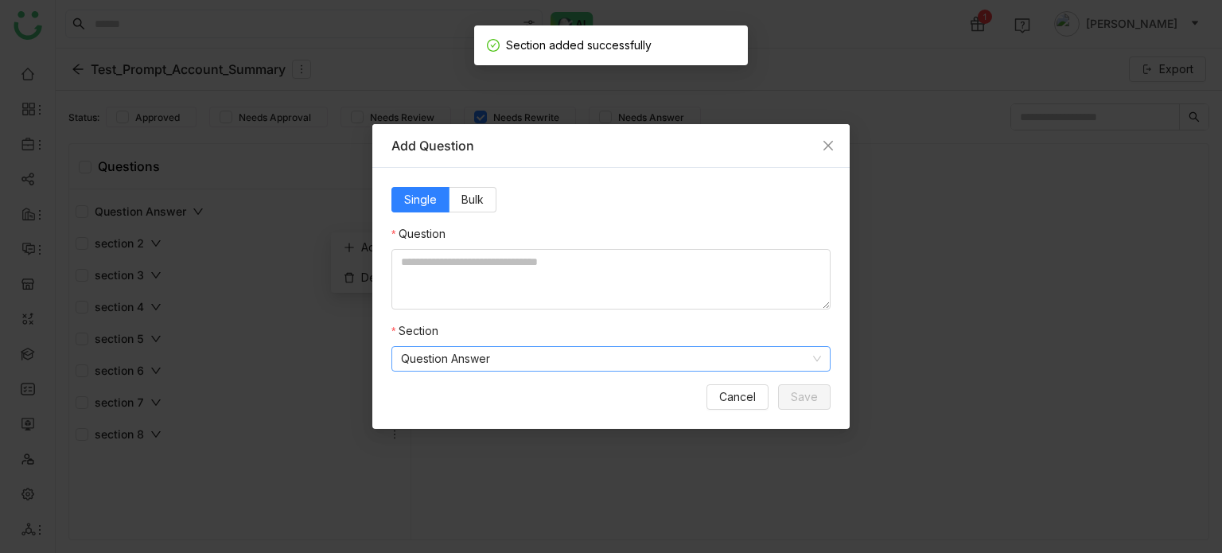
click at [562, 347] on nz-select-item "Question Answer" at bounding box center [611, 359] width 420 height 24
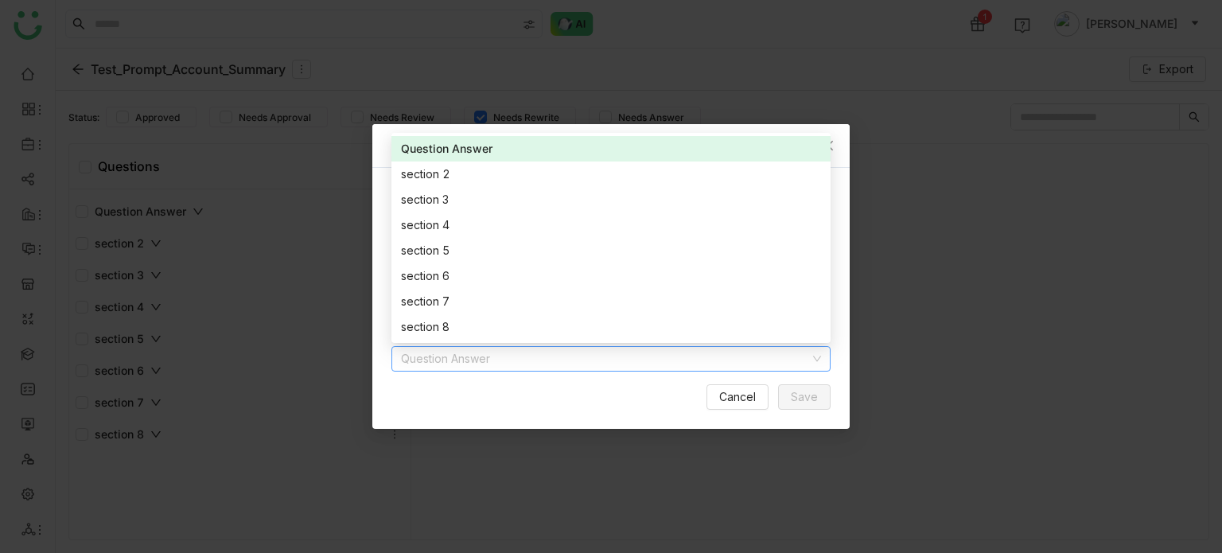
click at [561, 365] on nz-select-item "Question Answer" at bounding box center [611, 359] width 420 height 24
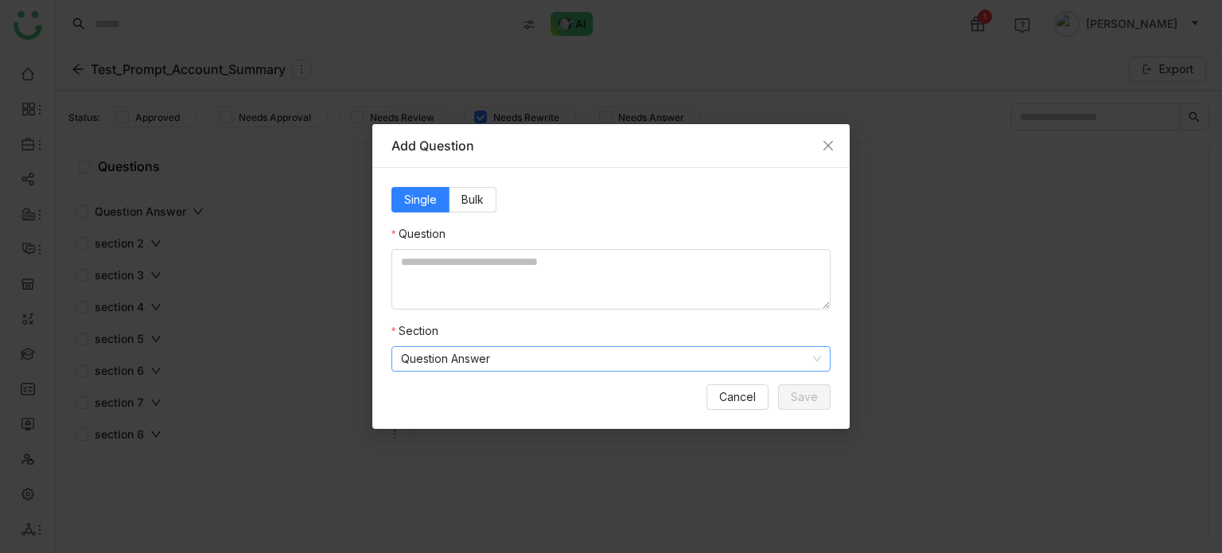
click at [561, 365] on nz-select-item "Question Answer" at bounding box center [611, 359] width 420 height 24
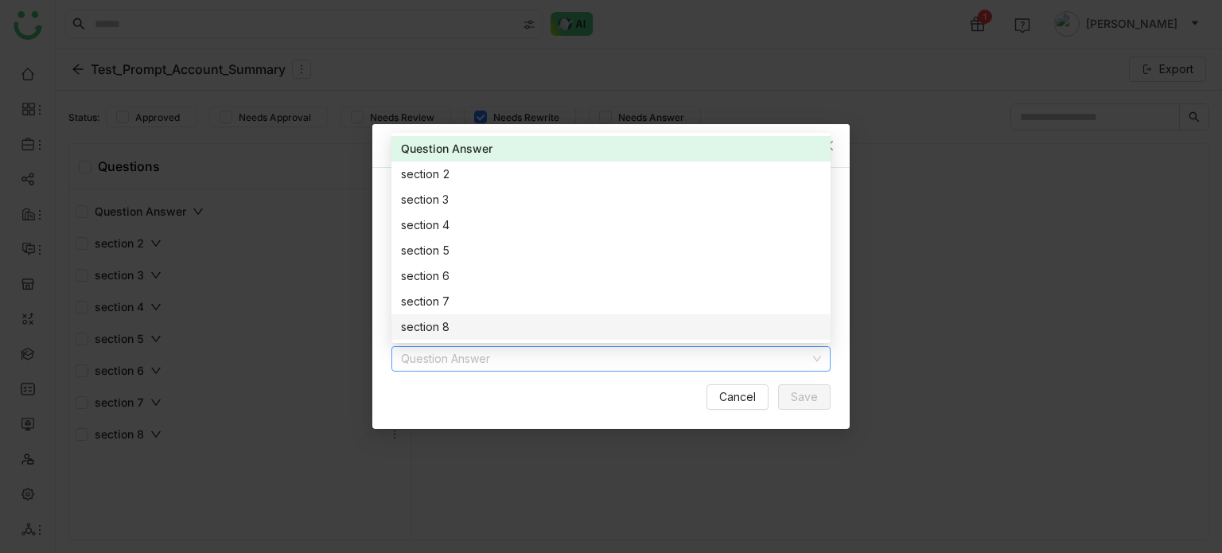
click at [525, 414] on div "Single Bulk Question Section Question Answer Cancel Save" at bounding box center [610, 298] width 477 height 261
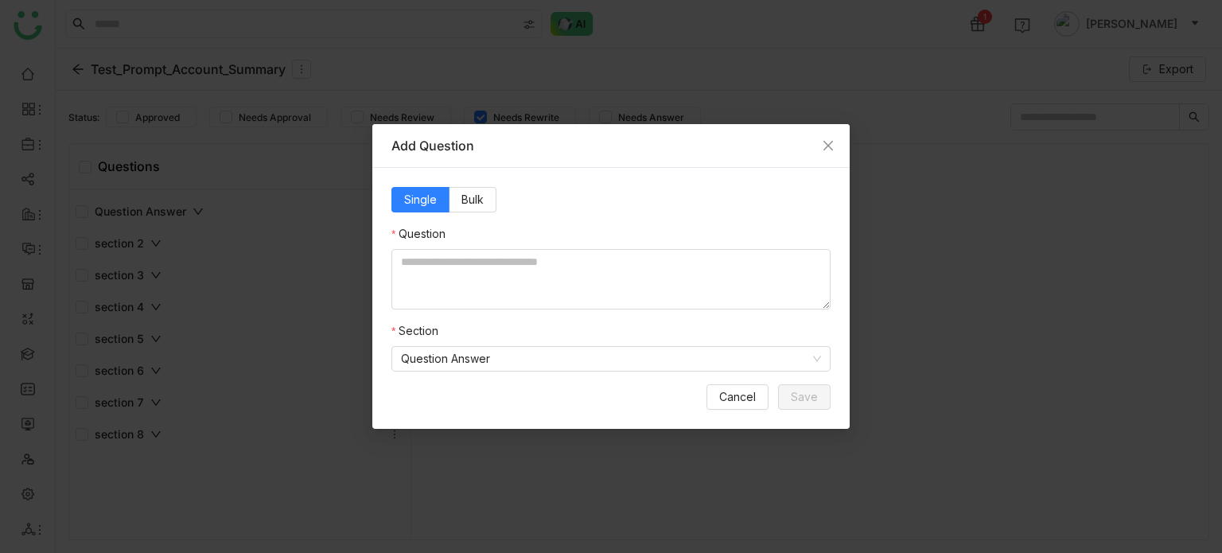
click at [218, 312] on nz-modal-container "Add Question Single Bulk Question Section Question Answer Cancel Save" at bounding box center [611, 276] width 1222 height 553
click at [833, 146] on icon "Close" at bounding box center [828, 145] width 13 height 13
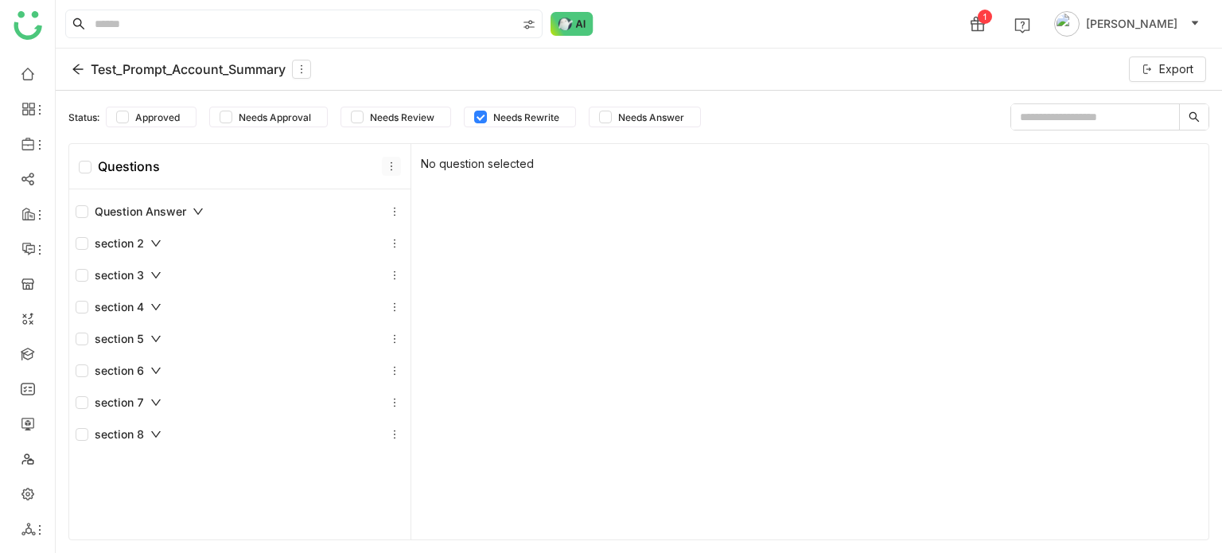
click at [389, 161] on icon at bounding box center [391, 166] width 11 height 11
click at [396, 203] on div "Add Section" at bounding box center [387, 202] width 115 height 30
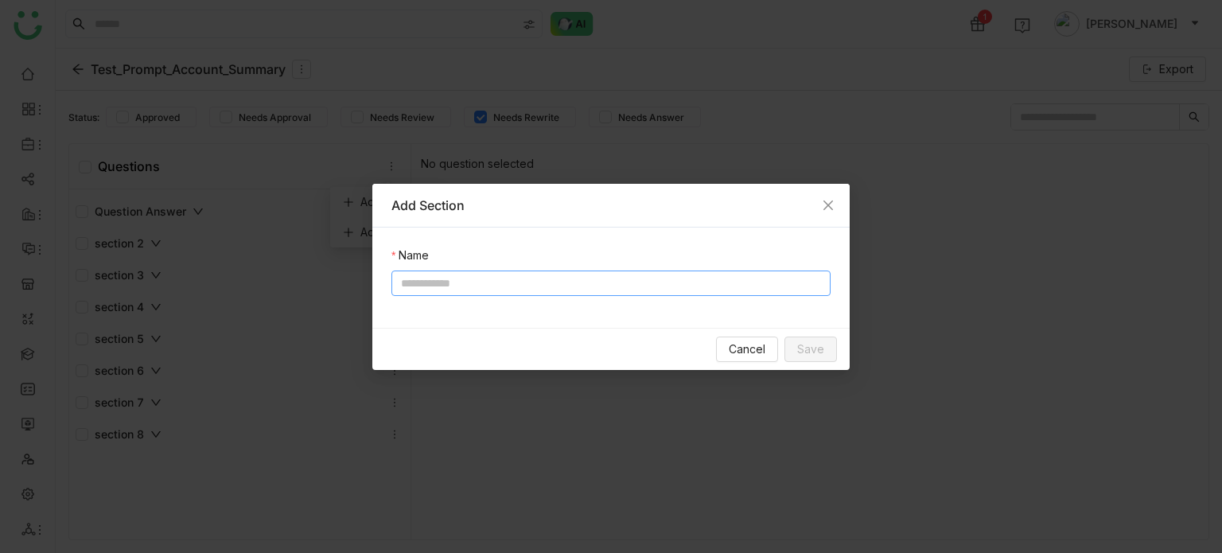
click at [504, 285] on input at bounding box center [610, 282] width 439 height 25
type input "*********"
click at [818, 352] on span "Save" at bounding box center [810, 348] width 27 height 17
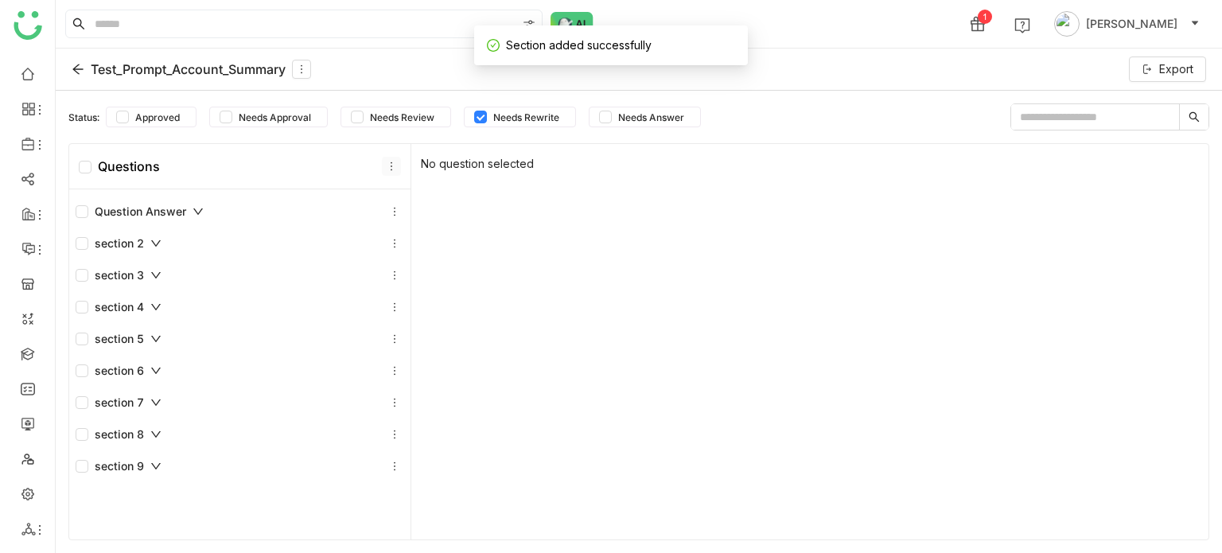
click at [386, 163] on icon at bounding box center [391, 166] width 11 height 11
click at [431, 193] on div "Add Section" at bounding box center [387, 202] width 115 height 30
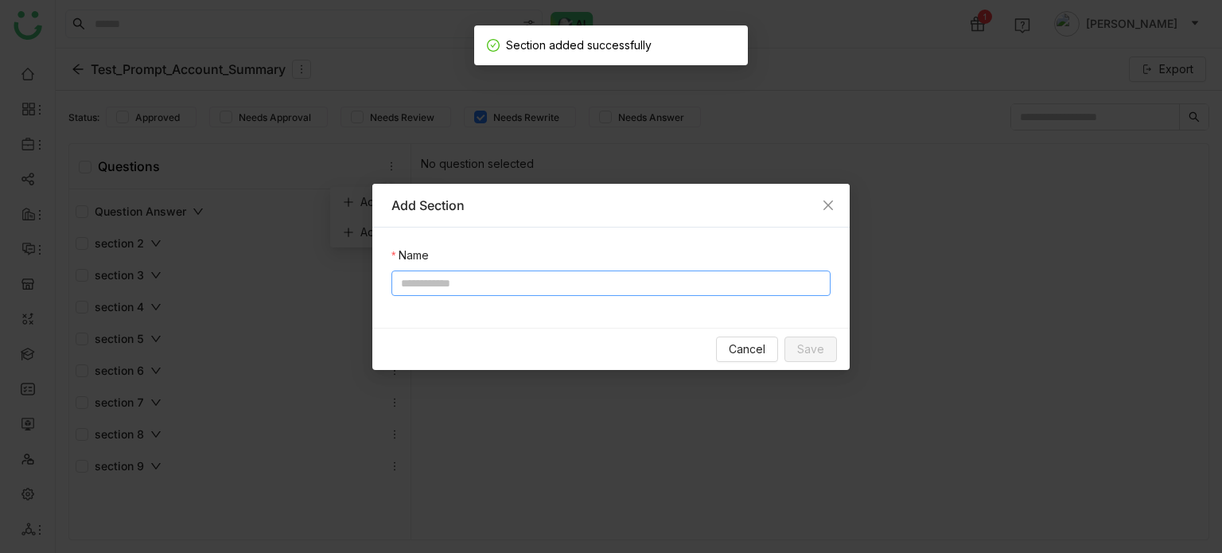
click at [511, 277] on input at bounding box center [610, 282] width 439 height 25
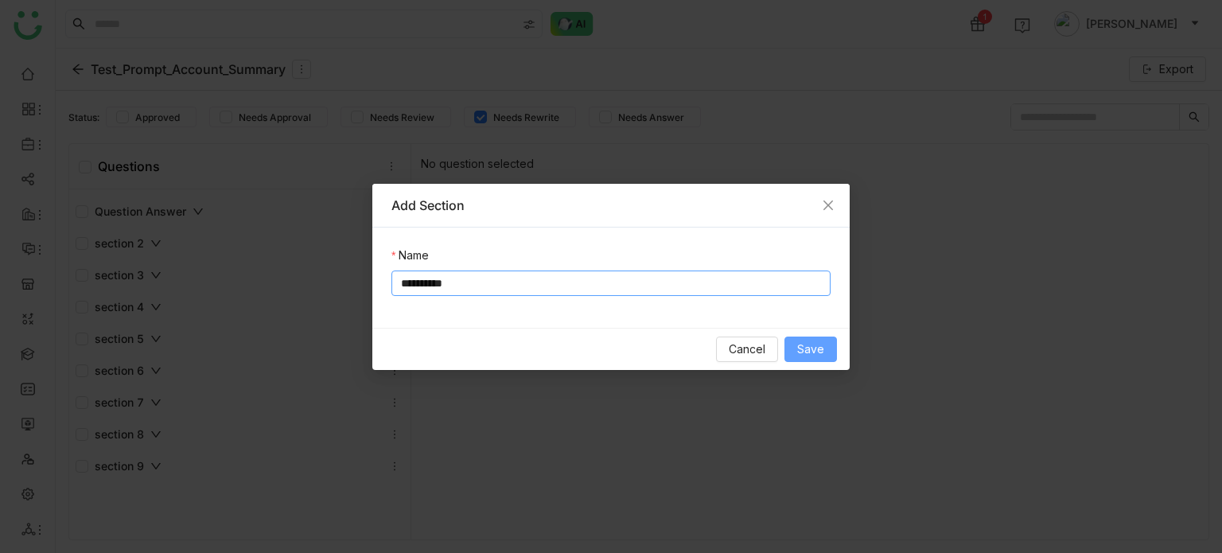
type input "**********"
click at [823, 352] on span "Save" at bounding box center [810, 348] width 27 height 17
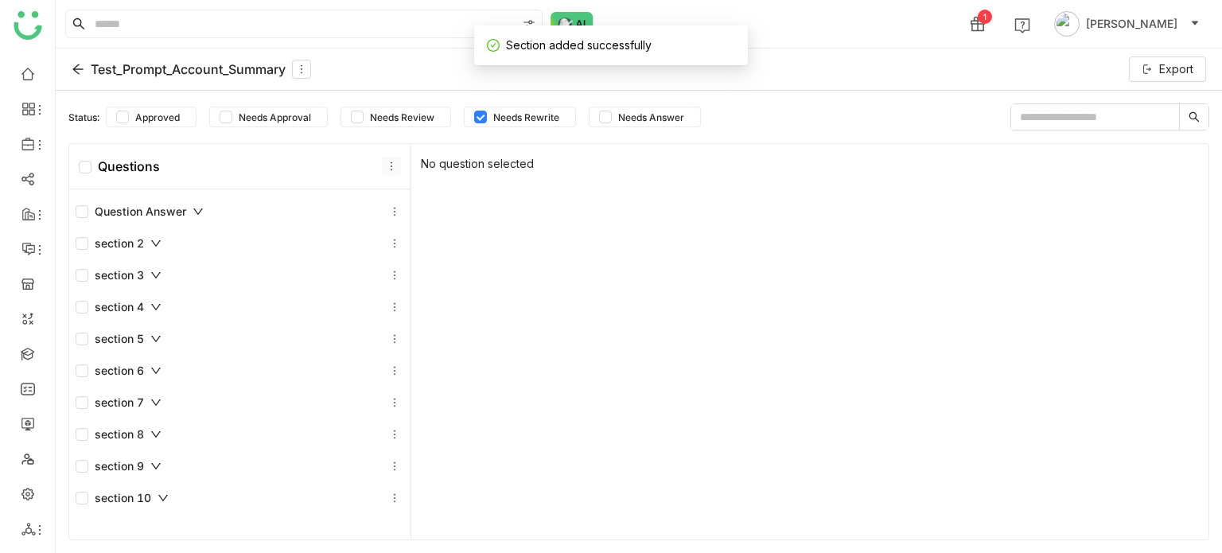
click at [383, 164] on icon at bounding box center [391, 166] width 17 height 11
click at [390, 206] on div "Add Section" at bounding box center [387, 202] width 115 height 30
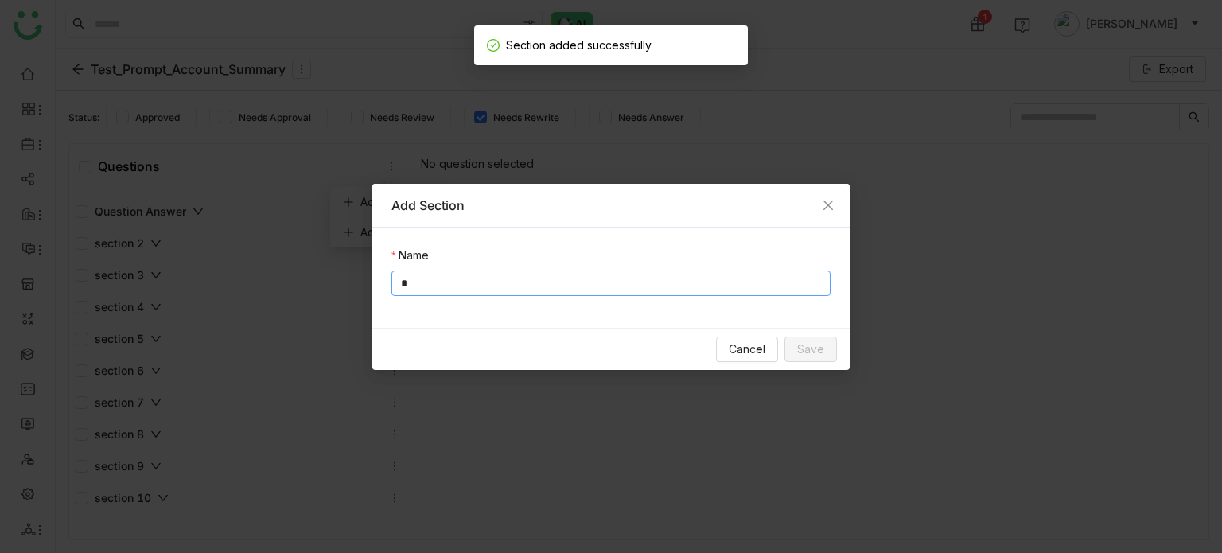
click at [523, 286] on input "*" at bounding box center [610, 282] width 439 height 25
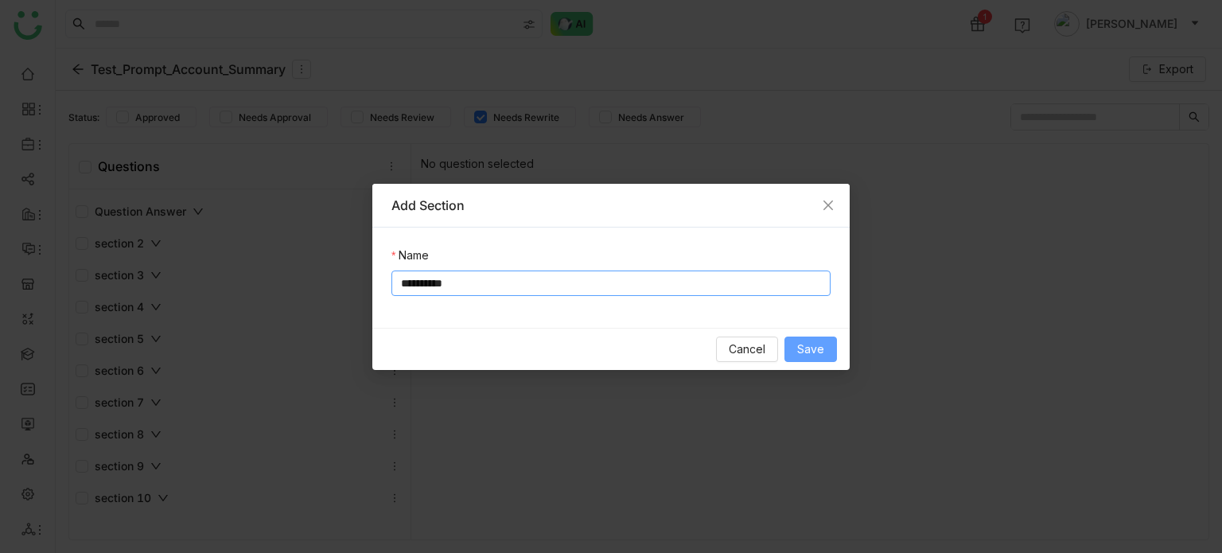
type input "**********"
click at [805, 352] on span "Save" at bounding box center [810, 348] width 27 height 17
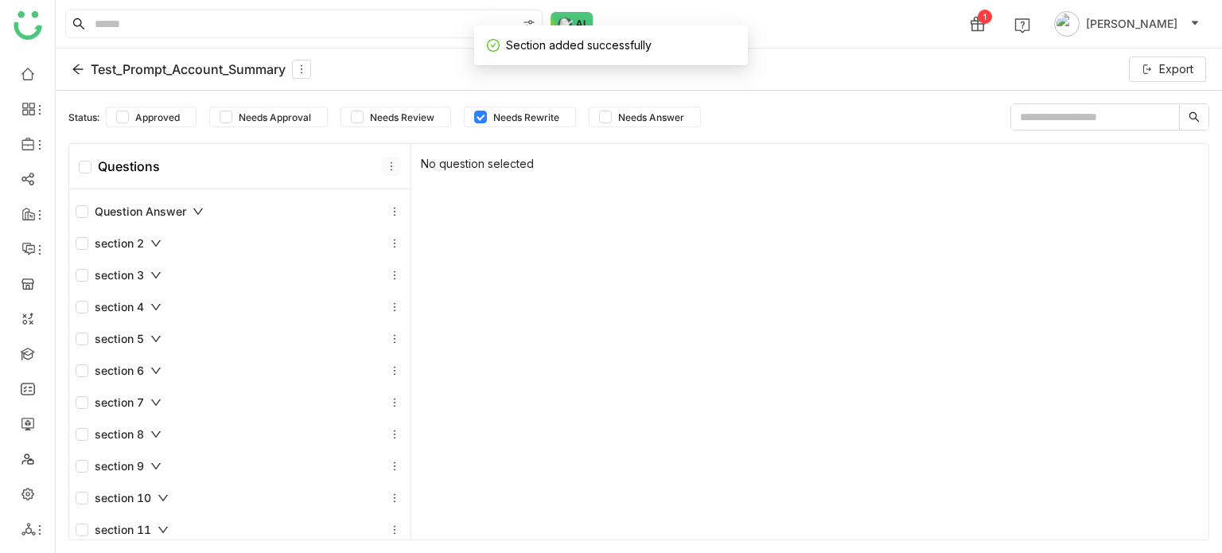
click at [386, 162] on icon at bounding box center [391, 166] width 11 height 11
click at [407, 223] on div "Add Question" at bounding box center [387, 232] width 115 height 30
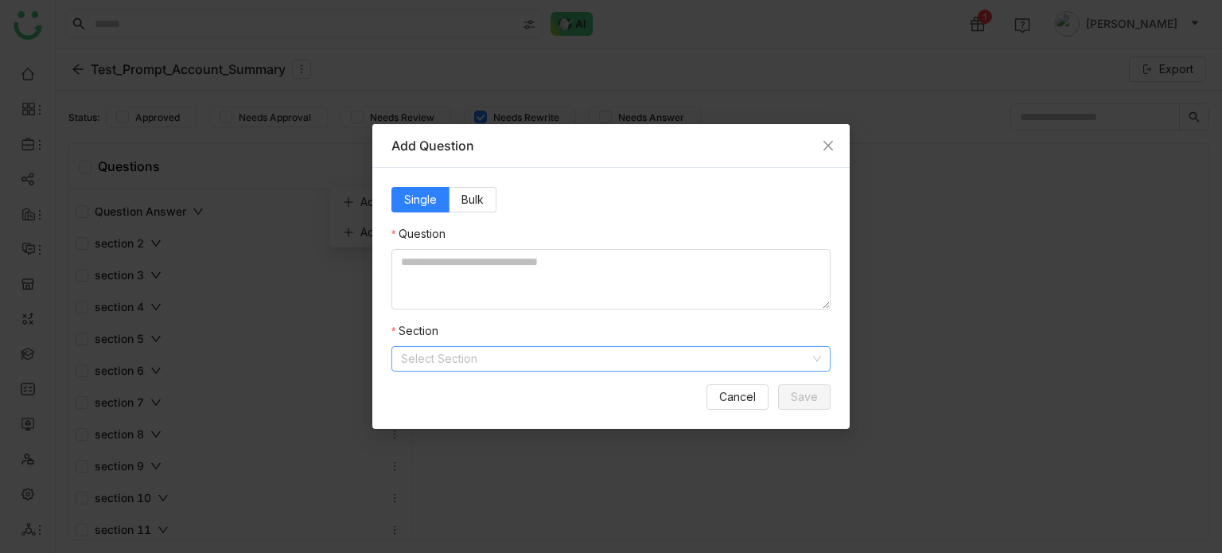
click at [590, 364] on input at bounding box center [605, 359] width 409 height 24
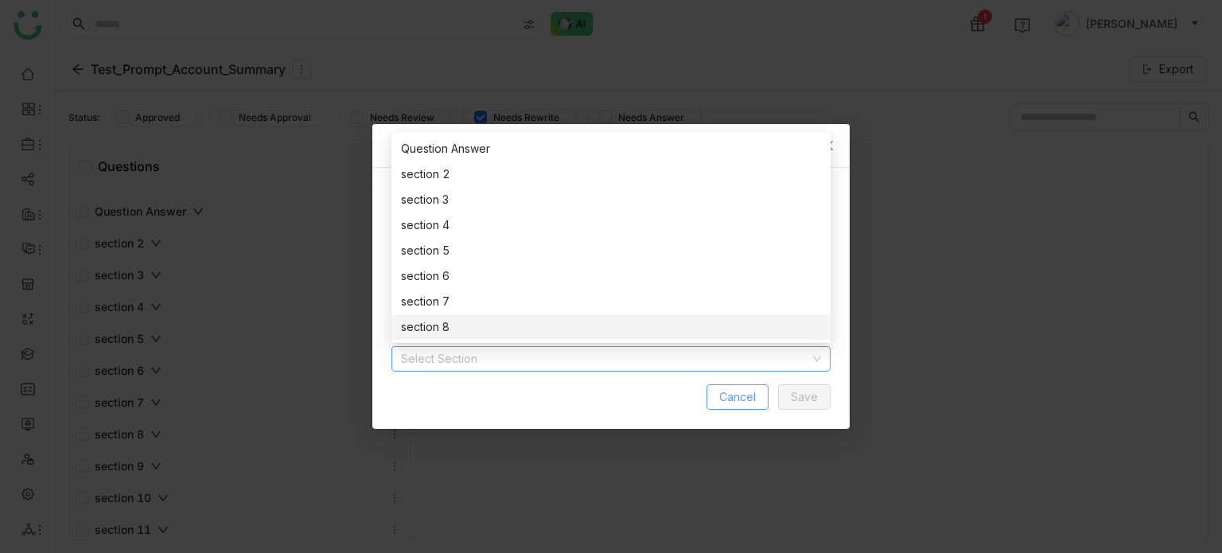
click at [717, 395] on button "Cancel" at bounding box center [737, 396] width 62 height 25
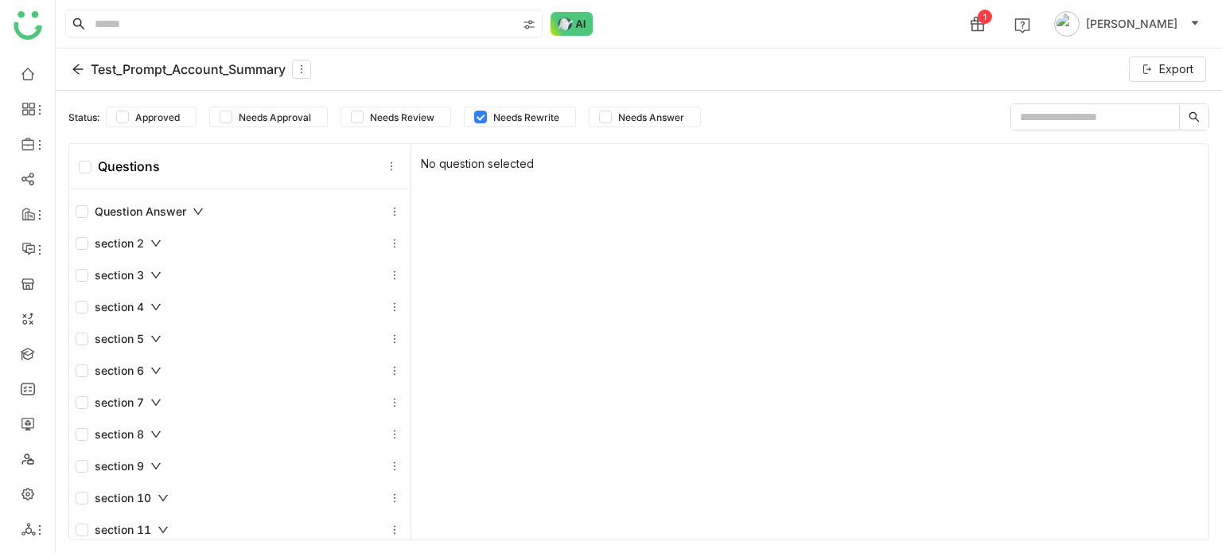
click at [82, 157] on div "Questions" at bounding box center [239, 166] width 341 height 45
click at [388, 169] on icon at bounding box center [391, 166] width 11 height 11
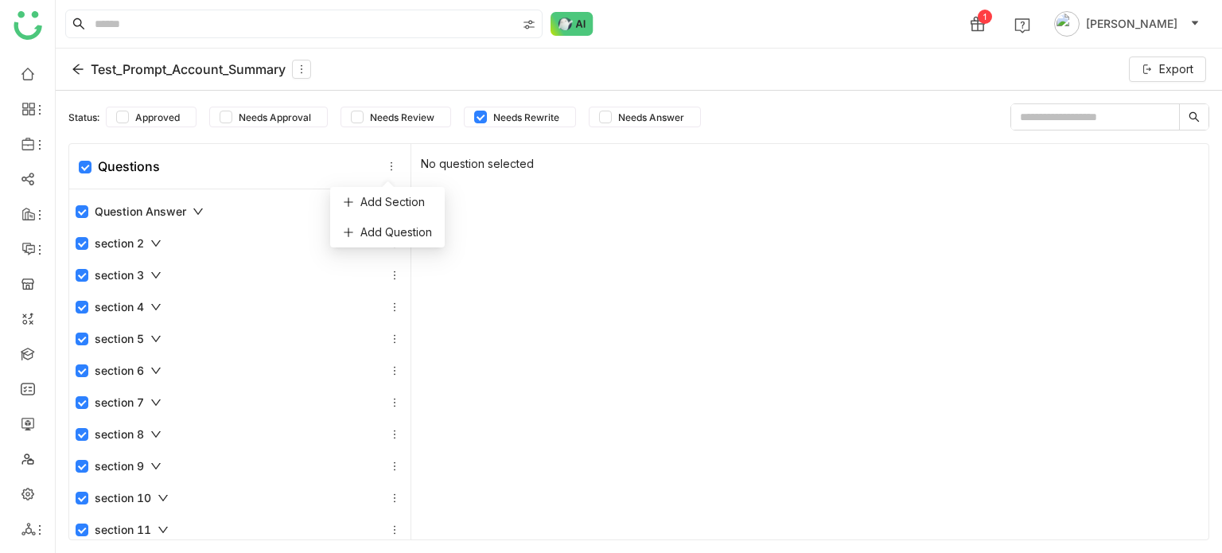
click at [164, 223] on div "Question Answer" at bounding box center [239, 212] width 341 height 32
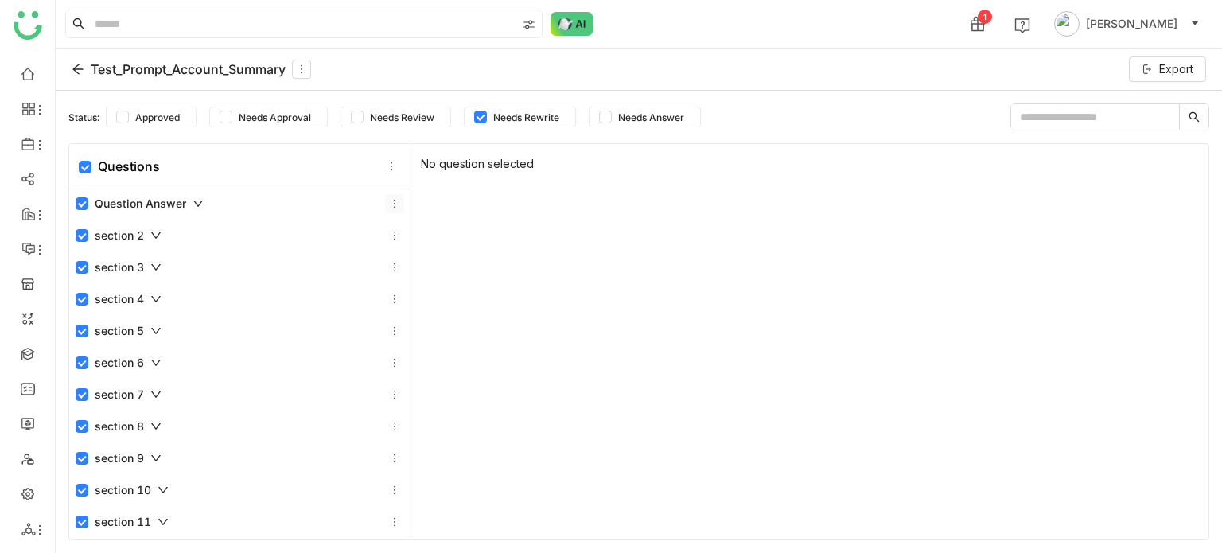
click at [389, 200] on icon at bounding box center [394, 203] width 11 height 11
click at [407, 270] on div "Delete Section" at bounding box center [379, 270] width 121 height 30
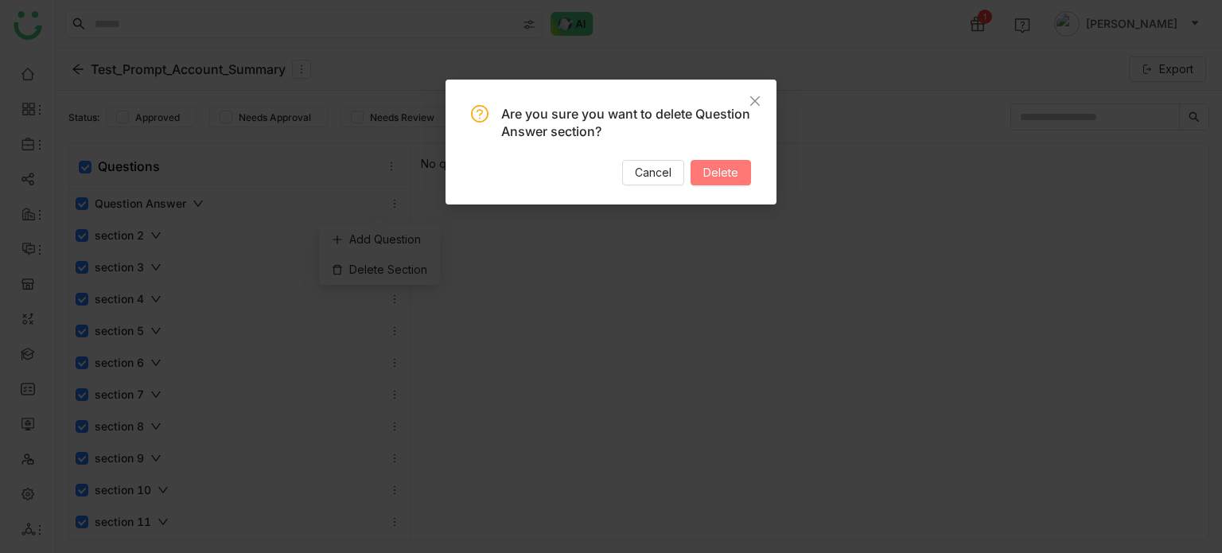
click at [728, 183] on button "Delete" at bounding box center [720, 172] width 60 height 25
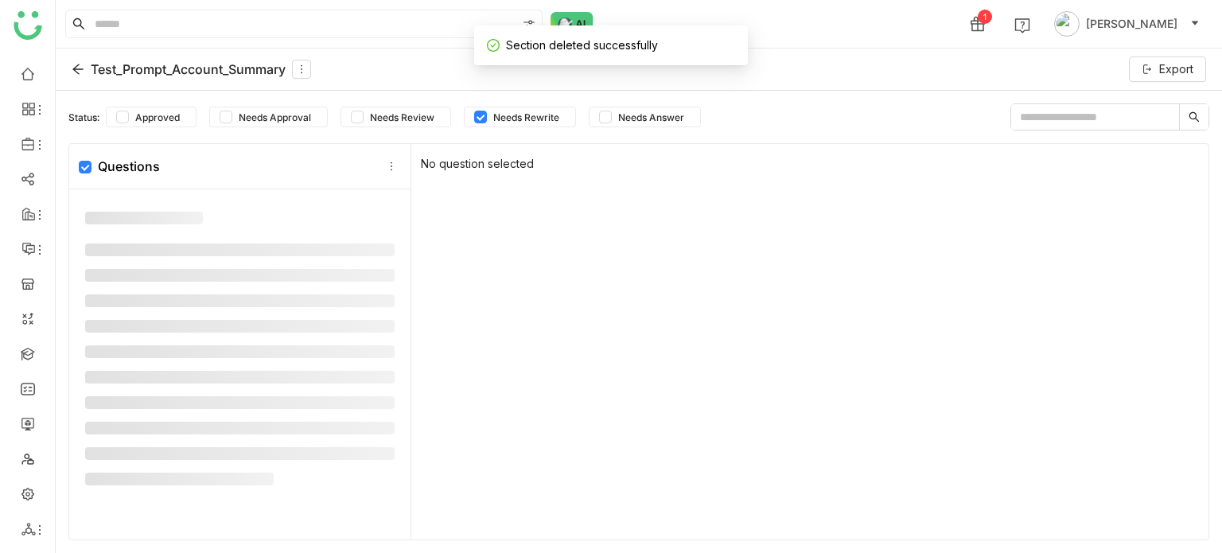
scroll to position [0, 0]
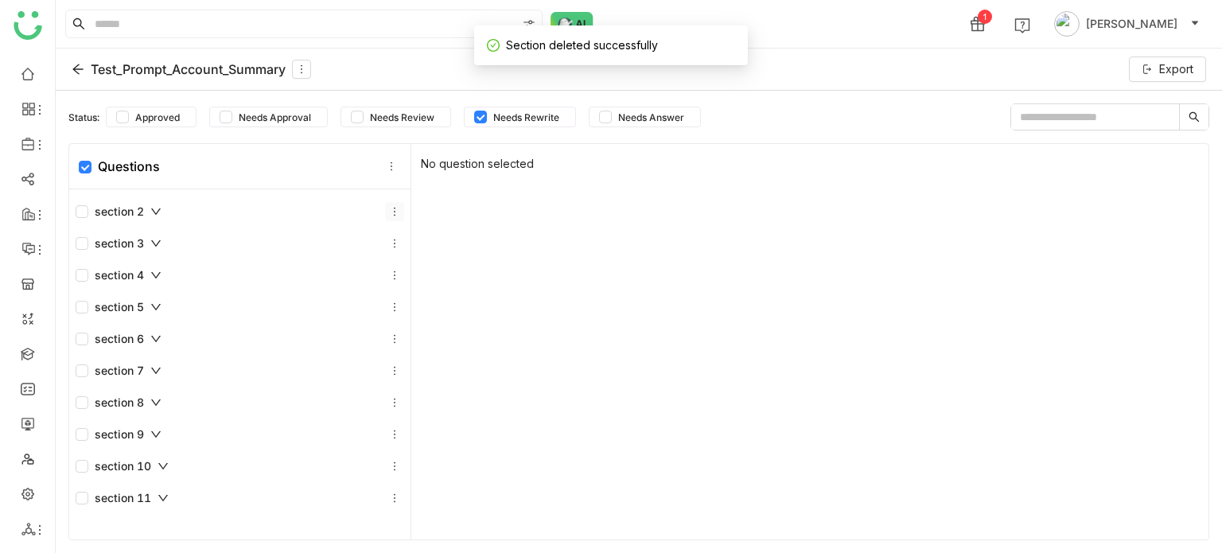
click at [389, 212] on icon at bounding box center [394, 211] width 11 height 11
click at [419, 277] on div "Delete Section" at bounding box center [391, 277] width 121 height 30
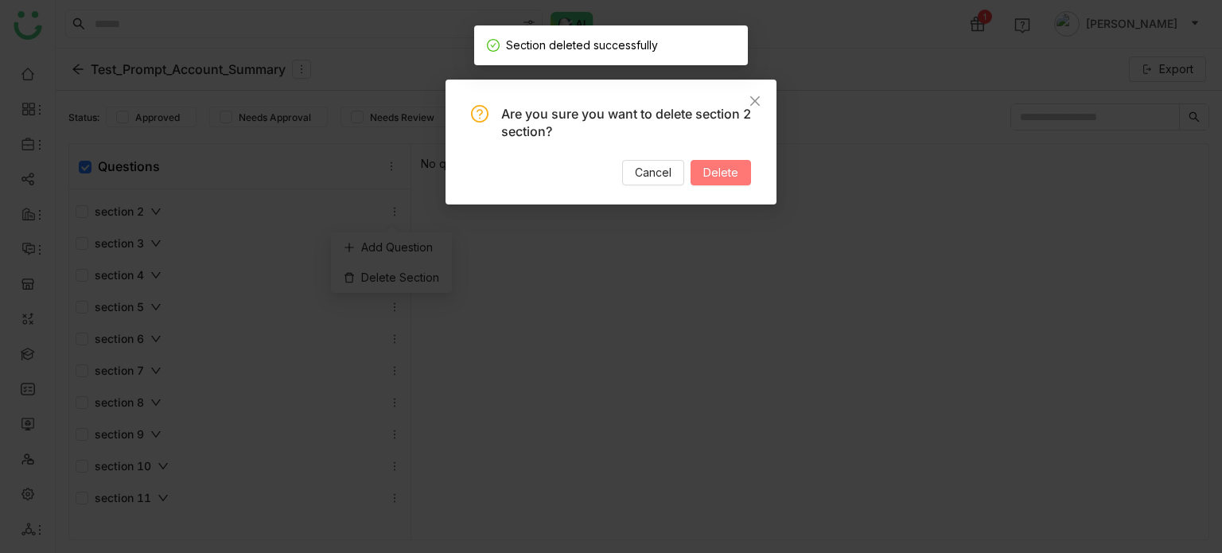
click at [720, 181] on button "Delete" at bounding box center [720, 172] width 60 height 25
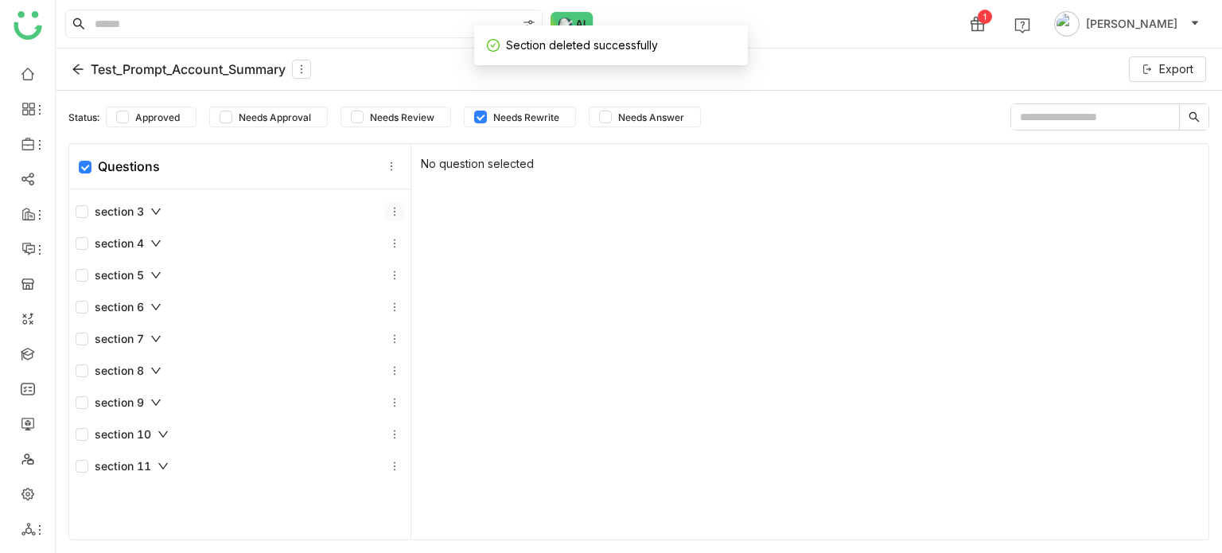
click at [391, 212] on icon at bounding box center [394, 211] width 11 height 11
click at [415, 285] on div "Delete Section" at bounding box center [391, 277] width 121 height 30
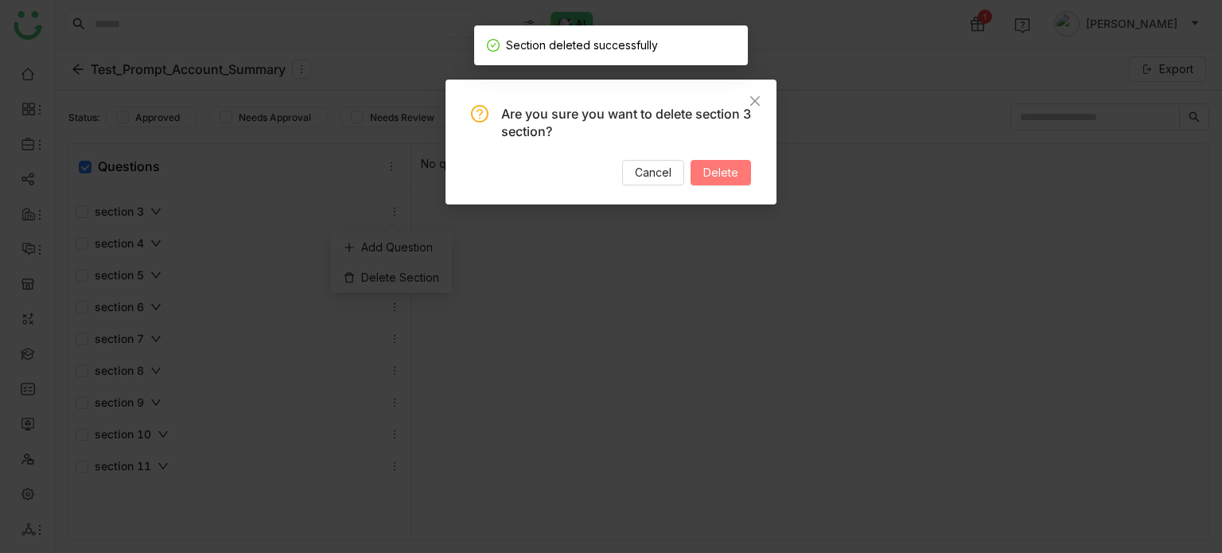
click at [735, 172] on span "Delete" at bounding box center [720, 172] width 35 height 17
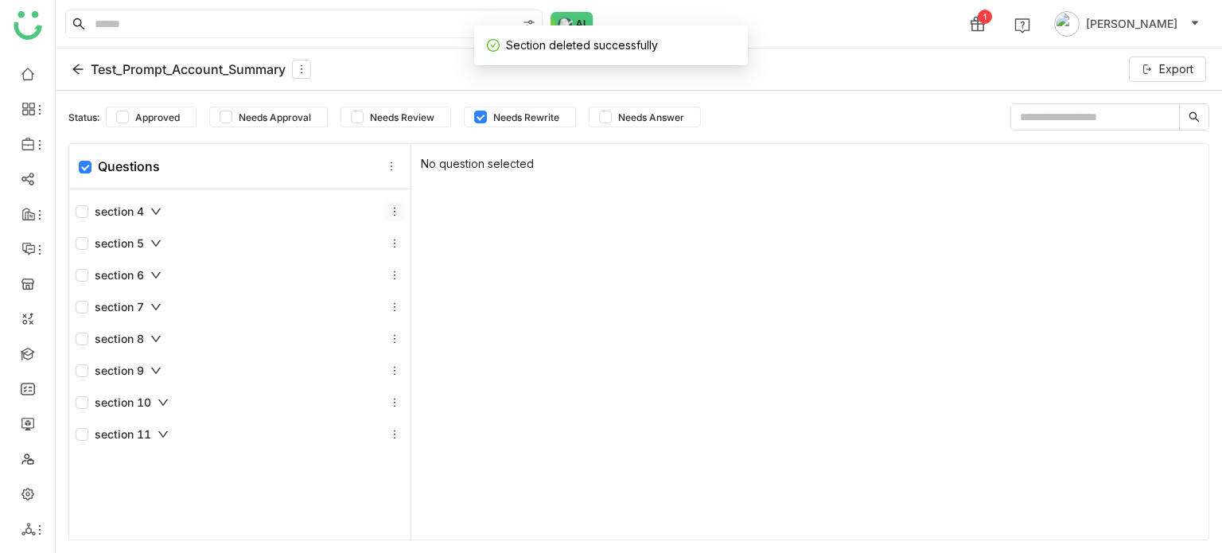
click at [389, 209] on icon at bounding box center [394, 211] width 11 height 11
click at [410, 282] on div "Delete Section" at bounding box center [391, 277] width 121 height 30
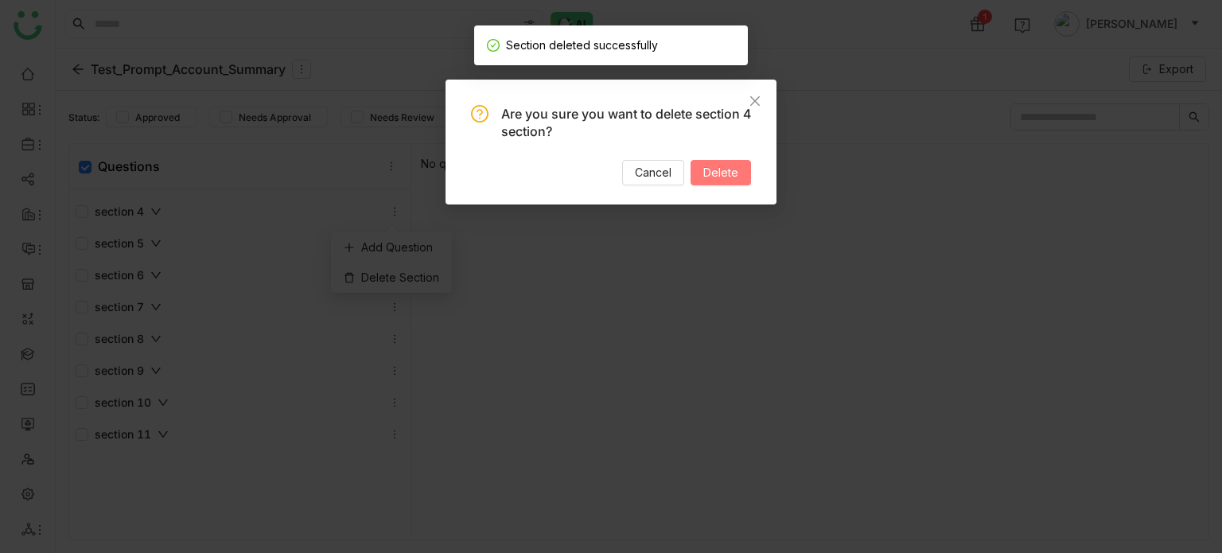
click at [723, 177] on span "Delete" at bounding box center [720, 172] width 35 height 17
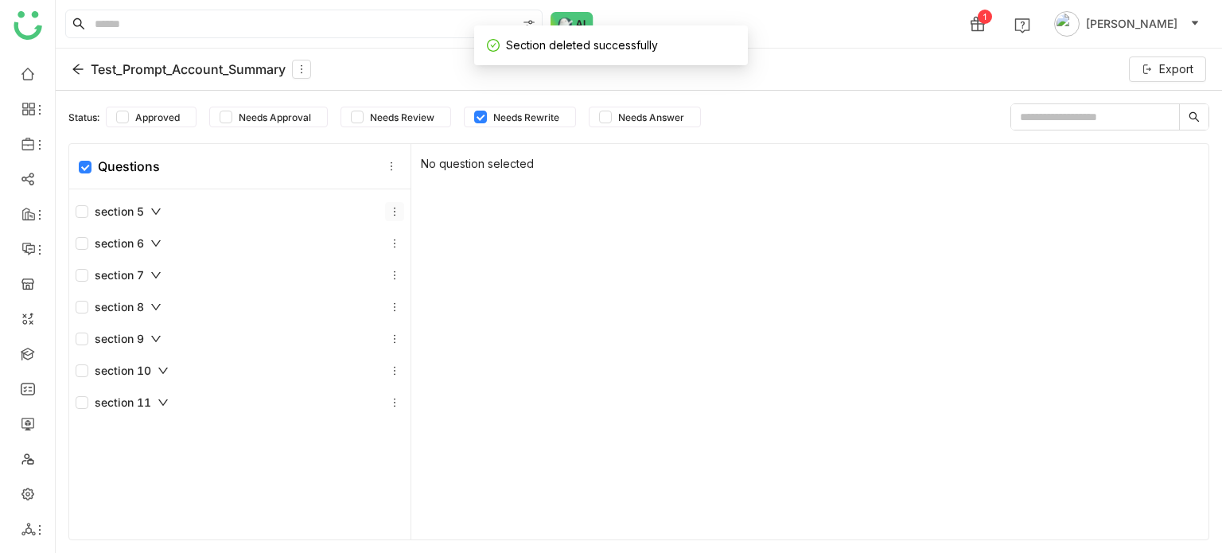
click at [389, 212] on icon at bounding box center [394, 211] width 11 height 11
click at [392, 270] on div "Delete Section" at bounding box center [391, 277] width 121 height 30
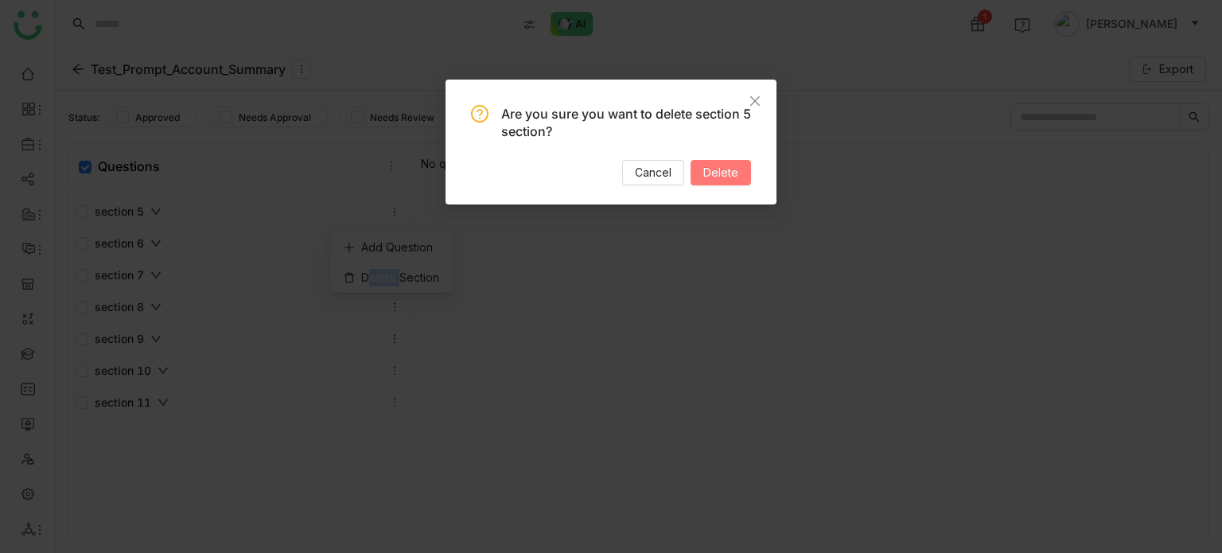
click at [702, 177] on button "Delete" at bounding box center [720, 172] width 60 height 25
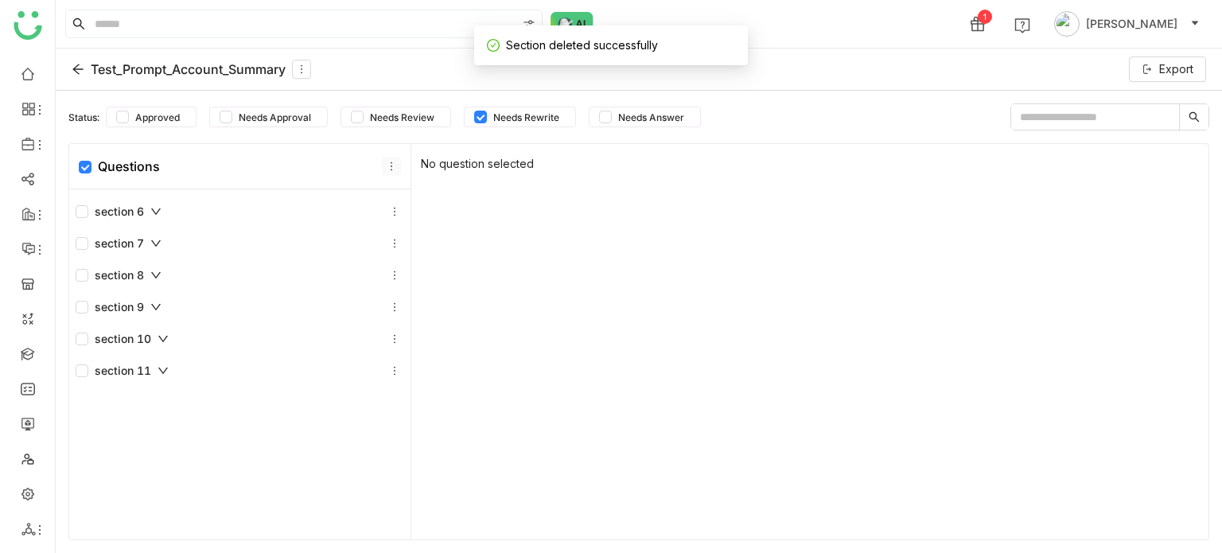
click at [386, 165] on icon at bounding box center [391, 166] width 11 height 11
drag, startPoint x: 465, startPoint y: 275, endPoint x: 476, endPoint y: 279, distance: 12.6
click at [476, 279] on div "No question selected" at bounding box center [809, 341] width 797 height 395
click at [394, 208] on icon at bounding box center [395, 212] width 2 height 9
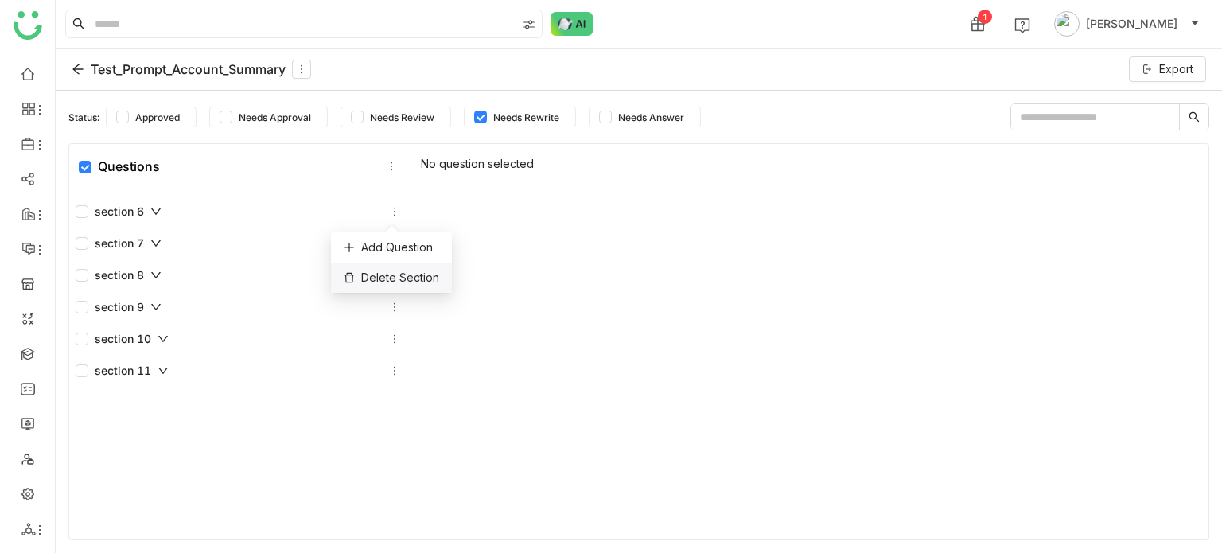
click at [398, 282] on div "Delete Section" at bounding box center [391, 277] width 121 height 30
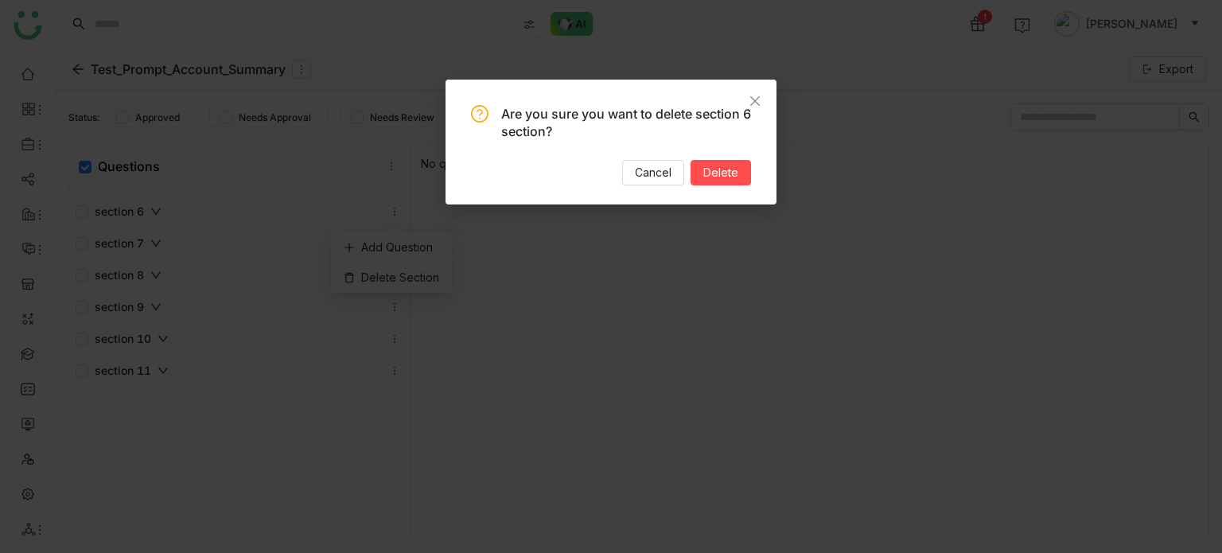
click at [751, 169] on div "Are you sure you want to delete section 6 section? Cancel Delete" at bounding box center [610, 142] width 331 height 125
click at [741, 174] on button "Delete" at bounding box center [720, 172] width 60 height 25
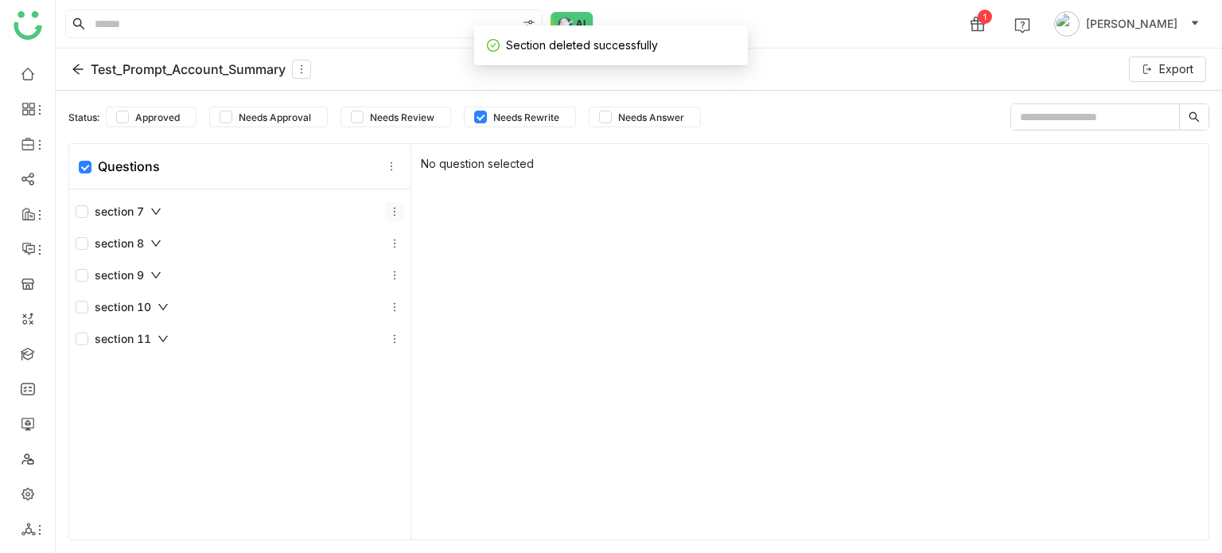
click at [393, 203] on button at bounding box center [394, 211] width 19 height 19
click at [423, 276] on div "Delete Section" at bounding box center [391, 277] width 121 height 30
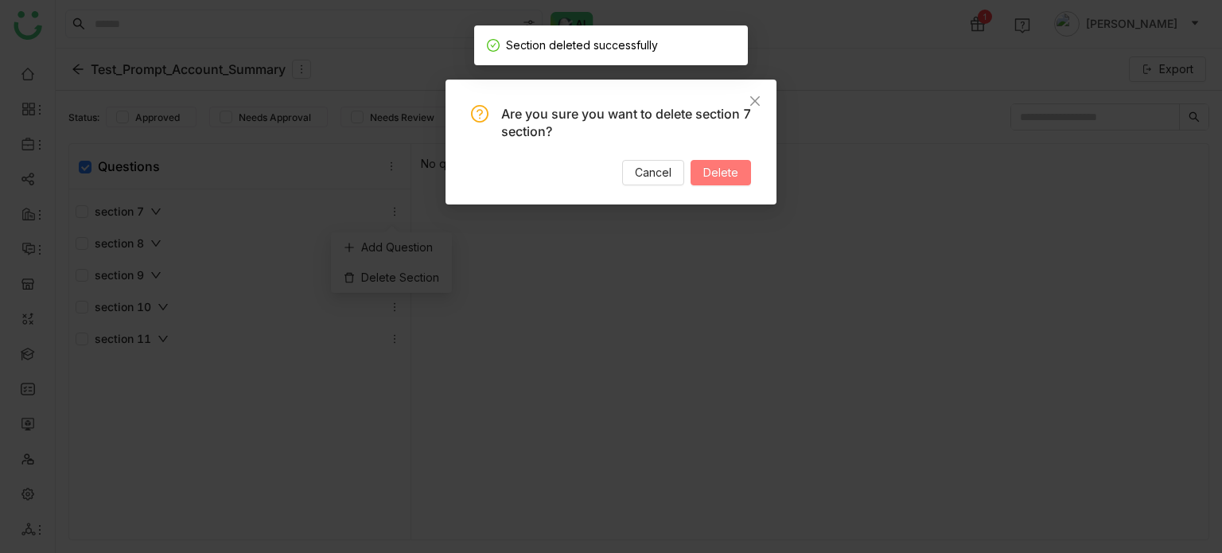
click at [725, 182] on button "Delete" at bounding box center [720, 172] width 60 height 25
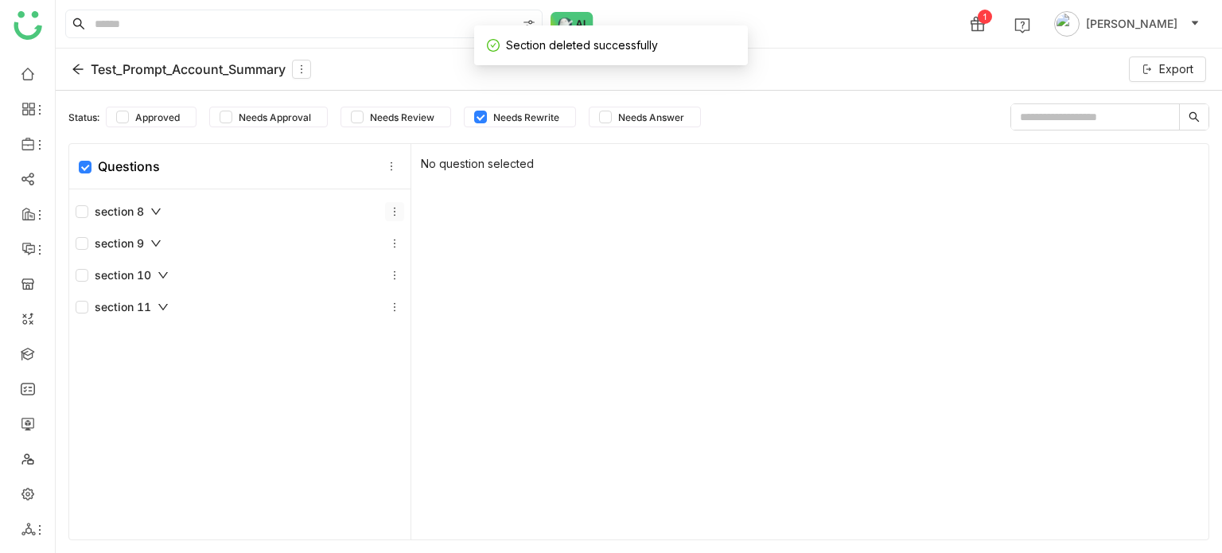
click at [395, 216] on button at bounding box center [394, 211] width 19 height 19
click at [399, 273] on div "Delete Section" at bounding box center [391, 277] width 121 height 30
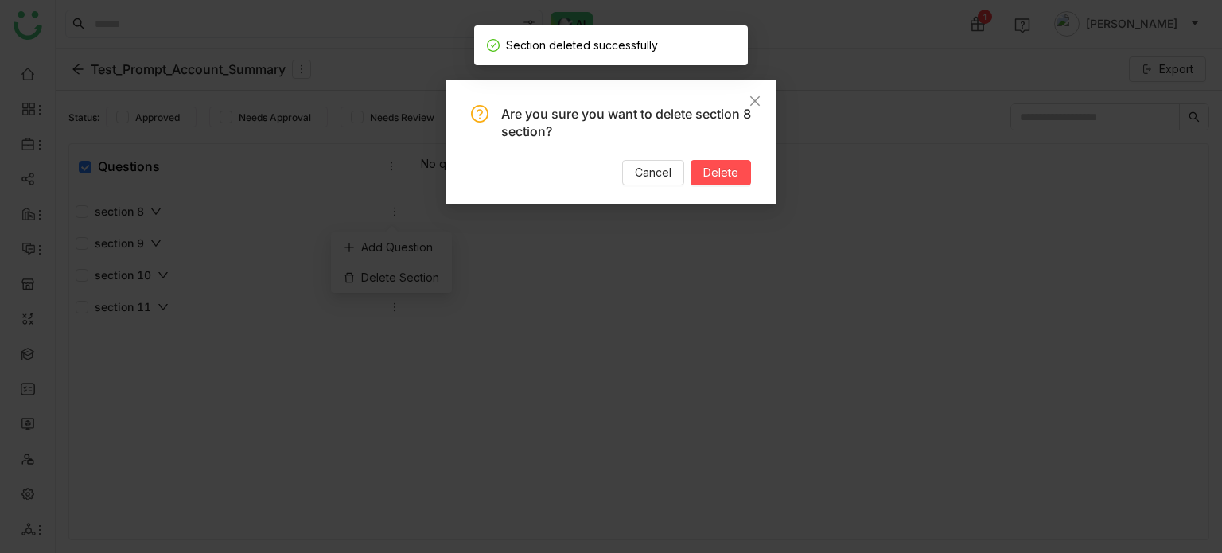
click at [692, 185] on div "Are you sure you want to delete section 8 section? Cancel Delete" at bounding box center [610, 142] width 331 height 125
click at [700, 183] on button "Delete" at bounding box center [720, 172] width 60 height 25
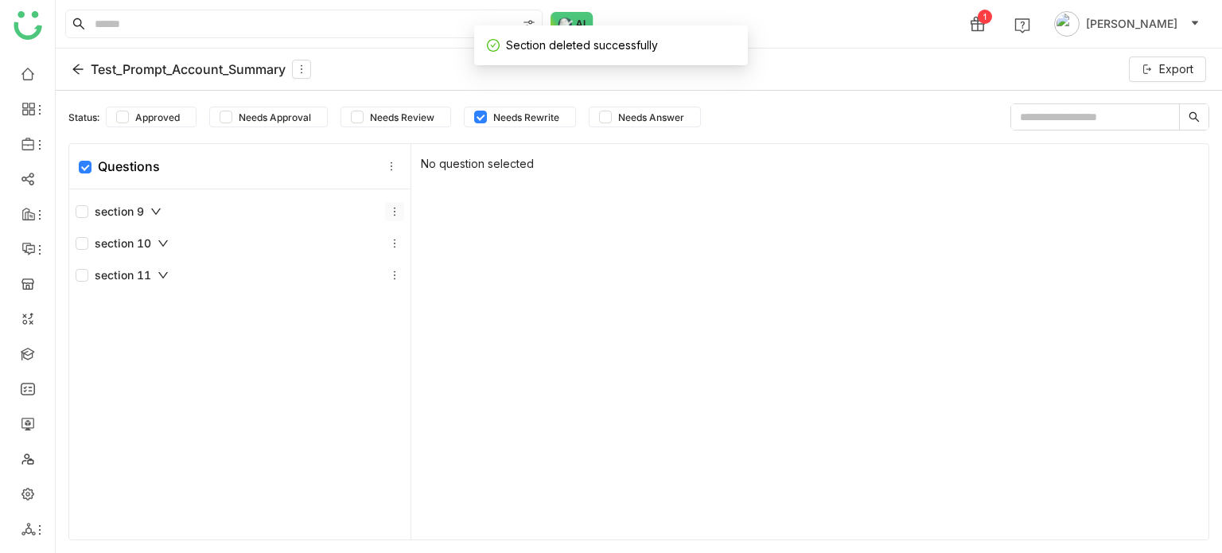
click at [389, 209] on icon at bounding box center [394, 211] width 11 height 11
click at [414, 290] on div "Delete Section" at bounding box center [391, 277] width 121 height 30
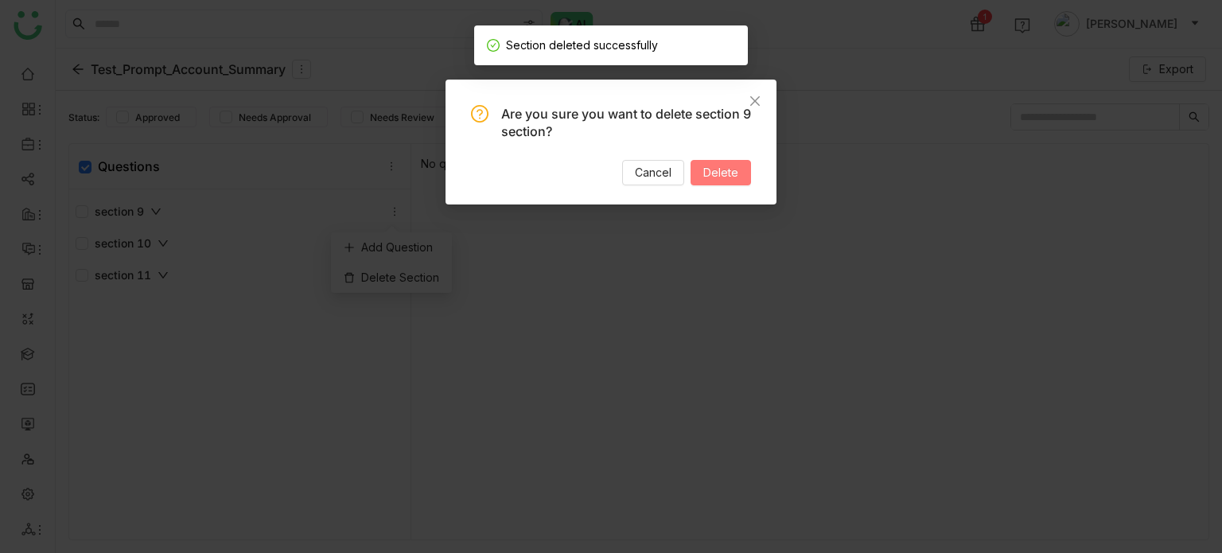
click at [743, 181] on button "Delete" at bounding box center [720, 172] width 60 height 25
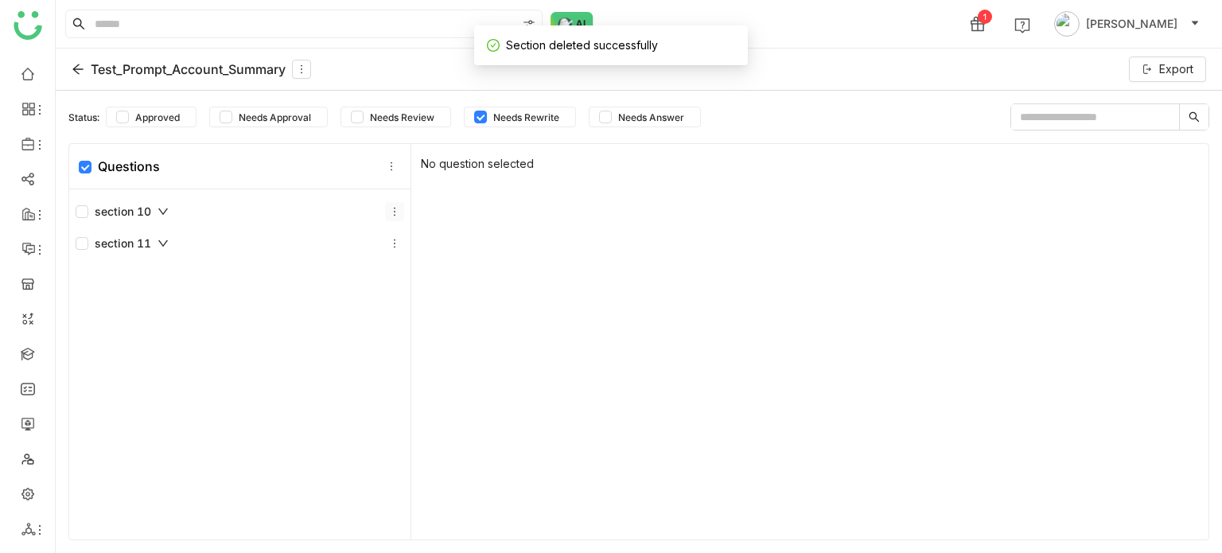
click at [388, 203] on button at bounding box center [394, 211] width 19 height 19
click at [424, 282] on div "Delete Section" at bounding box center [391, 277] width 121 height 30
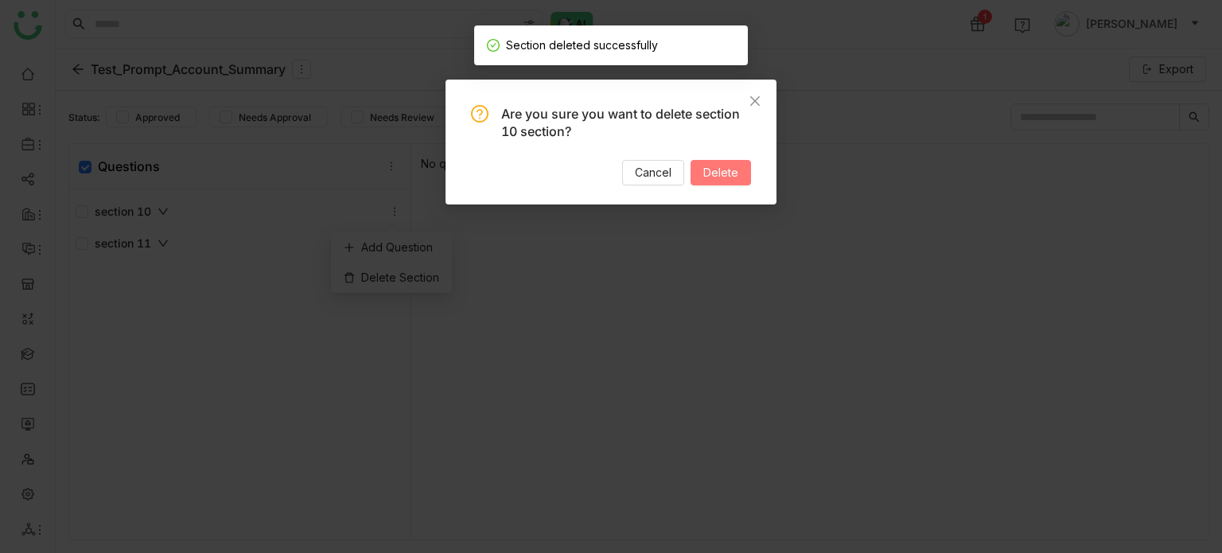
click at [717, 162] on button "Delete" at bounding box center [720, 172] width 60 height 25
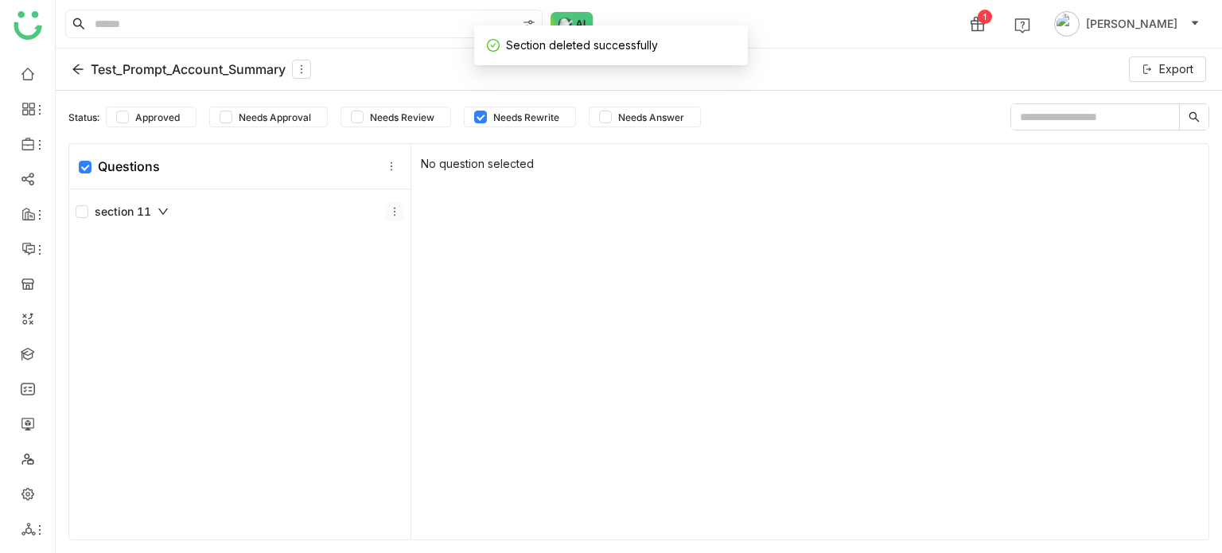
click at [386, 216] on button at bounding box center [394, 211] width 19 height 19
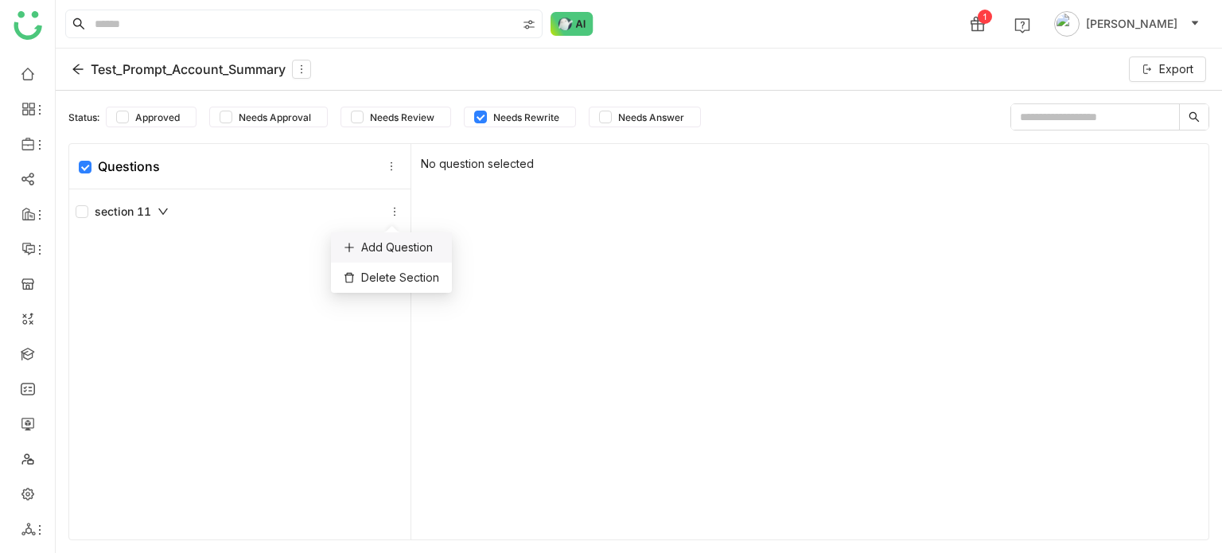
click at [386, 260] on div "Add Question" at bounding box center [391, 247] width 121 height 30
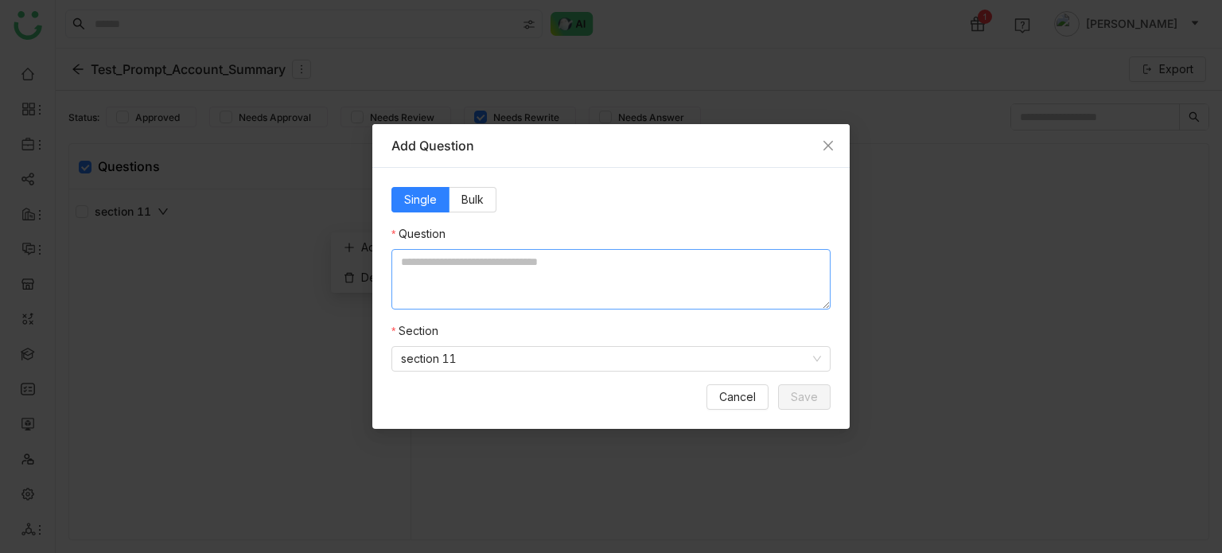
click at [522, 251] on textarea at bounding box center [610, 279] width 439 height 60
click at [582, 263] on textarea "**********" at bounding box center [610, 279] width 439 height 60
type textarea "**********"
click at [813, 393] on span "Save" at bounding box center [804, 396] width 27 height 17
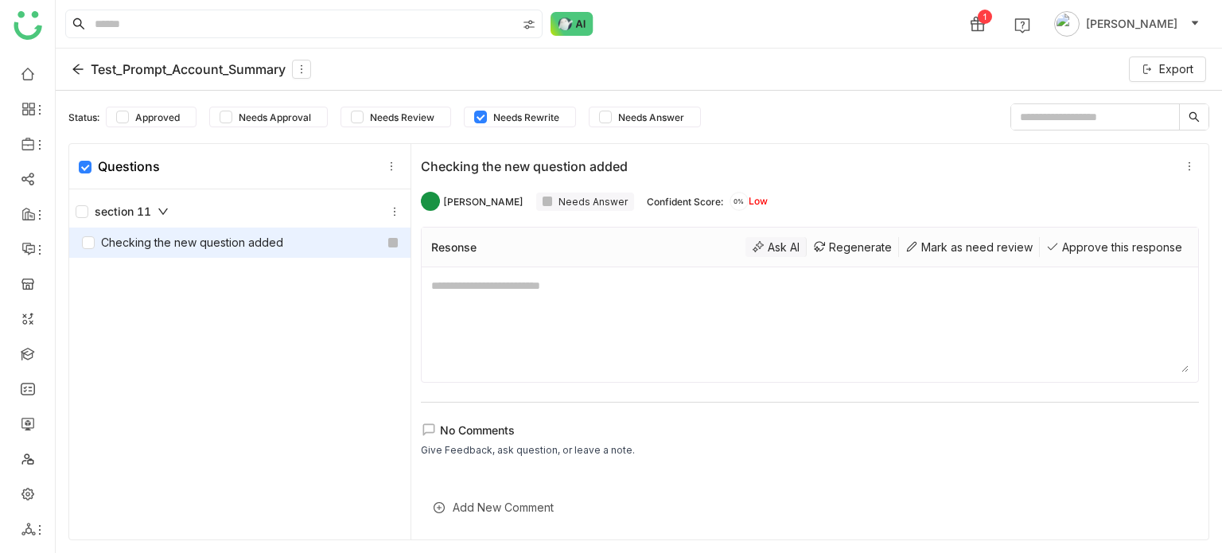
click at [762, 245] on div "Ask AI" at bounding box center [775, 247] width 61 height 20
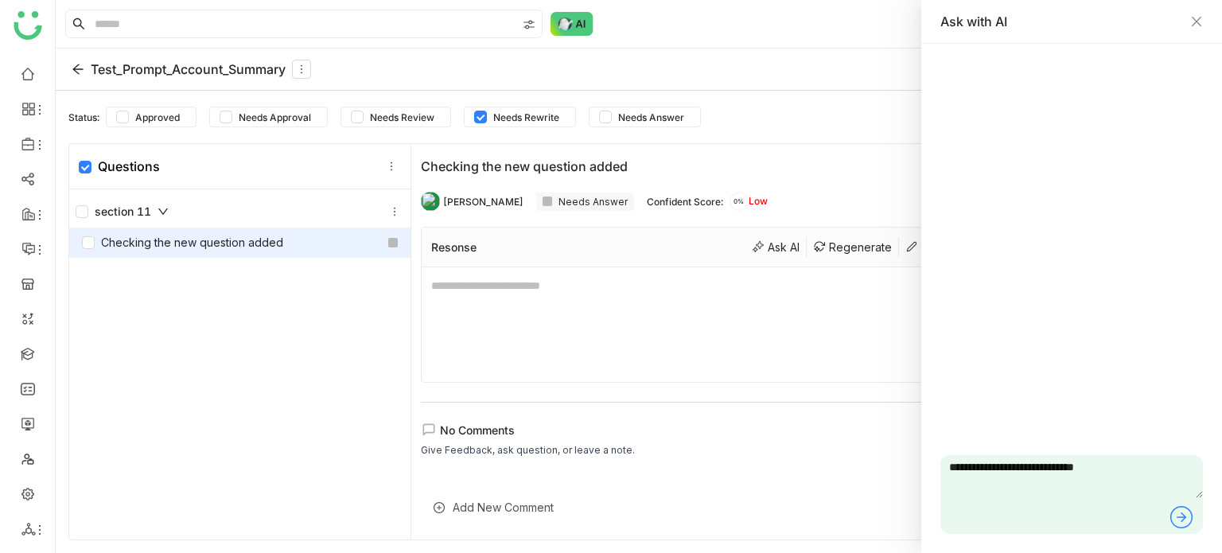
click at [1129, 472] on textarea "**********" at bounding box center [1071, 476] width 262 height 43
click at [1104, 477] on textarea "**********" at bounding box center [1071, 476] width 262 height 43
click at [1145, 476] on textarea "**********" at bounding box center [1071, 476] width 262 height 43
drag, startPoint x: 1145, startPoint y: 476, endPoint x: 863, endPoint y: 439, distance: 284.7
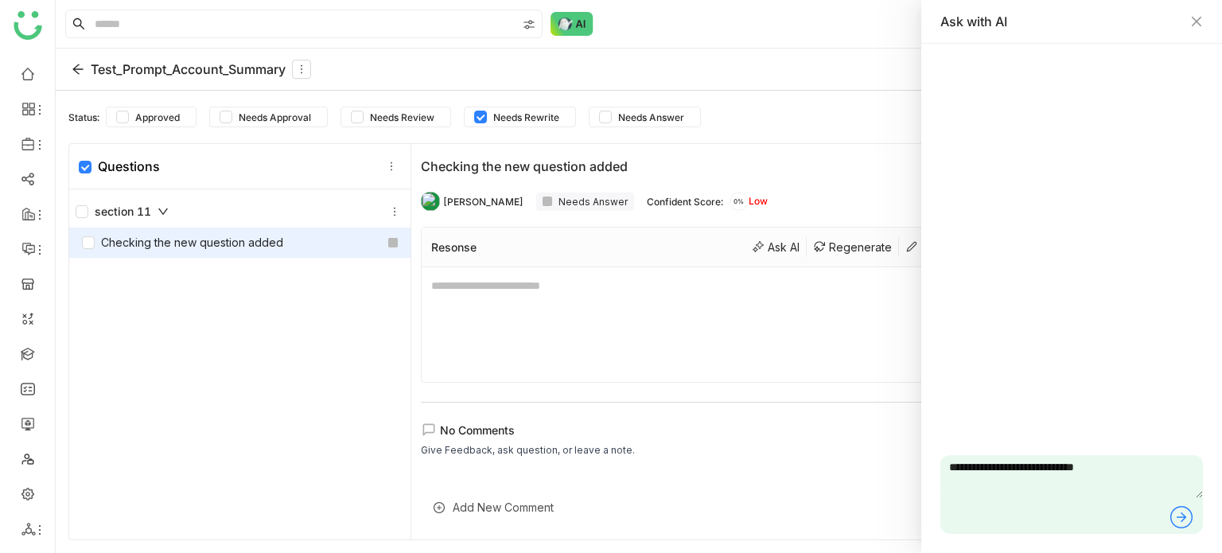
click at [863, 439] on body "**********" at bounding box center [611, 276] width 1222 height 553
type textarea "**********"
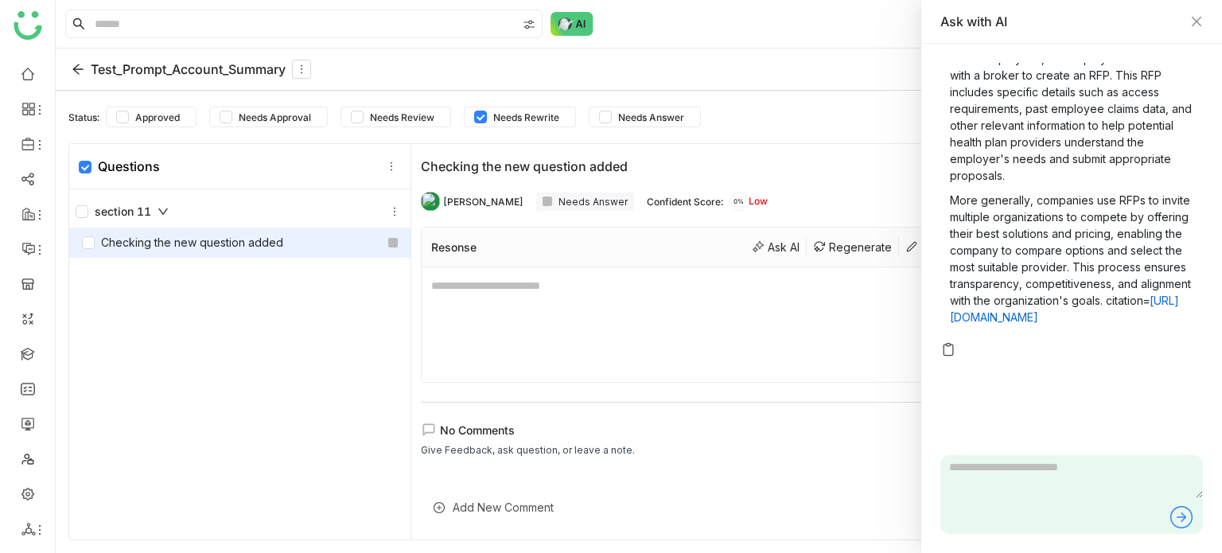
scroll to position [264, 0]
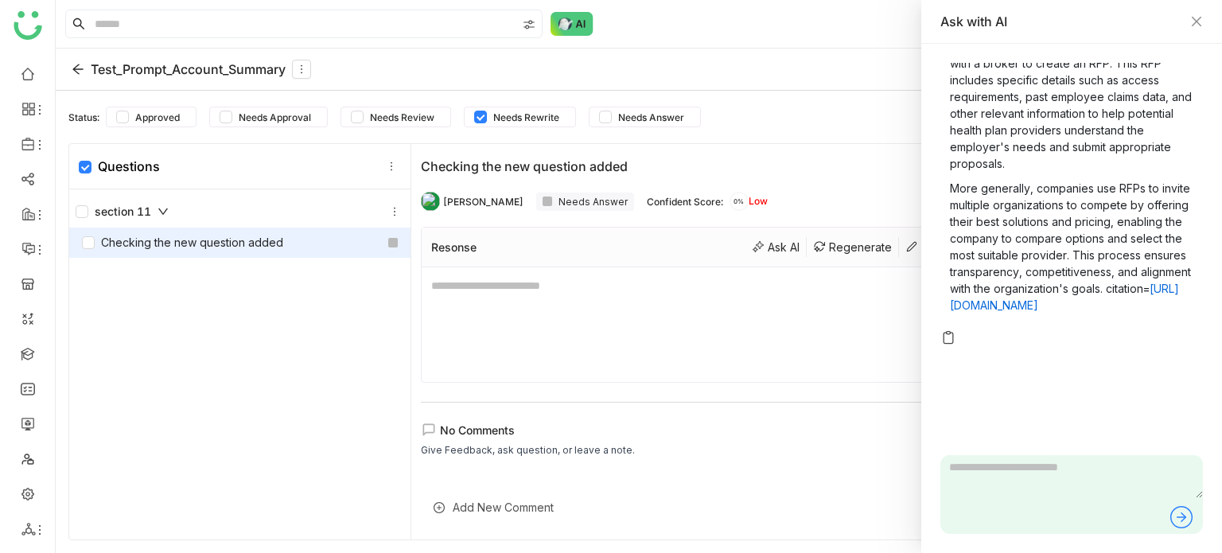
click at [1035, 500] on div at bounding box center [1071, 494] width 262 height 79
click at [1043, 473] on textarea at bounding box center [1071, 476] width 262 height 43
type textarea "**********"
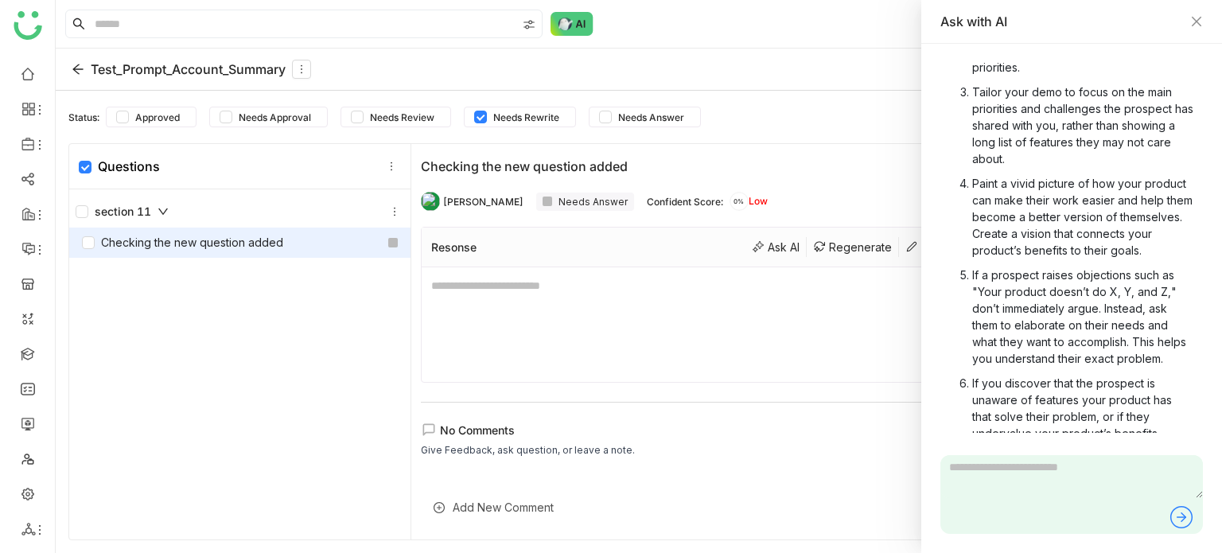
scroll to position [1409, 0]
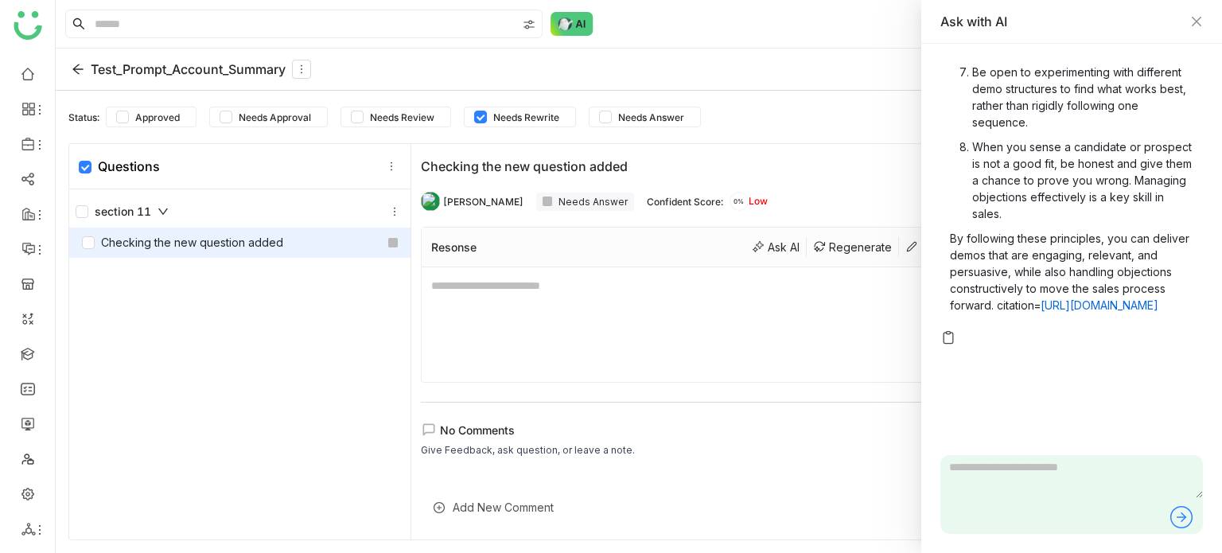
click at [1025, 479] on textarea at bounding box center [1071, 476] width 262 height 43
type textarea "**********"
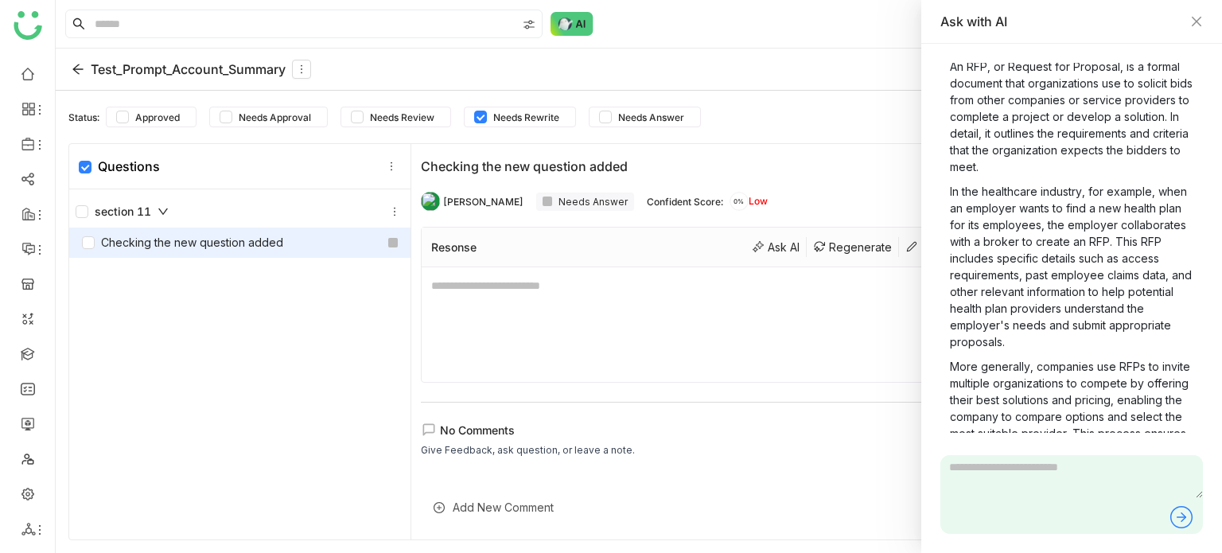
scroll to position [0, 0]
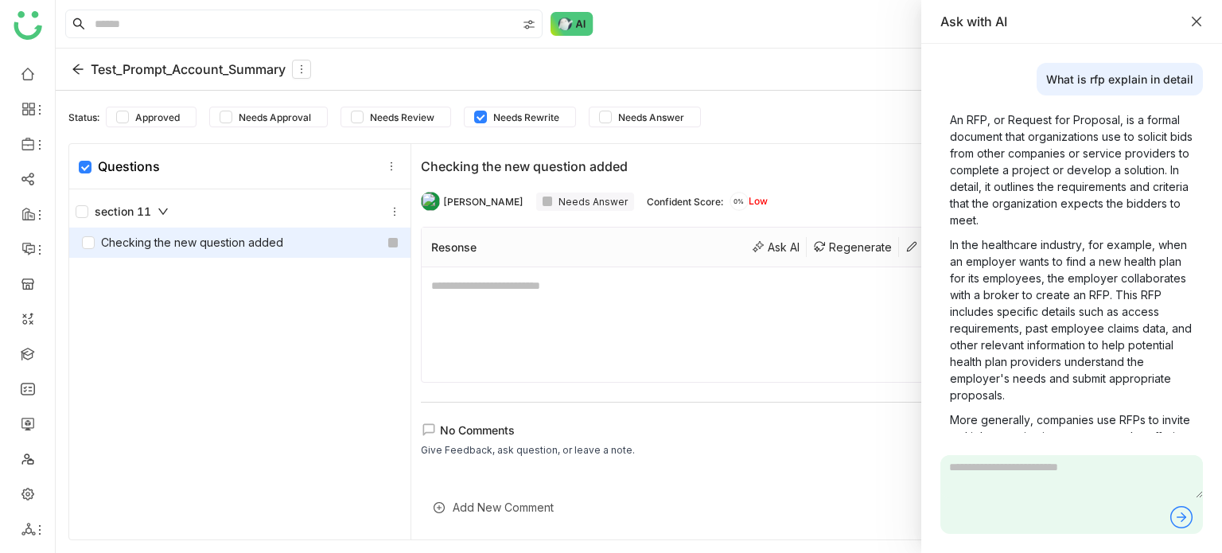
click at [1198, 17] on icon "Close" at bounding box center [1196, 21] width 13 height 13
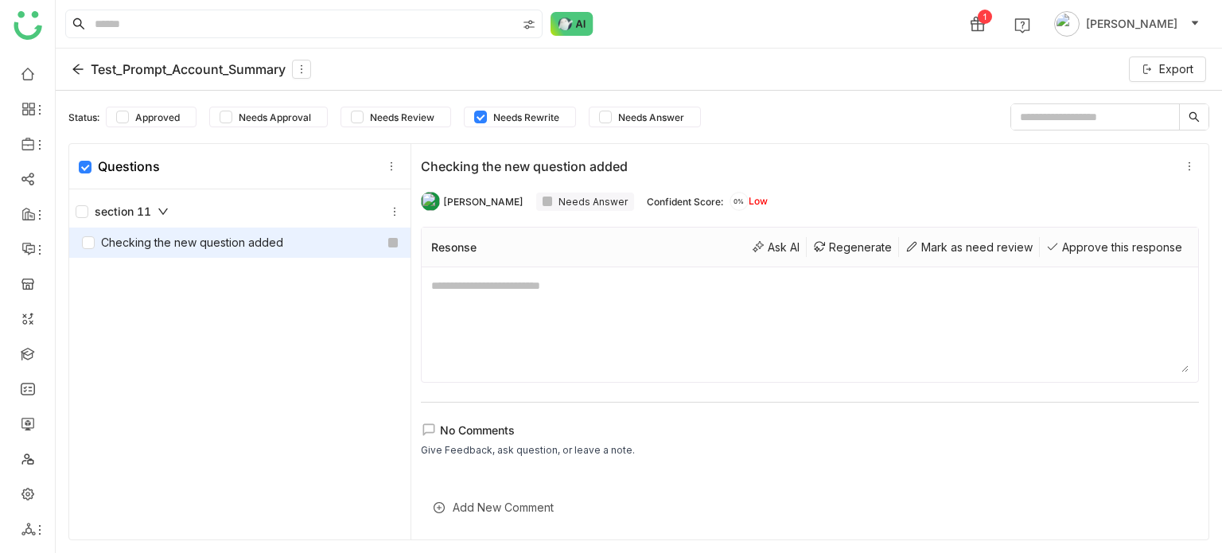
click at [508, 505] on div "Add New Comment" at bounding box center [810, 507] width 778 height 39
click at [564, 464] on div at bounding box center [810, 469] width 778 height 48
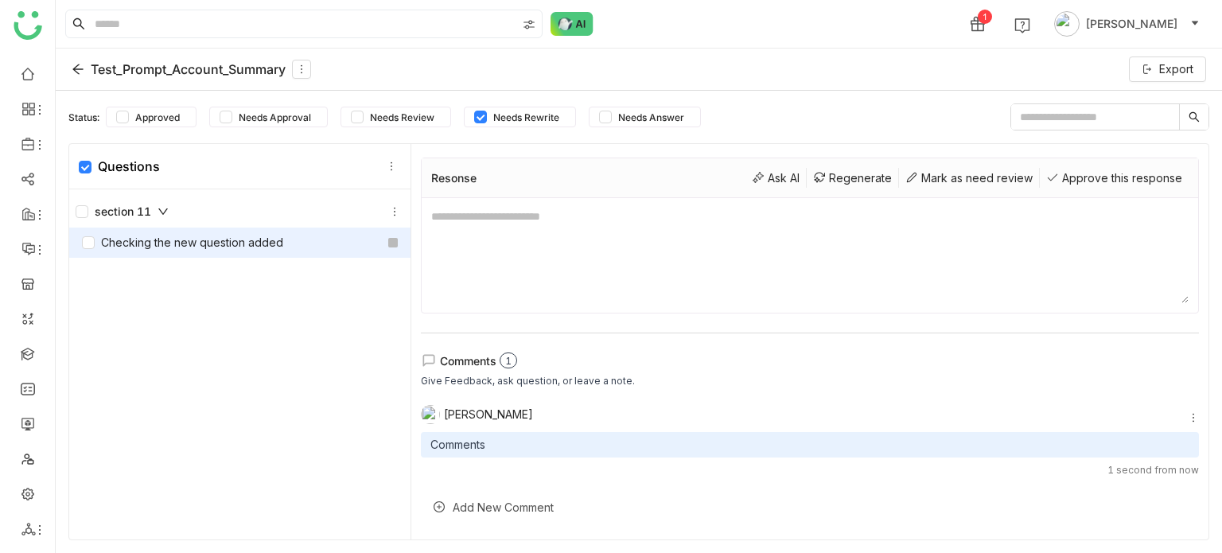
click at [1177, 416] on div "Checking the new question added [PERSON_NAME] Needs Answer Confident Score: 0% …" at bounding box center [809, 341] width 797 height 395
click at [1188, 416] on icon at bounding box center [1193, 417] width 11 height 11
click at [1133, 475] on span "Delete" at bounding box center [1147, 472] width 35 height 14
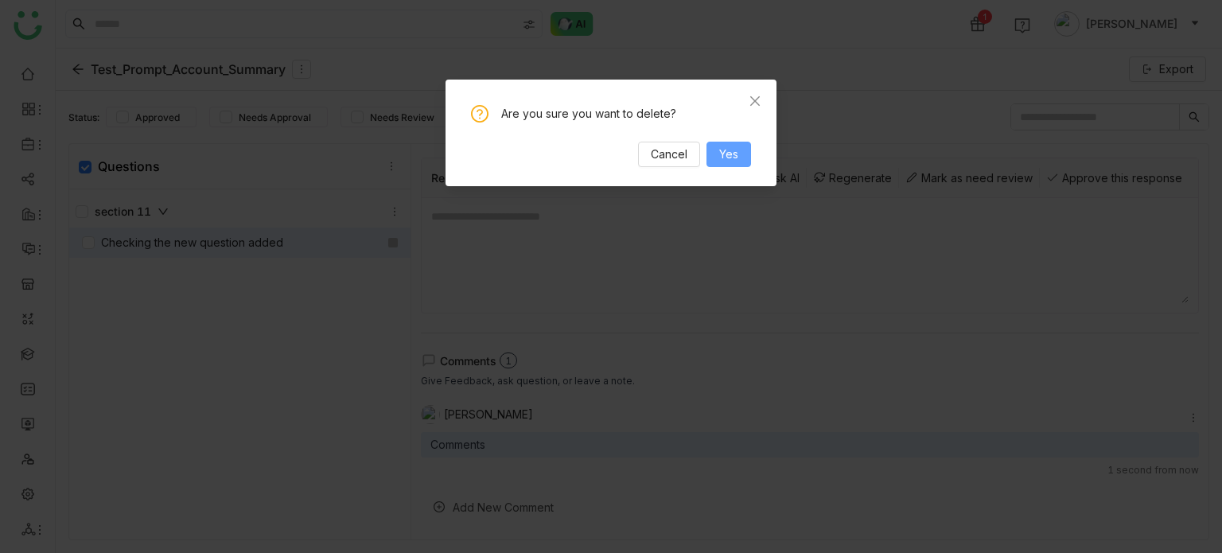
click at [721, 155] on span "Yes" at bounding box center [728, 154] width 19 height 17
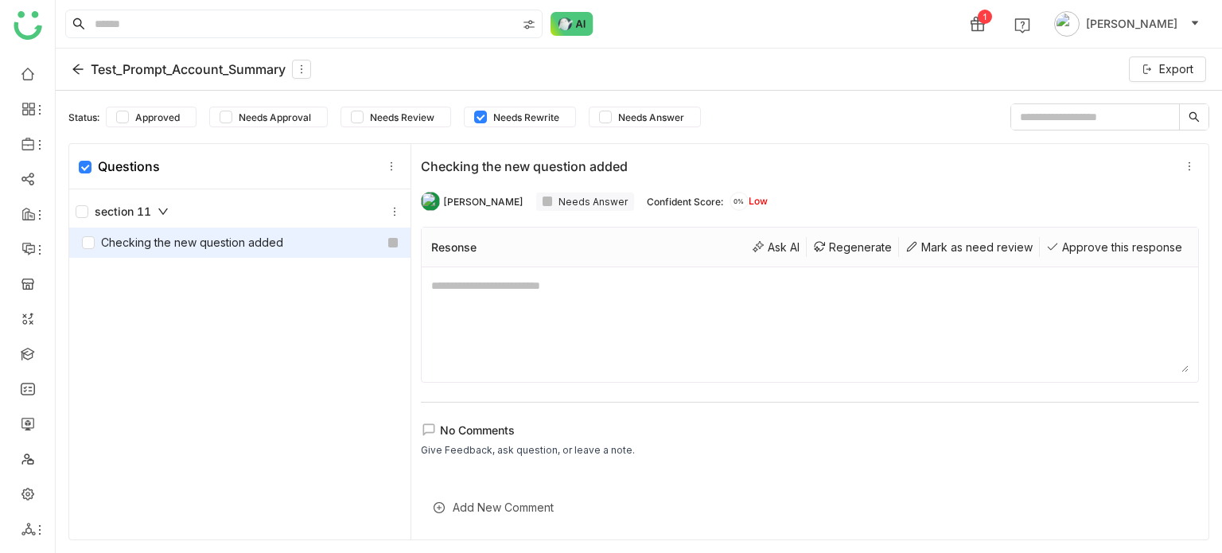
scroll to position [0, 0]
drag, startPoint x: 619, startPoint y: 264, endPoint x: 803, endPoint y: 268, distance: 184.6
click at [655, 266] on div "Resonse Ask AI Regenerate [PERSON_NAME] as need review Approve this response" at bounding box center [810, 305] width 778 height 156
click at [1066, 315] on textarea at bounding box center [809, 324] width 757 height 95
click at [1124, 254] on div "Approve this response" at bounding box center [1114, 247] width 149 height 20
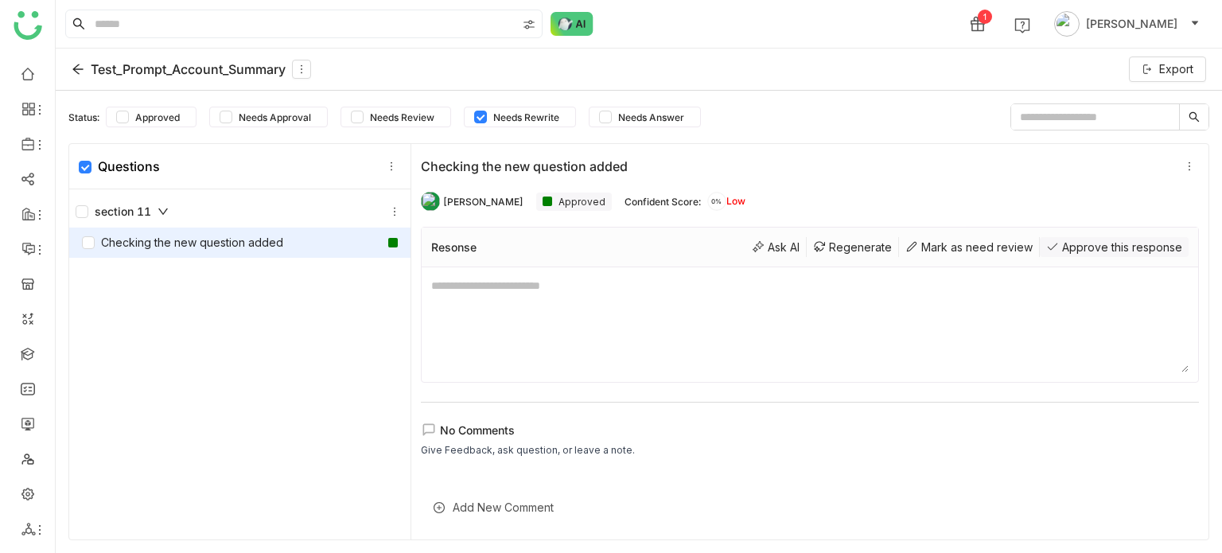
click at [1075, 246] on div "Approve this response" at bounding box center [1114, 247] width 149 height 20
click at [388, 240] on div at bounding box center [393, 243] width 10 height 10
click at [389, 211] on icon at bounding box center [394, 211] width 11 height 11
click at [420, 247] on div "Add Question" at bounding box center [391, 247] width 121 height 30
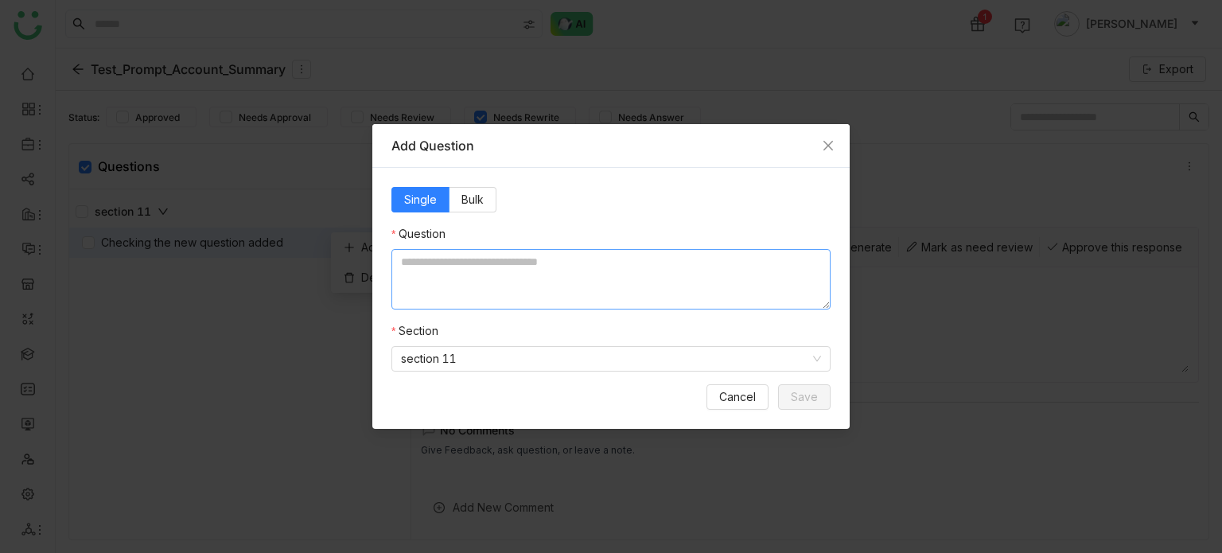
click at [529, 262] on textarea at bounding box center [610, 279] width 439 height 60
click at [752, 410] on div "Single Bulk Question Section section 11 Cancel Save" at bounding box center [610, 298] width 477 height 261
click at [752, 394] on span "Cancel" at bounding box center [737, 396] width 37 height 17
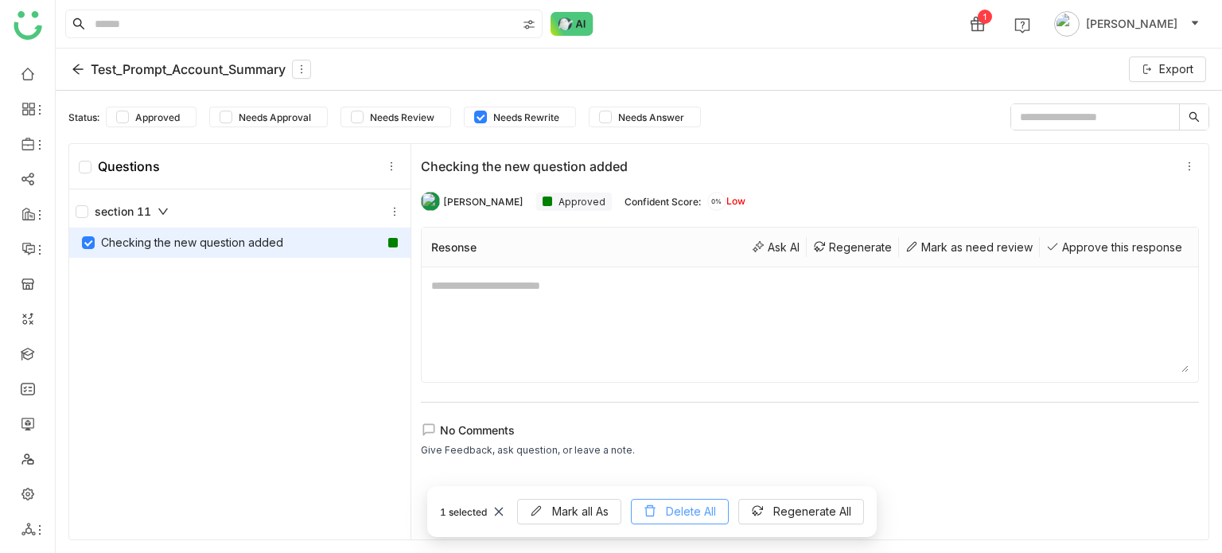
click at [693, 515] on span "Delete All" at bounding box center [691, 511] width 50 height 17
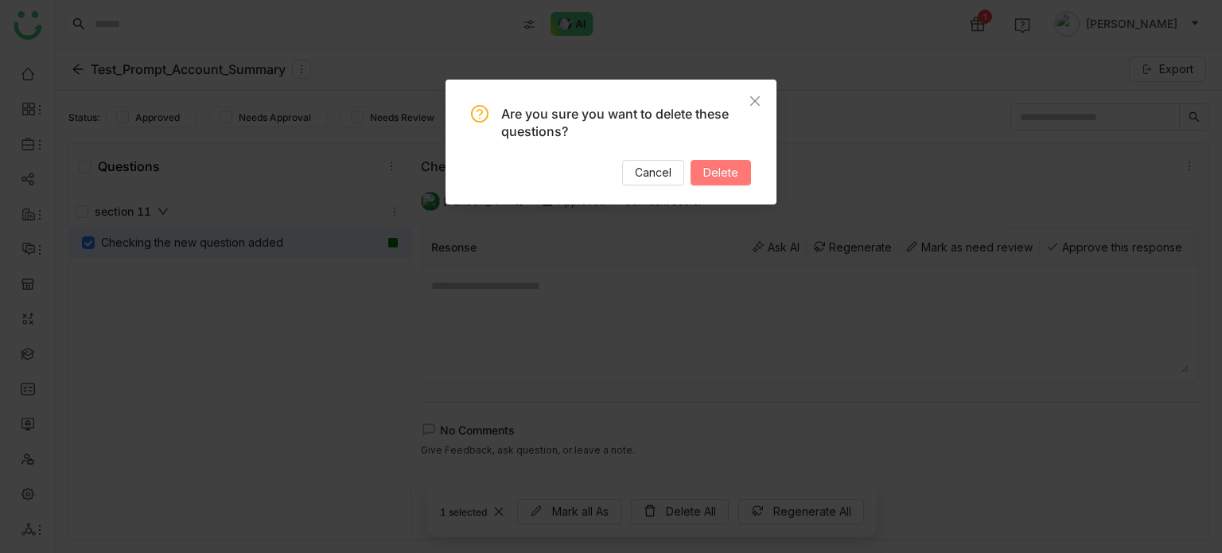
click at [717, 177] on span "Delete" at bounding box center [720, 172] width 35 height 17
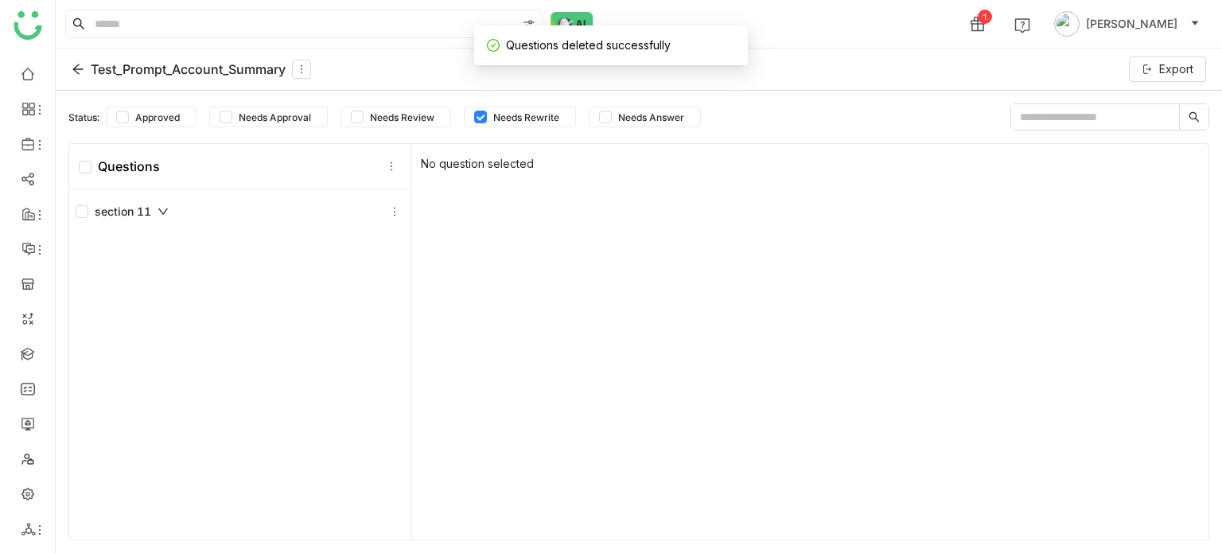
click at [146, 203] on div "section 11" at bounding box center [122, 211] width 93 height 17
click at [389, 206] on icon at bounding box center [394, 211] width 11 height 11
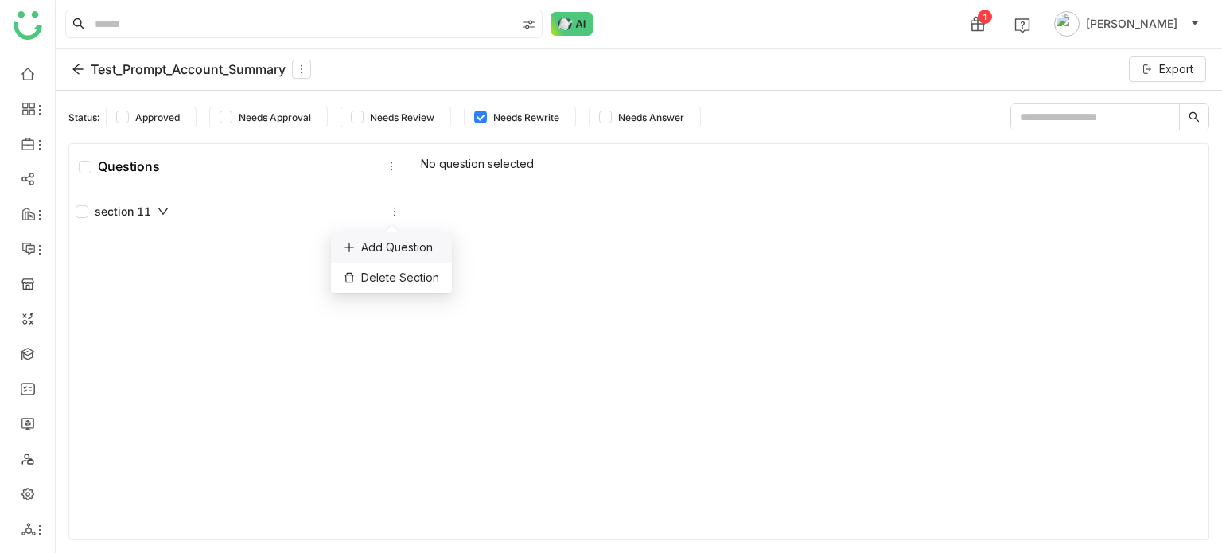
click at [389, 244] on div "Add Question" at bounding box center [391, 247] width 121 height 30
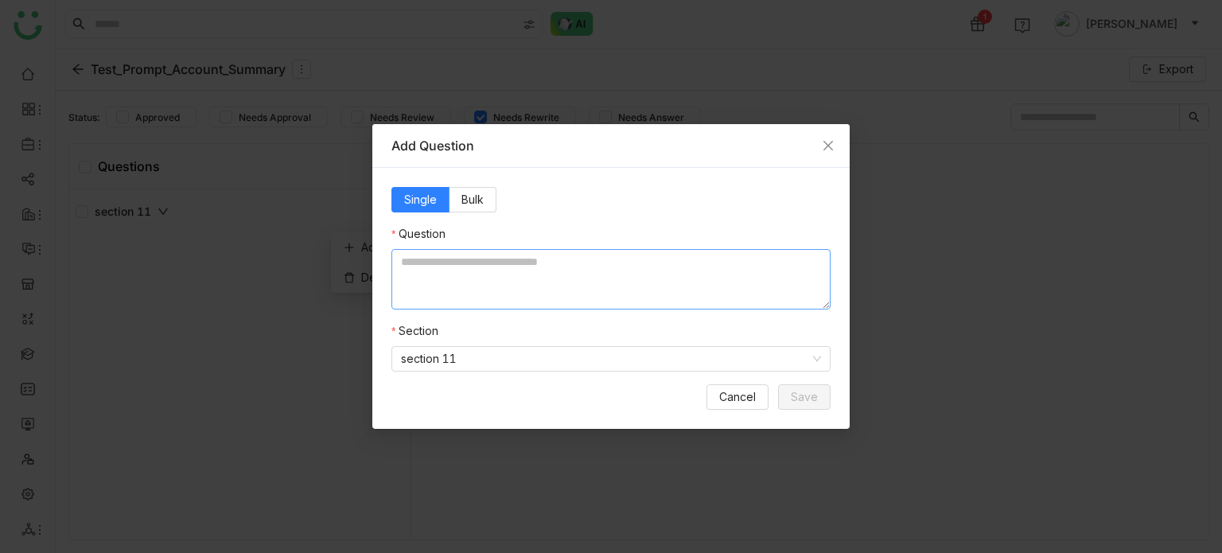
click at [484, 263] on textarea at bounding box center [610, 279] width 439 height 60
type textarea "*"
type textarea "**********"
click at [808, 397] on span "Save" at bounding box center [804, 396] width 27 height 17
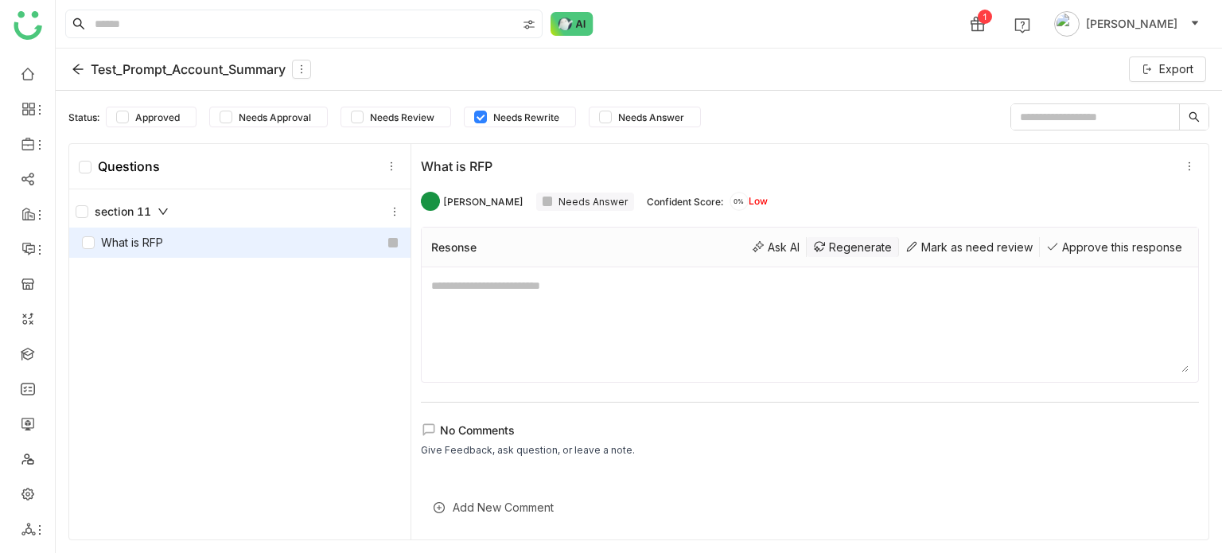
click at [841, 247] on div "Regenerate" at bounding box center [853, 247] width 92 height 20
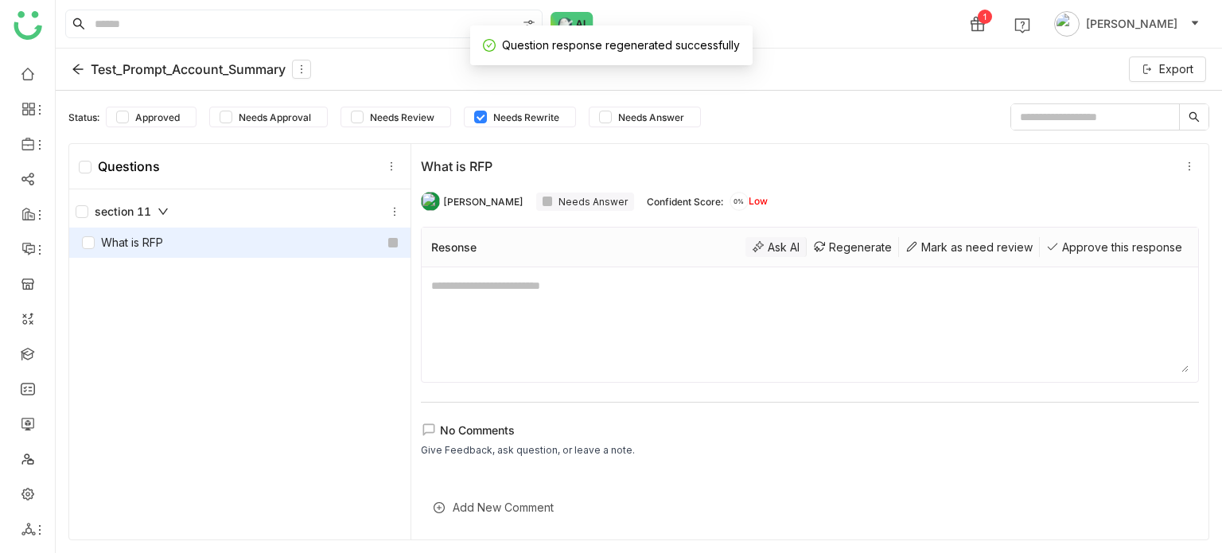
click at [748, 237] on div "Ask AI" at bounding box center [775, 247] width 61 height 20
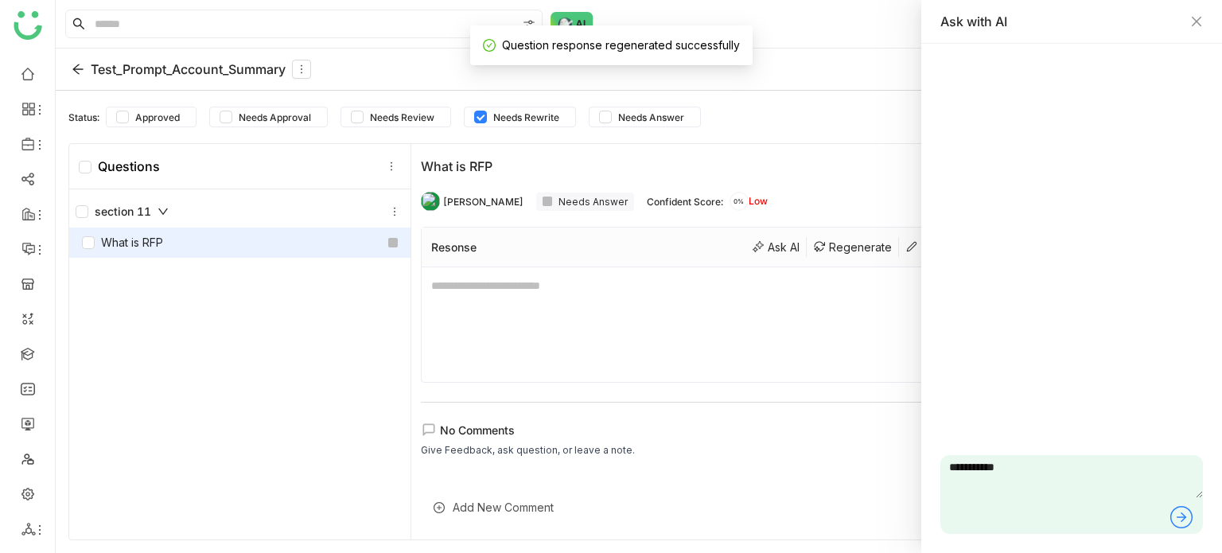
click at [1189, 515] on icon at bounding box center [1180, 516] width 25 height 25
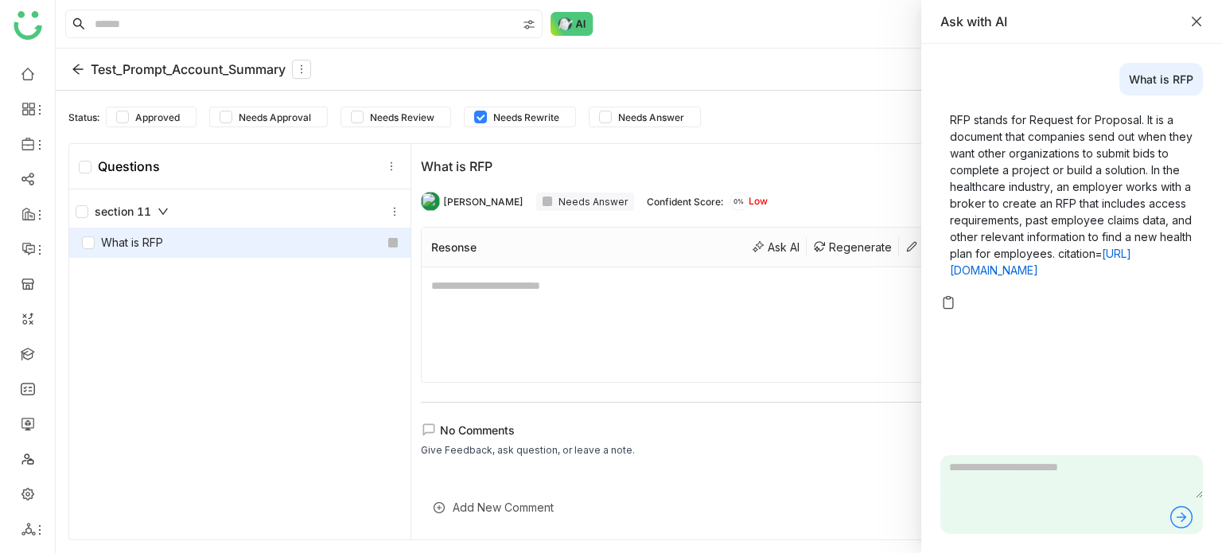
click at [1199, 18] on icon "Close" at bounding box center [1197, 22] width 10 height 10
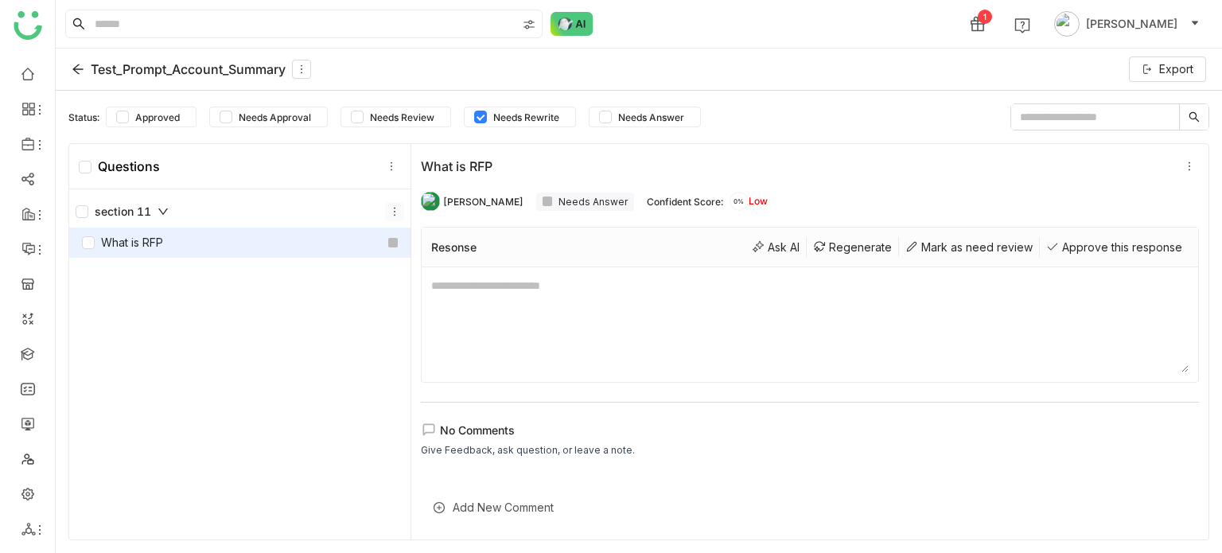
click at [390, 212] on icon at bounding box center [394, 211] width 11 height 11
click at [385, 244] on div "Add Question" at bounding box center [391, 247] width 121 height 30
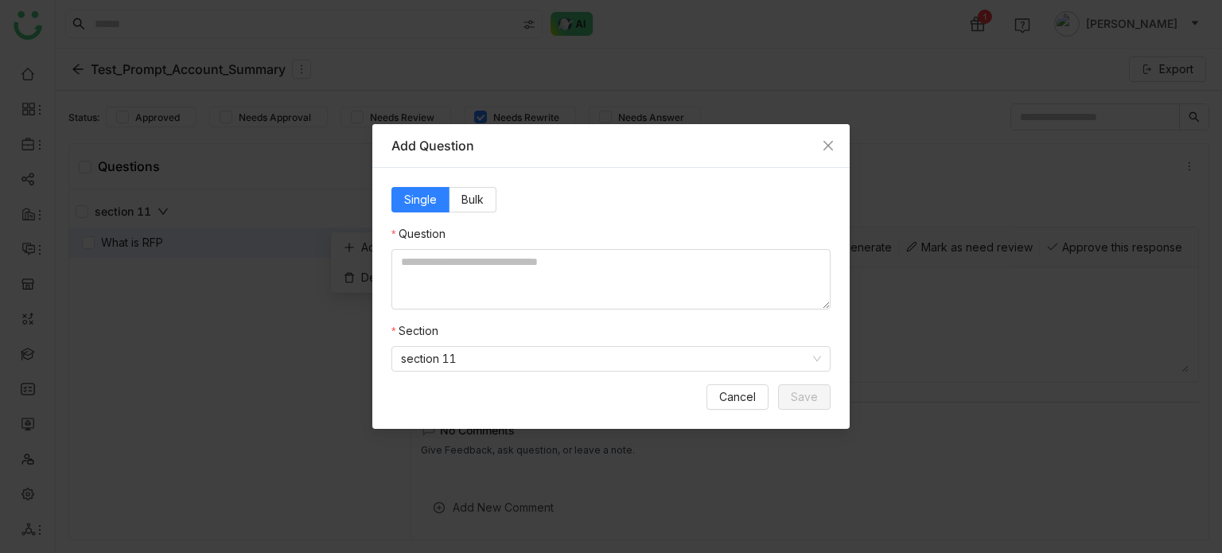
click at [750, 413] on div "Single Bulk Question Section section 11 Cancel Save" at bounding box center [610, 298] width 477 height 261
click at [757, 400] on button "Cancel" at bounding box center [737, 396] width 62 height 25
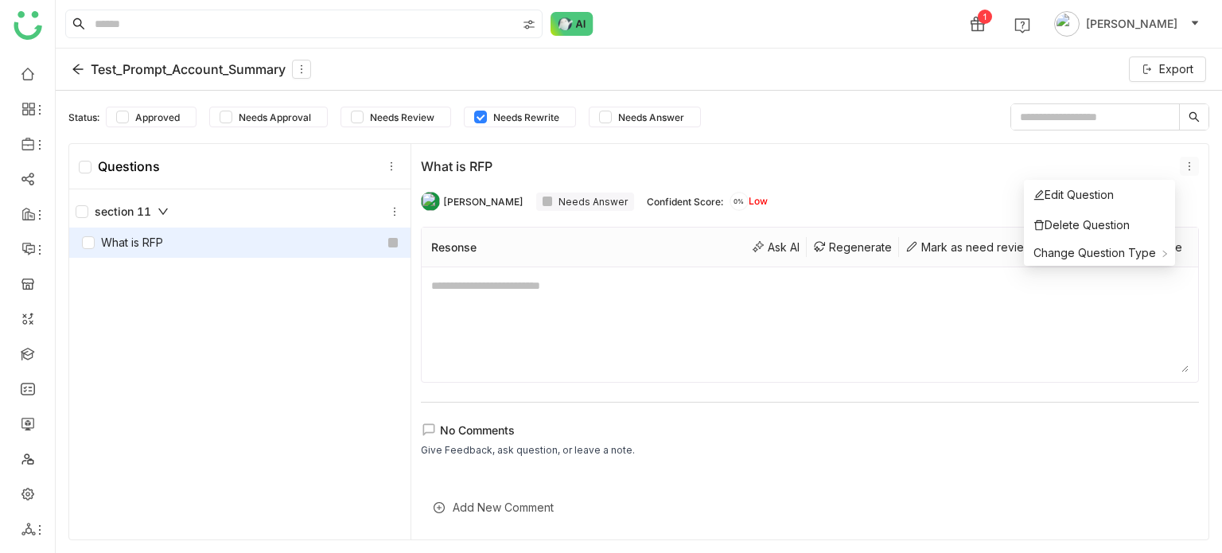
click at [1184, 161] on icon at bounding box center [1189, 166] width 11 height 11
click at [1069, 251] on span "Change Question Type" at bounding box center [1094, 253] width 122 height 14
click at [967, 257] on div "Text" at bounding box center [961, 255] width 103 height 17
click at [417, 117] on span "Needs Review" at bounding box center [402, 117] width 77 height 12
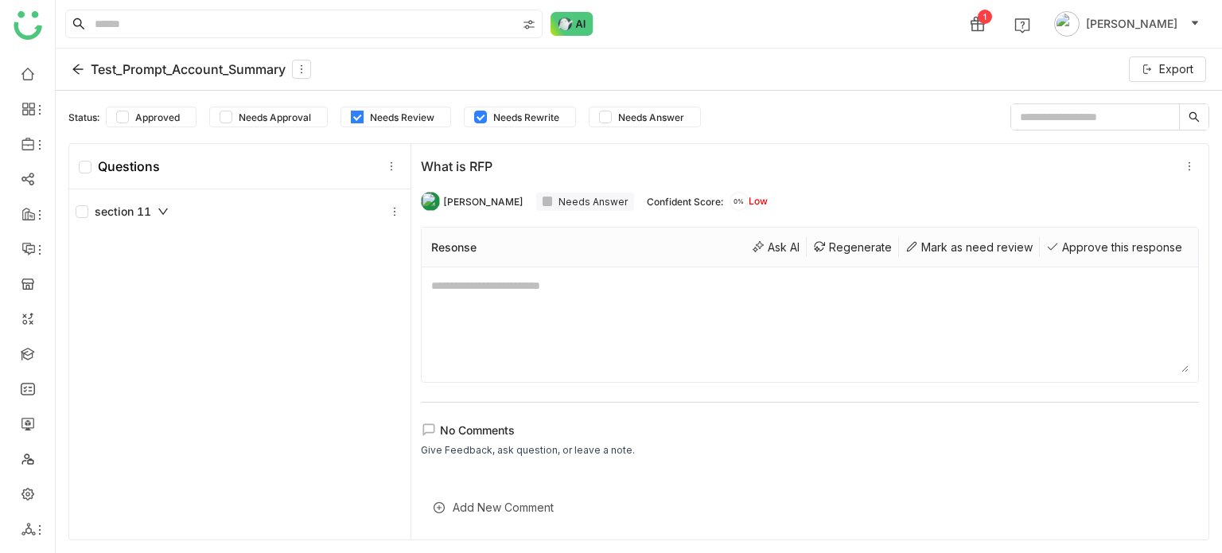
click at [417, 117] on span "Needs Review" at bounding box center [402, 117] width 77 height 12
click at [392, 212] on icon at bounding box center [394, 211] width 11 height 11
click at [162, 270] on div "section 11" at bounding box center [239, 366] width 341 height 354
click at [79, 216] on label at bounding box center [82, 211] width 13 height 17
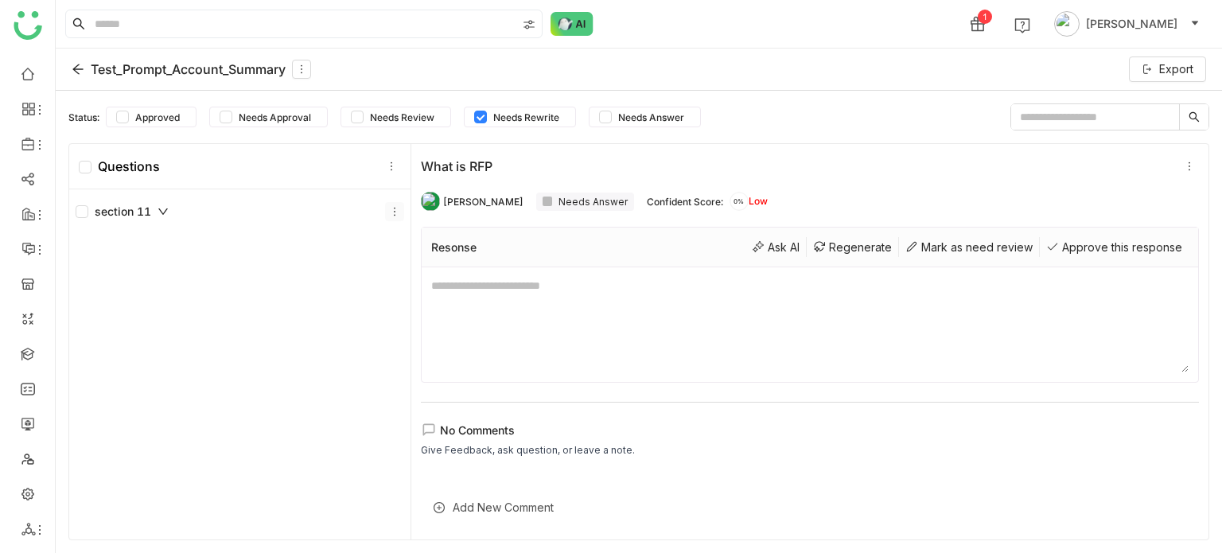
click at [389, 213] on icon at bounding box center [394, 211] width 11 height 11
click at [400, 248] on div "Add Question" at bounding box center [391, 247] width 121 height 30
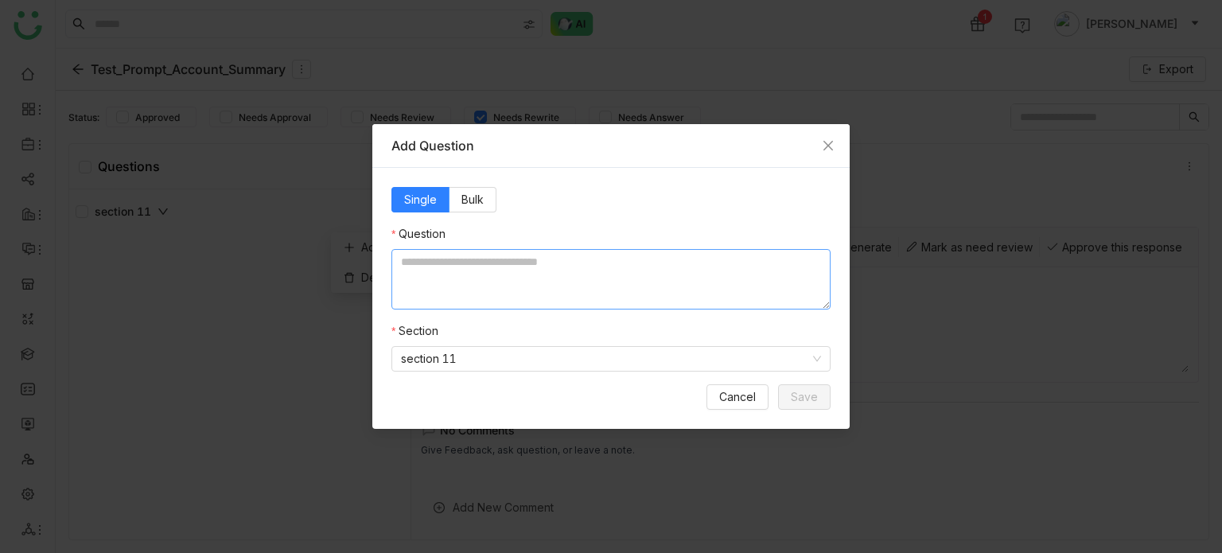
click at [548, 263] on textarea at bounding box center [610, 279] width 439 height 60
click at [479, 197] on span "Bulk" at bounding box center [472, 199] width 22 height 14
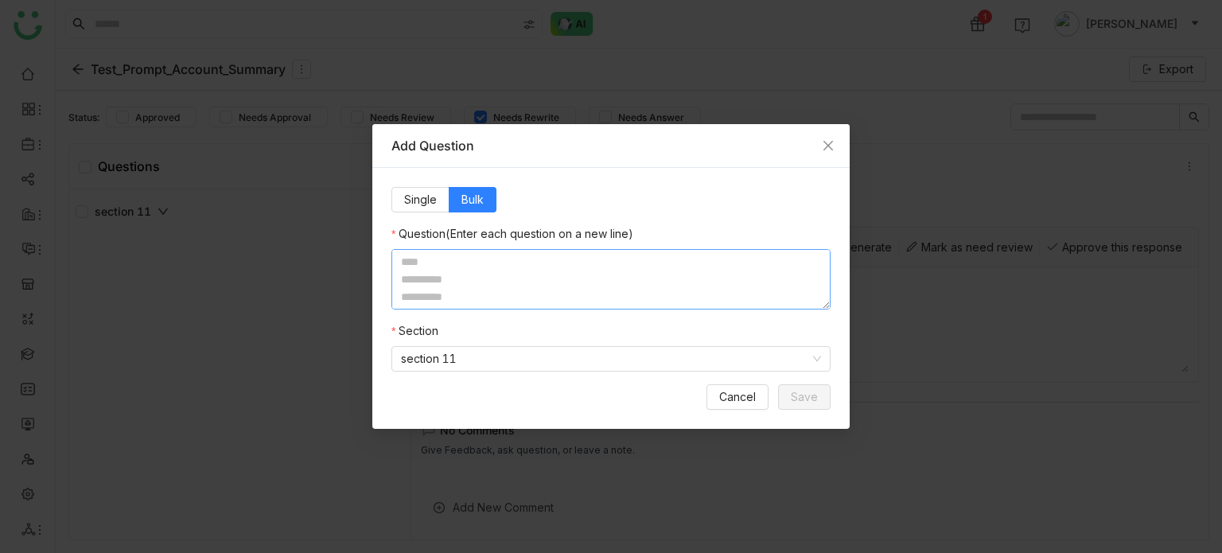
click at [485, 263] on textarea at bounding box center [610, 279] width 439 height 60
type textarea "**********"
click at [815, 393] on span "Save" at bounding box center [804, 396] width 27 height 17
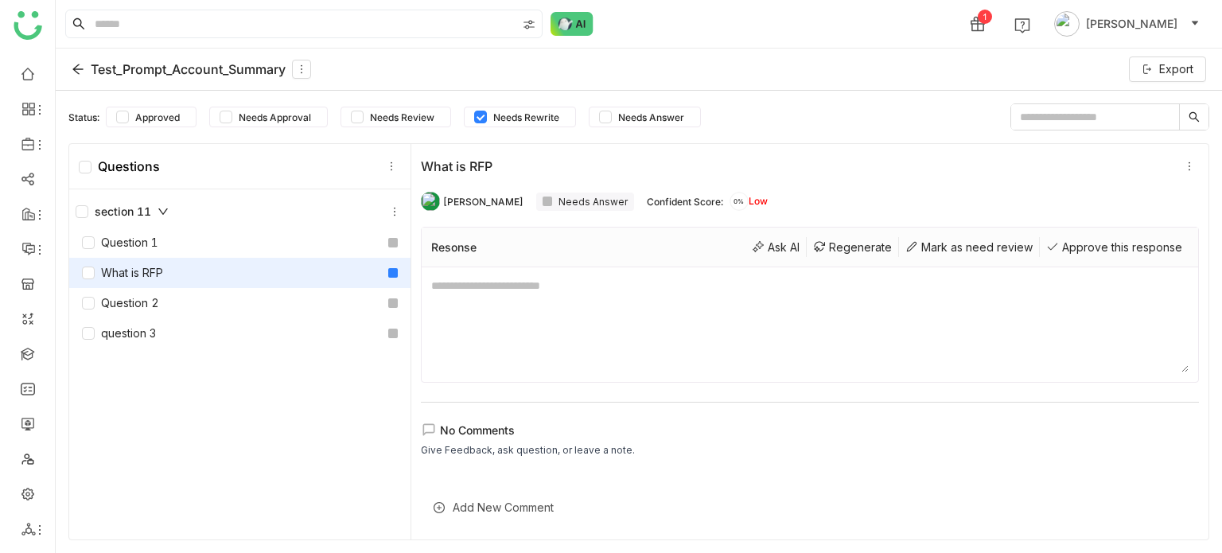
click at [82, 69] on icon at bounding box center [77, 69] width 10 height 10
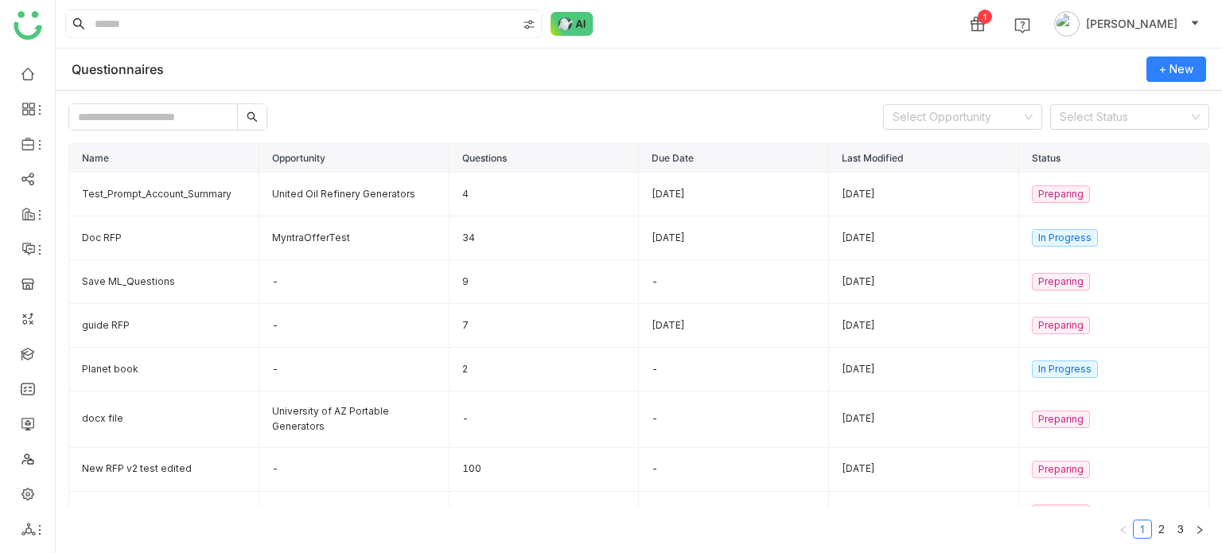
click at [206, 97] on div "Select Opportunity Select Status Name Opportunity Questions Due Date Last Modif…" at bounding box center [639, 323] width 1166 height 465
click at [200, 114] on input "text" at bounding box center [153, 116] width 168 height 25
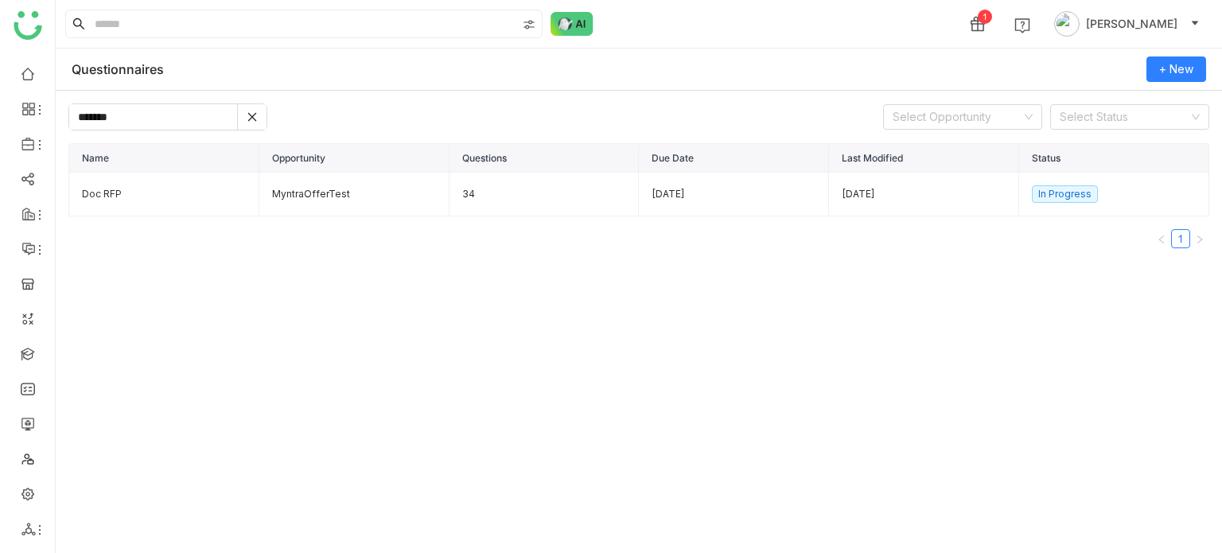
type input "*******"
click at [1166, 193] on td "In Progress" at bounding box center [1114, 195] width 190 height 44
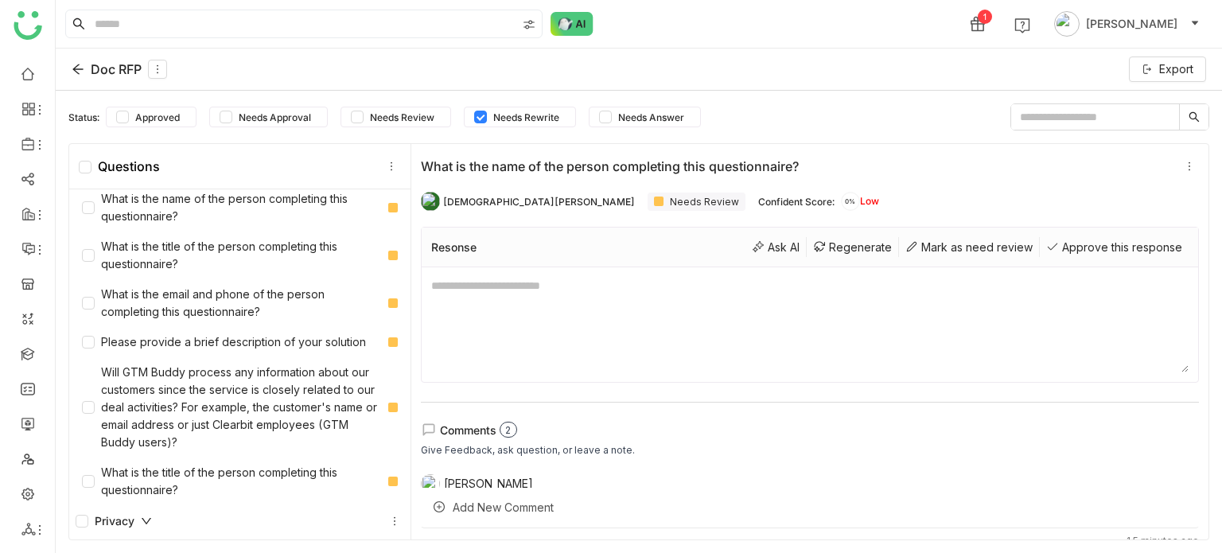
scroll to position [3, 0]
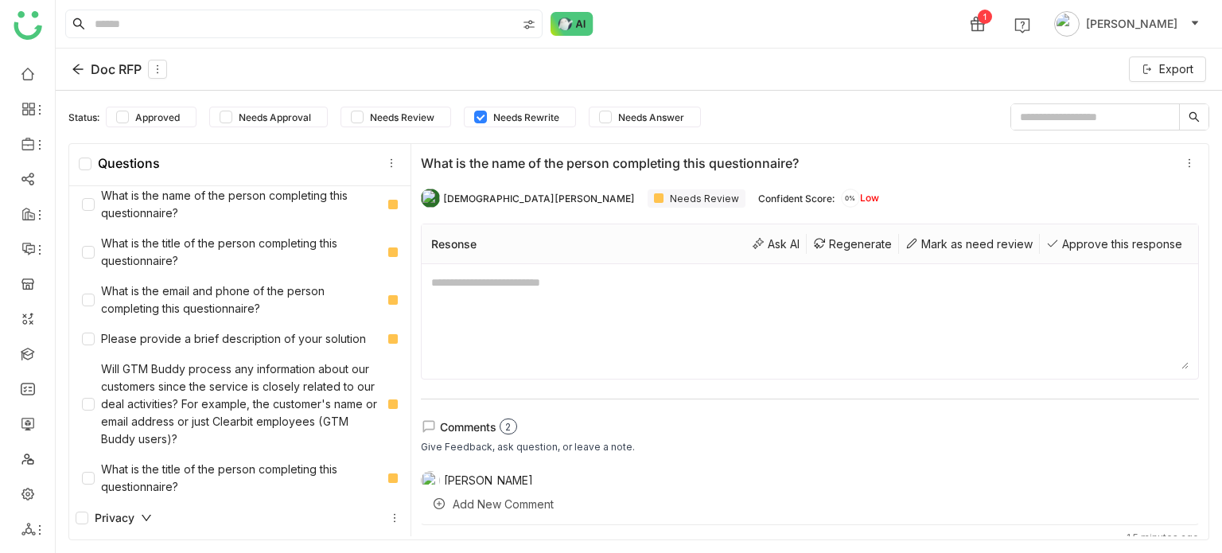
click at [152, 511] on div "Privacy" at bounding box center [240, 517] width 329 height 19
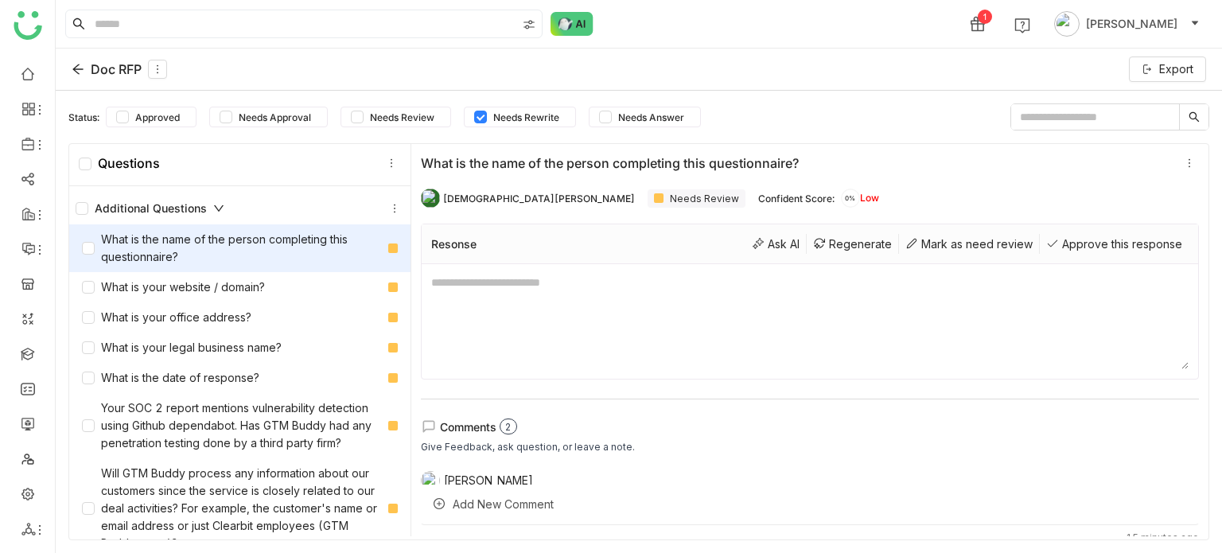
scroll to position [0, 0]
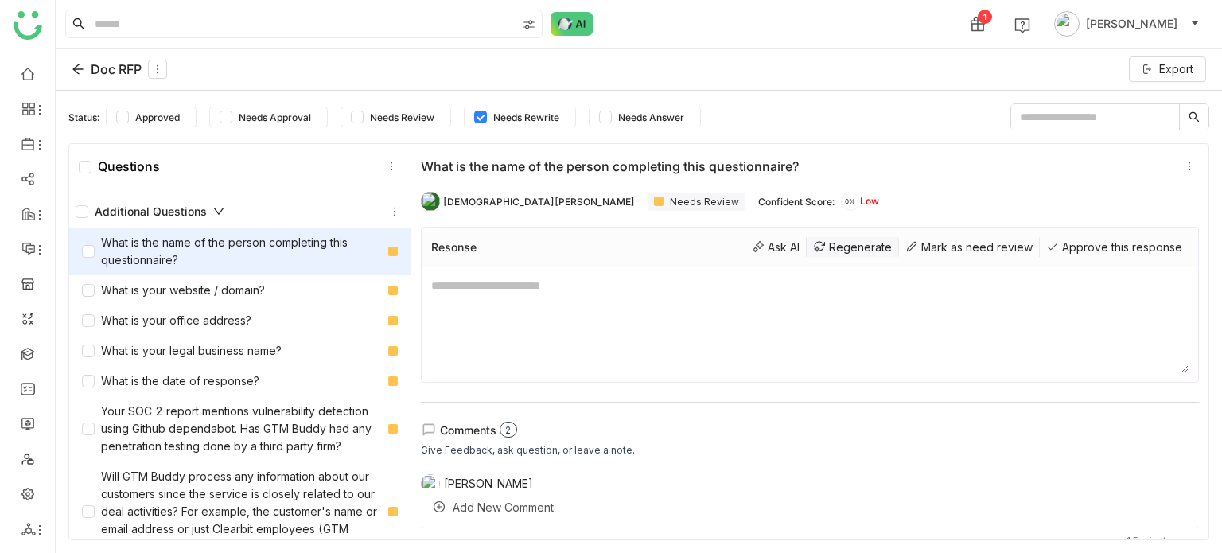
click at [829, 247] on div "Regenerate" at bounding box center [853, 247] width 92 height 20
click at [745, 244] on div "Ask AI" at bounding box center [775, 247] width 61 height 20
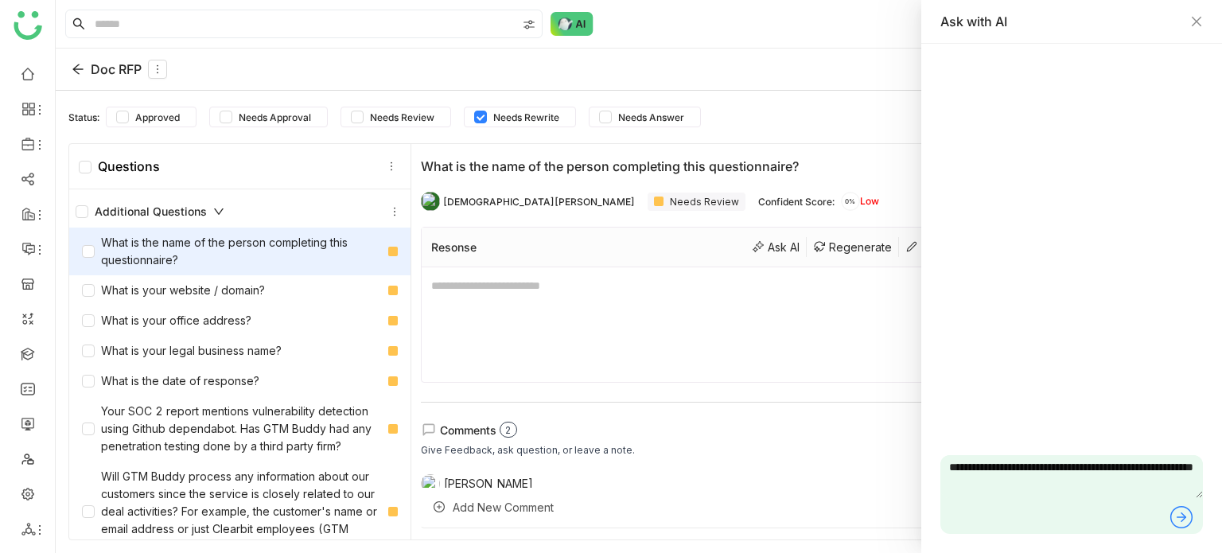
click at [1168, 525] on icon at bounding box center [1180, 516] width 25 height 25
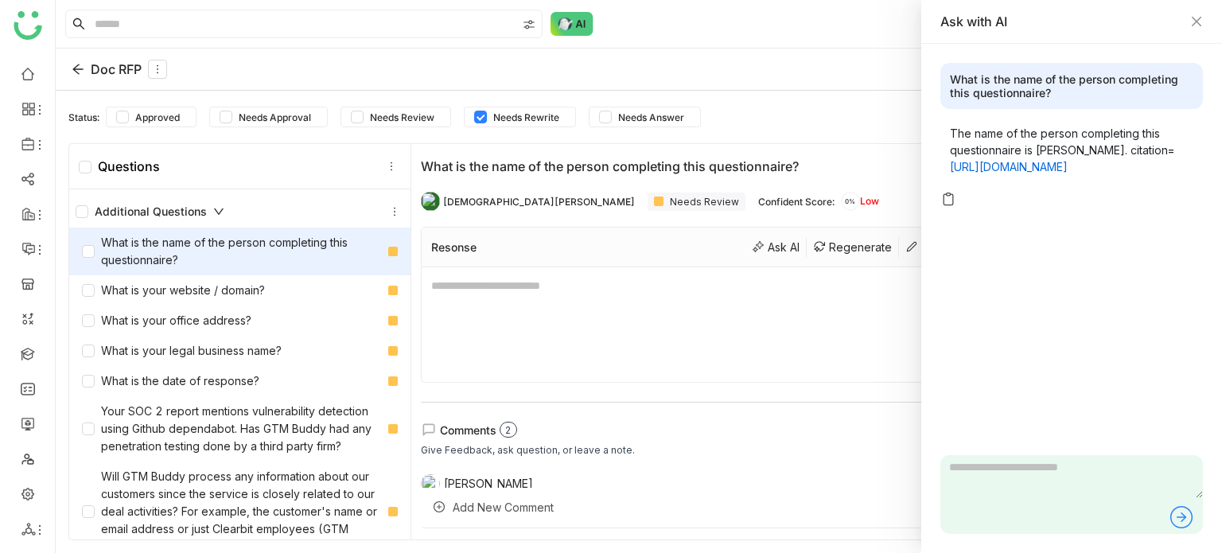
click at [1183, 528] on icon at bounding box center [1180, 516] width 25 height 25
click at [1184, 515] on icon at bounding box center [1183, 517] width 6 height 10
drag, startPoint x: 1078, startPoint y: 206, endPoint x: 942, endPoint y: 117, distance: 162.6
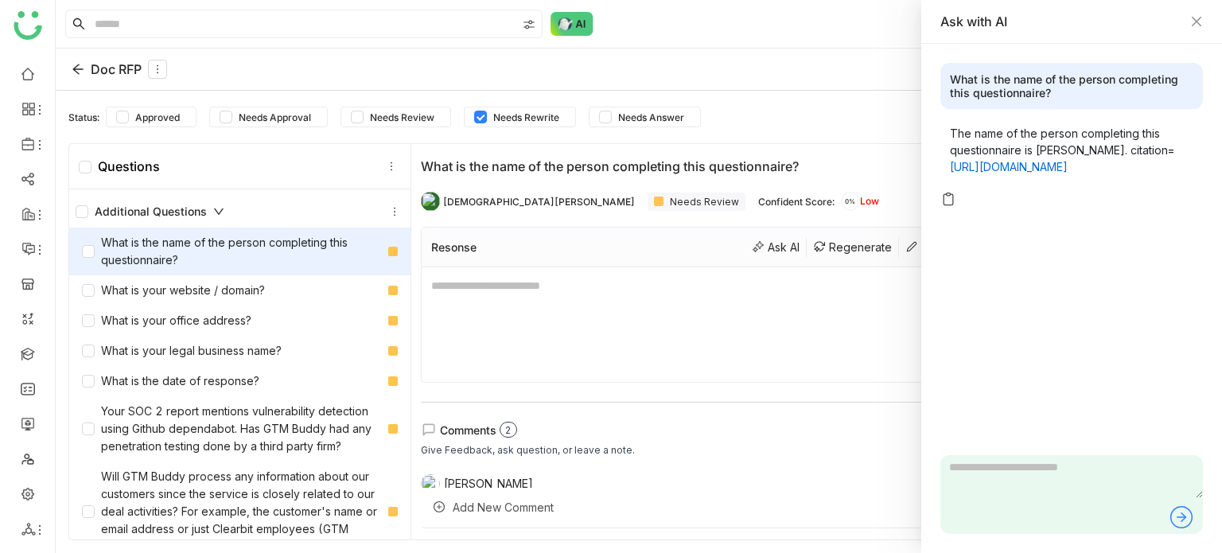
click at [942, 117] on div "The name of the person completing this questionnaire is [PERSON_NAME]. citation…" at bounding box center [1071, 149] width 262 height 69
copy p "The name of the person completing this questionnaire is [PERSON_NAME]. citation…"
click at [528, 313] on textarea at bounding box center [809, 324] width 757 height 95
paste textarea "**********"
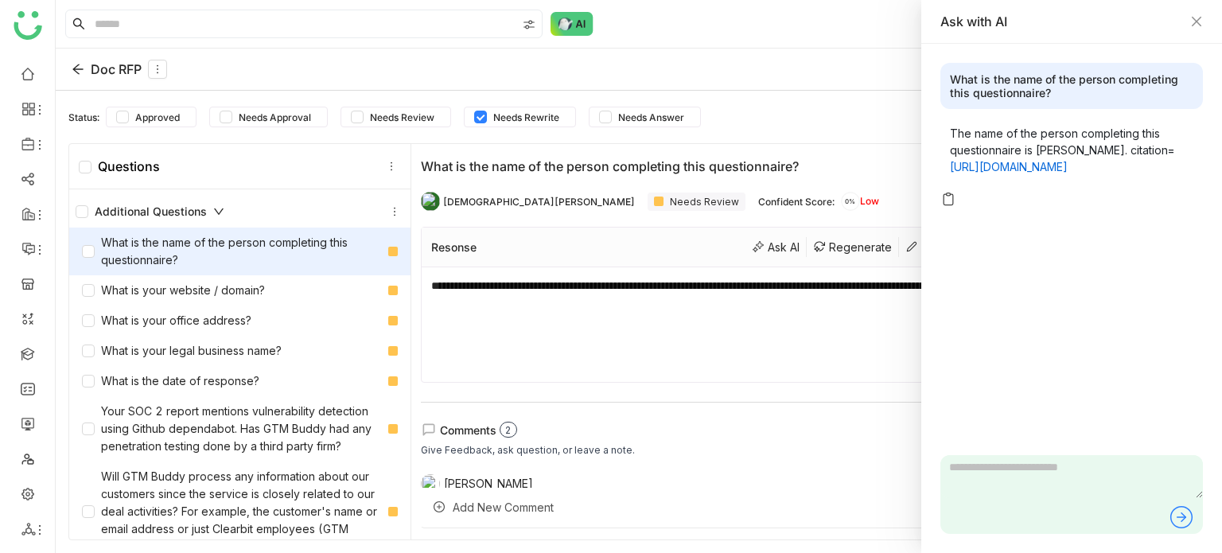
click at [678, 395] on div "**********" at bounding box center [809, 341] width 797 height 395
type textarea "**********"
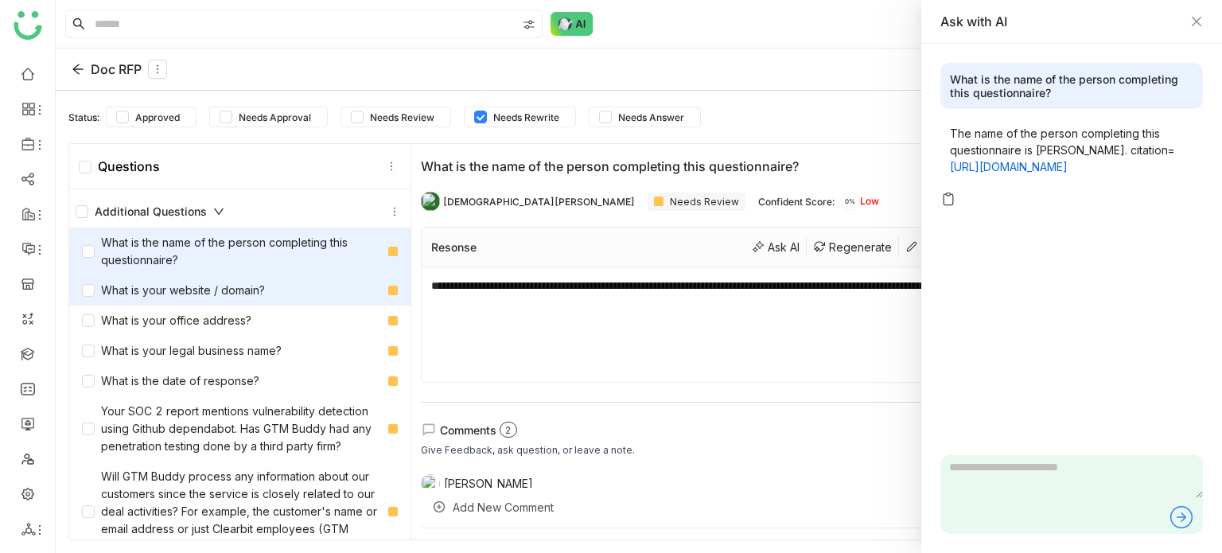
click at [188, 276] on div "What is your website / domain?" at bounding box center [239, 290] width 341 height 30
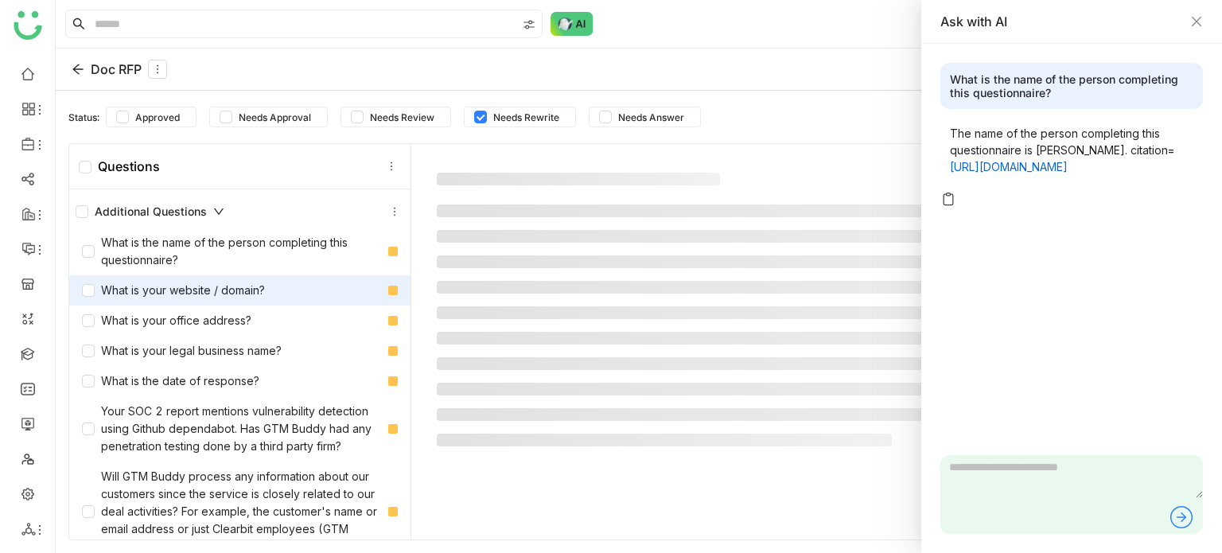
type textarea "**********"
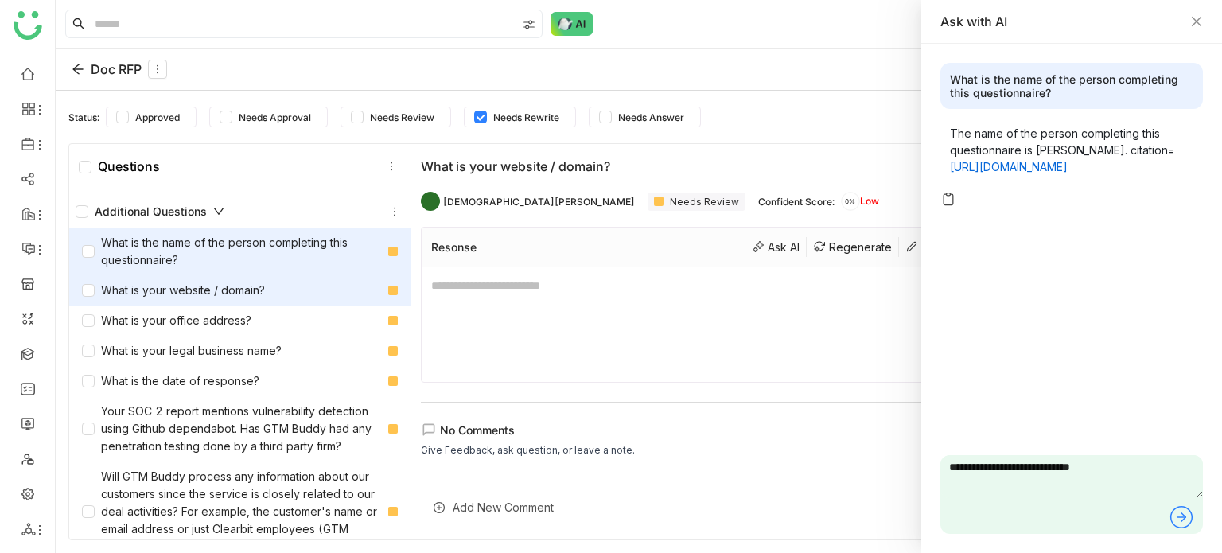
click at [200, 244] on div "What is the name of the person completing this questionnaire?" at bounding box center [232, 251] width 300 height 35
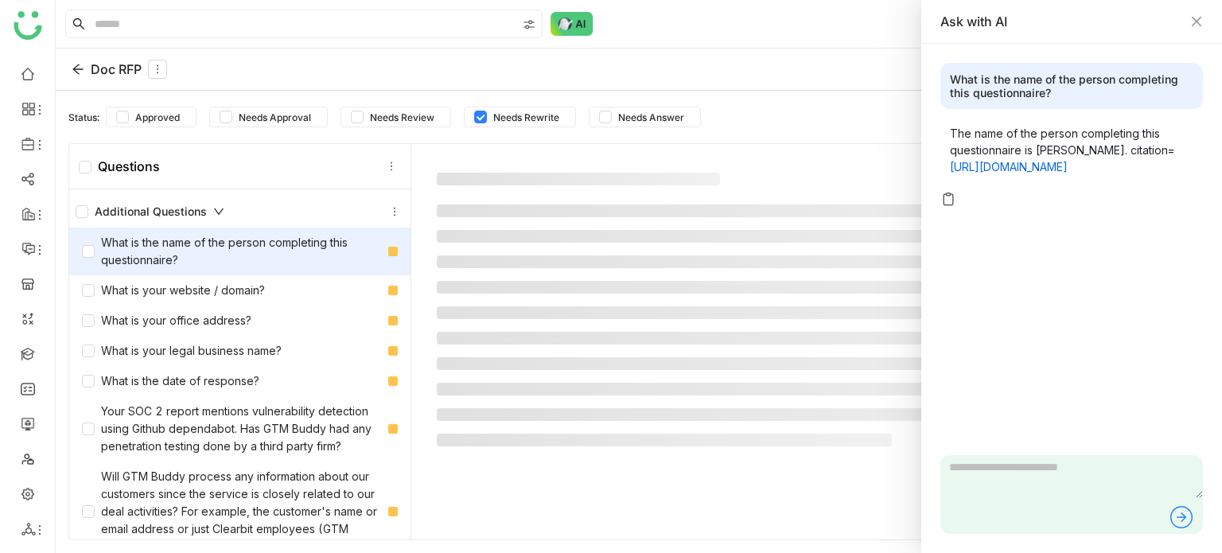
type textarea "**********"
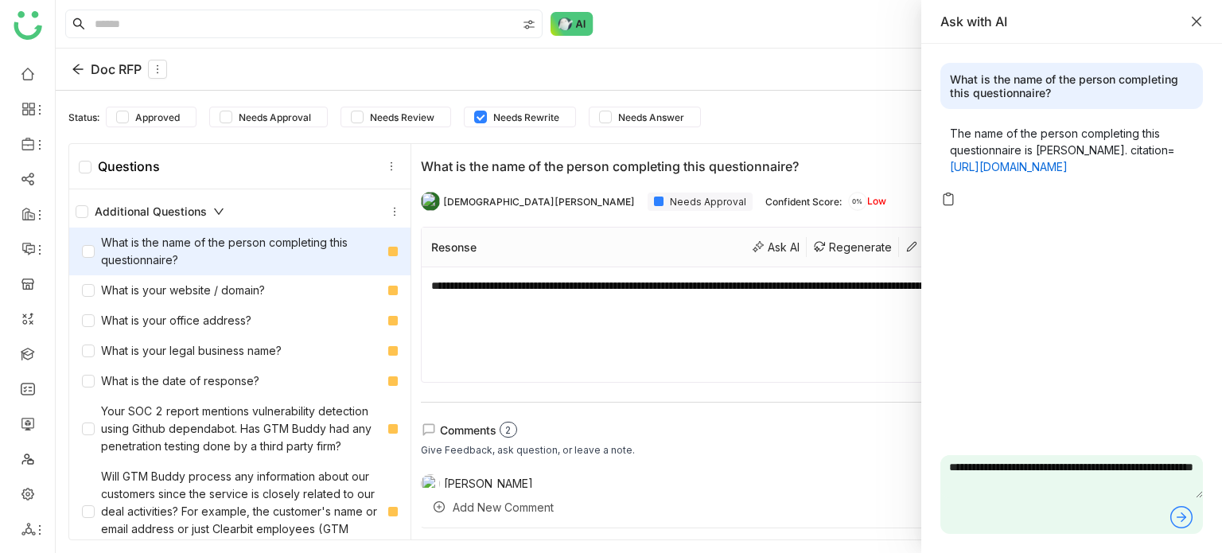
click at [1196, 18] on icon "Close" at bounding box center [1196, 21] width 13 height 13
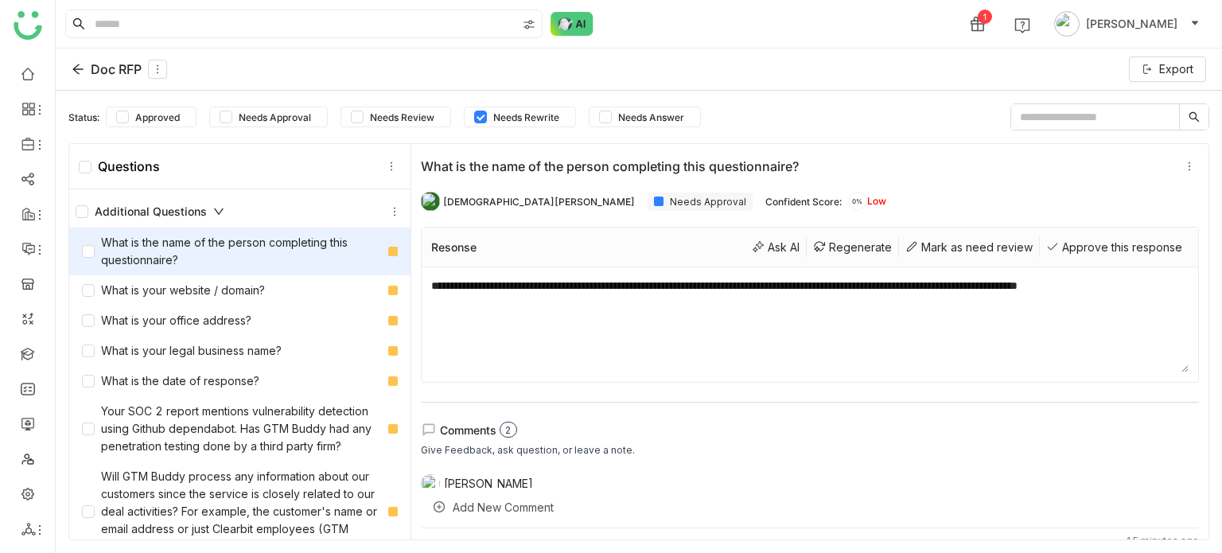
click at [1001, 325] on textarea "**********" at bounding box center [809, 324] width 757 height 95
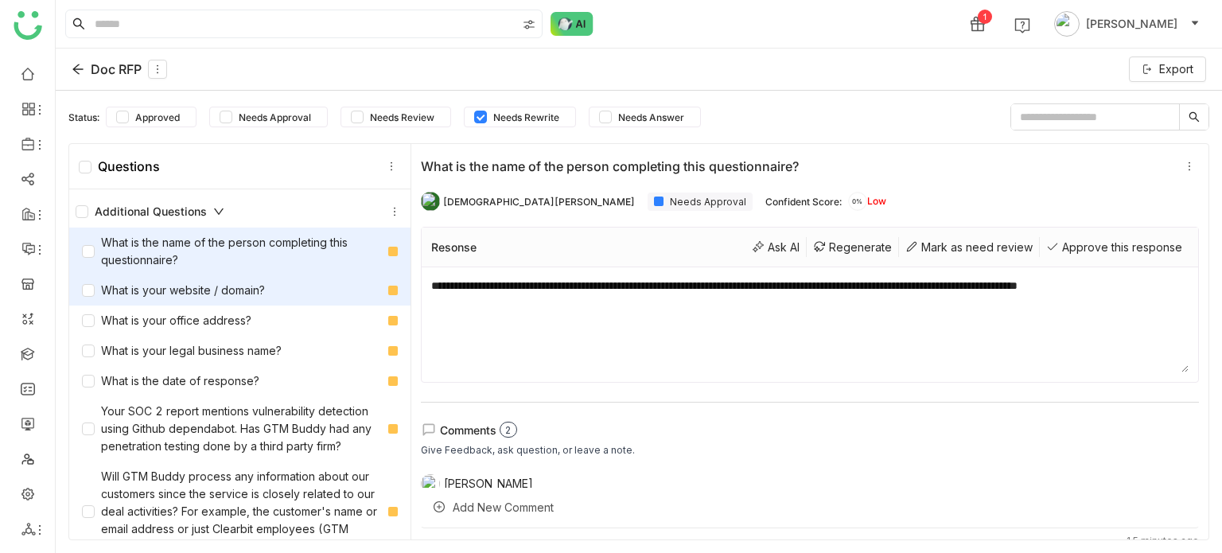
click at [231, 279] on div "What is your website / domain?" at bounding box center [239, 290] width 341 height 30
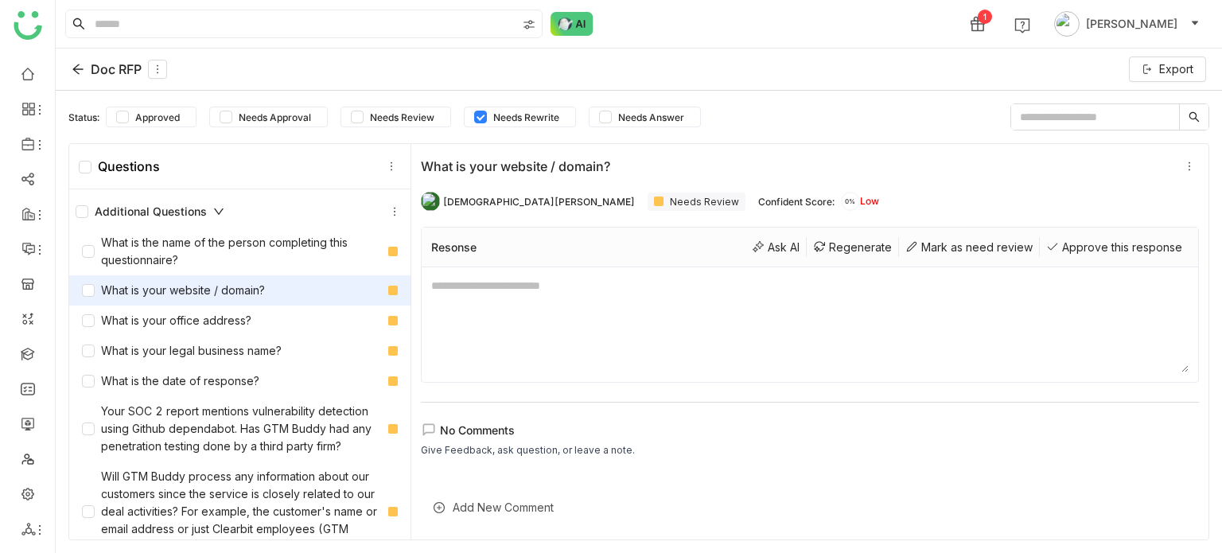
click at [1085, 319] on textarea at bounding box center [809, 324] width 757 height 95
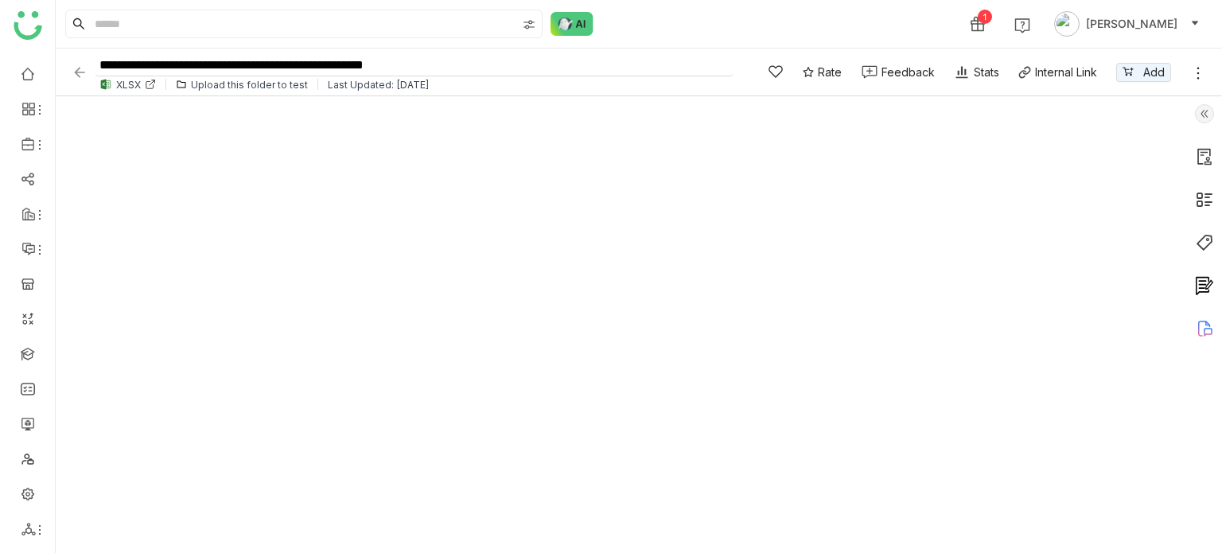
drag, startPoint x: 490, startPoint y: 66, endPoint x: 99, endPoint y: 69, distance: 391.4
click at [99, 69] on input "**********" at bounding box center [413, 65] width 637 height 21
click at [285, 85] on div "Upload this folder to test" at bounding box center [249, 85] width 117 height 12
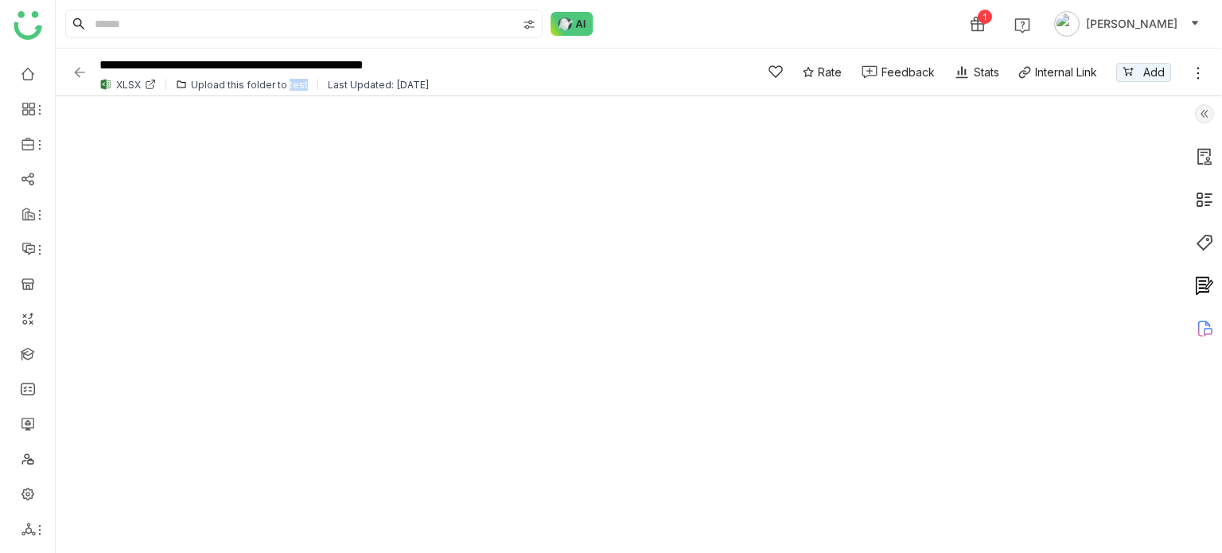
click at [285, 85] on div "Upload this folder to test" at bounding box center [249, 85] width 117 height 12
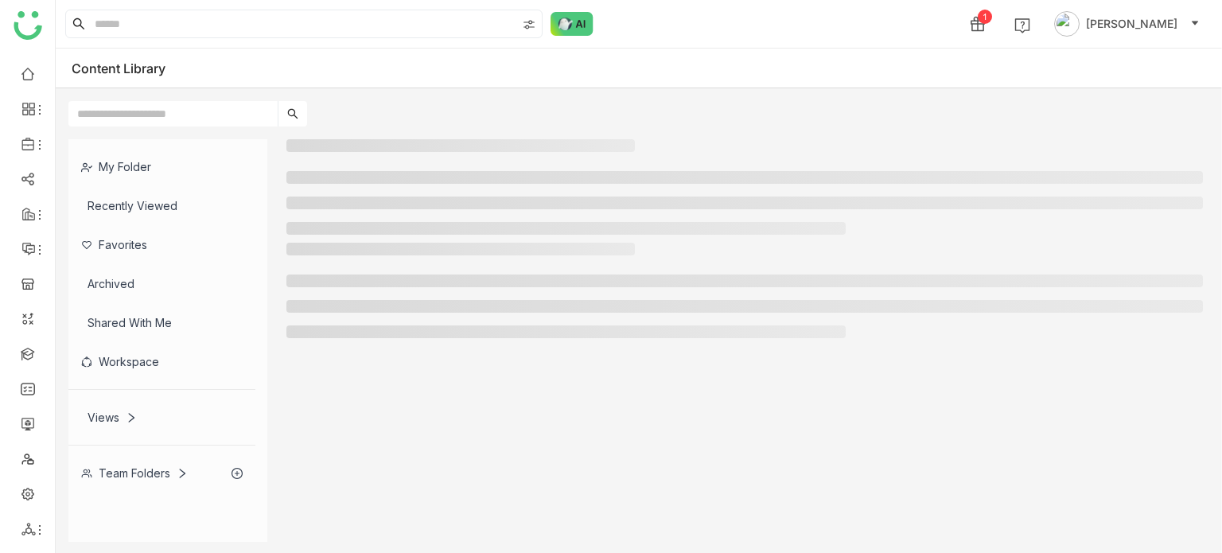
click at [285, 85] on div "Content Library" at bounding box center [639, 69] width 1166 height 40
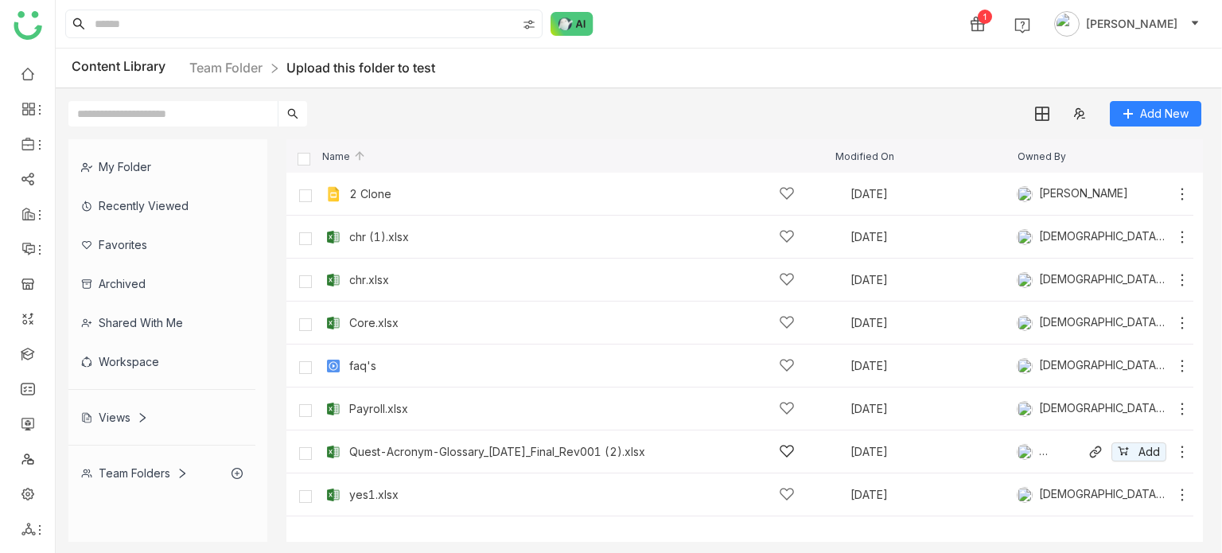
click at [487, 438] on div "Quest-Acronym-Glossary_[DATE]_Final_Rev001 (2).xlsx [DATE] [PERSON_NAME] Add" at bounding box center [739, 451] width 907 height 43
click at [488, 449] on div "Quest-Acronym-Glossary_[DATE]_Final_Rev001 (2).xlsx" at bounding box center [497, 451] width 296 height 13
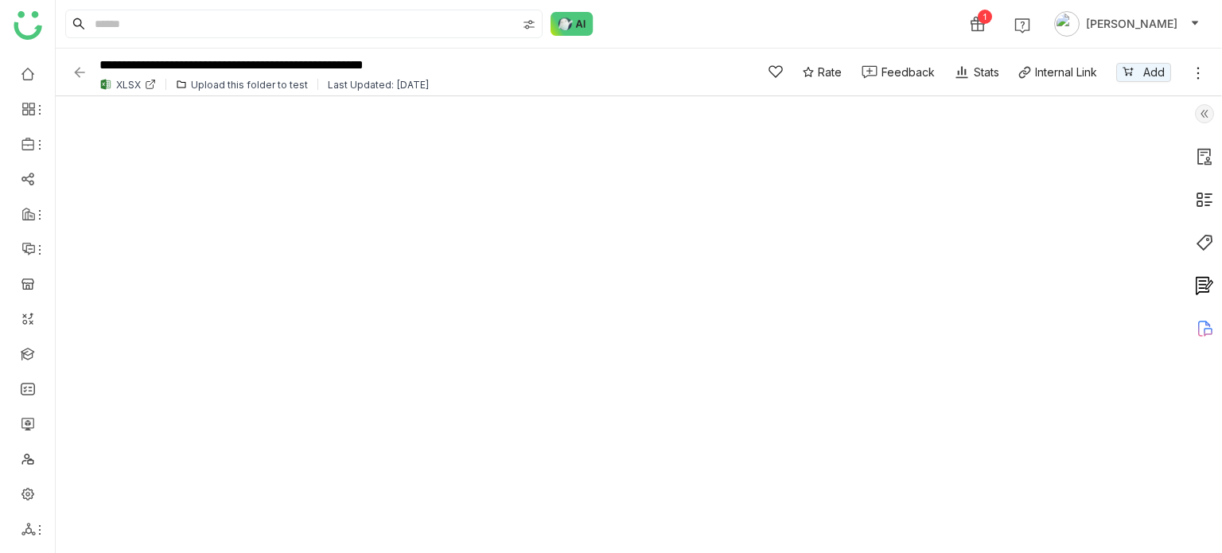
click at [83, 66] on img at bounding box center [80, 72] width 16 height 16
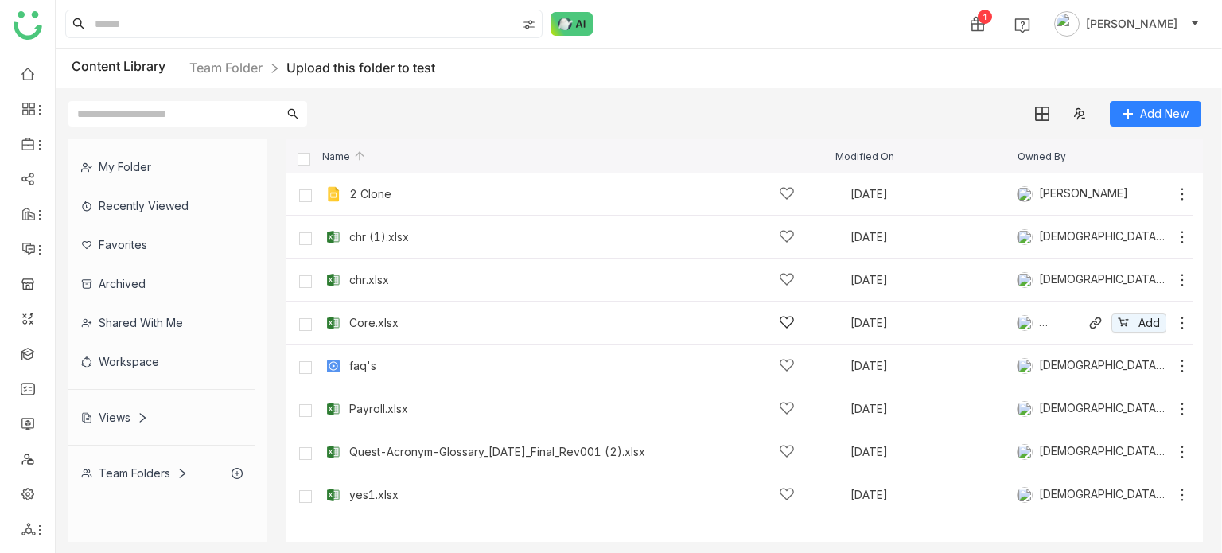
click at [375, 321] on div "Core.xlsx" at bounding box center [373, 323] width 49 height 13
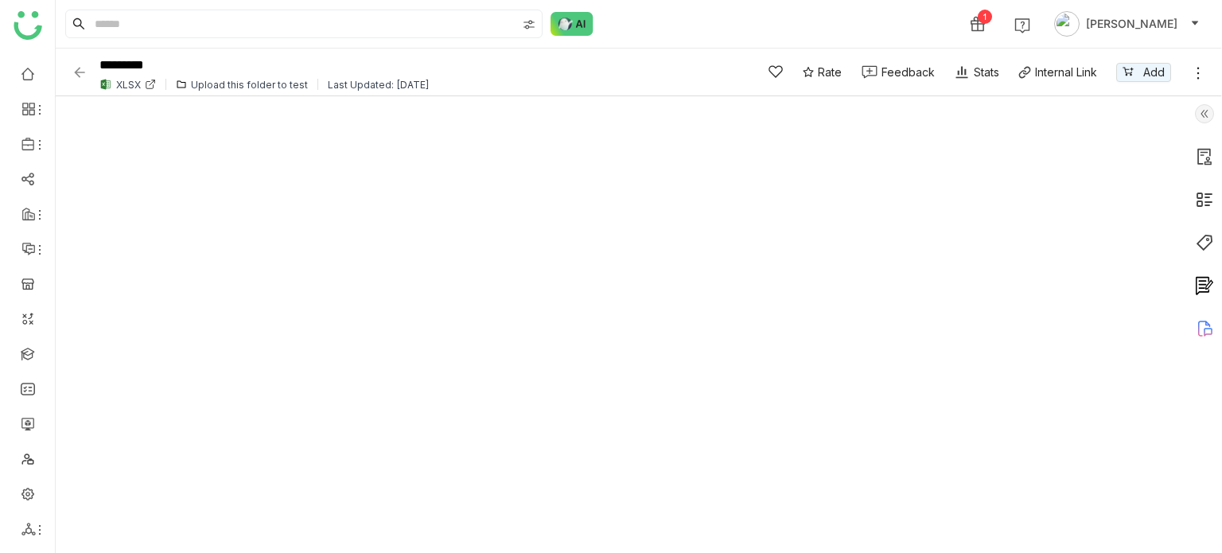
click at [82, 74] on img at bounding box center [80, 72] width 16 height 16
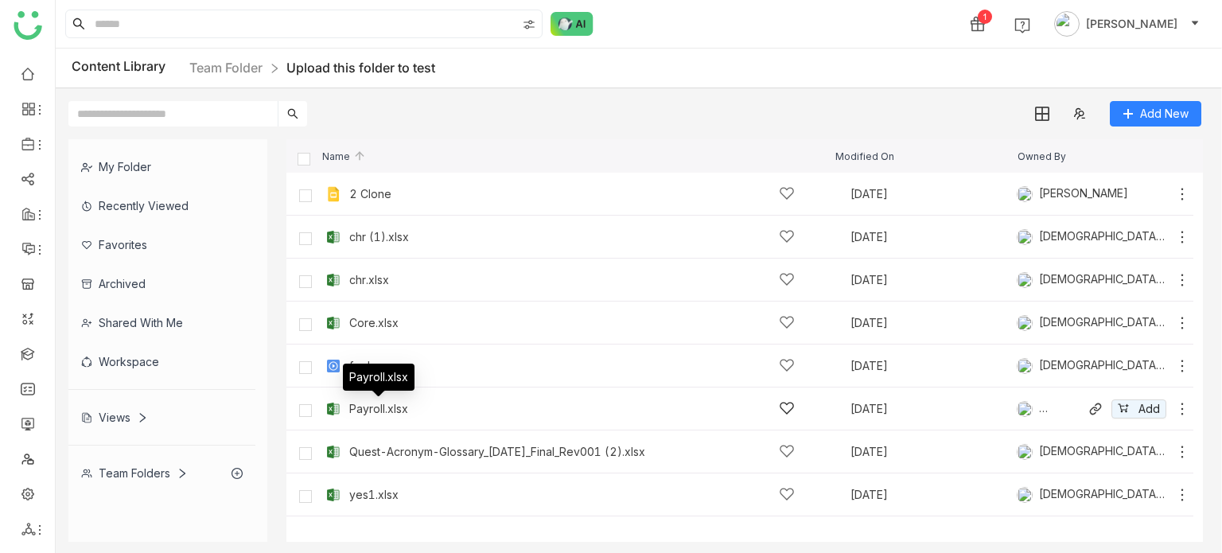
click at [372, 404] on div "Payroll.xlsx" at bounding box center [378, 408] width 59 height 13
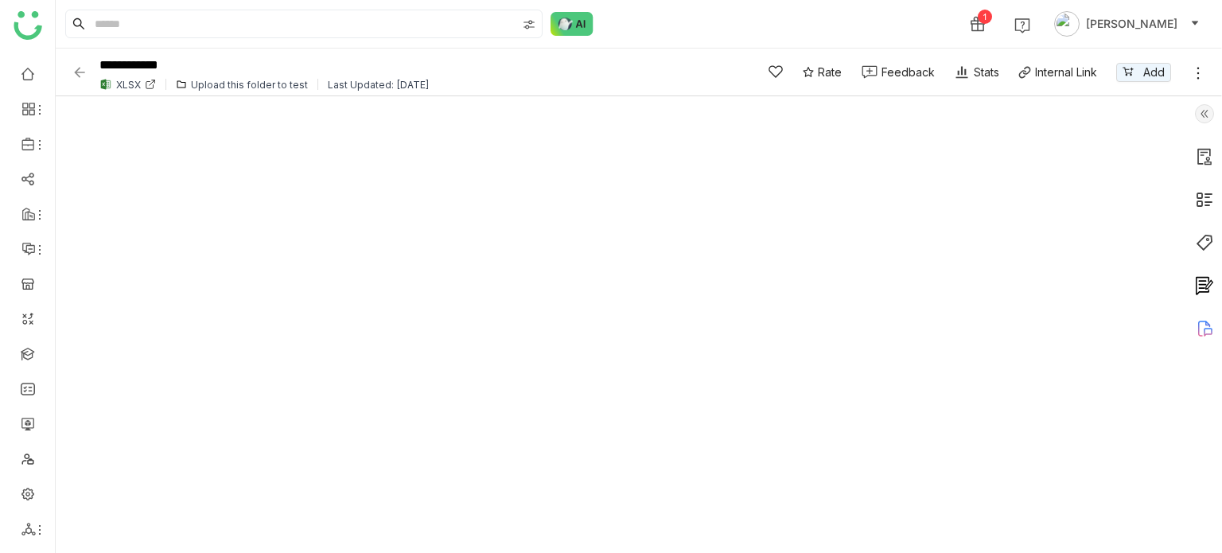
click at [80, 72] on img at bounding box center [80, 72] width 16 height 16
click at [80, 71] on img at bounding box center [80, 72] width 16 height 16
click at [84, 70] on img at bounding box center [80, 72] width 16 height 16
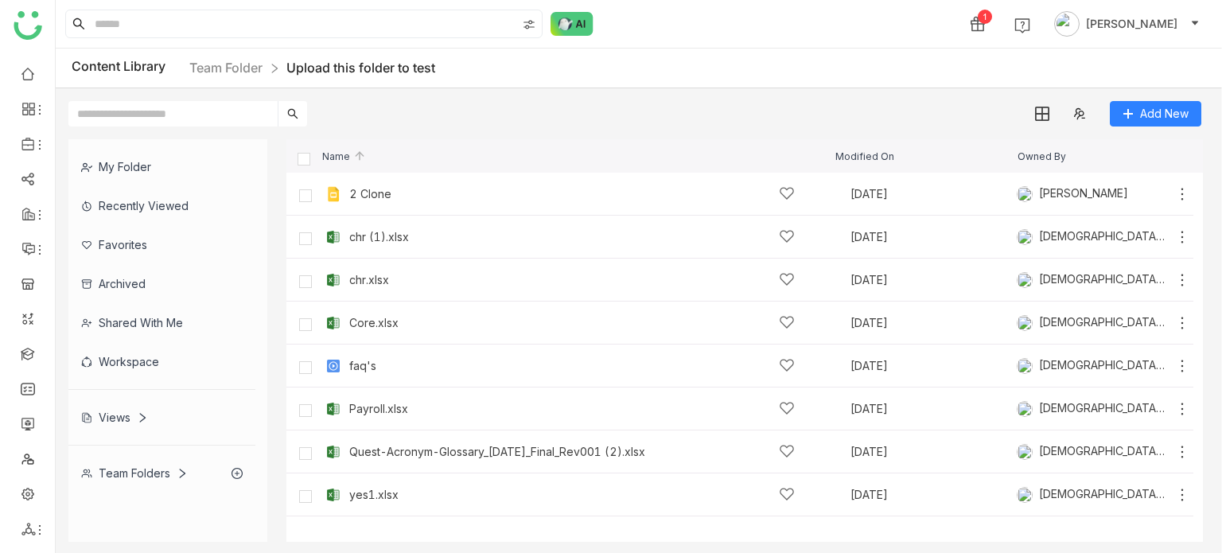
click at [177, 471] on icon at bounding box center [182, 473] width 11 height 11
click at [180, 494] on div "00 [PERSON_NAME]" at bounding box center [161, 511] width 187 height 39
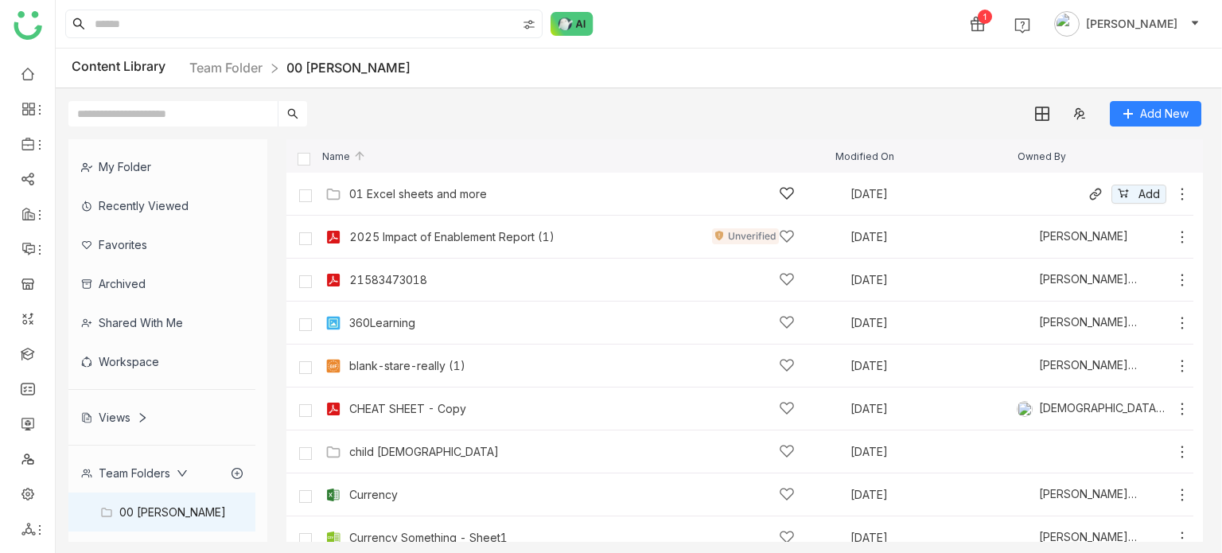
click at [402, 183] on div "01 Excel sheets and more [DATE] Add" at bounding box center [755, 193] width 869 height 25
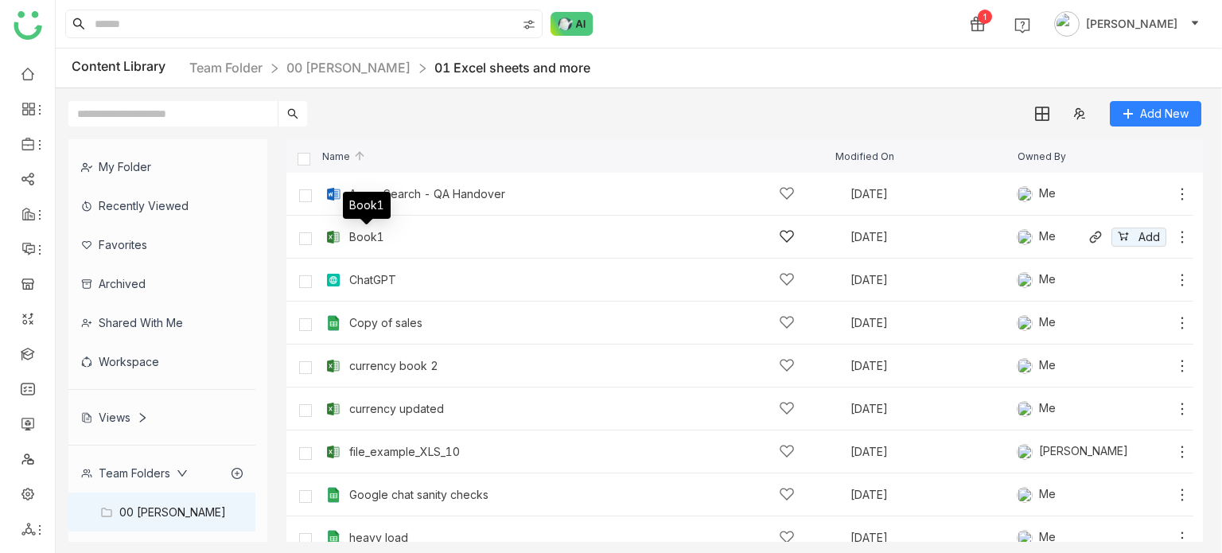
click at [367, 240] on div "Book1" at bounding box center [366, 237] width 35 height 13
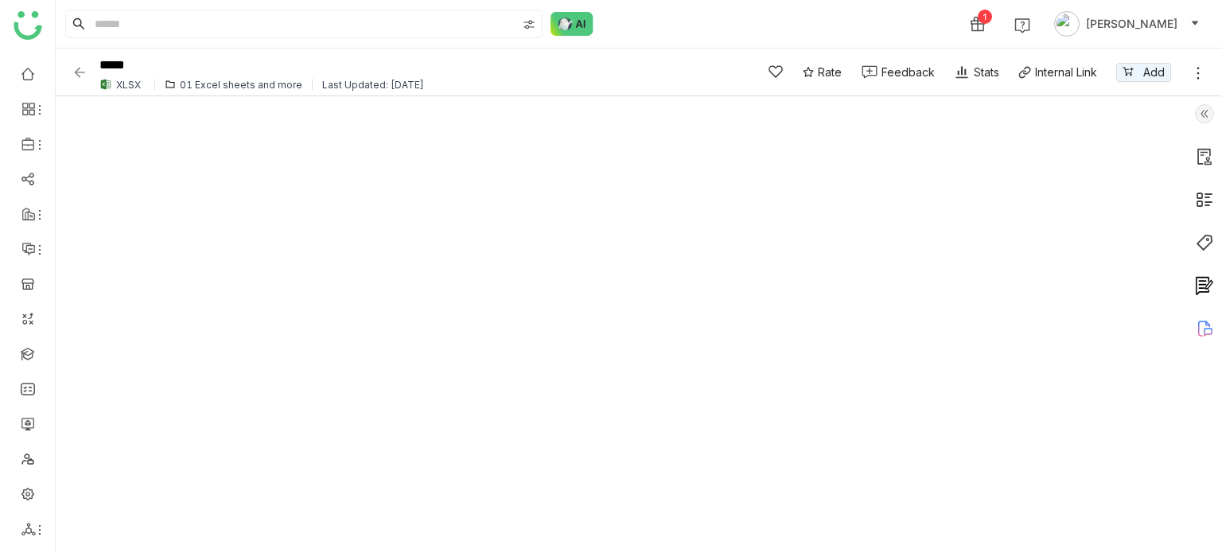
click at [82, 79] on img at bounding box center [80, 72] width 16 height 16
click at [81, 71] on img at bounding box center [80, 72] width 16 height 16
click at [80, 70] on img at bounding box center [80, 72] width 16 height 16
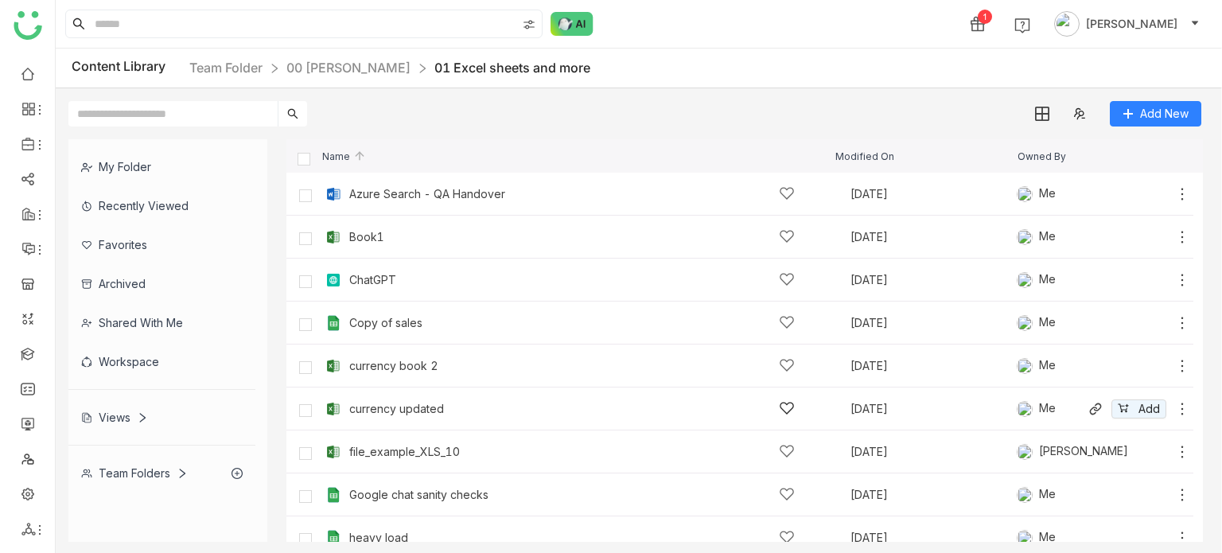
click at [398, 401] on div "currency updated" at bounding box center [571, 408] width 445 height 17
